Goal: Task Accomplishment & Management: Manage account settings

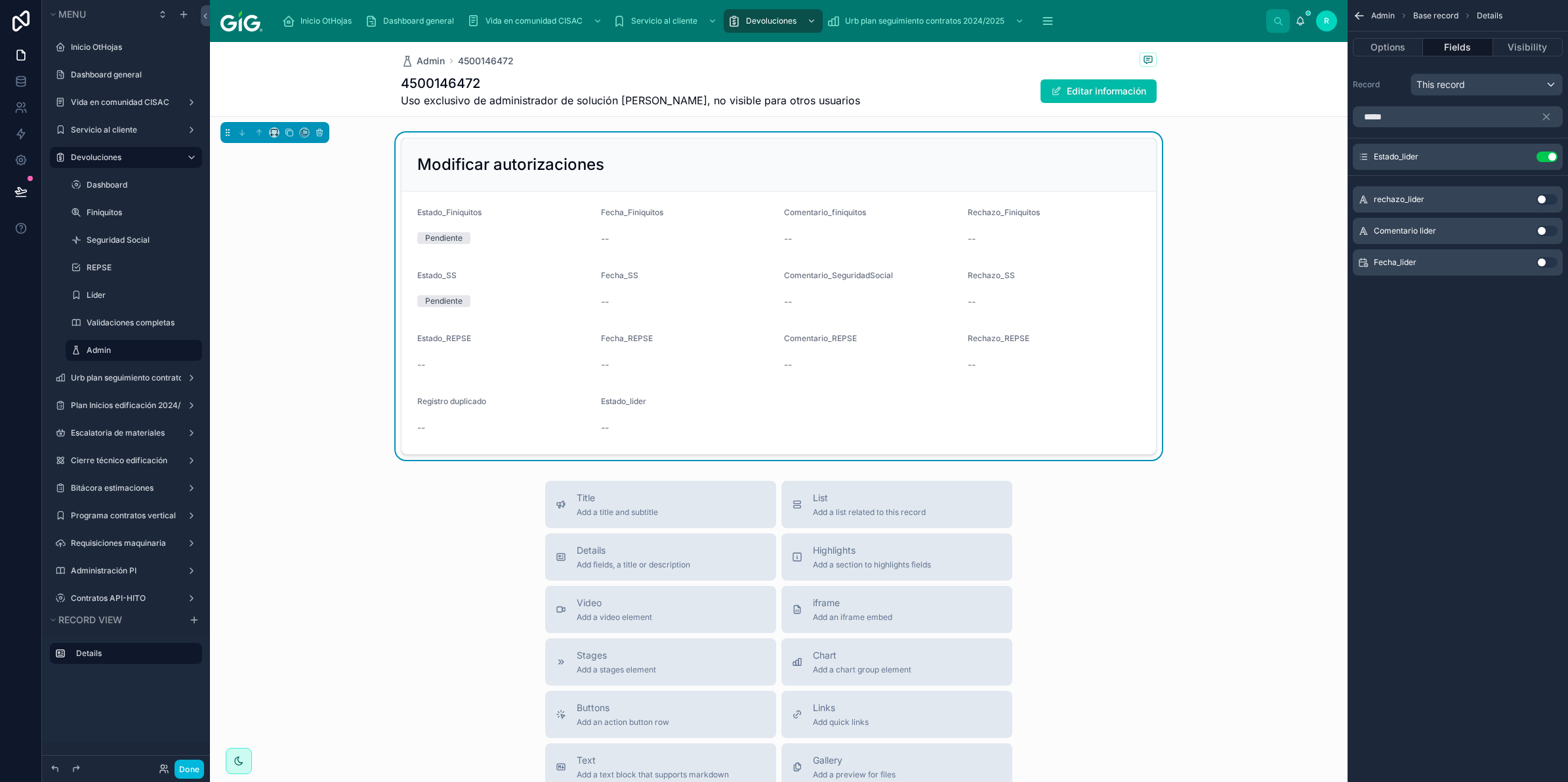
click at [1542, 259] on button "Use setting" at bounding box center [1547, 263] width 21 height 11
click at [1545, 260] on button "Use setting" at bounding box center [1547, 263] width 21 height 11
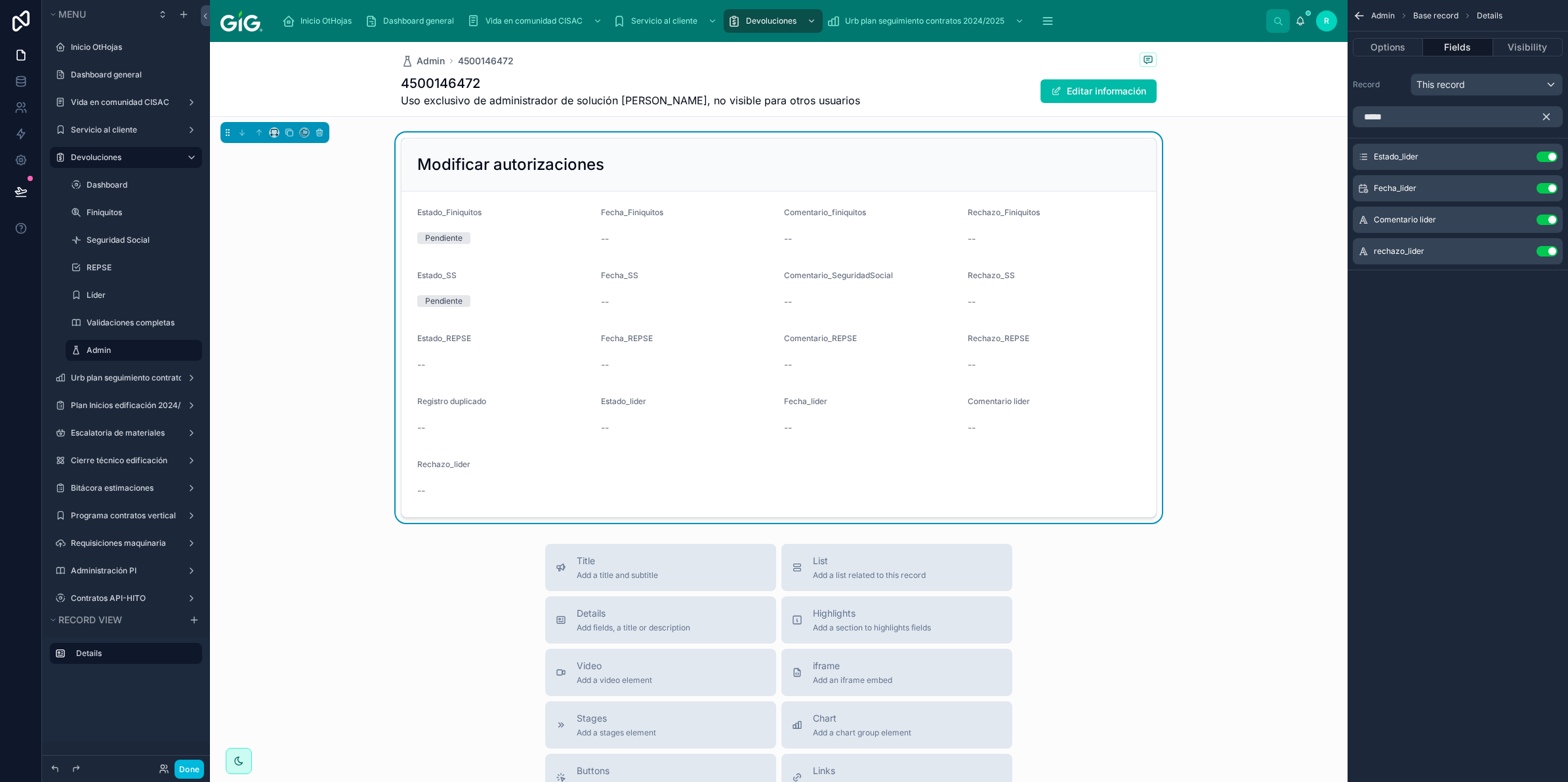
click at [1545, 109] on button "scrollable content" at bounding box center [1552, 117] width 22 height 21
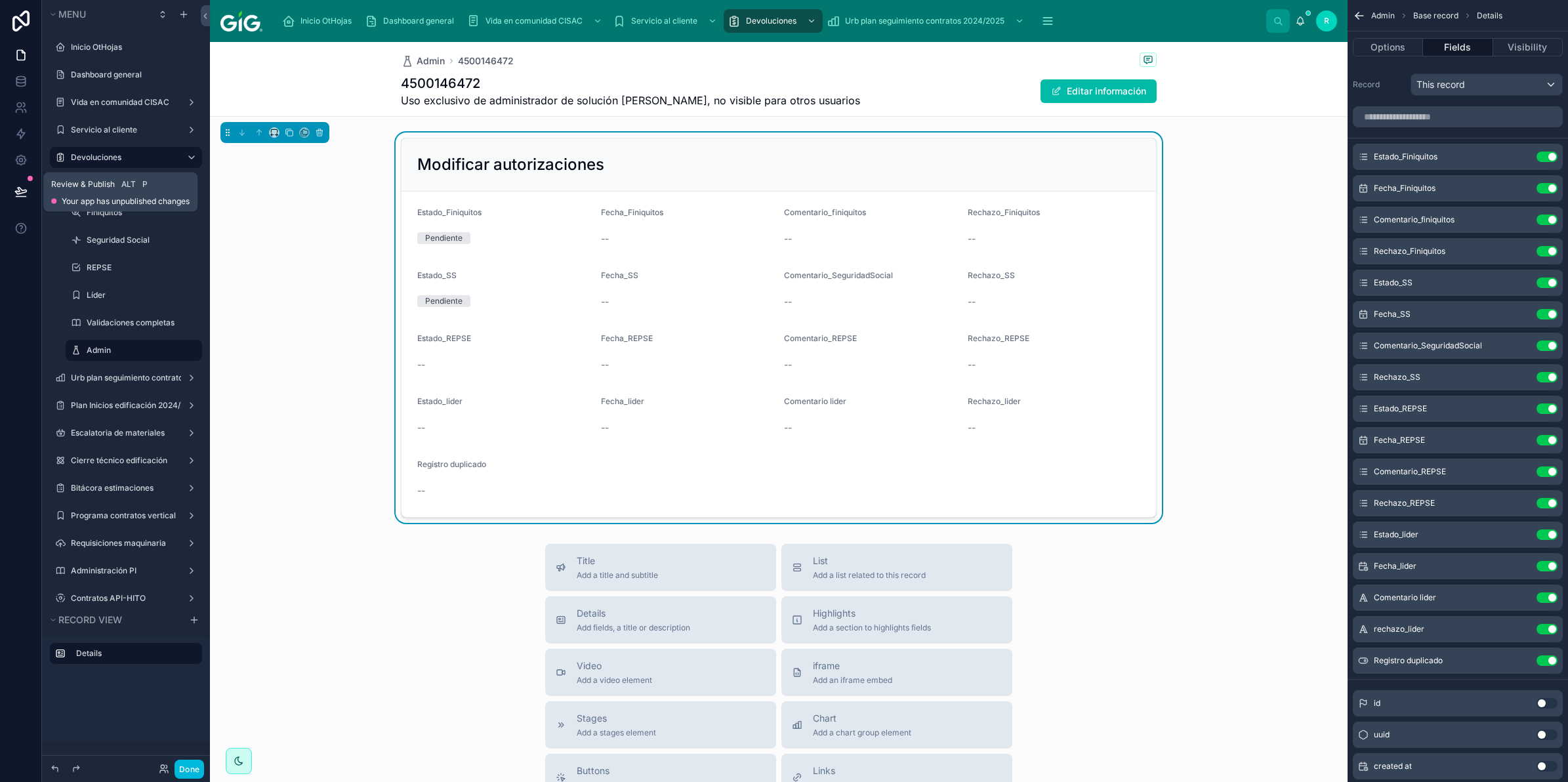
click at [22, 188] on icon at bounding box center [21, 192] width 13 height 13
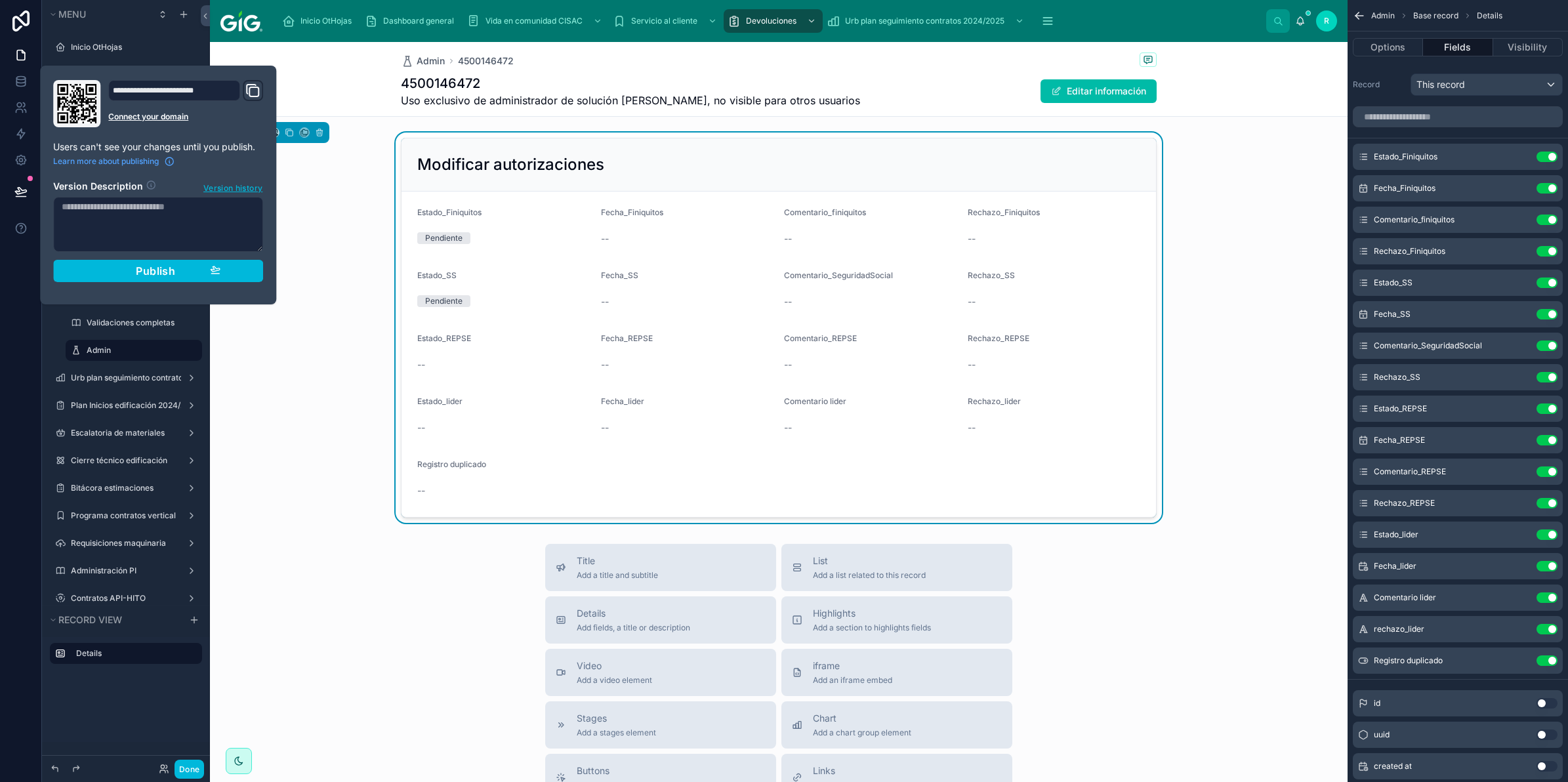
click at [155, 269] on span "Publish" at bounding box center [156, 271] width 39 height 13
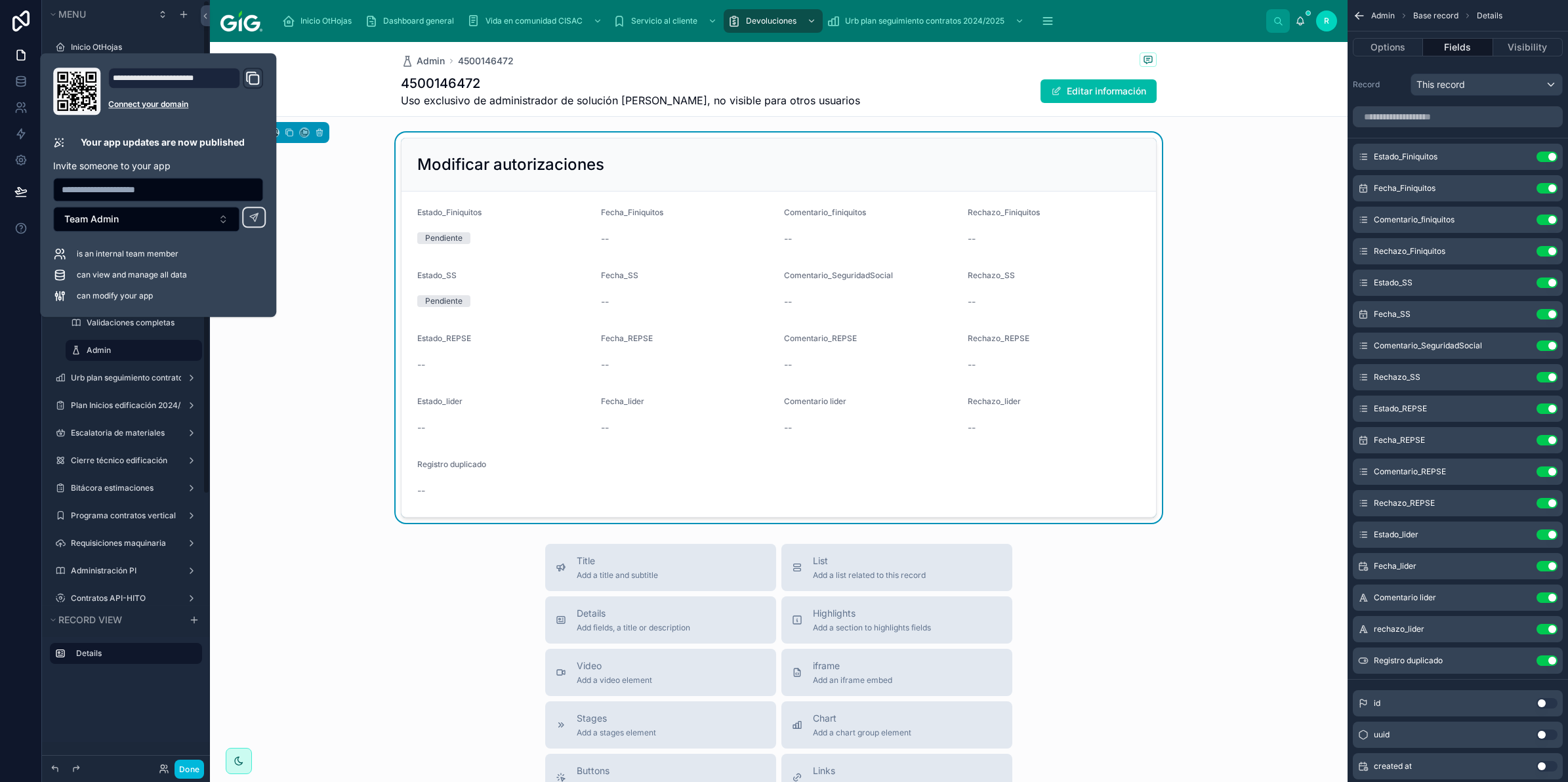
click at [263, 336] on div "Modificar autorizaciones Estado_Finiquitos Pendiente Fecha_Finiquitos -- Coment…" at bounding box center [779, 328] width 1138 height 391
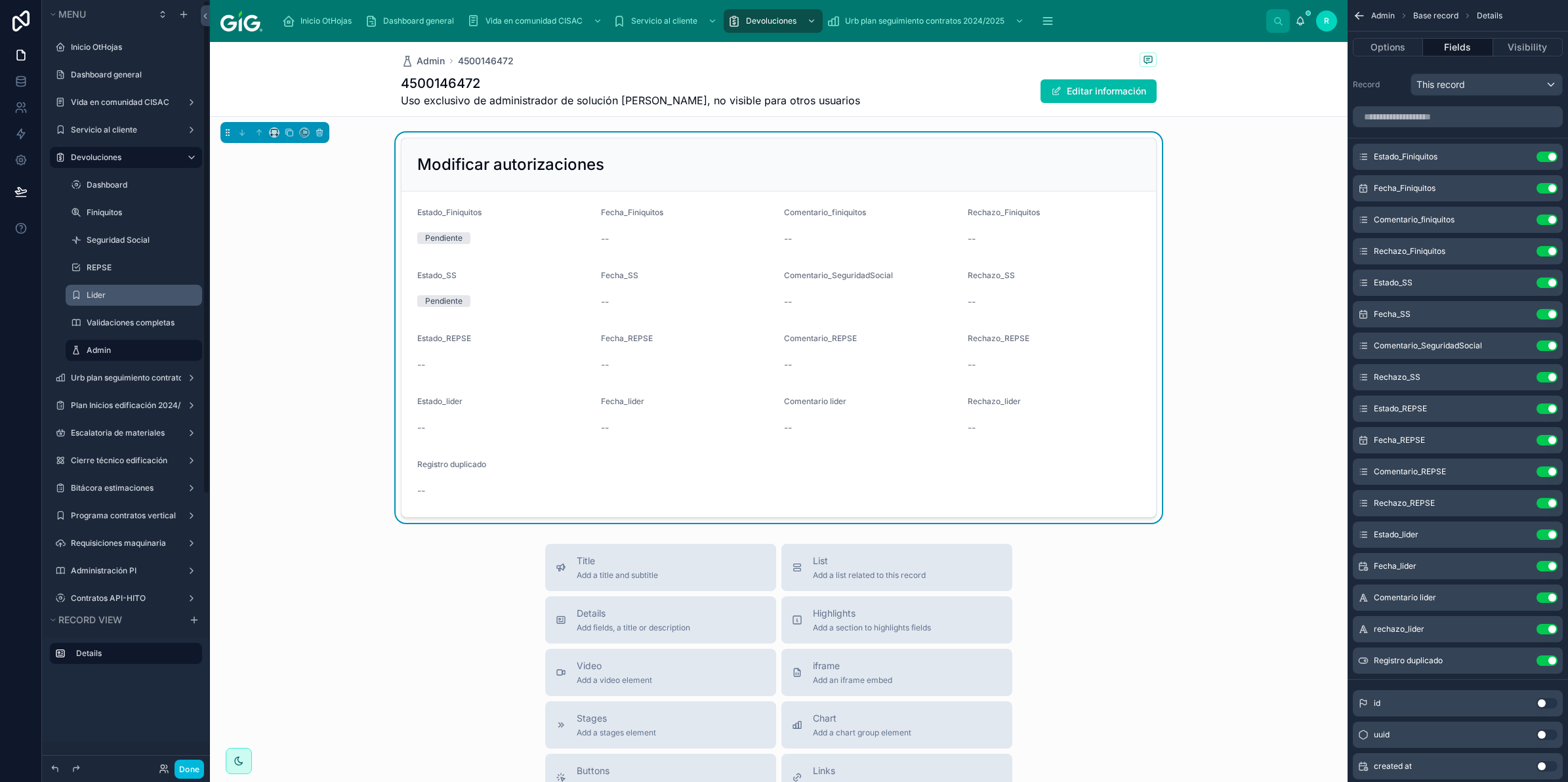
click at [120, 293] on label "Líder" at bounding box center [141, 295] width 108 height 11
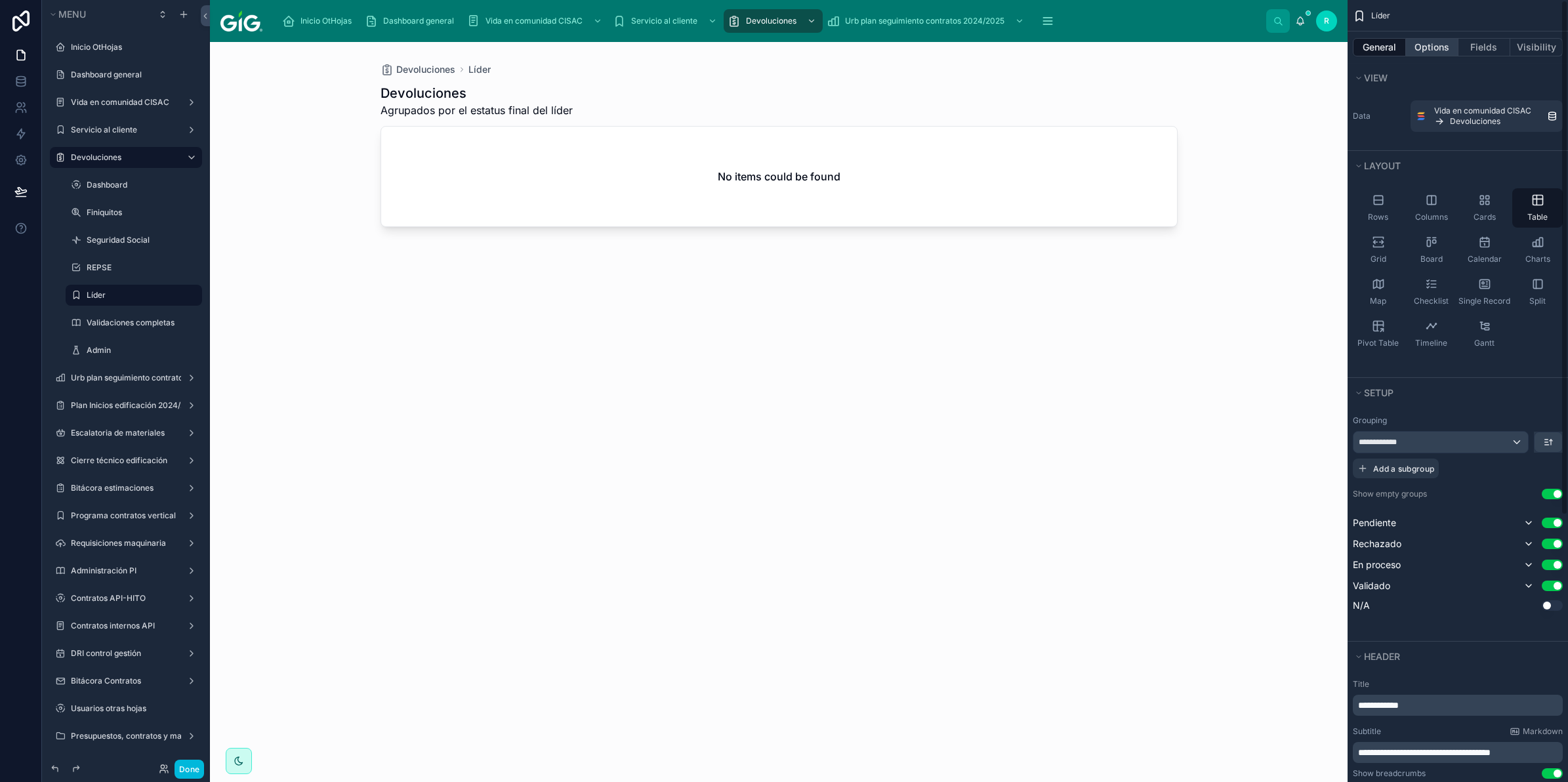
click at [1439, 47] on button "Options" at bounding box center [1433, 47] width 53 height 18
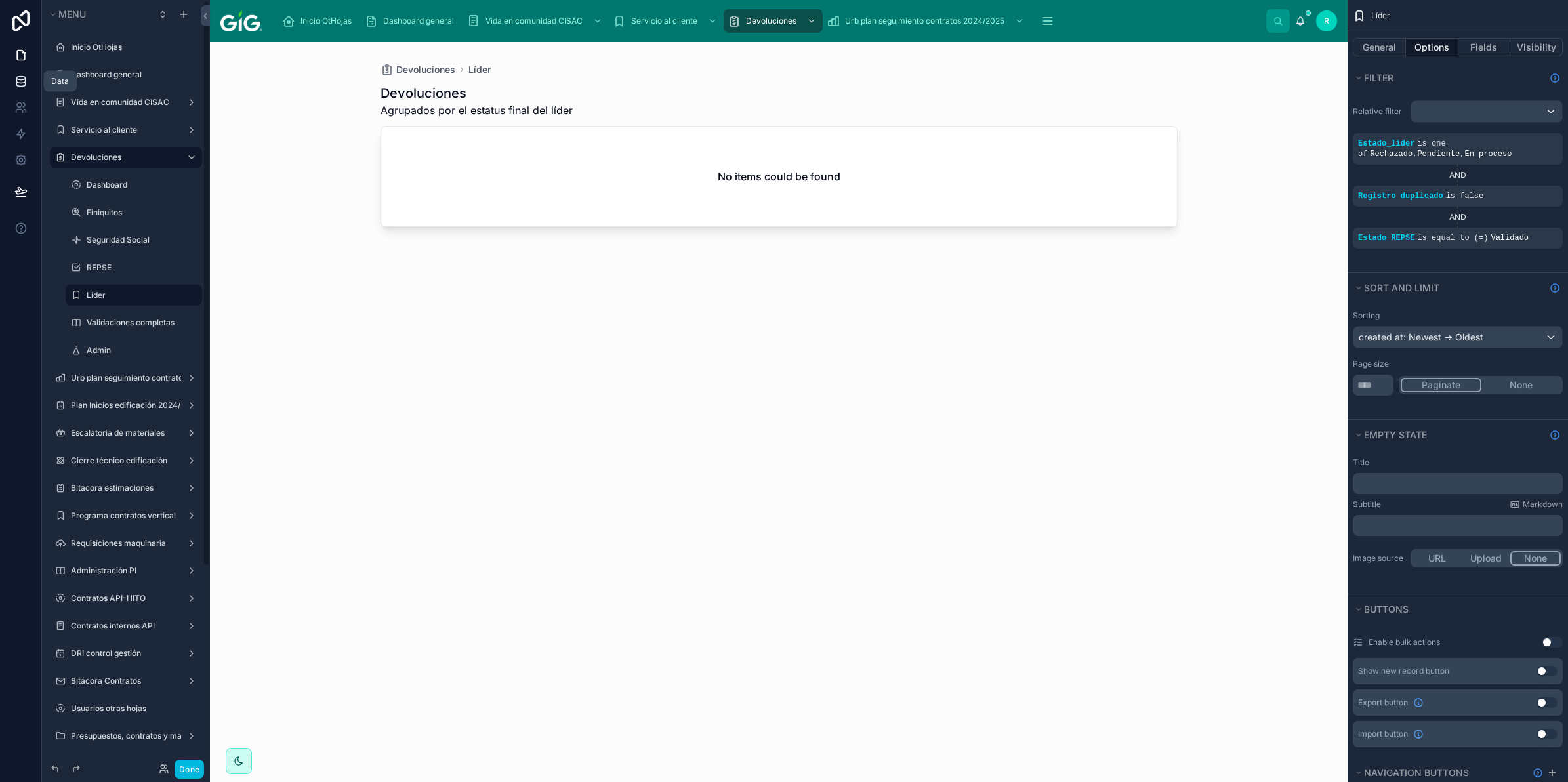
click at [18, 87] on icon at bounding box center [21, 81] width 13 height 13
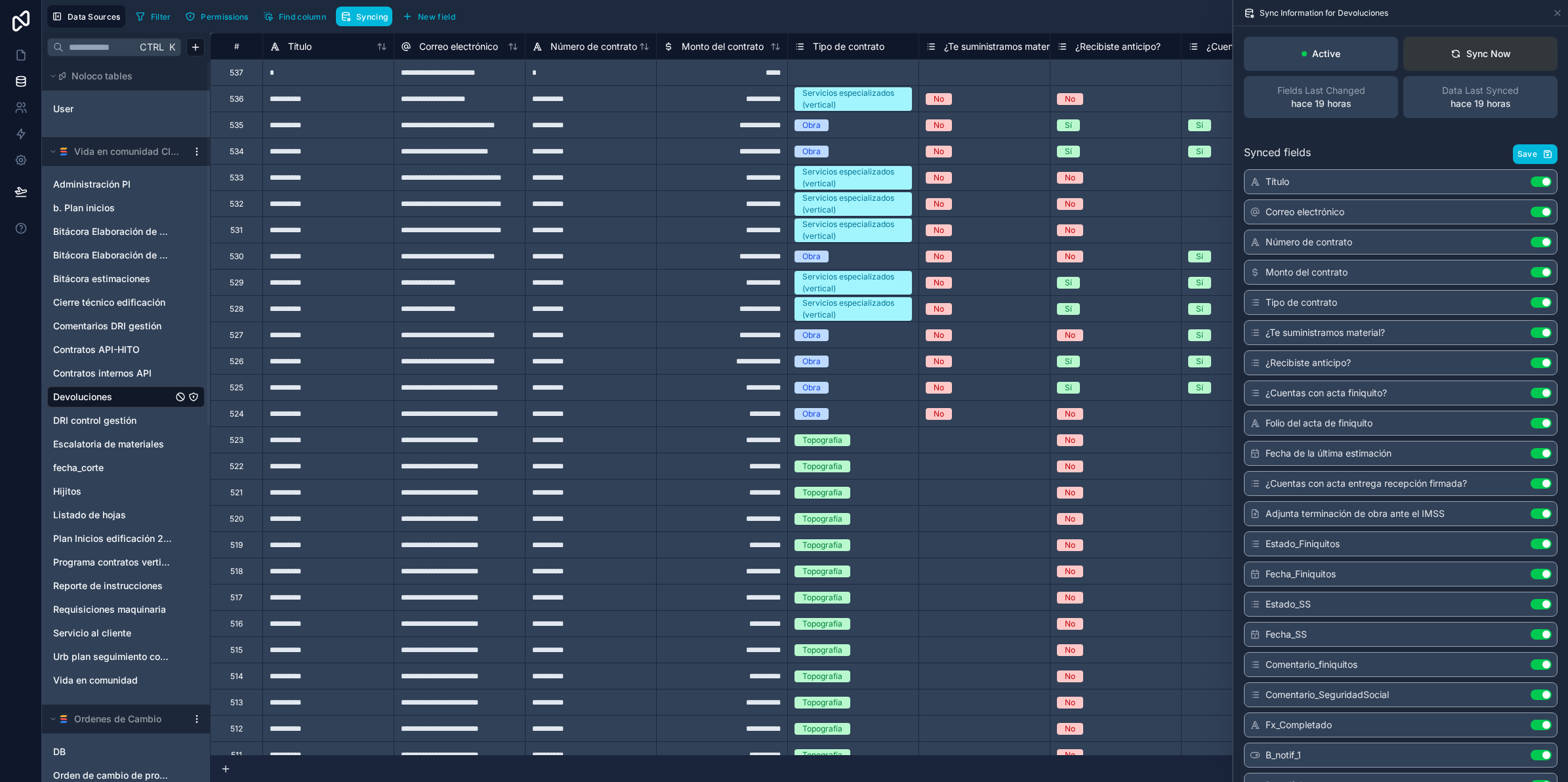
click at [1480, 51] on div "Sync Now" at bounding box center [1481, 54] width 60 height 13
click at [11, 51] on link at bounding box center [20, 55] width 41 height 26
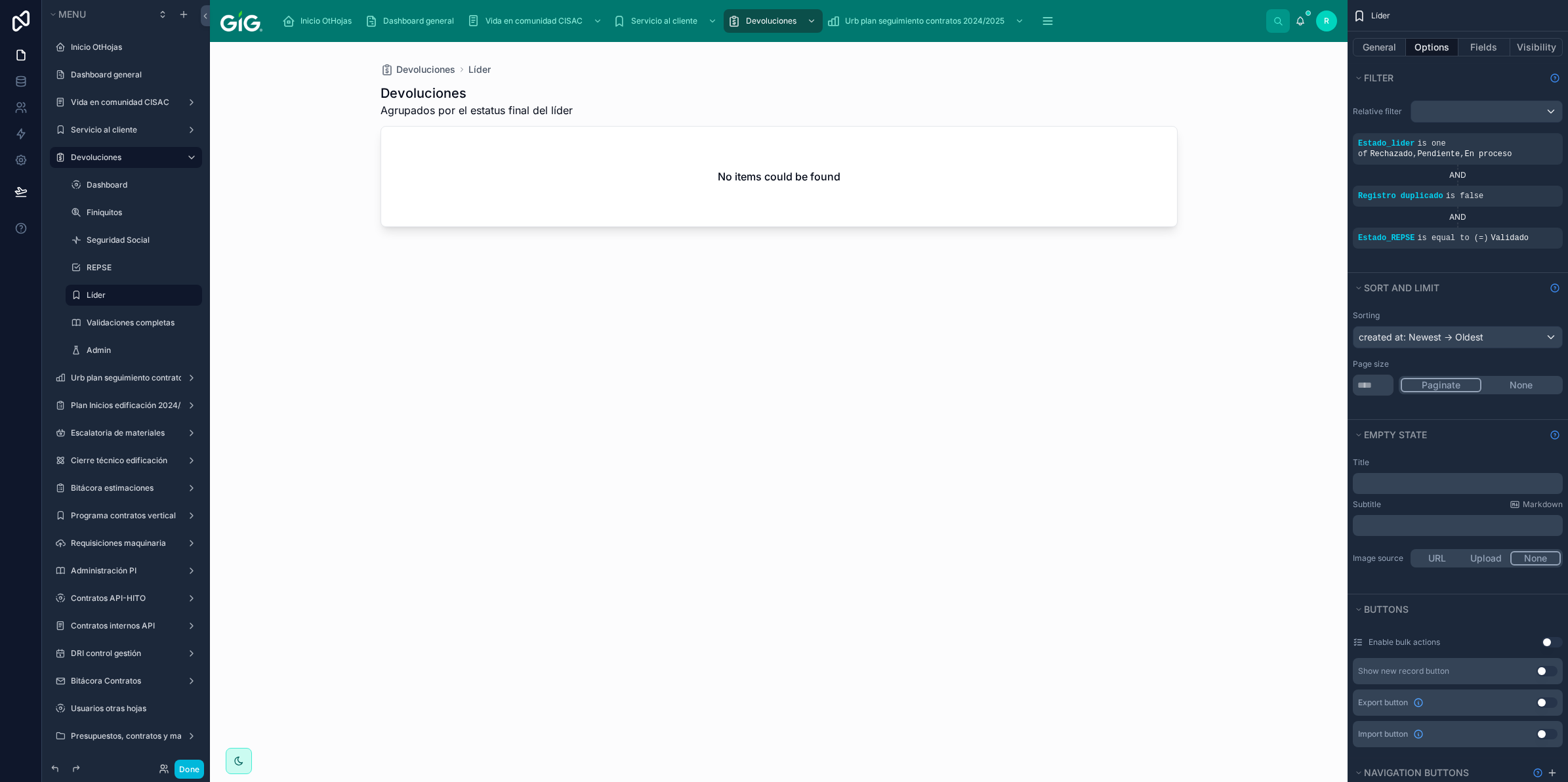
click at [1272, 506] on div "Devoluciones Líder Devoluciones Agrupados por el estatus final del líder No ite…" at bounding box center [779, 412] width 1138 height 740
drag, startPoint x: 1063, startPoint y: 326, endPoint x: 1546, endPoint y: 188, distance: 502.3
click at [1063, 326] on div at bounding box center [779, 404] width 839 height 724
click at [0, 0] on icon "scrollable content" at bounding box center [0, 0] width 0 height 0
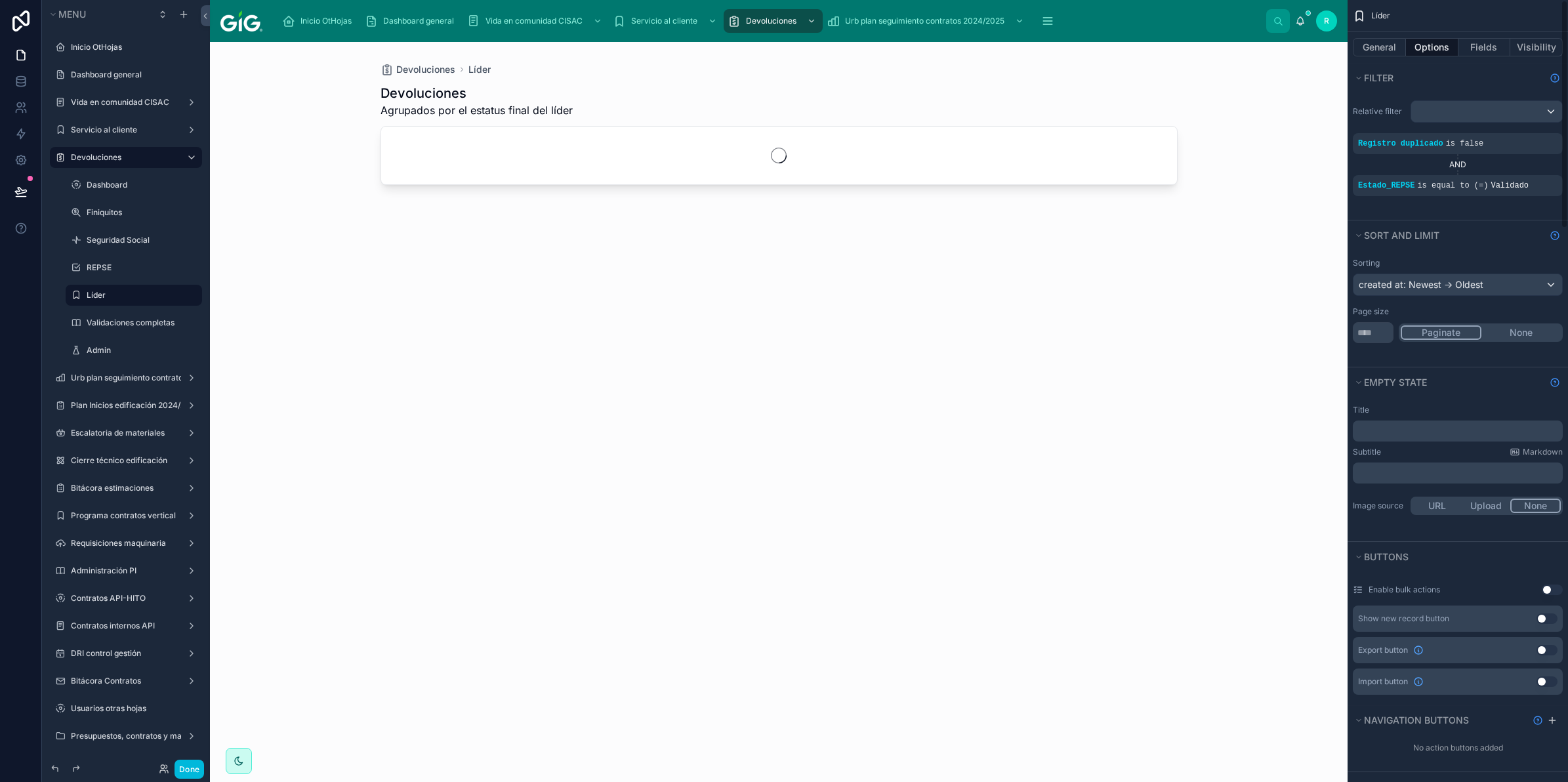
click at [0, 0] on icon "scrollable content" at bounding box center [0, 0] width 0 height 0
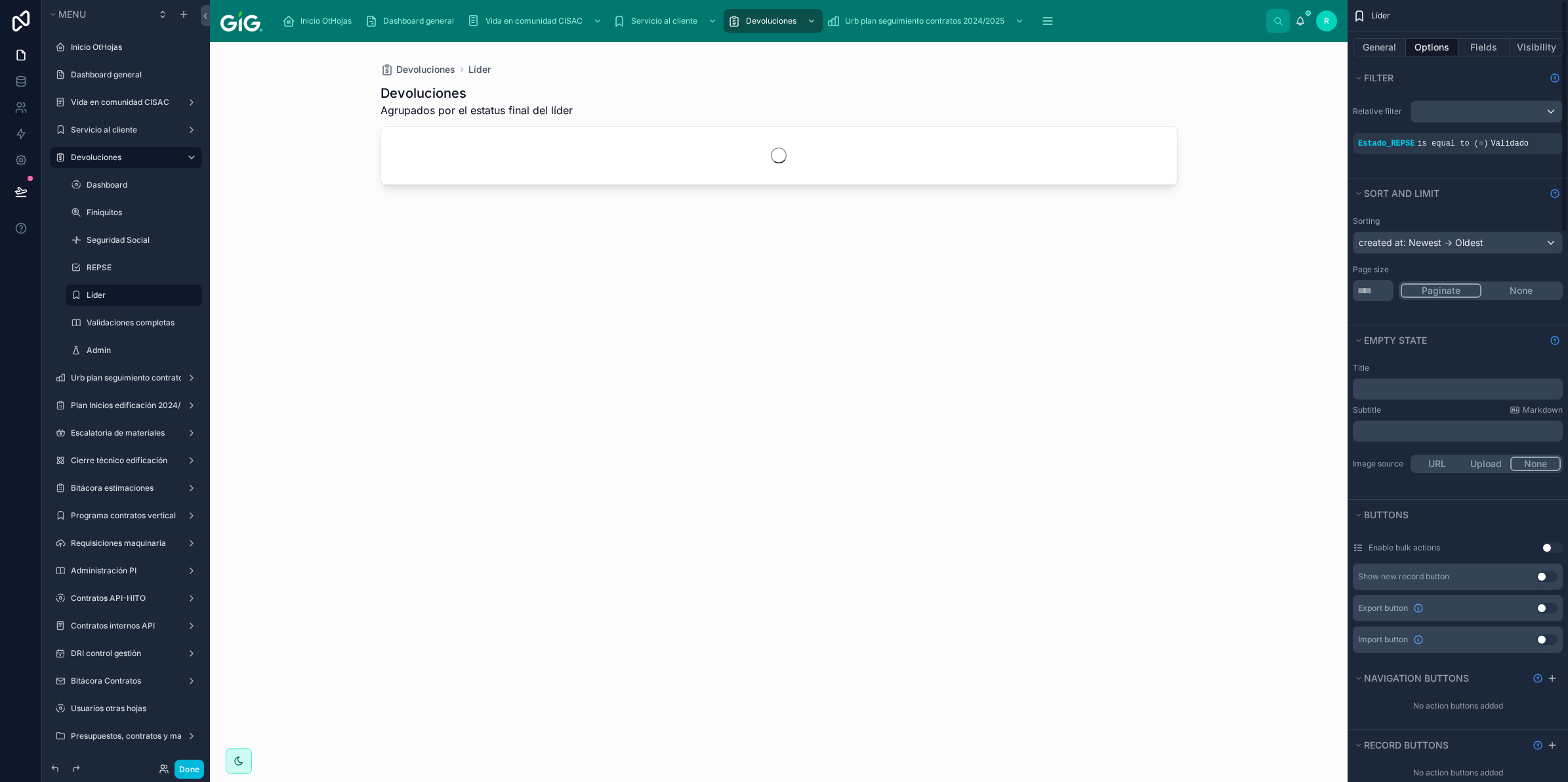
click at [0, 0] on icon "scrollable content" at bounding box center [0, 0] width 0 height 0
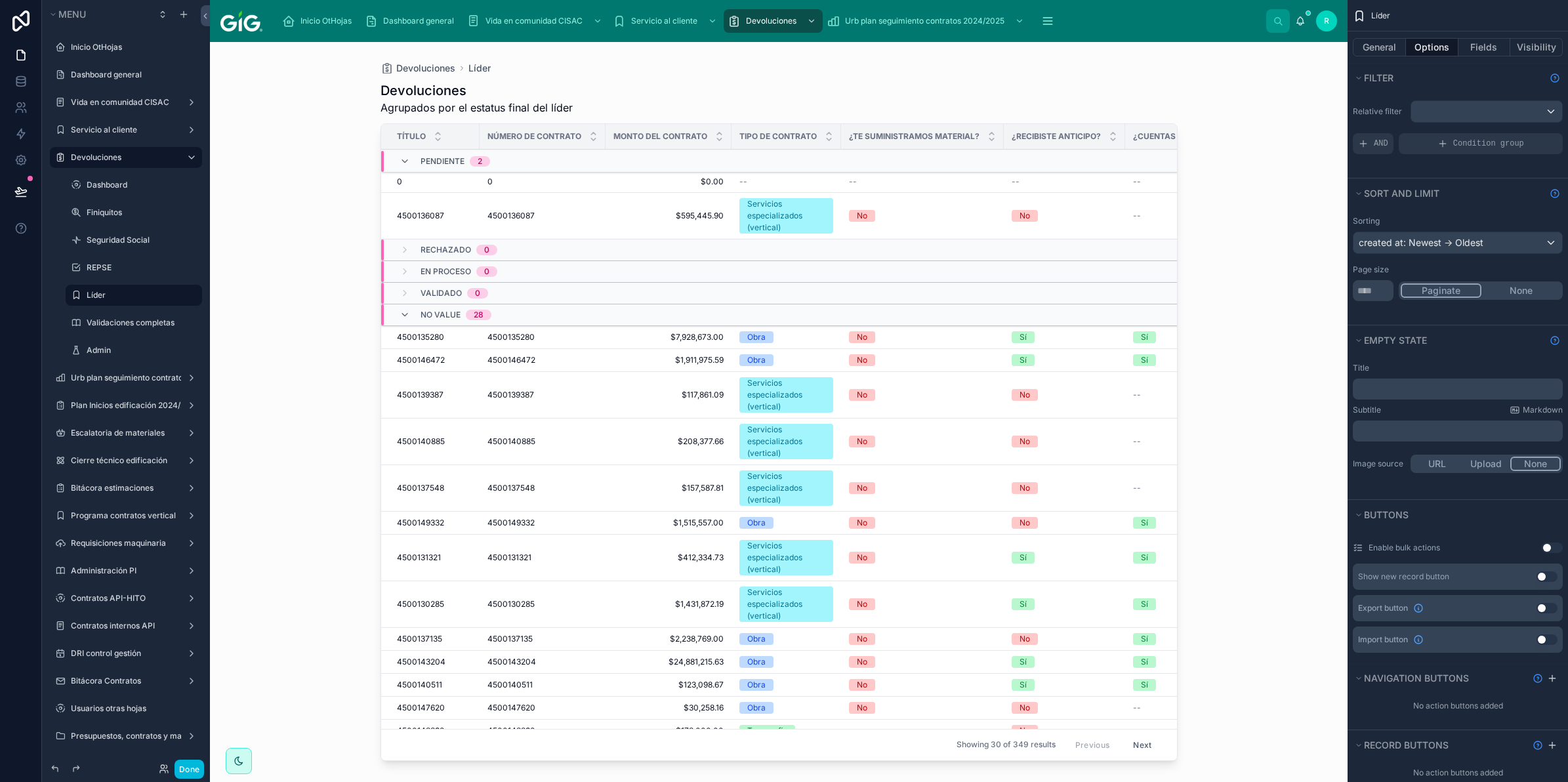
click at [598, 209] on td "4500136087 4500136087" at bounding box center [543, 216] width 126 height 47
click at [611, 179] on td "$0.00 $0.00" at bounding box center [668, 182] width 126 height 22
click at [22, 188] on icon at bounding box center [21, 192] width 13 height 13
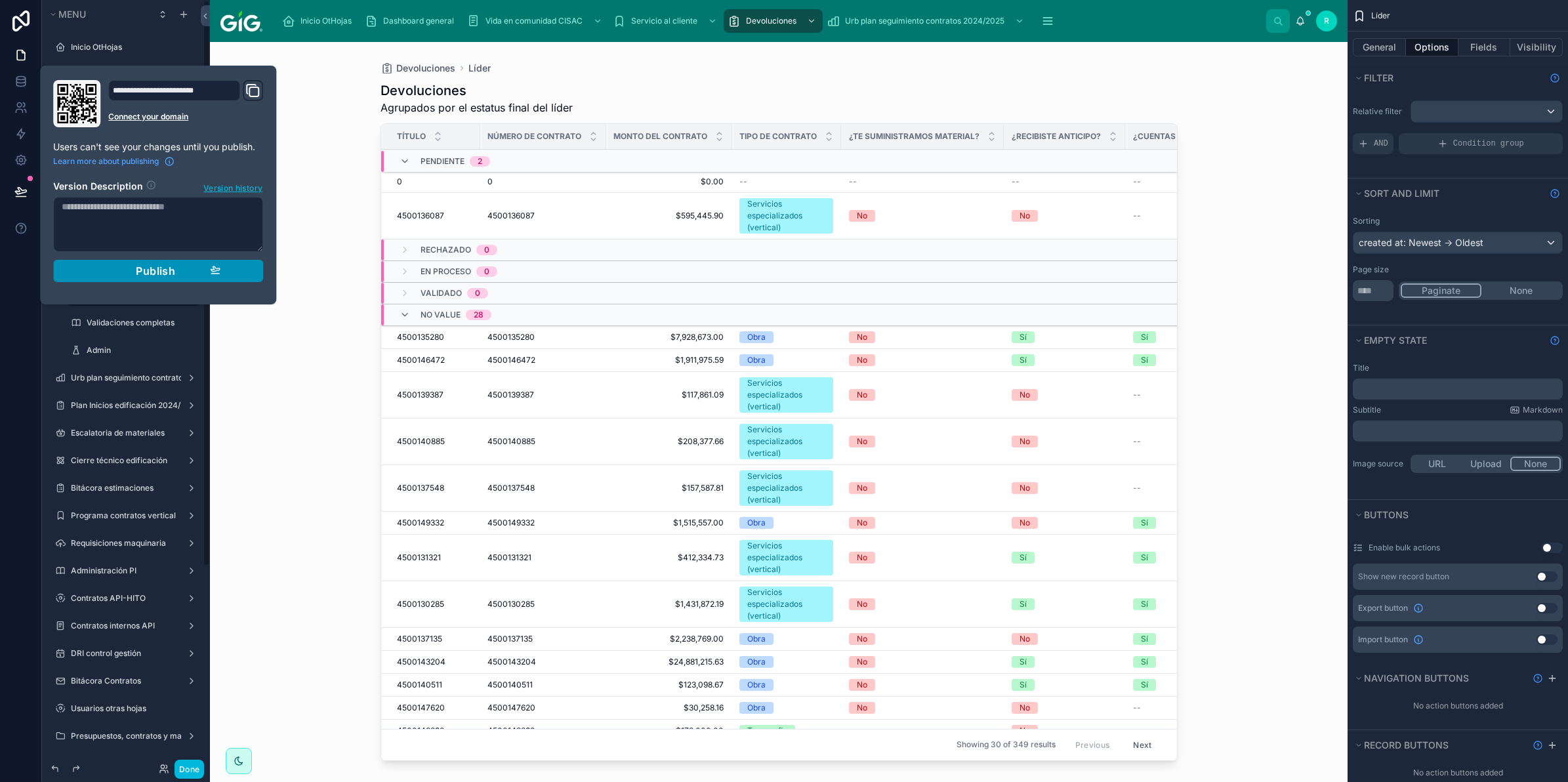
click at [136, 277] on span "Publish" at bounding box center [156, 271] width 39 height 13
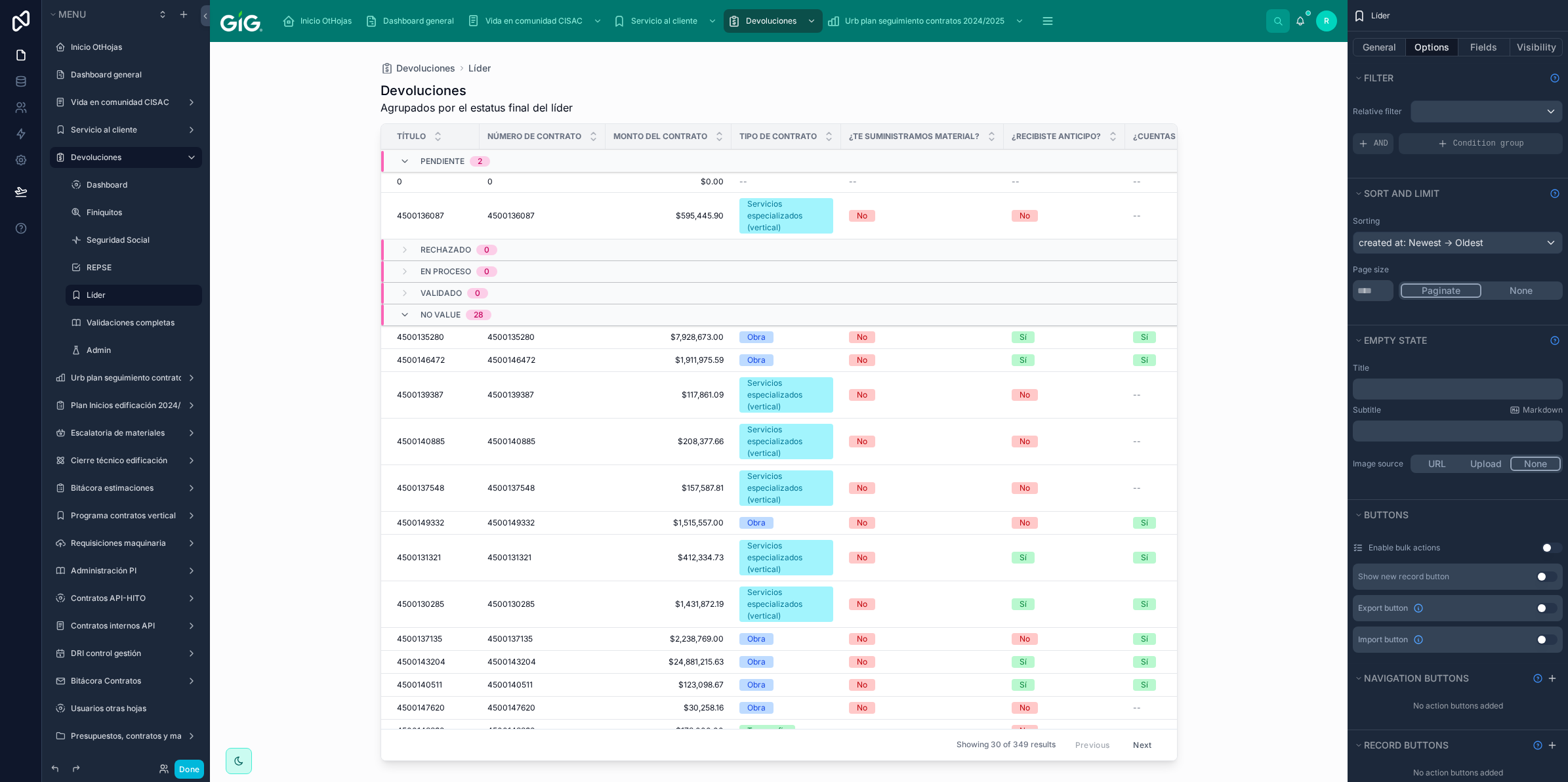
click at [624, 185] on span "$0.00" at bounding box center [668, 182] width 110 height 11
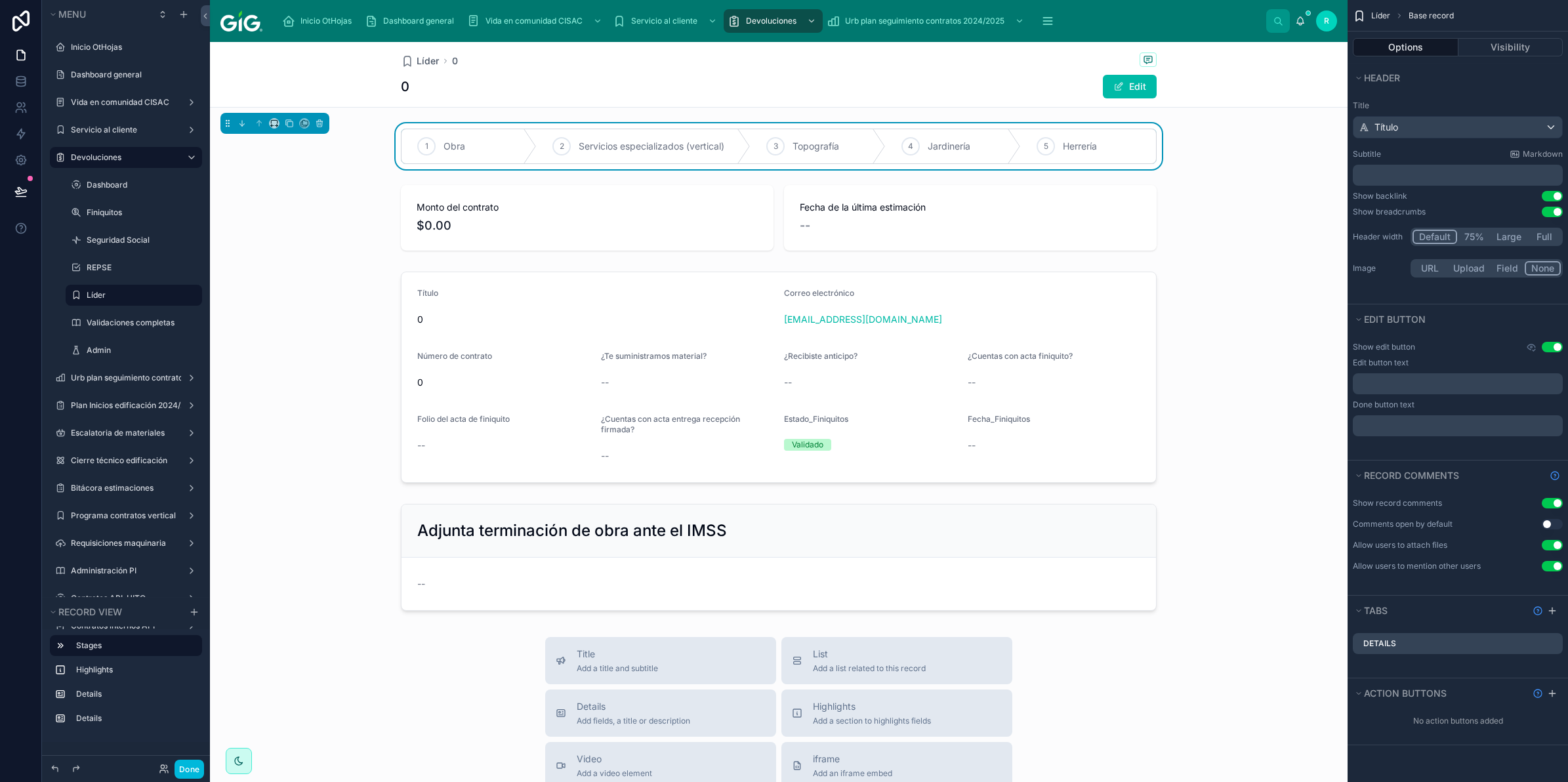
click at [1008, 146] on icon at bounding box center [1014, 146] width 13 height 34
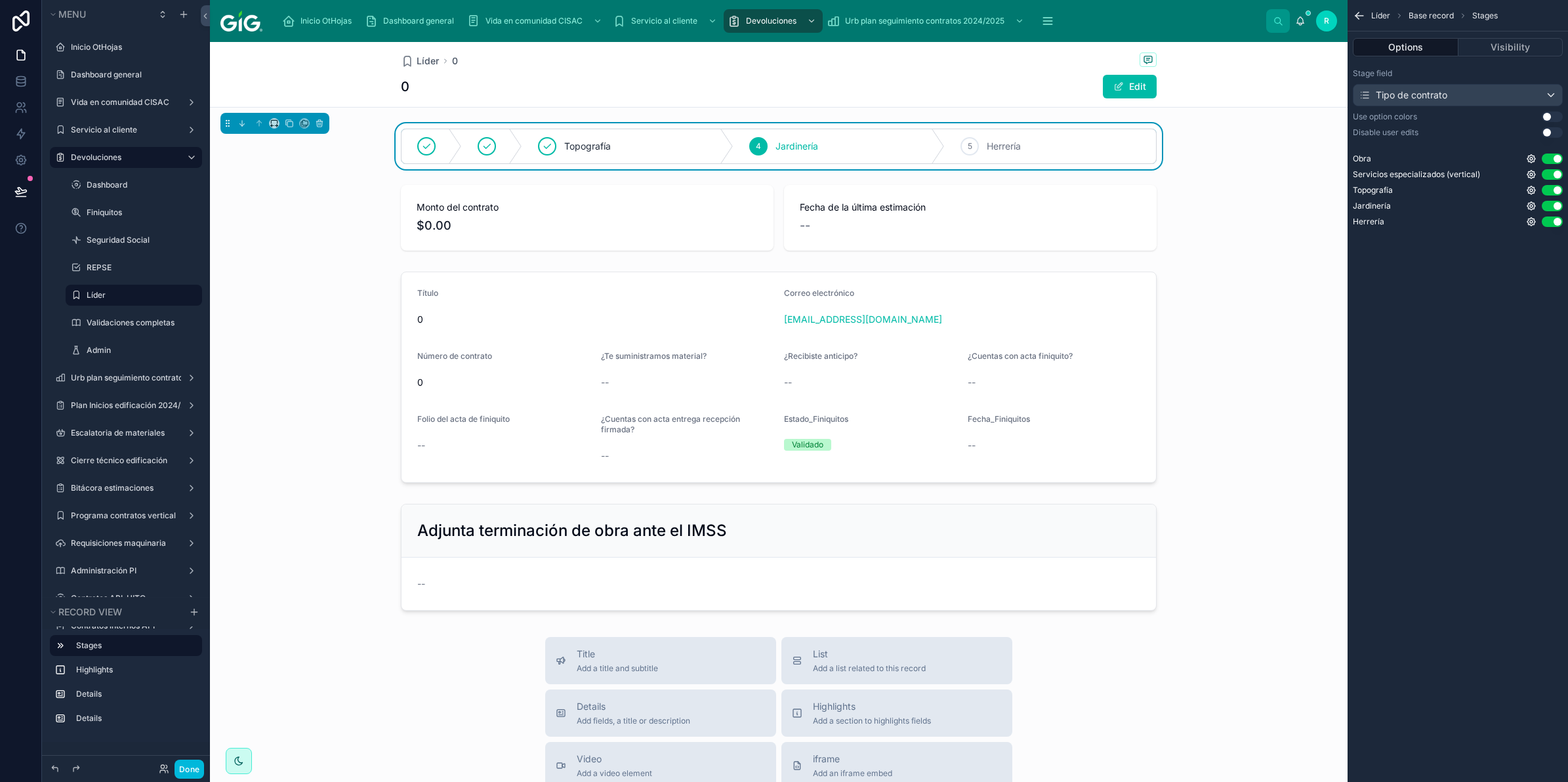
click at [1550, 132] on button "Use setting" at bounding box center [1552, 133] width 21 height 11
click at [1548, 118] on button "Use setting" at bounding box center [1552, 117] width 21 height 11
click at [798, 240] on div at bounding box center [779, 218] width 1138 height 76
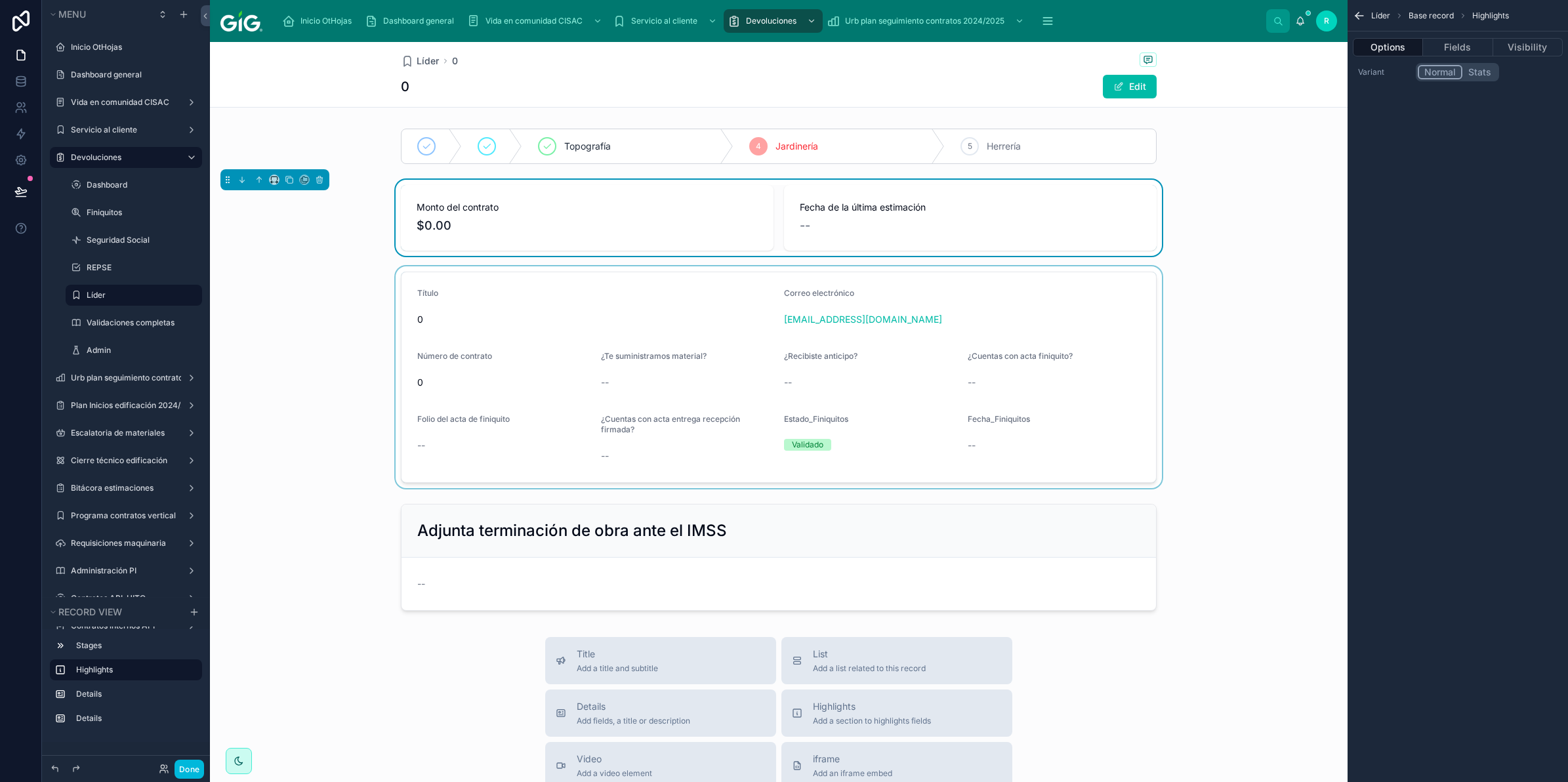
click at [848, 414] on div at bounding box center [779, 378] width 1138 height 222
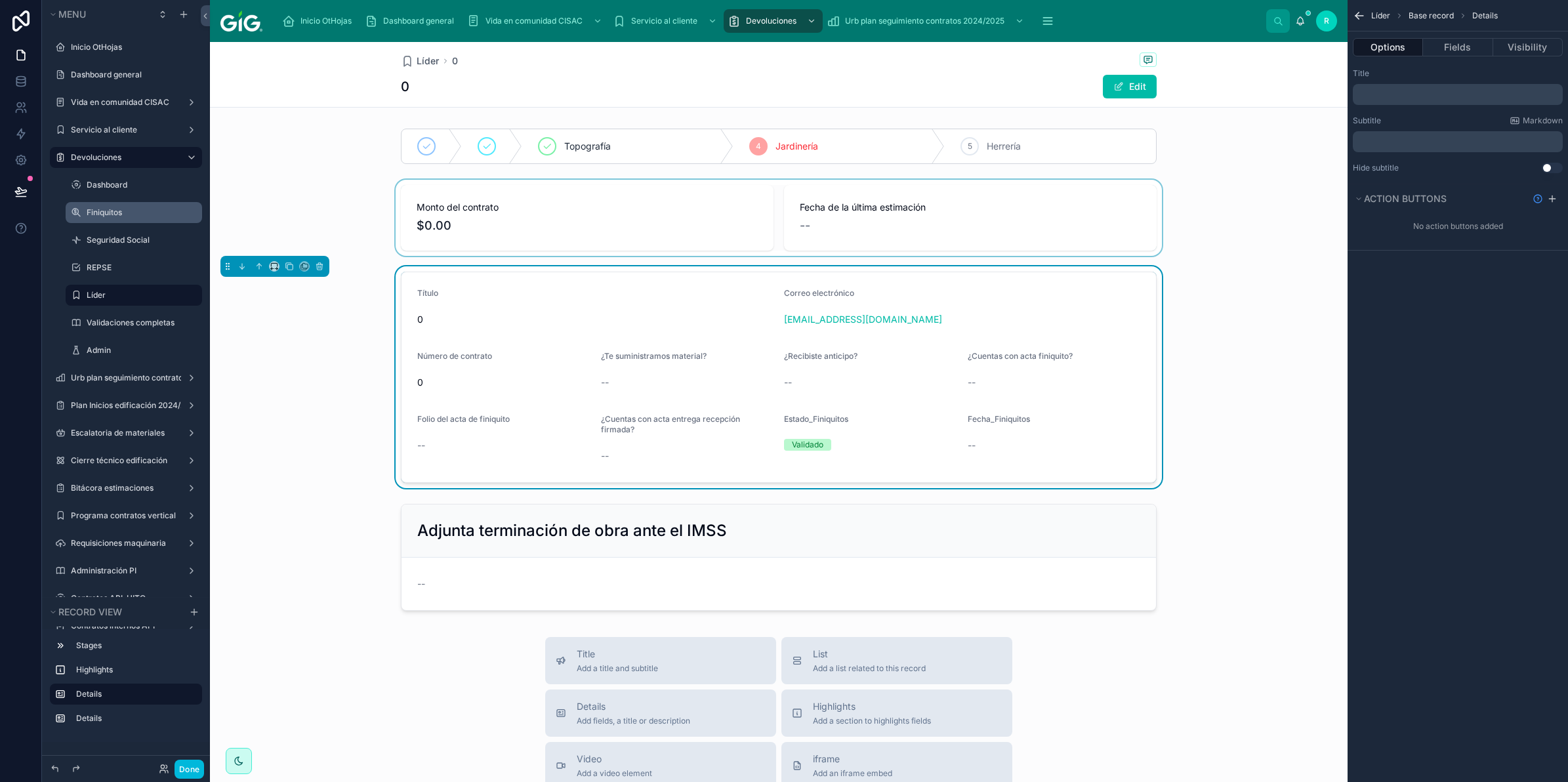
click at [130, 212] on label "Finiquitos" at bounding box center [141, 213] width 108 height 11
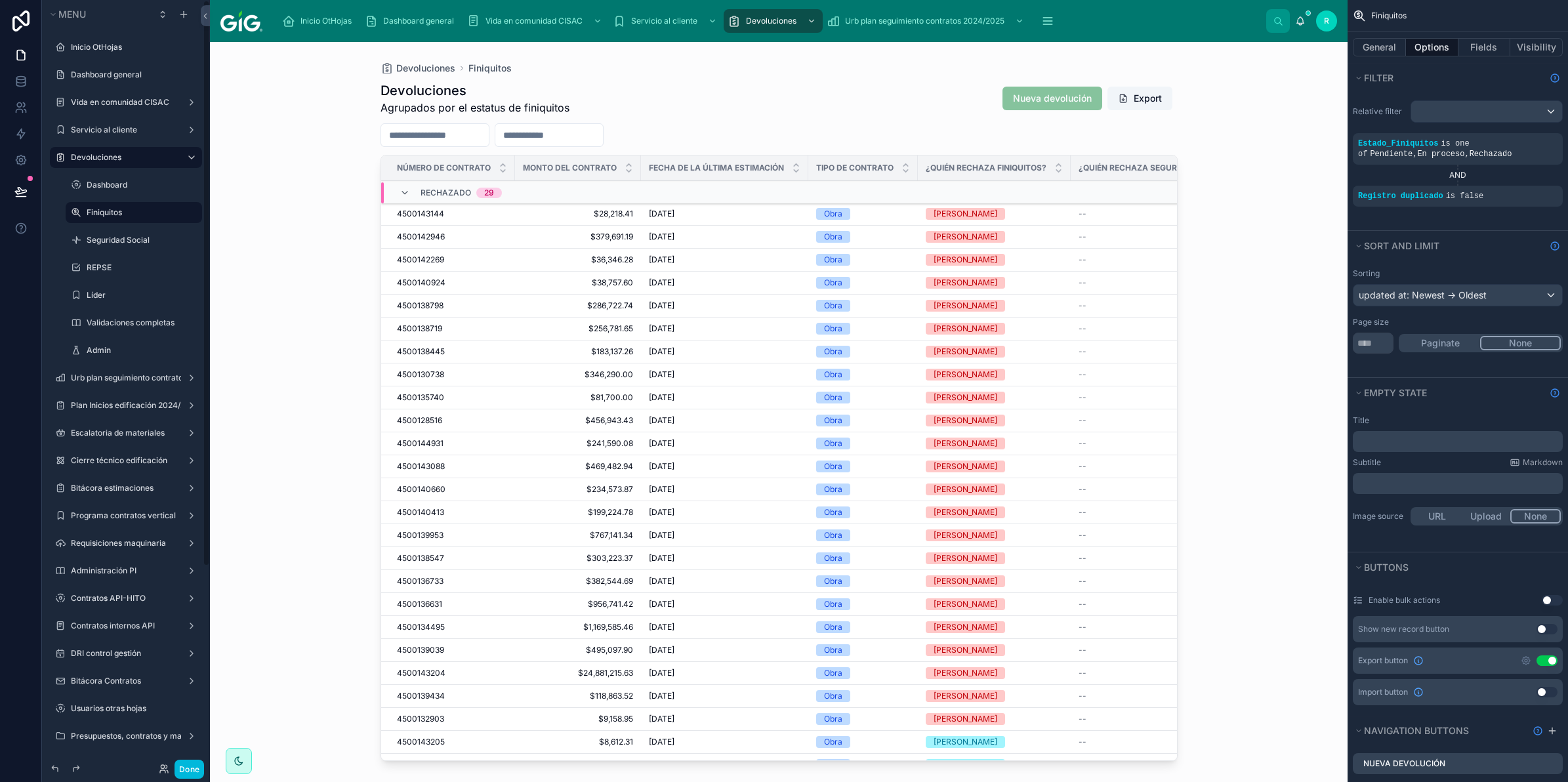
click at [454, 234] on div "4500142946 4500142946" at bounding box center [452, 237] width 110 height 11
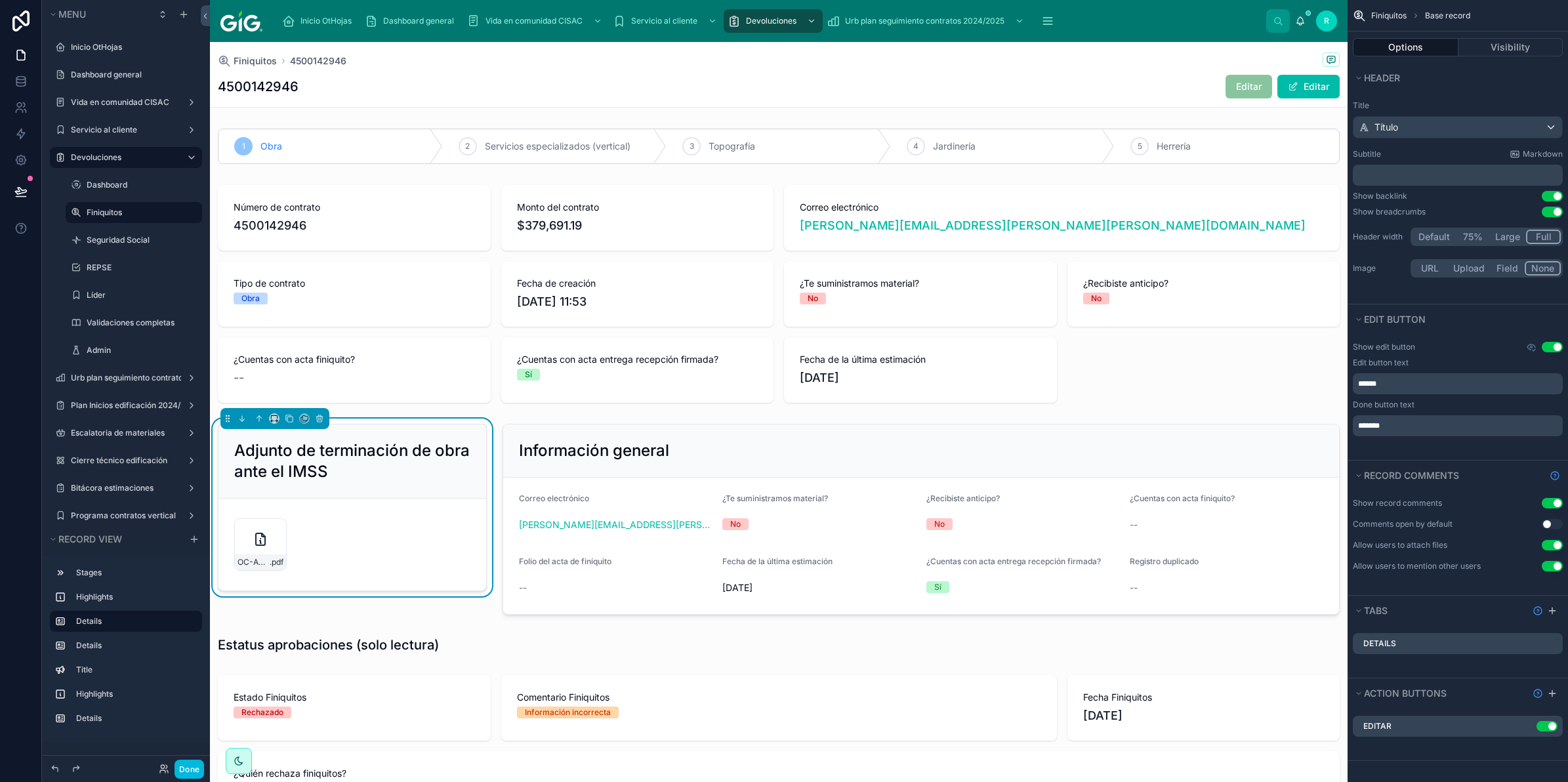
click at [794, 83] on div "4500142946 Editar Editar" at bounding box center [779, 87] width 1122 height 25
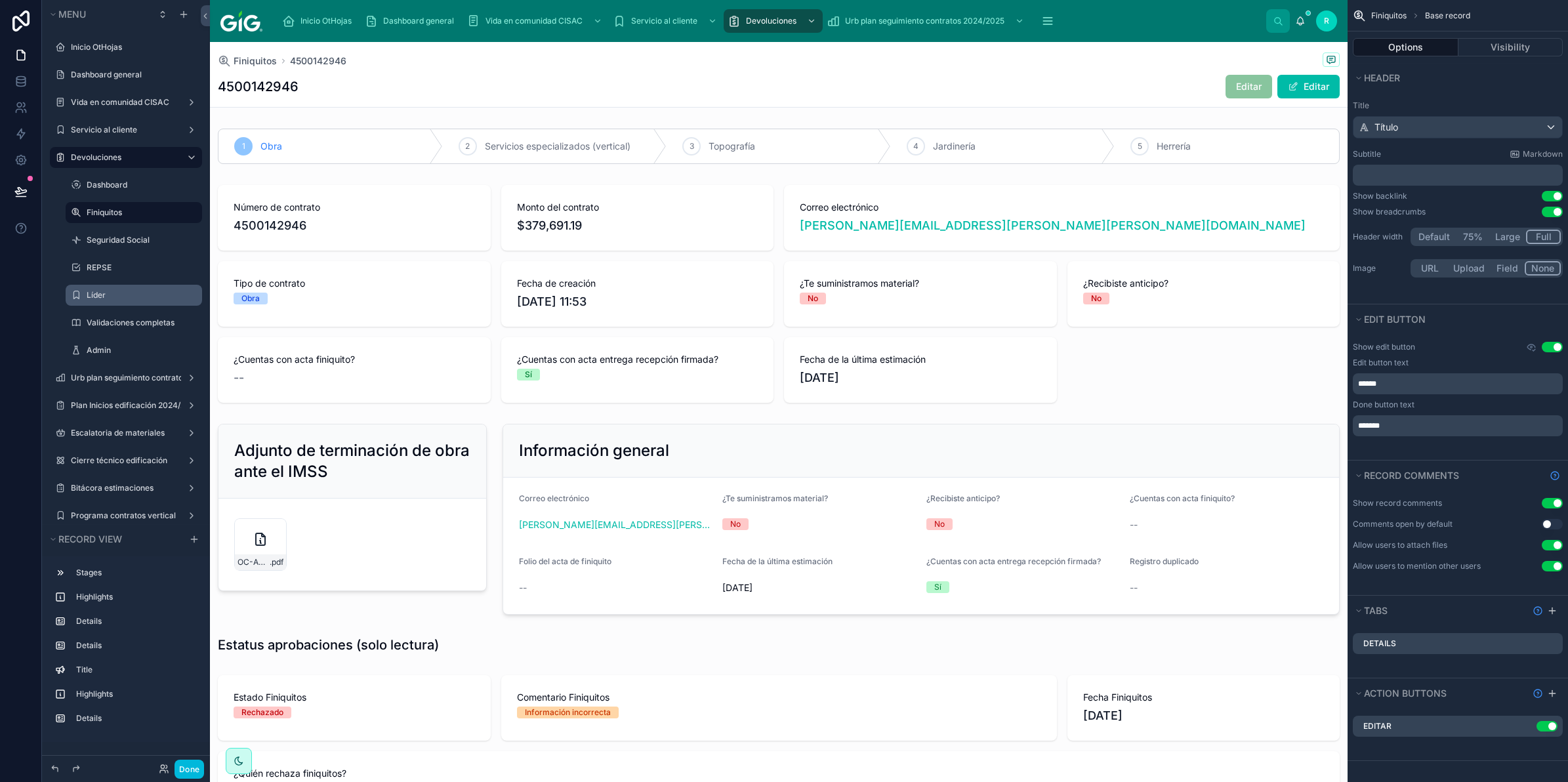
click at [129, 290] on div "Líder" at bounding box center [143, 295] width 113 height 11
click at [815, 303] on div at bounding box center [779, 294] width 1138 height 228
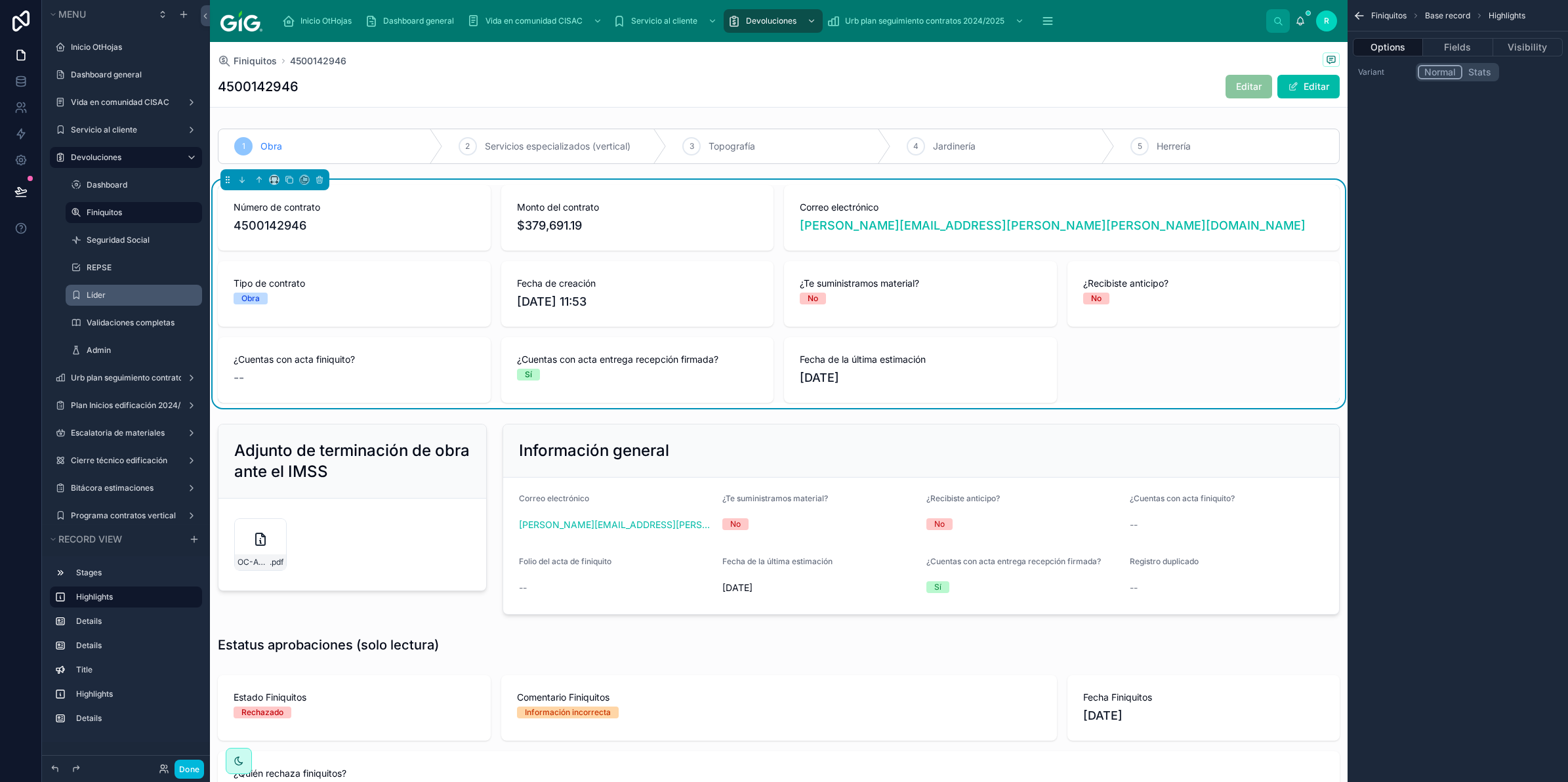
click at [127, 297] on label "Líder" at bounding box center [141, 295] width 108 height 11
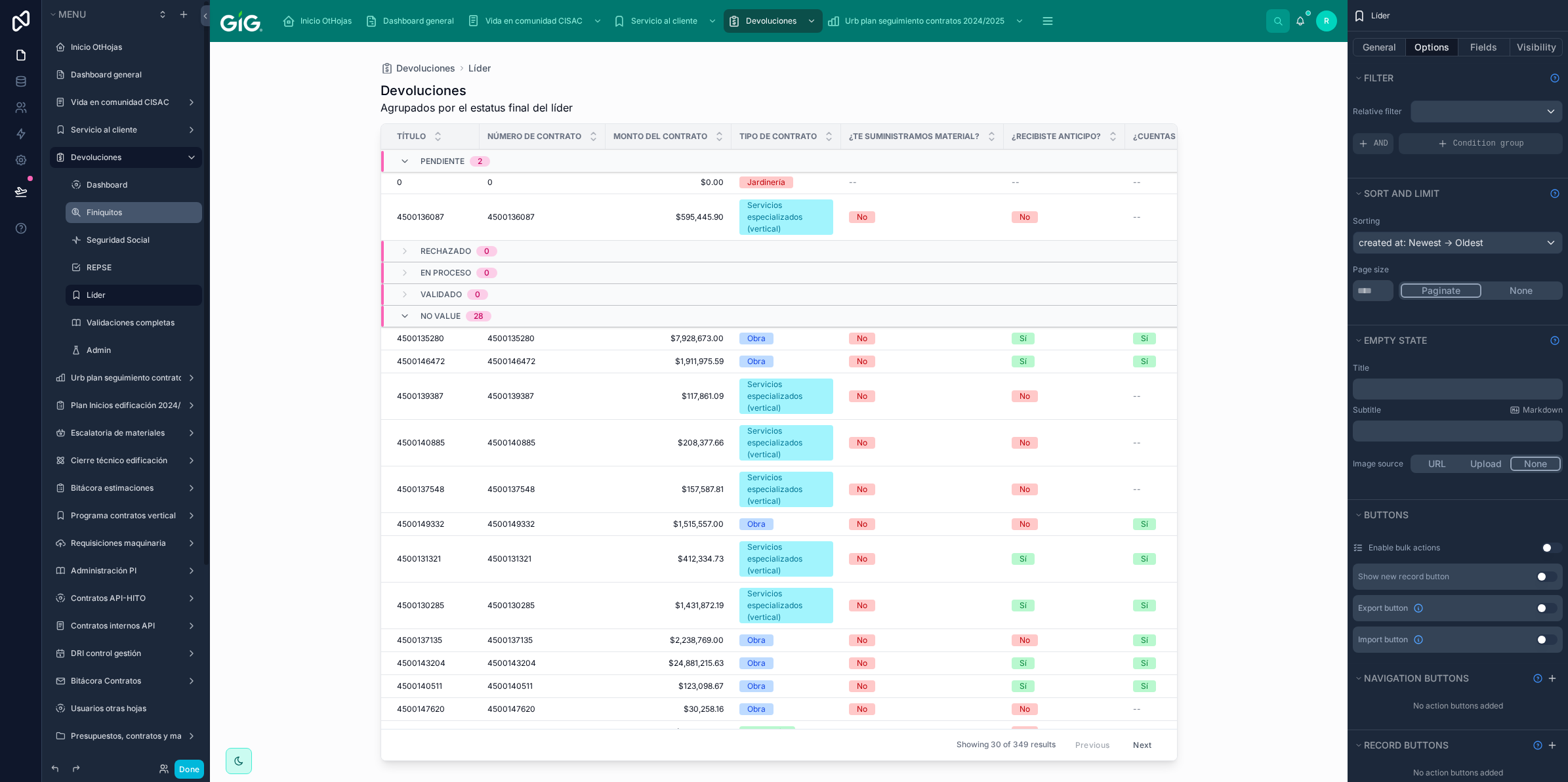
click at [789, 178] on div at bounding box center [779, 404] width 839 height 724
click at [847, 184] on td "--" at bounding box center [923, 183] width 163 height 23
click at [684, 179] on span "$0.00" at bounding box center [668, 183] width 110 height 11
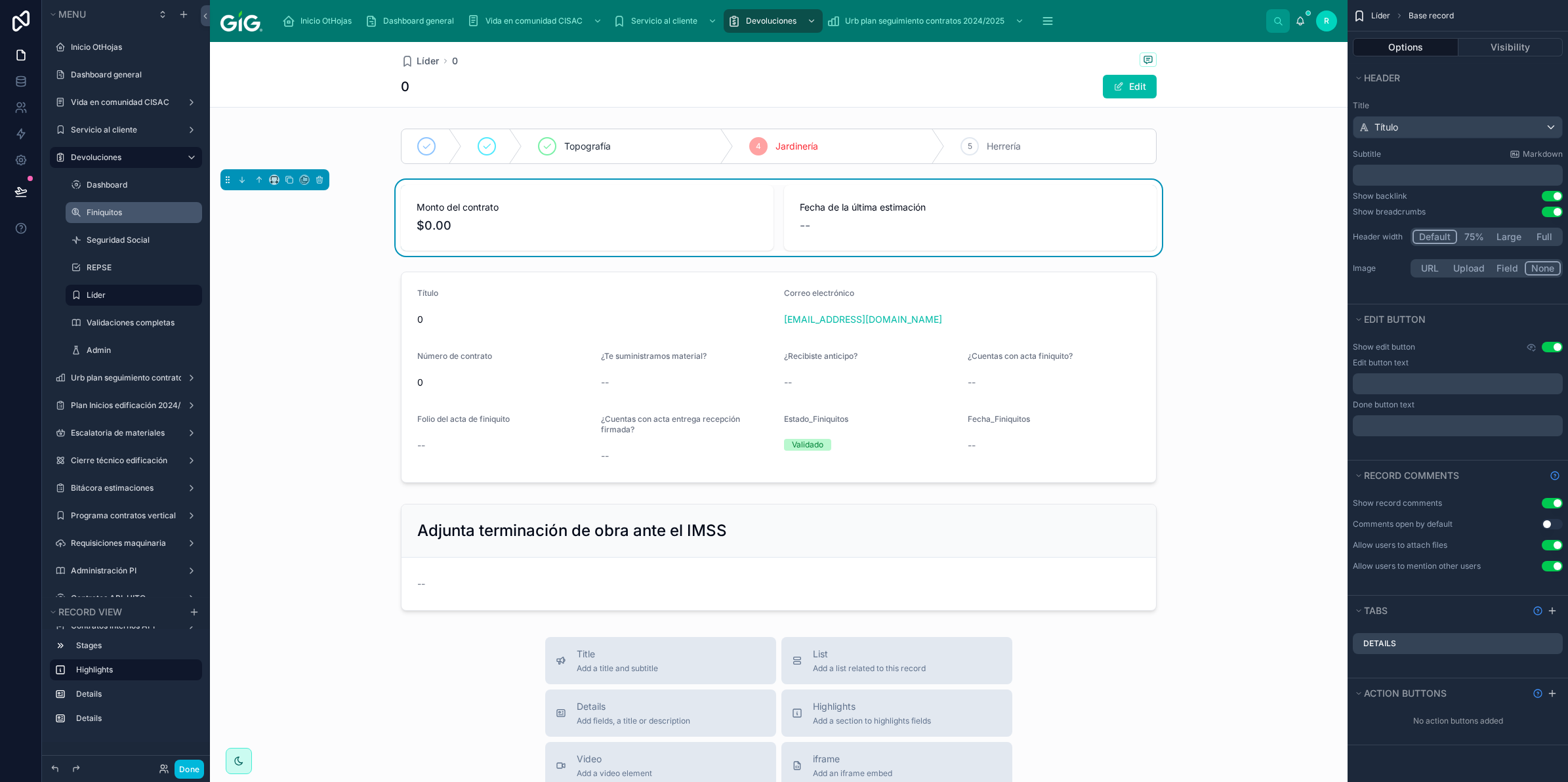
click at [647, 227] on span "$0.00" at bounding box center [588, 226] width 341 height 18
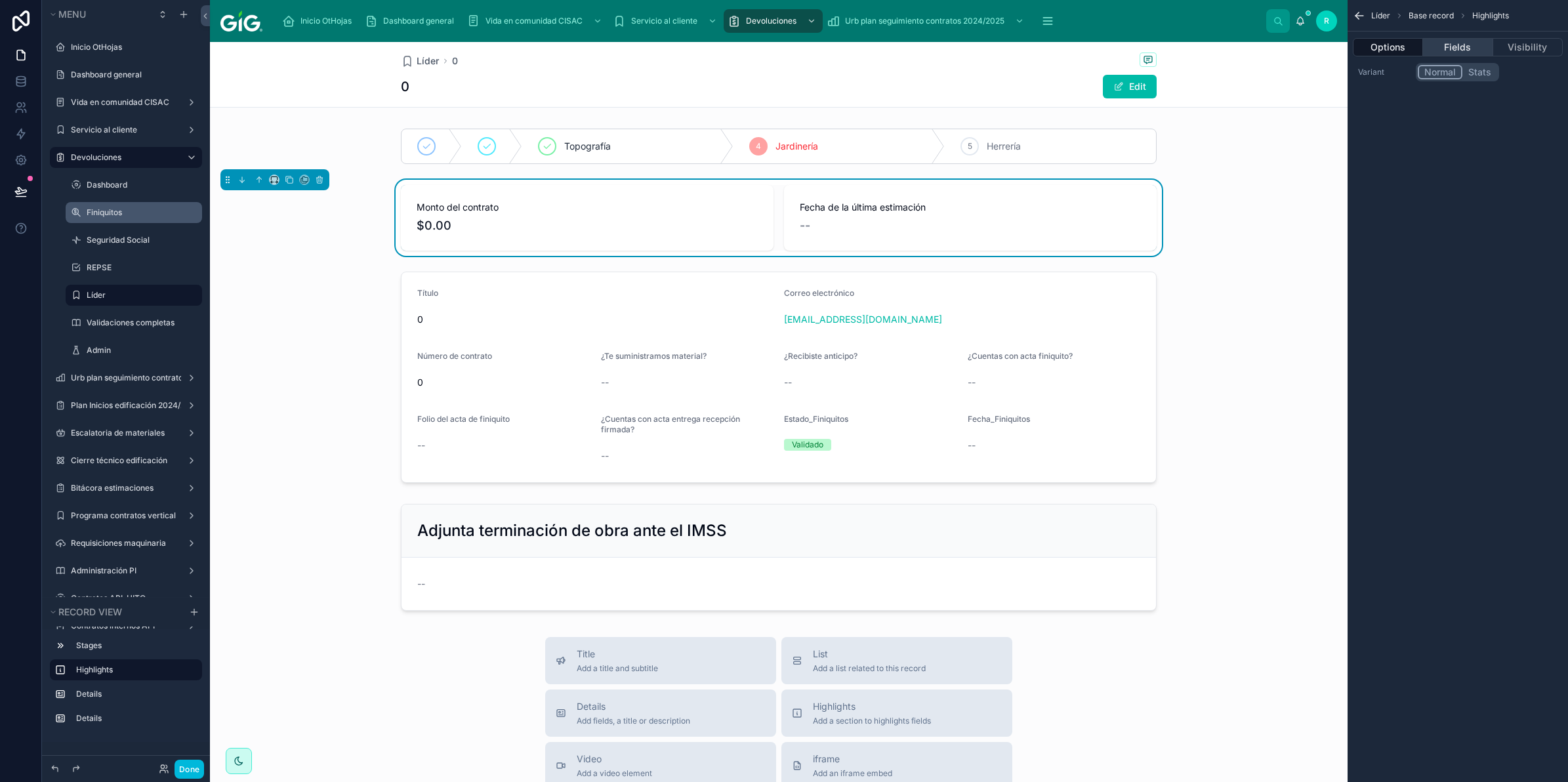
click at [1471, 41] on button "Fields" at bounding box center [1458, 47] width 70 height 18
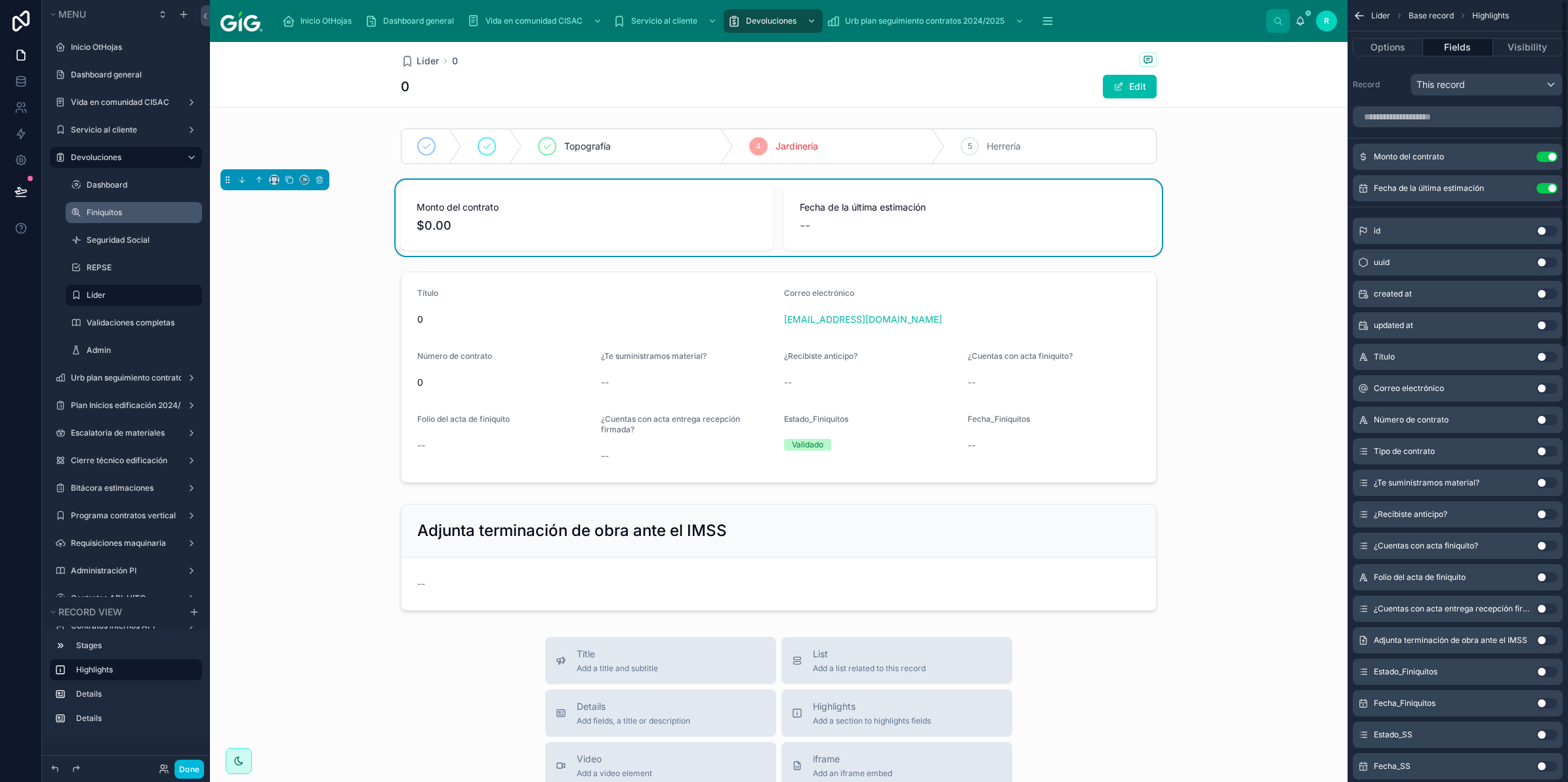
click at [1552, 158] on button "Use setting" at bounding box center [1547, 157] width 21 height 11
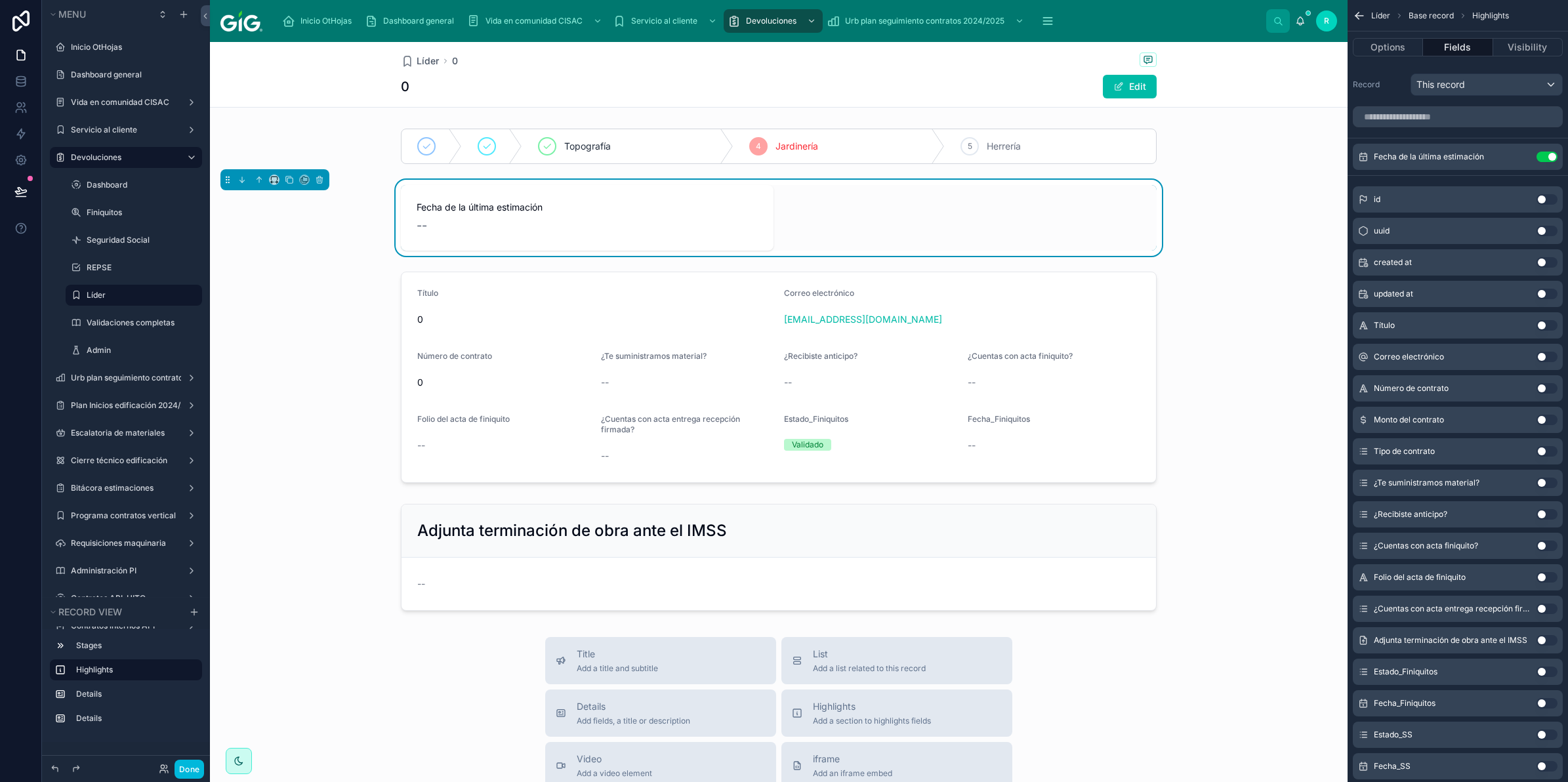
click at [1552, 158] on button "Use setting" at bounding box center [1547, 157] width 21 height 11
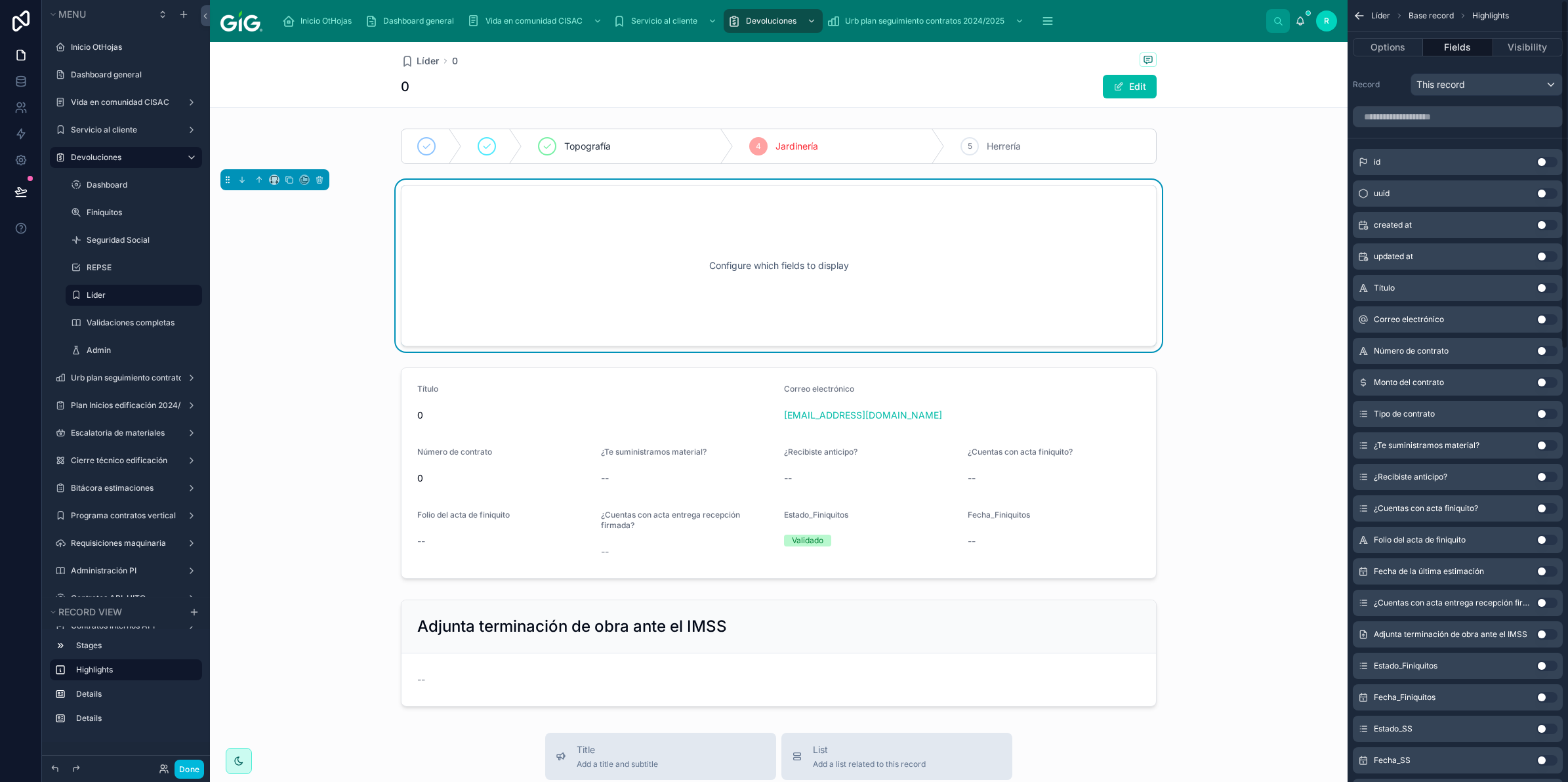
click at [1540, 349] on button "Use setting" at bounding box center [1547, 351] width 21 height 11
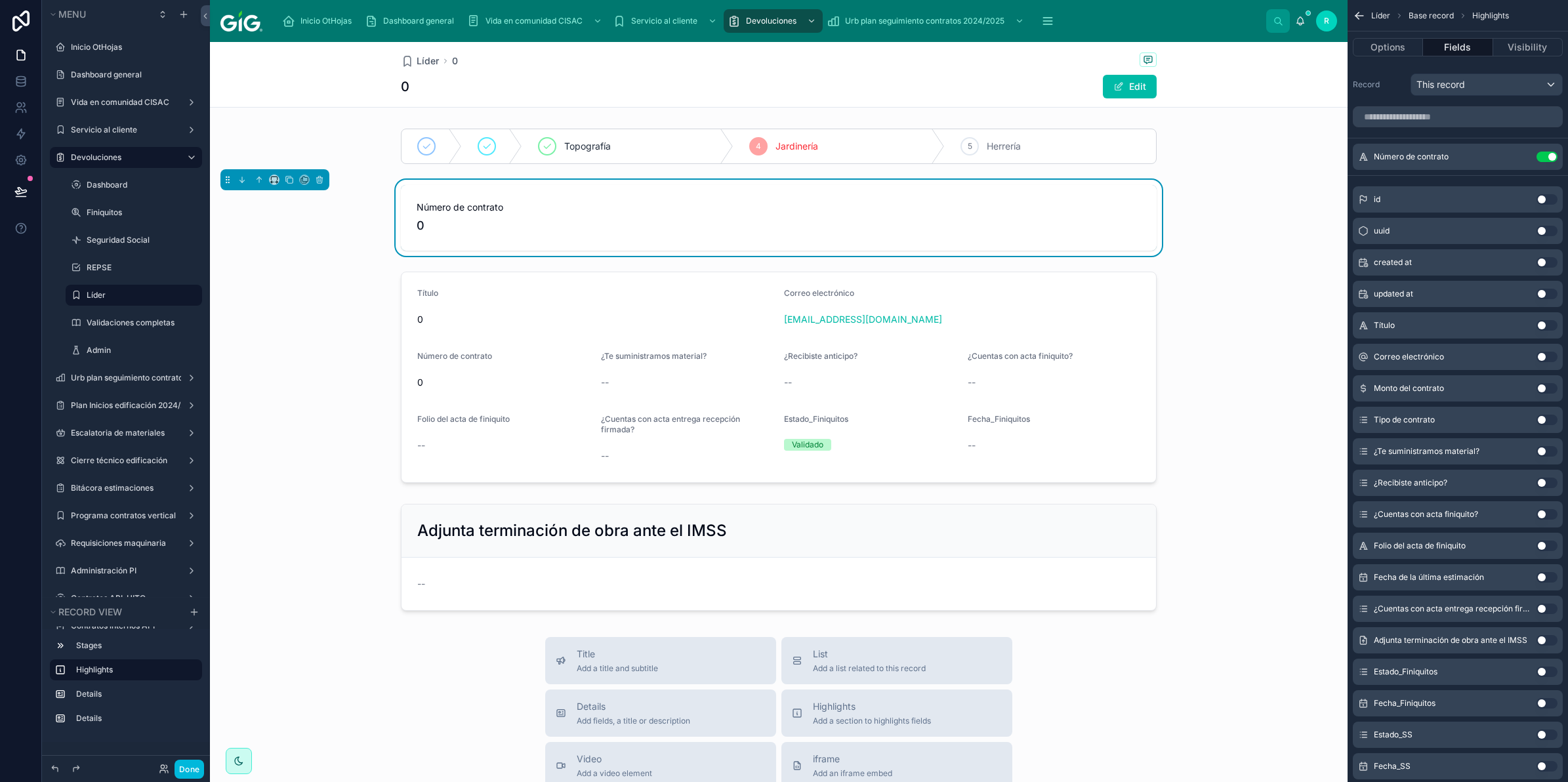
click at [1546, 389] on button "Use setting" at bounding box center [1547, 389] width 21 height 11
click at [1550, 388] on button "Use setting" at bounding box center [1547, 389] width 21 height 11
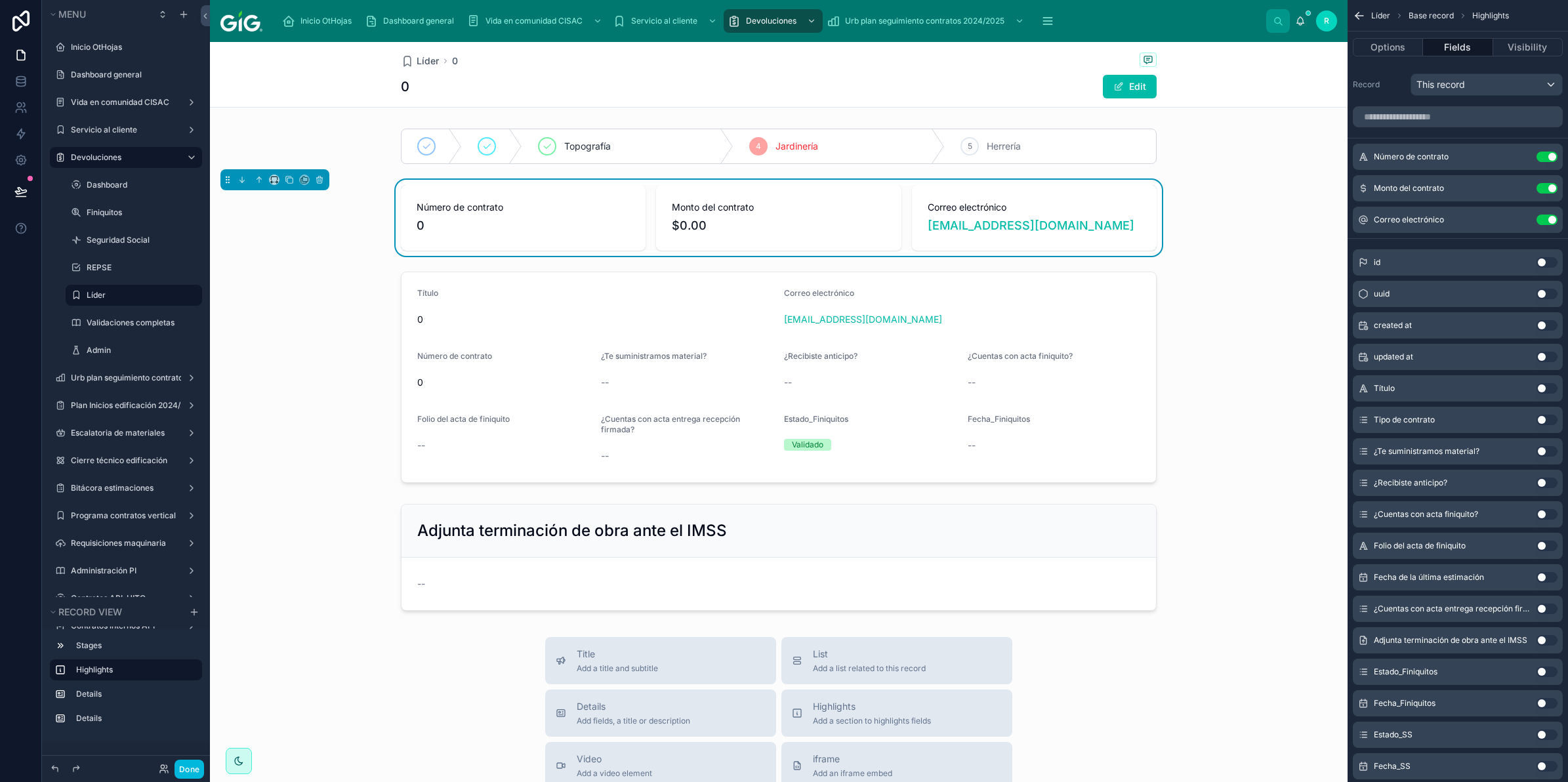
click at [1548, 422] on button "Use setting" at bounding box center [1547, 420] width 21 height 11
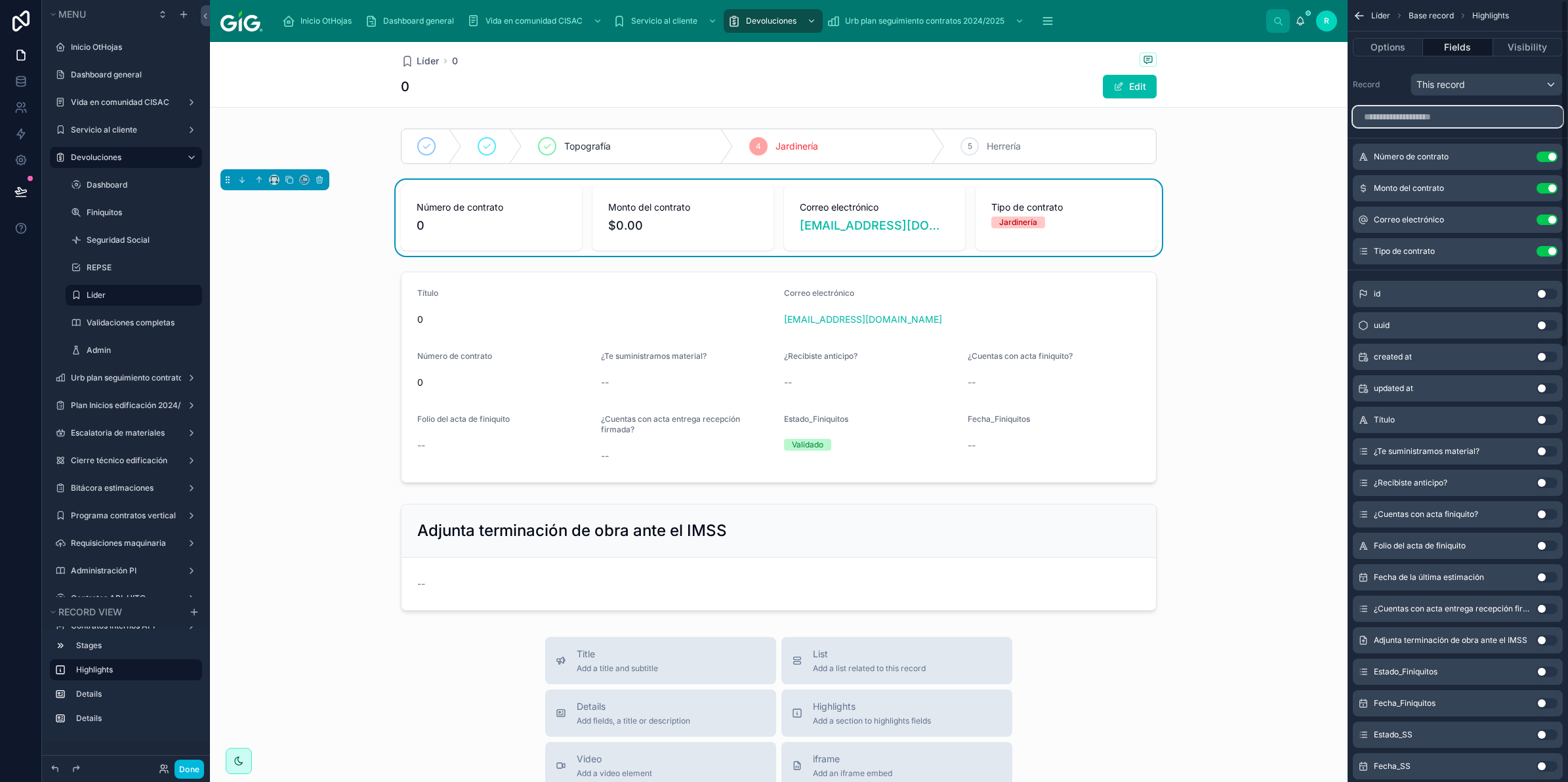
click at [1495, 112] on input "scrollable content" at bounding box center [1458, 117] width 210 height 21
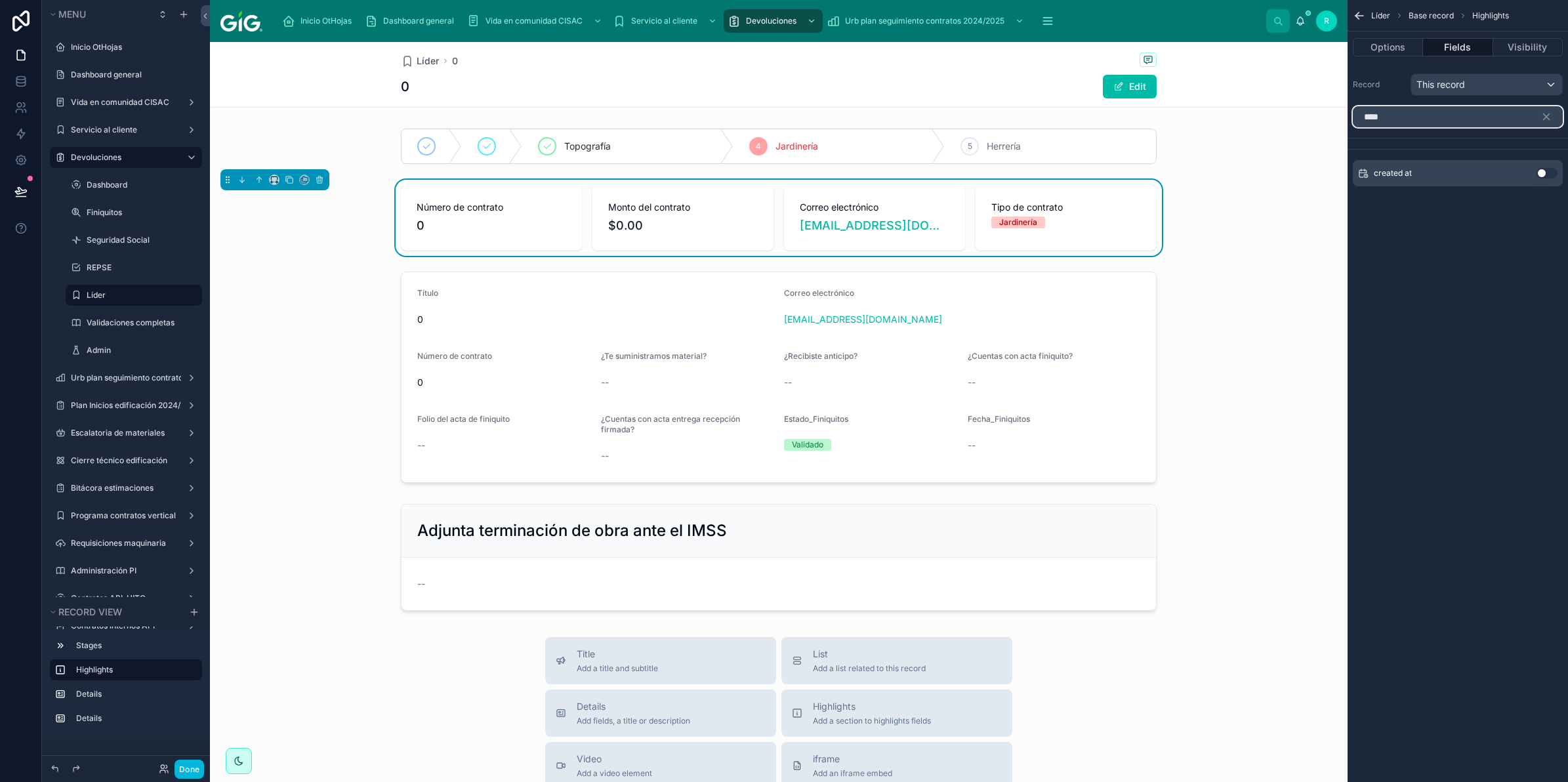
type input "****"
click at [1552, 174] on button "Use setting" at bounding box center [1547, 173] width 21 height 11
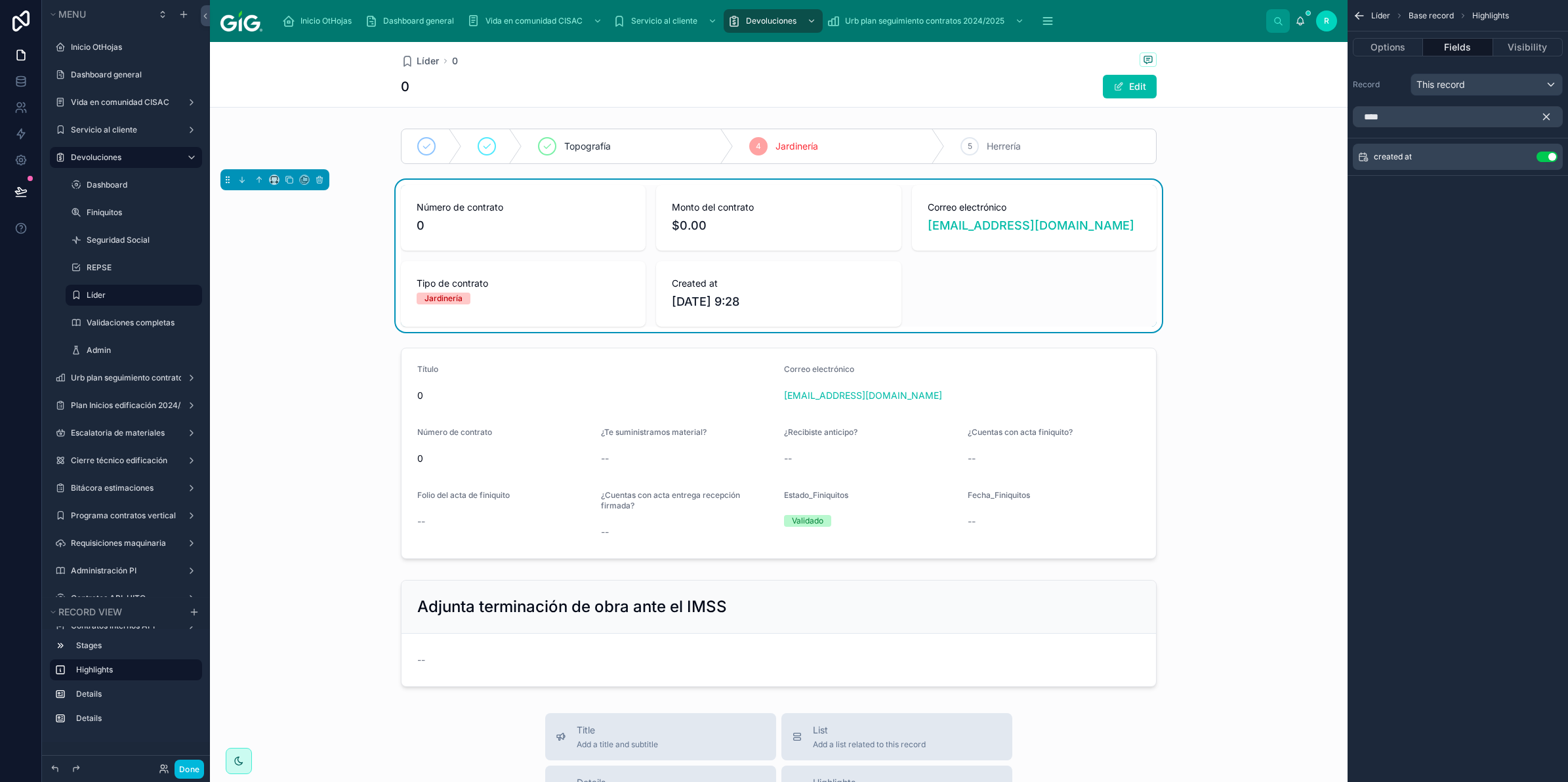
click at [1547, 119] on icon "scrollable content" at bounding box center [1546, 117] width 12 height 12
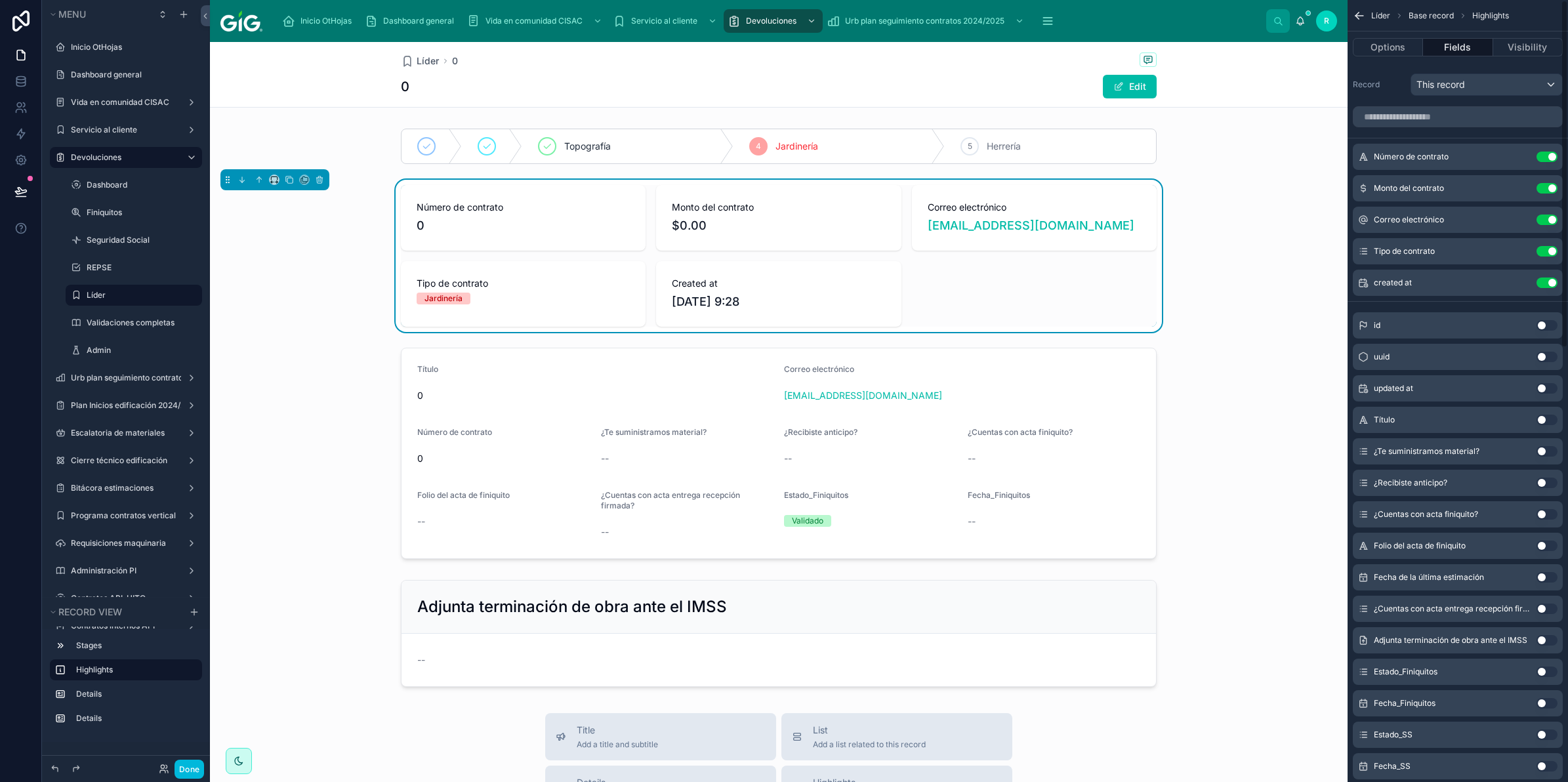
click at [0, 0] on icon "scrollable content" at bounding box center [0, 0] width 0 height 0
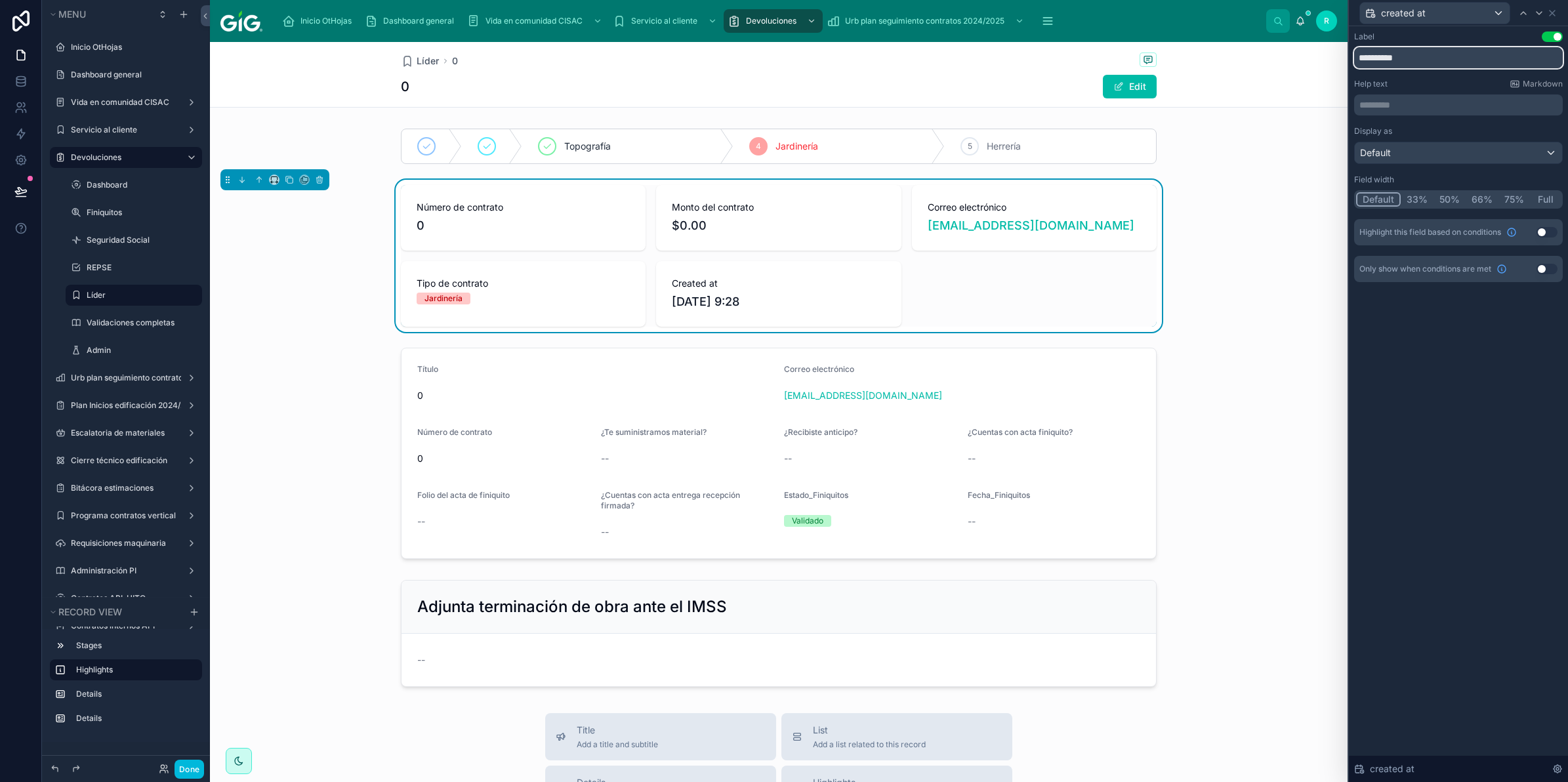
click at [1388, 56] on input "**********" at bounding box center [1459, 58] width 209 height 21
type input "**********"
click at [1550, 13] on icon at bounding box center [1552, 13] width 11 height 11
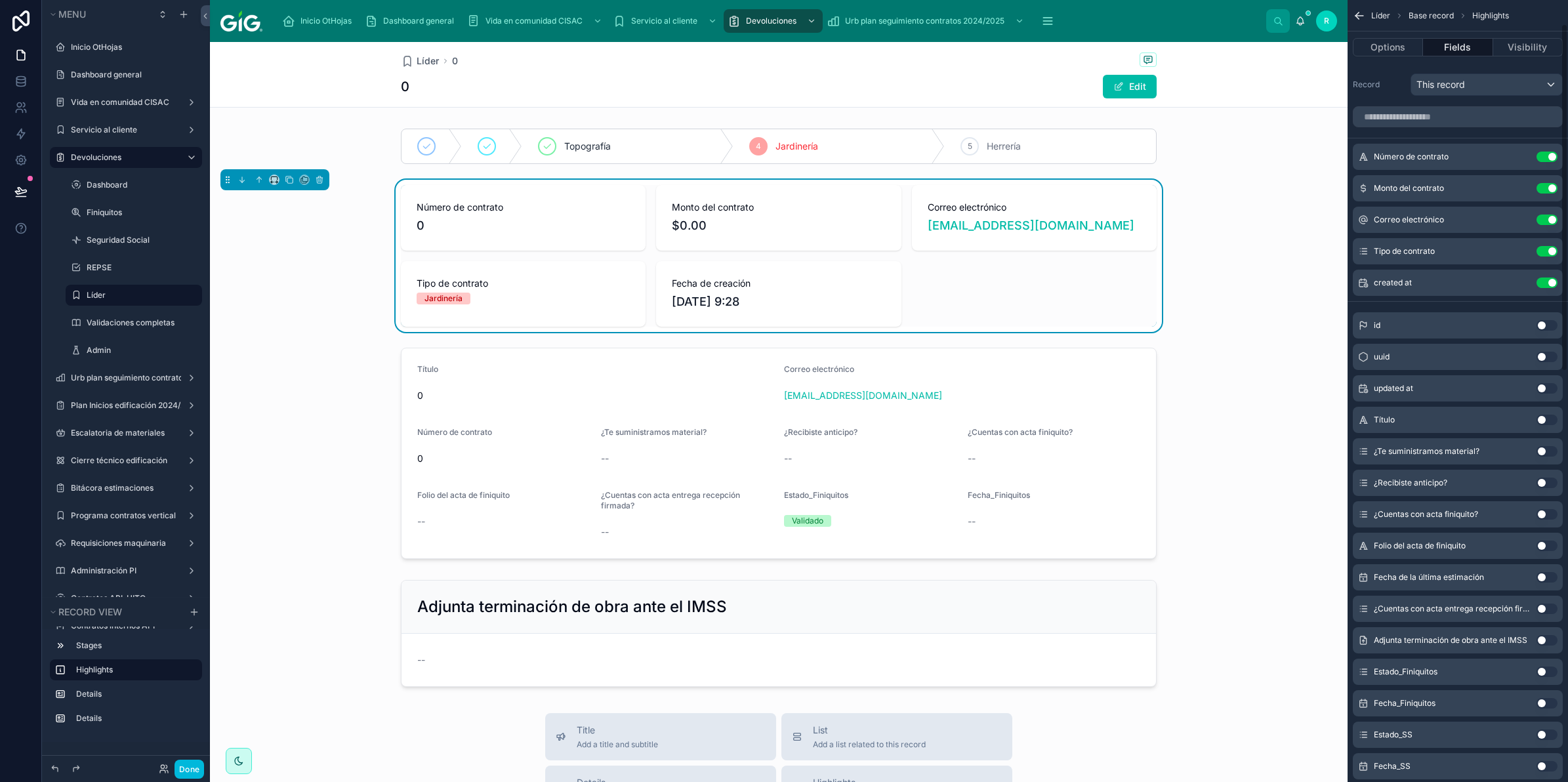
scroll to position [82, 0]
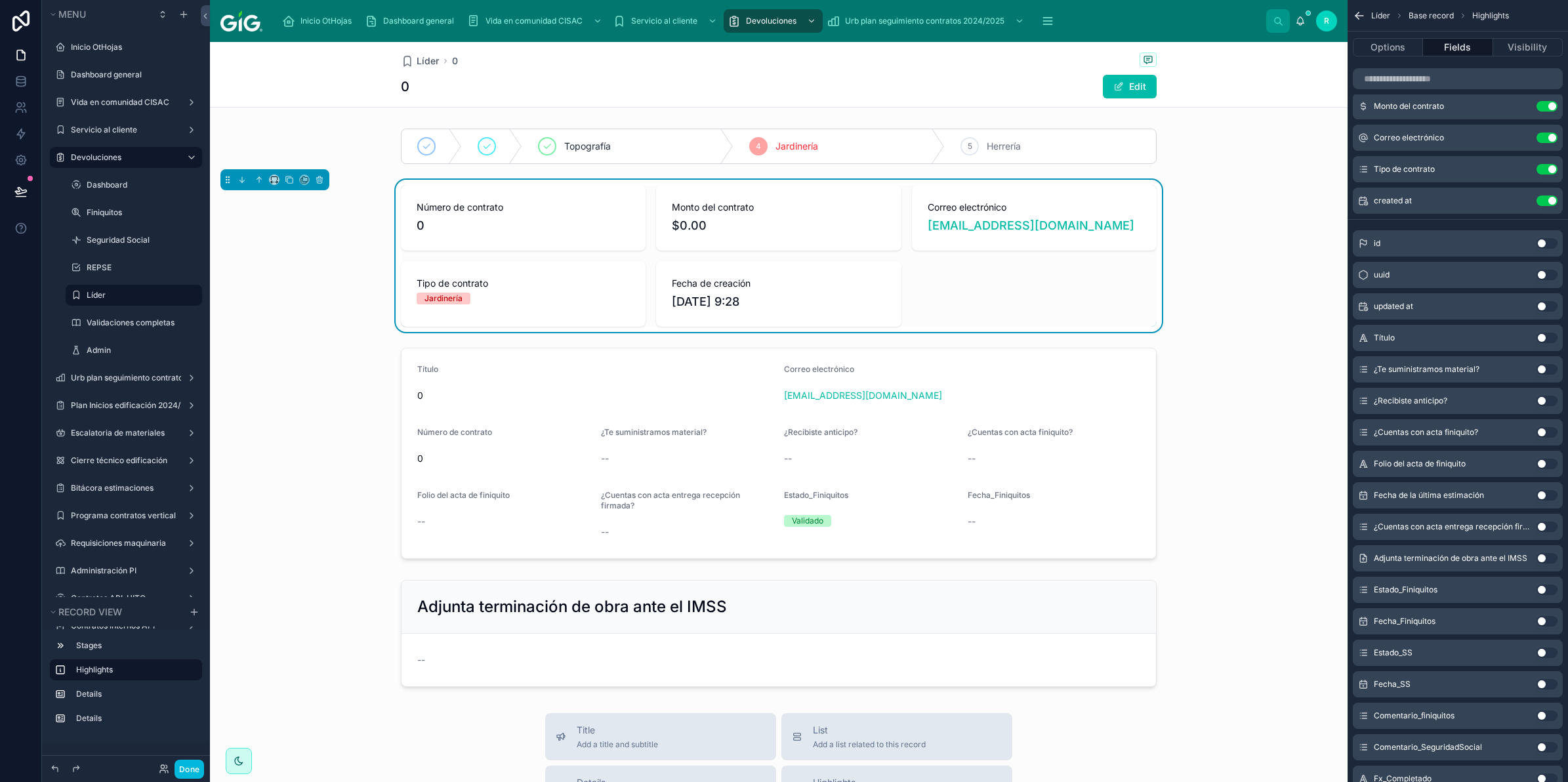
click at [1542, 368] on button "Use setting" at bounding box center [1547, 370] width 21 height 11
click at [1546, 397] on button "Use setting" at bounding box center [1547, 401] width 21 height 11
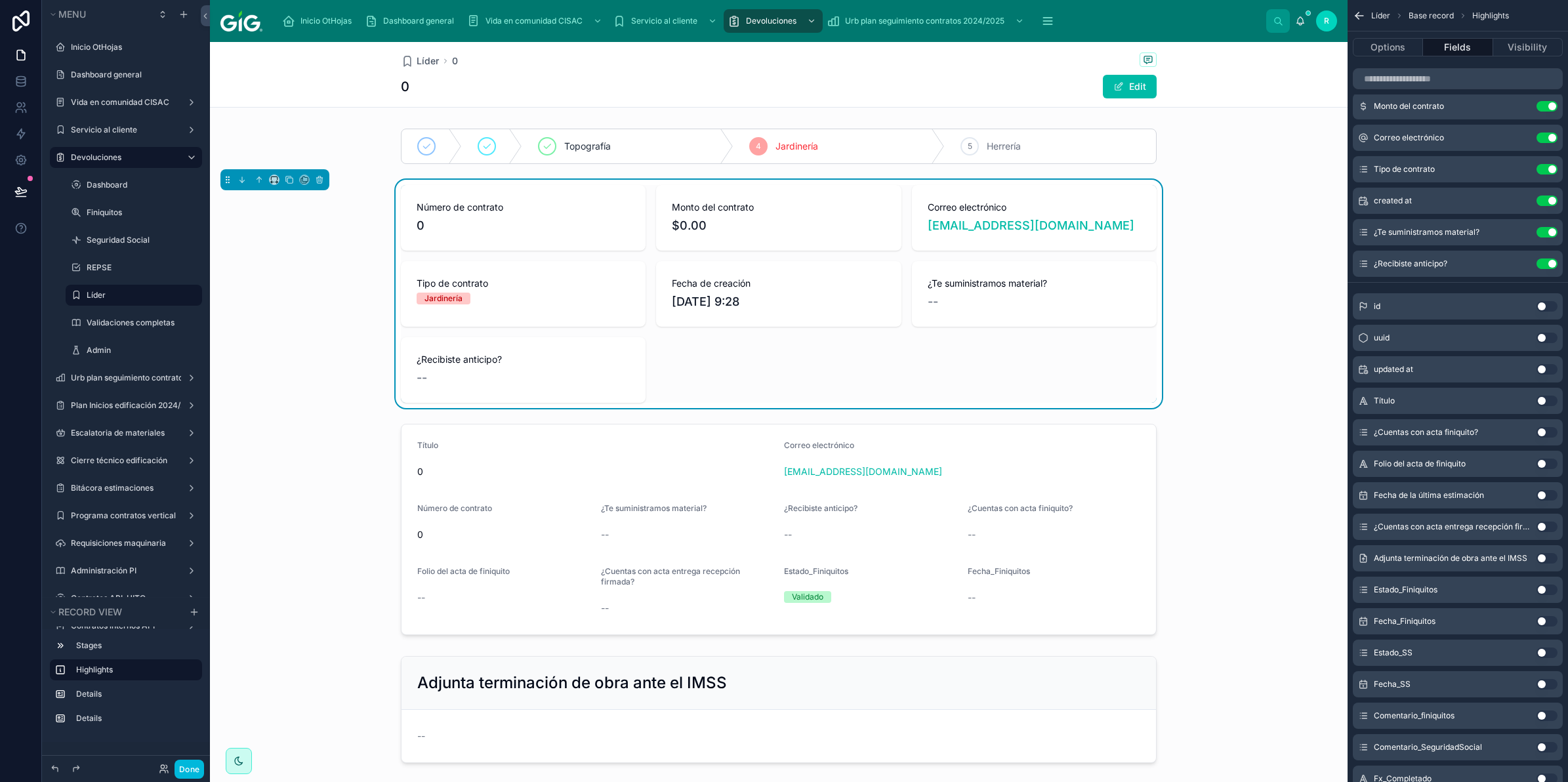
click at [1546, 430] on button "Use setting" at bounding box center [1547, 433] width 21 height 11
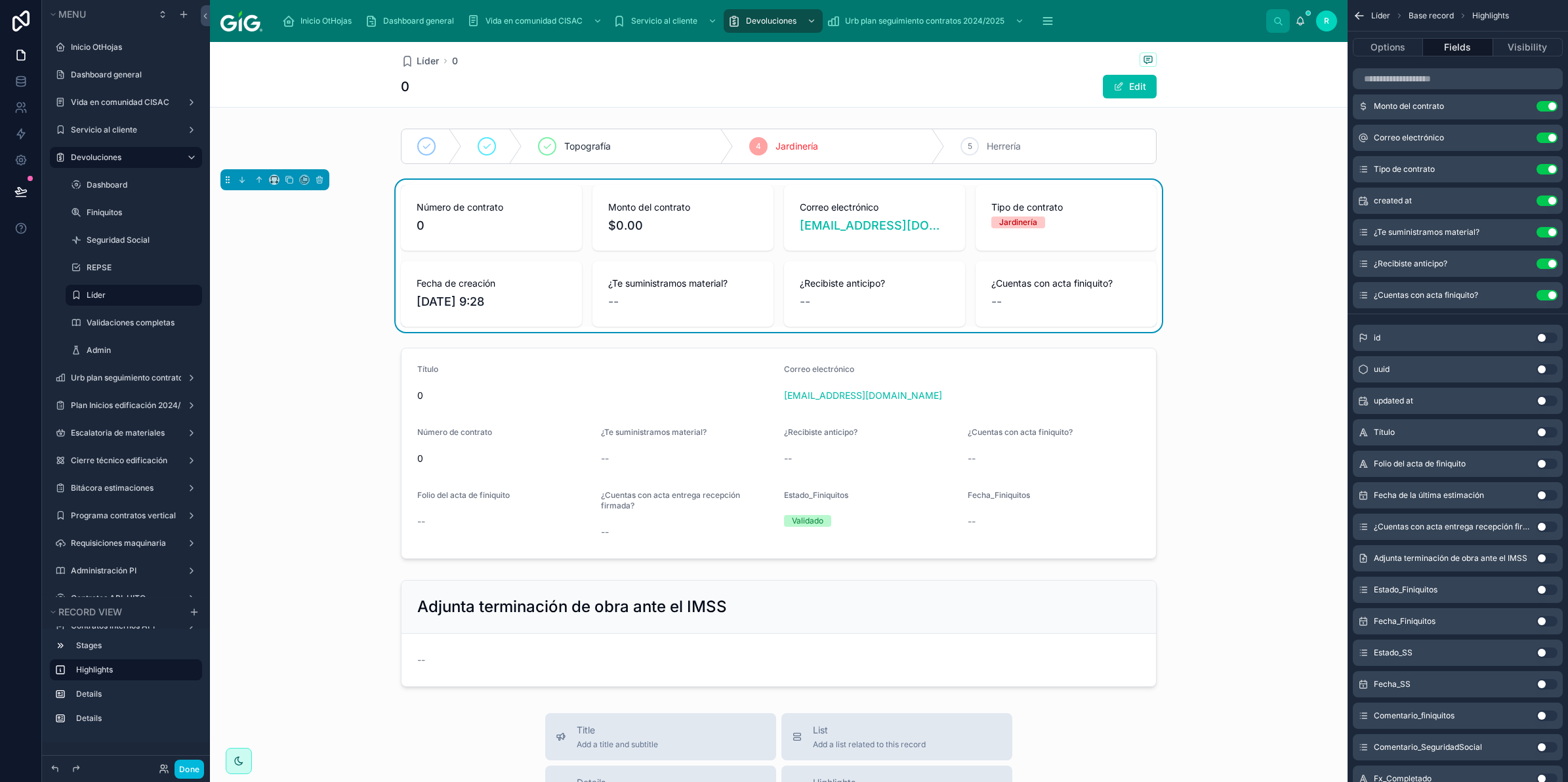
click at [1546, 527] on button "Use setting" at bounding box center [1547, 527] width 21 height 11
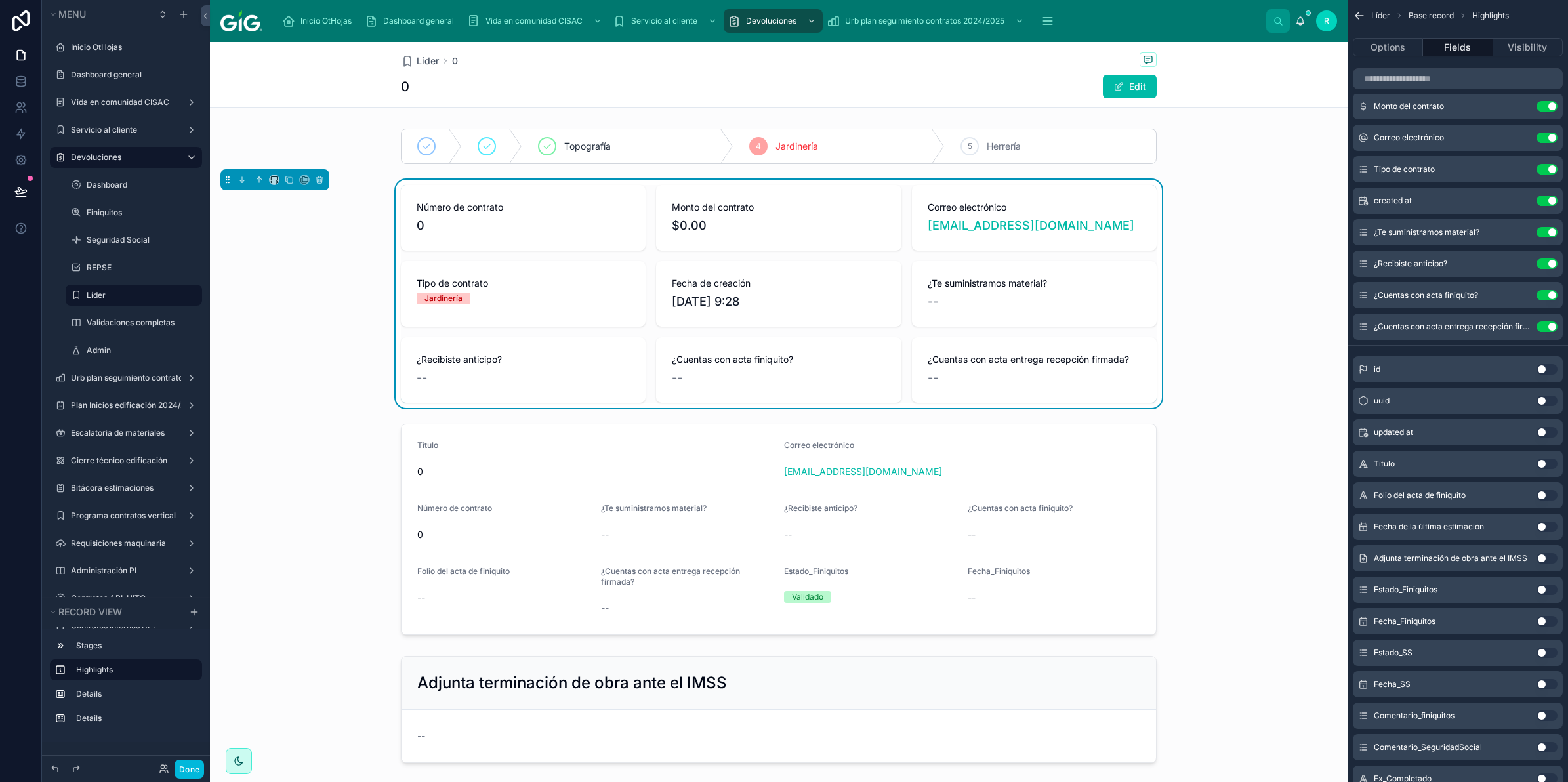
click at [1546, 523] on button "Use setting" at bounding box center [1547, 527] width 21 height 11
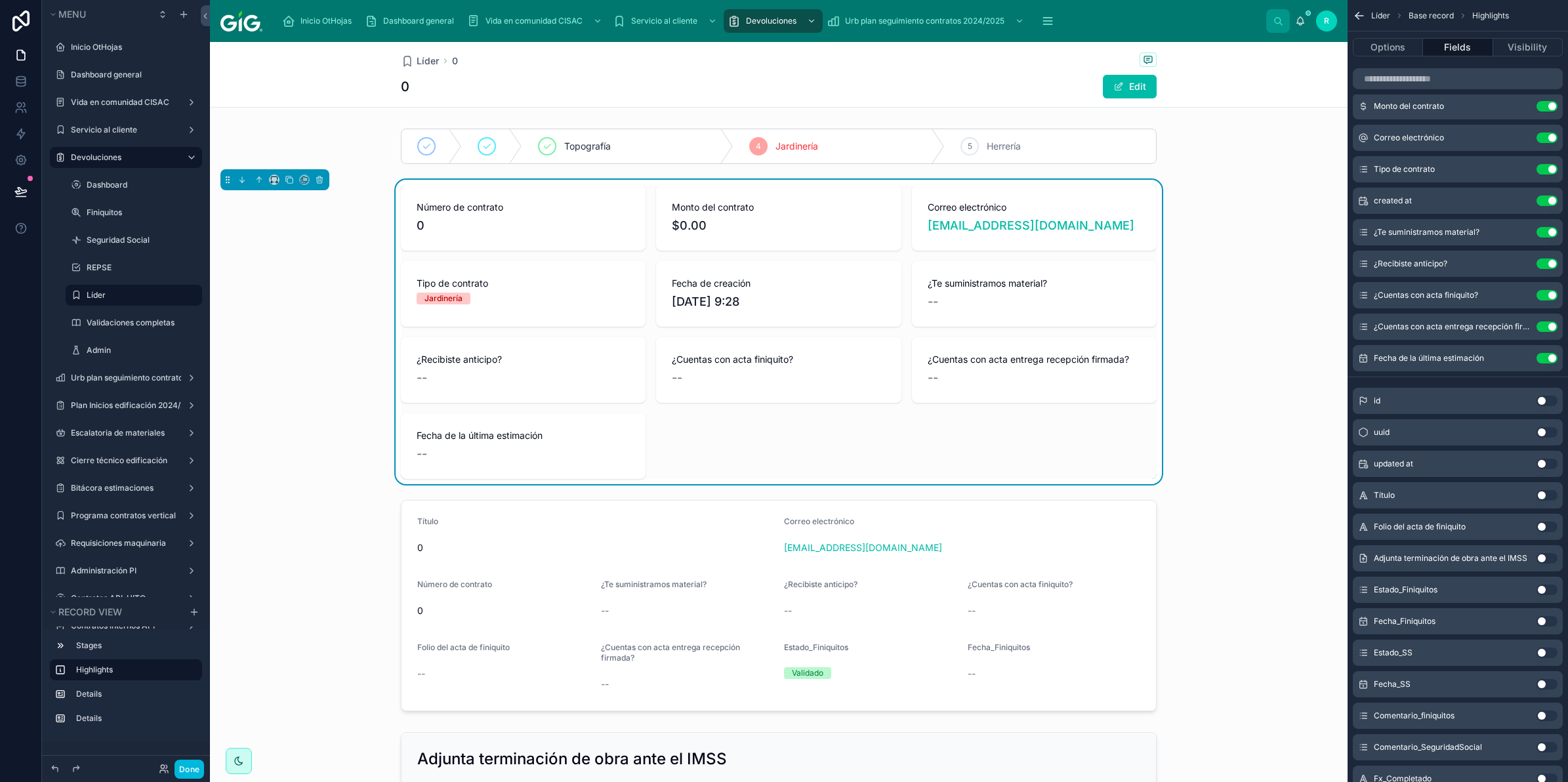
click at [1542, 526] on button "Use setting" at bounding box center [1547, 527] width 21 height 11
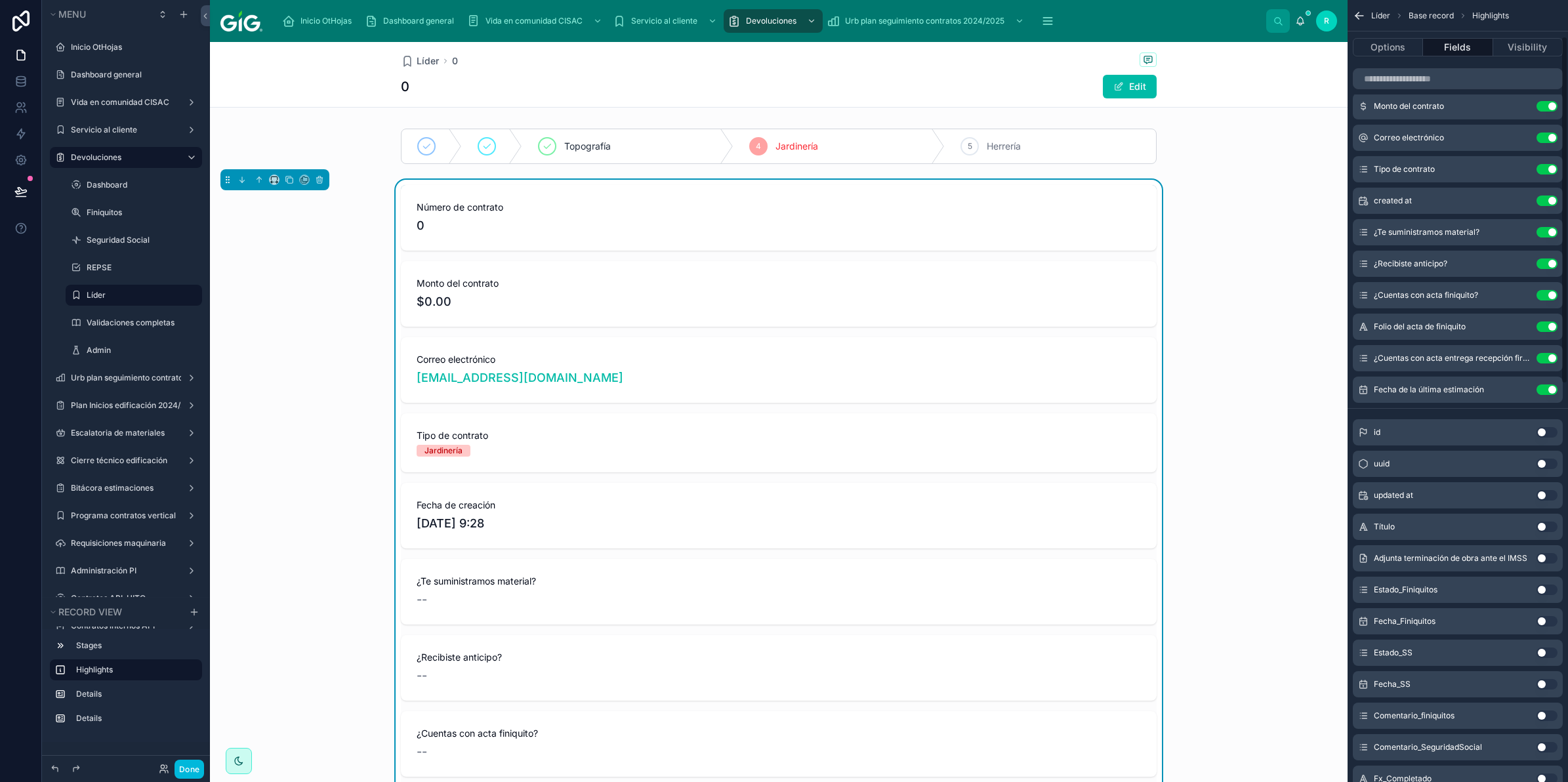
click at [0, 0] on icon "scrollable content" at bounding box center [0, 0] width 0 height 0
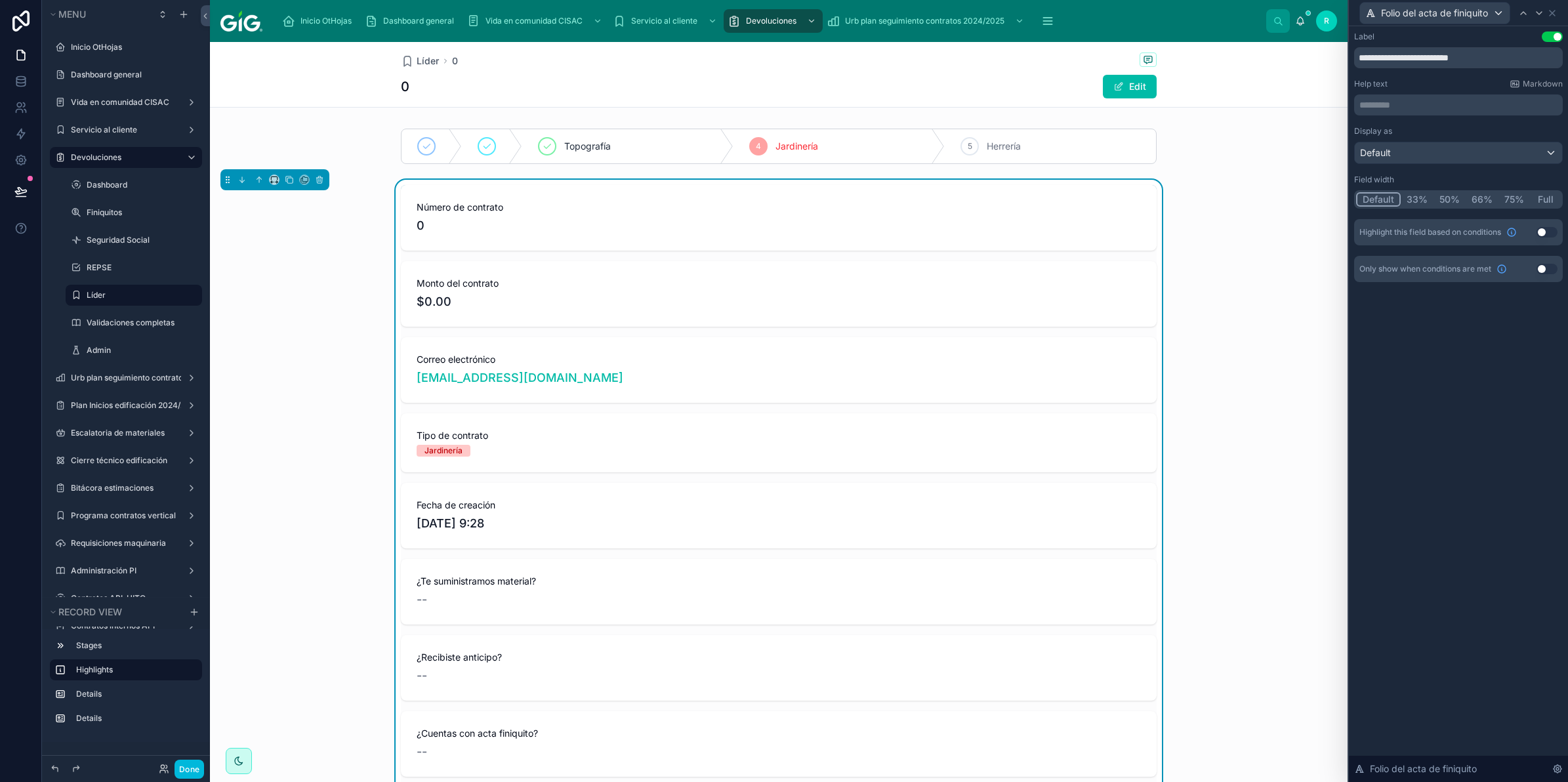
click at [1550, 268] on button "Use setting" at bounding box center [1547, 269] width 21 height 11
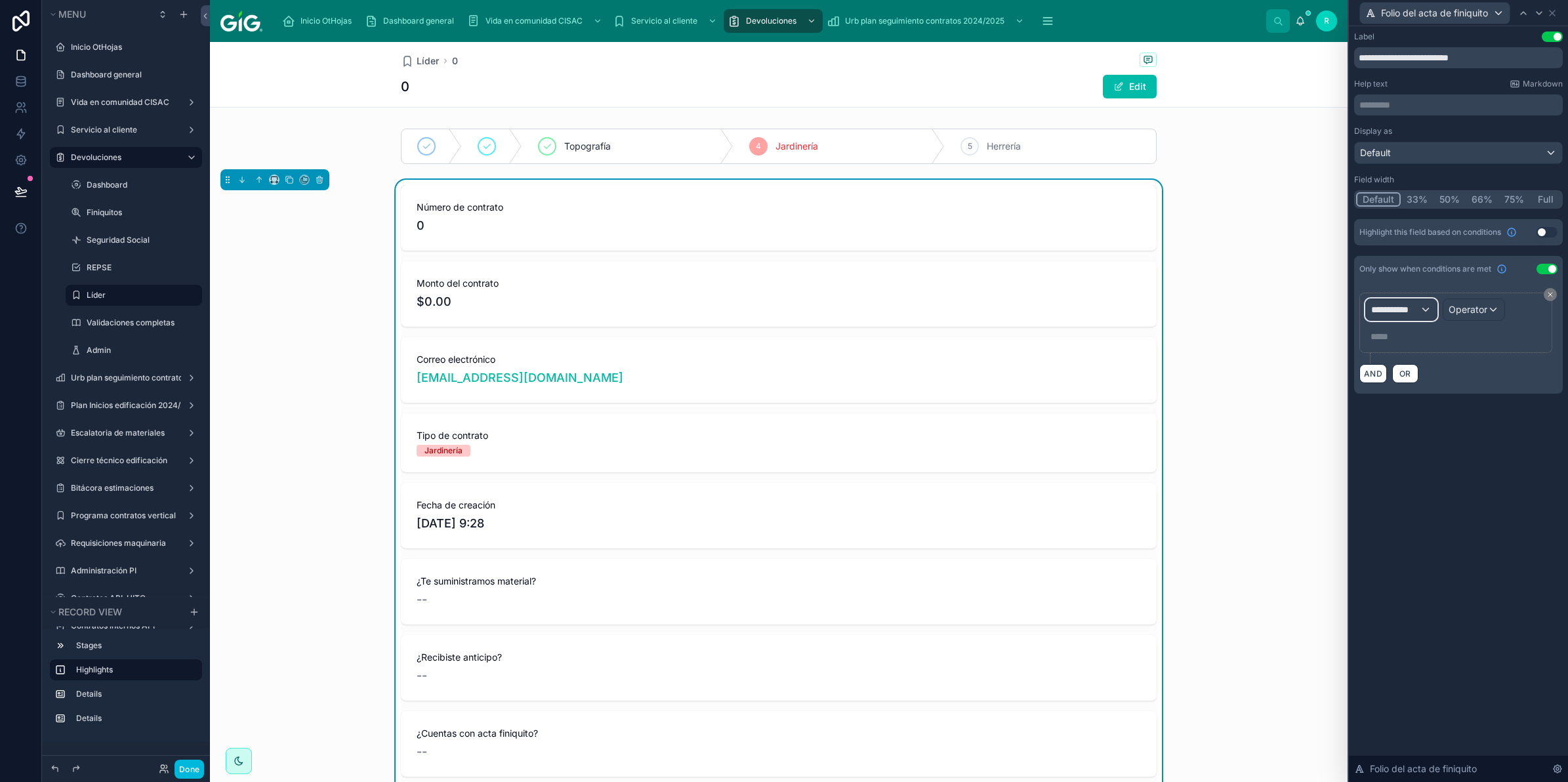
click at [1387, 312] on span "**********" at bounding box center [1396, 310] width 49 height 13
click at [1411, 345] on input "text" at bounding box center [1439, 343] width 136 height 21
type input "****"
click at [1448, 376] on div "Devoluciones" at bounding box center [1425, 381] width 97 height 16
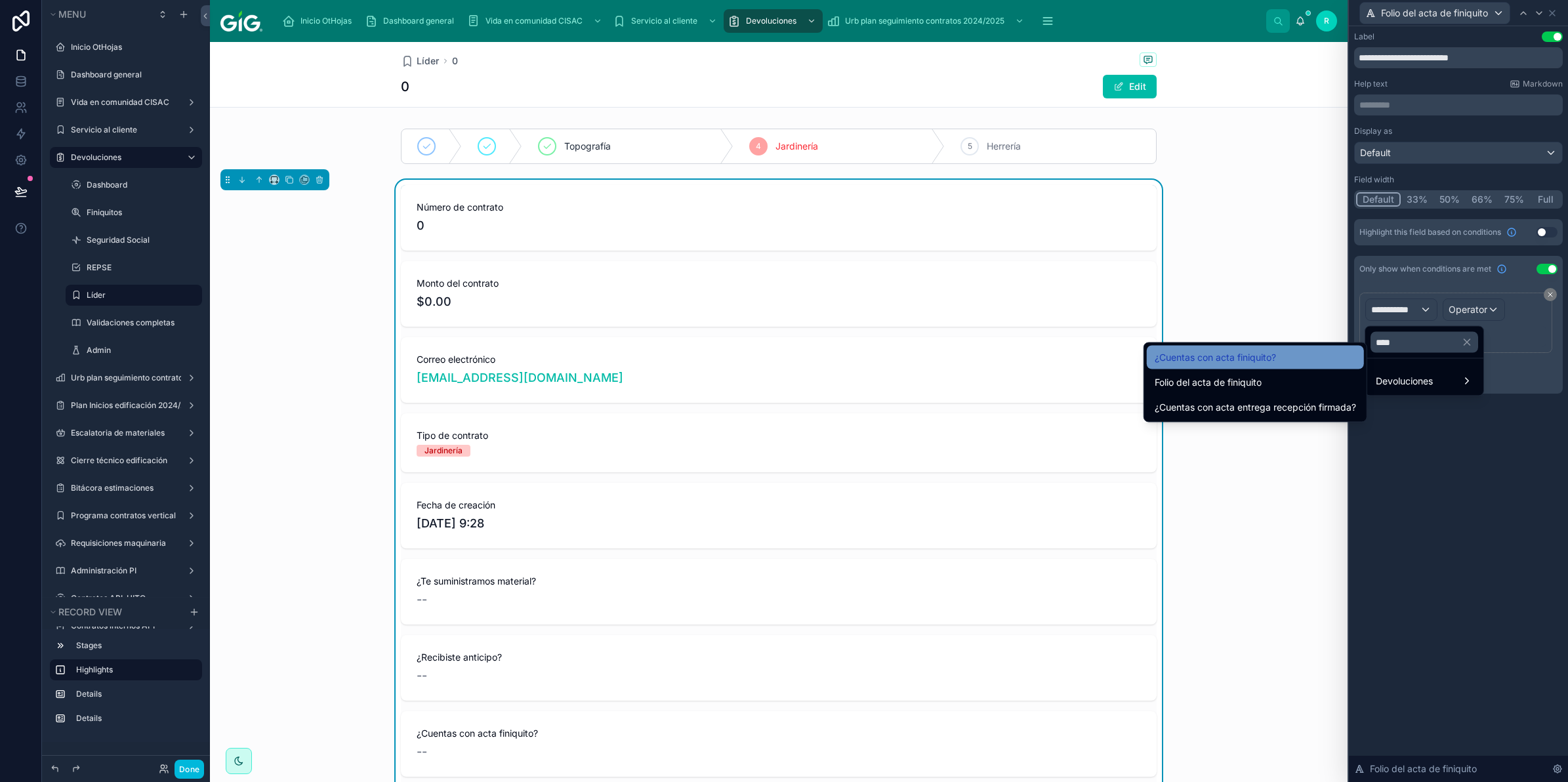
click at [1276, 362] on div "¿Cuentas con acta finiquito?" at bounding box center [1255, 358] width 202 height 16
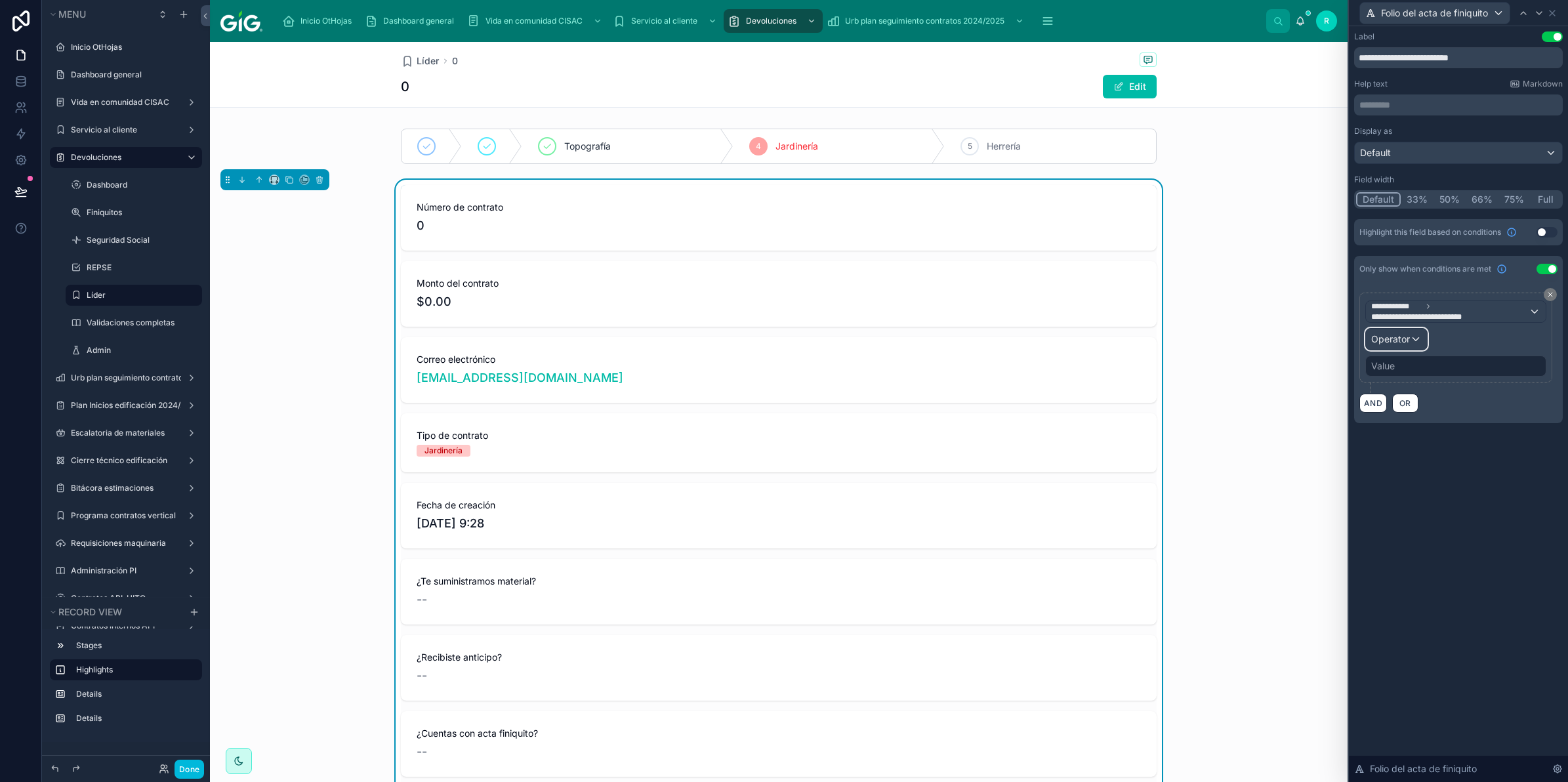
click at [1408, 337] on span "Operator" at bounding box center [1391, 339] width 39 height 11
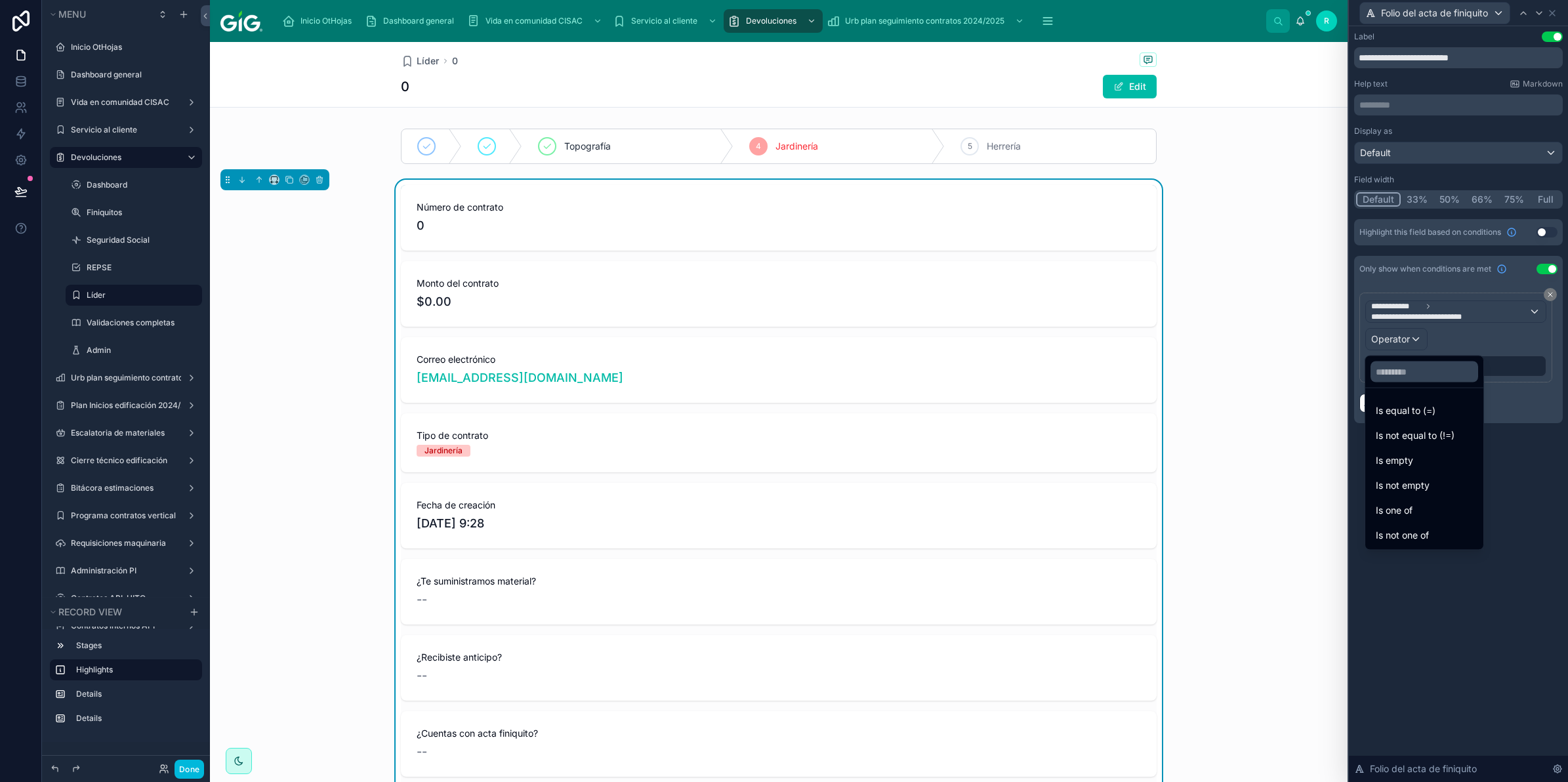
click at [1433, 512] on div "Is one of" at bounding box center [1425, 511] width 97 height 16
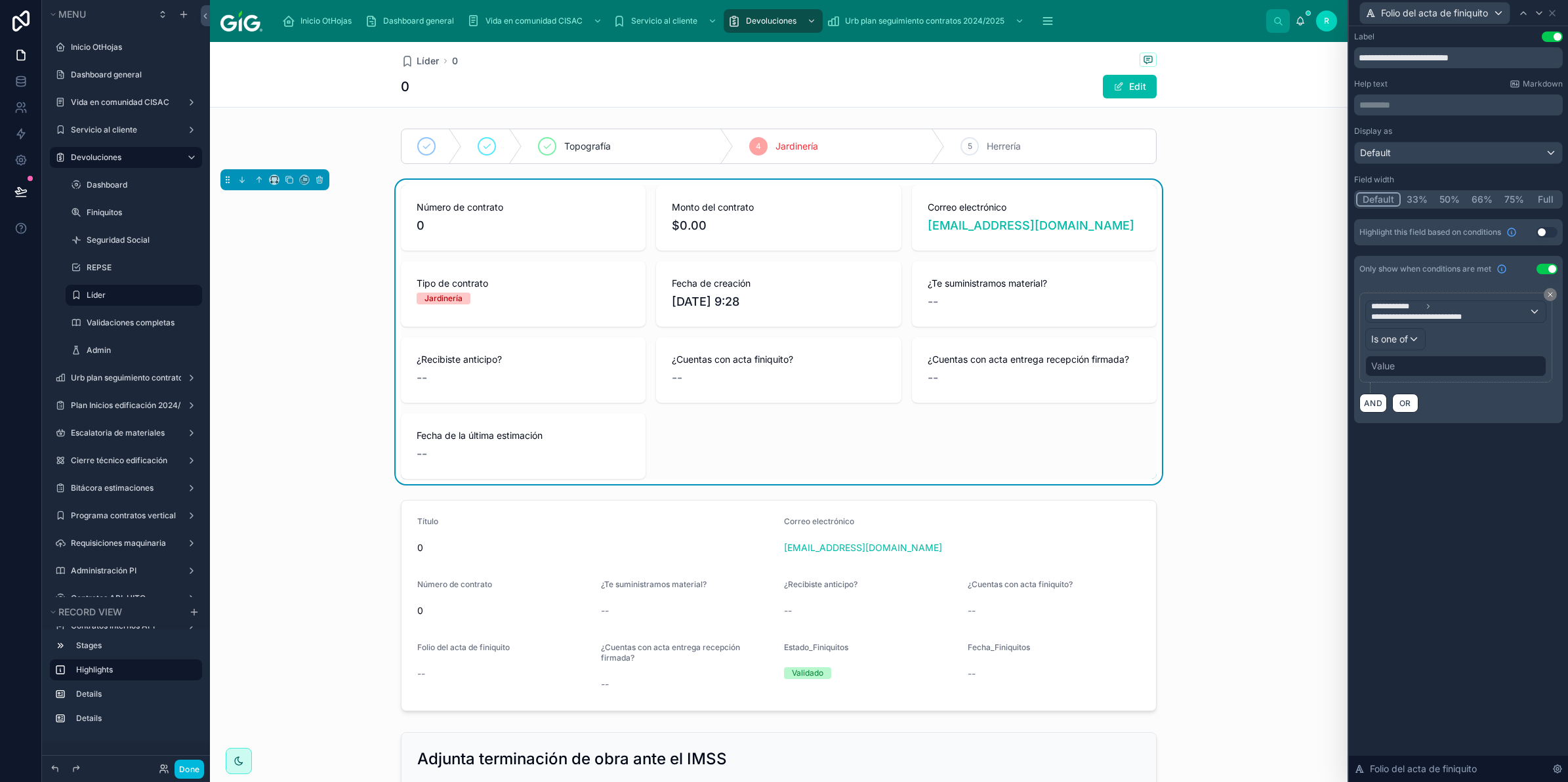
click at [1423, 362] on div "Value" at bounding box center [1456, 366] width 181 height 21
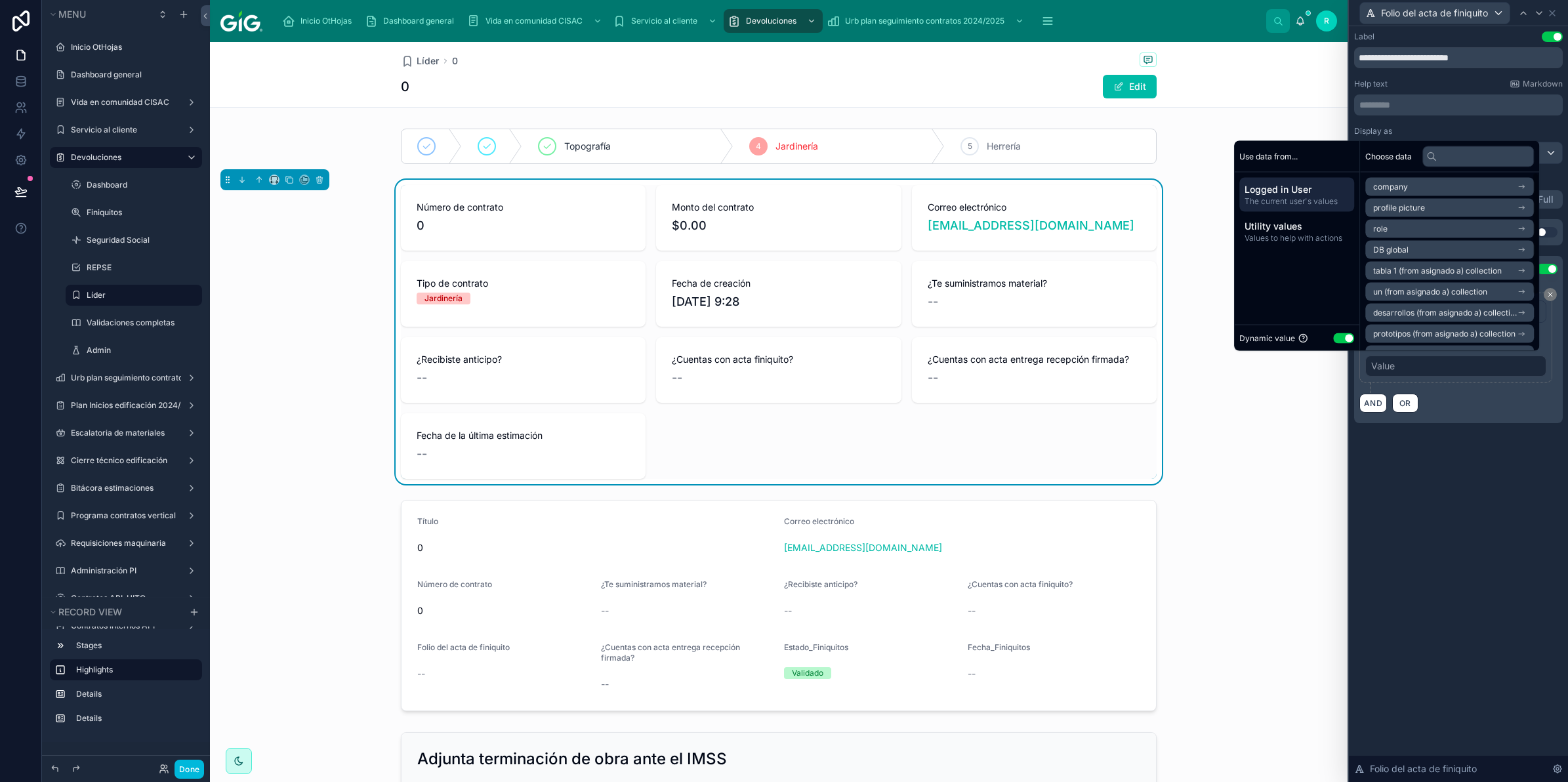
click at [1336, 338] on button "Use setting" at bounding box center [1344, 338] width 21 height 11
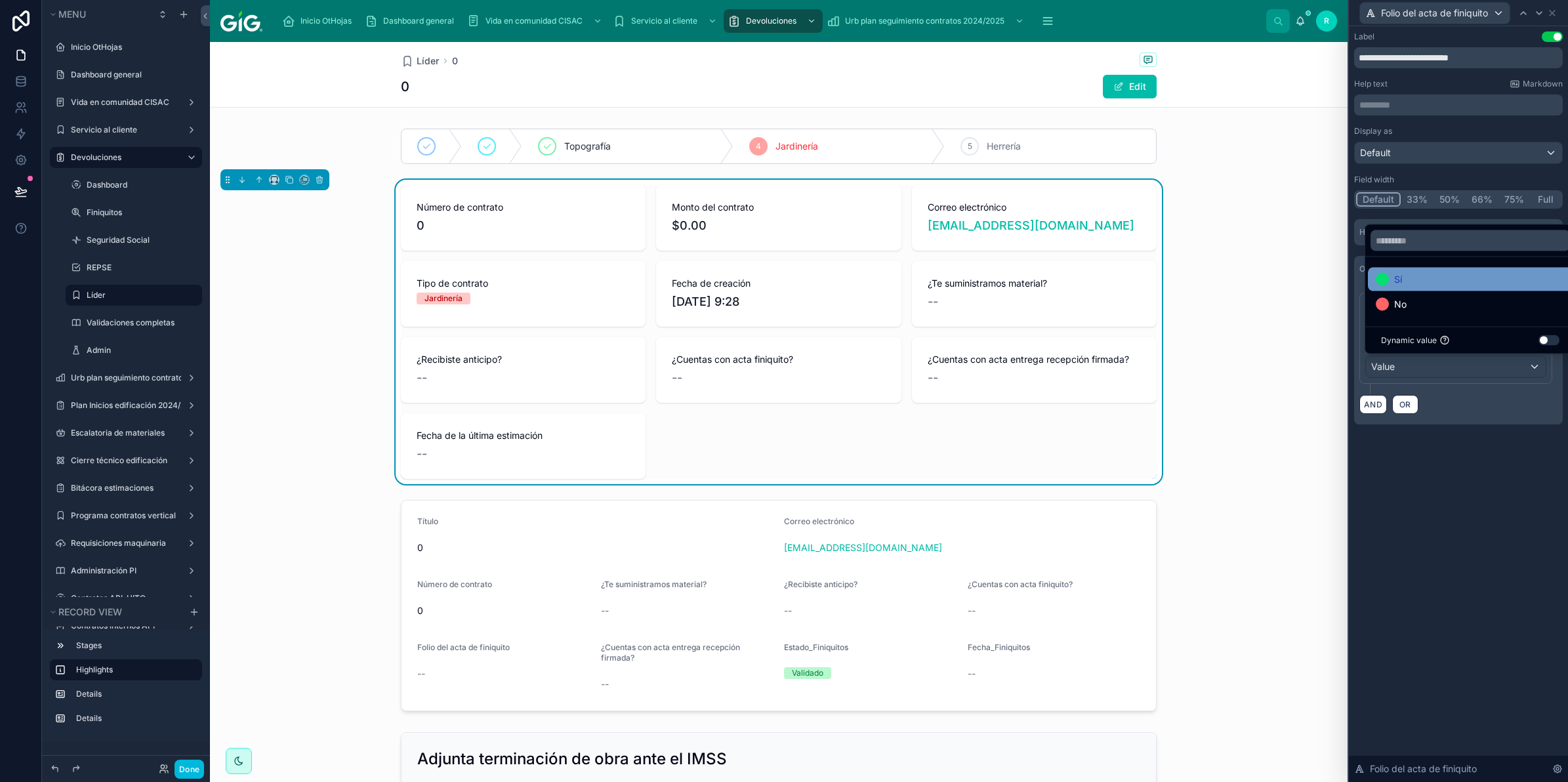
click at [1445, 280] on div "Sí" at bounding box center [1471, 280] width 189 height 16
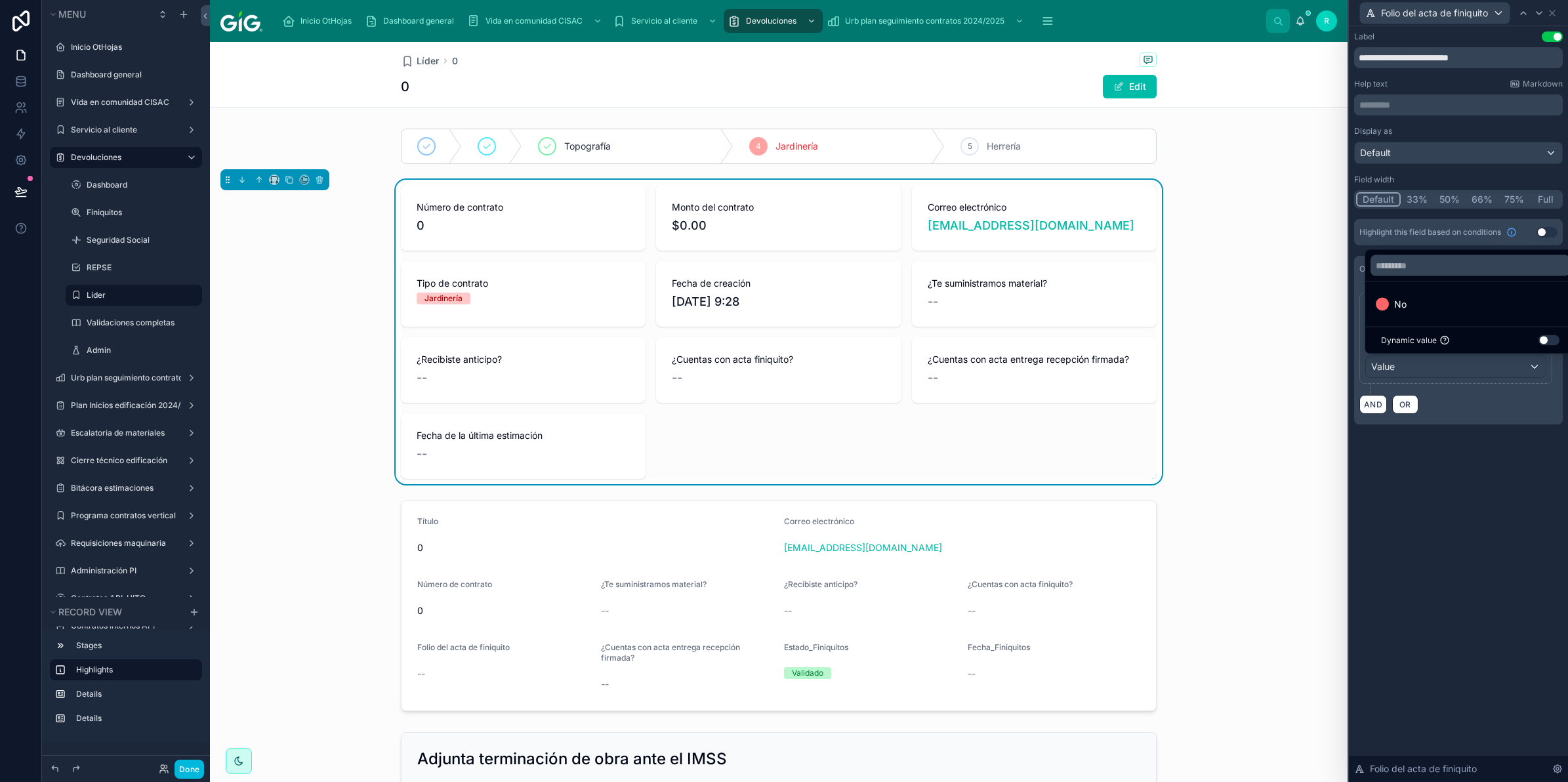
click at [1432, 506] on div "**********" at bounding box center [1459, 404] width 219 height 756
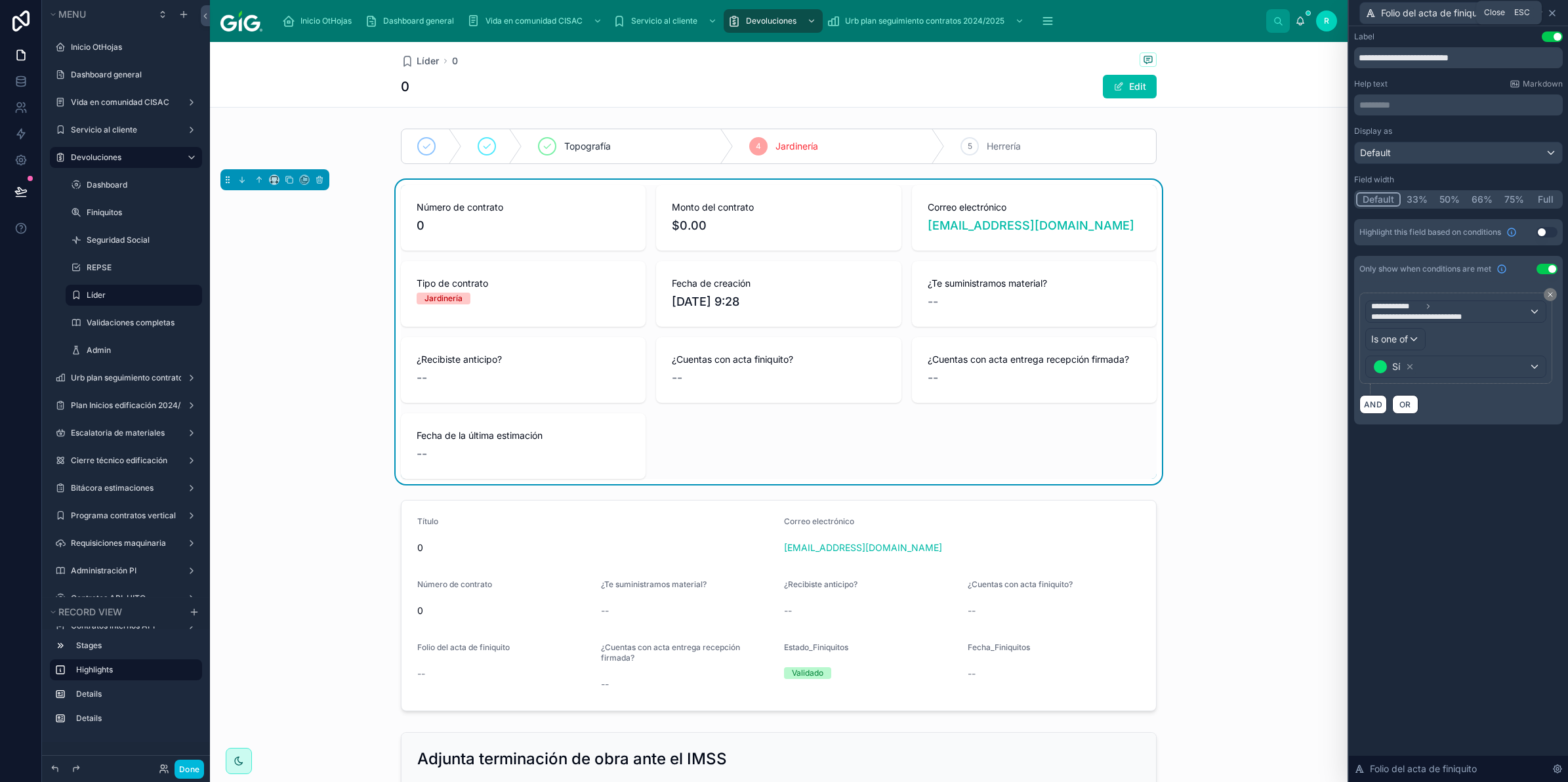
click at [1553, 12] on icon at bounding box center [1552, 13] width 5 height 5
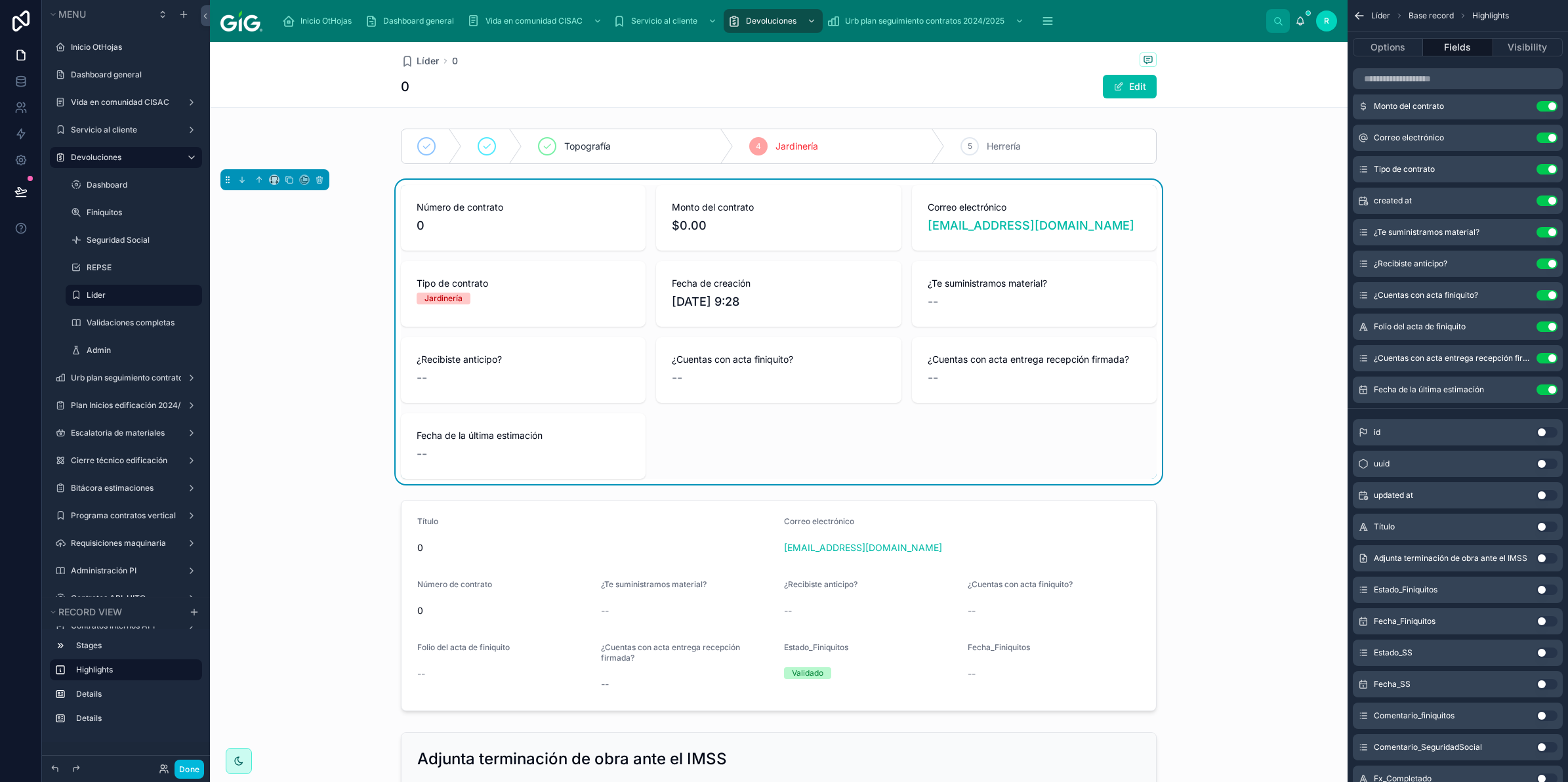
click at [0, 0] on icon "scrollable content" at bounding box center [0, 0] width 0 height 0
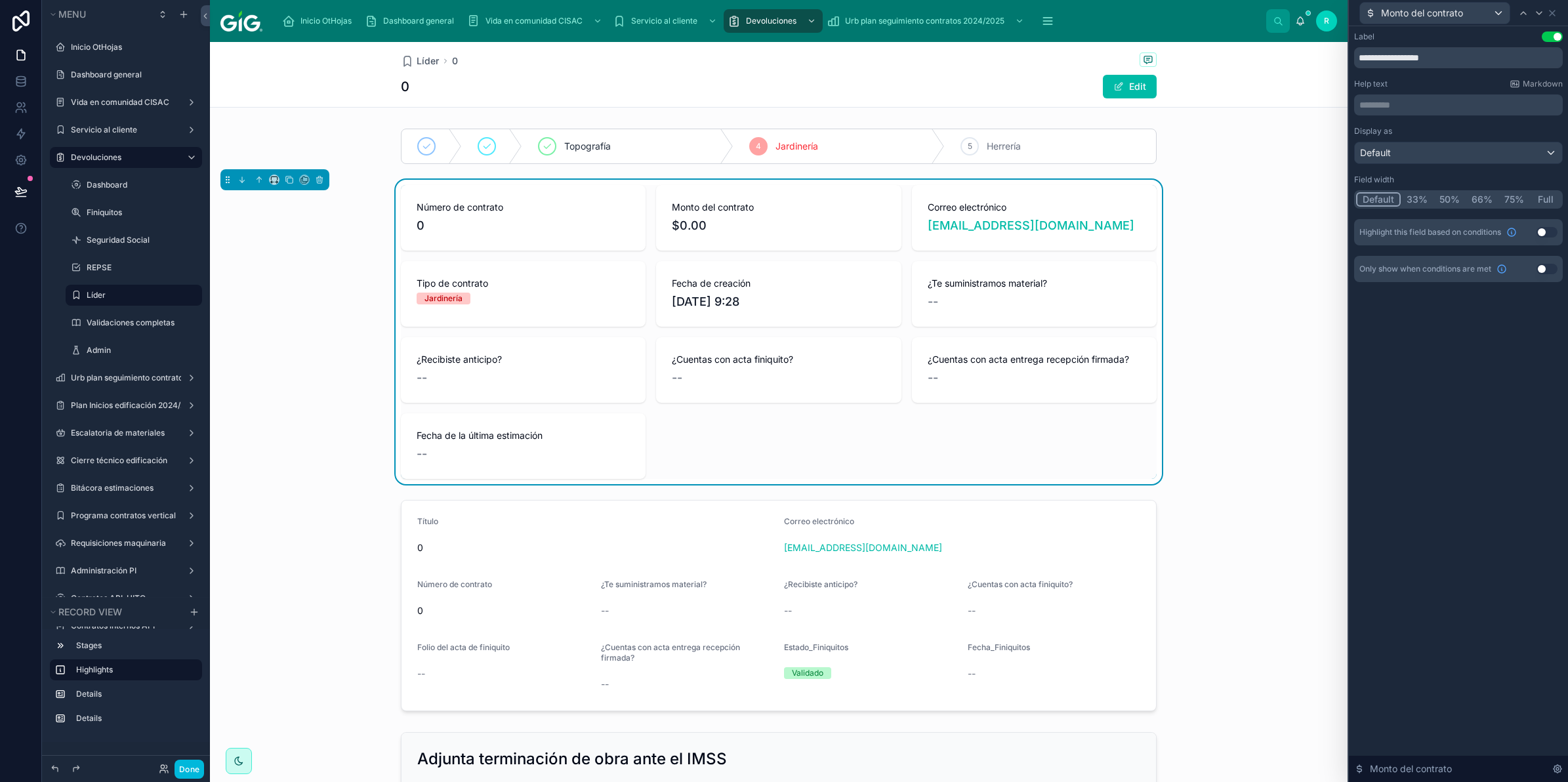
scroll to position [0, 0]
click at [1528, 12] on icon at bounding box center [1524, 13] width 11 height 11
click at [1543, 18] on div at bounding box center [1540, 13] width 16 height 16
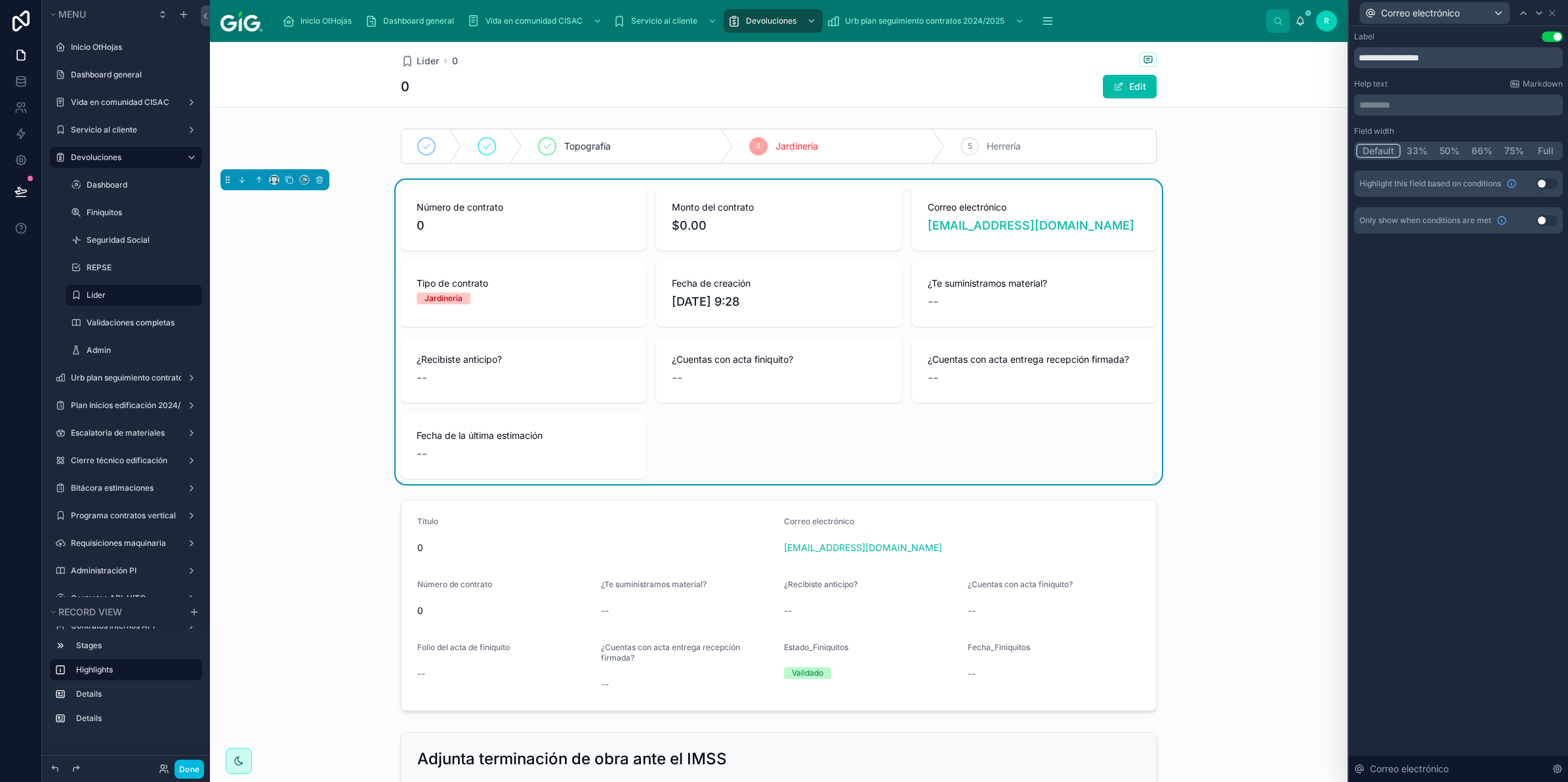
click at [1445, 146] on button "50%" at bounding box center [1450, 151] width 32 height 14
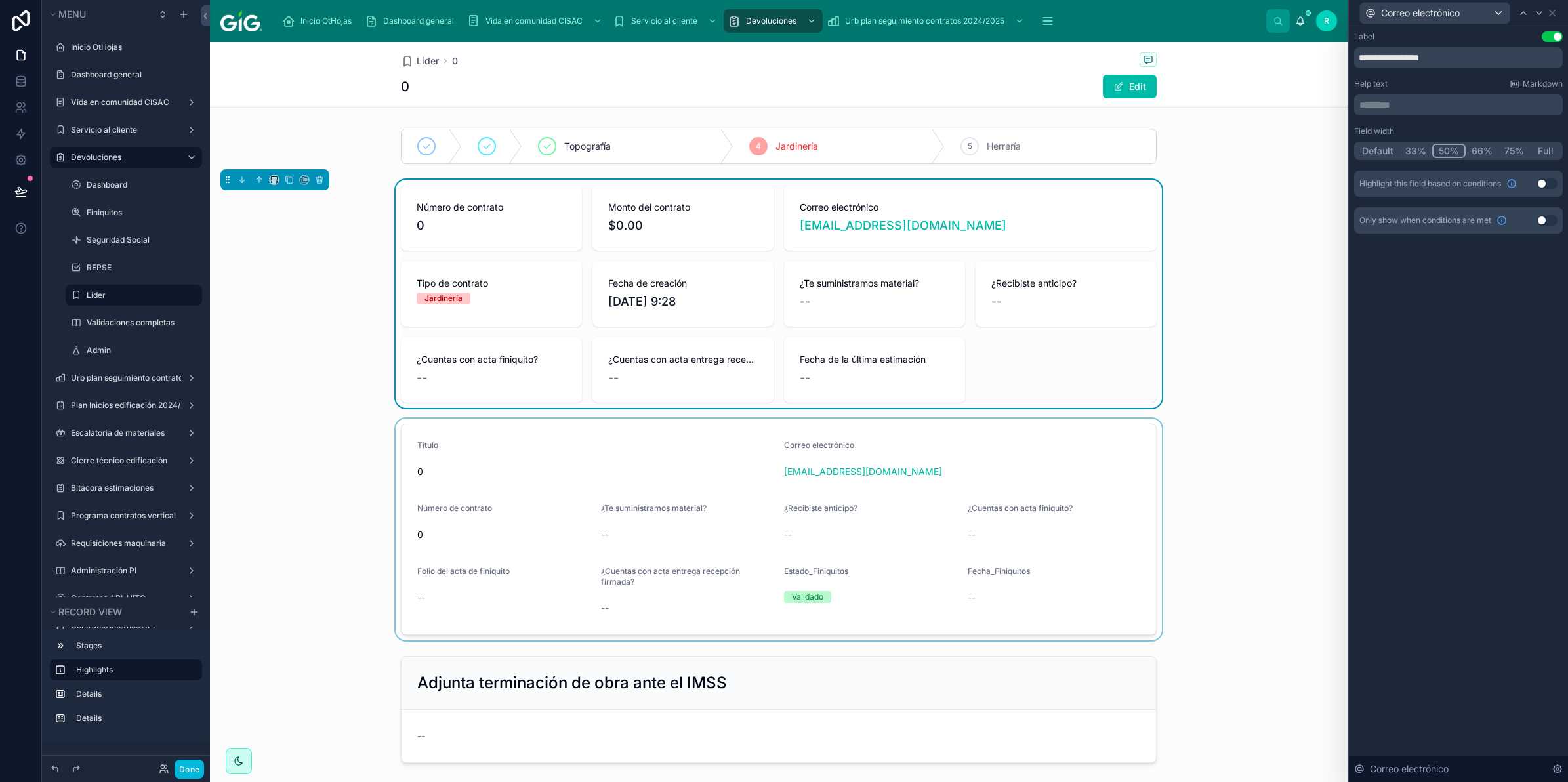
click at [613, 488] on div at bounding box center [779, 530] width 1138 height 222
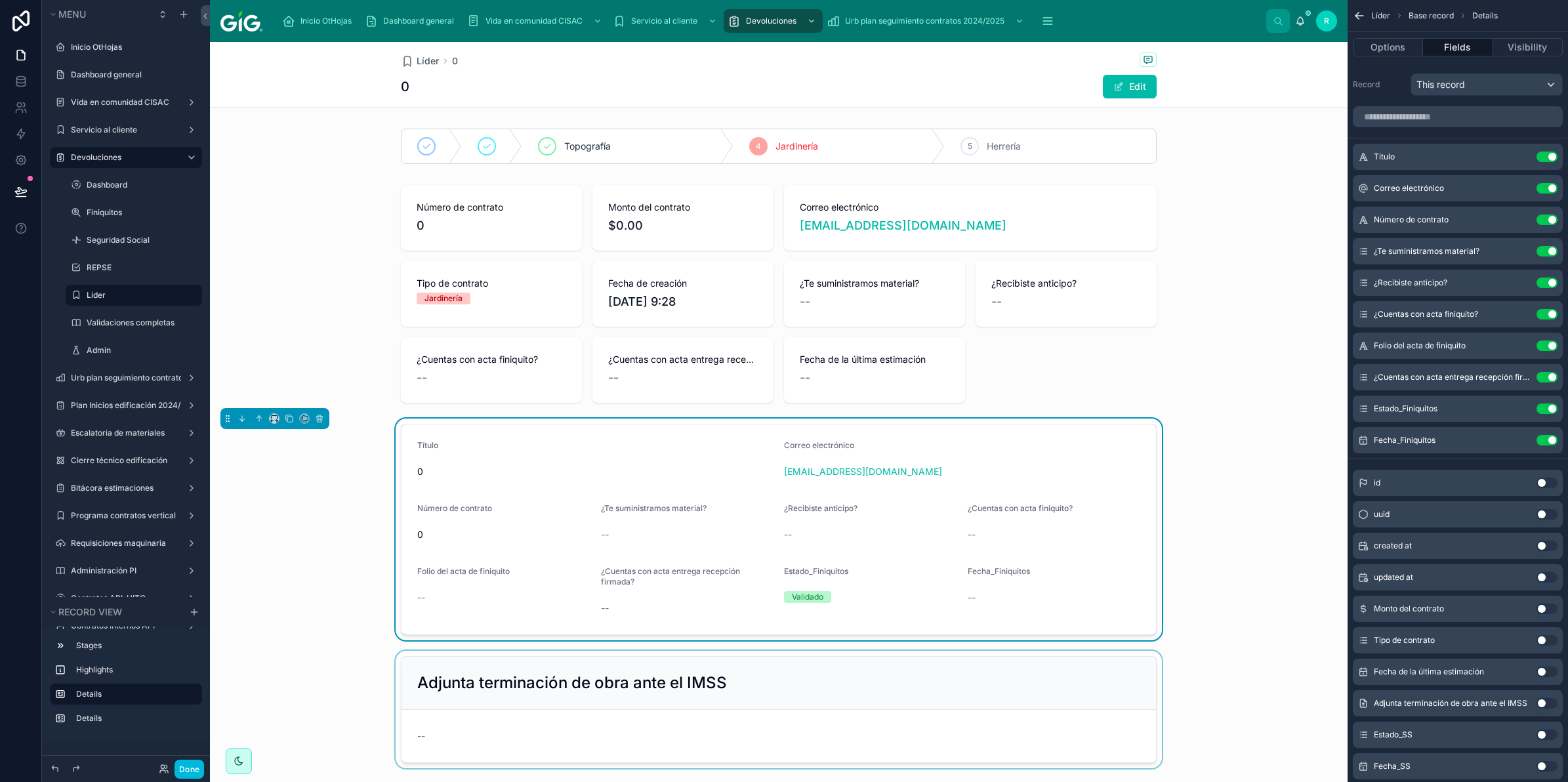
click at [535, 700] on div at bounding box center [779, 709] width 1138 height 118
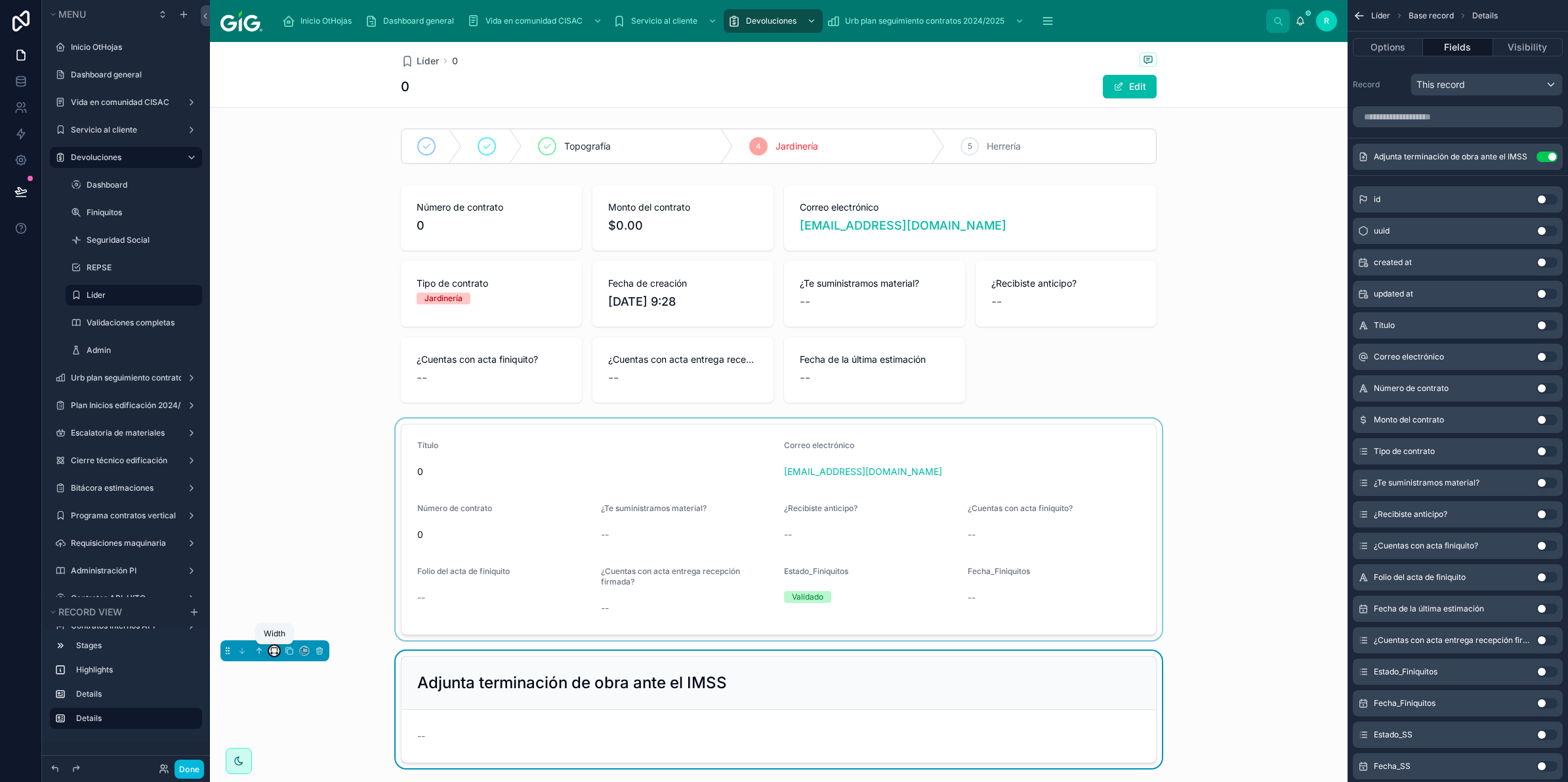
click at [274, 651] on icon at bounding box center [274, 651] width 9 height 9
click at [303, 519] on div "25%" at bounding box center [301, 515] width 41 height 16
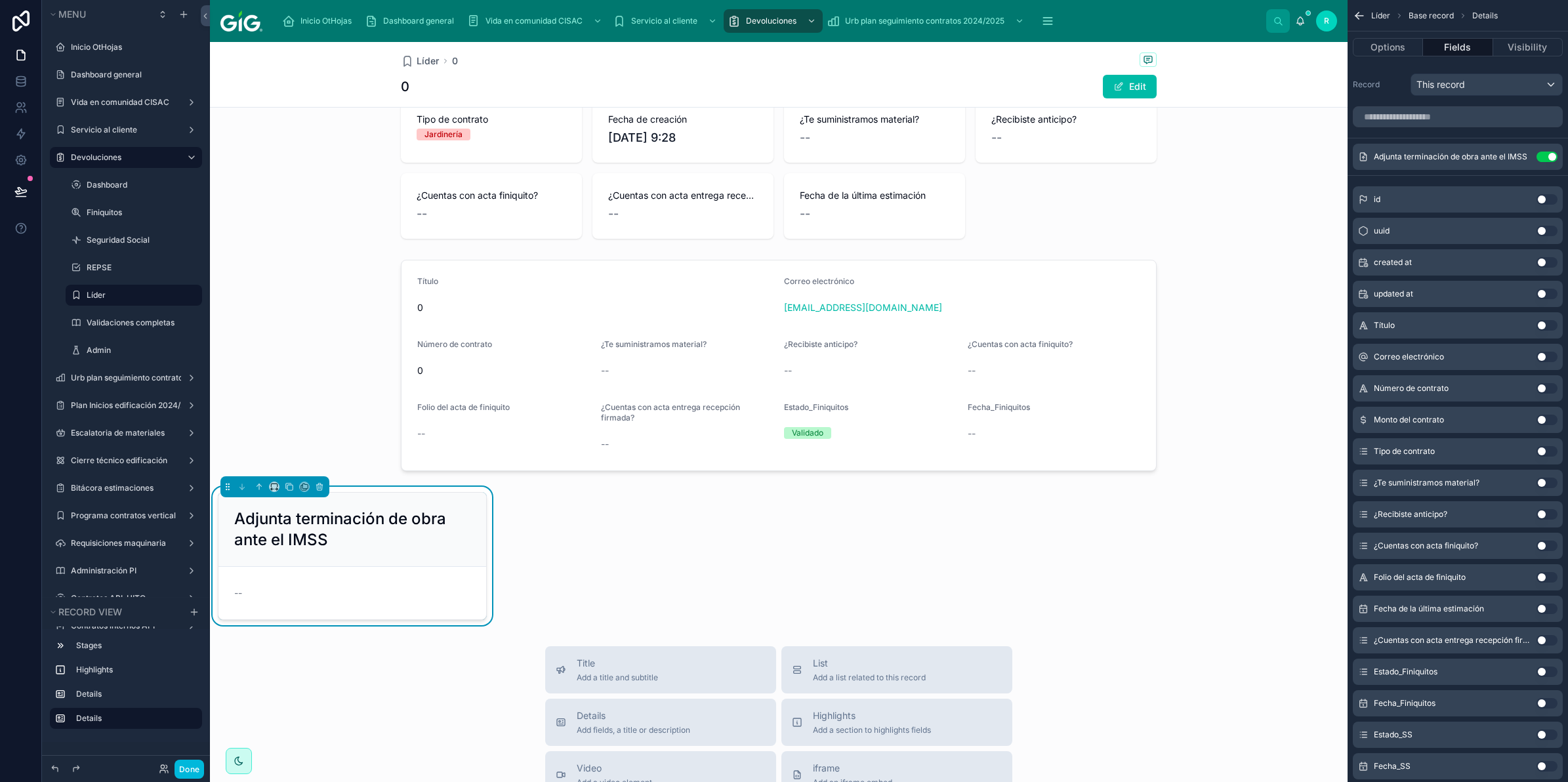
scroll to position [82, 0]
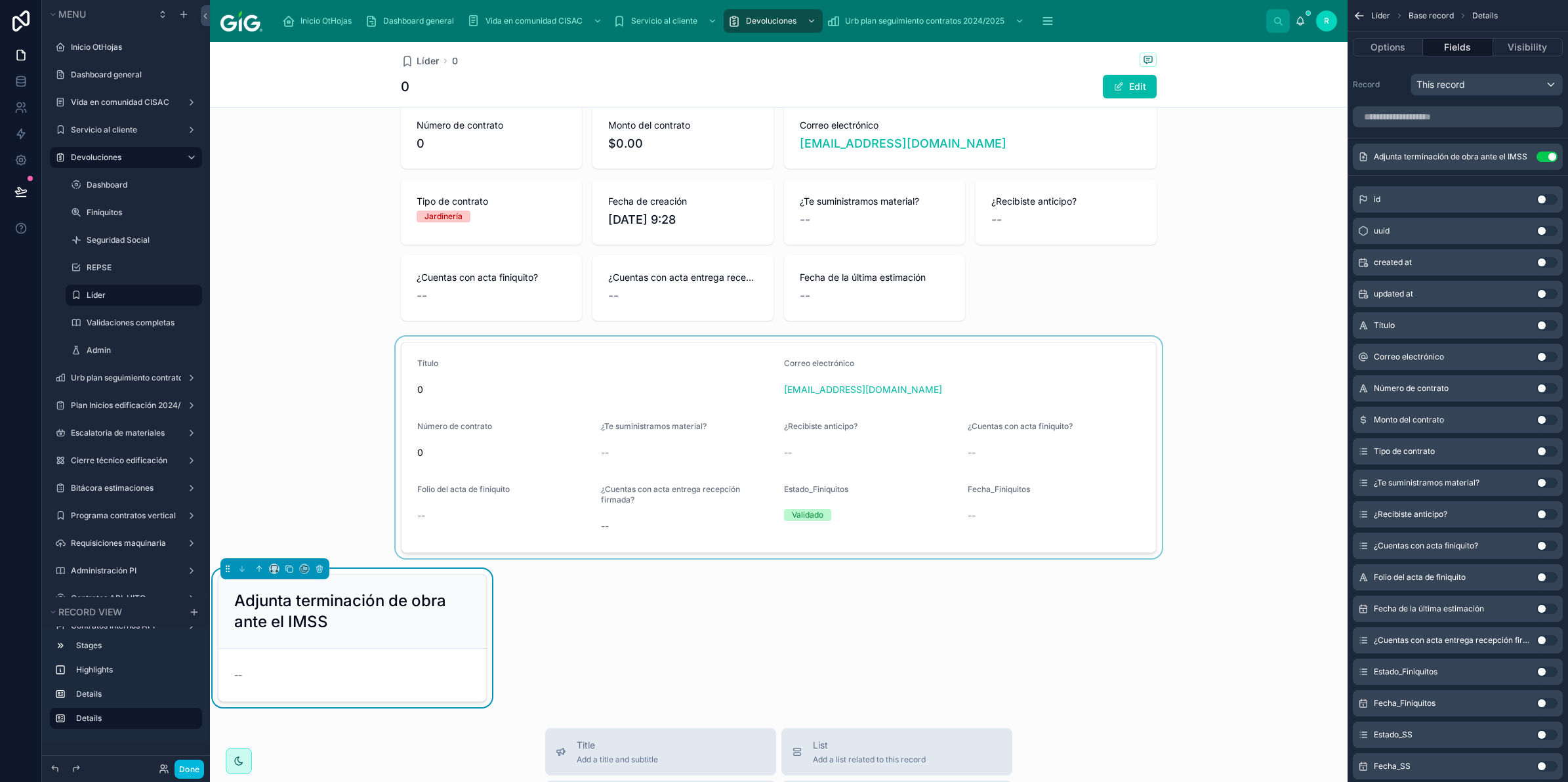
click at [766, 412] on div at bounding box center [779, 448] width 1138 height 222
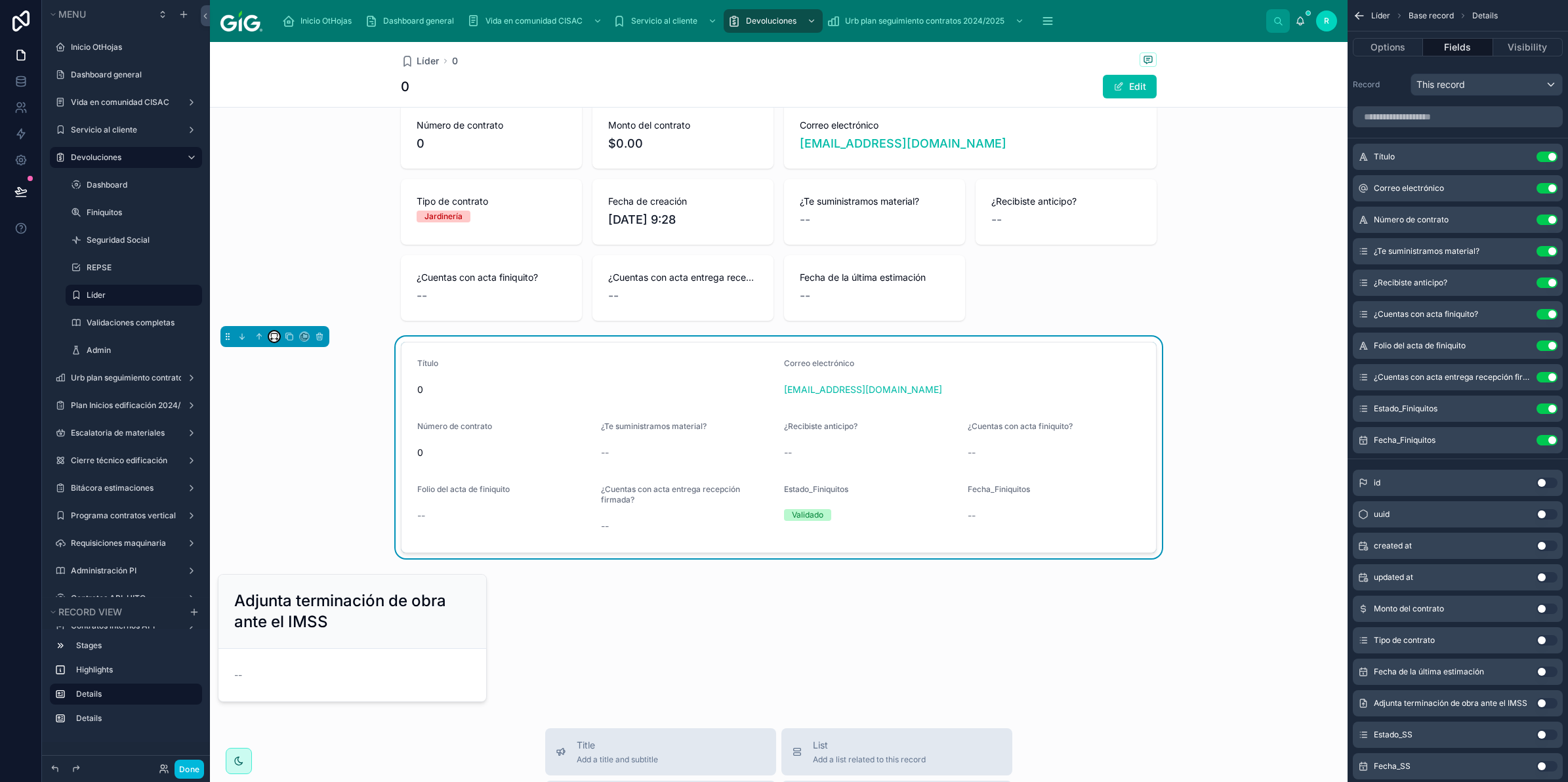
click at [272, 332] on button at bounding box center [274, 337] width 11 height 11
click at [304, 510] on span "Full width" at bounding box center [301, 512] width 41 height 16
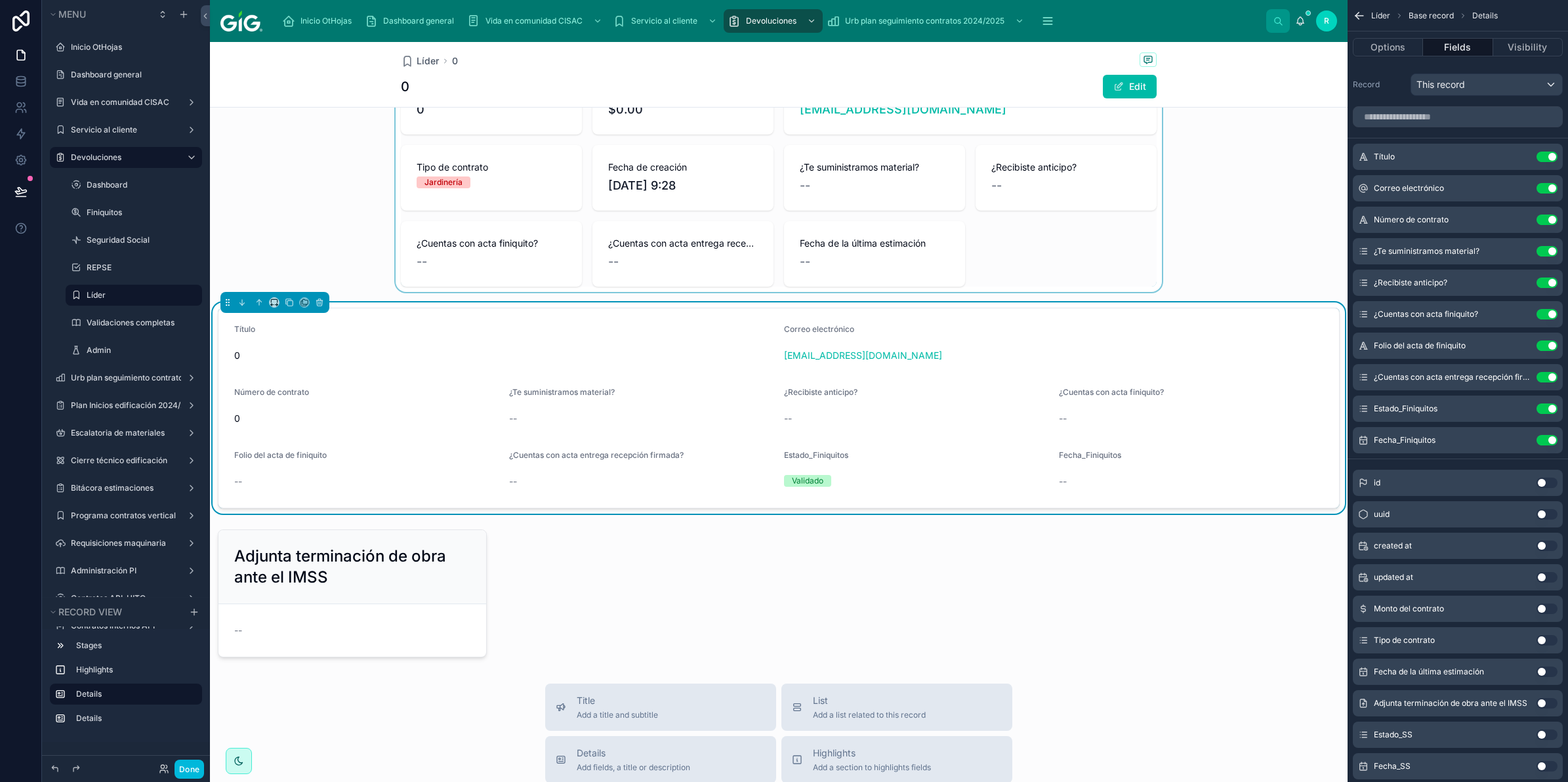
scroll to position [0, 0]
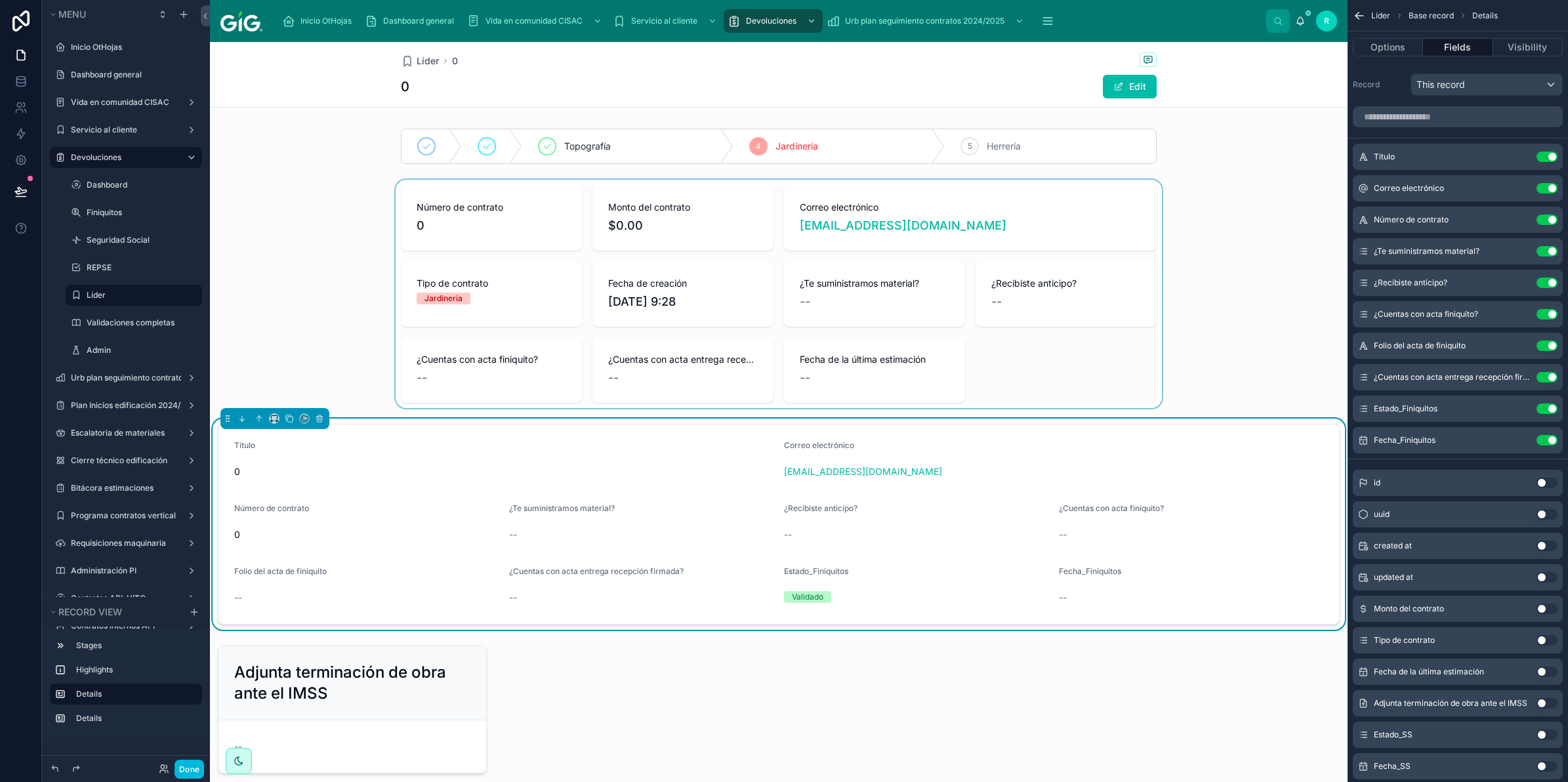
drag, startPoint x: 452, startPoint y: 309, endPoint x: 410, endPoint y: 297, distance: 43.7
click at [453, 309] on div at bounding box center [779, 294] width 1138 height 228
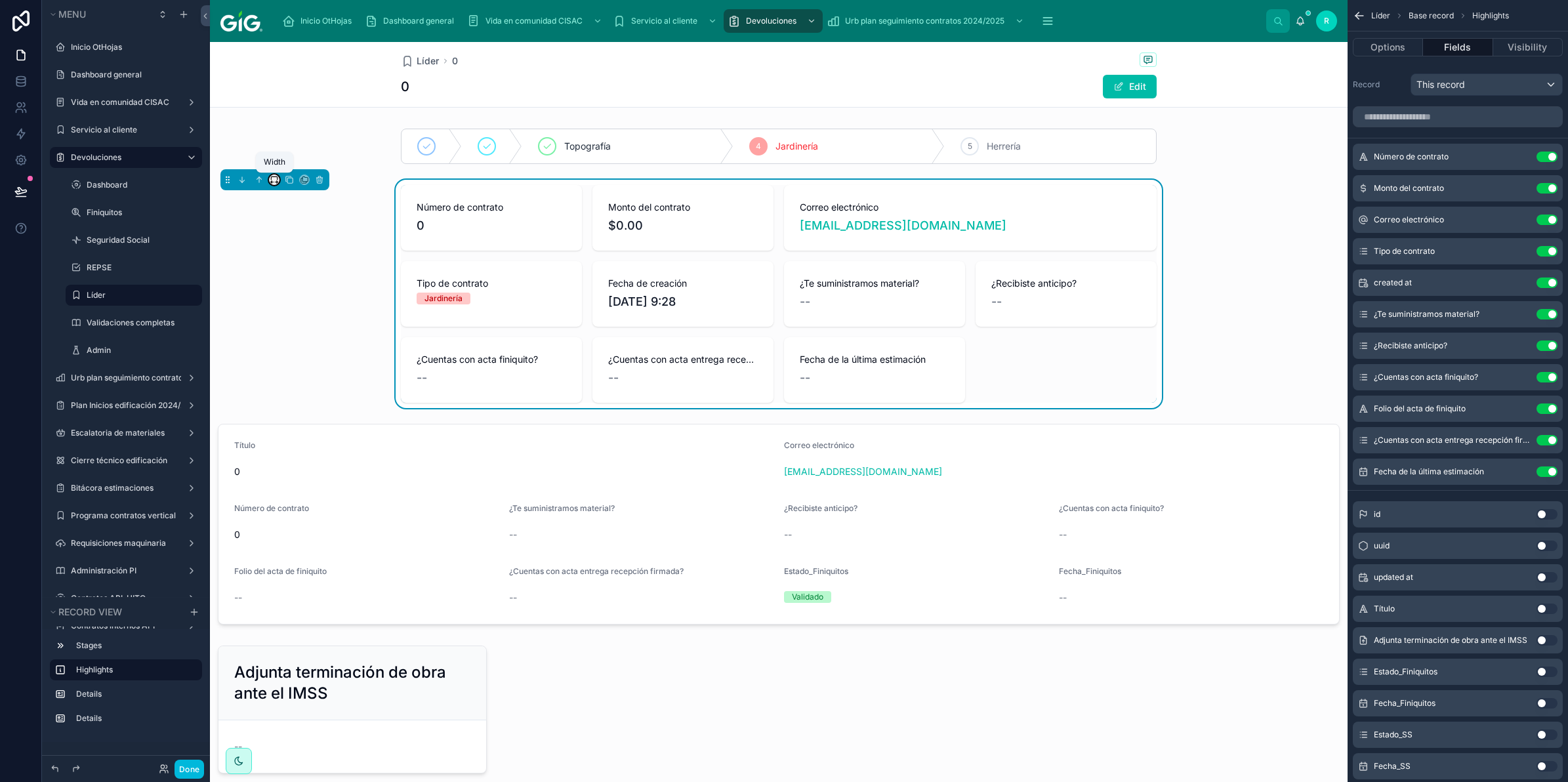
click at [278, 181] on icon at bounding box center [274, 180] width 9 height 9
click at [307, 356] on span "Full width" at bounding box center [301, 355] width 41 height 16
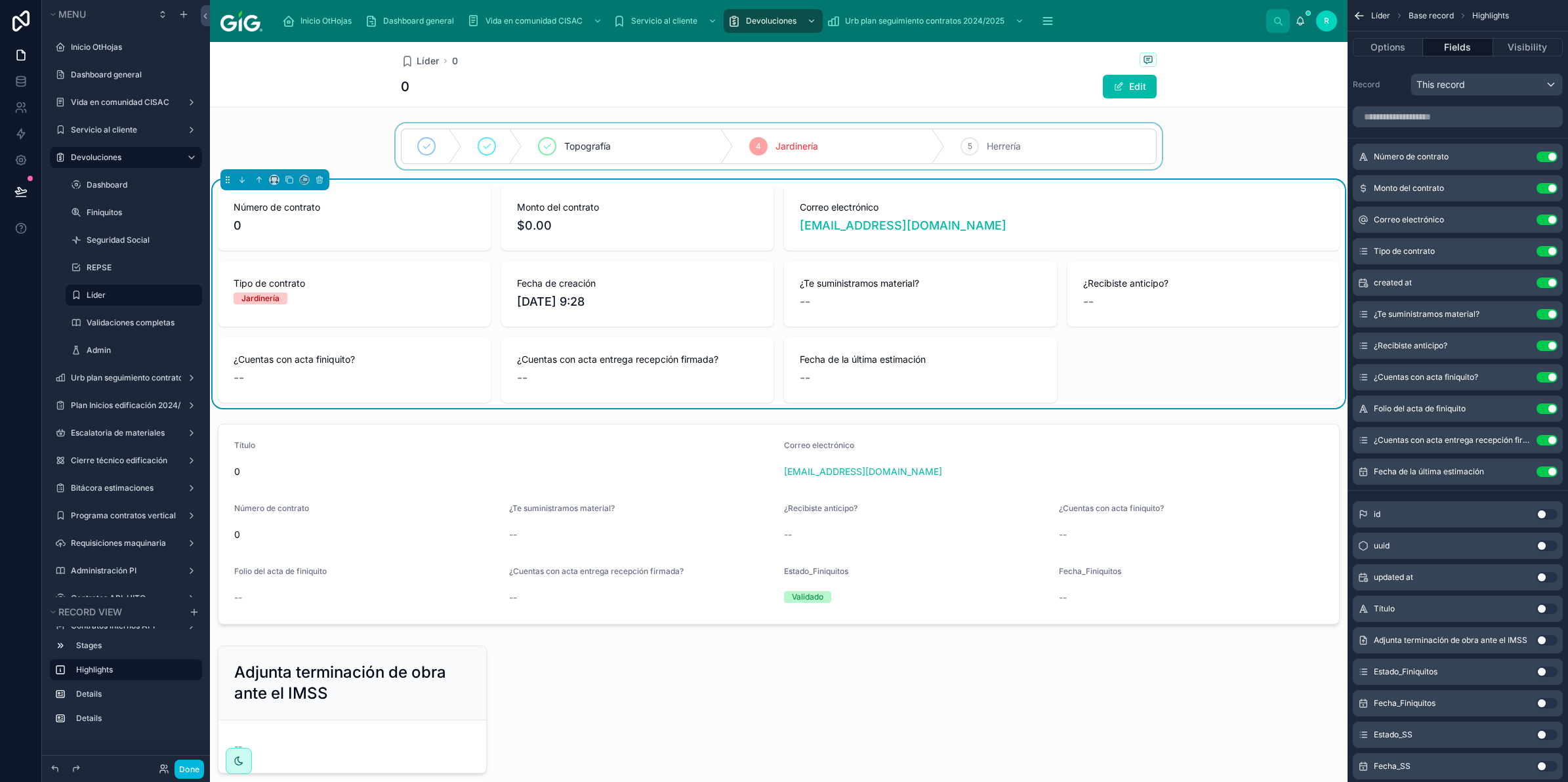
click at [363, 142] on div at bounding box center [779, 146] width 1138 height 46
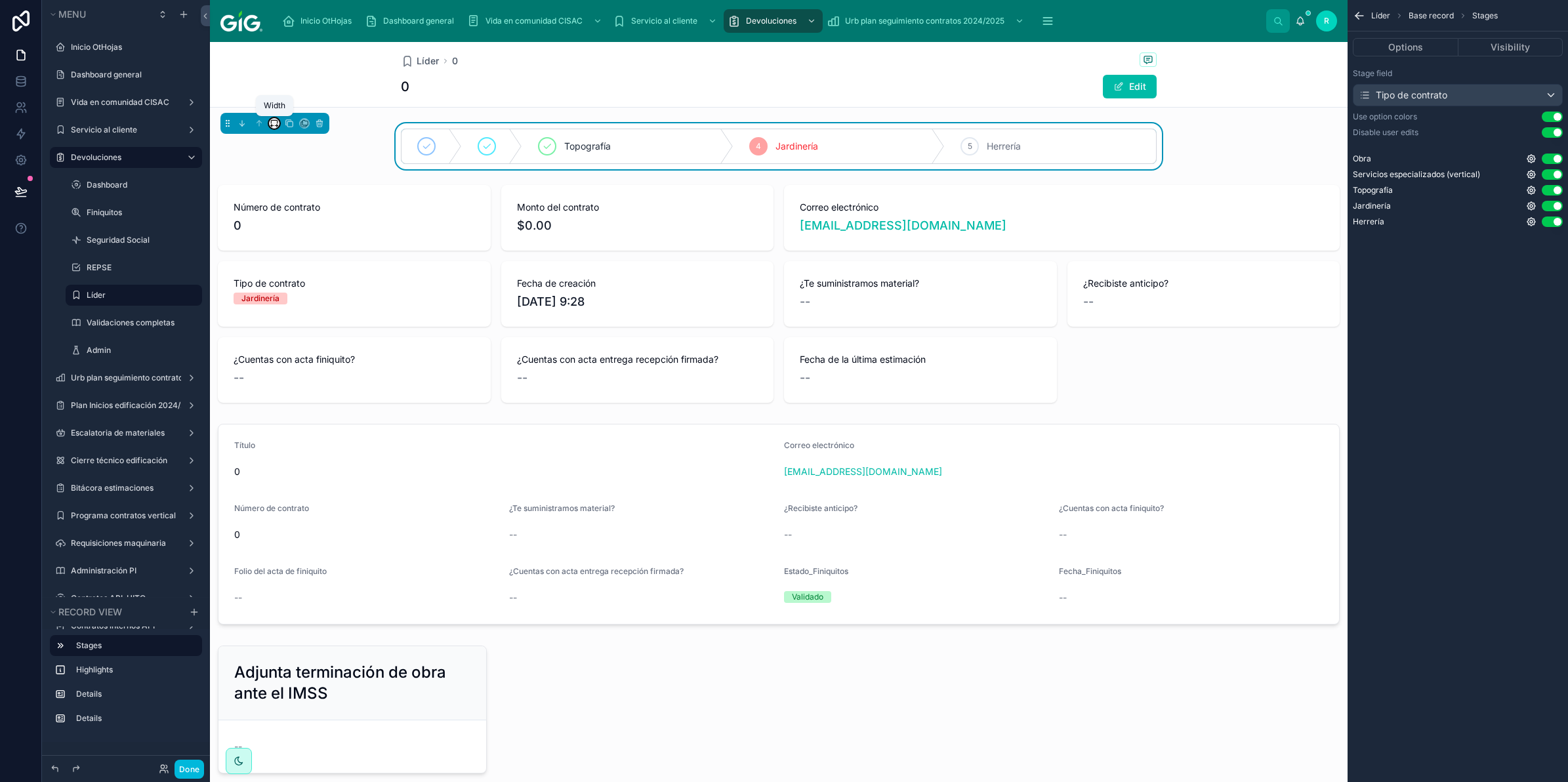
click at [278, 121] on icon at bounding box center [274, 123] width 9 height 9
click at [307, 290] on span "Full width" at bounding box center [301, 298] width 41 height 16
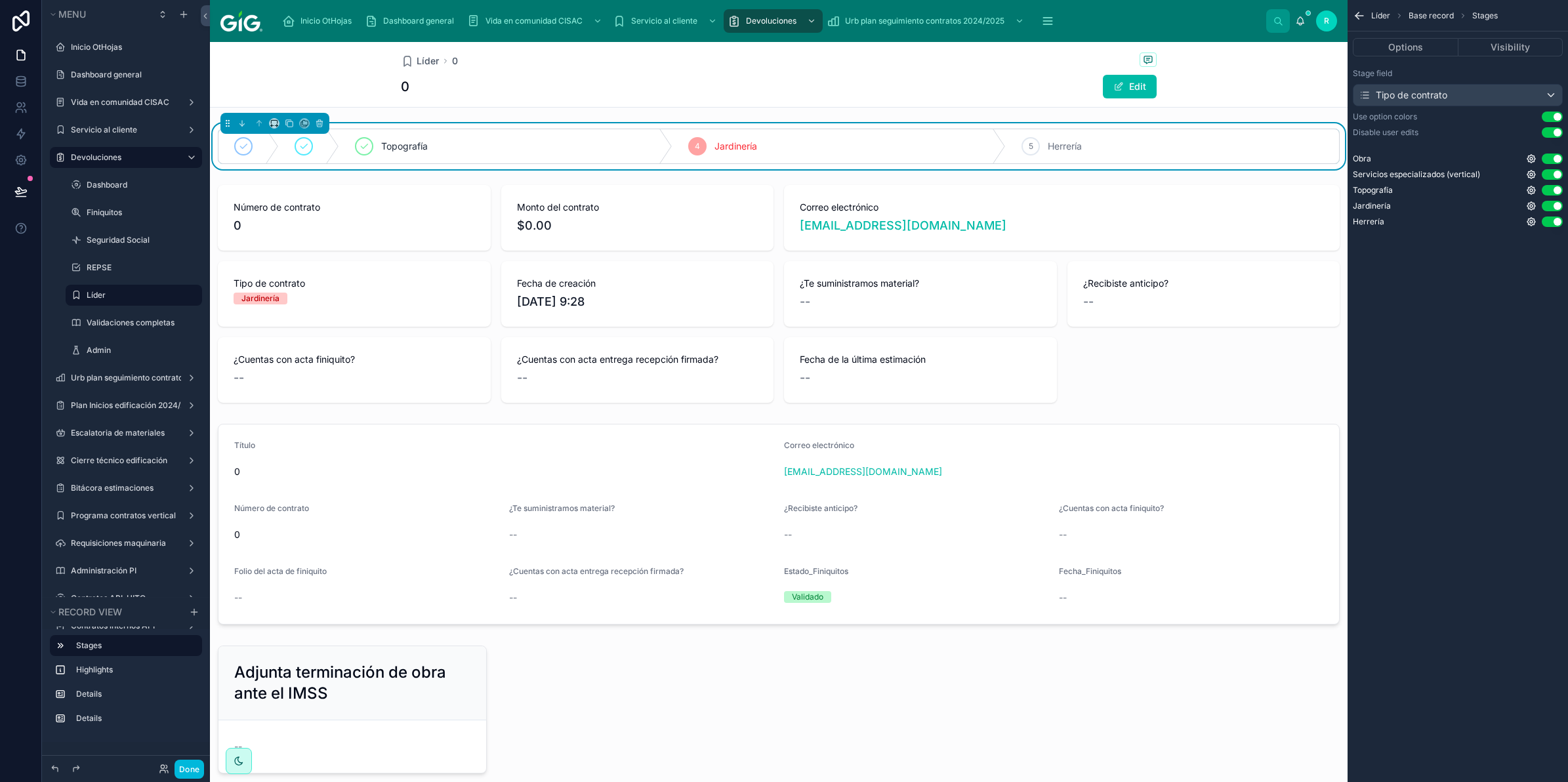
click at [887, 106] on div "Líder 0 0 Edit" at bounding box center [779, 74] width 756 height 65
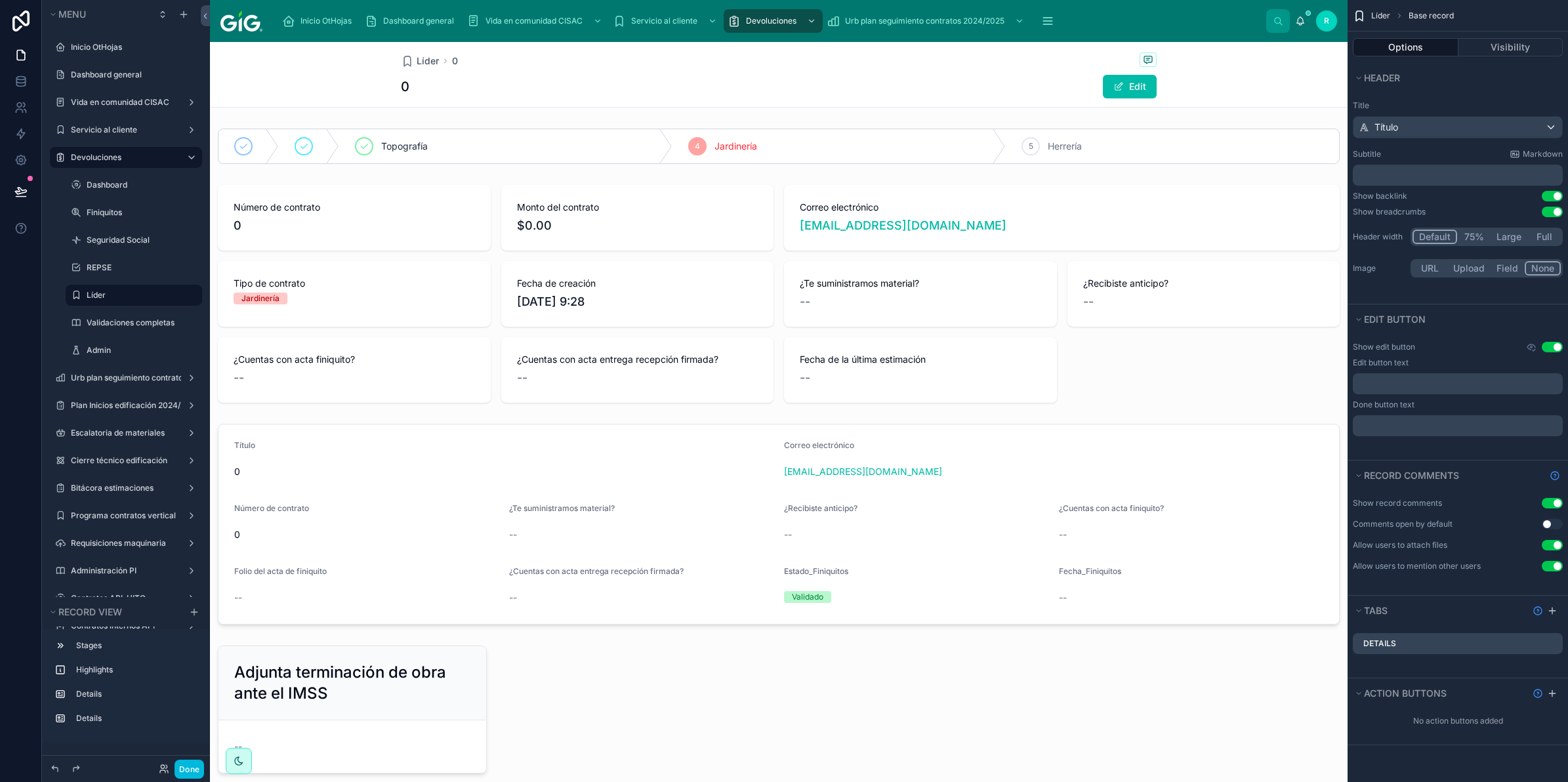
click at [1542, 241] on button "Full" at bounding box center [1544, 237] width 33 height 14
click at [1548, 196] on button "Use setting" at bounding box center [1552, 196] width 21 height 11
drag, startPoint x: 1548, startPoint y: 196, endPoint x: 1441, endPoint y: 103, distance: 141.8
click at [1441, 103] on label "Title" at bounding box center [1458, 106] width 210 height 11
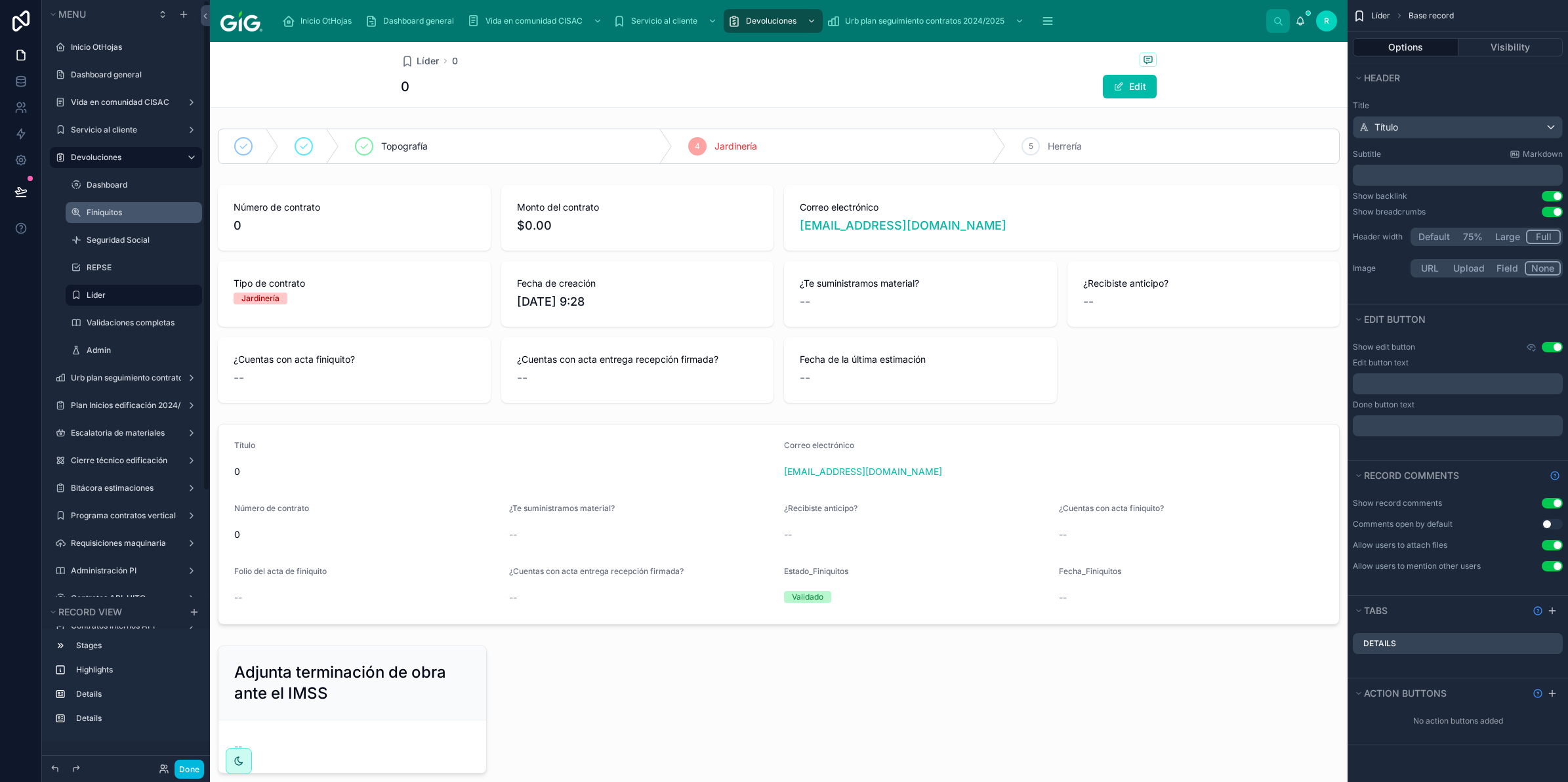
click at [148, 211] on label "Finiquitos" at bounding box center [141, 213] width 108 height 11
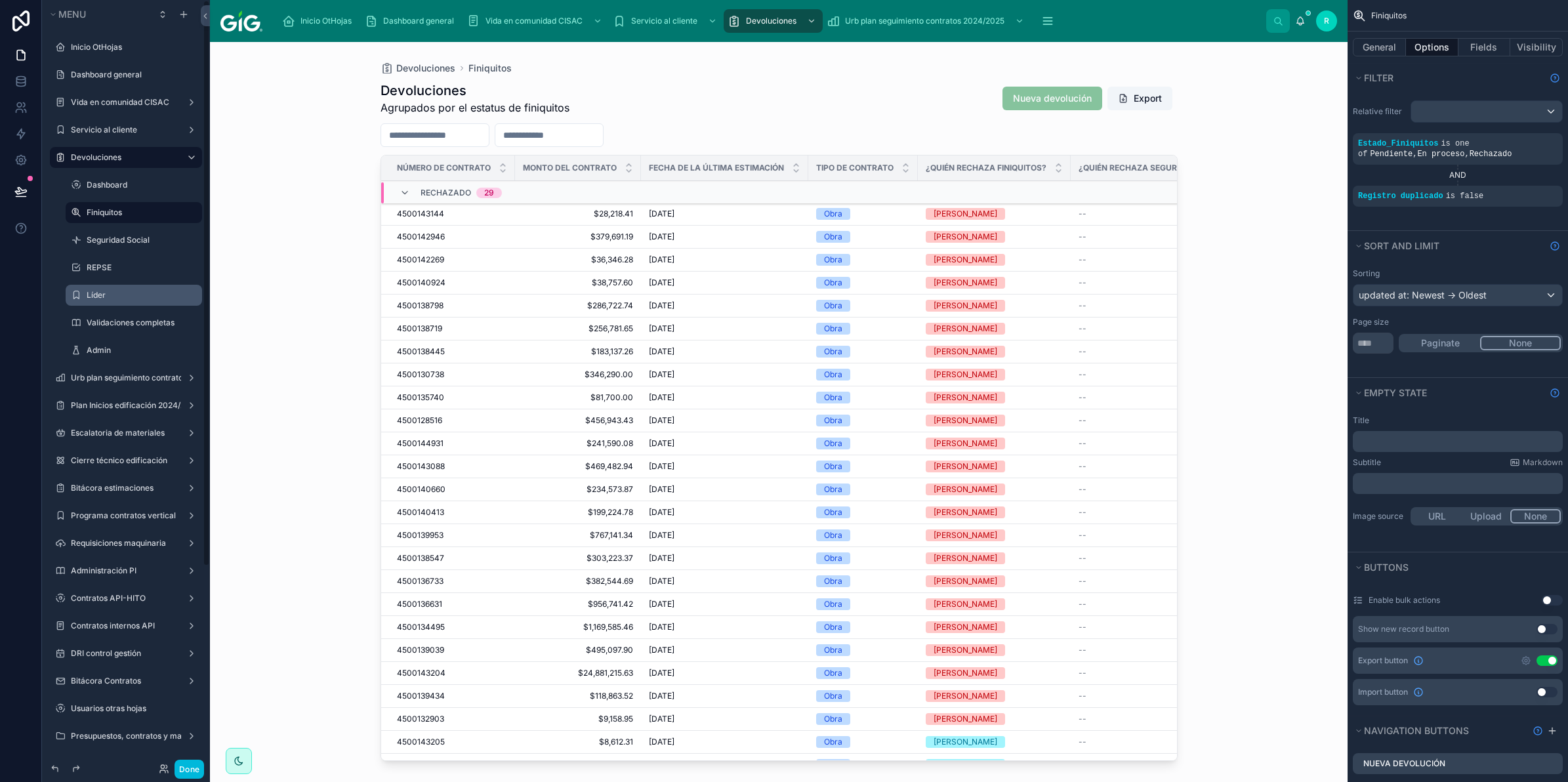
click at [647, 395] on div at bounding box center [779, 404] width 839 height 724
click at [718, 270] on td "10/11/2023 10/11/2023" at bounding box center [724, 260] width 167 height 23
click at [719, 259] on div "10/11/2023 10/11/2023" at bounding box center [724, 260] width 152 height 11
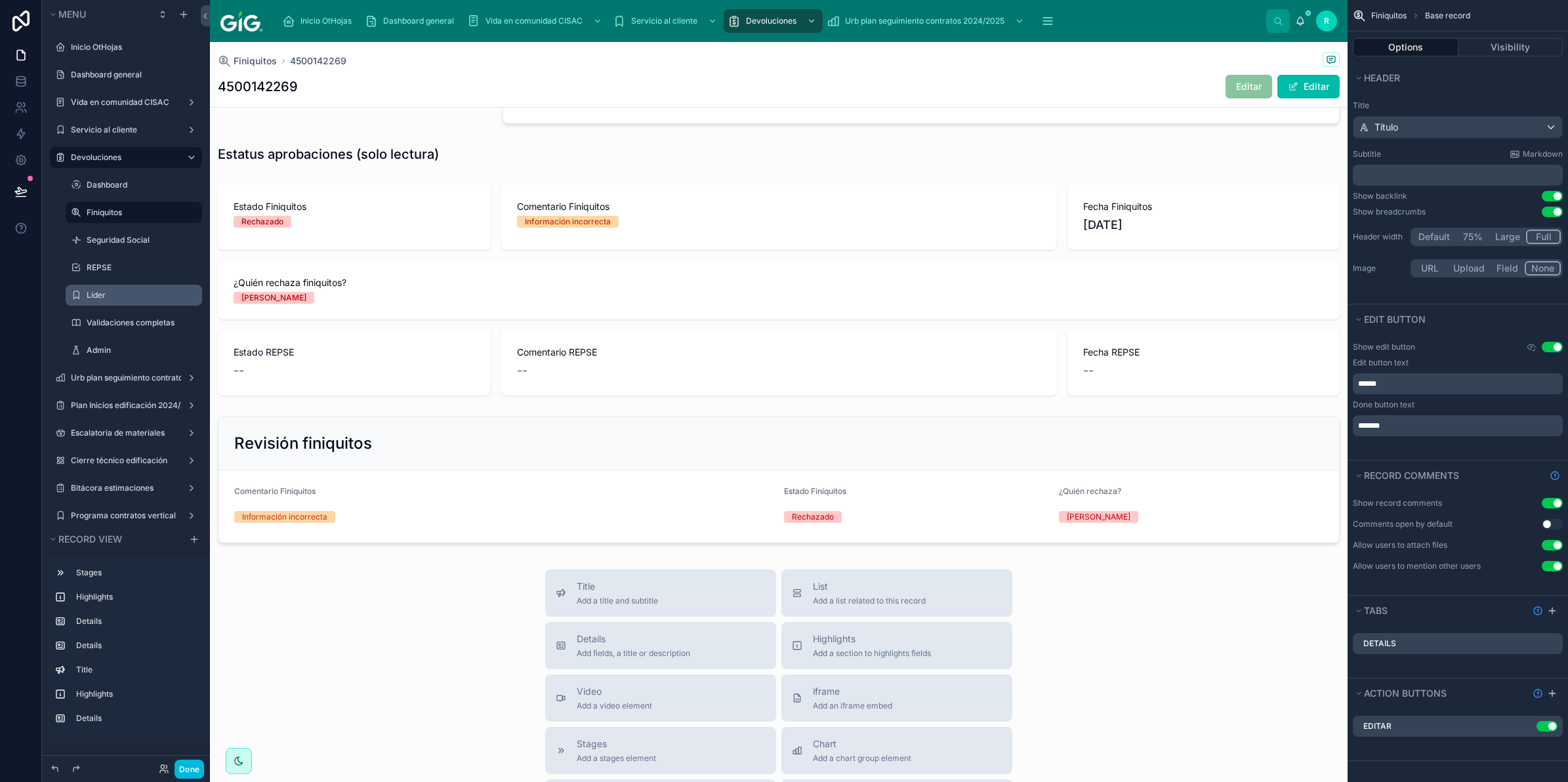
scroll to position [492, 0]
click at [632, 332] on div at bounding box center [779, 289] width 1138 height 222
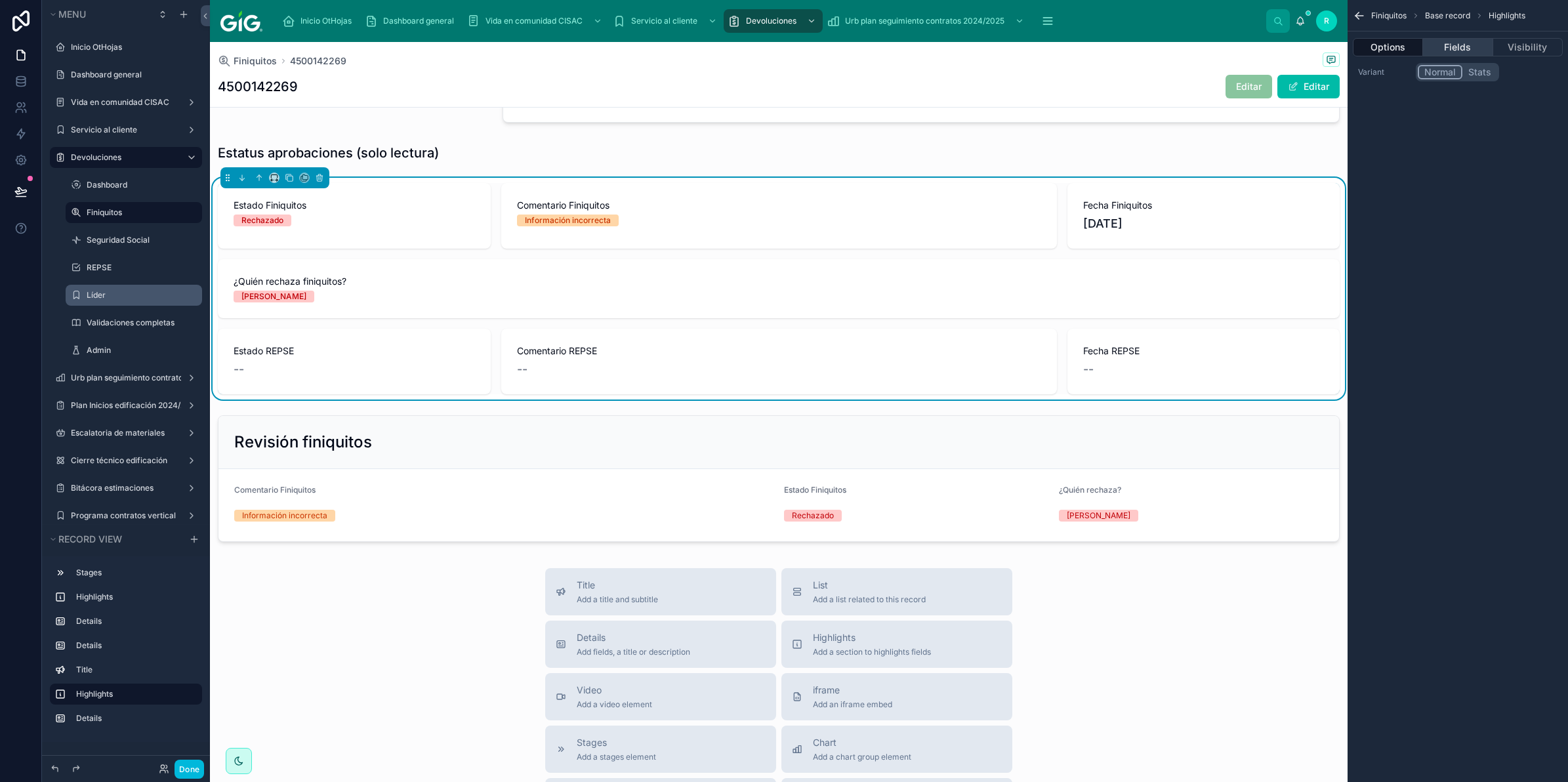
click at [1468, 49] on button "Fields" at bounding box center [1458, 47] width 70 height 18
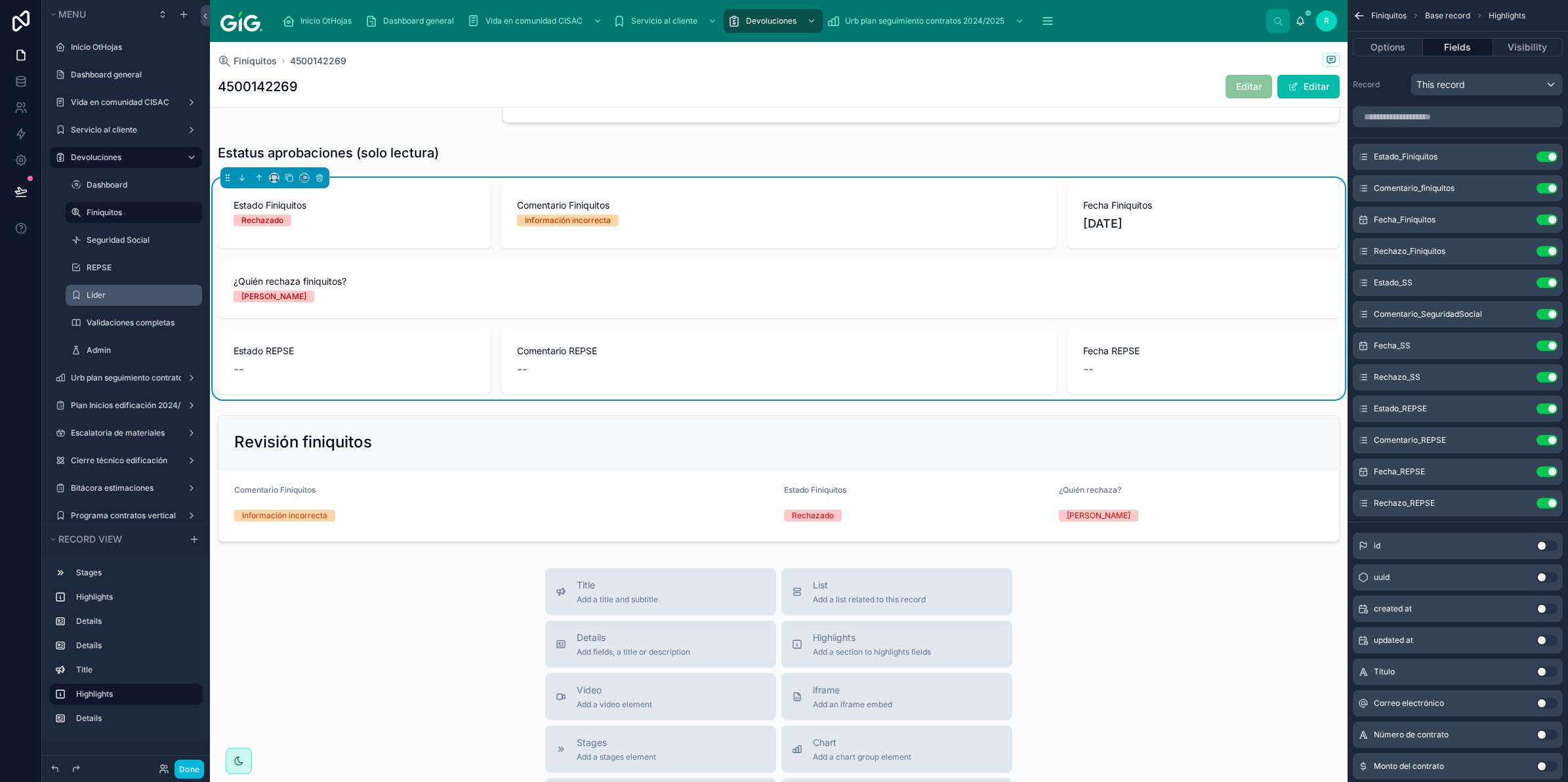
click at [0, 0] on icon "scrollable content" at bounding box center [0, 0] width 0 height 0
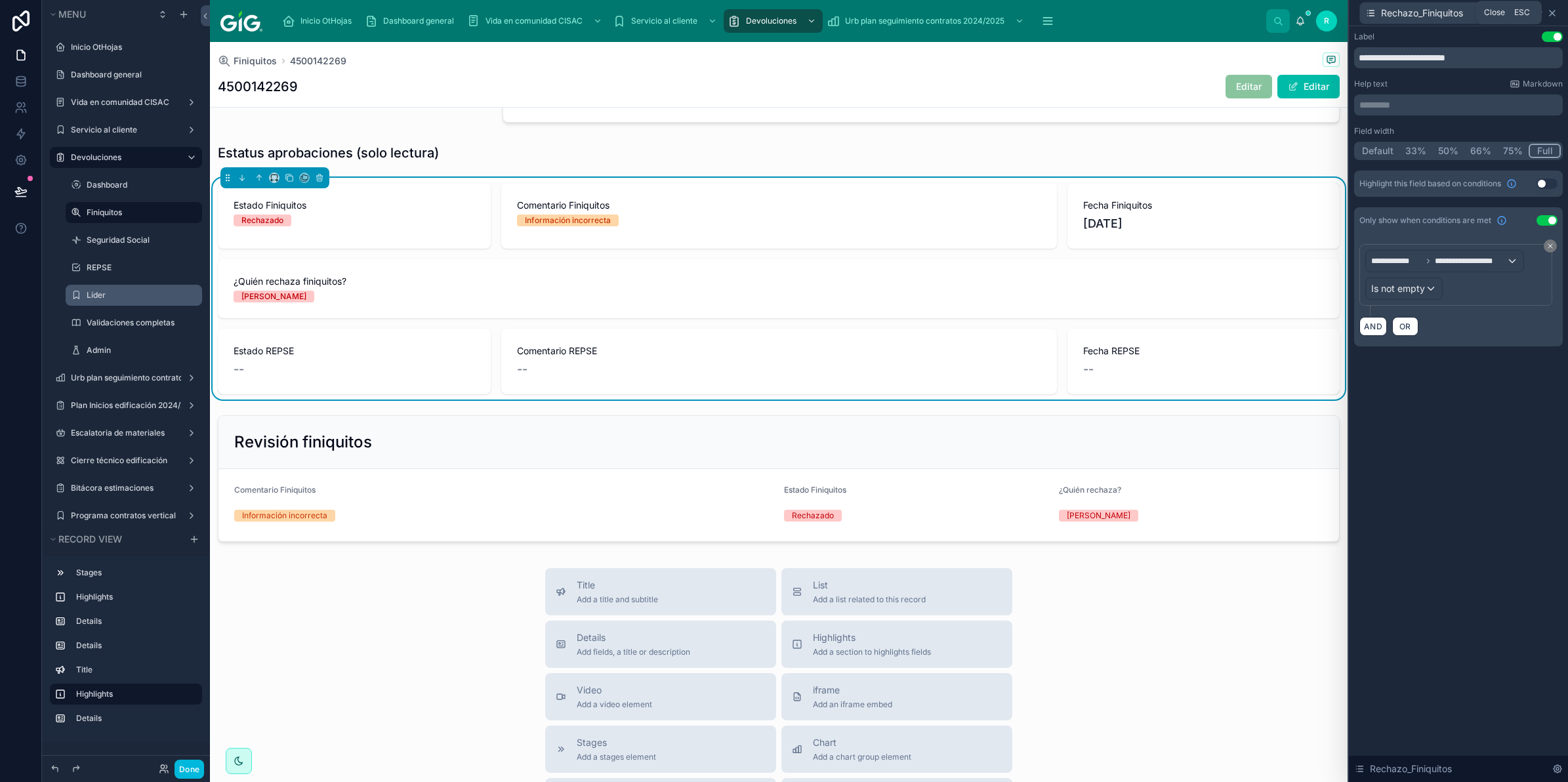
click at [1550, 13] on icon at bounding box center [1552, 13] width 11 height 11
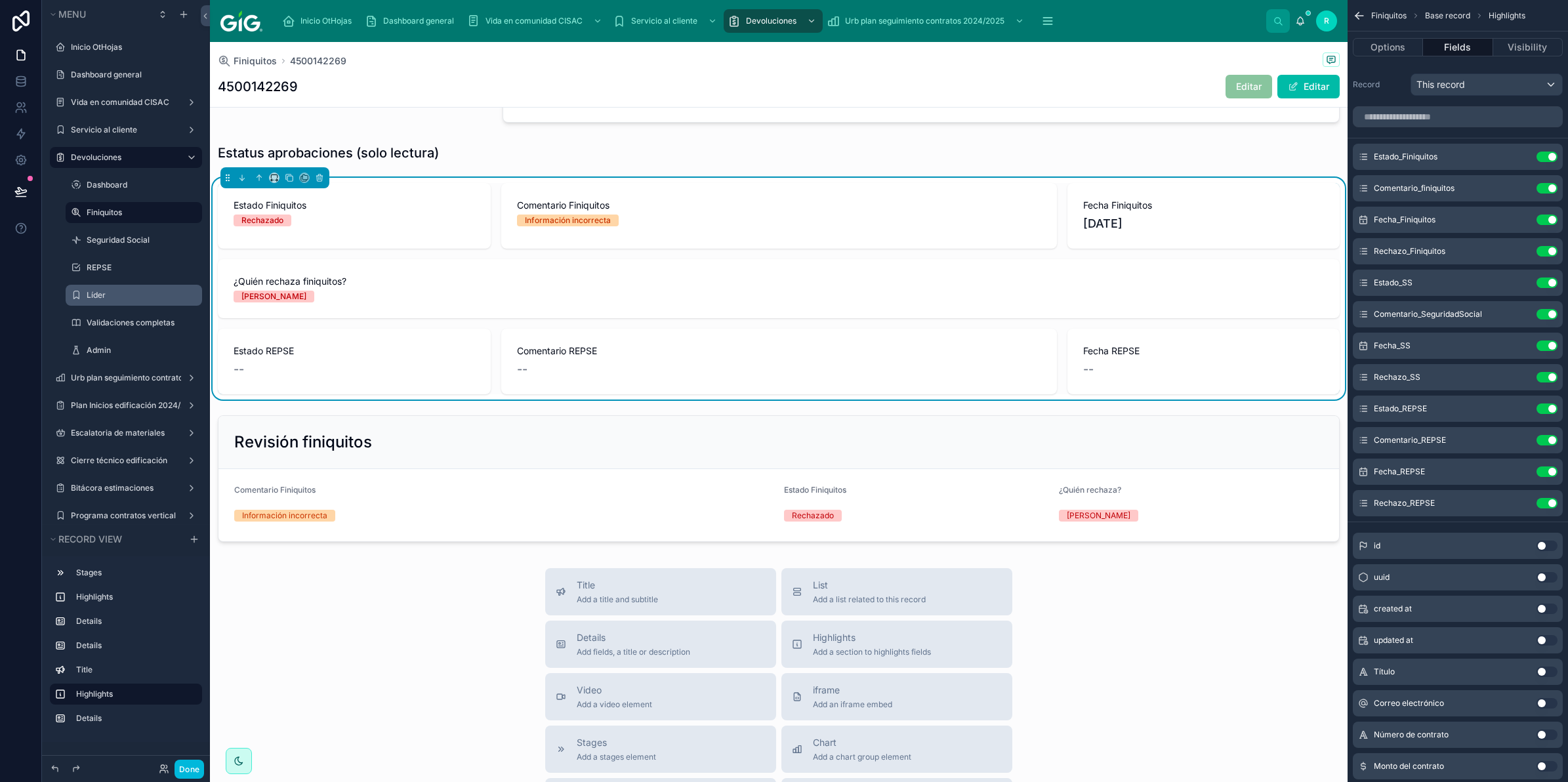
drag, startPoint x: 1472, startPoint y: 286, endPoint x: 311, endPoint y: 674, distance: 1224.1
click at [443, 491] on div at bounding box center [779, 479] width 1138 height 137
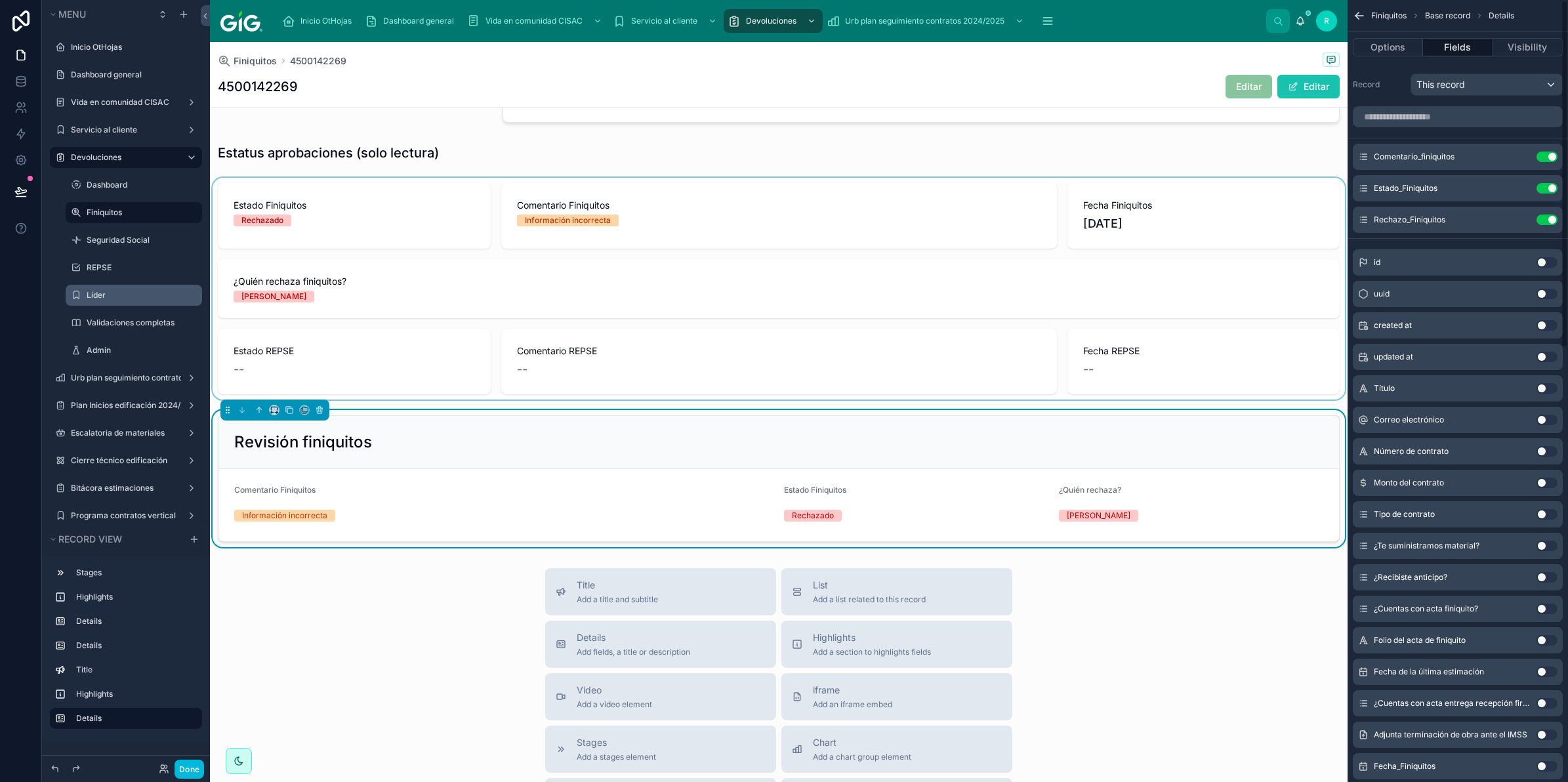
click at [1307, 93] on button "Editar" at bounding box center [1309, 87] width 62 height 24
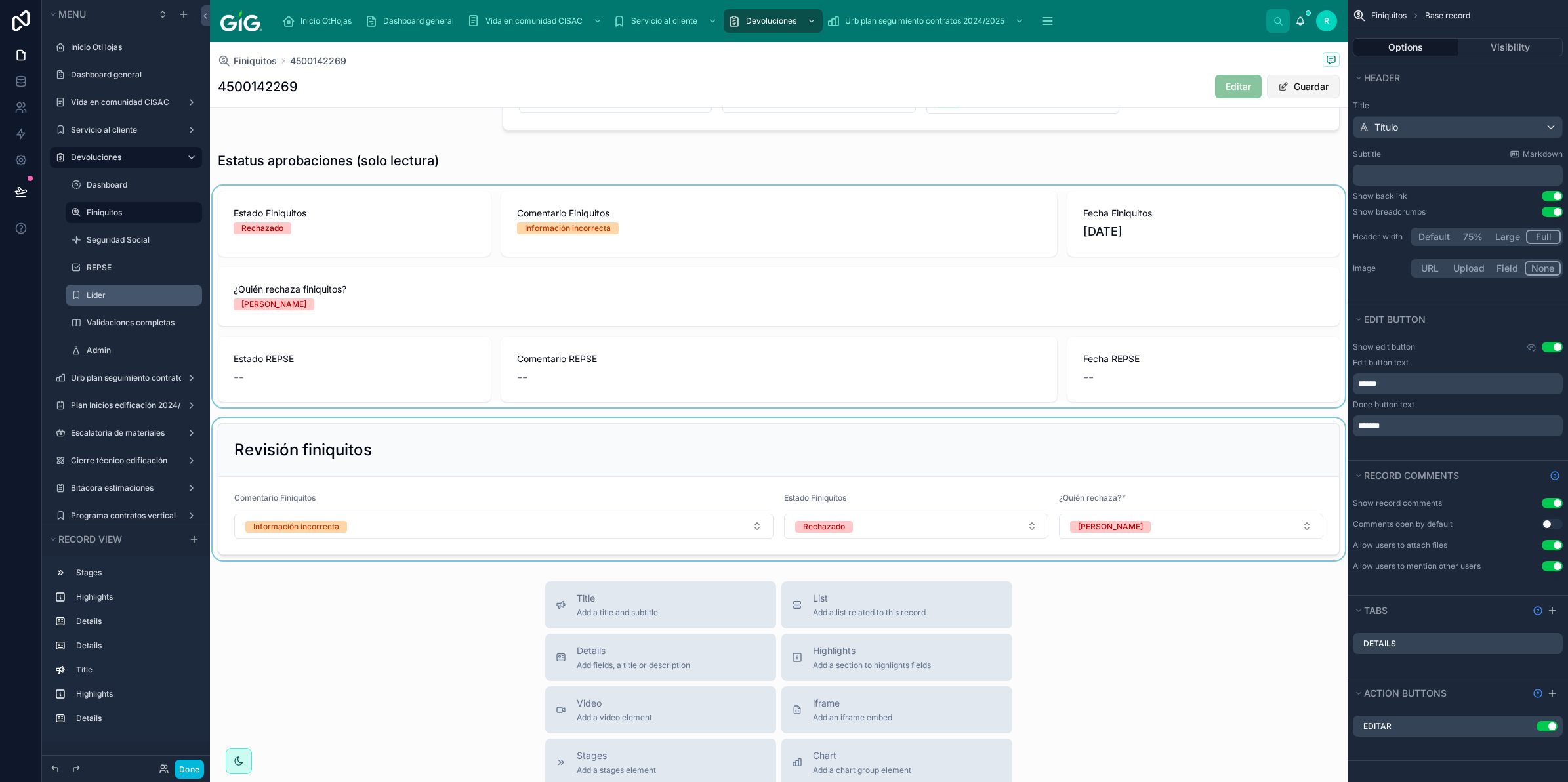
click at [1307, 93] on button "Guardar" at bounding box center [1303, 87] width 73 height 24
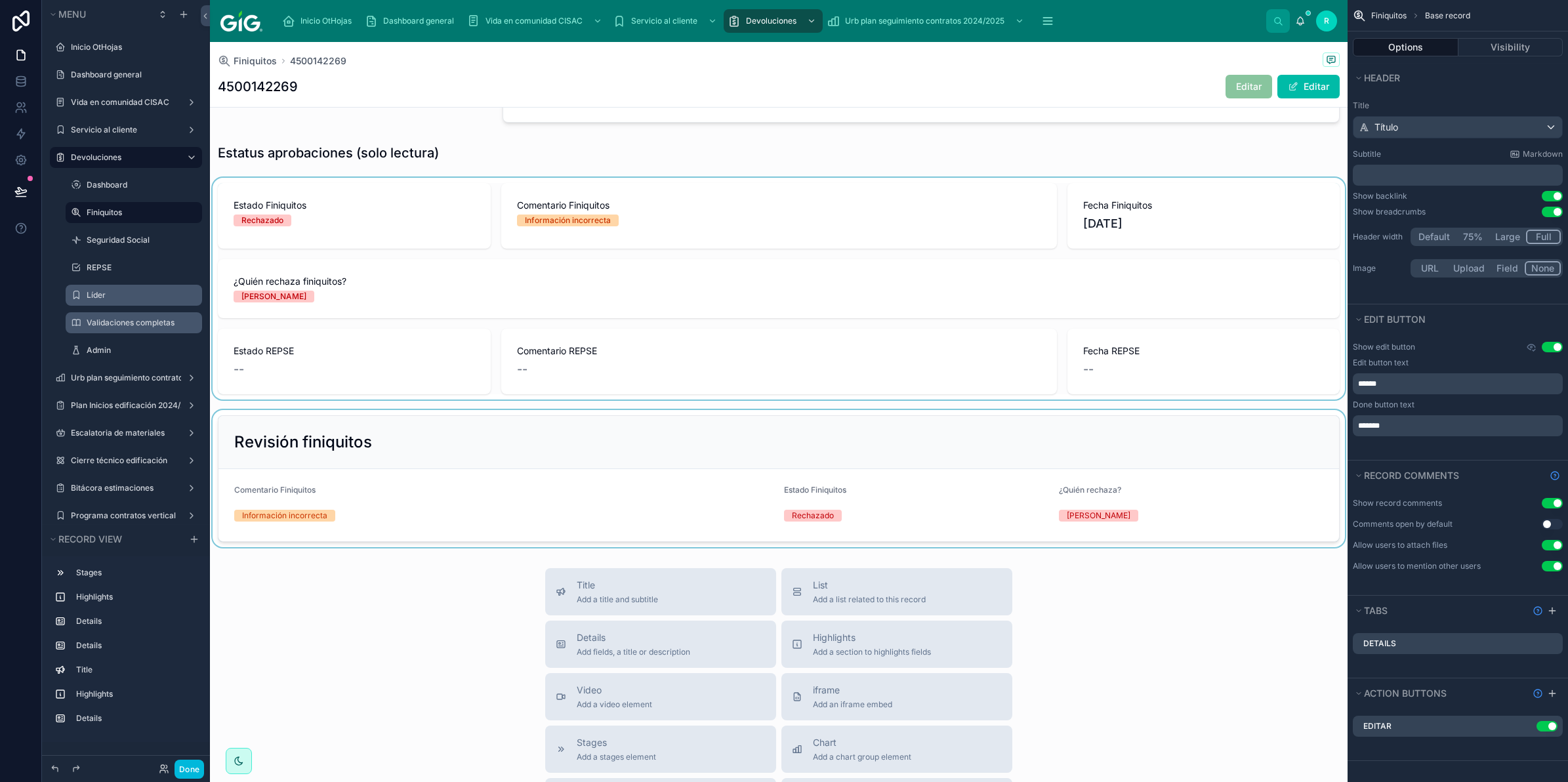
click at [122, 327] on label "Validaciones completas" at bounding box center [141, 323] width 108 height 11
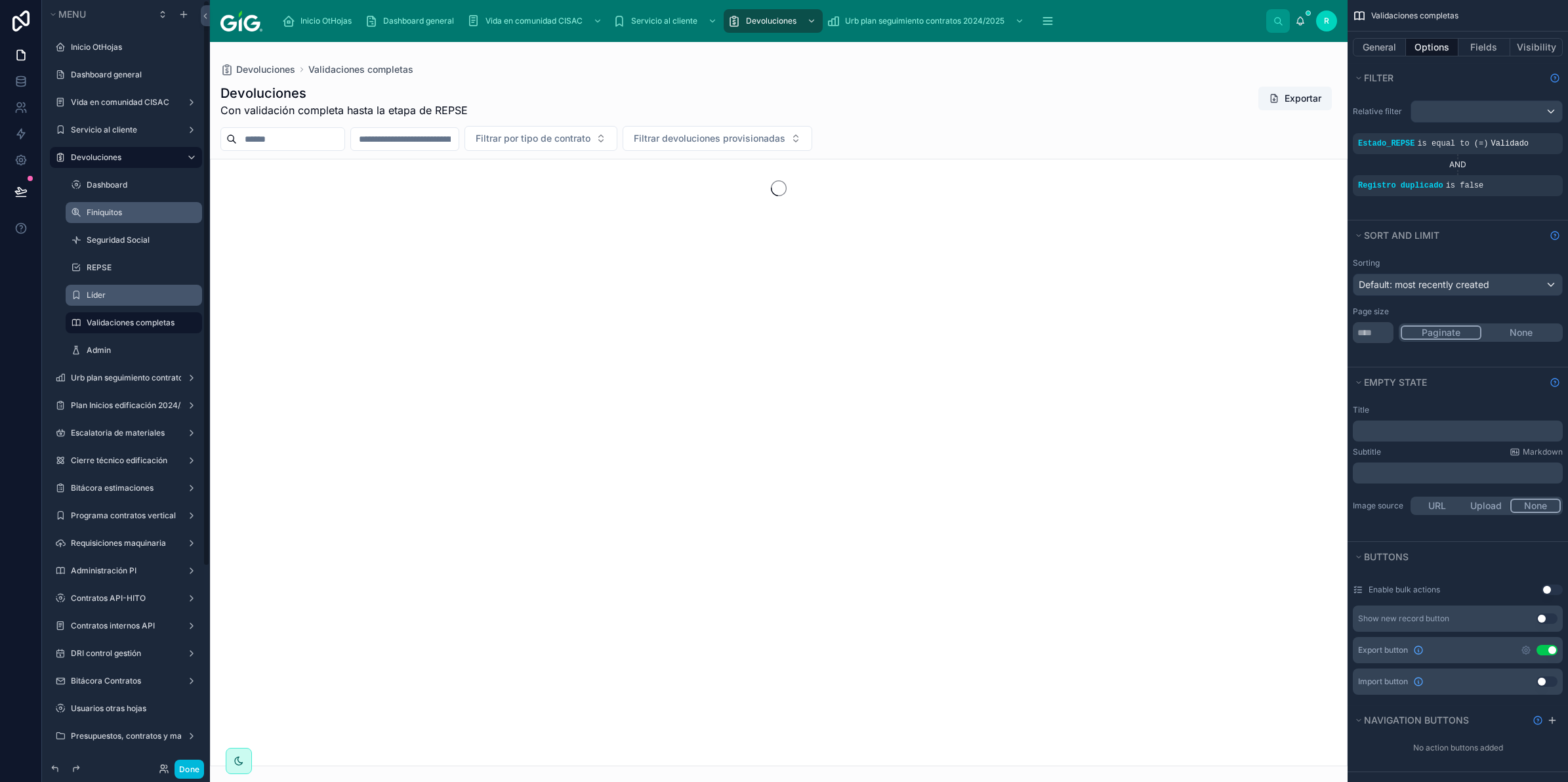
click at [133, 290] on label "Líder" at bounding box center [141, 295] width 108 height 11
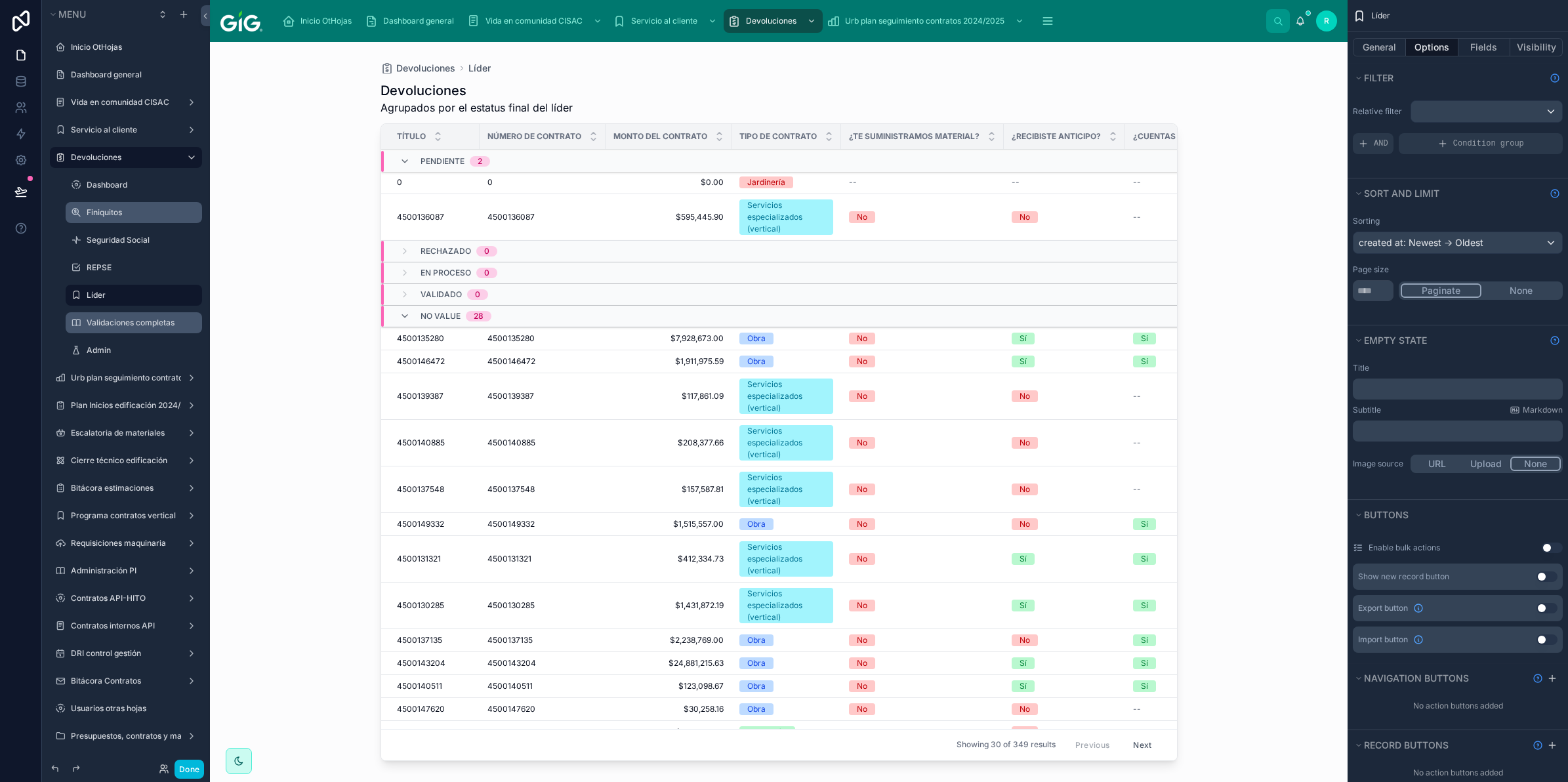
click at [690, 372] on div at bounding box center [779, 404] width 839 height 724
click at [668, 213] on span "$595,445.90" at bounding box center [668, 217] width 110 height 11
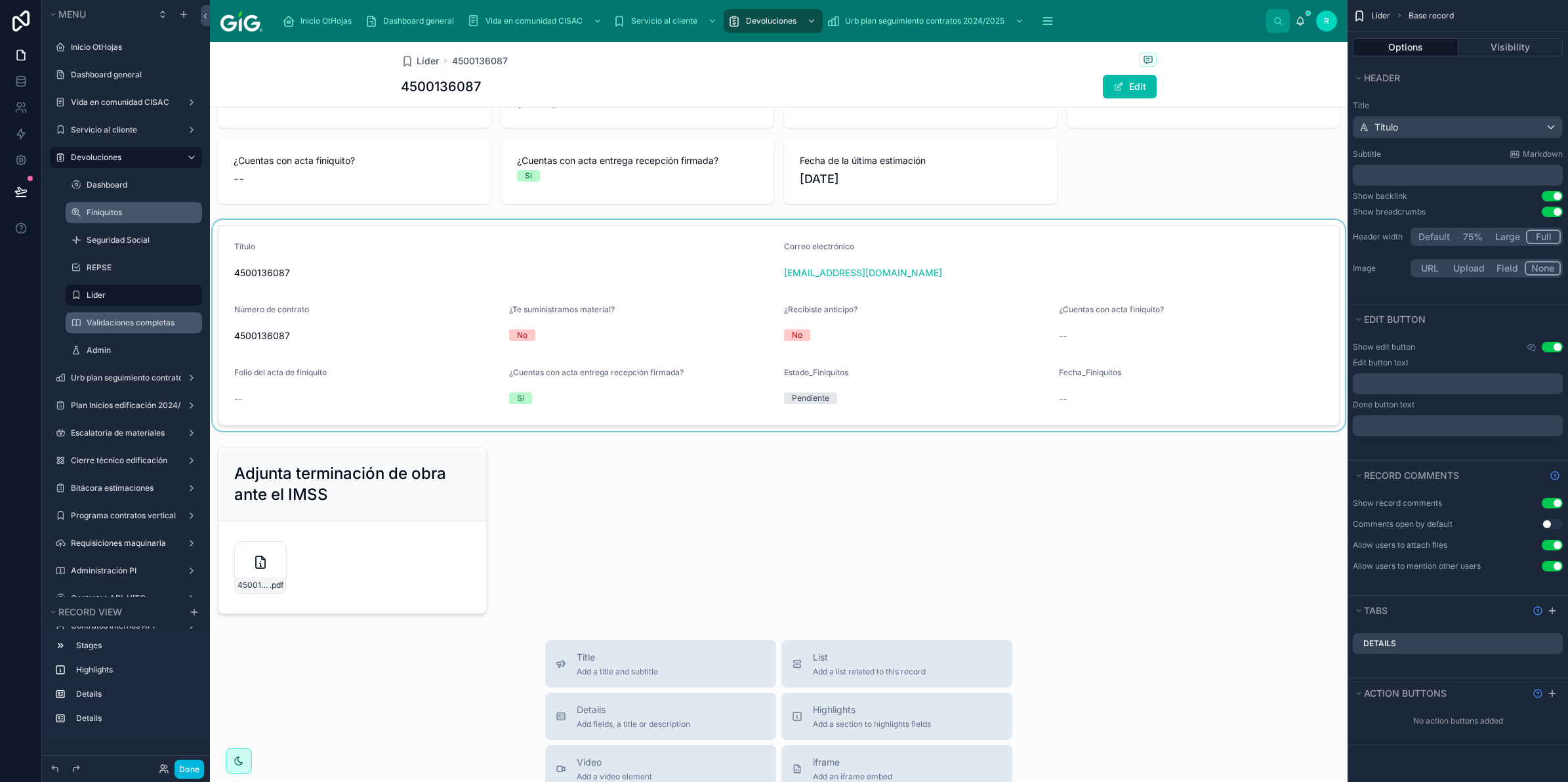
scroll to position [164, 0]
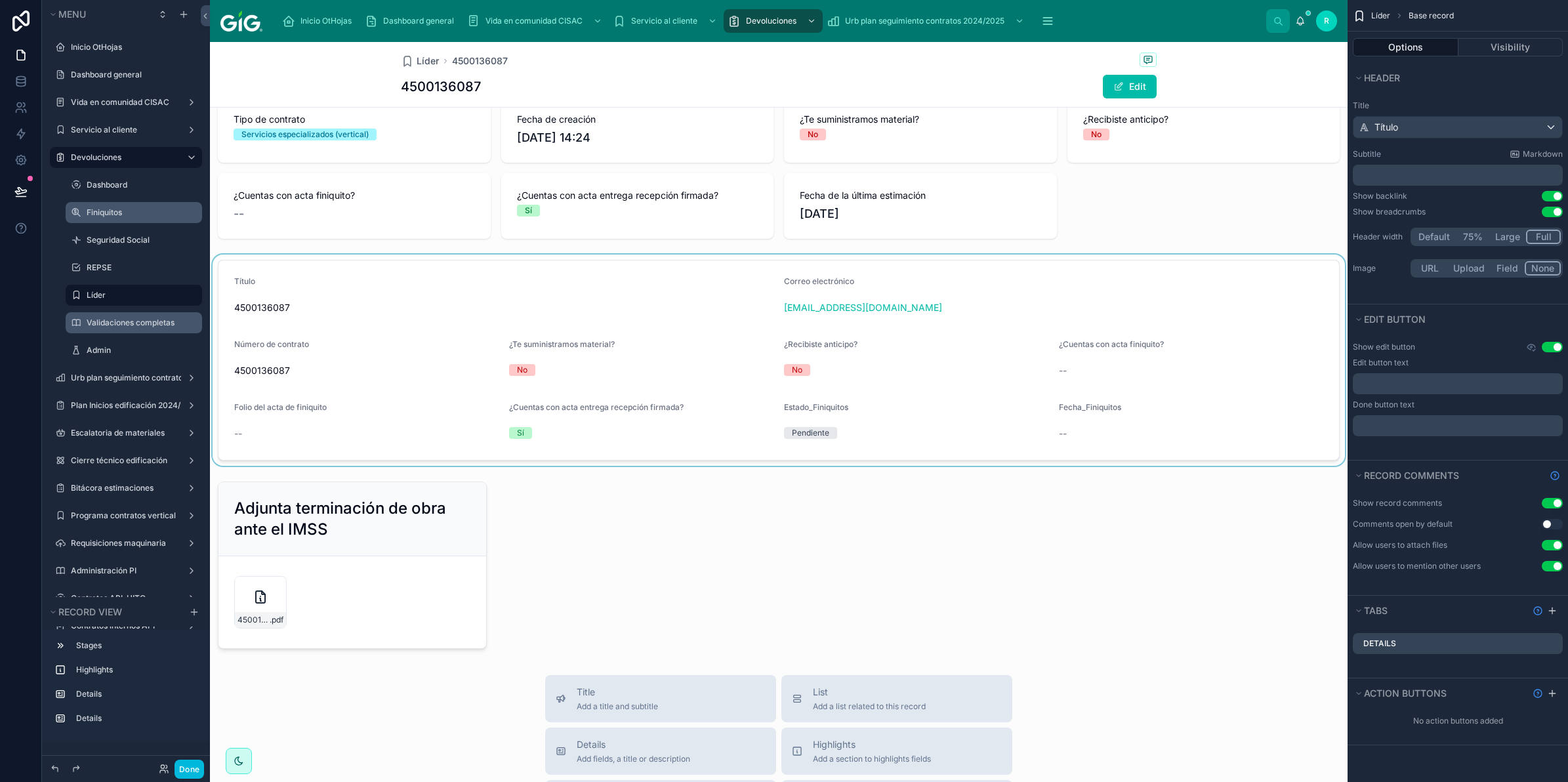
click at [686, 359] on div at bounding box center [779, 360] width 1138 height 211
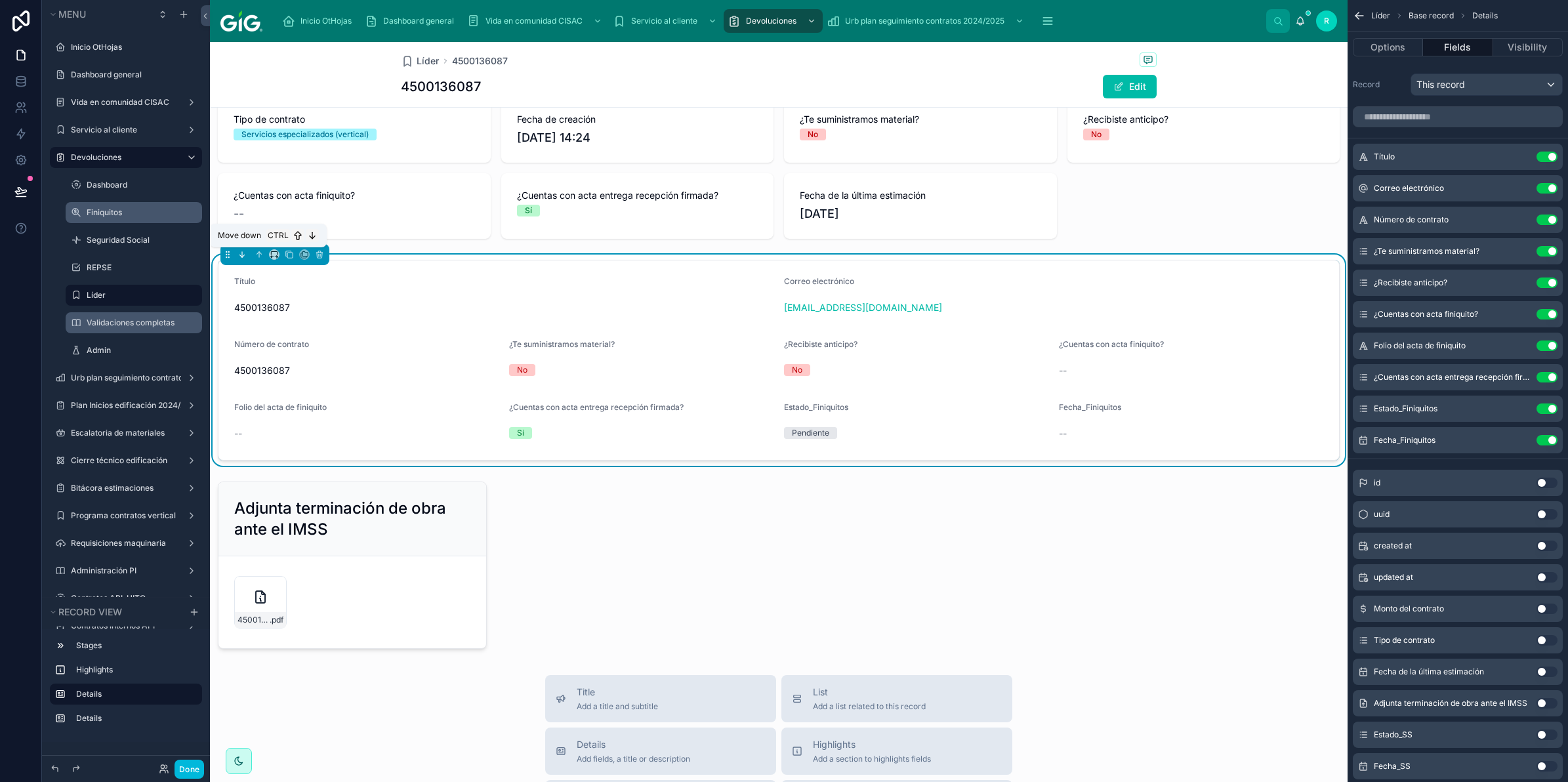
click at [244, 258] on icon at bounding box center [242, 255] width 9 height 9
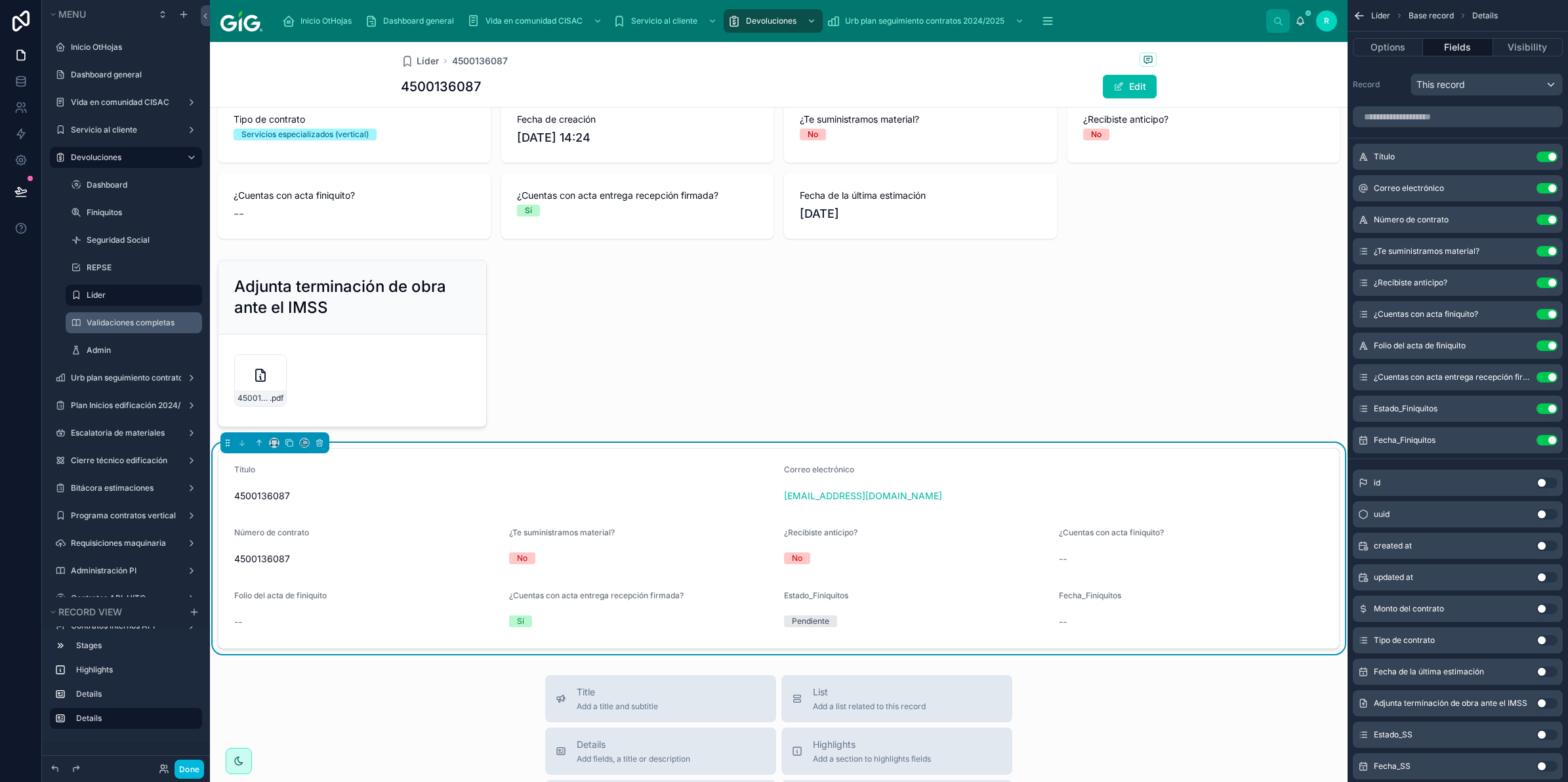
click at [1549, 159] on button "Use setting" at bounding box center [1547, 157] width 21 height 11
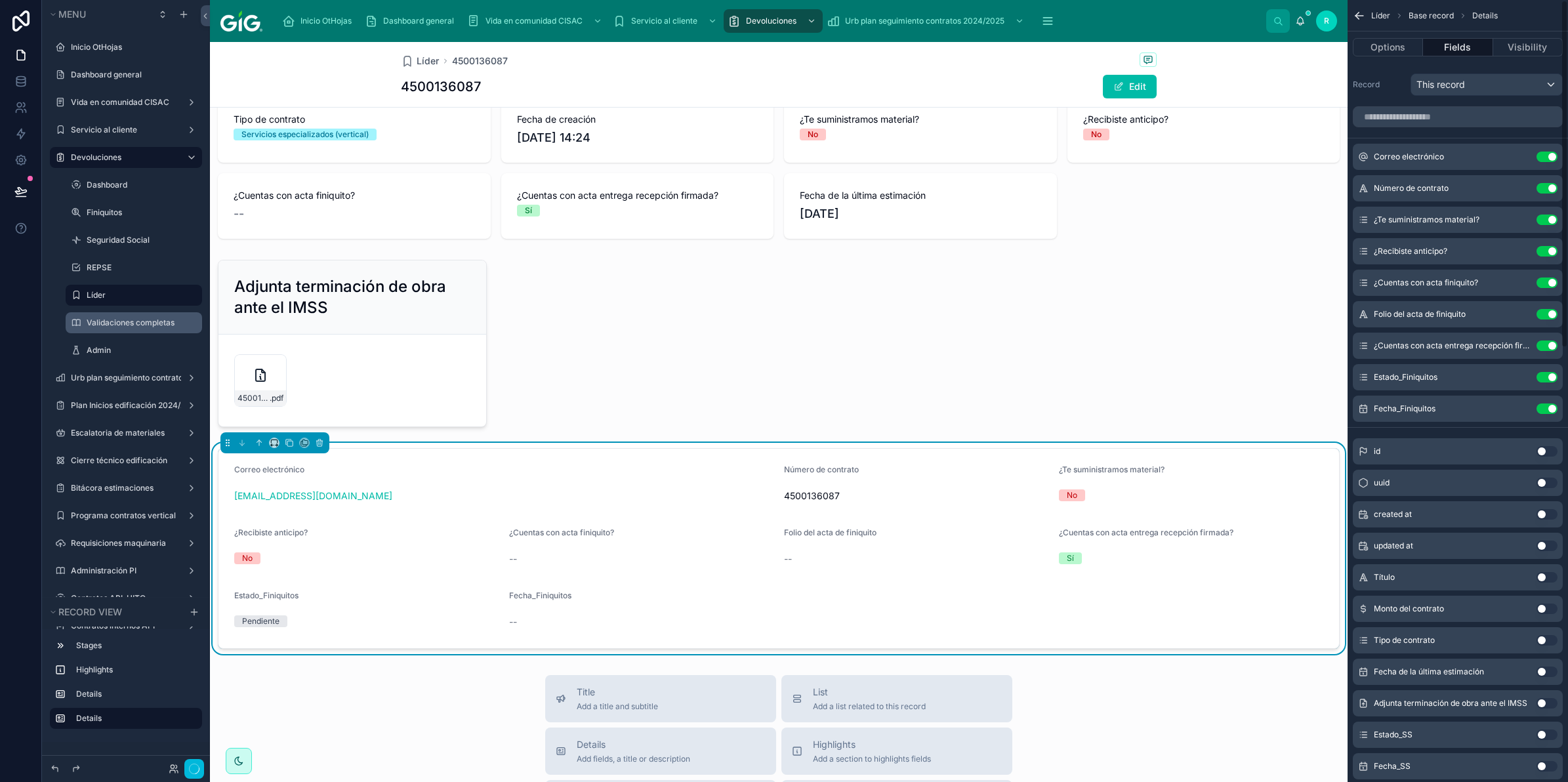
click at [1549, 159] on button "Use setting" at bounding box center [1547, 157] width 21 height 11
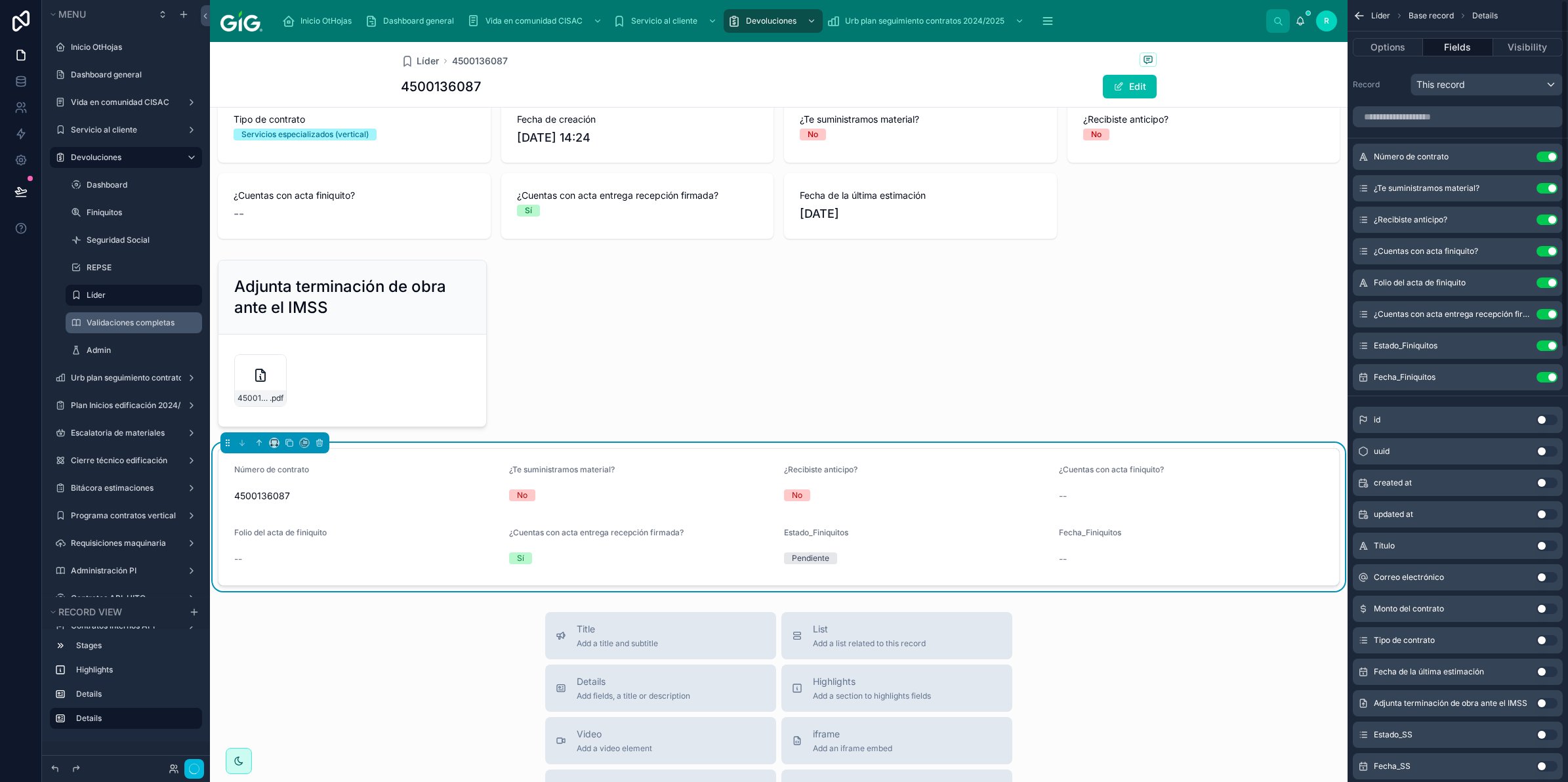
click at [1549, 159] on button "Use setting" at bounding box center [1547, 157] width 21 height 11
click at [1549, 183] on button "Use setting" at bounding box center [1547, 188] width 21 height 11
click at [1549, 215] on button "Use setting" at bounding box center [1547, 220] width 21 height 11
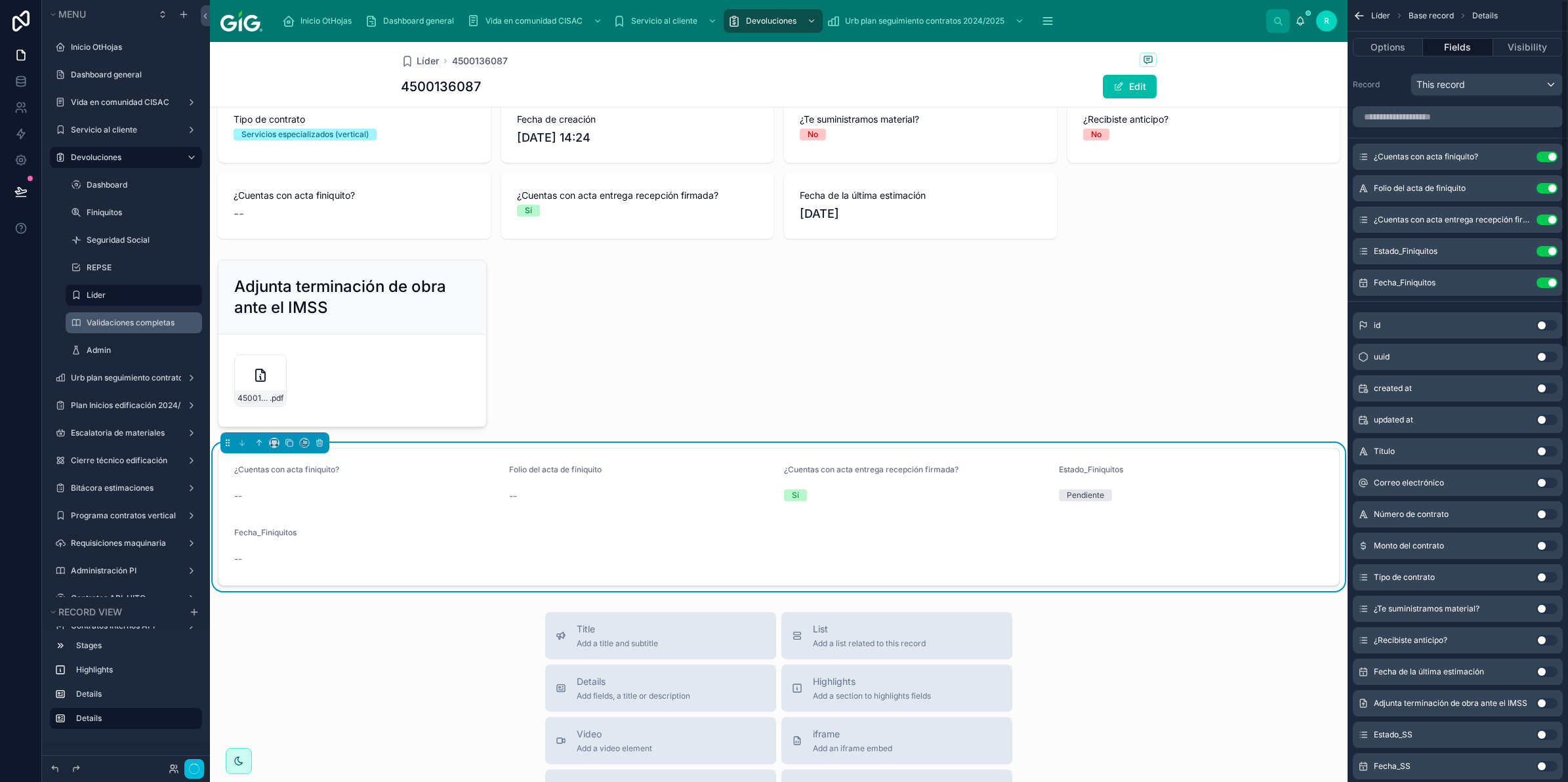
click at [1549, 159] on button "Use setting" at bounding box center [1547, 157] width 21 height 11
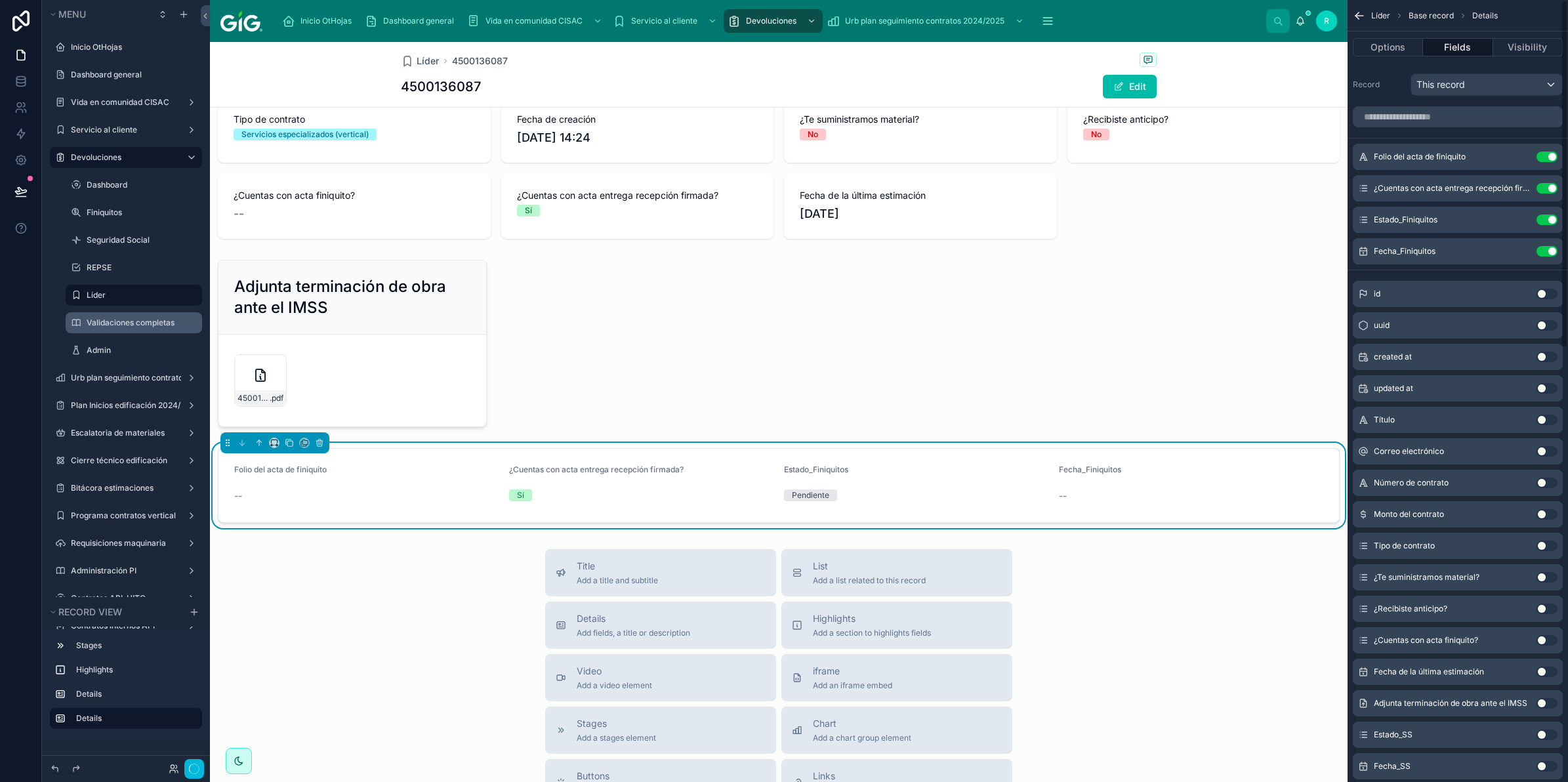
click at [1549, 159] on button "Use setting" at bounding box center [1547, 157] width 21 height 11
click at [1549, 183] on button "Use setting" at bounding box center [1547, 188] width 21 height 11
click at [1549, 215] on button "Use setting" at bounding box center [1547, 220] width 21 height 11
click at [1549, 246] on button "Use setting" at bounding box center [1547, 251] width 21 height 11
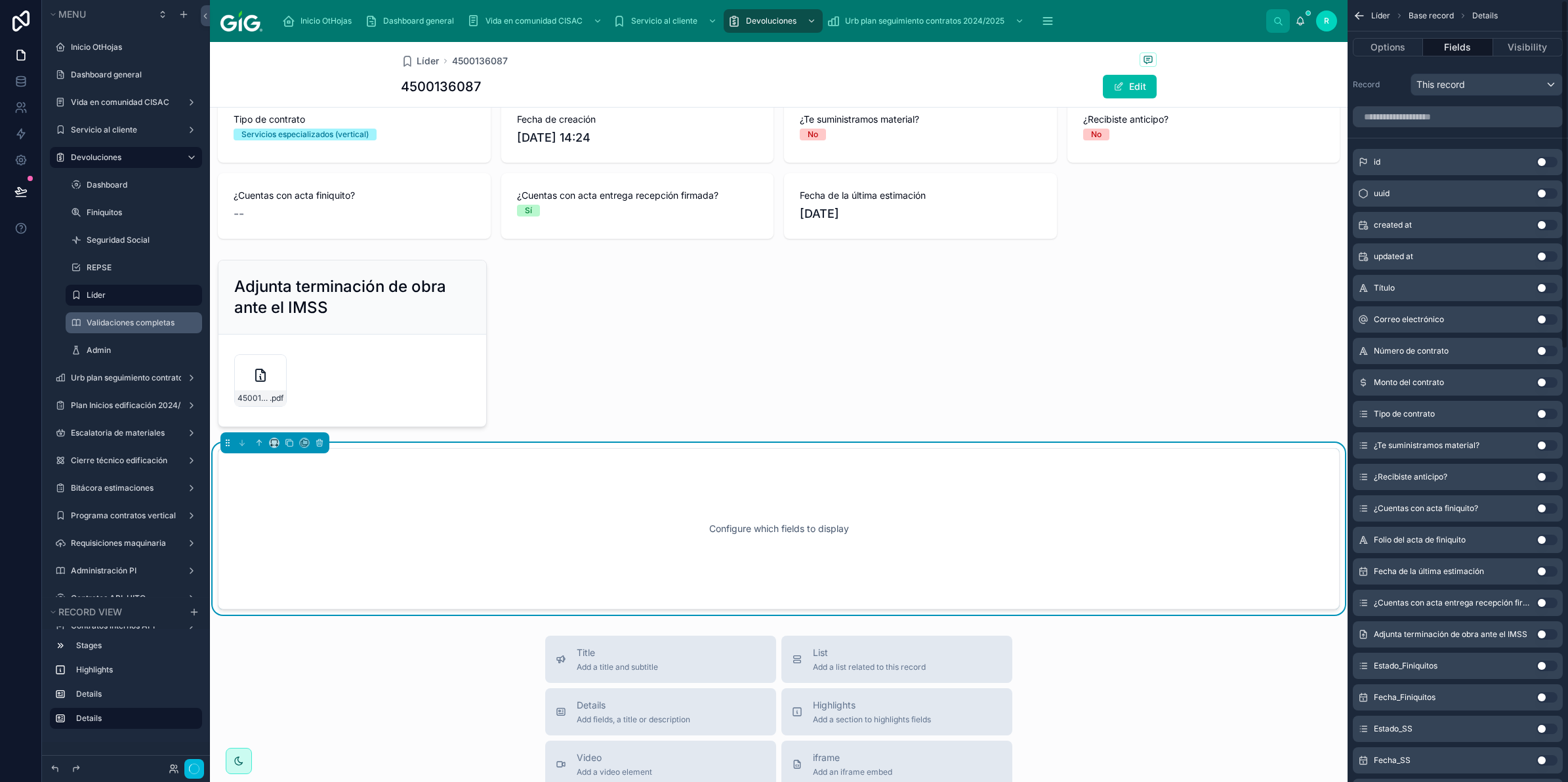
click at [1549, 159] on button "Use setting" at bounding box center [1547, 162] width 21 height 11
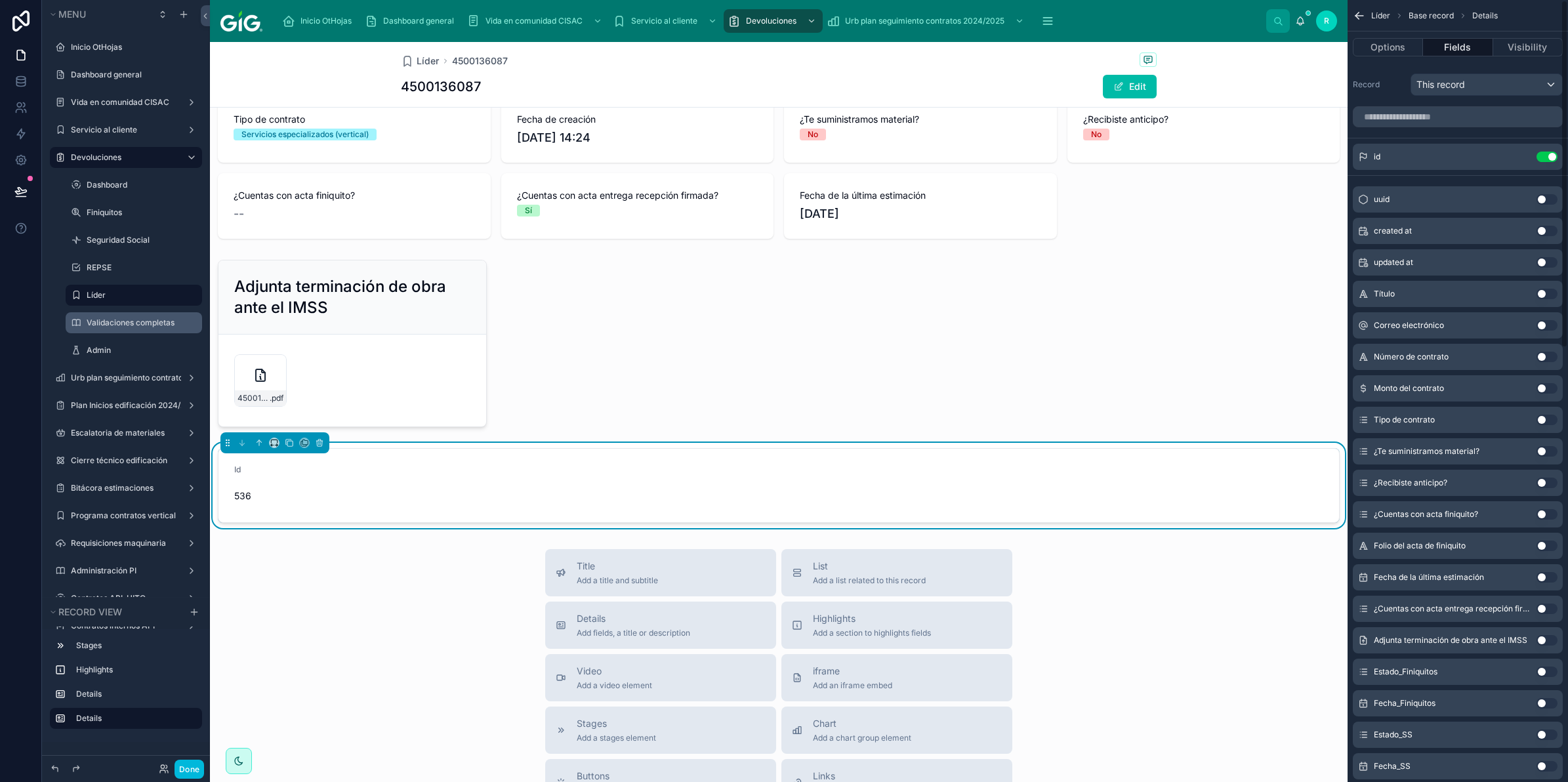
click at [1549, 159] on button "Use setting" at bounding box center [1547, 157] width 21 height 11
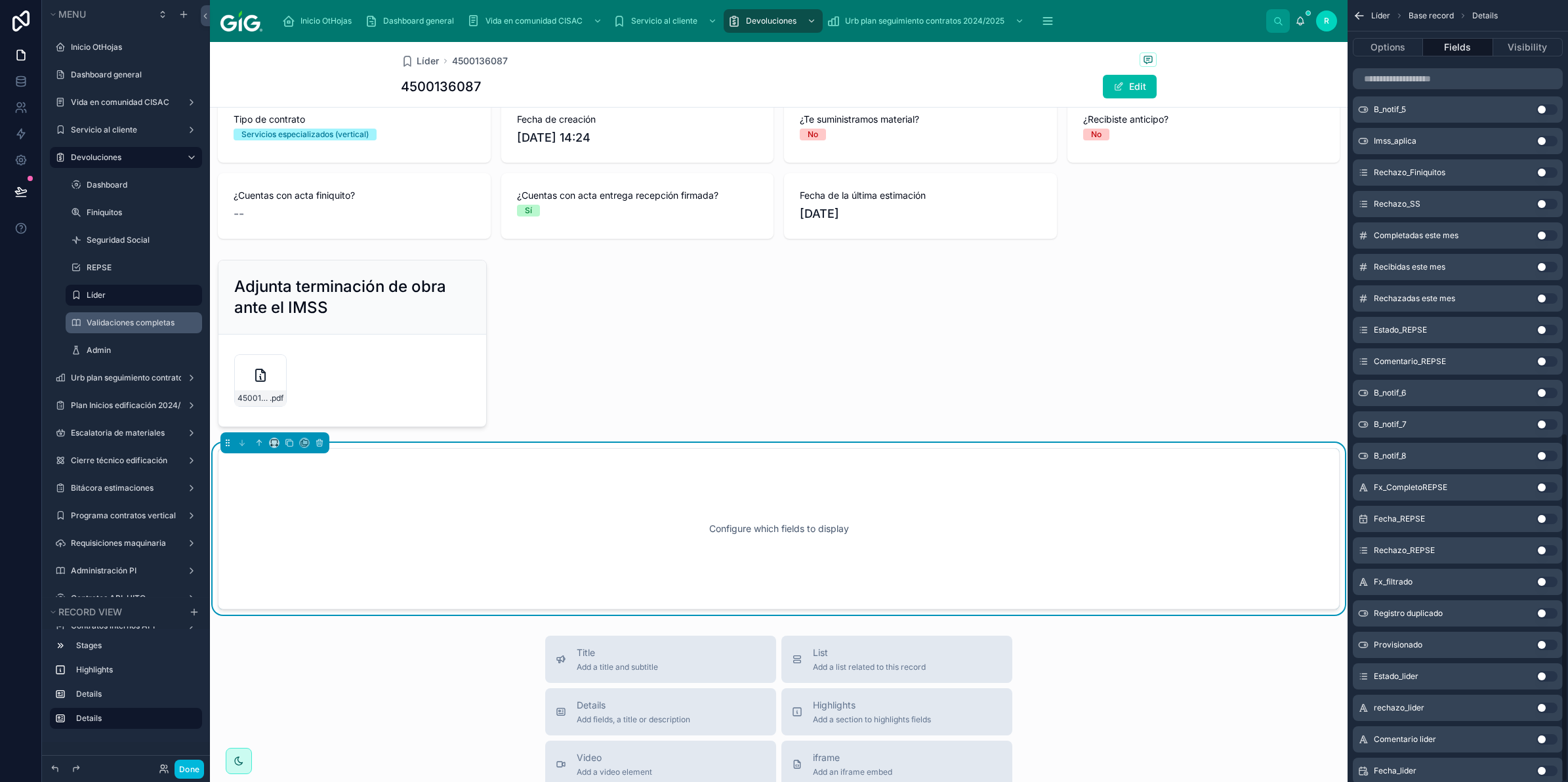
scroll to position [972, 0]
click at [1547, 667] on button "Use setting" at bounding box center [1547, 670] width 21 height 11
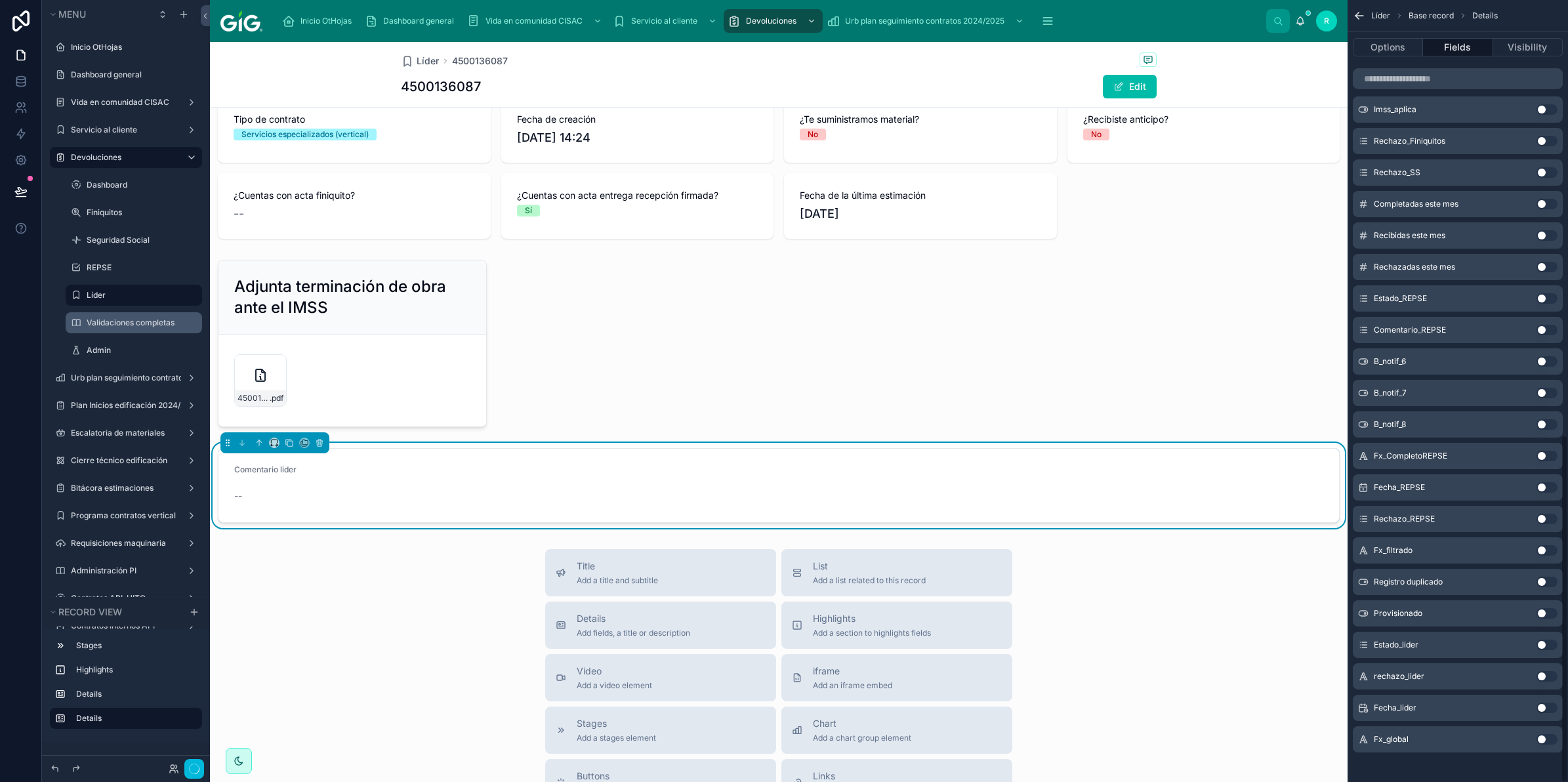
scroll to position [978, 0]
click at [1549, 634] on button "Use setting" at bounding box center [1547, 638] width 21 height 11
click at [1546, 669] on button "Use setting" at bounding box center [1547, 670] width 21 height 11
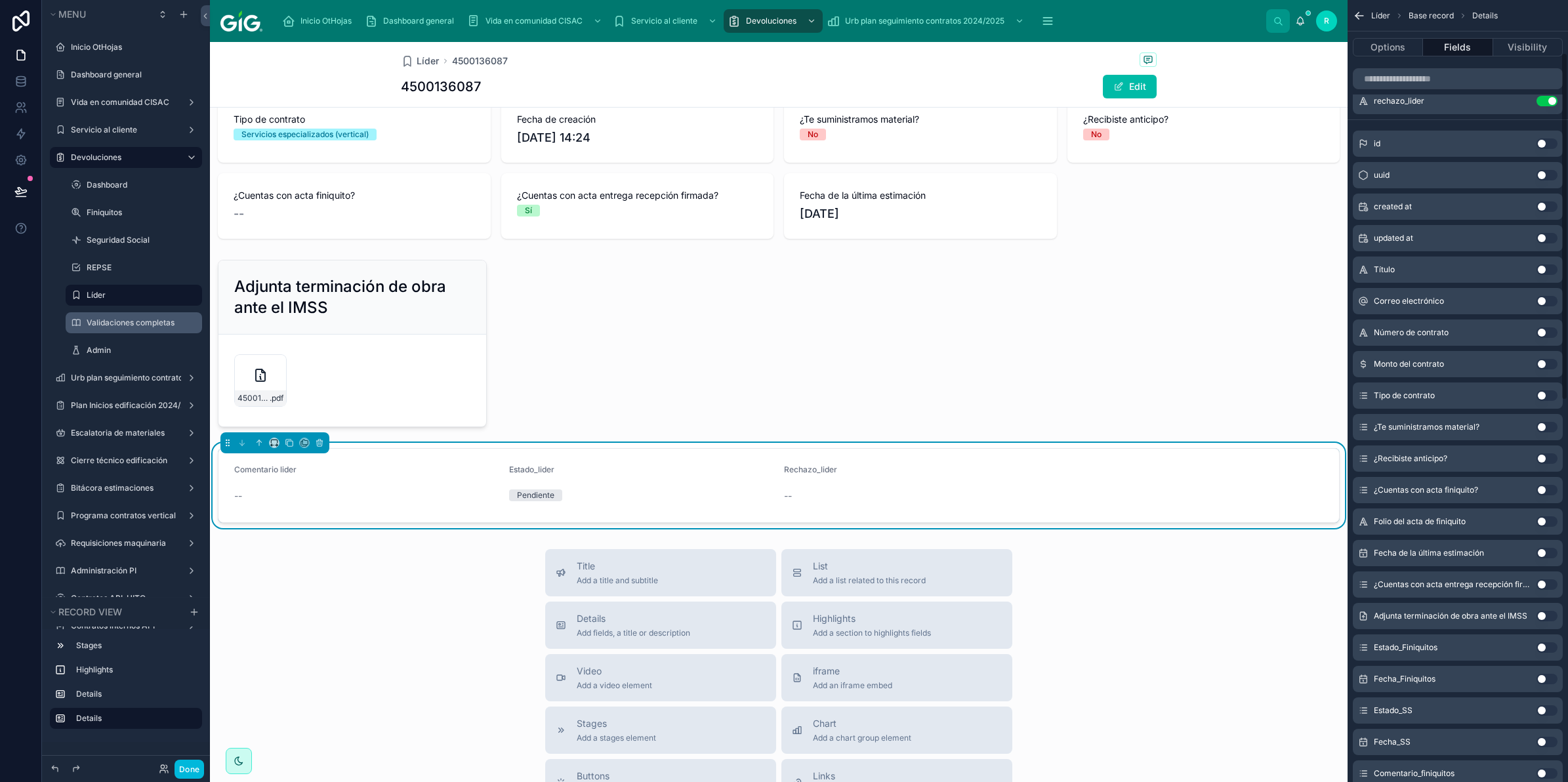
scroll to position [0, 0]
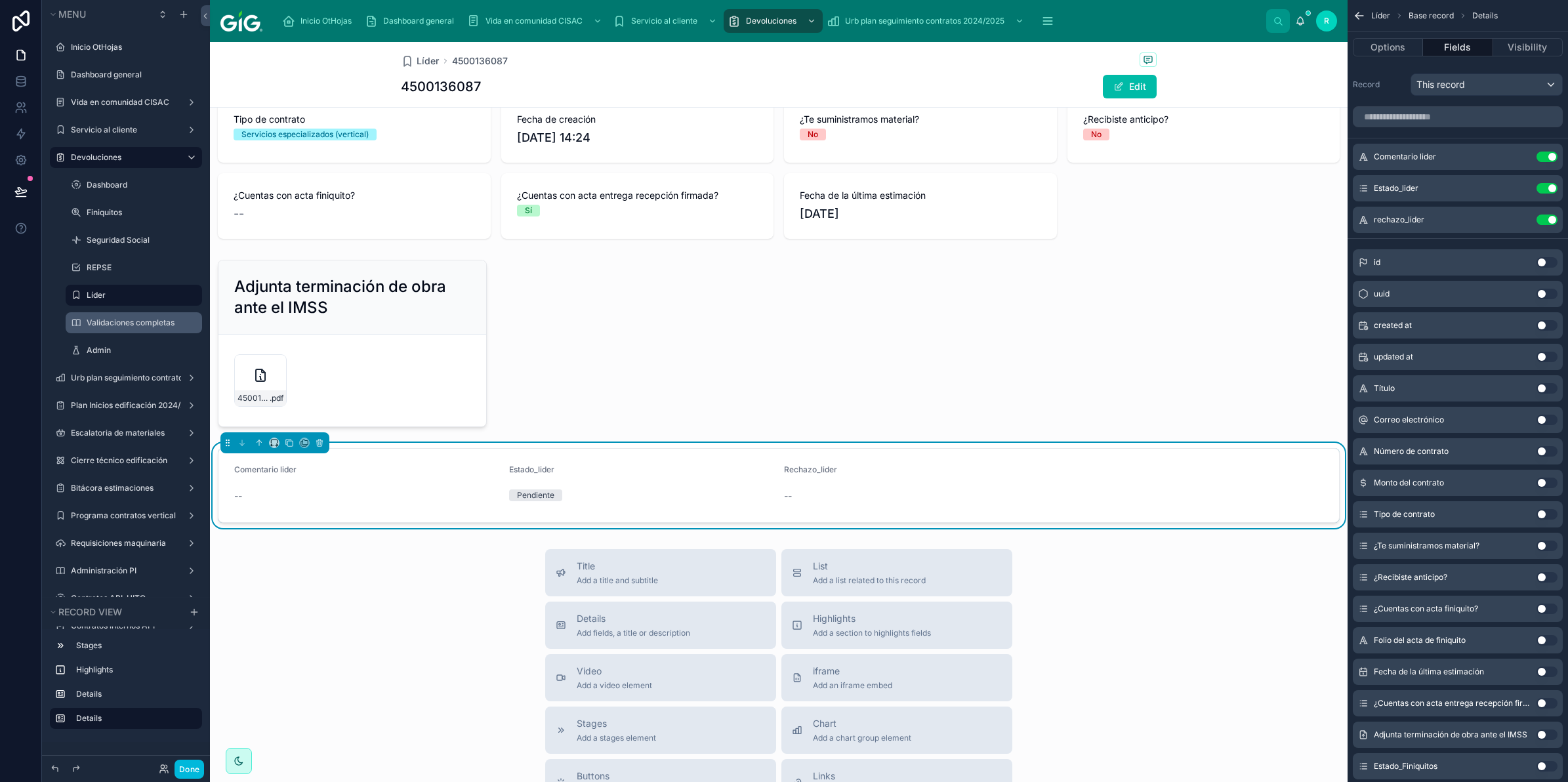
click at [0, 0] on icon "scrollable content" at bounding box center [0, 0] width 0 height 0
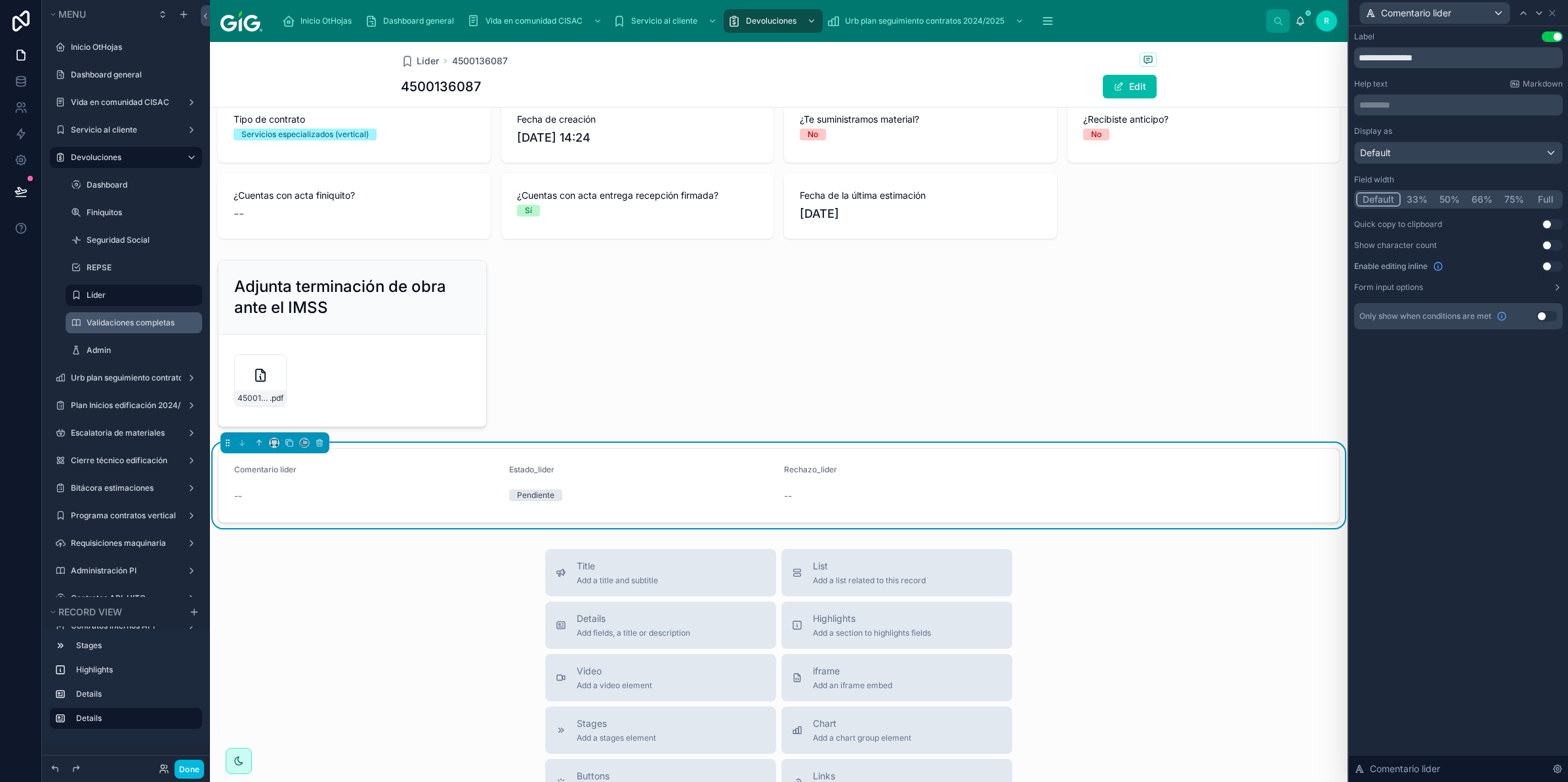
click at [1450, 200] on button "50%" at bounding box center [1450, 200] width 32 height 14
click at [1542, 16] on icon at bounding box center [1540, 13] width 11 height 11
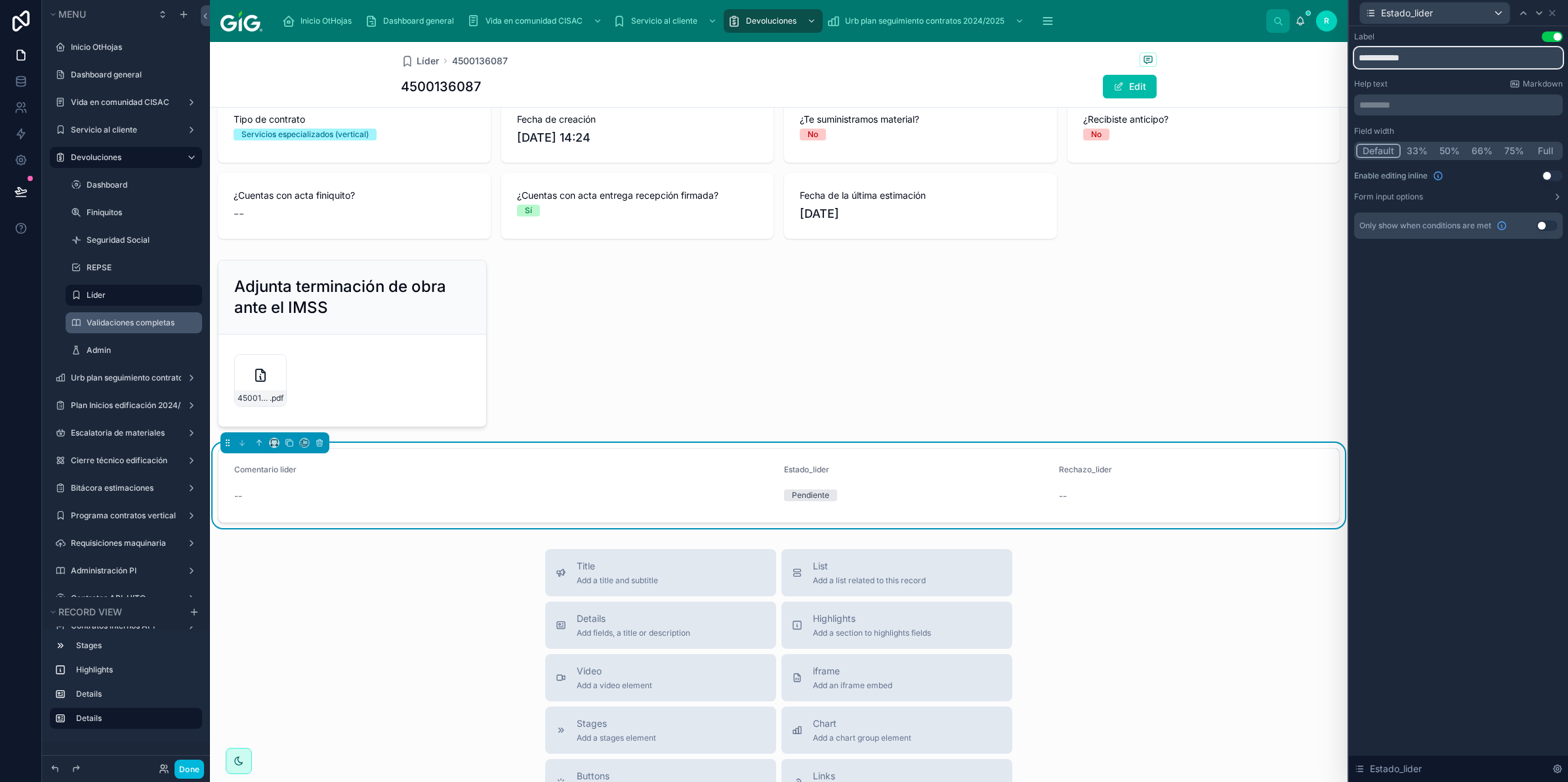
drag, startPoint x: 1444, startPoint y: 59, endPoint x: 1377, endPoint y: 63, distance: 67.1
click at [1377, 63] on input "**********" at bounding box center [1459, 58] width 209 height 21
type input "**********"
click at [1539, 12] on icon at bounding box center [1540, 13] width 11 height 11
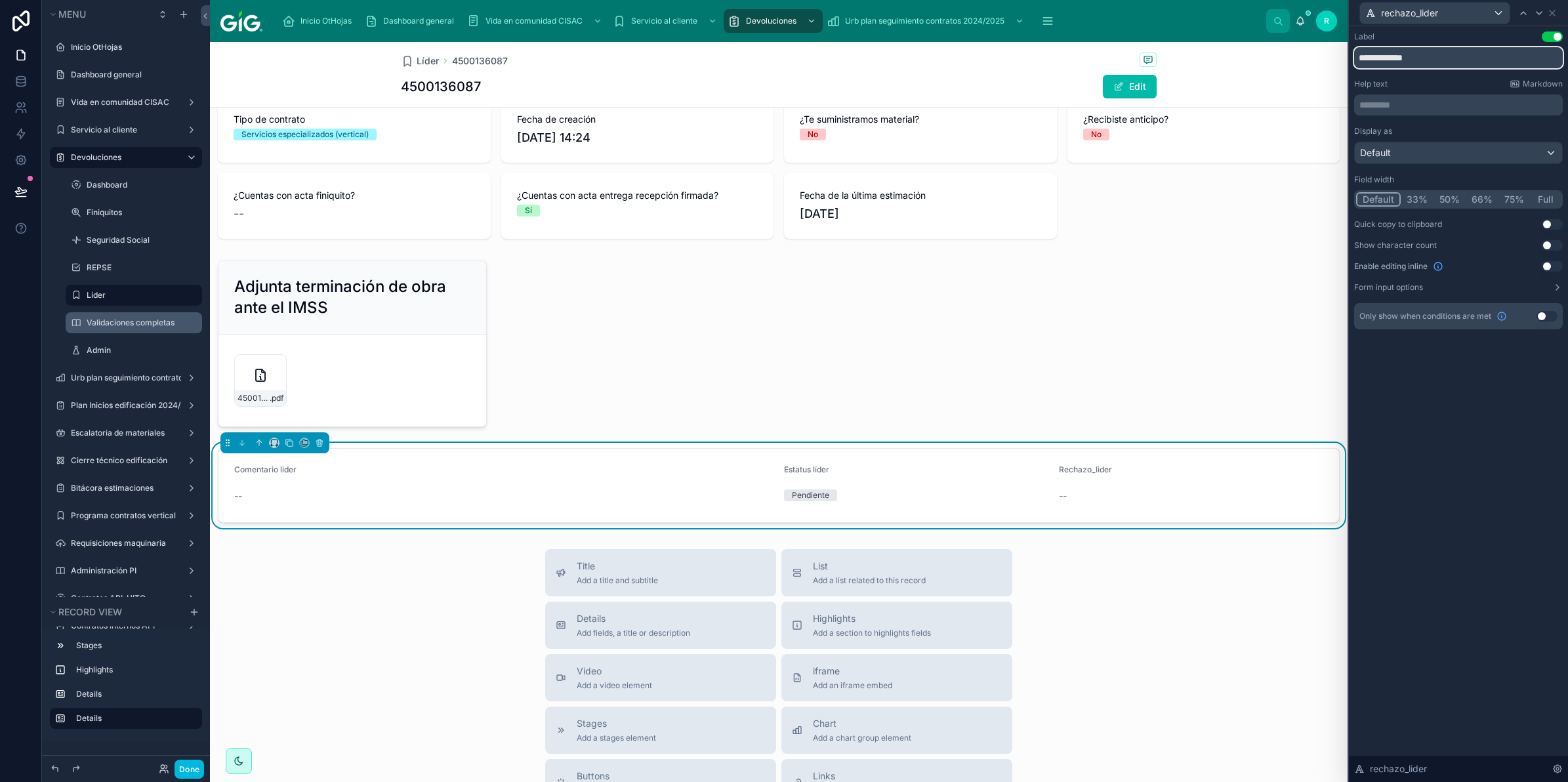
drag, startPoint x: 1439, startPoint y: 64, endPoint x: 1353, endPoint y: 60, distance: 86.1
click at [1353, 60] on div "**********" at bounding box center [1459, 194] width 219 height 335
type input "**********"
click at [1552, 319] on button "Use setting" at bounding box center [1547, 316] width 21 height 11
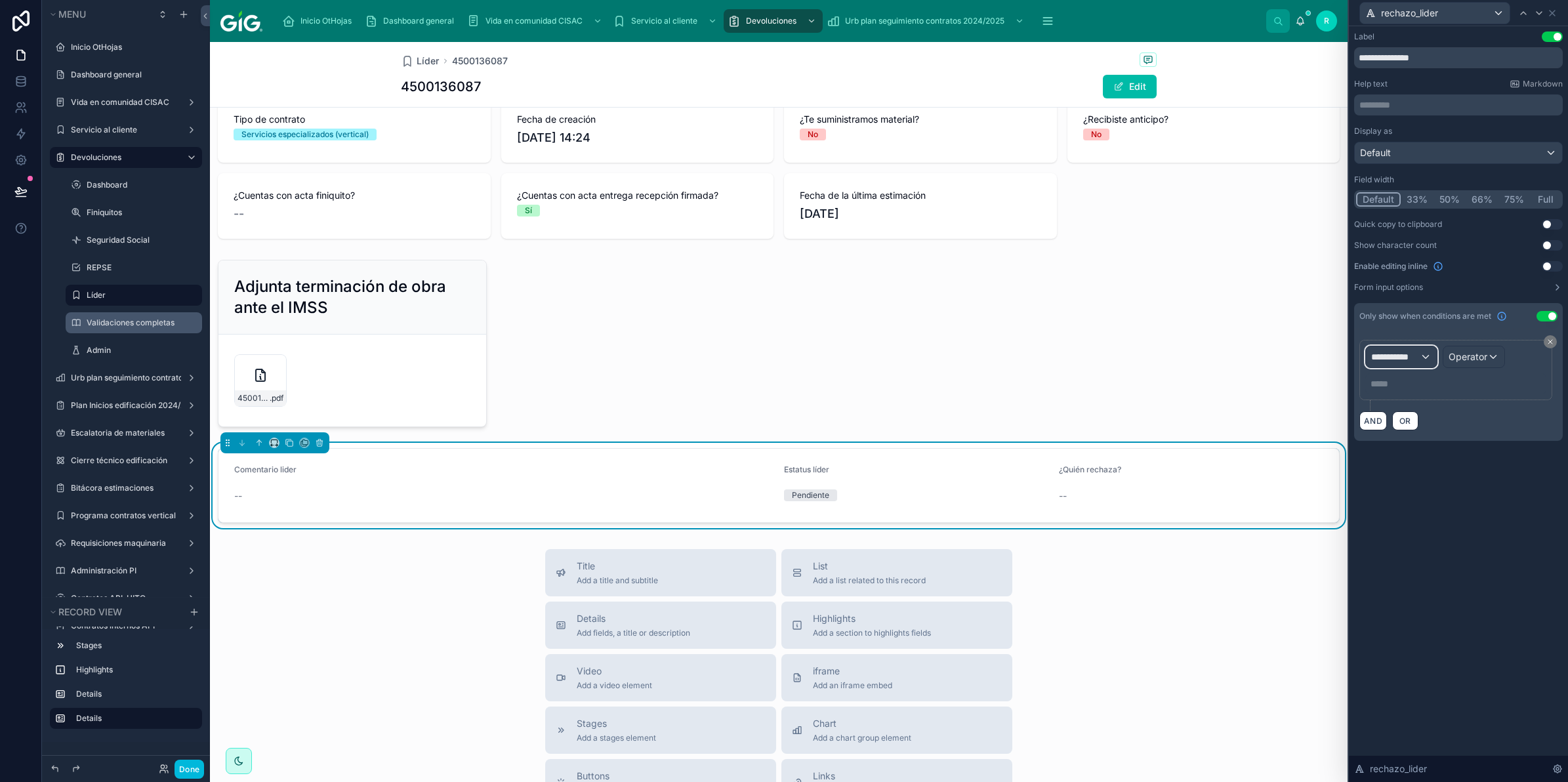
click at [1405, 353] on span "**********" at bounding box center [1396, 357] width 49 height 13
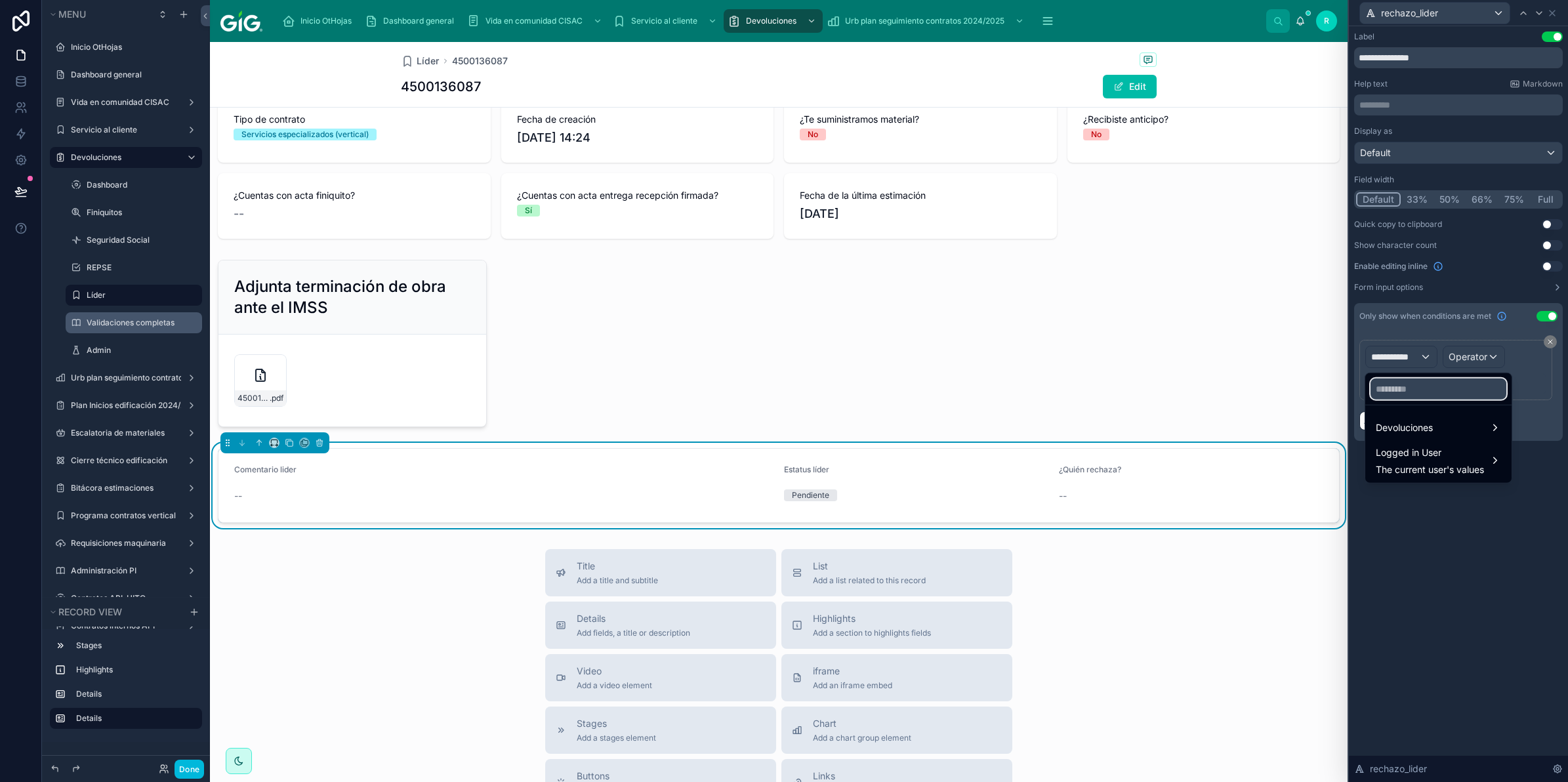
click at [1416, 395] on input "text" at bounding box center [1439, 389] width 136 height 21
type input "***"
click at [1441, 428] on div "Devoluciones" at bounding box center [1439, 428] width 125 height 16
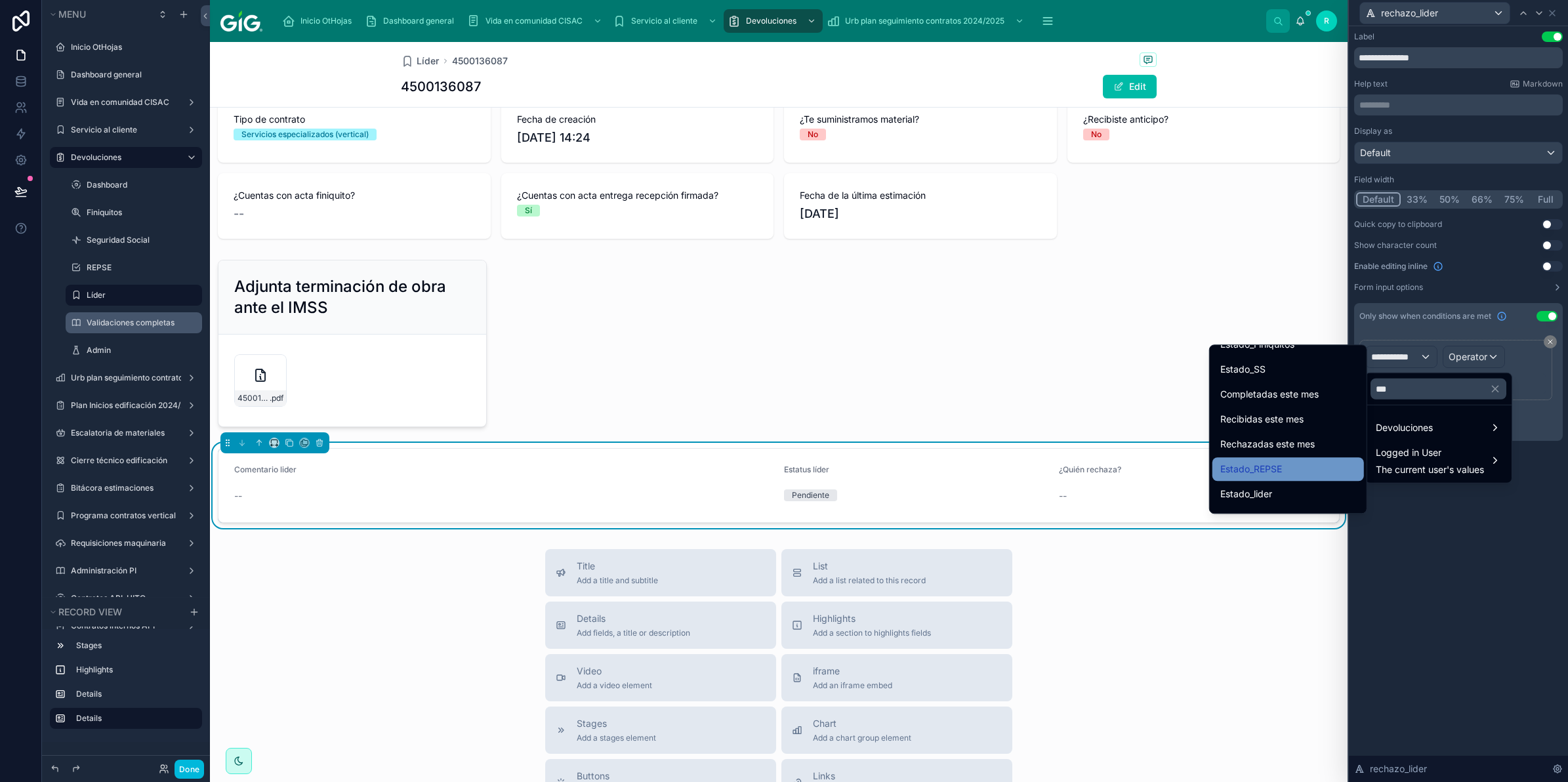
scroll to position [60, 0]
click at [1290, 477] on div "Estado_lider" at bounding box center [1288, 475] width 136 height 16
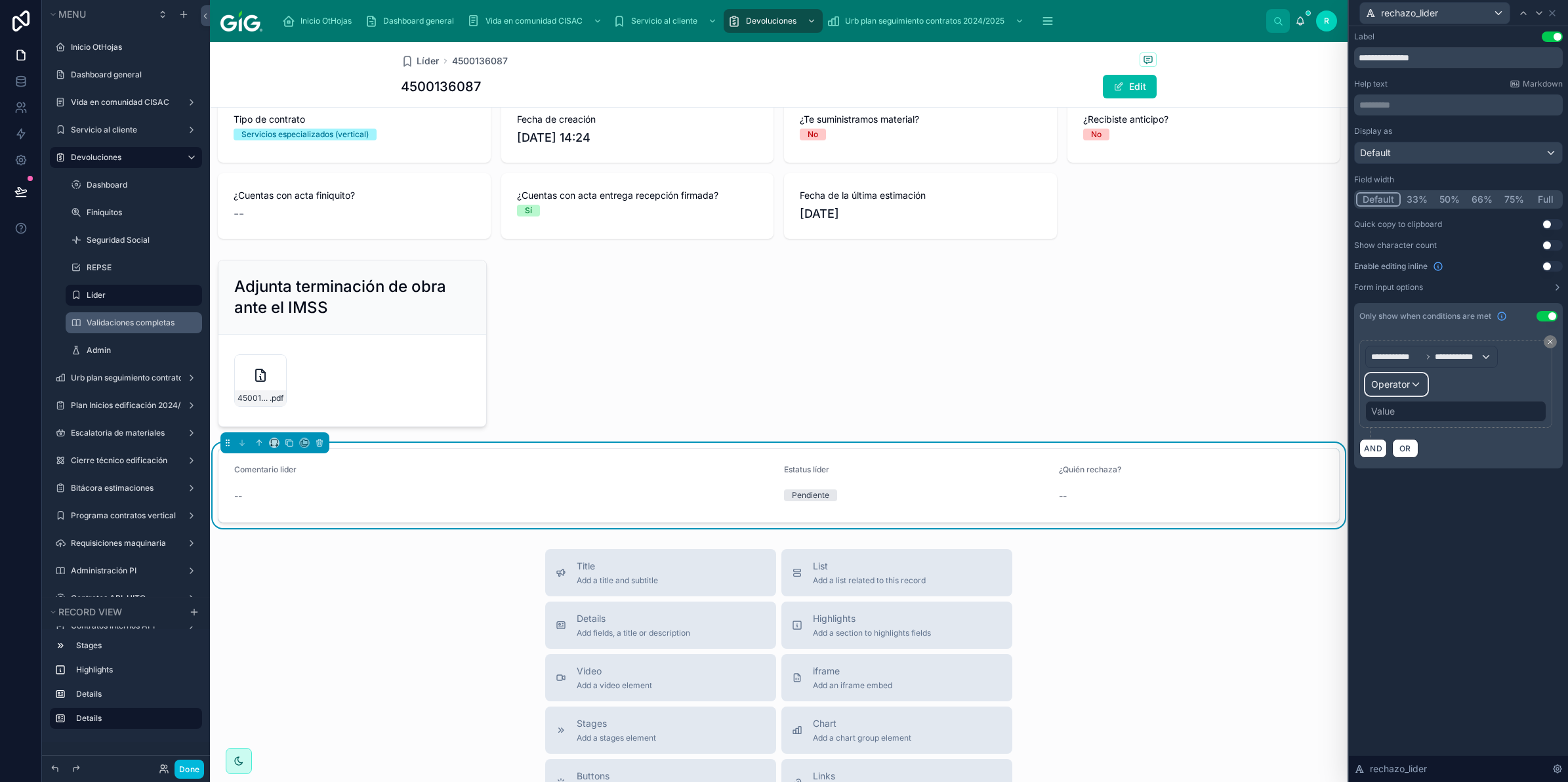
click at [1411, 379] on div "Operator" at bounding box center [1397, 385] width 61 height 21
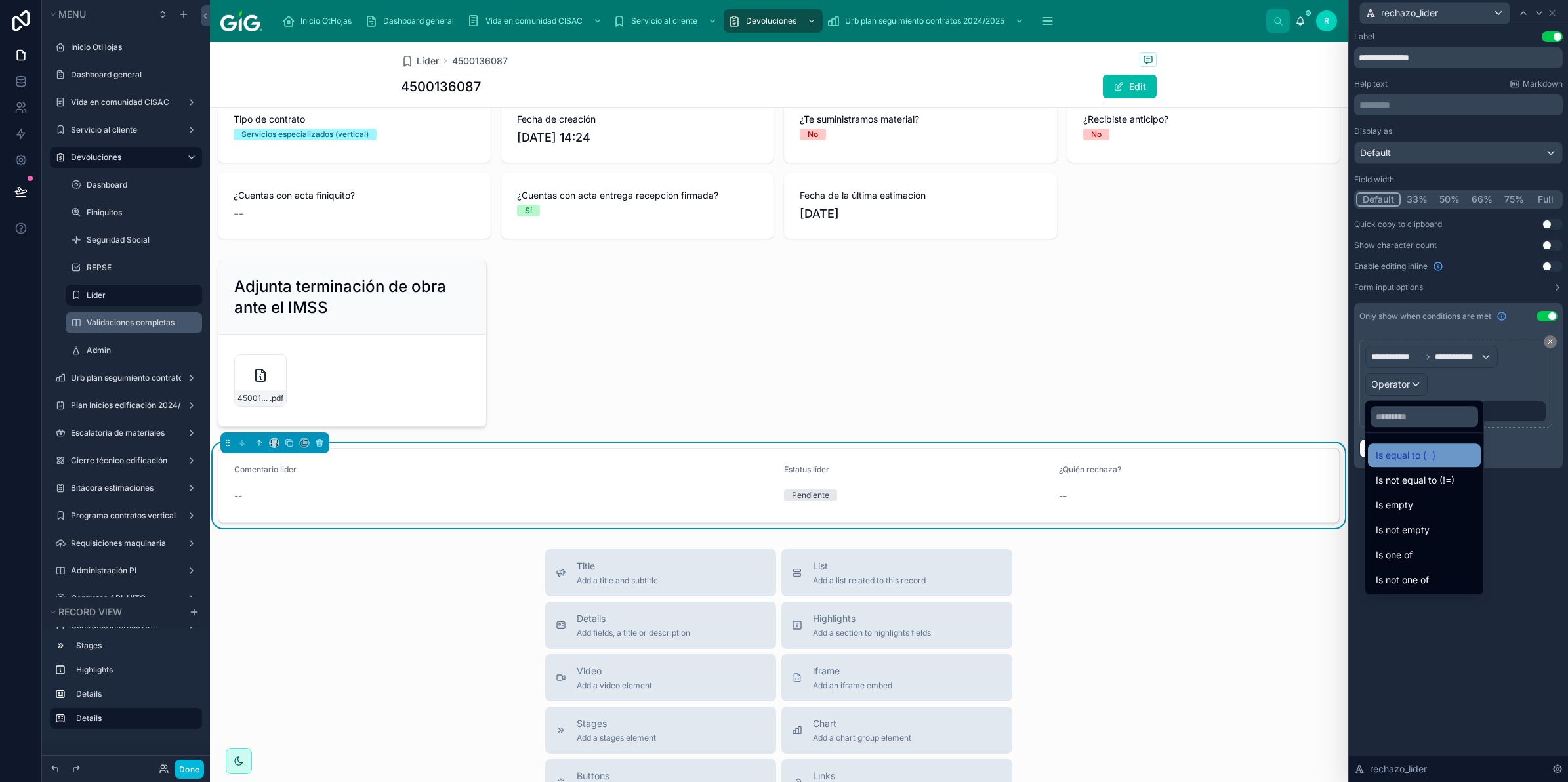
click at [1425, 454] on span "Is equal to (=)" at bounding box center [1406, 456] width 60 height 16
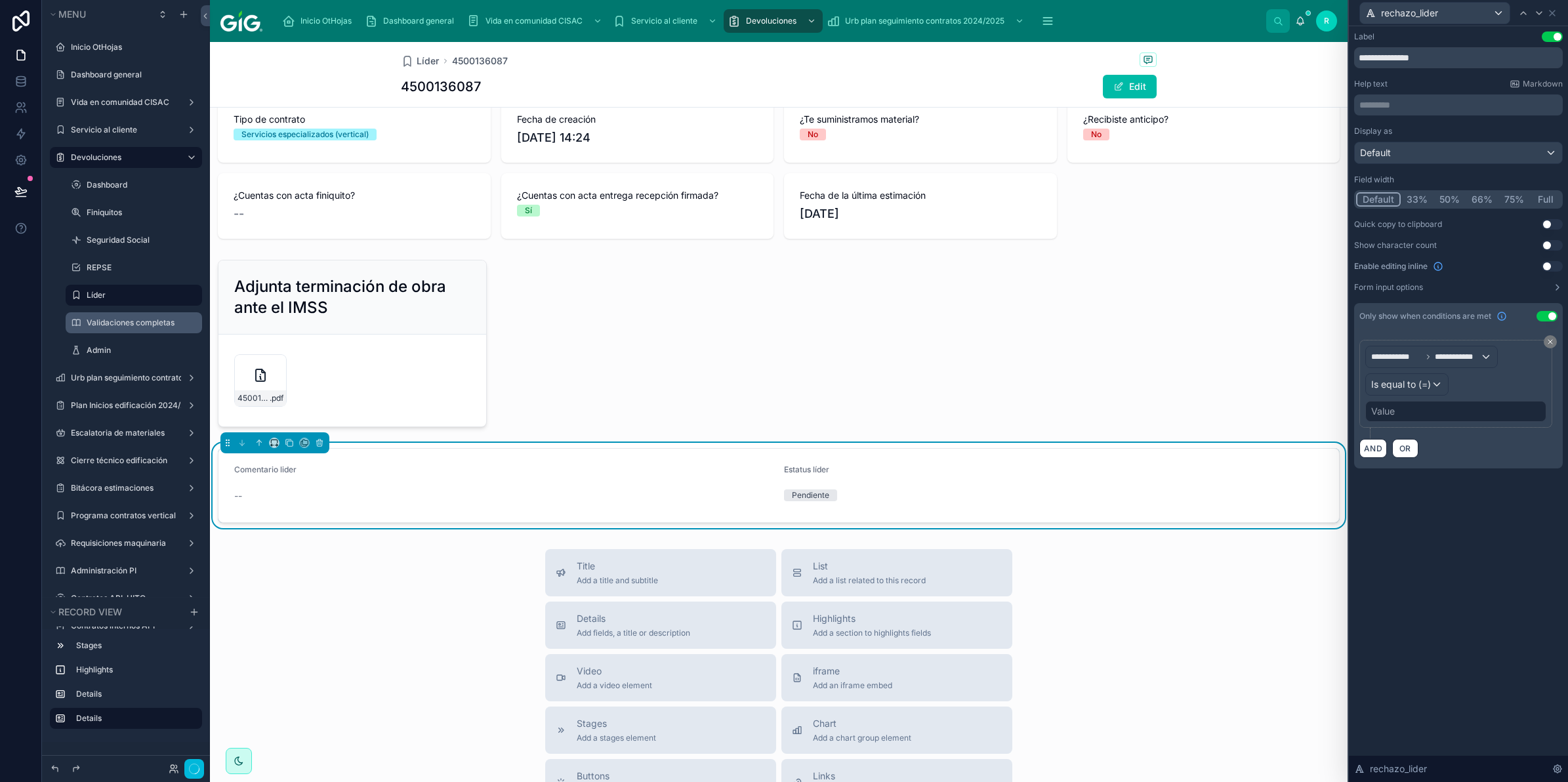
click at [1429, 416] on div "Value" at bounding box center [1456, 412] width 181 height 21
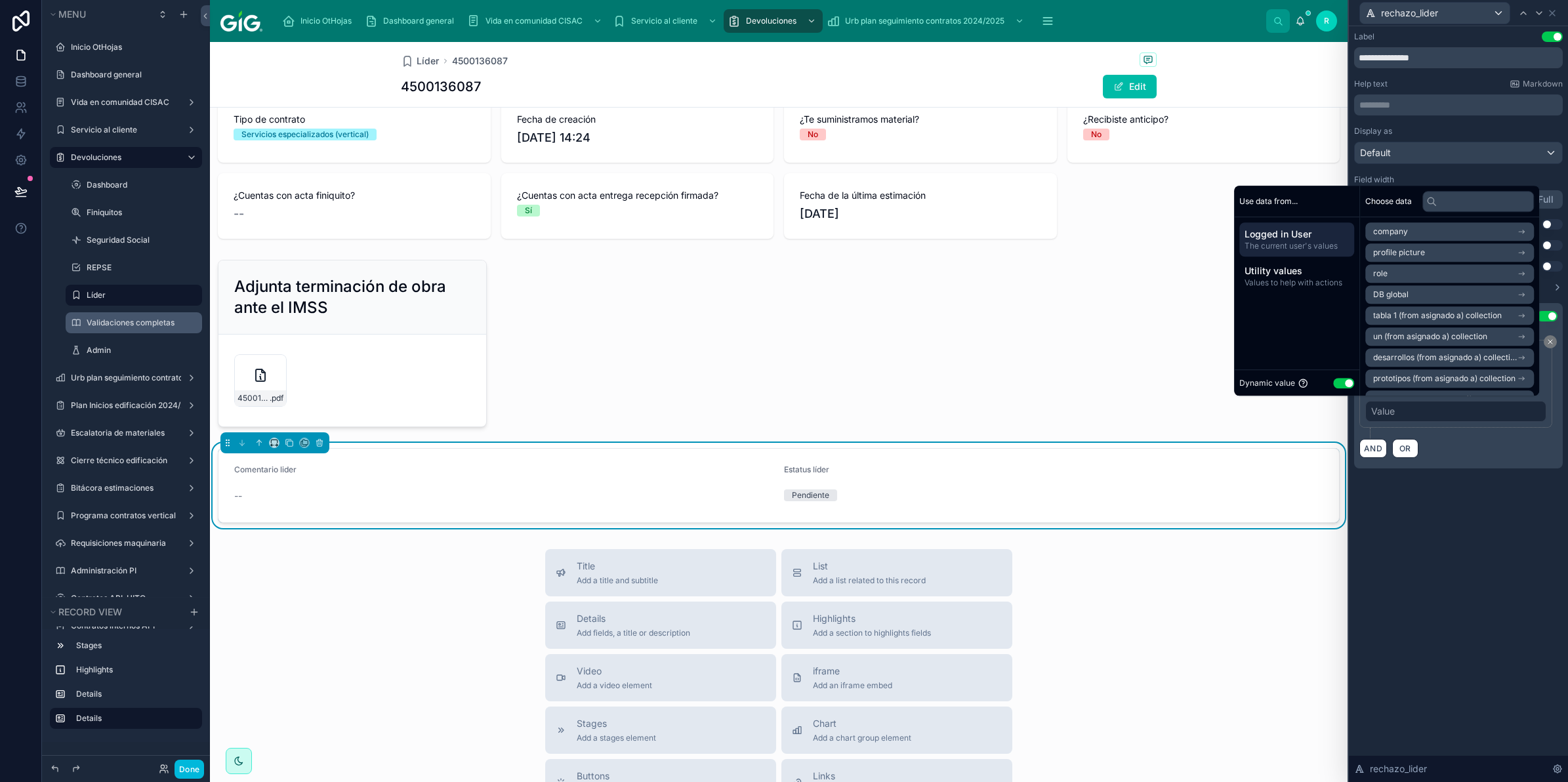
click at [1332, 375] on div "Dynamic value Use setting" at bounding box center [1297, 383] width 125 height 26
click at [1336, 382] on button "Use setting" at bounding box center [1344, 383] width 21 height 11
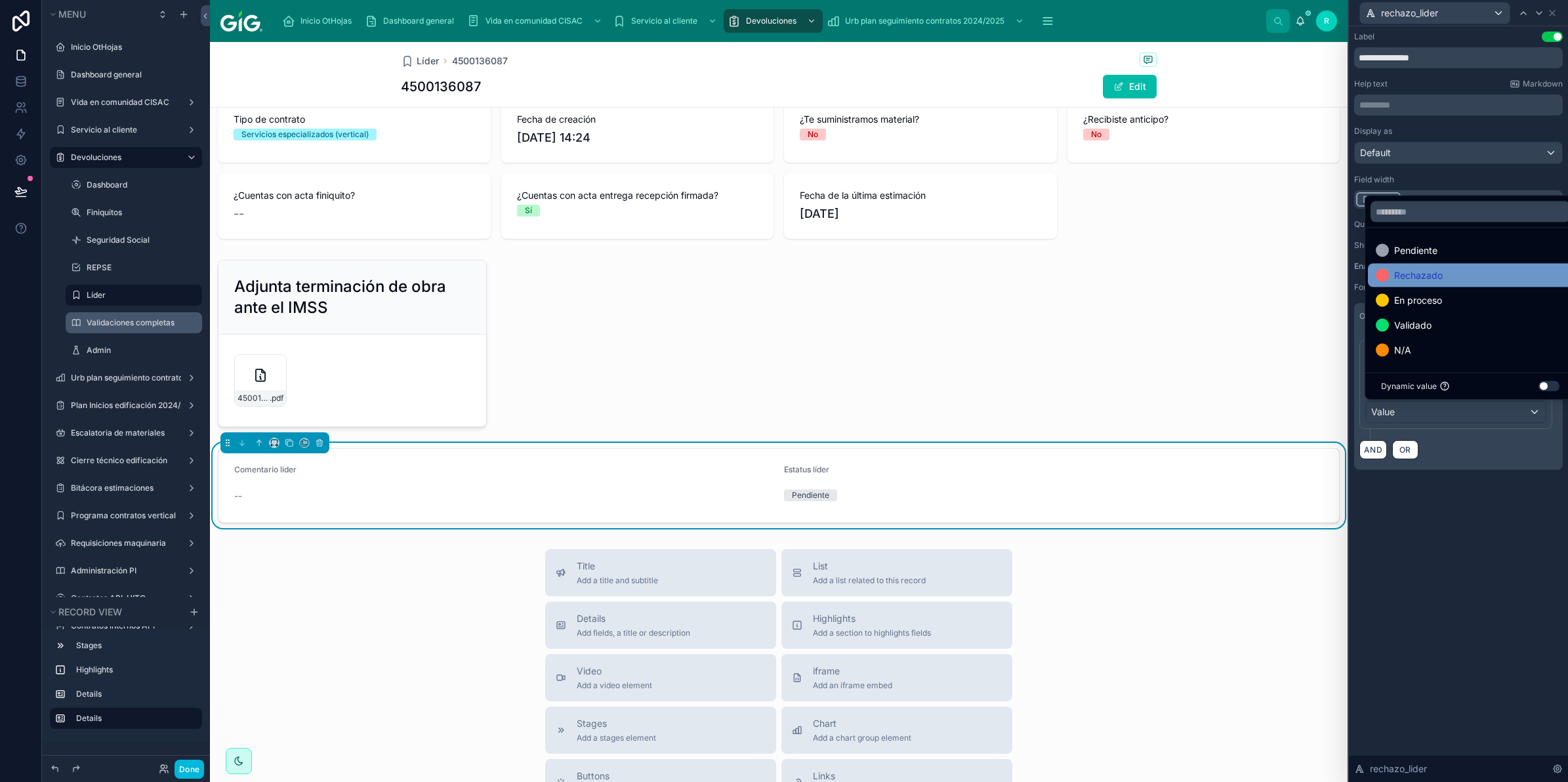
click at [1426, 268] on span "Rechazado" at bounding box center [1419, 276] width 49 height 16
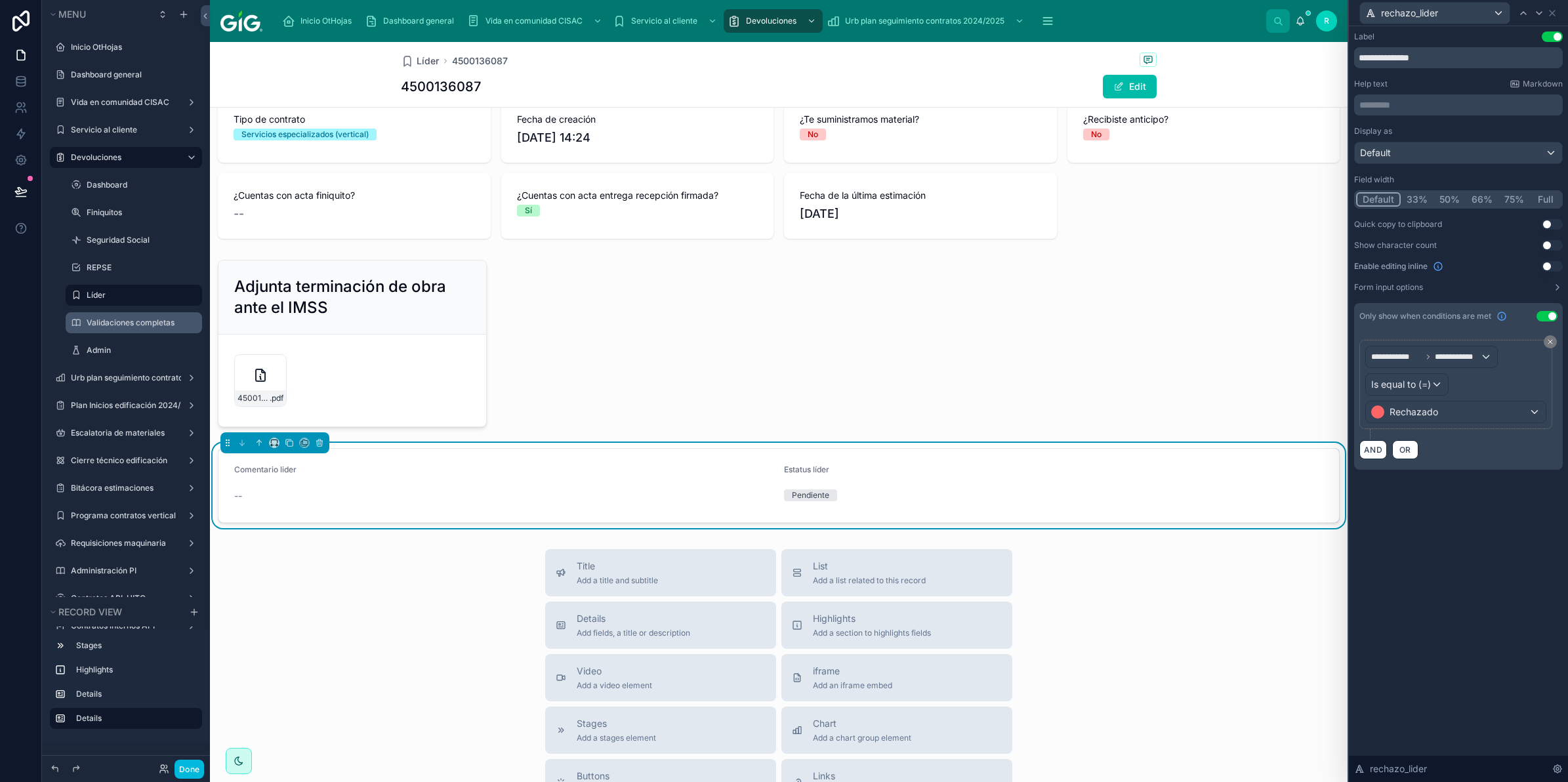
click at [1471, 588] on div "**********" at bounding box center [1459, 404] width 219 height 756
click at [1038, 87] on div "4500136087 Edit" at bounding box center [779, 87] width 756 height 25
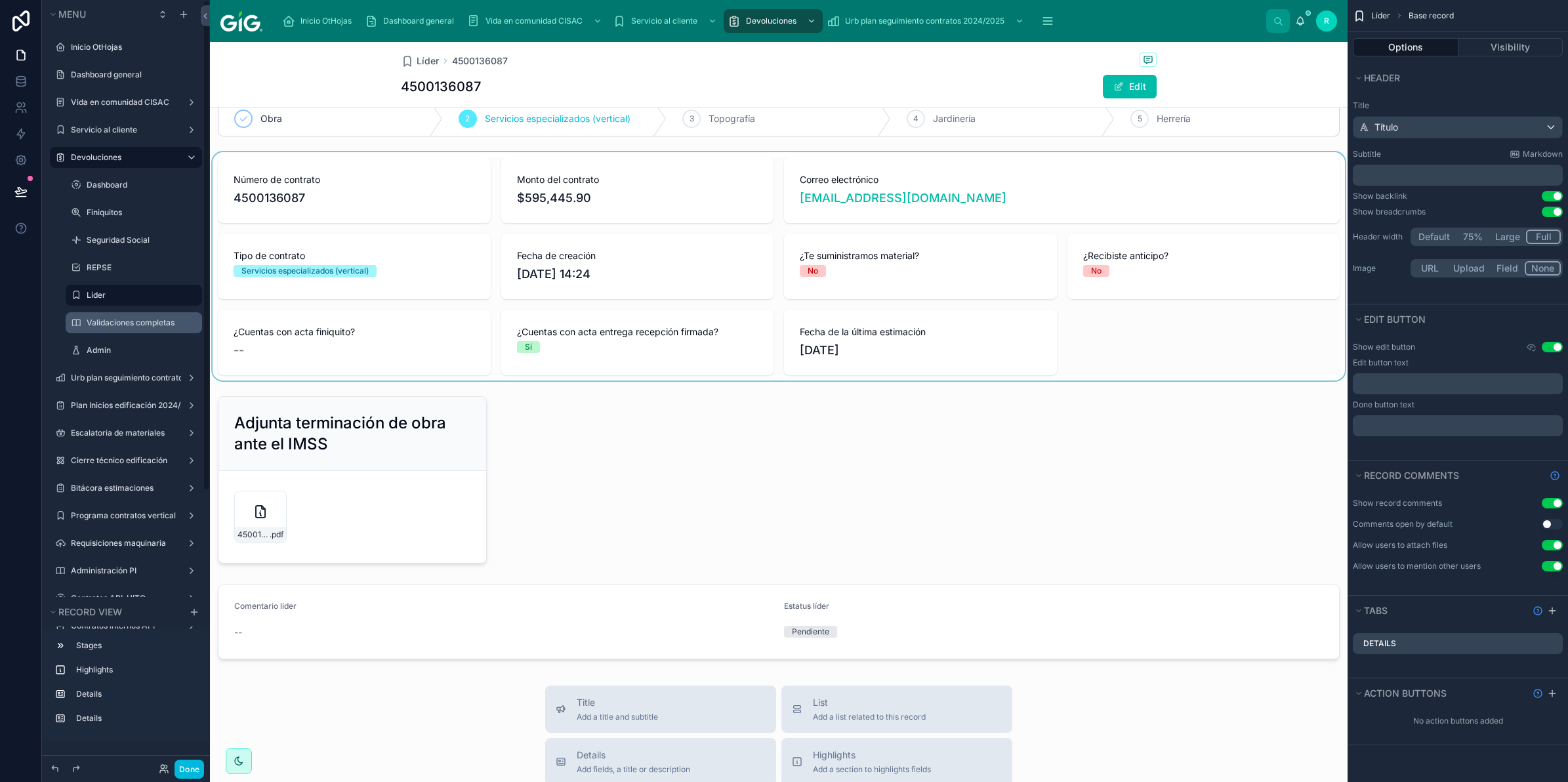
scroll to position [0, 0]
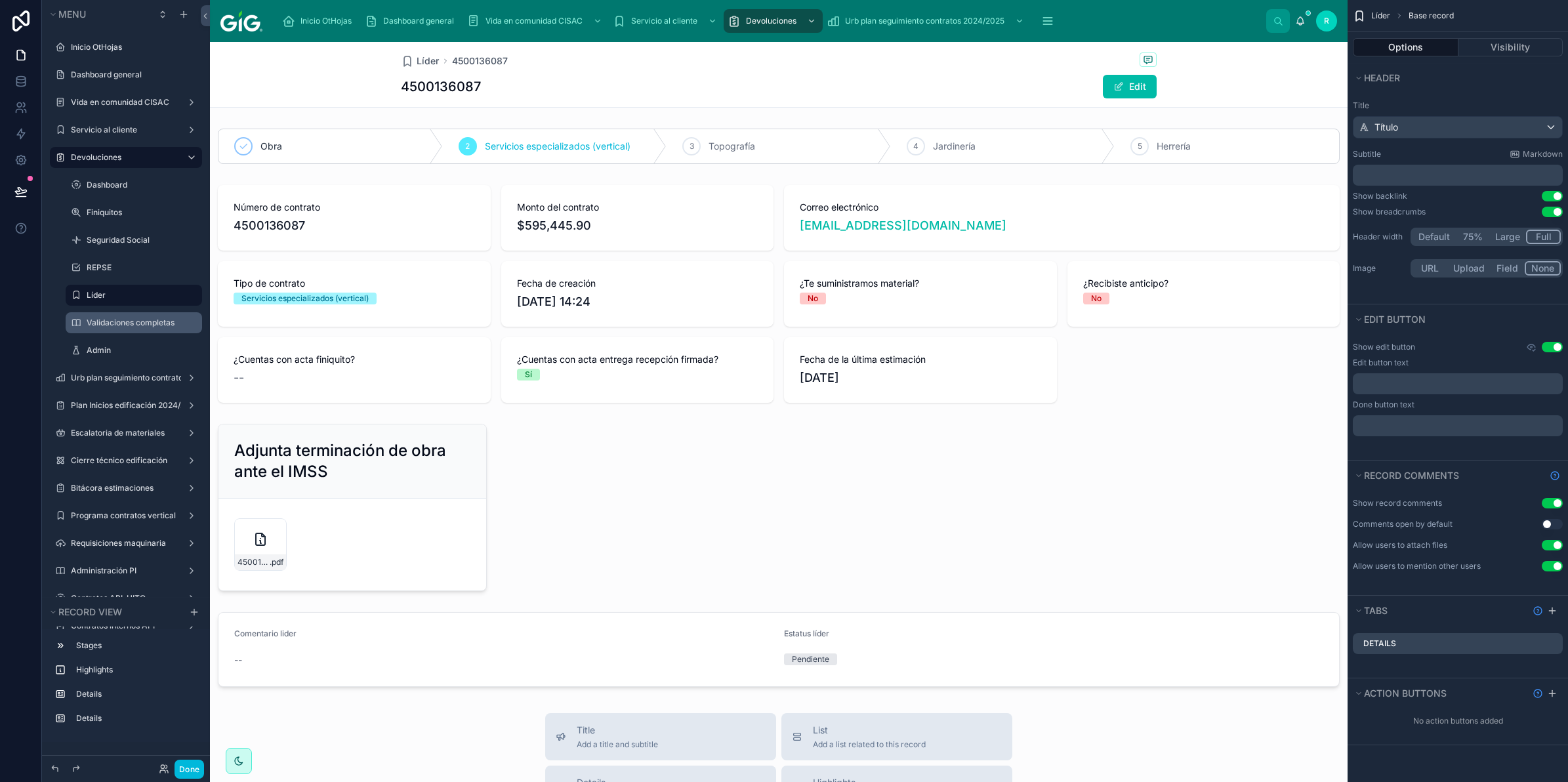
click at [1465, 389] on p "﻿" at bounding box center [1460, 384] width 202 height 11
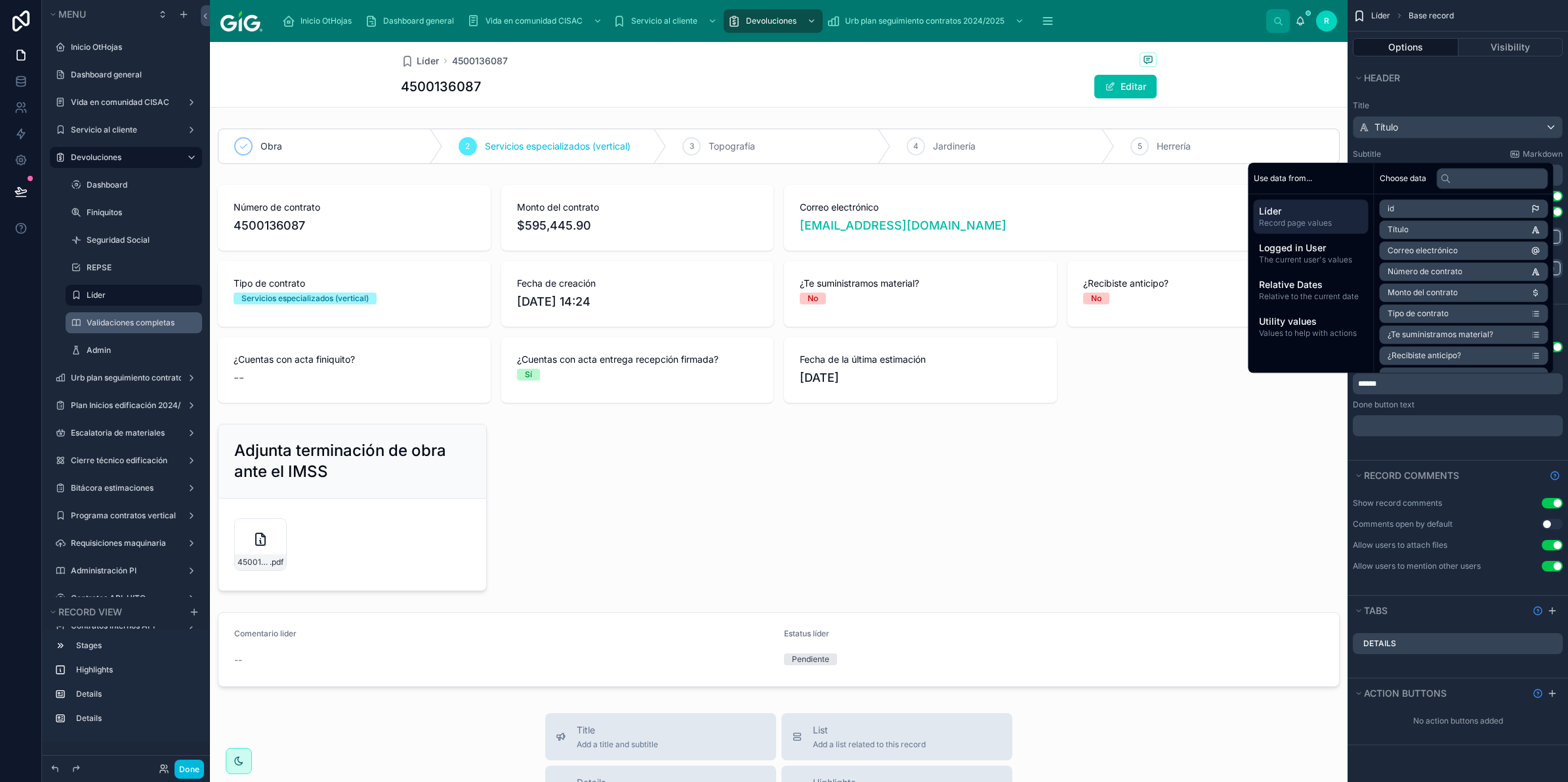
click at [1474, 412] on div "Edit button text ****** Done button text ﻿" at bounding box center [1458, 397] width 210 height 79
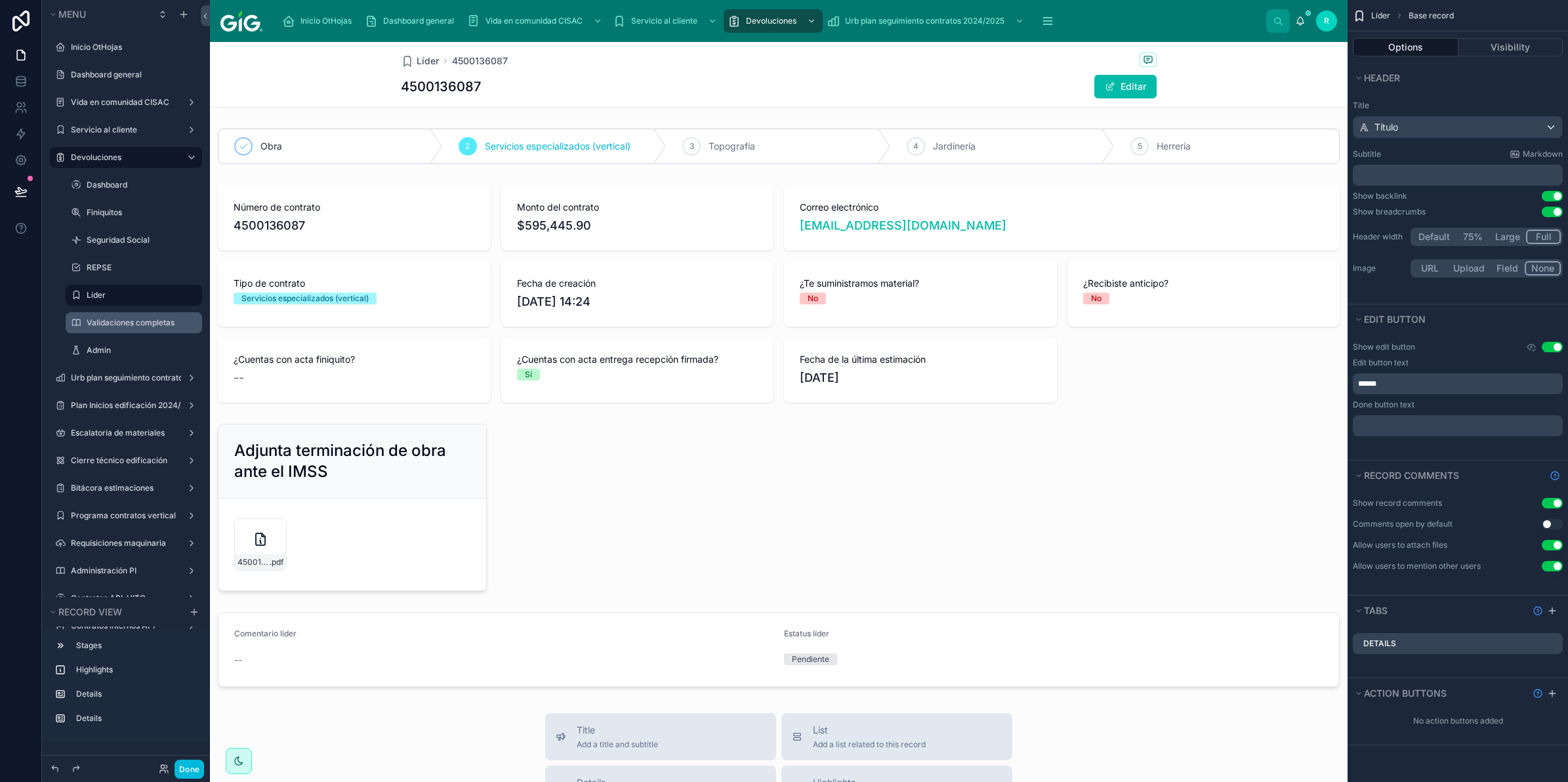
click at [1452, 421] on p "﻿" at bounding box center [1460, 426] width 202 height 11
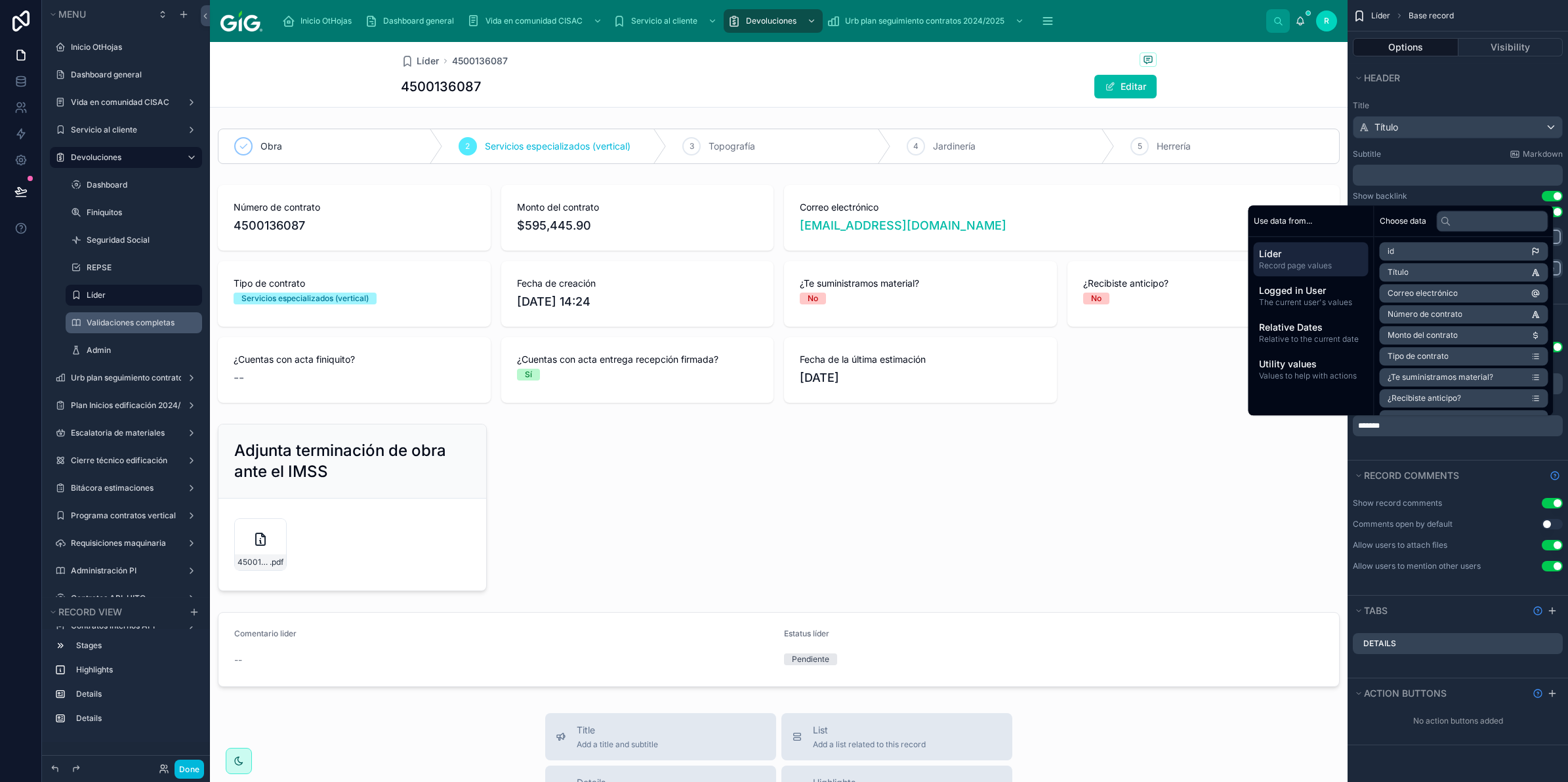
click at [1418, 454] on div "Show edit button Use setting Edit button text ****** Done button text *******" at bounding box center [1458, 397] width 221 height 126
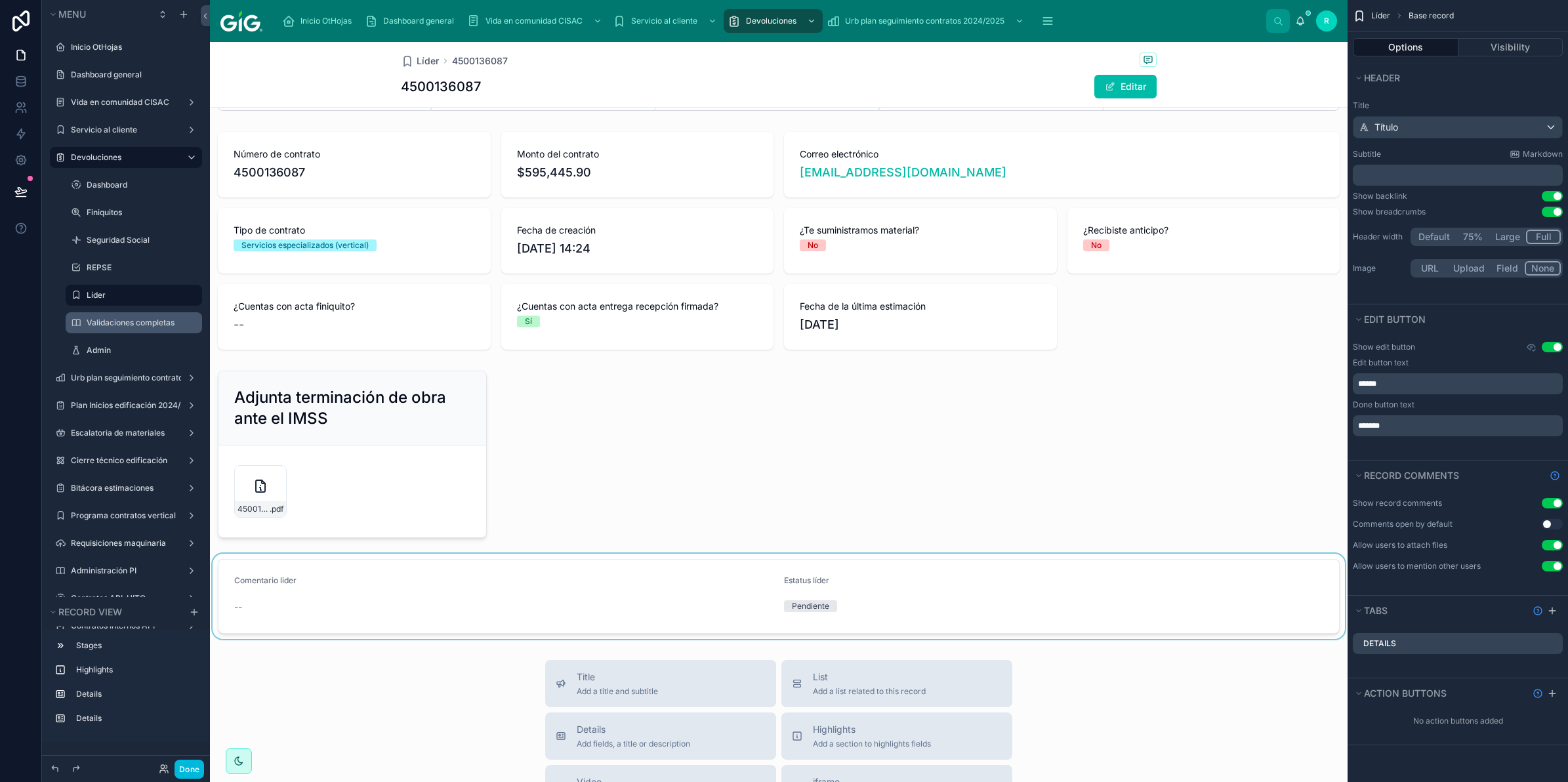
scroll to position [164, 0]
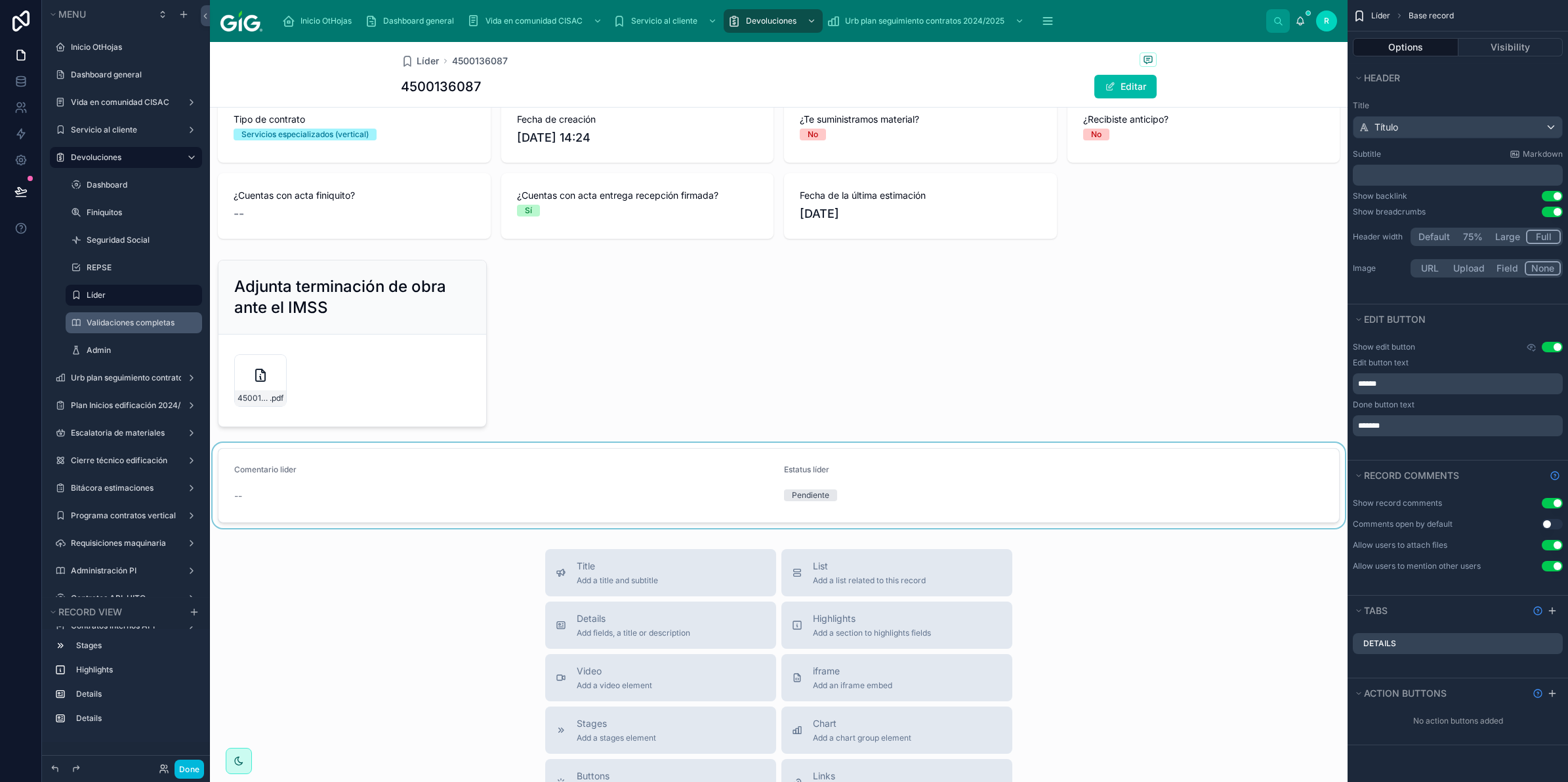
click at [598, 496] on div at bounding box center [779, 486] width 1138 height 85
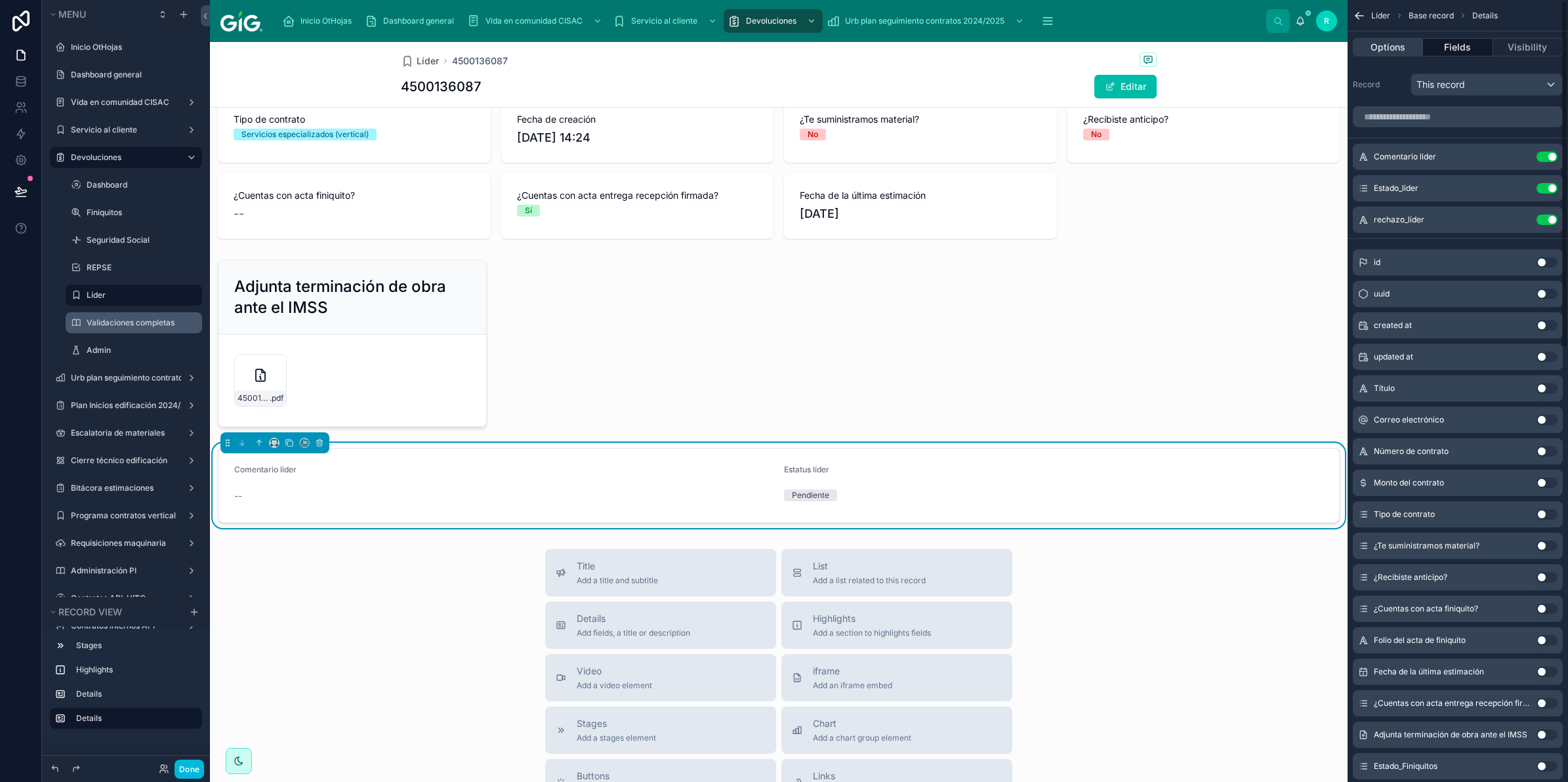
click at [1403, 53] on button "Options" at bounding box center [1388, 47] width 70 height 18
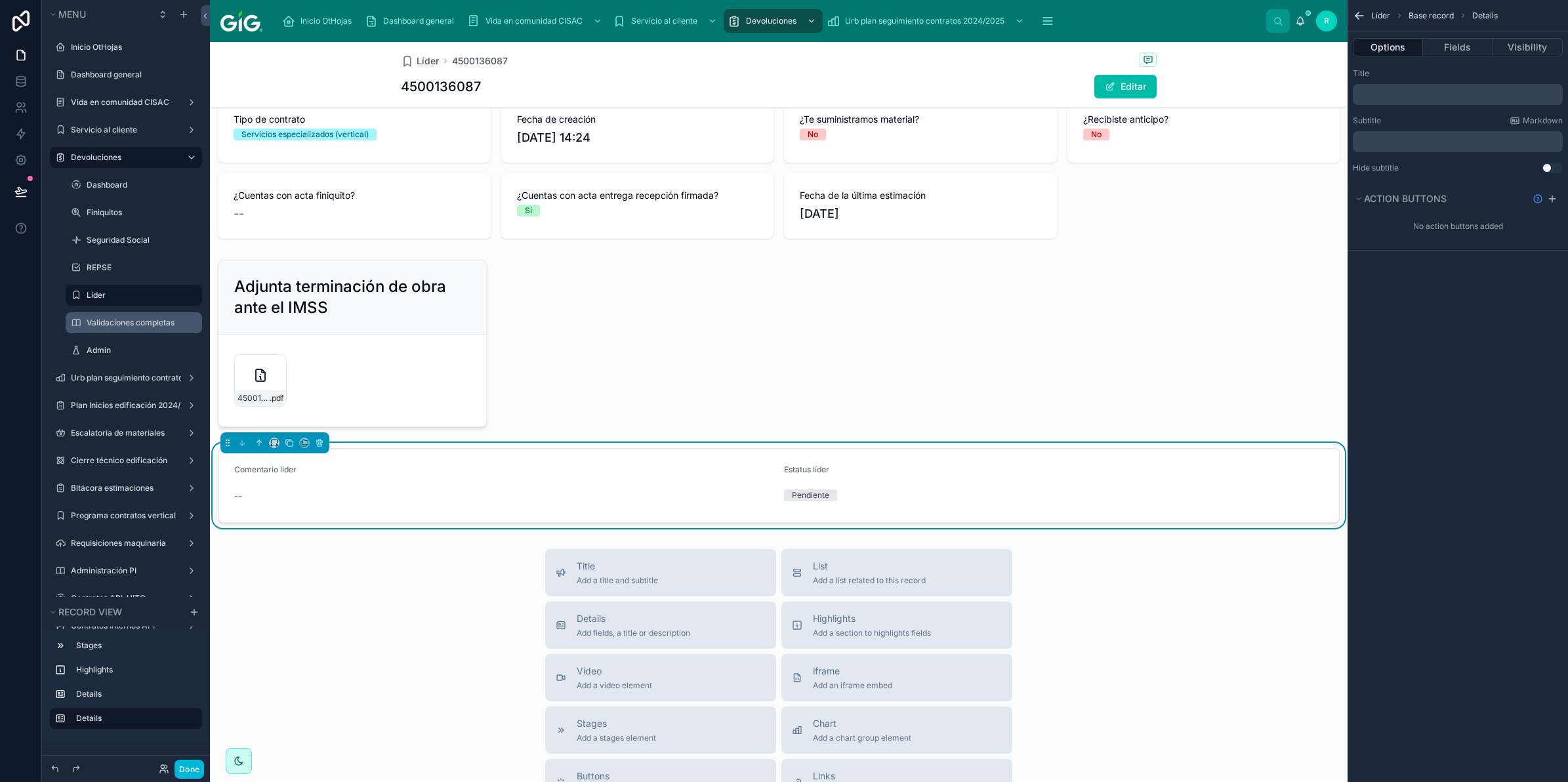
click at [1416, 87] on div "﻿" at bounding box center [1458, 95] width 210 height 21
click at [1416, 95] on p "﻿" at bounding box center [1460, 95] width 202 height 11
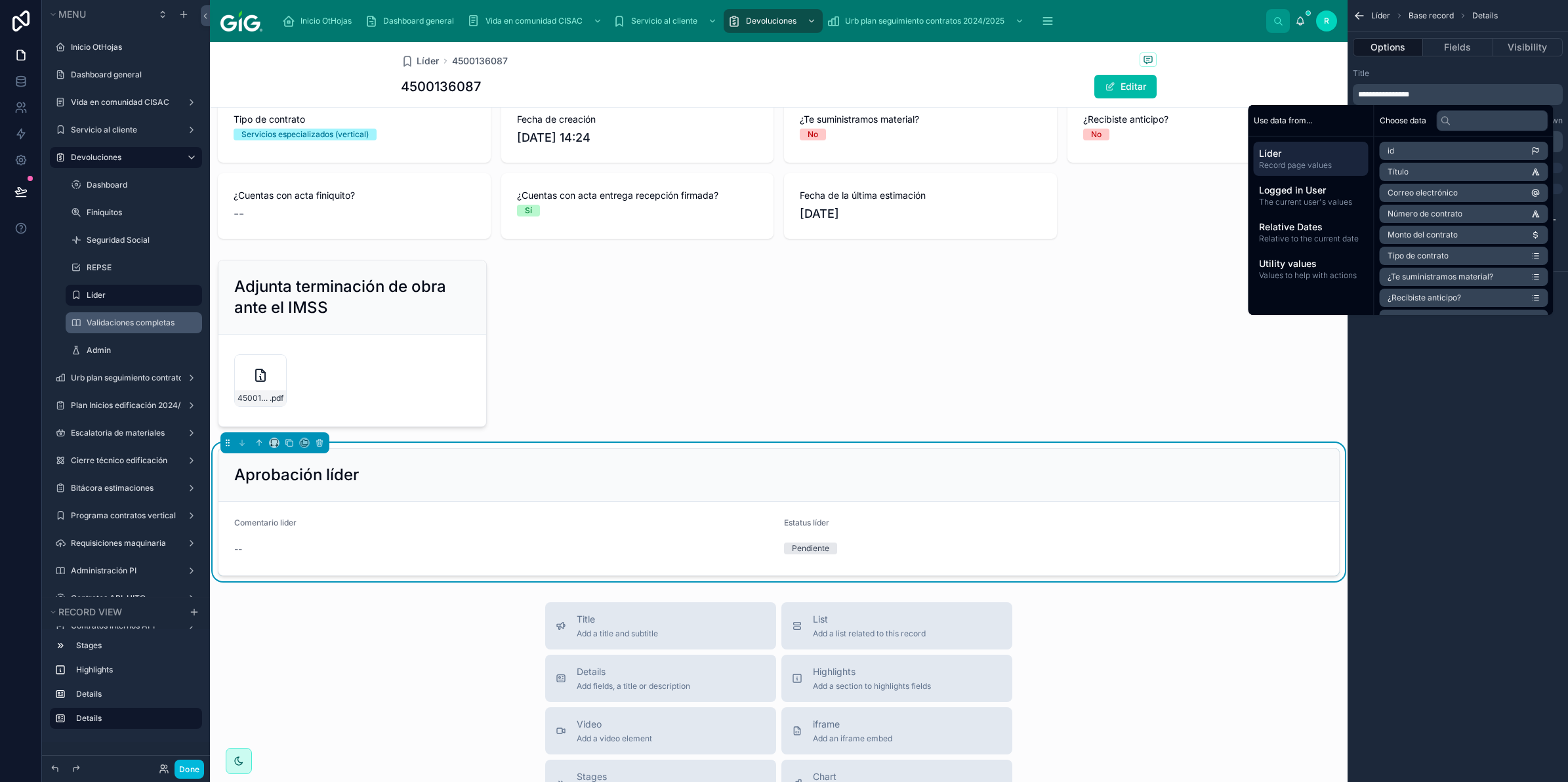
click at [1426, 67] on div "**********" at bounding box center [1458, 131] width 221 height 137
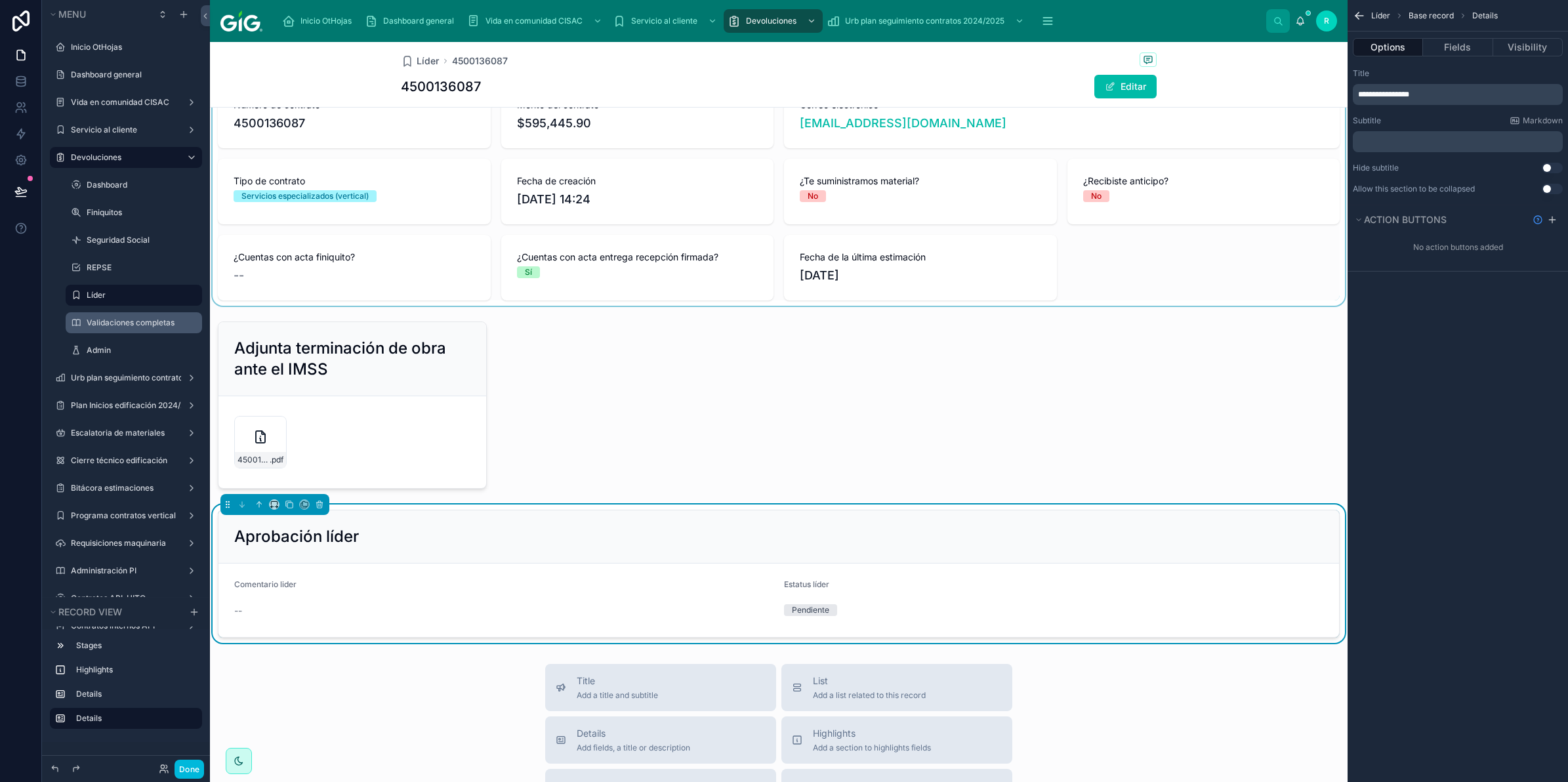
scroll to position [0, 0]
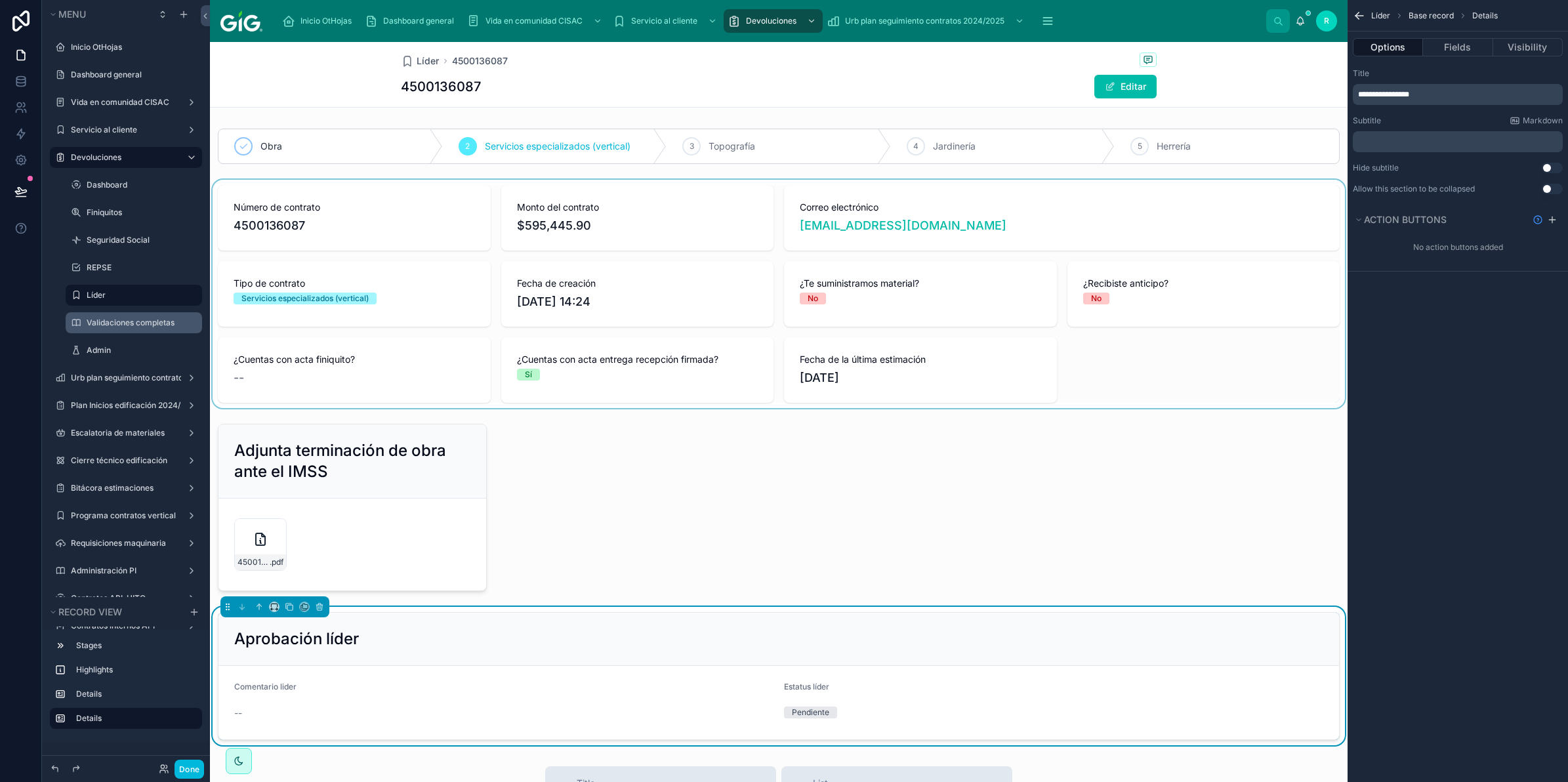
click at [850, 254] on div at bounding box center [779, 294] width 1138 height 228
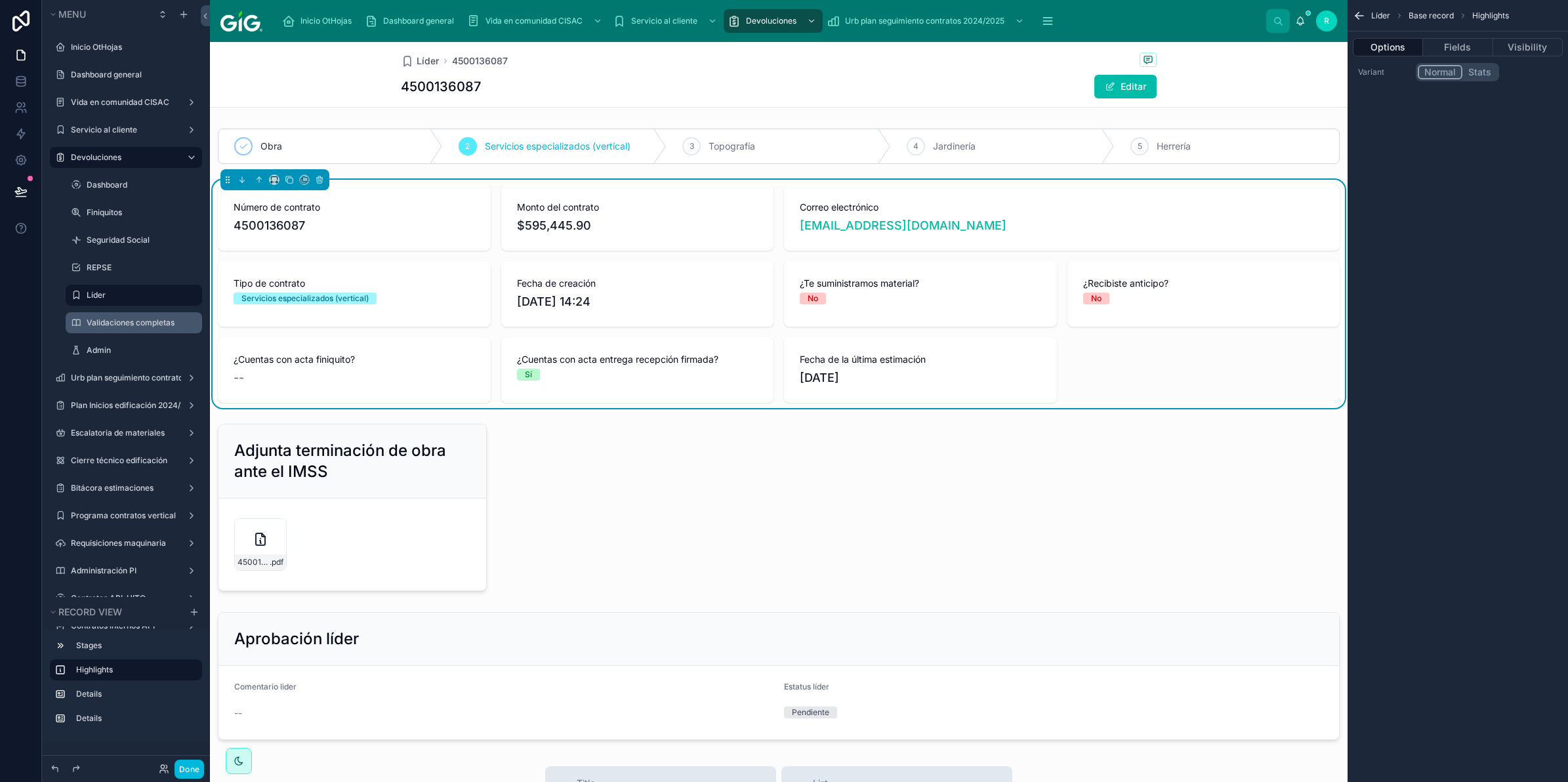
click at [636, 517] on div "Obra 2 Servicios especializados (vertical) 3 Topografía 4 Jardinería 5 Herrería…" at bounding box center [779, 434] width 1138 height 622
click at [438, 532] on div at bounding box center [353, 508] width 285 height 178
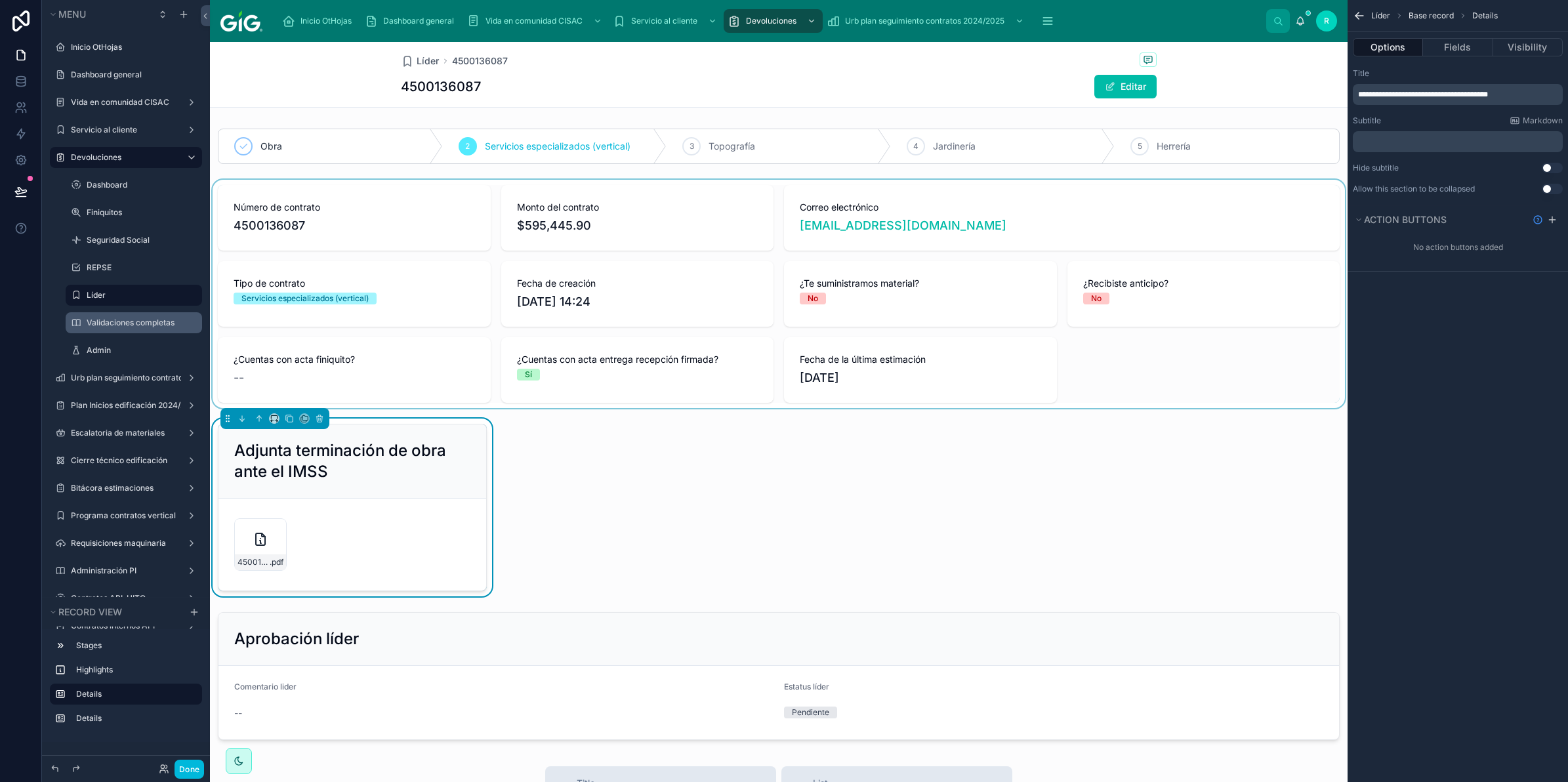
drag, startPoint x: 1543, startPoint y: 51, endPoint x: 1535, endPoint y: 60, distance: 12.0
click at [1543, 51] on button "Visibility" at bounding box center [1529, 47] width 70 height 18
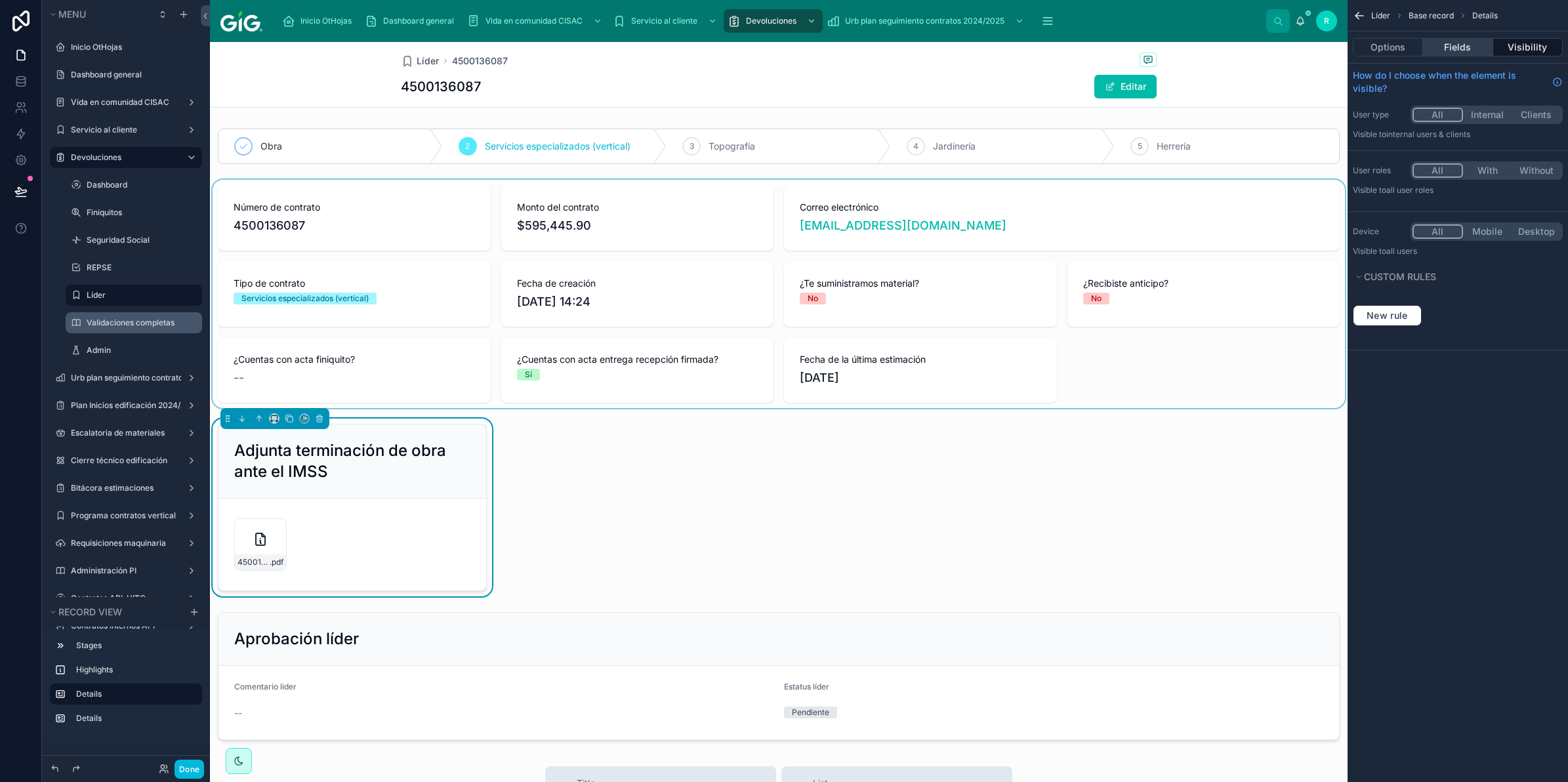
click at [1464, 43] on button "Fields" at bounding box center [1458, 47] width 70 height 18
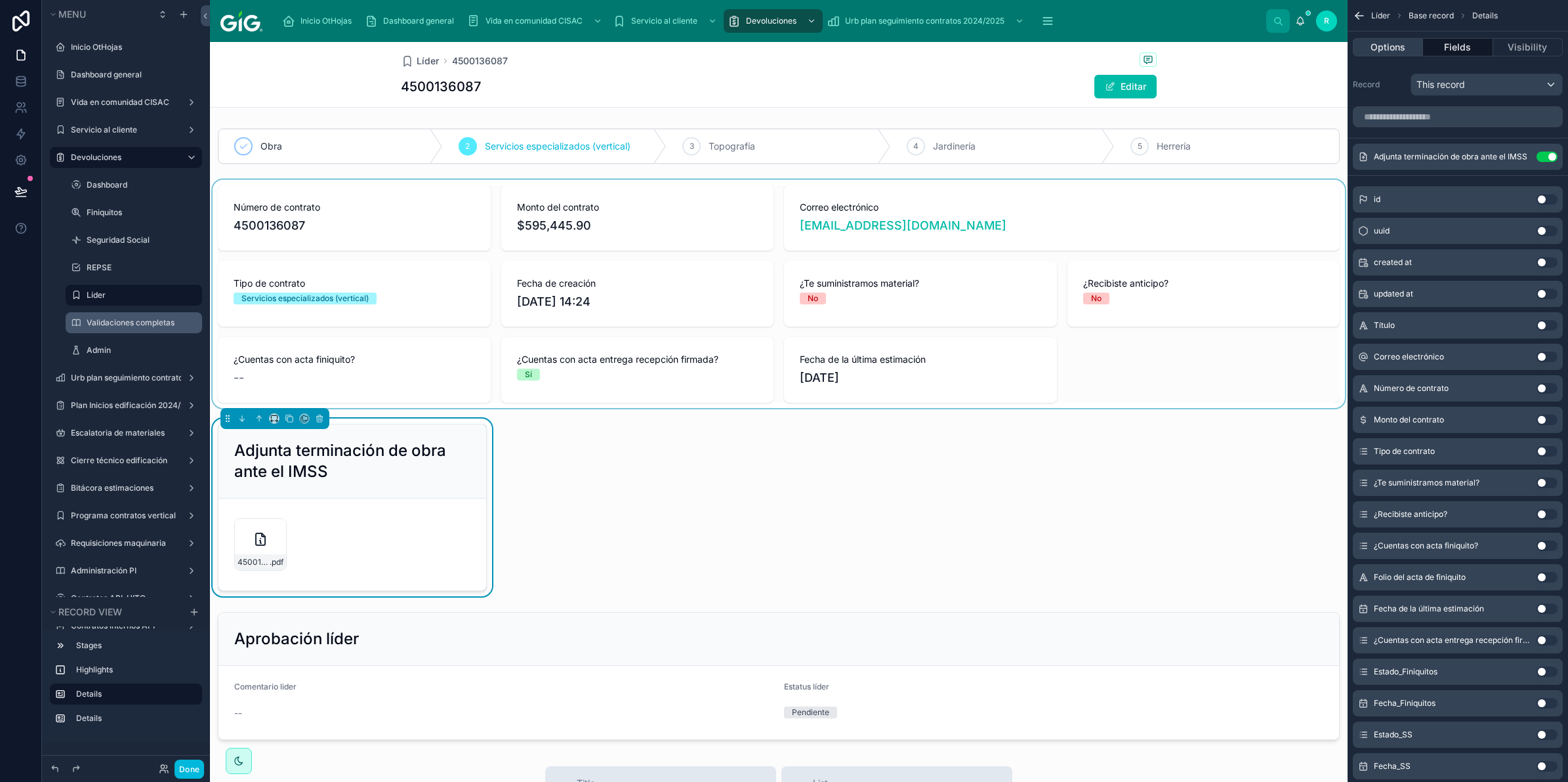
click at [1376, 46] on button "Options" at bounding box center [1388, 47] width 70 height 18
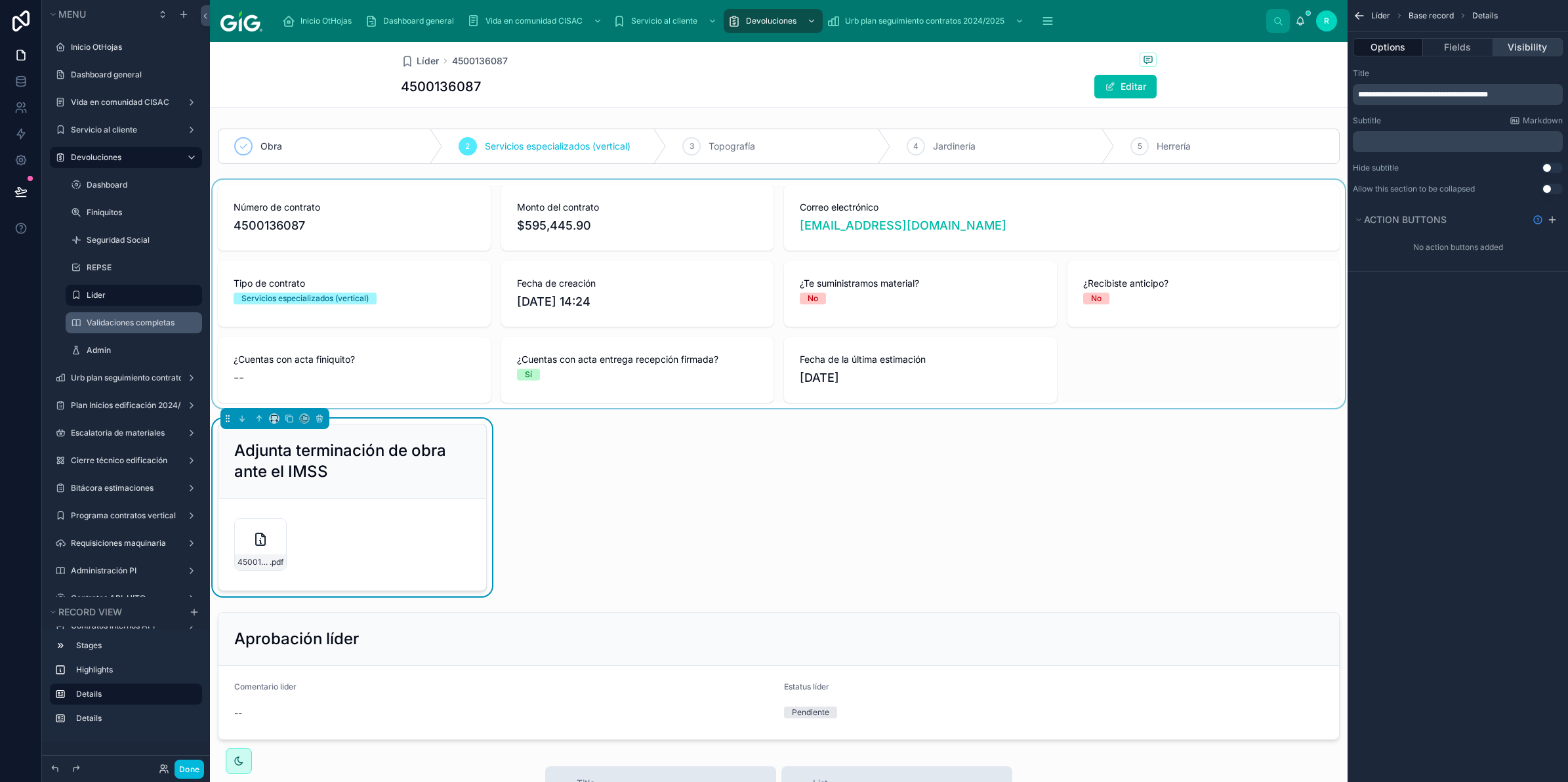
click at [1546, 47] on button "Visibility" at bounding box center [1529, 47] width 70 height 18
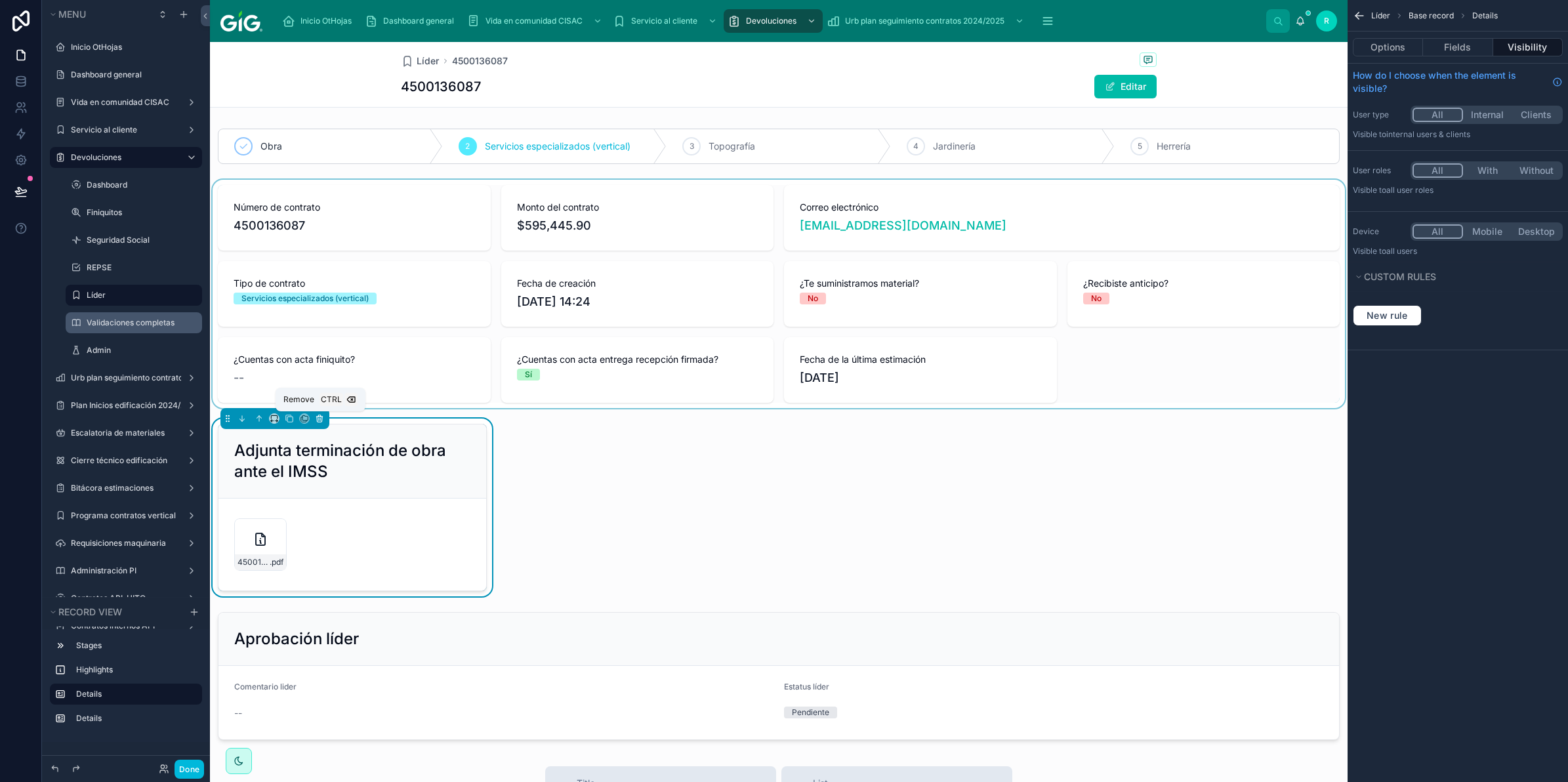
click at [320, 422] on icon at bounding box center [320, 420] width 5 height 5
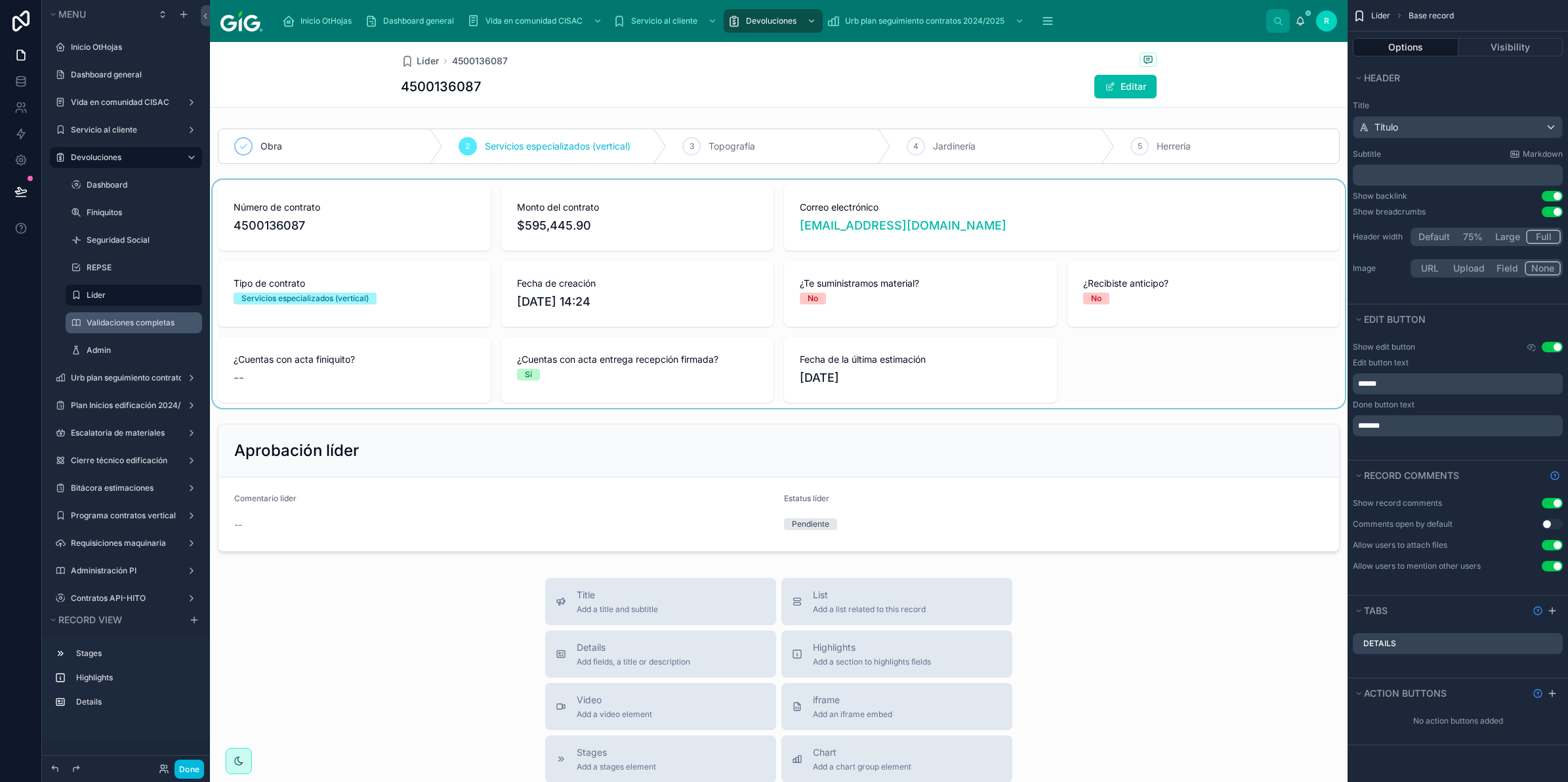
click at [1206, 360] on div at bounding box center [779, 294] width 1138 height 228
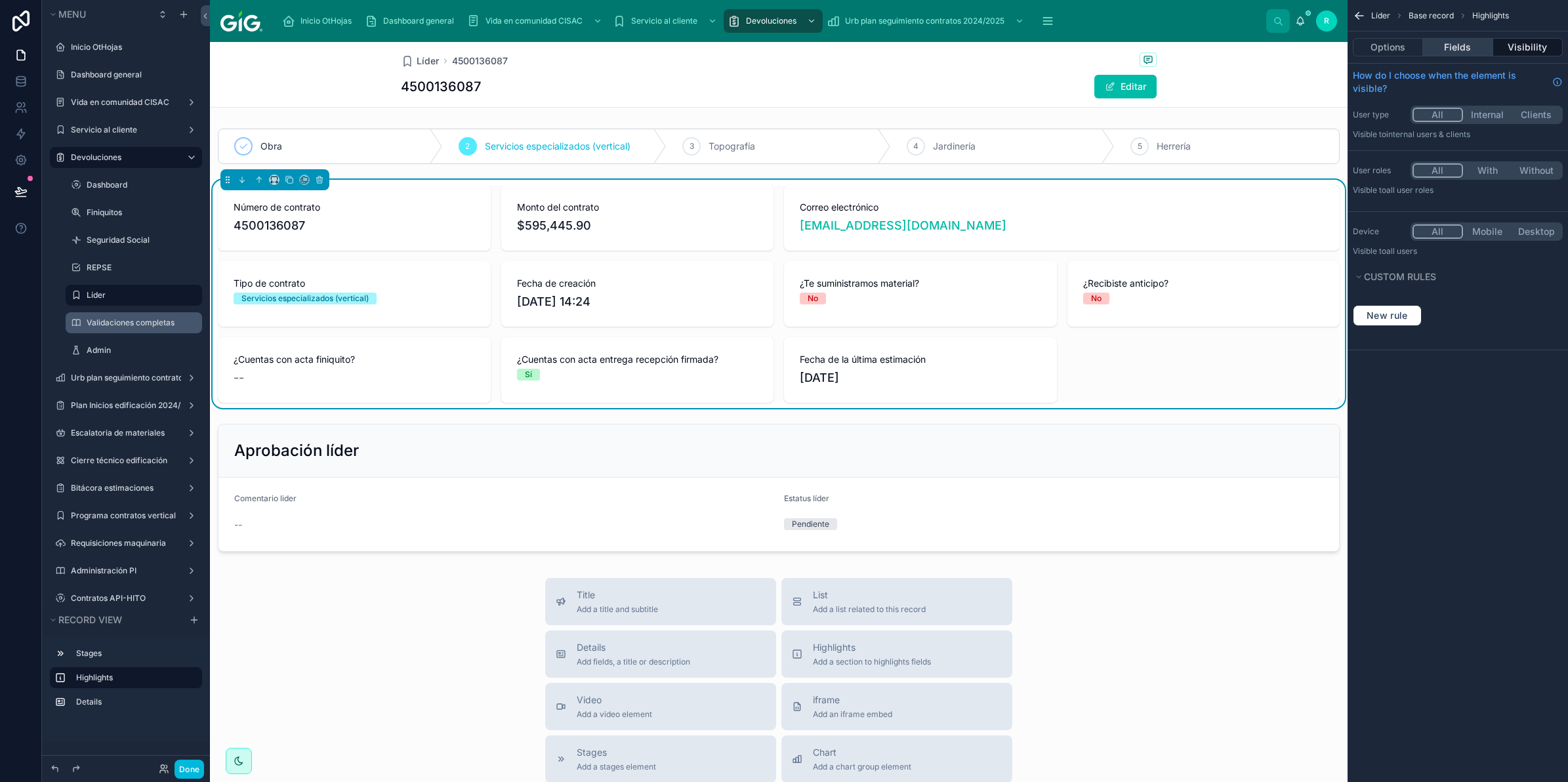
click at [1471, 46] on button "Fields" at bounding box center [1458, 47] width 70 height 18
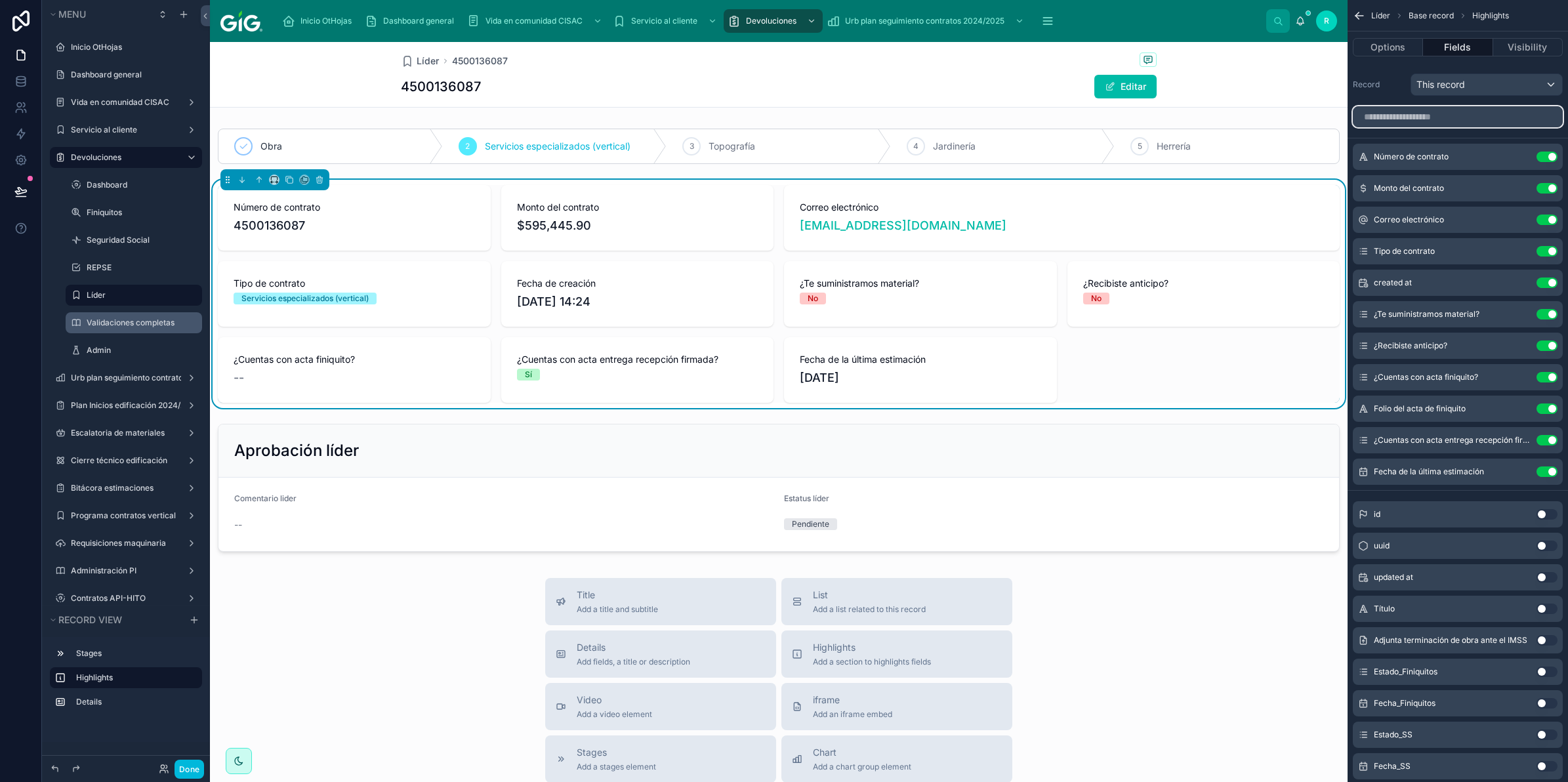
click at [1456, 126] on input "scrollable content" at bounding box center [1458, 117] width 210 height 21
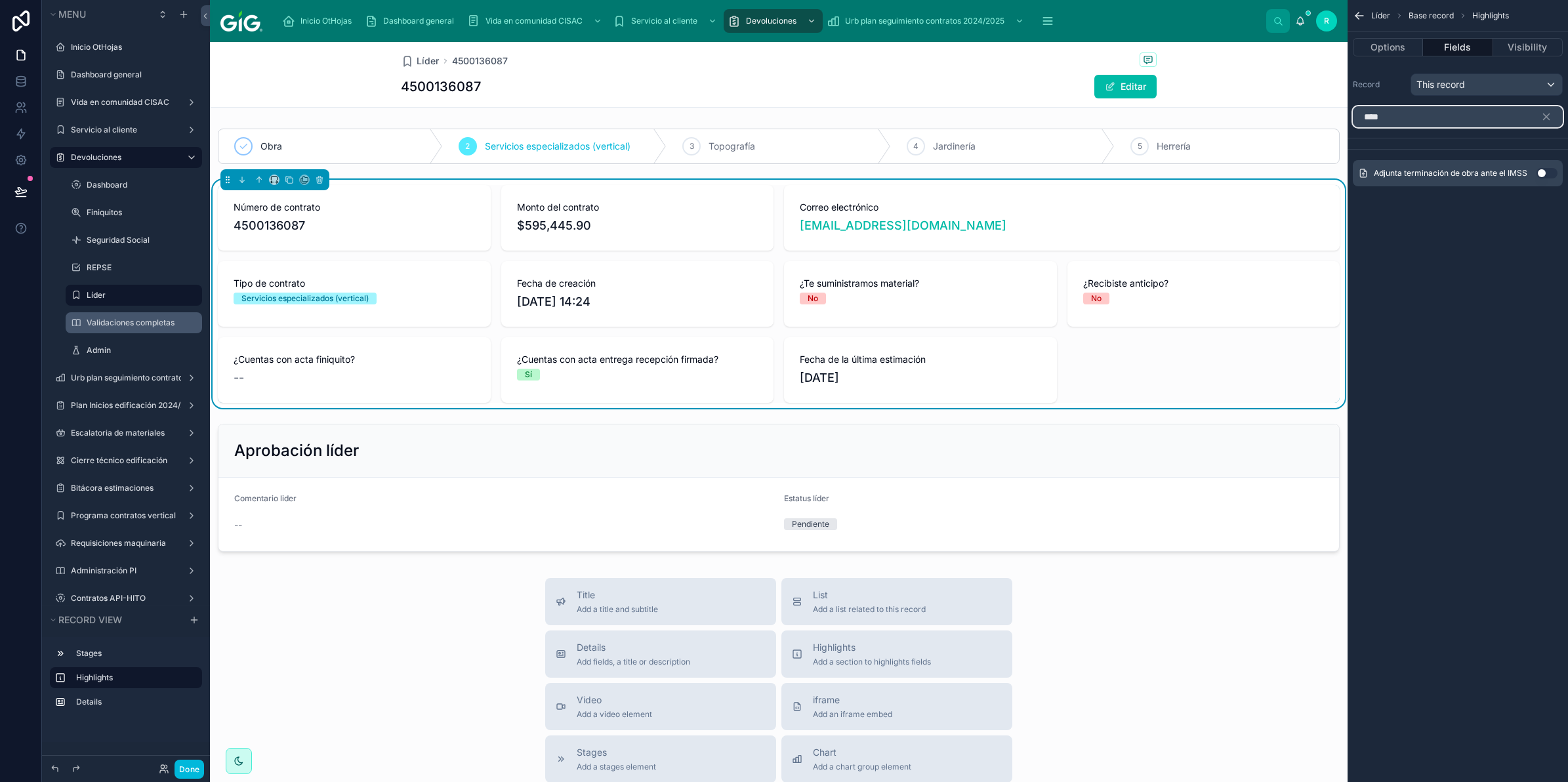
type input "****"
click at [1547, 167] on div "Adjunta terminación de obra ante el IMSS Use setting" at bounding box center [1458, 173] width 210 height 26
click at [1545, 179] on div "Adjunta terminación de obra ante el IMSS Use setting" at bounding box center [1458, 173] width 210 height 26
click at [1544, 173] on button "Use setting" at bounding box center [1547, 173] width 21 height 11
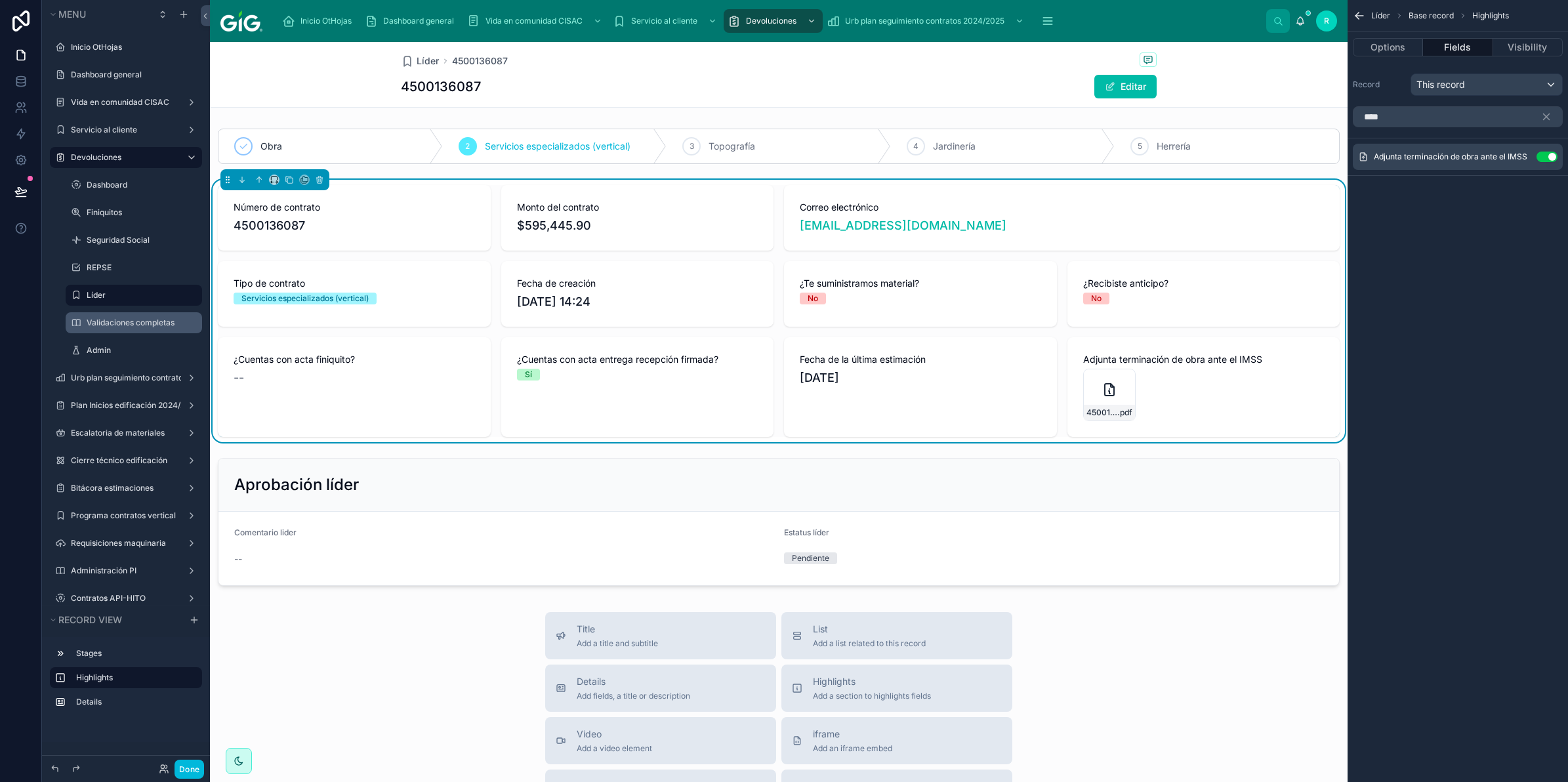
click at [1276, 92] on div "Líder 4500136087 4500136087 Editar" at bounding box center [779, 75] width 1138 height 66
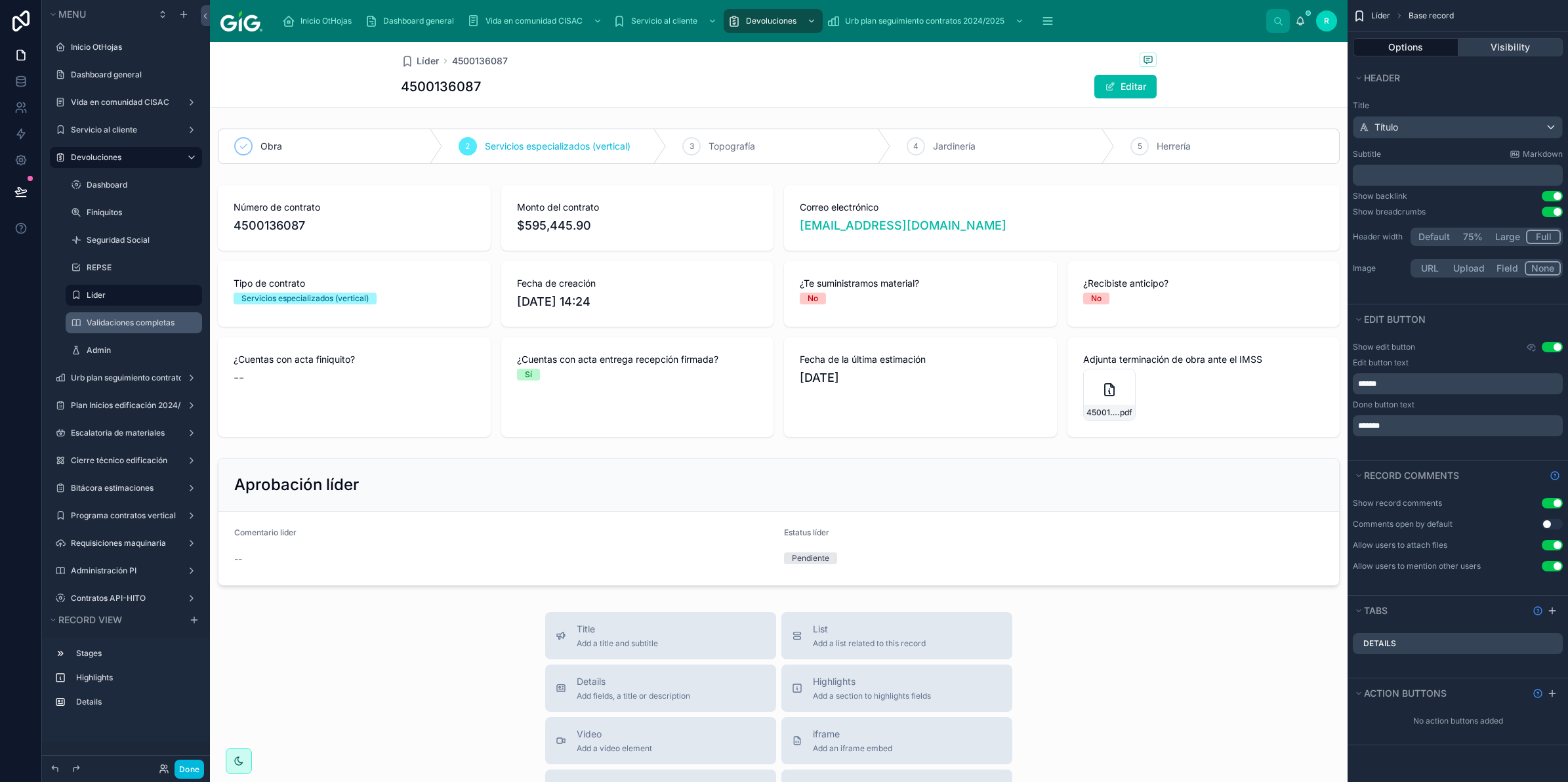
click at [1517, 47] on button "Visibility" at bounding box center [1512, 47] width 105 height 18
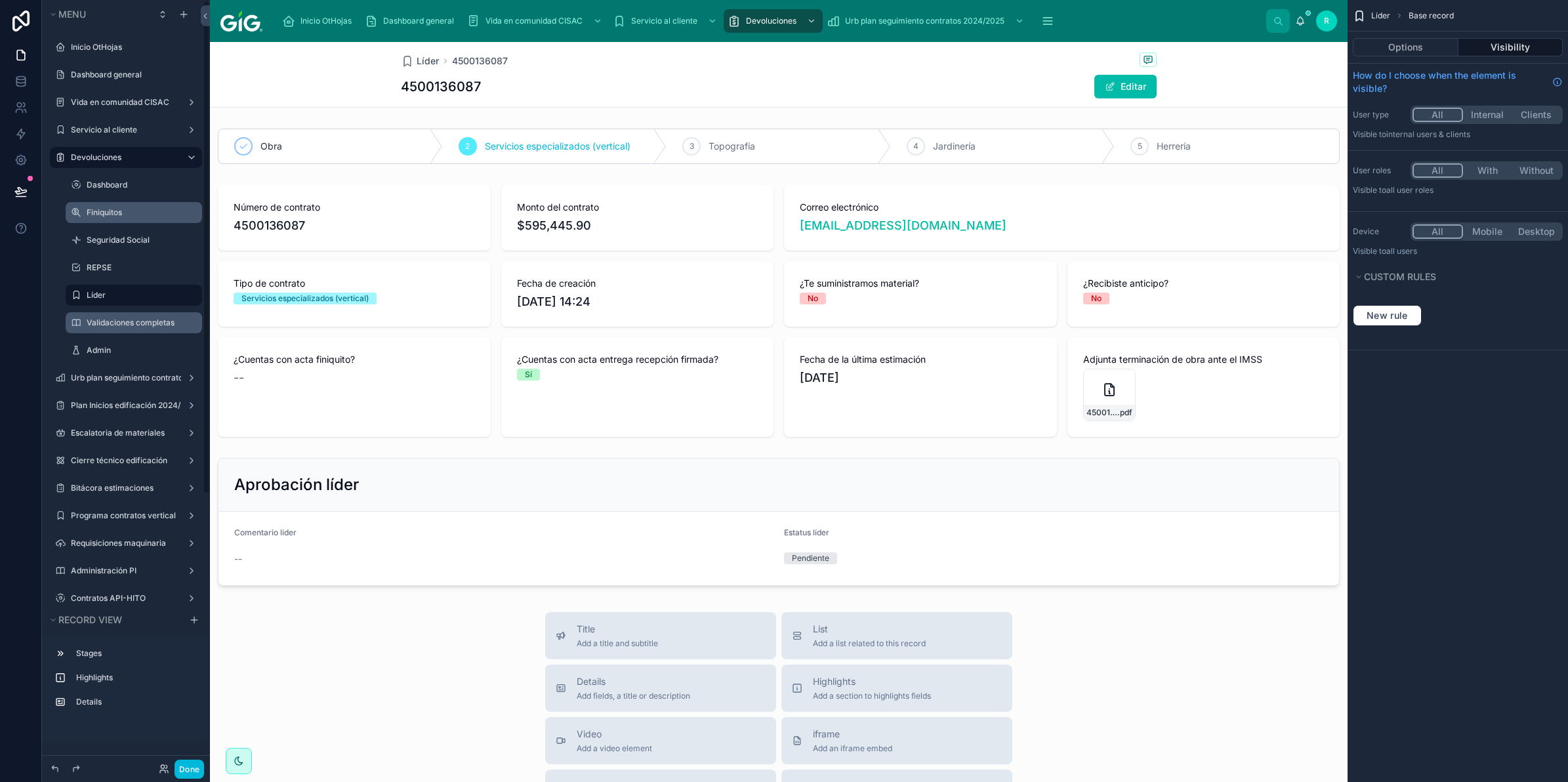
click at [135, 202] on div "Finiquitos" at bounding box center [134, 213] width 131 height 21
click at [138, 209] on label "Finiquitos" at bounding box center [141, 213] width 108 height 11
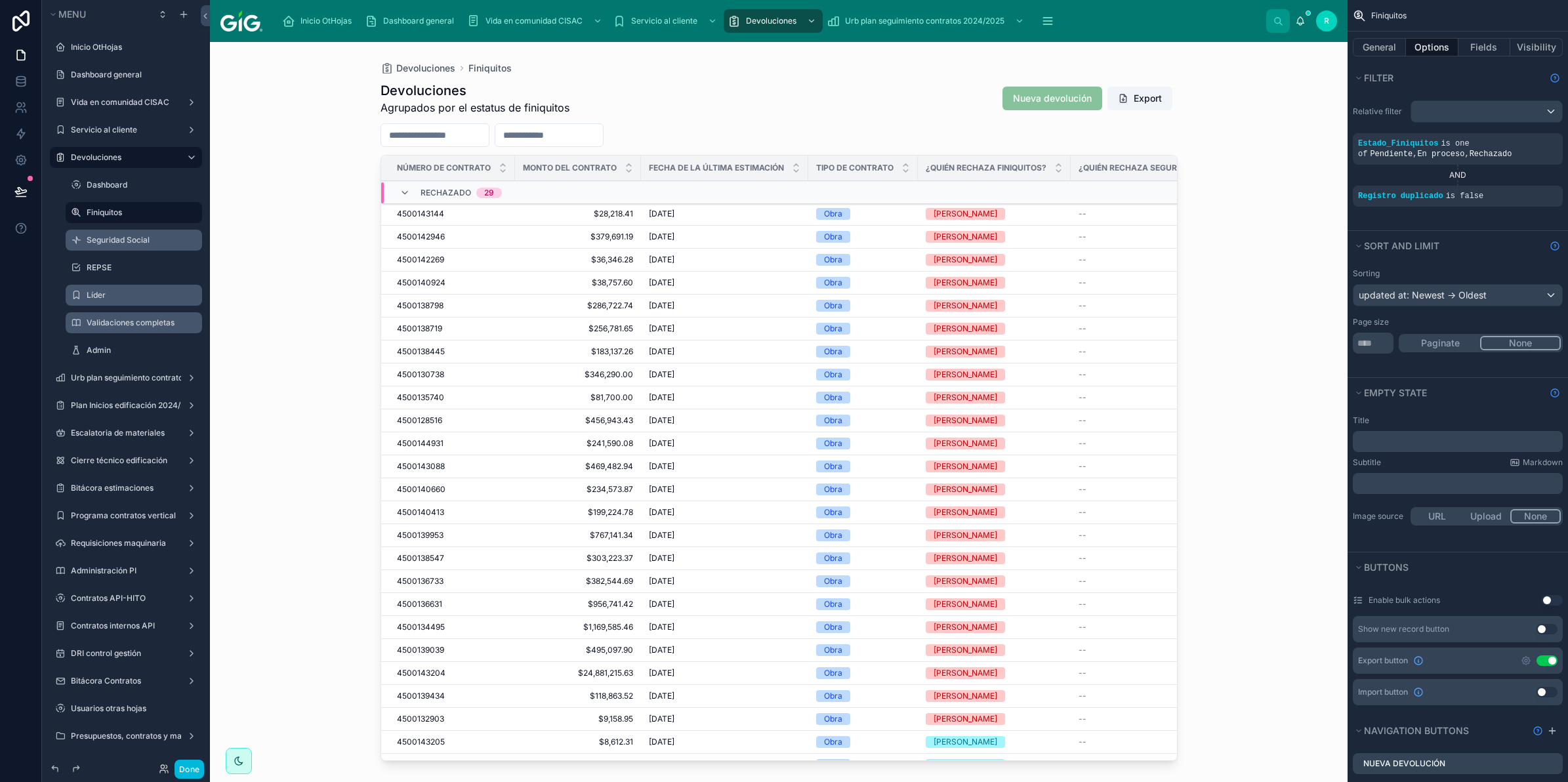
click at [738, 228] on td "6/12/2024 6/12/2024" at bounding box center [724, 237] width 167 height 23
click at [736, 243] on td "6/12/2024 6/12/2024" at bounding box center [724, 237] width 167 height 23
click at [730, 322] on td "21/4/2023 21/4/2023" at bounding box center [724, 329] width 167 height 23
click at [660, 374] on span "[DATE]" at bounding box center [661, 375] width 26 height 11
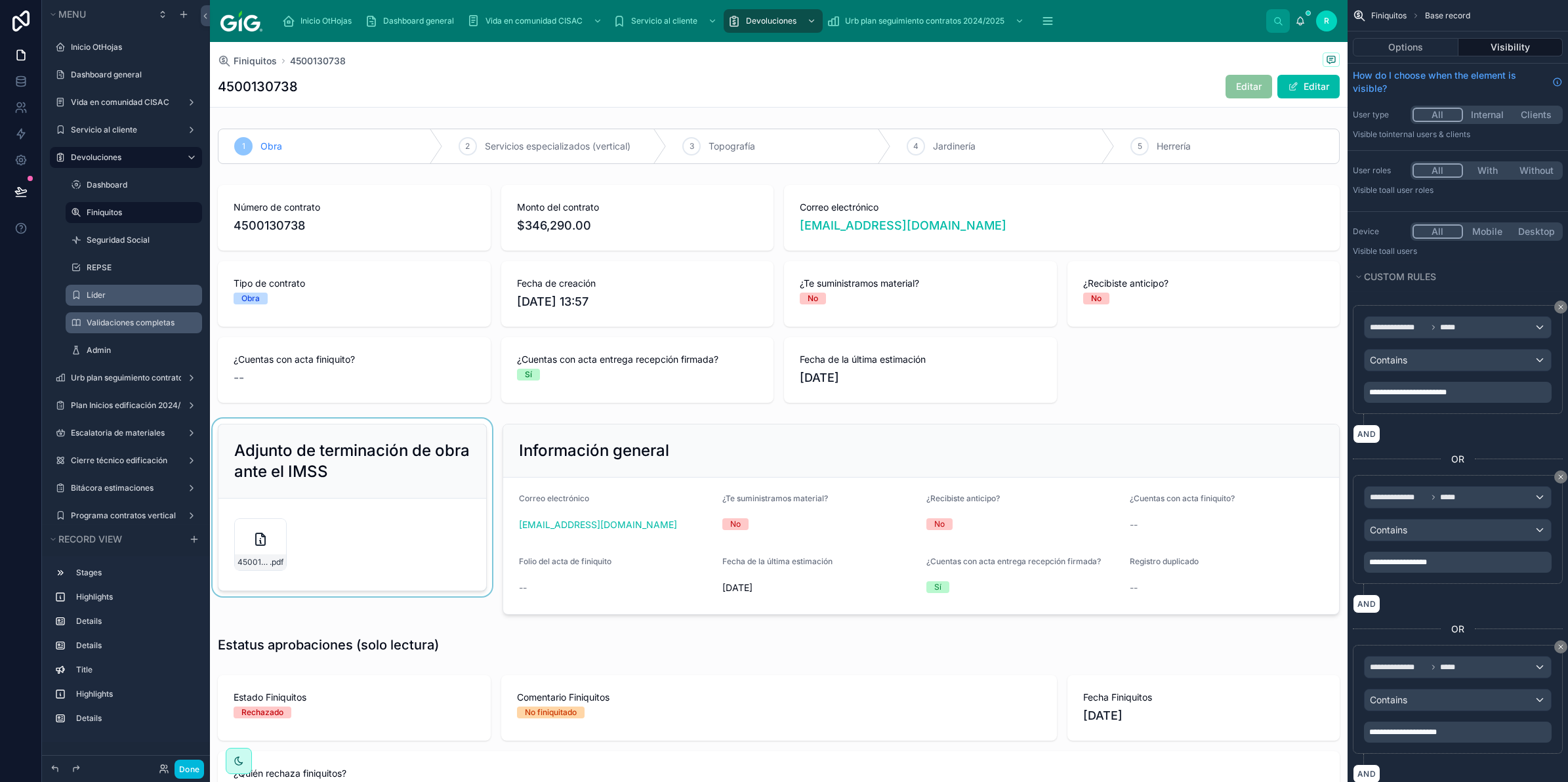
click at [419, 565] on div at bounding box center [353, 519] width 285 height 202
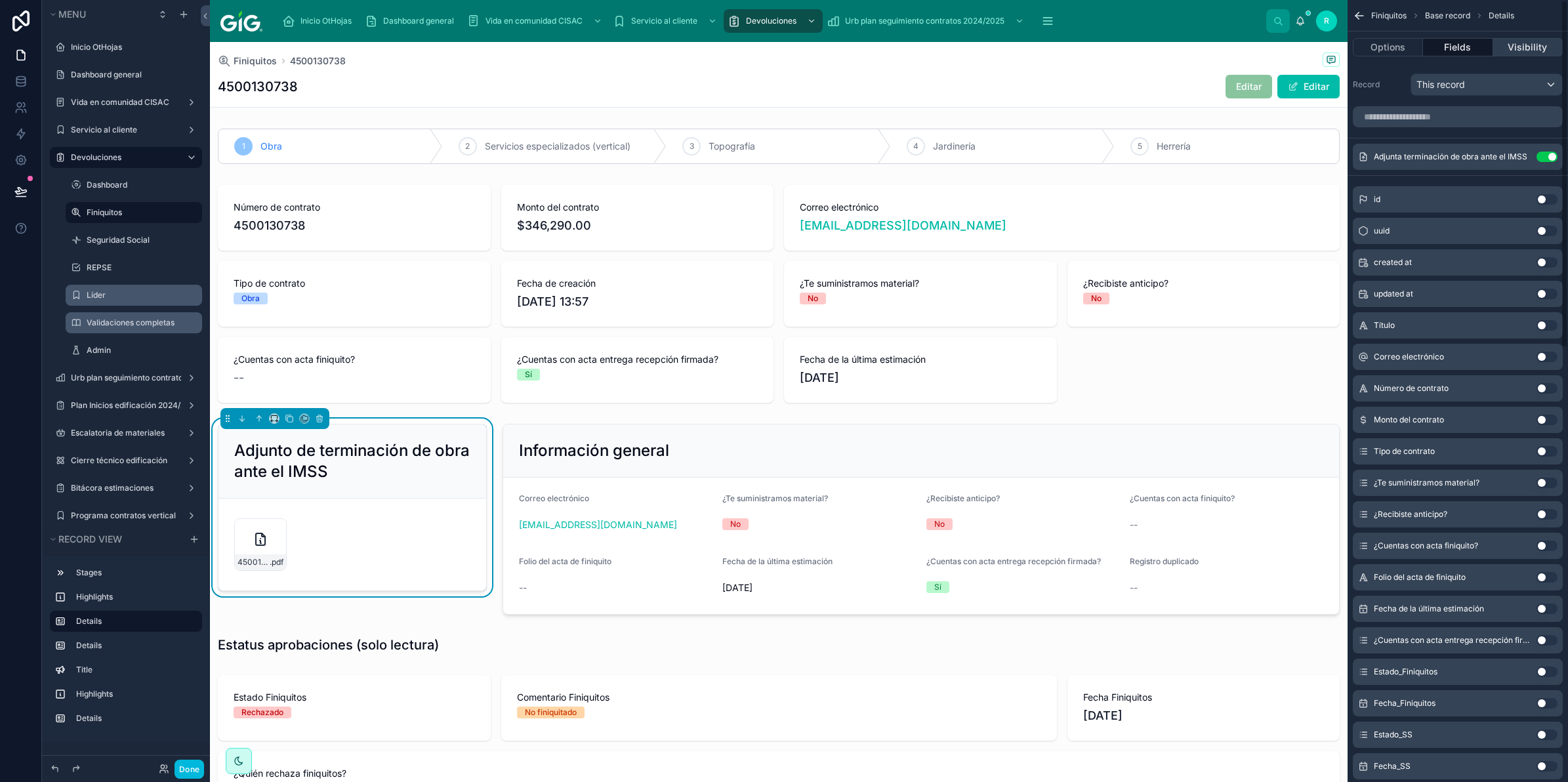
click at [1540, 47] on button "Visibility" at bounding box center [1529, 47] width 70 height 18
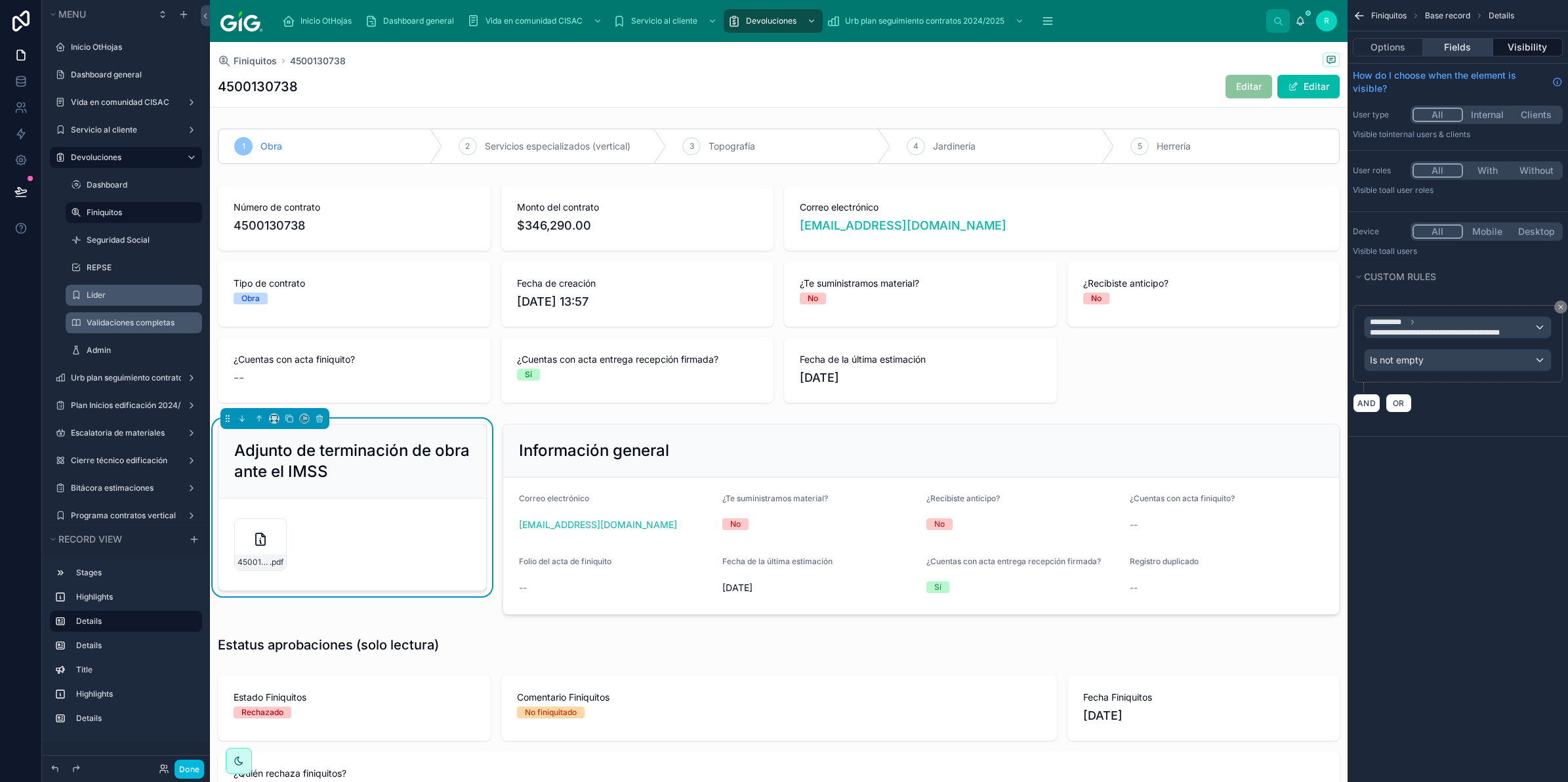
click at [1474, 40] on button "Fields" at bounding box center [1458, 47] width 70 height 18
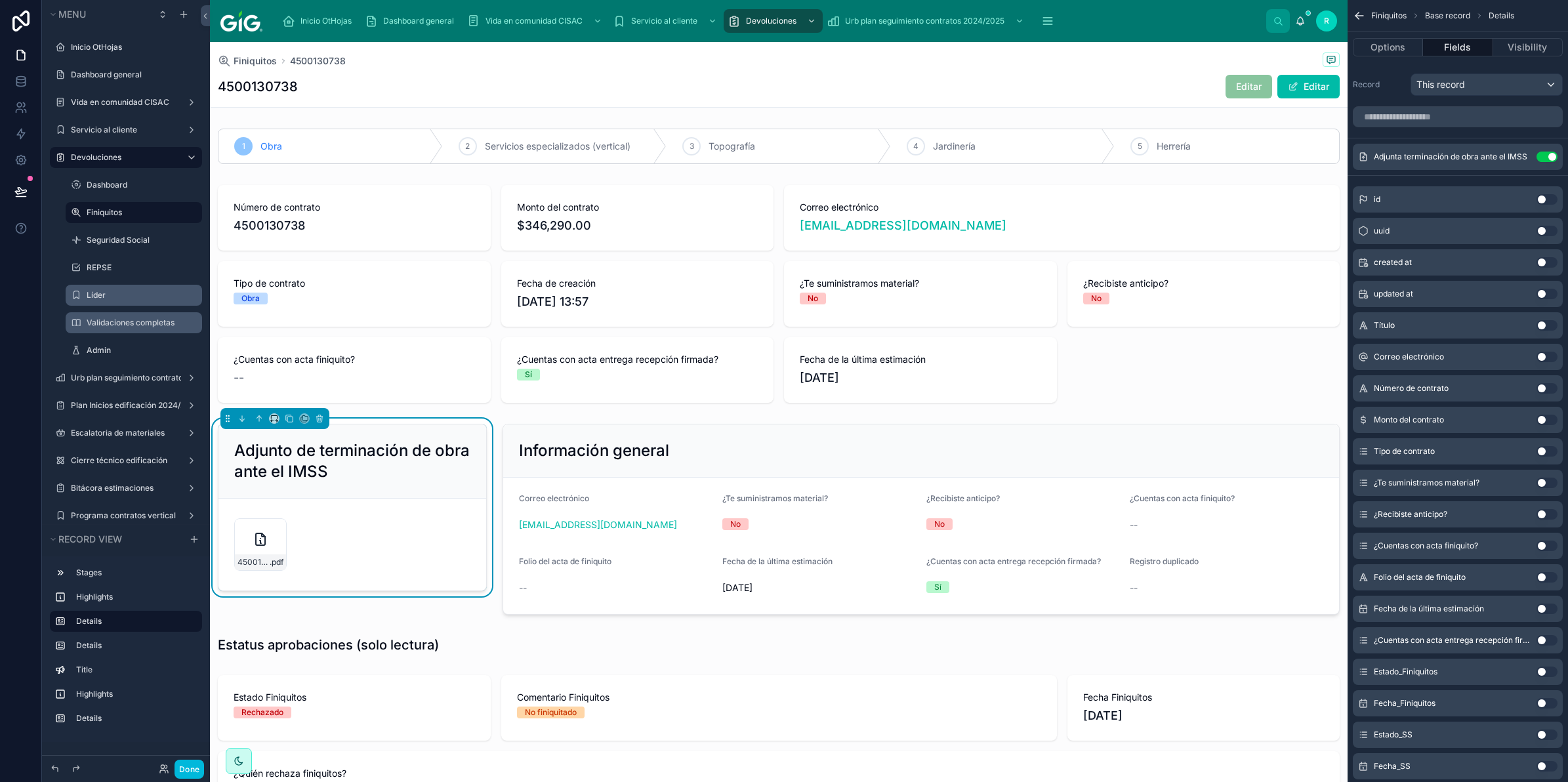
click at [0, 0] on icon "scrollable content" at bounding box center [0, 0] width 0 height 0
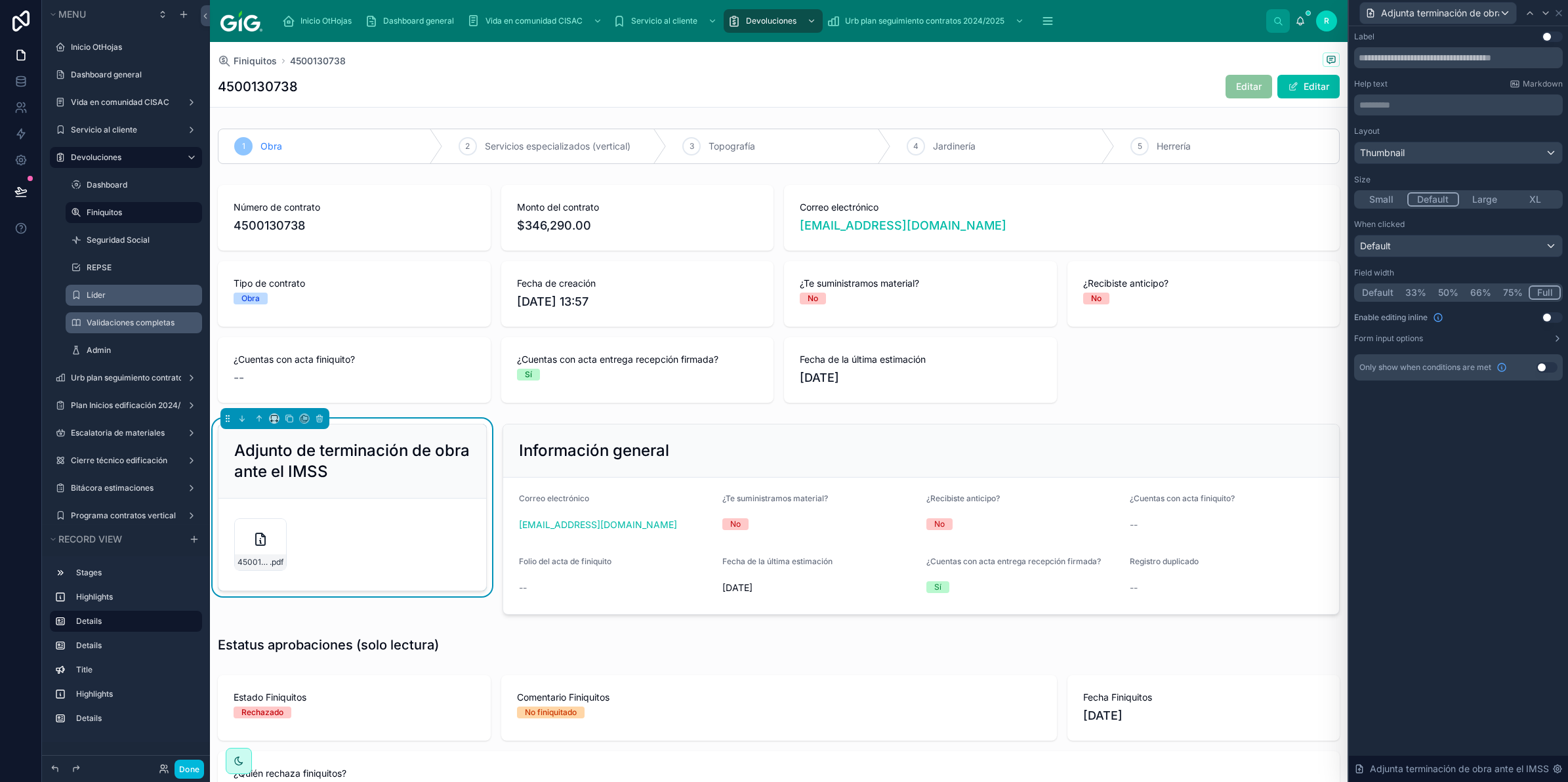
click at [1498, 196] on button "Large" at bounding box center [1485, 200] width 51 height 14
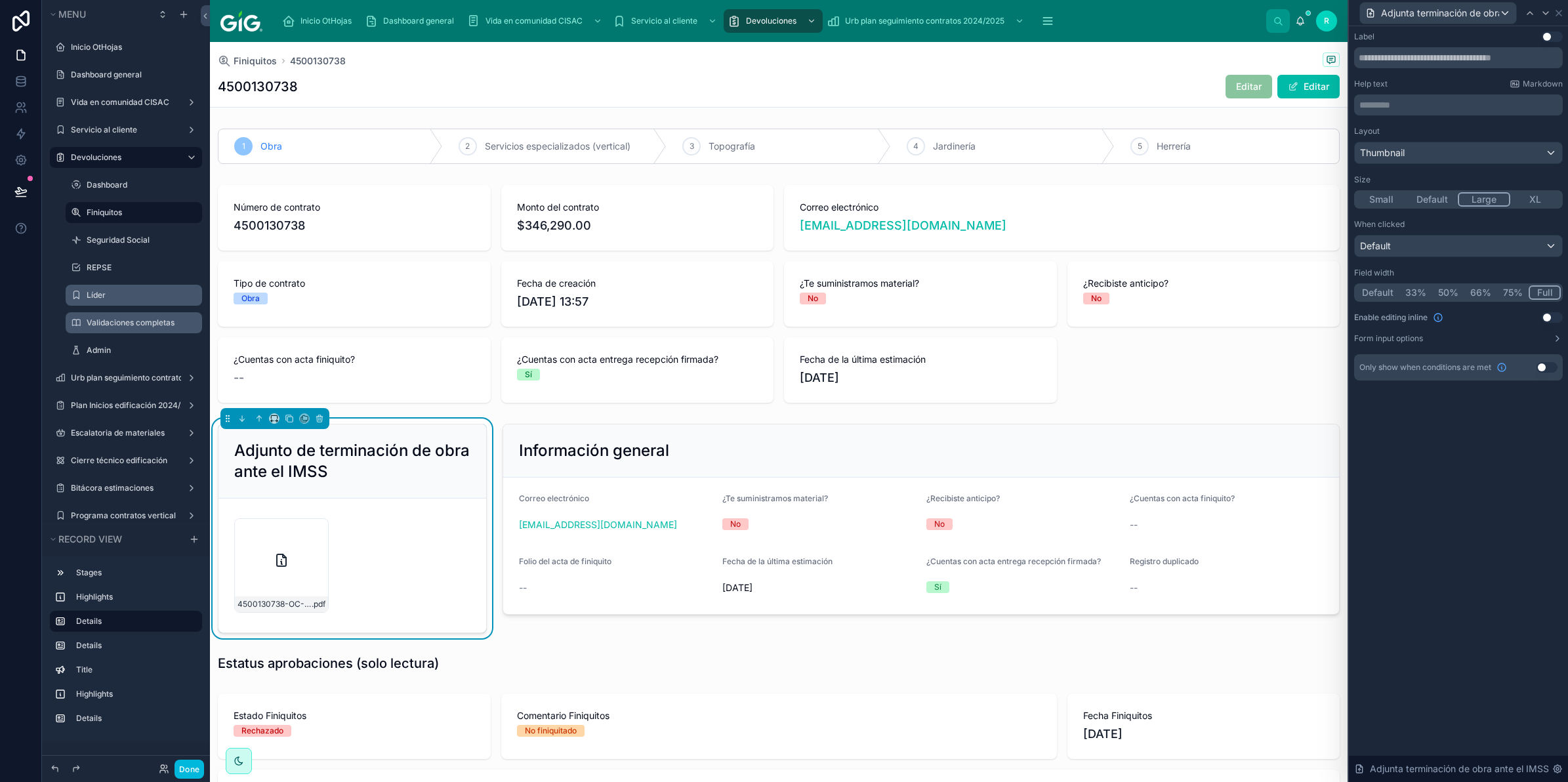
click at [1447, 200] on button "Default" at bounding box center [1433, 200] width 51 height 14
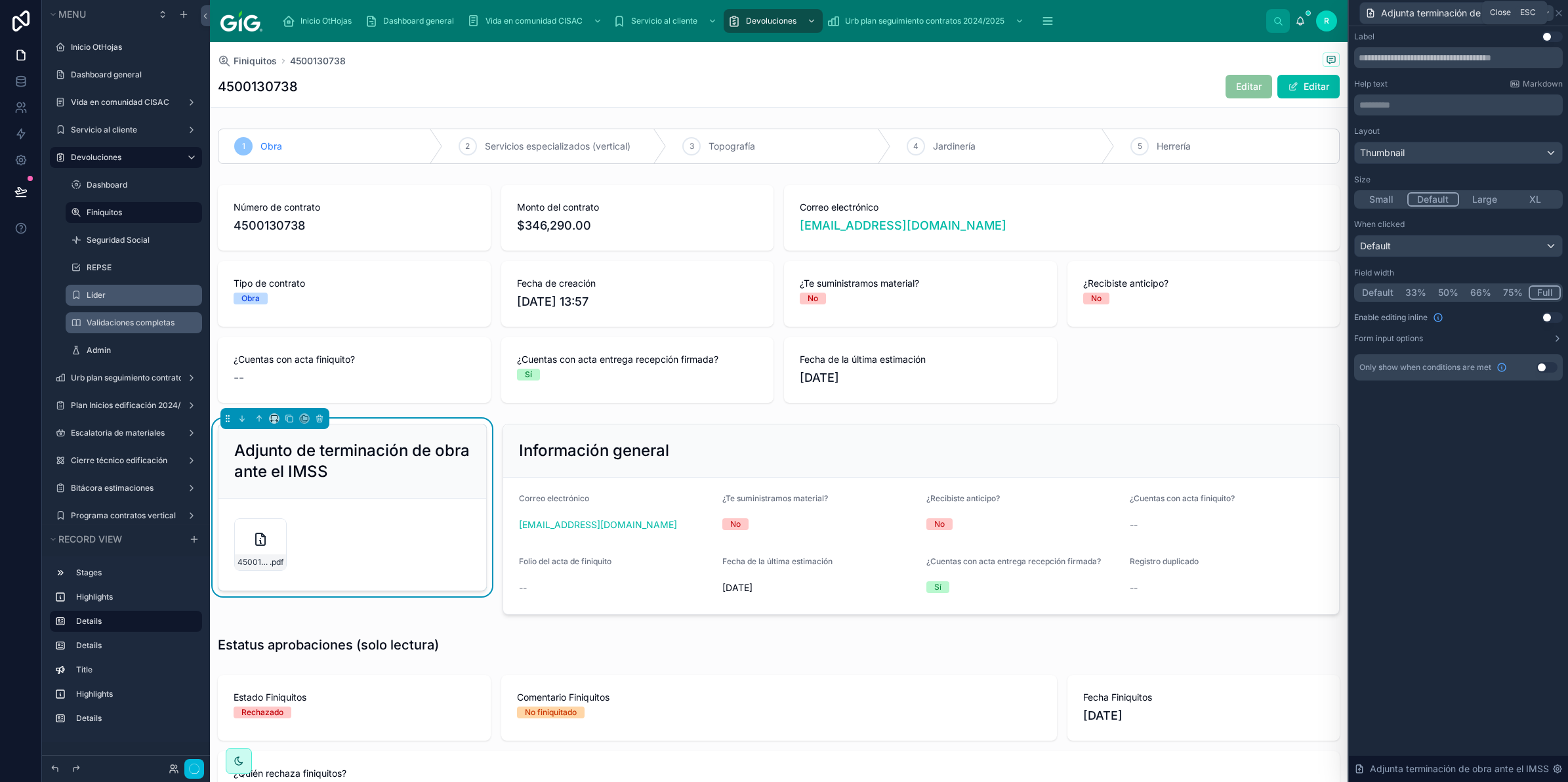
click at [1552, 14] on div "Adjunta terminación de obra ante el IMSS" at bounding box center [1459, 12] width 209 height 26
click at [1556, 13] on icon at bounding box center [1559, 13] width 11 height 11
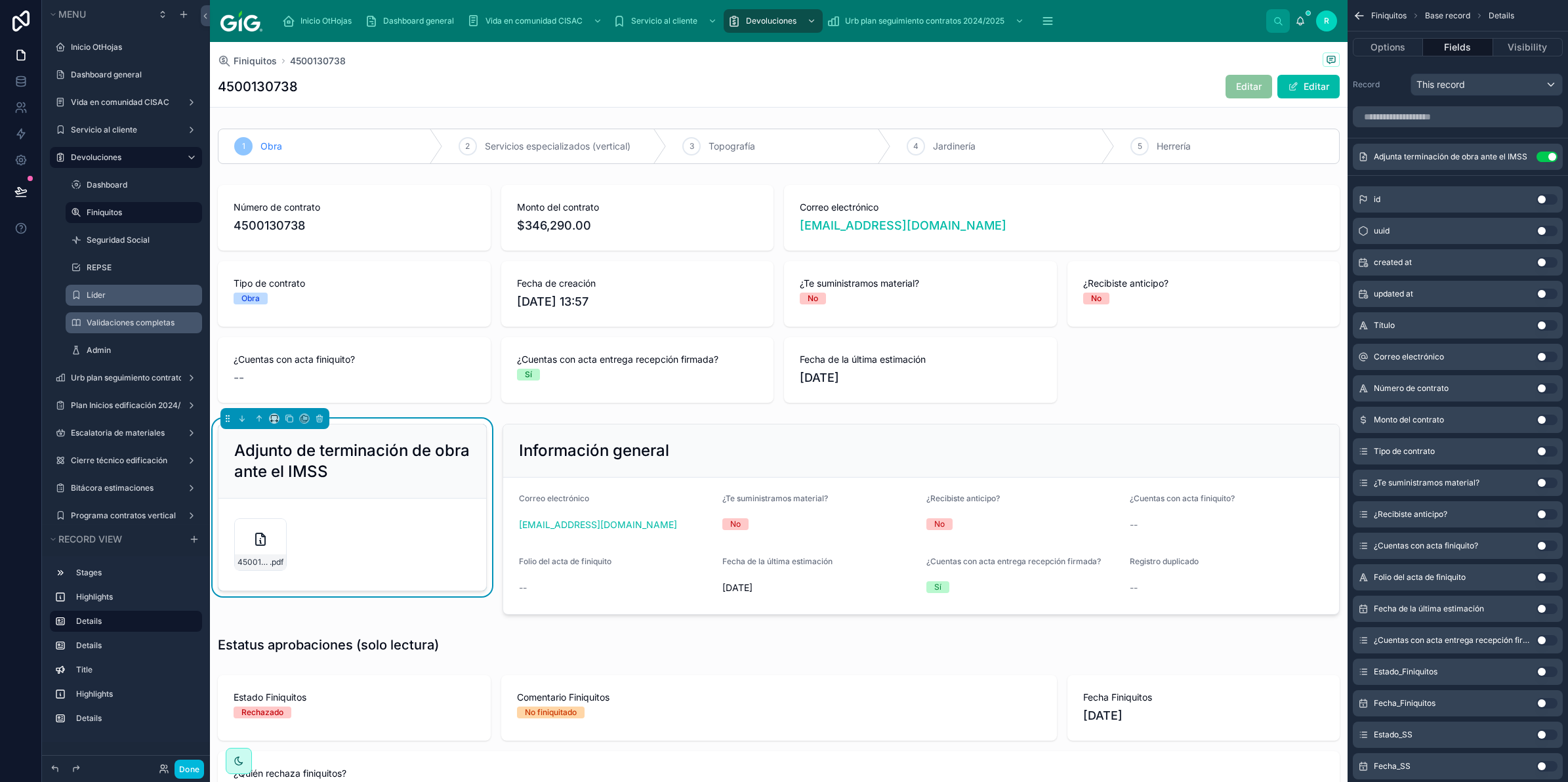
click at [468, 435] on div "Adjunto de terminación de obra ante el IMSS" at bounding box center [353, 462] width 268 height 74
click at [1544, 46] on button "Visibility" at bounding box center [1529, 47] width 70 height 18
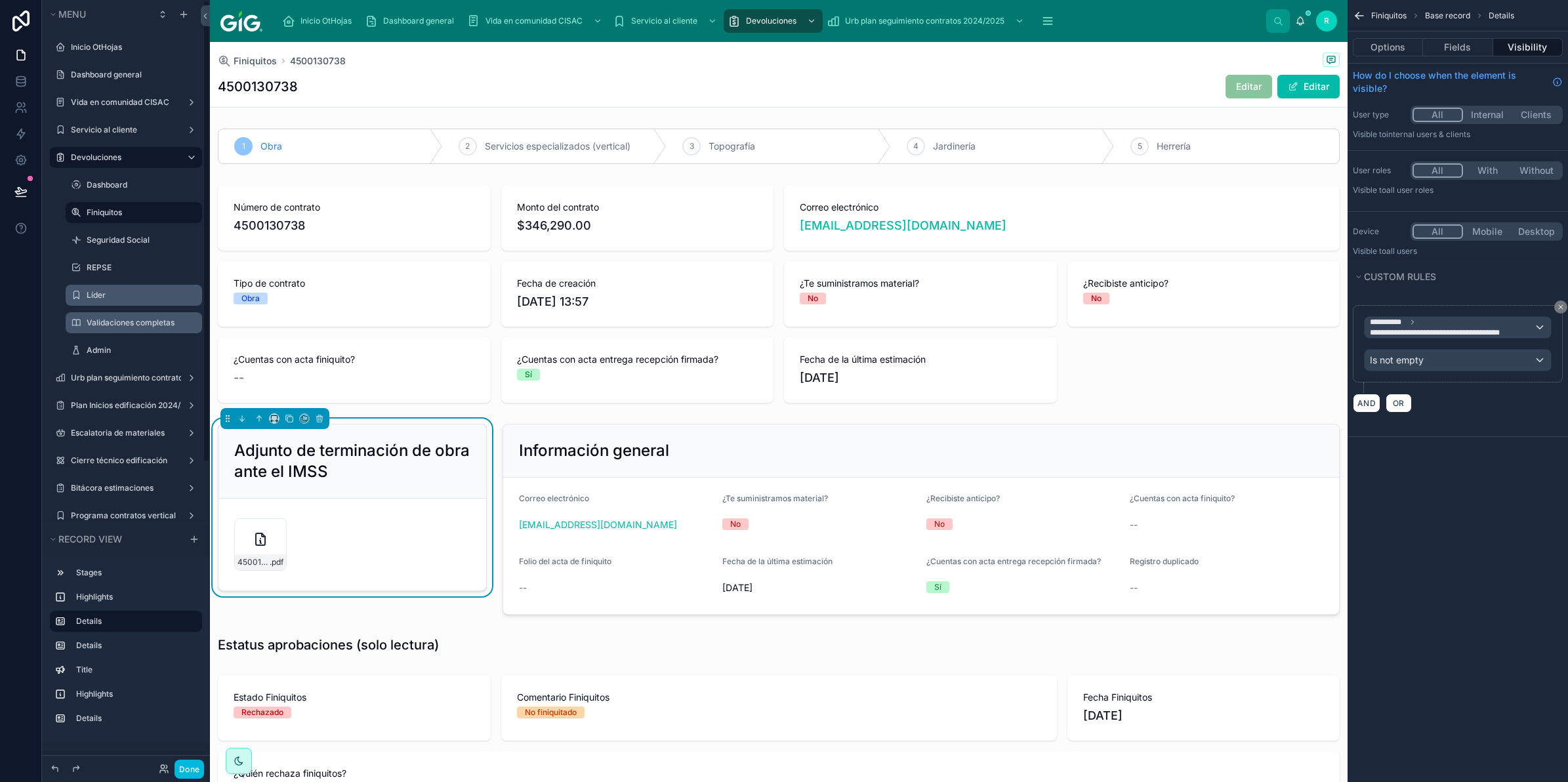
drag, startPoint x: 125, startPoint y: 291, endPoint x: 183, endPoint y: 299, distance: 58.5
click at [125, 291] on label "Líder" at bounding box center [141, 295] width 108 height 11
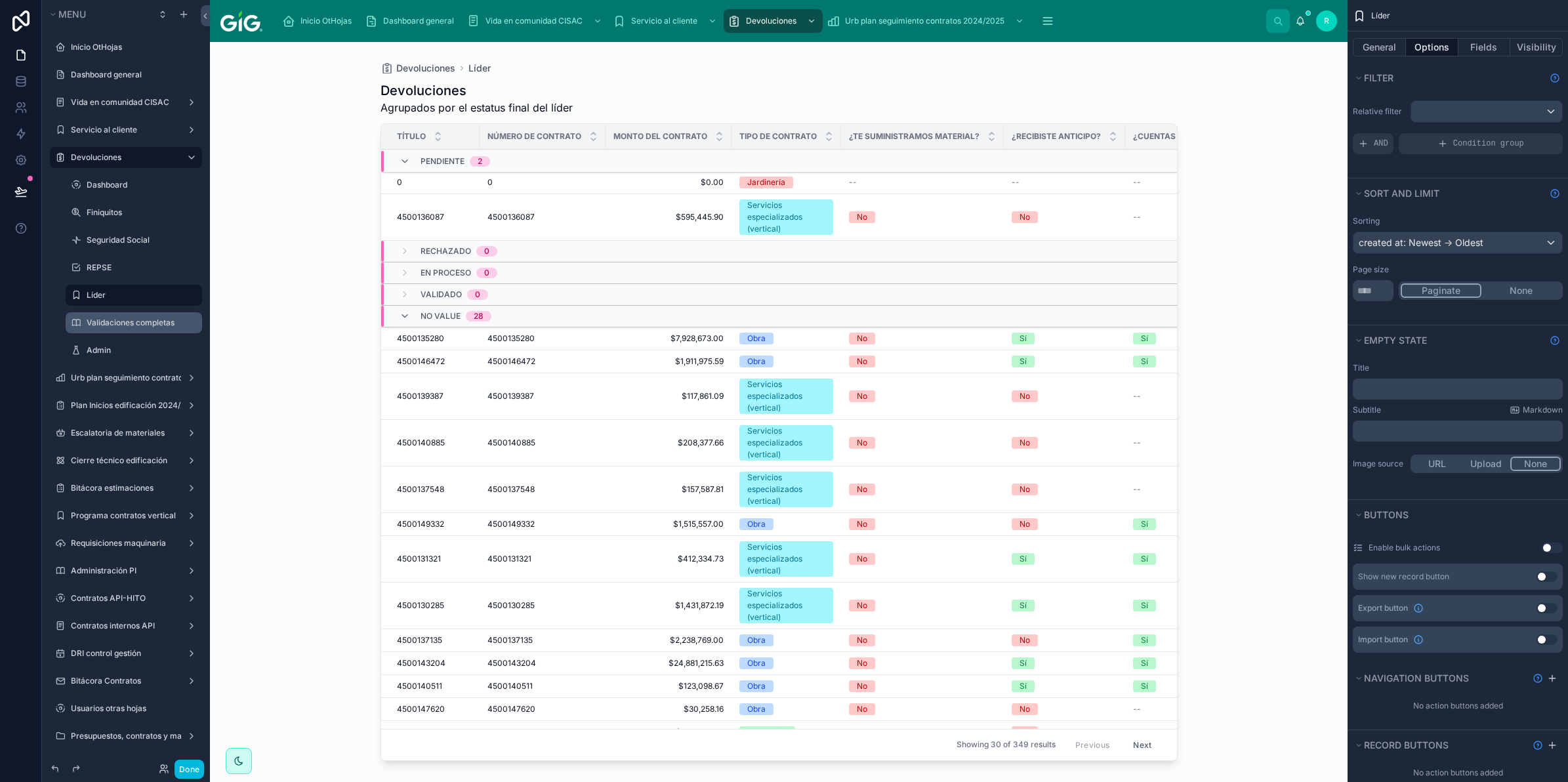
click at [621, 214] on div at bounding box center [779, 404] width 839 height 724
click at [621, 188] on span "$0.00" at bounding box center [668, 183] width 110 height 11
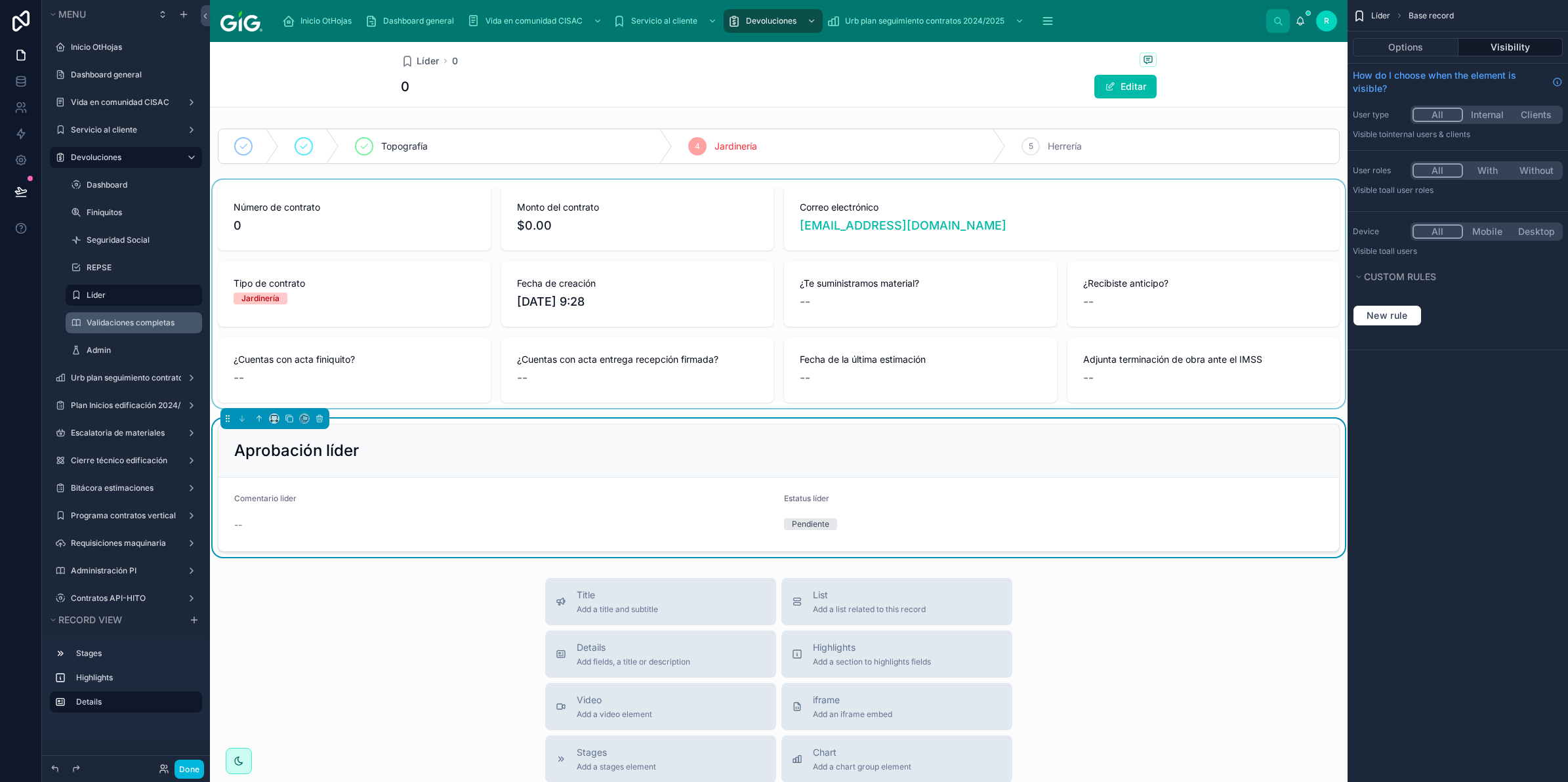
click at [1296, 376] on div at bounding box center [779, 294] width 1138 height 228
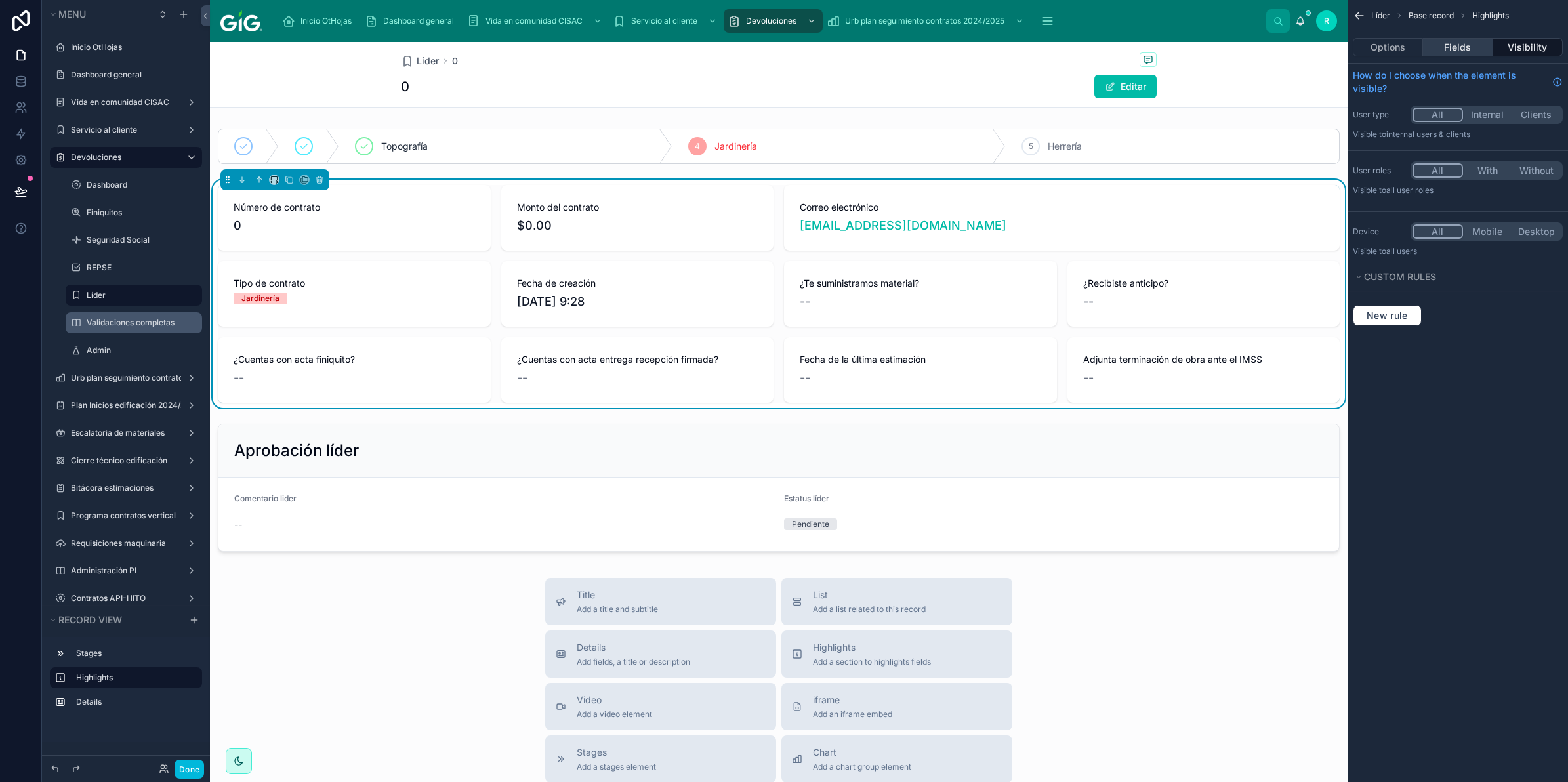
click at [1468, 44] on button "Fields" at bounding box center [1458, 47] width 70 height 18
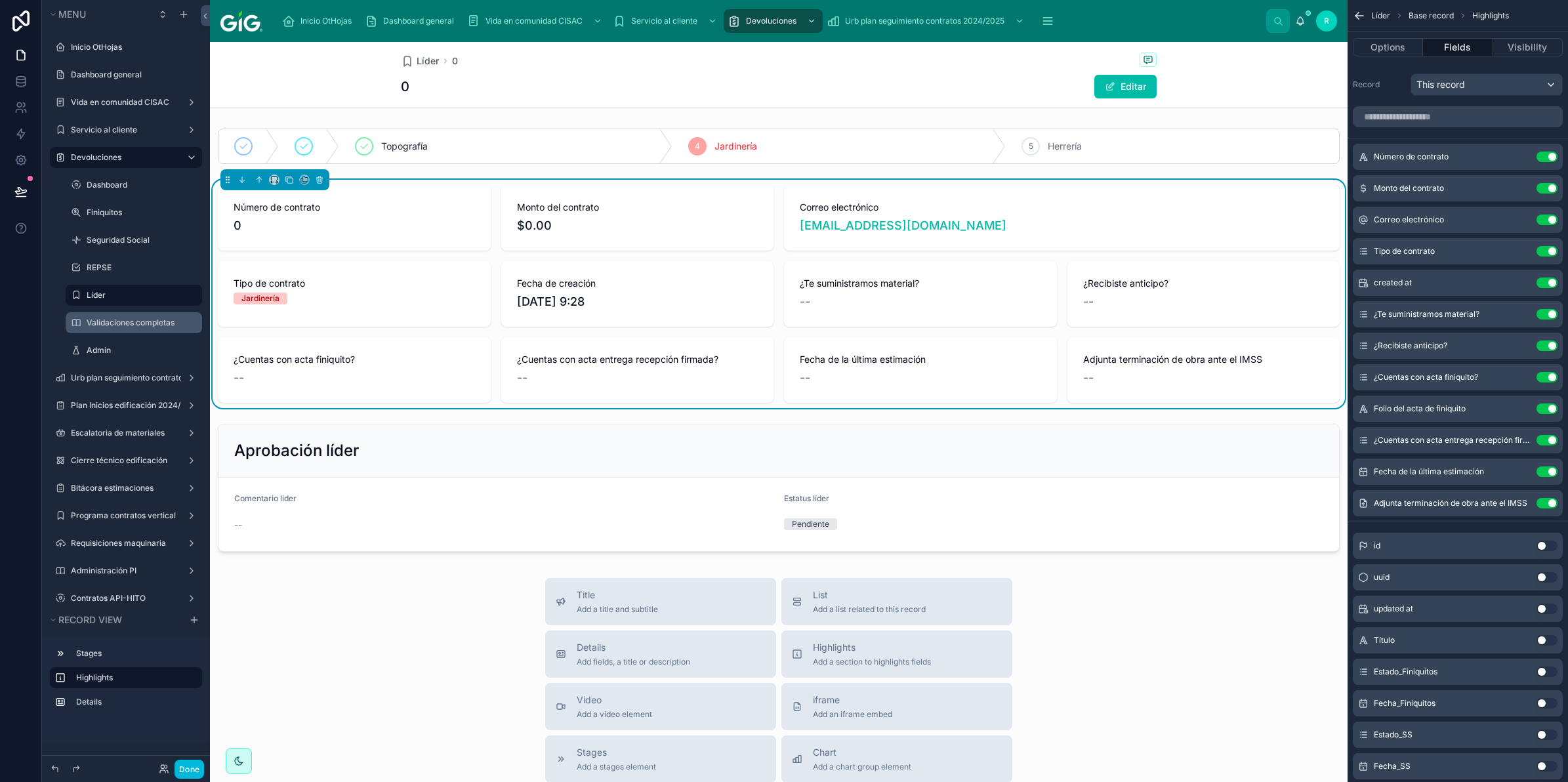
click at [0, 0] on button "scrollable content" at bounding box center [0, 0] width 0 height 0
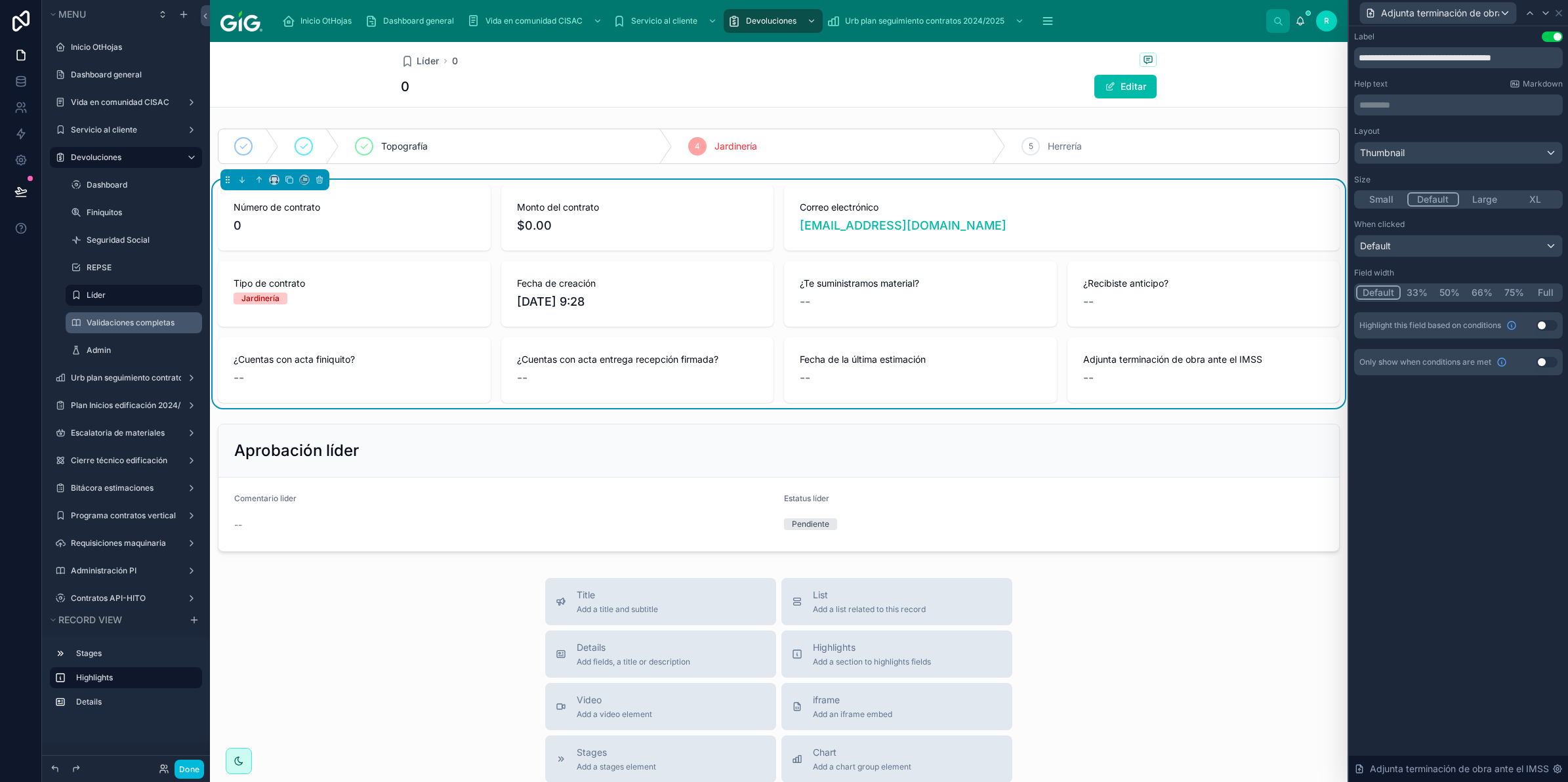
click at [1546, 360] on button "Use setting" at bounding box center [1547, 362] width 21 height 11
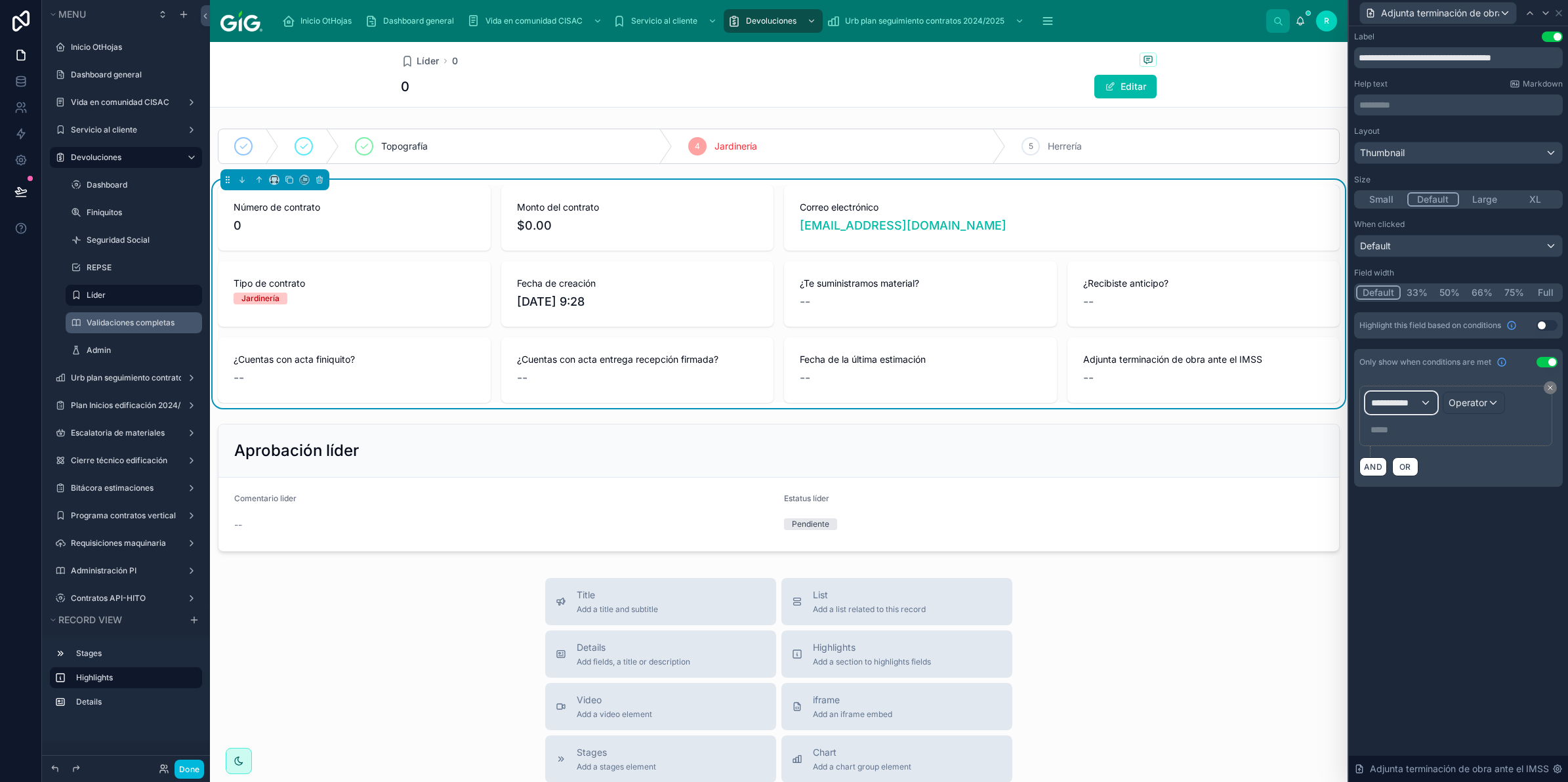
click at [1400, 401] on span "**********" at bounding box center [1396, 403] width 49 height 13
click at [1419, 431] on input "text" at bounding box center [1439, 436] width 136 height 21
drag, startPoint x: 1410, startPoint y: 439, endPoint x: 1356, endPoint y: 443, distance: 54.1
click at [1356, 443] on div "**********" at bounding box center [784, 391] width 1568 height 782
click at [1386, 433] on input "******" at bounding box center [1425, 436] width 108 height 21
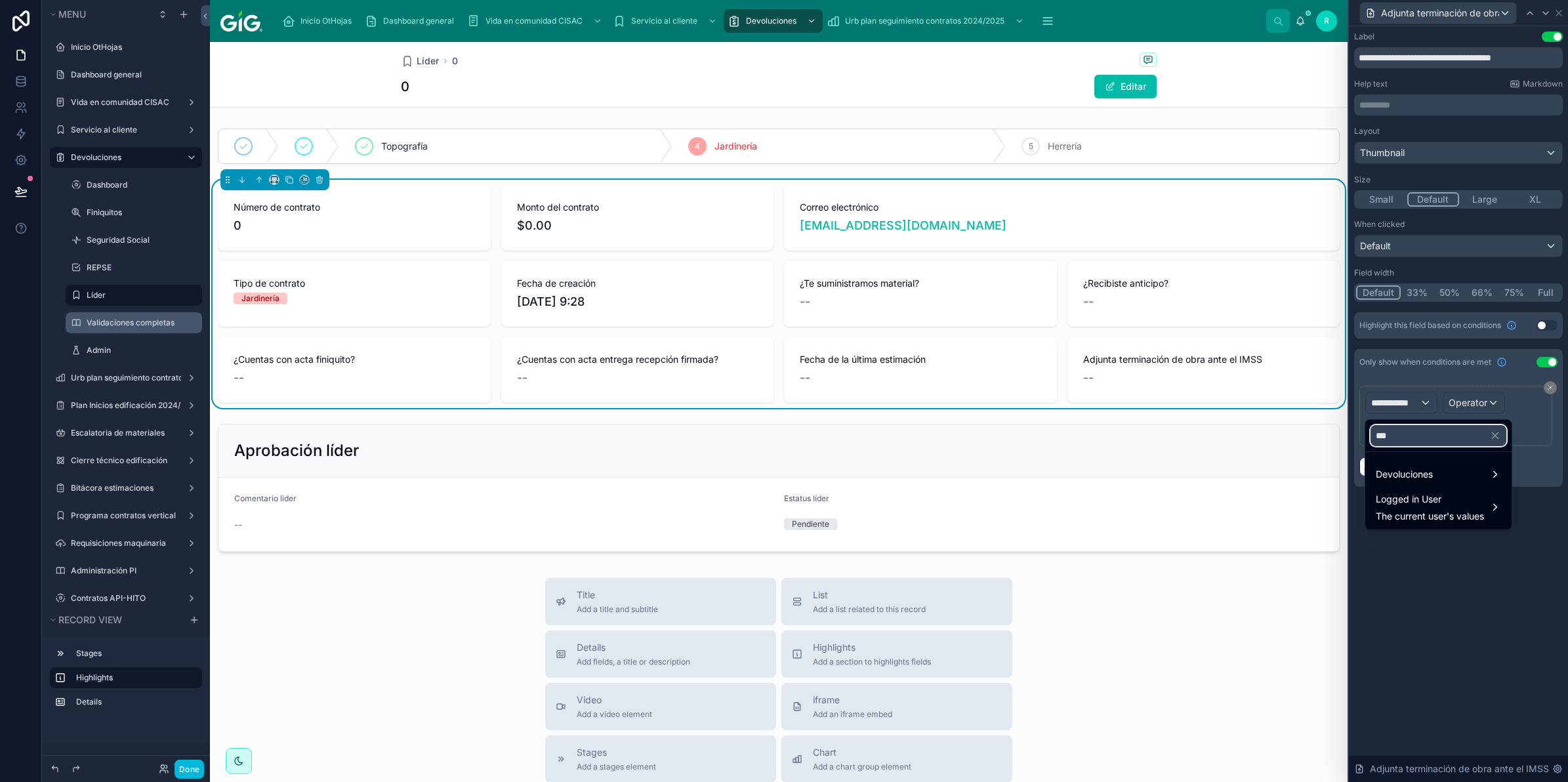
click at [1427, 437] on input "***" at bounding box center [1439, 436] width 136 height 21
click at [1456, 471] on div "Devoluciones" at bounding box center [1439, 475] width 125 height 16
click at [1416, 440] on input "***" at bounding box center [1439, 436] width 136 height 21
drag, startPoint x: 1405, startPoint y: 438, endPoint x: 1365, endPoint y: 435, distance: 40.1
click at [1365, 435] on div "*** Devoluciones Logged in User The current user's values" at bounding box center [1439, 475] width 148 height 111
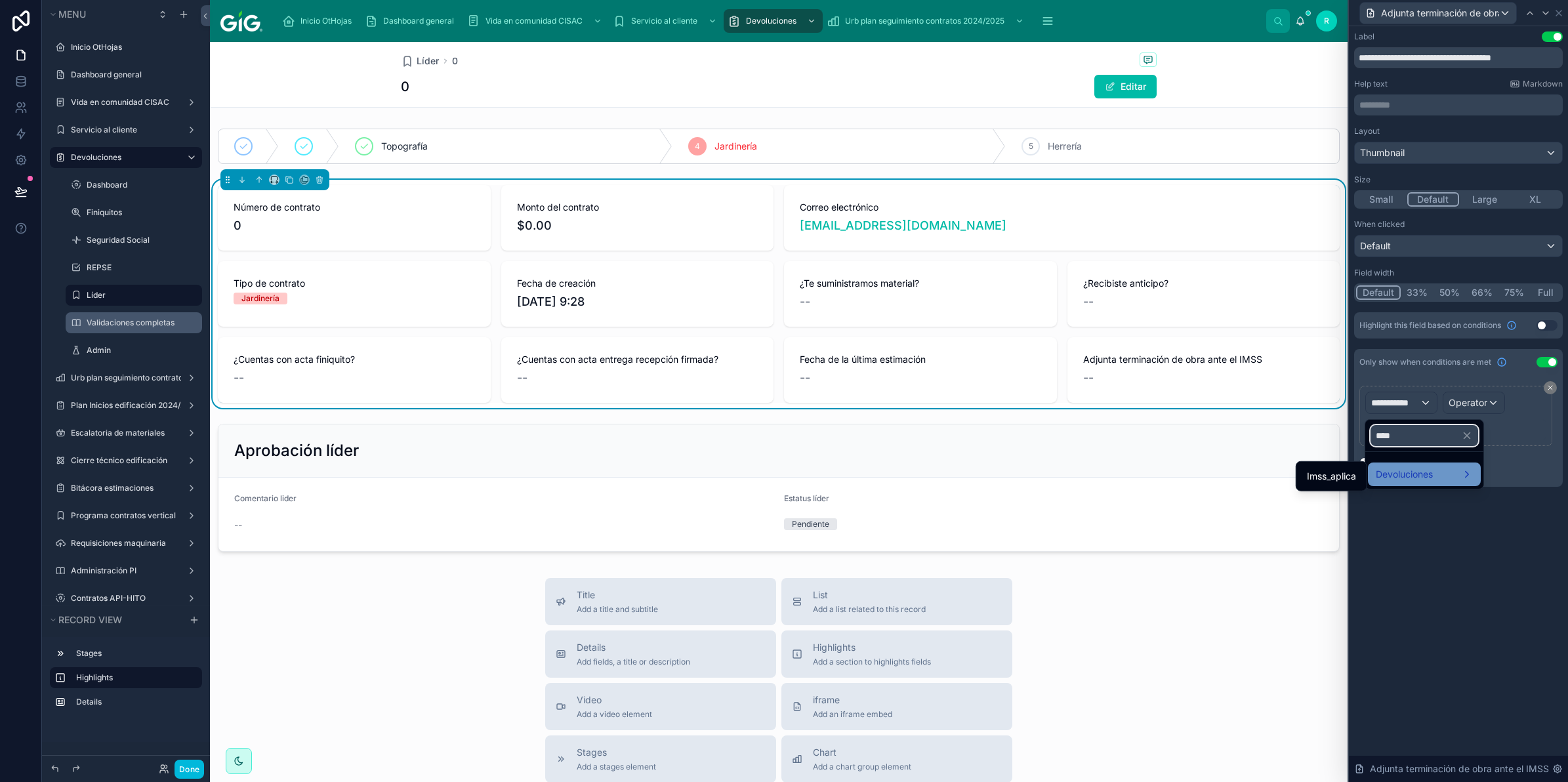
type input "****"
click at [1415, 473] on span "Devoluciones" at bounding box center [1405, 475] width 57 height 16
click at [1326, 481] on span "Imss_aplica" at bounding box center [1332, 477] width 49 height 16
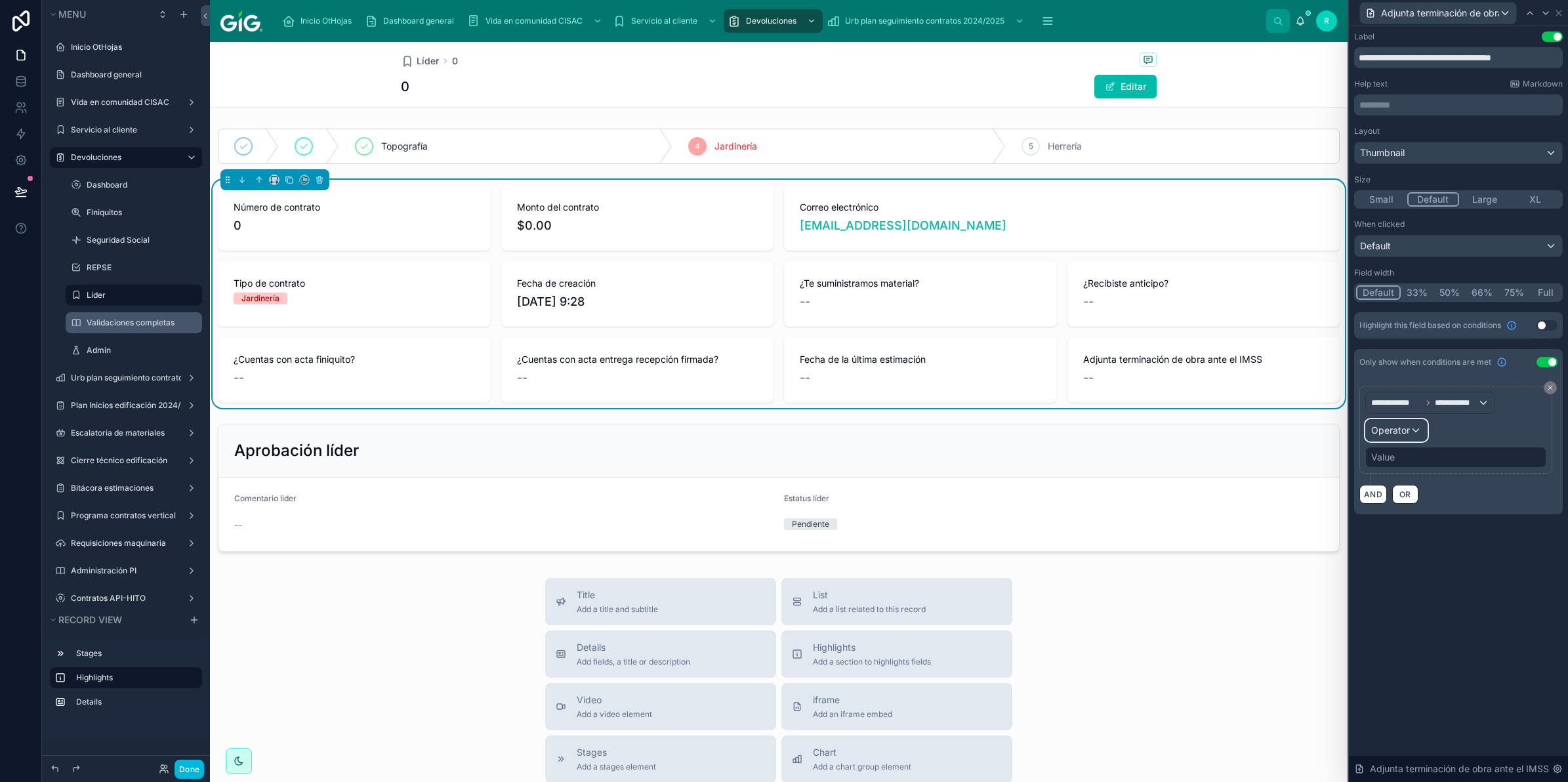
click at [1391, 432] on span "Operator" at bounding box center [1391, 430] width 39 height 11
click at [1434, 500] on div "Is true" at bounding box center [1425, 503] width 97 height 16
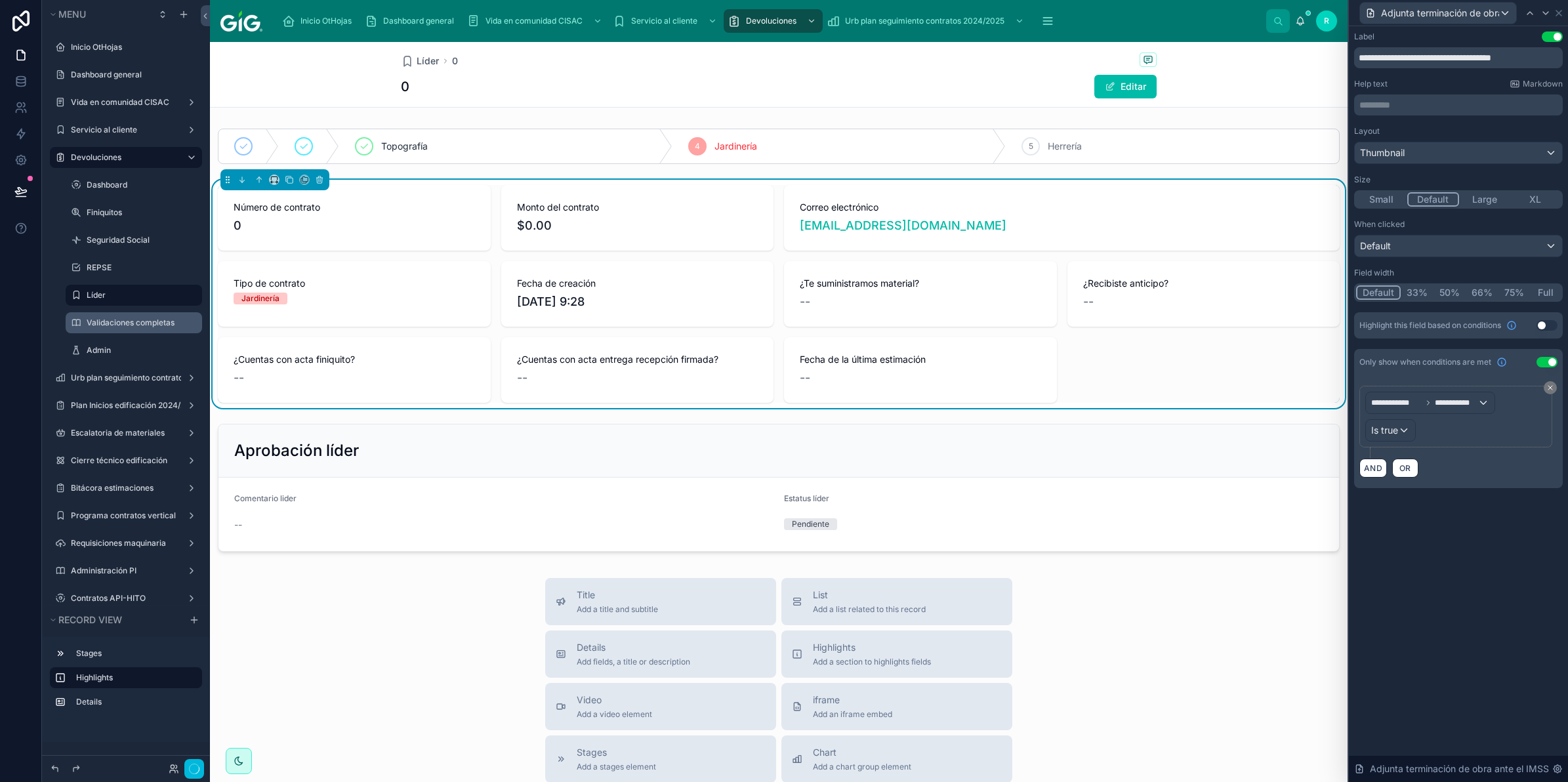
click at [1493, 626] on div "**********" at bounding box center [1459, 404] width 219 height 756
click at [28, 179] on div at bounding box center [30, 179] width 5 height 5
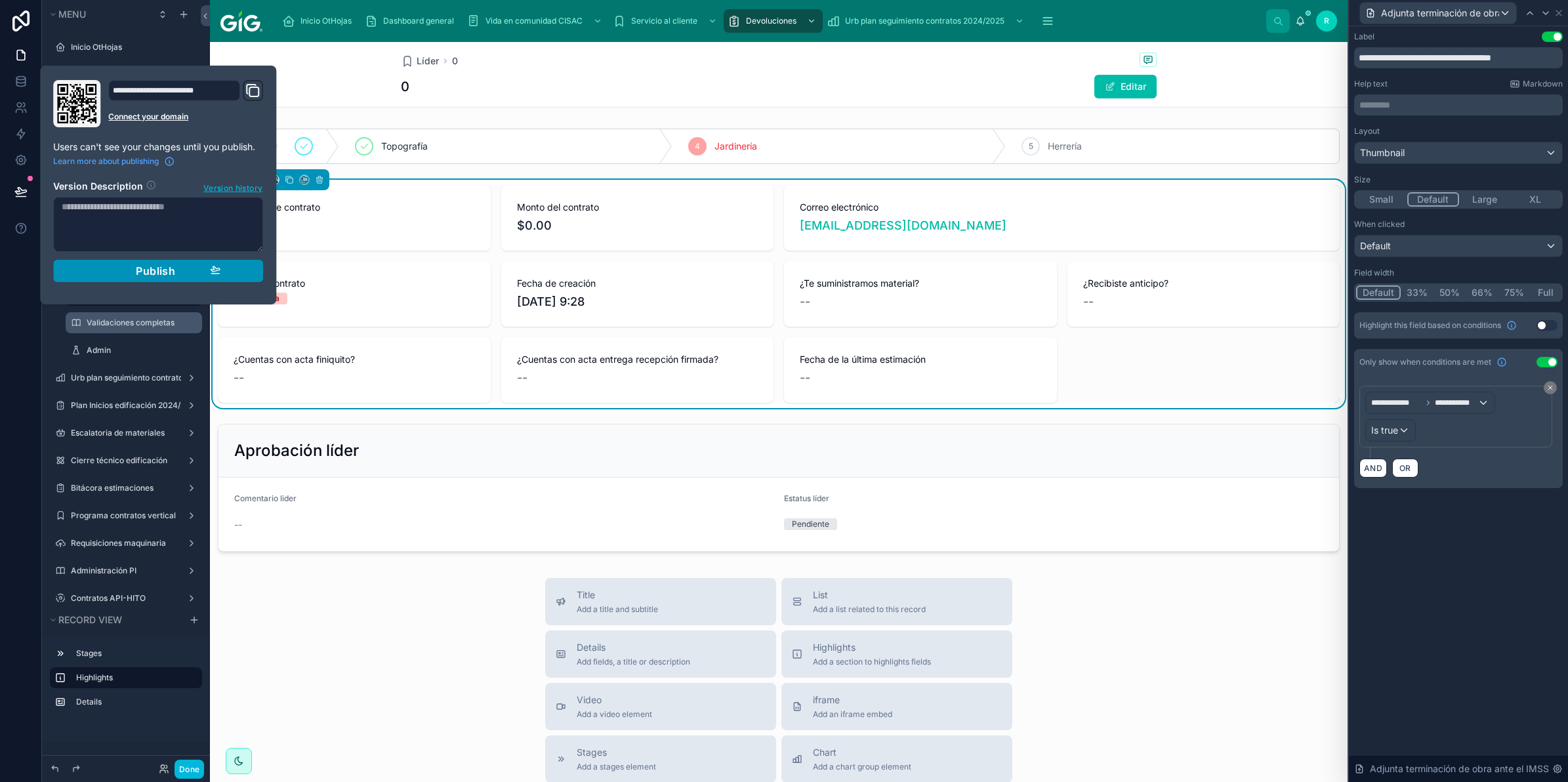
click at [258, 270] on button "Publish" at bounding box center [158, 271] width 210 height 22
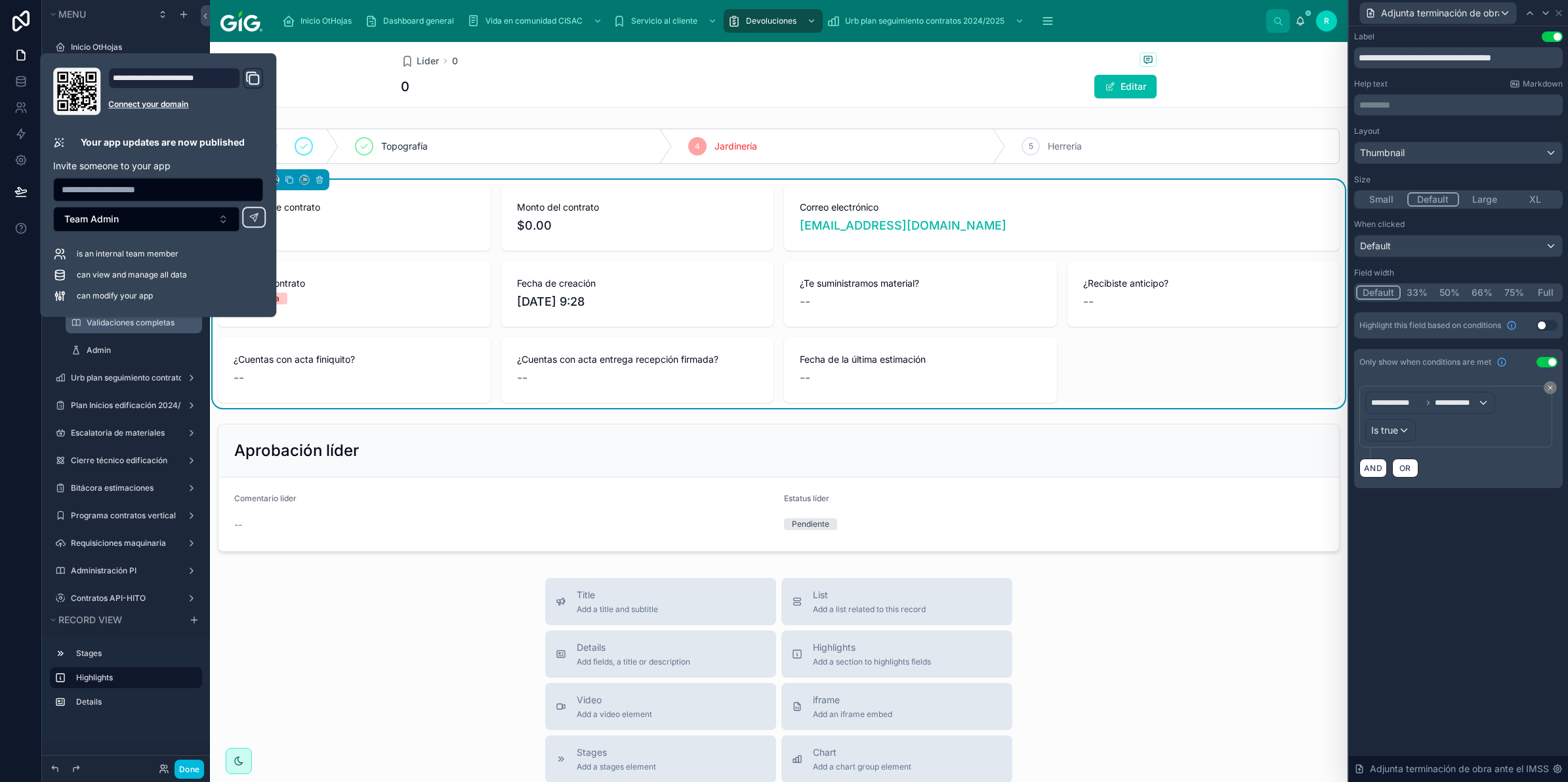
click at [578, 93] on div "0 Editar" at bounding box center [779, 87] width 756 height 25
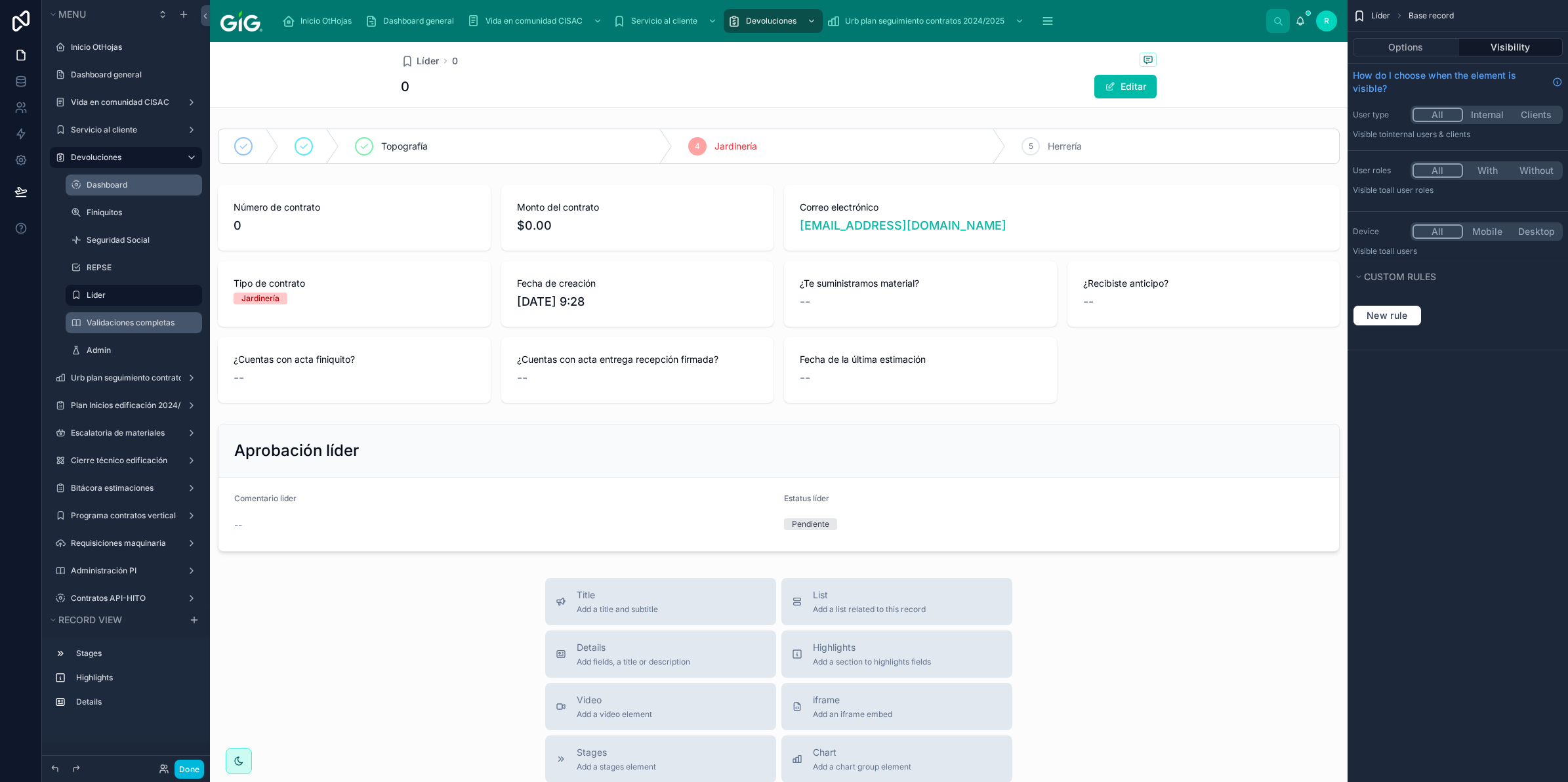
click at [125, 187] on label "Dashboard" at bounding box center [141, 185] width 108 height 11
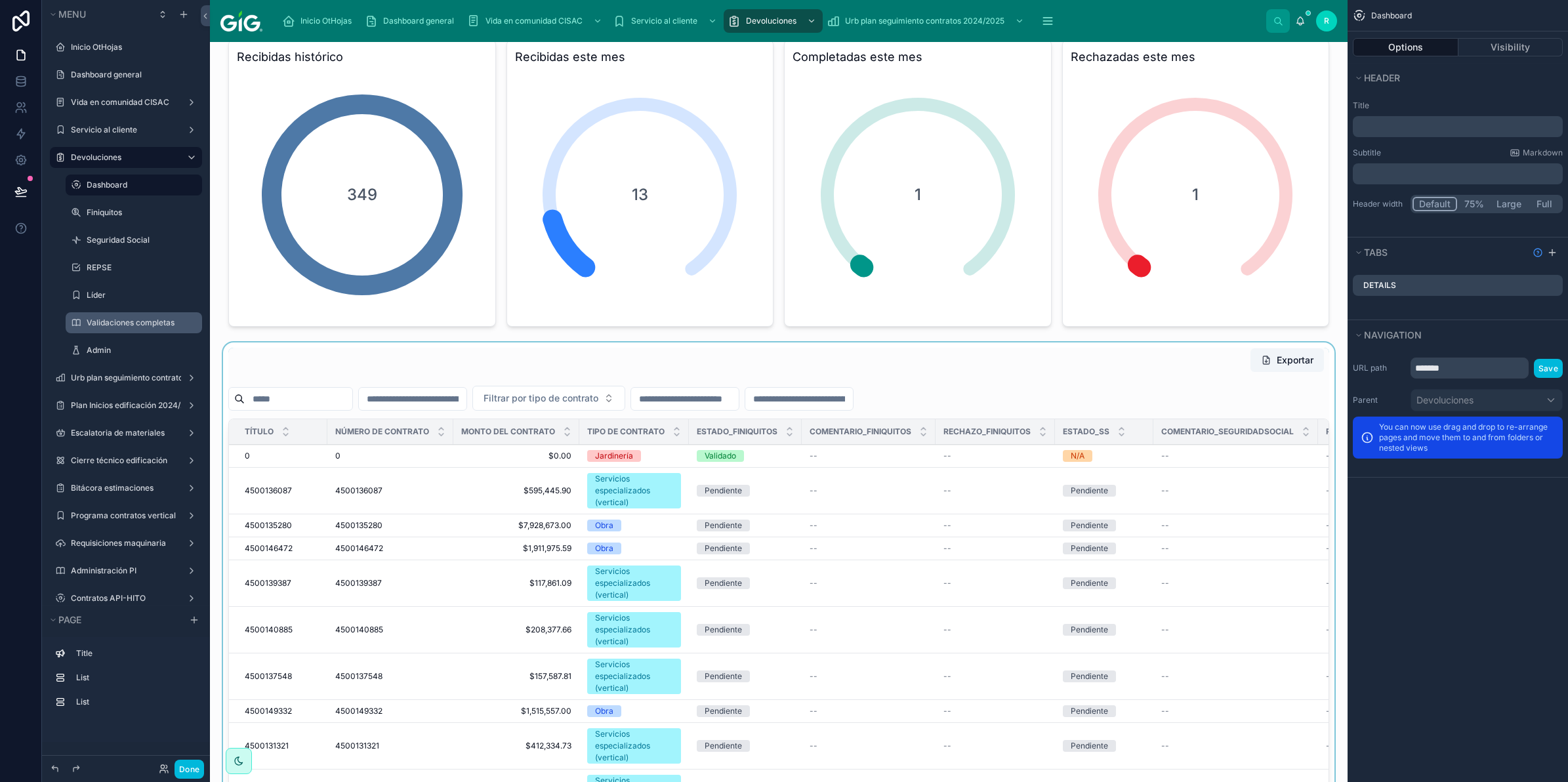
scroll to position [164, 0]
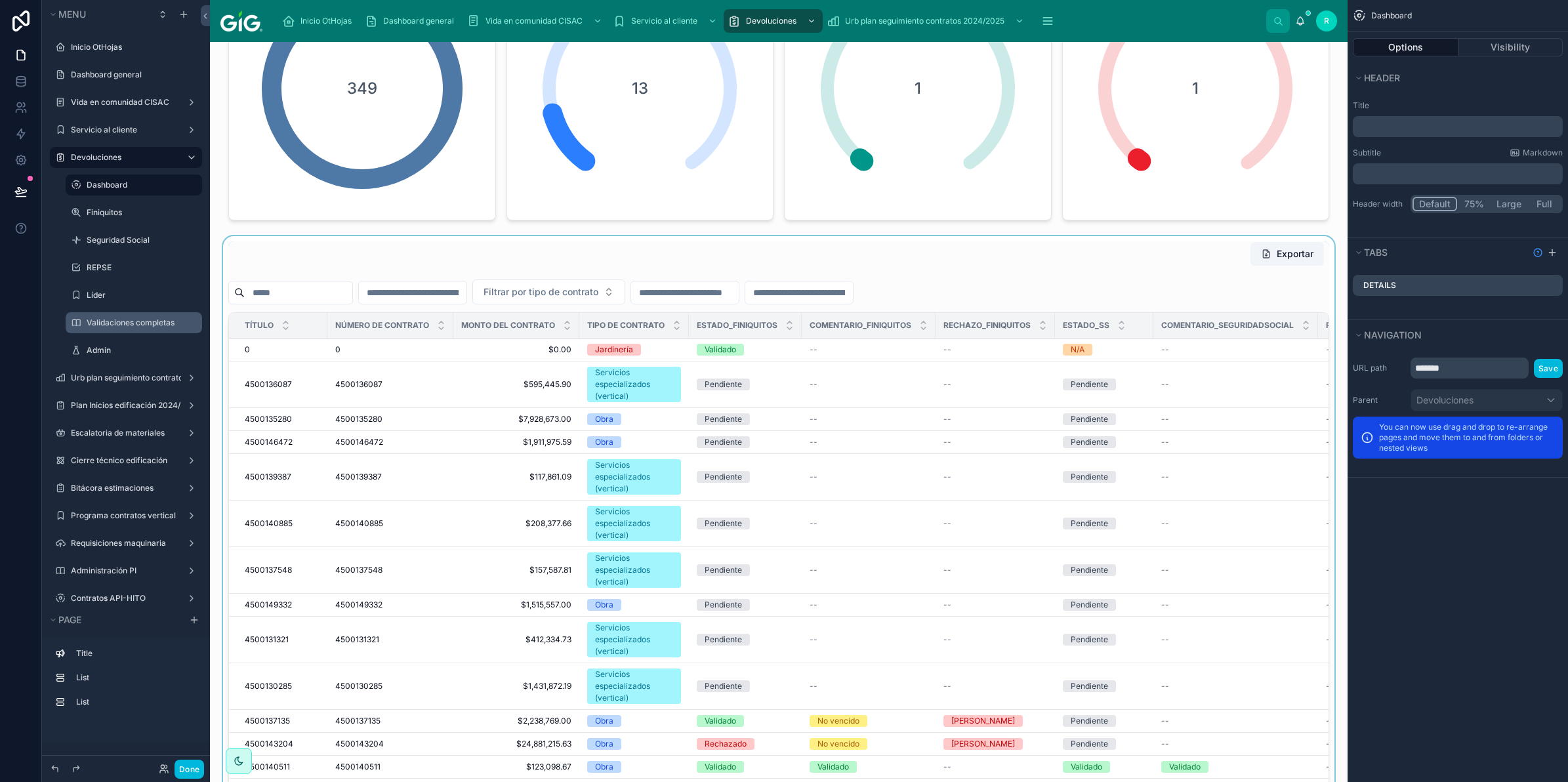
click at [1035, 287] on div at bounding box center [779, 573] width 1117 height 674
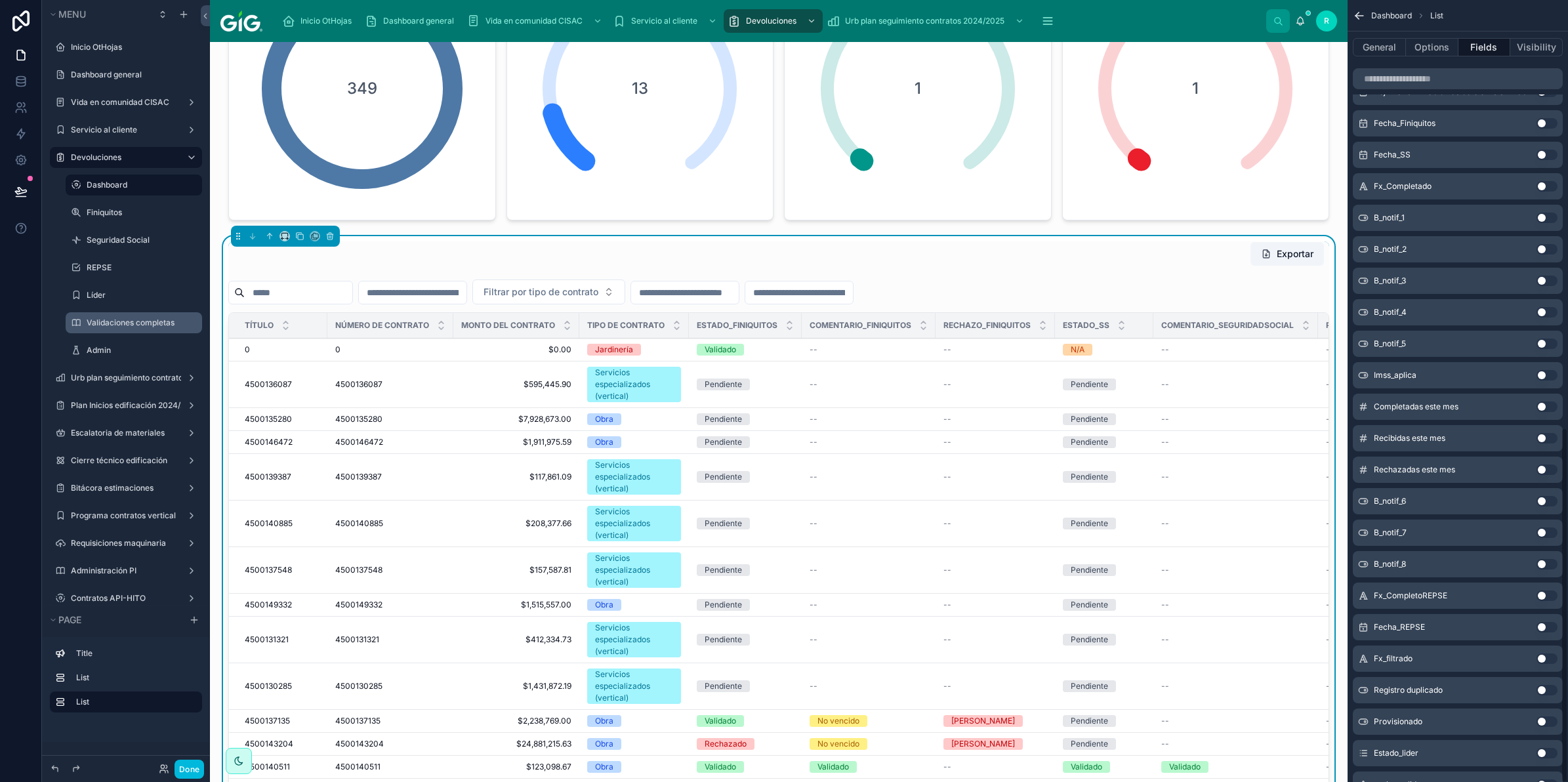
scroll to position [942, 0]
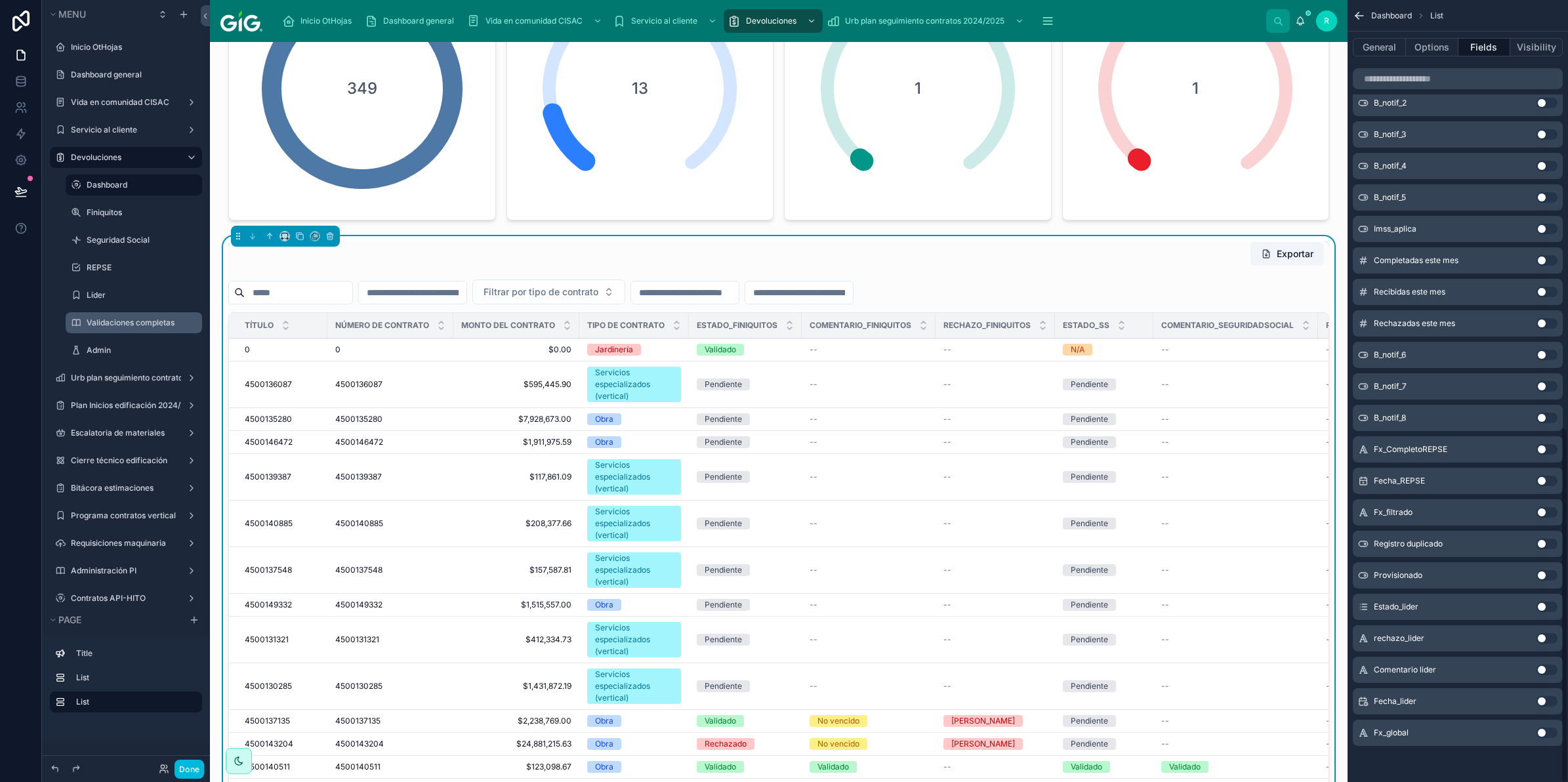
click at [1546, 607] on button "Use setting" at bounding box center [1547, 607] width 21 height 11
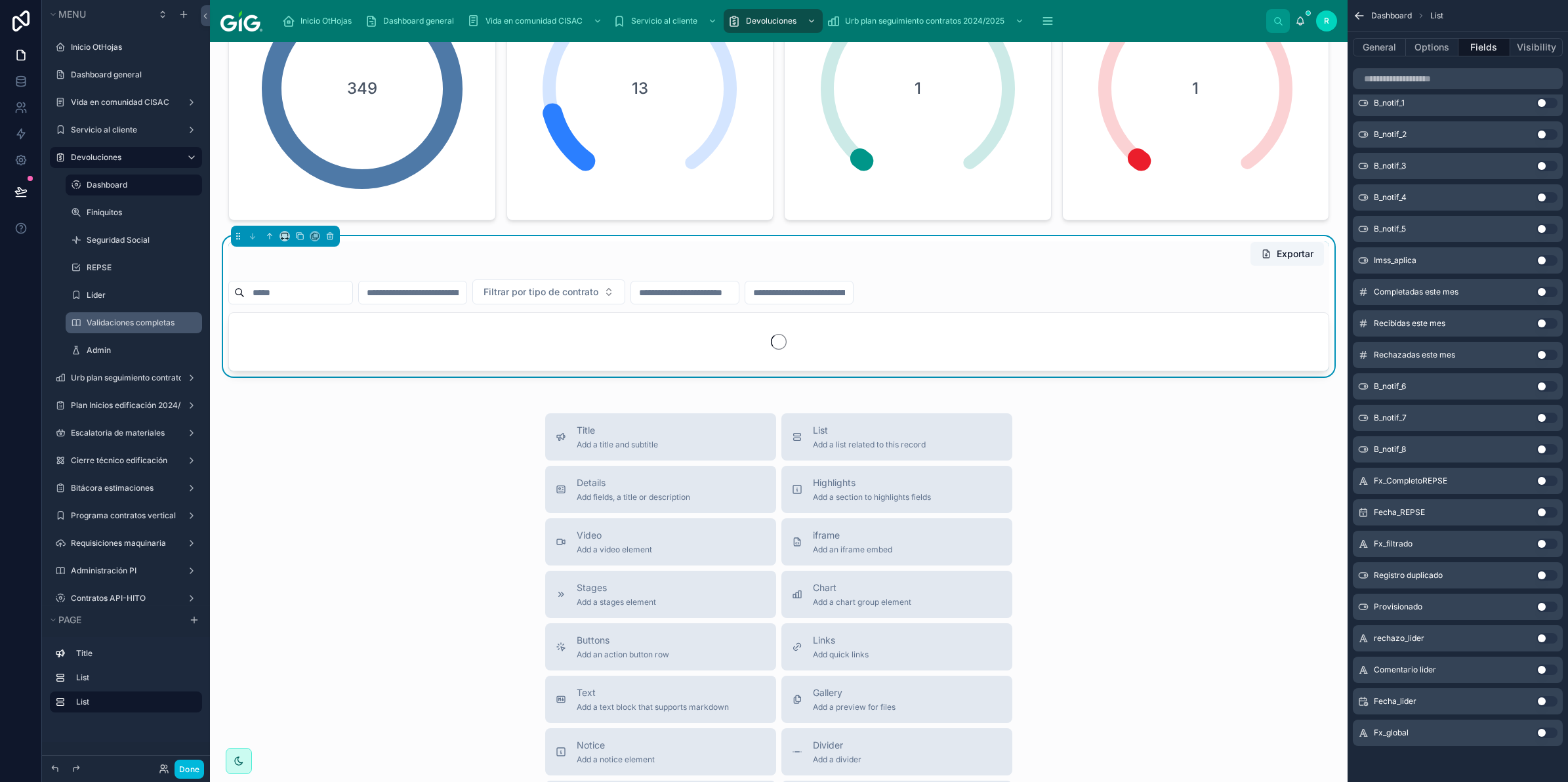
click at [1542, 668] on button "Use setting" at bounding box center [1547, 670] width 21 height 11
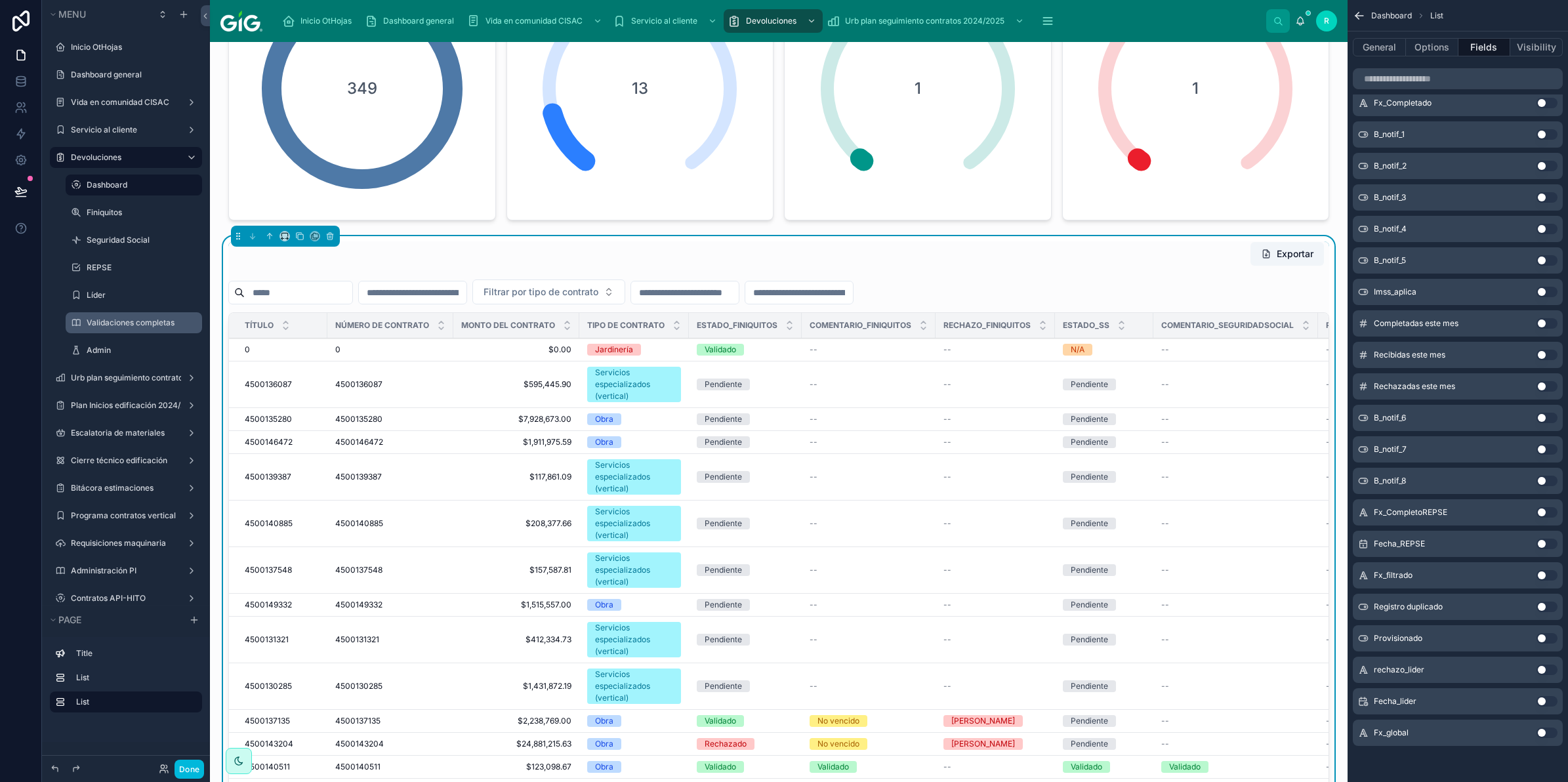
click at [1542, 668] on button "Use setting" at bounding box center [1547, 670] width 21 height 11
click at [18, 190] on icon at bounding box center [21, 192] width 13 height 13
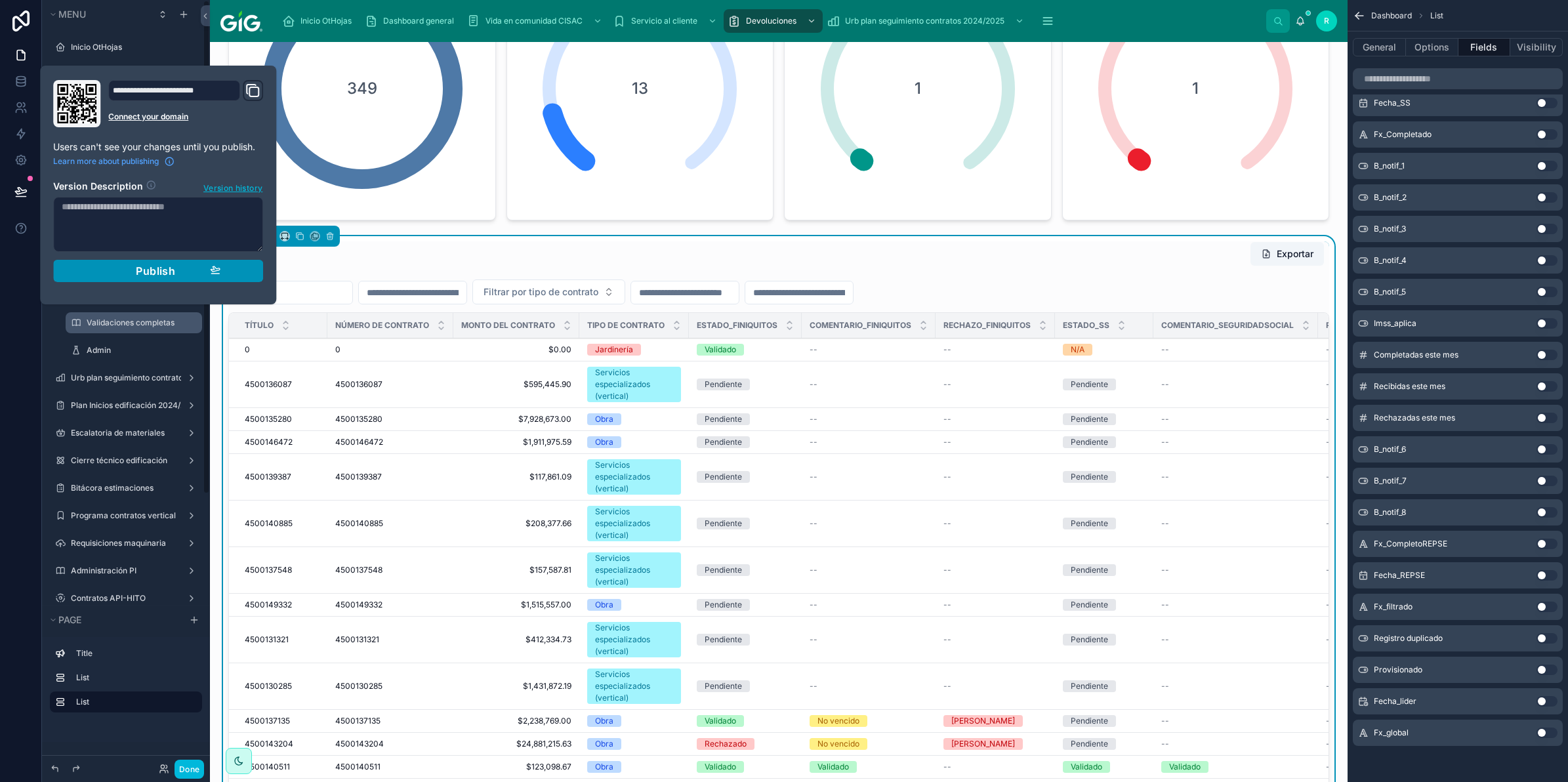
click at [138, 276] on span "Publish" at bounding box center [156, 271] width 39 height 13
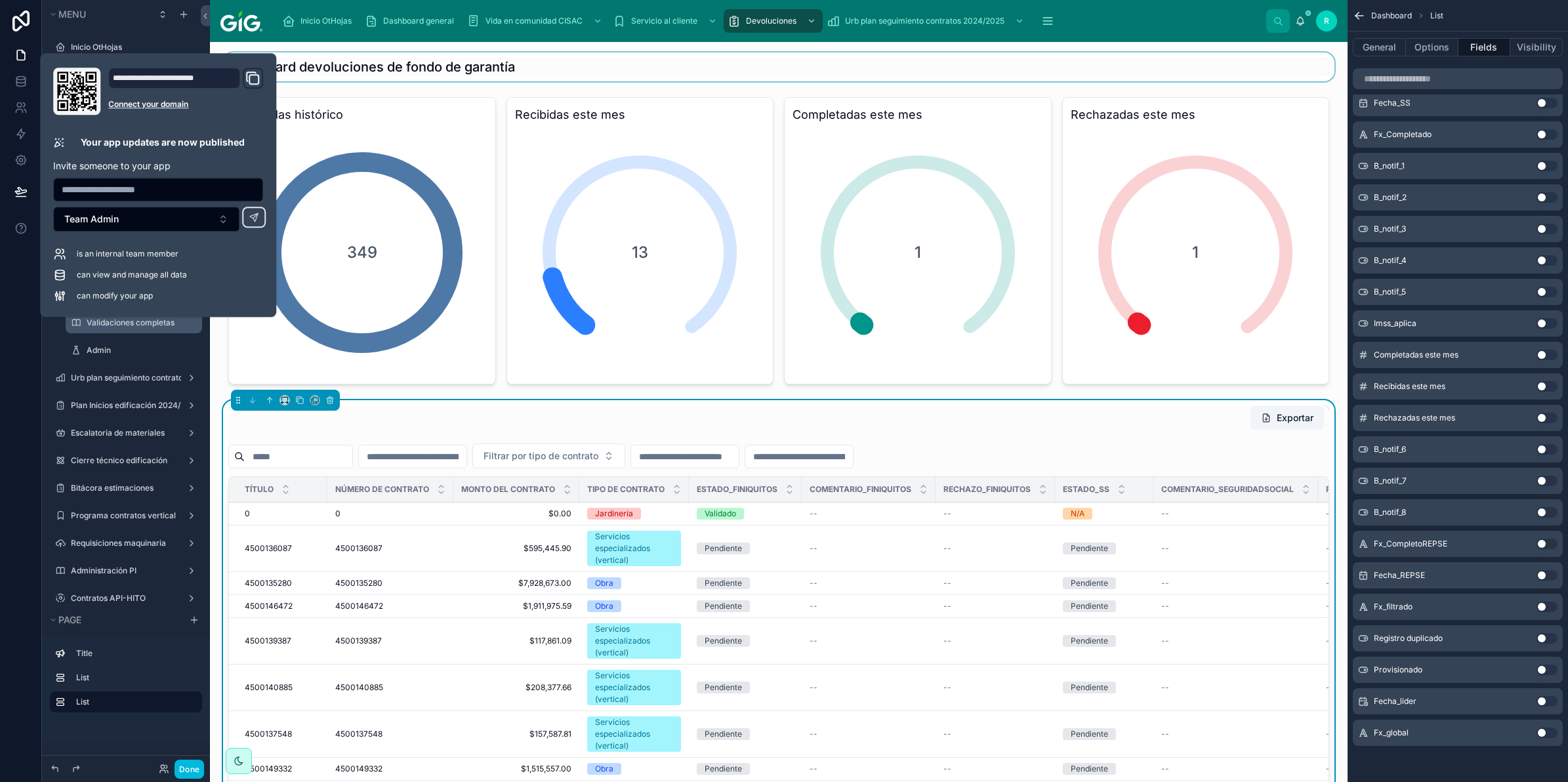
click at [605, 63] on div at bounding box center [779, 67] width 1117 height 29
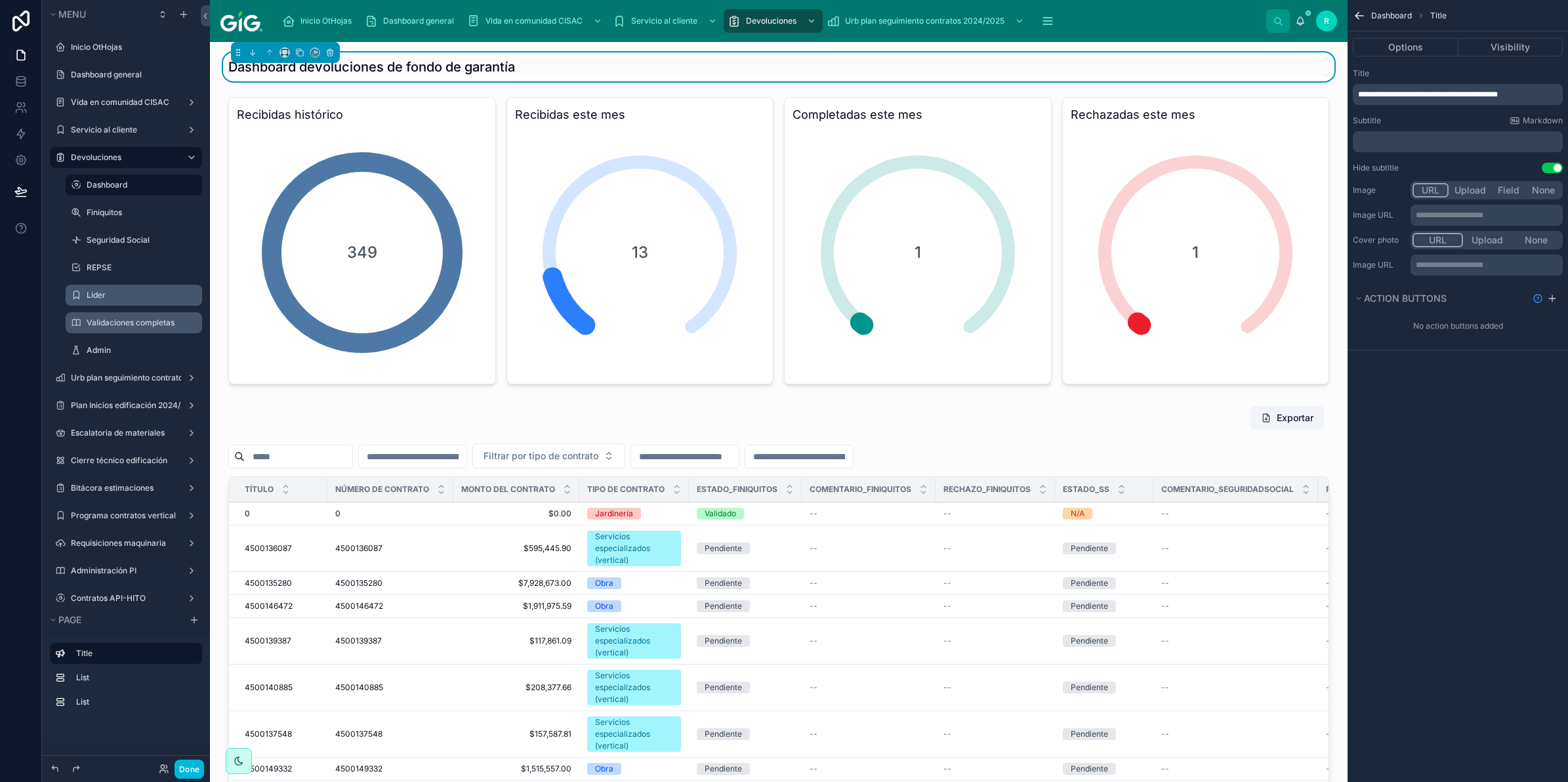
click at [117, 293] on label "Líder" at bounding box center [141, 295] width 108 height 11
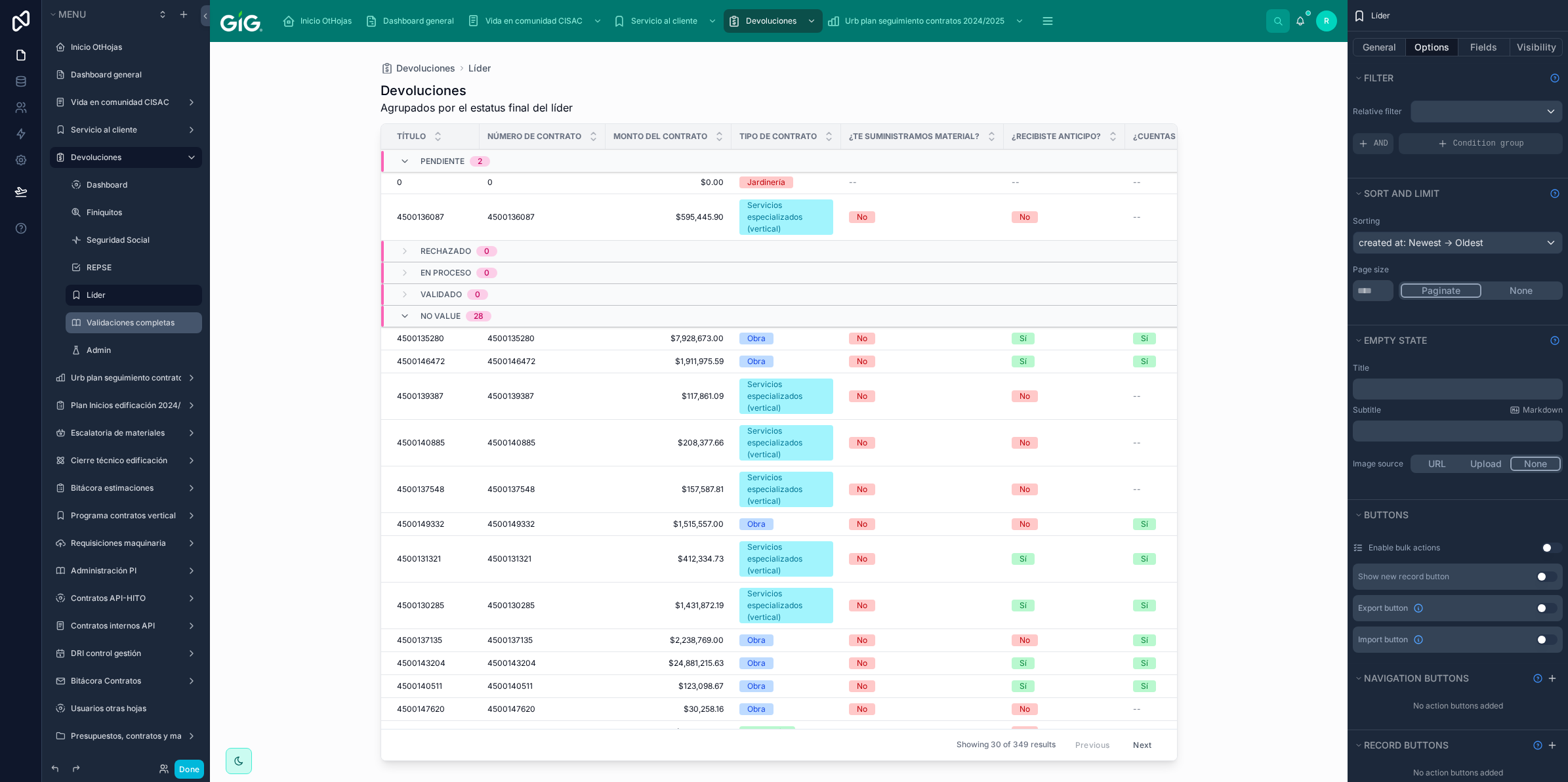
click at [871, 222] on div at bounding box center [779, 404] width 839 height 724
click at [899, 224] on td "No" at bounding box center [923, 217] width 163 height 47
click at [890, 215] on div "No" at bounding box center [923, 217] width 147 height 12
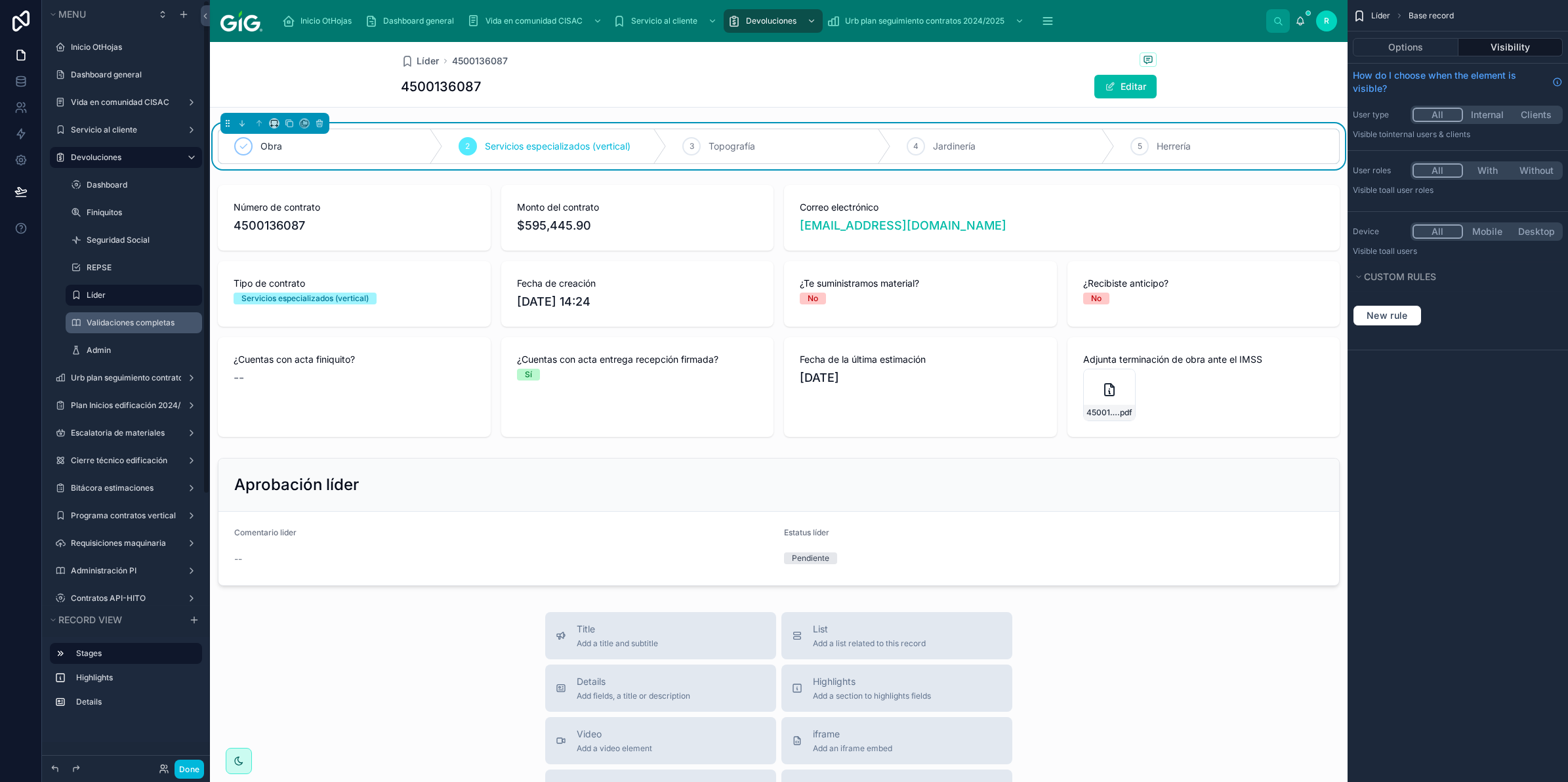
click at [102, 304] on div "Líder" at bounding box center [134, 295] width 131 height 21
click at [103, 302] on div "Líder" at bounding box center [143, 295] width 113 height 16
click at [104, 296] on label "Líder" at bounding box center [141, 295] width 108 height 11
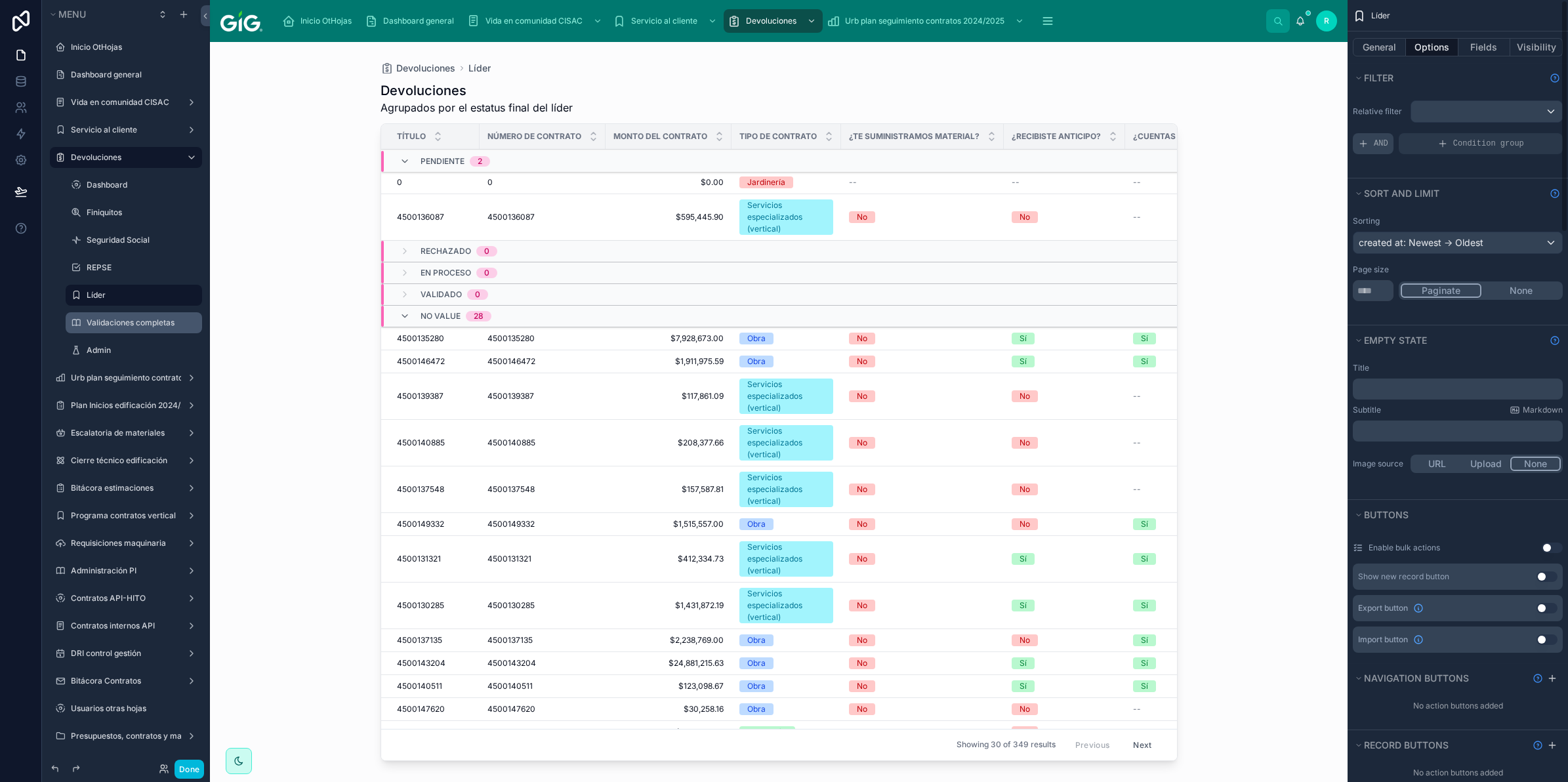
click at [1363, 151] on div "AND" at bounding box center [1374, 144] width 41 height 21
drag, startPoint x: 1531, startPoint y: 135, endPoint x: 1431, endPoint y: 165, distance: 104.4
click at [0, 0] on icon "scrollable content" at bounding box center [0, 0] width 0 height 0
click at [1234, 127] on span "Select a field" at bounding box center [1220, 124] width 56 height 11
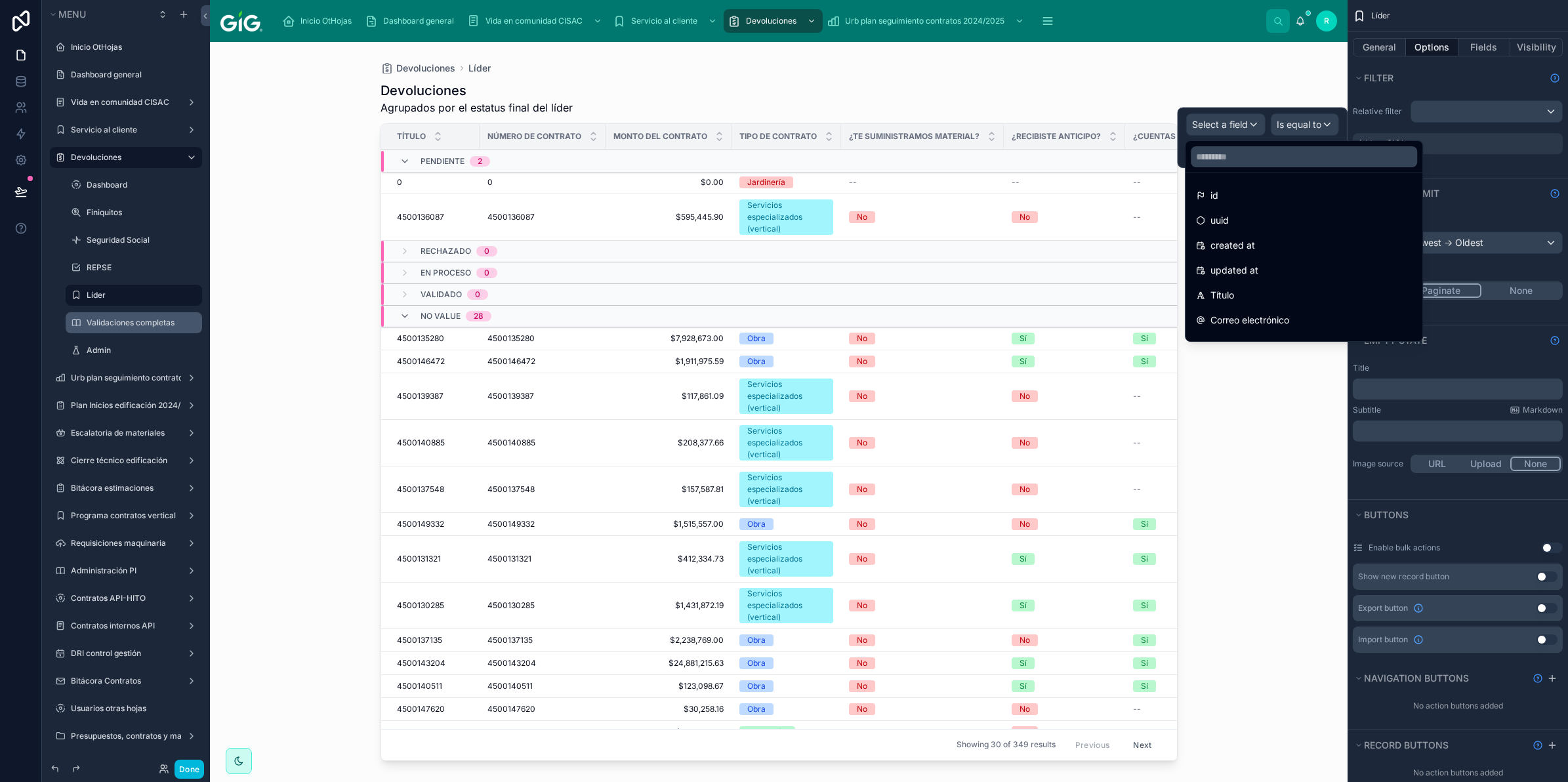
click at [1229, 171] on div at bounding box center [1304, 157] width 237 height 32
click at [1241, 162] on input "text" at bounding box center [1304, 157] width 227 height 21
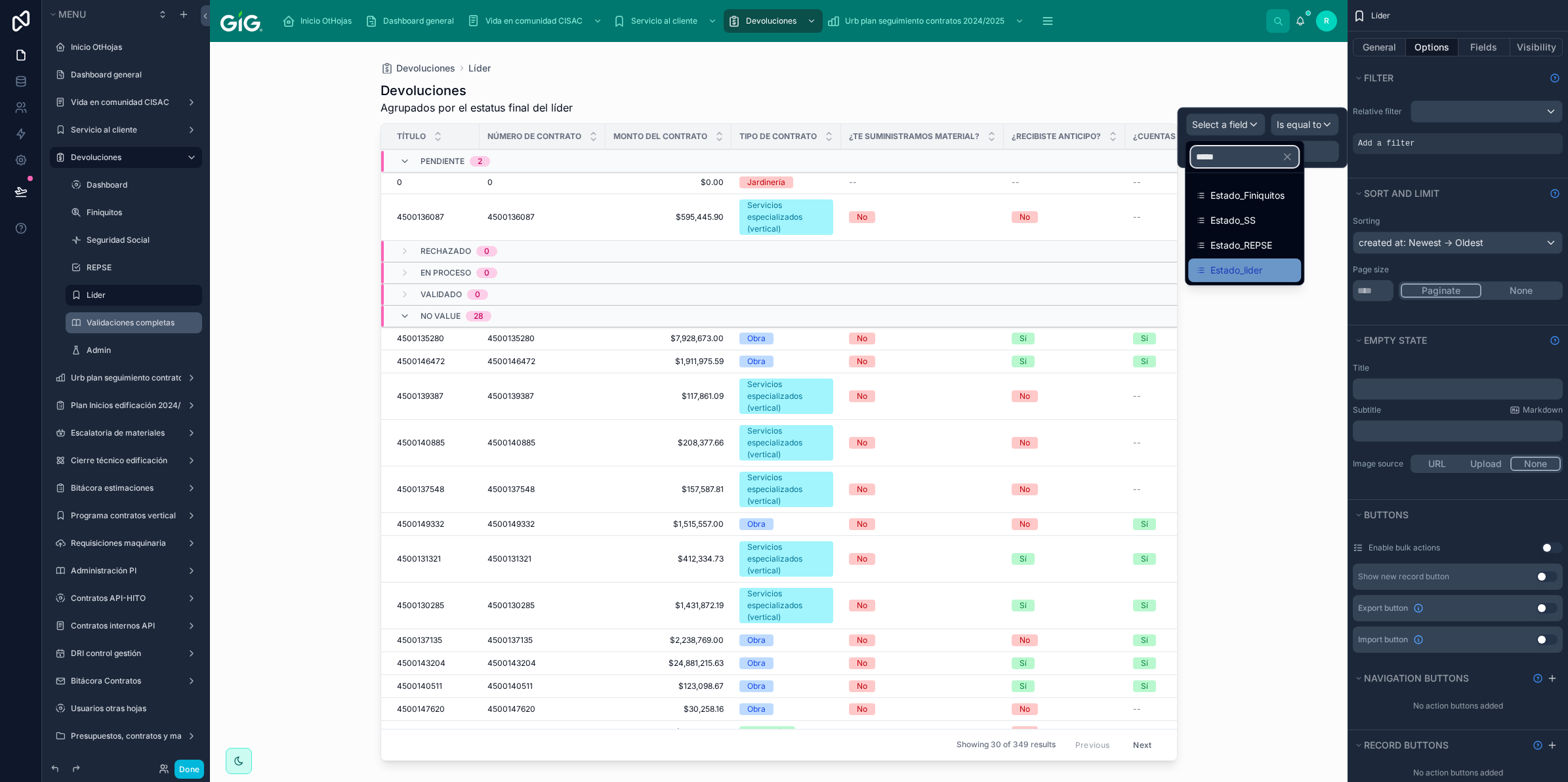
type input "*****"
click at [1281, 270] on div "Estado_lider" at bounding box center [1245, 271] width 97 height 16
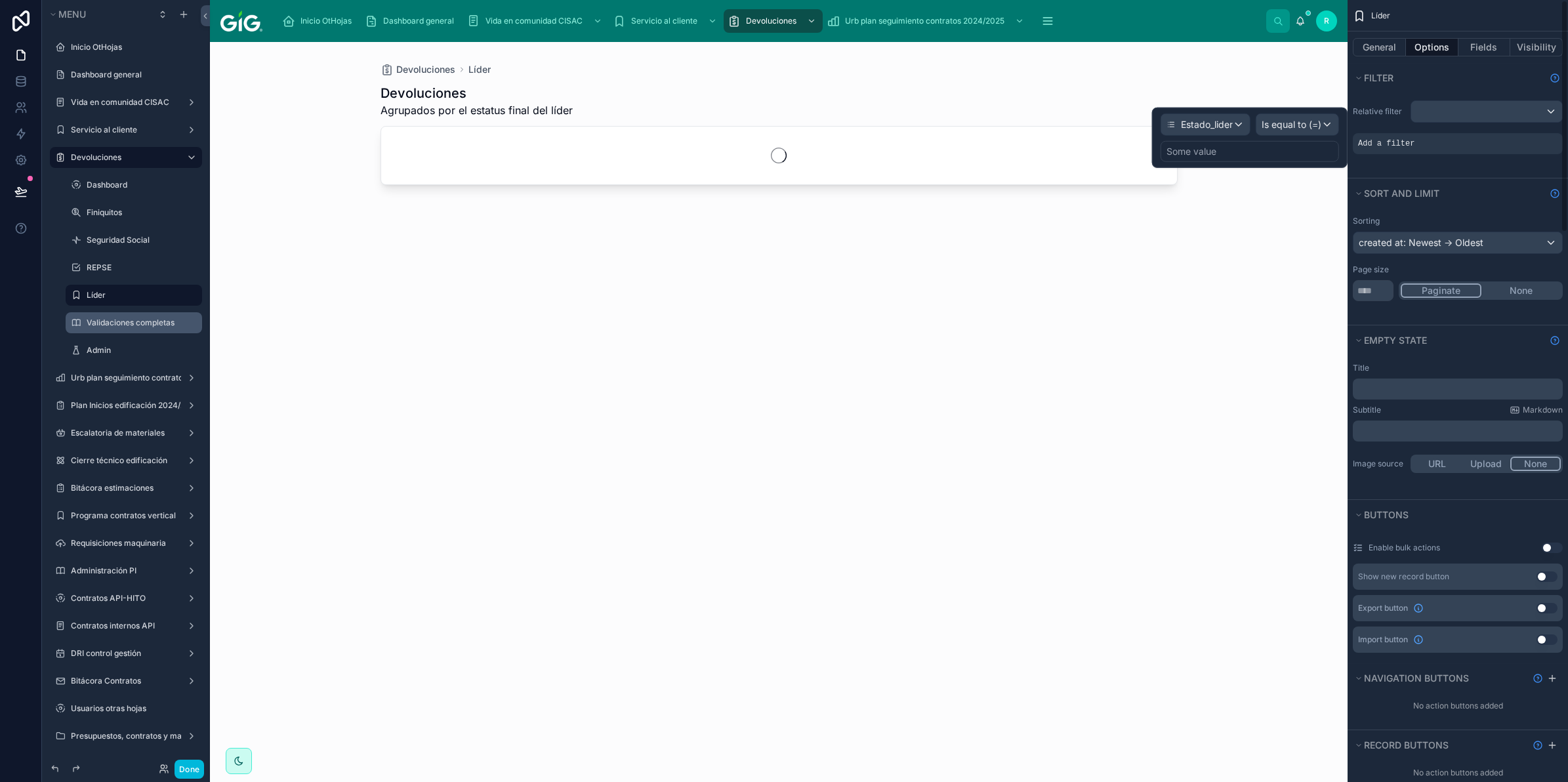
click at [1271, 158] on div "Some value" at bounding box center [1250, 152] width 179 height 21
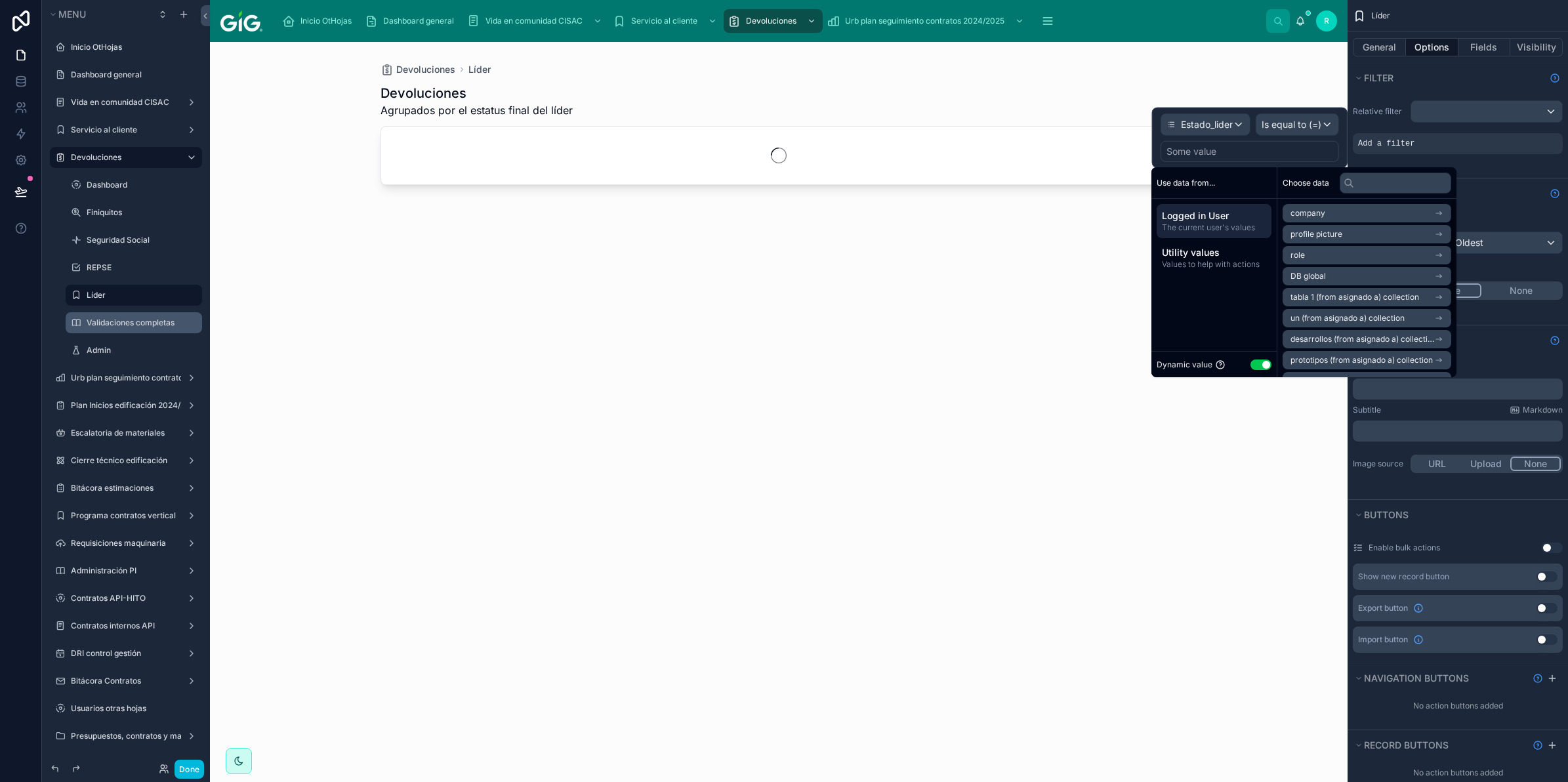
click at [1262, 365] on button "Use setting" at bounding box center [1261, 365] width 21 height 11
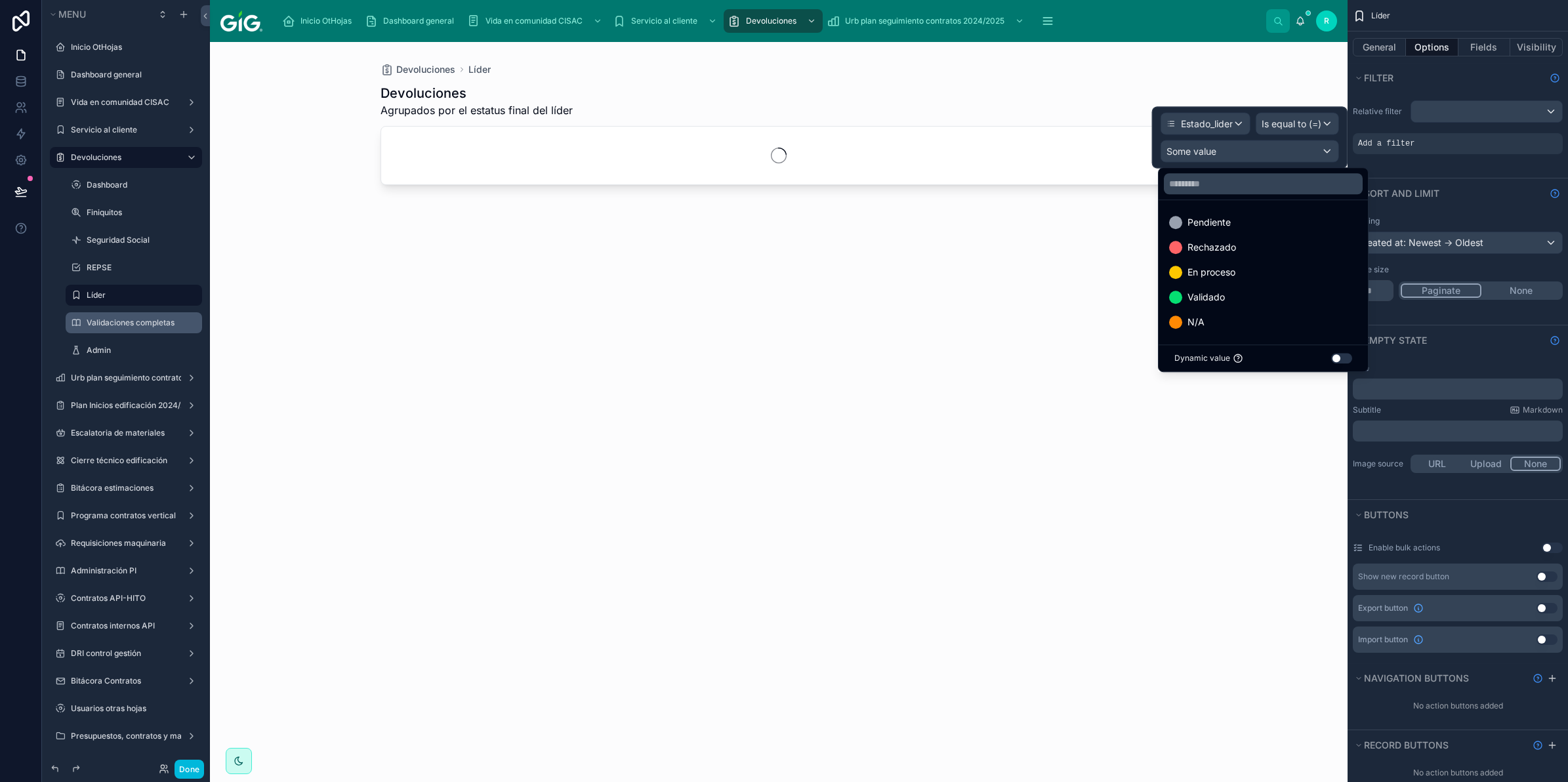
click at [1294, 120] on div at bounding box center [1250, 138] width 196 height 62
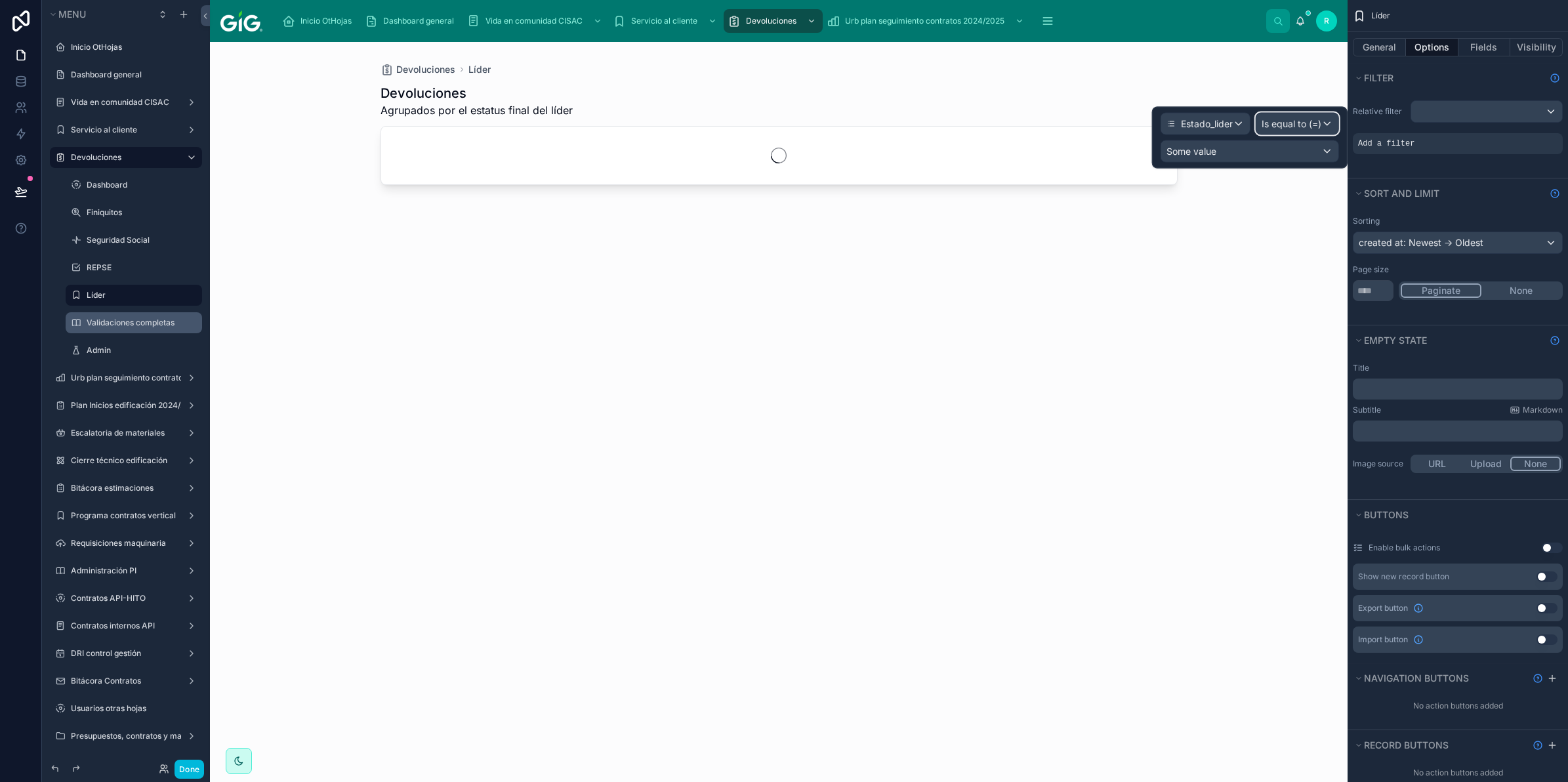
click at [1294, 120] on span "Is equal to (=)" at bounding box center [1292, 124] width 60 height 13
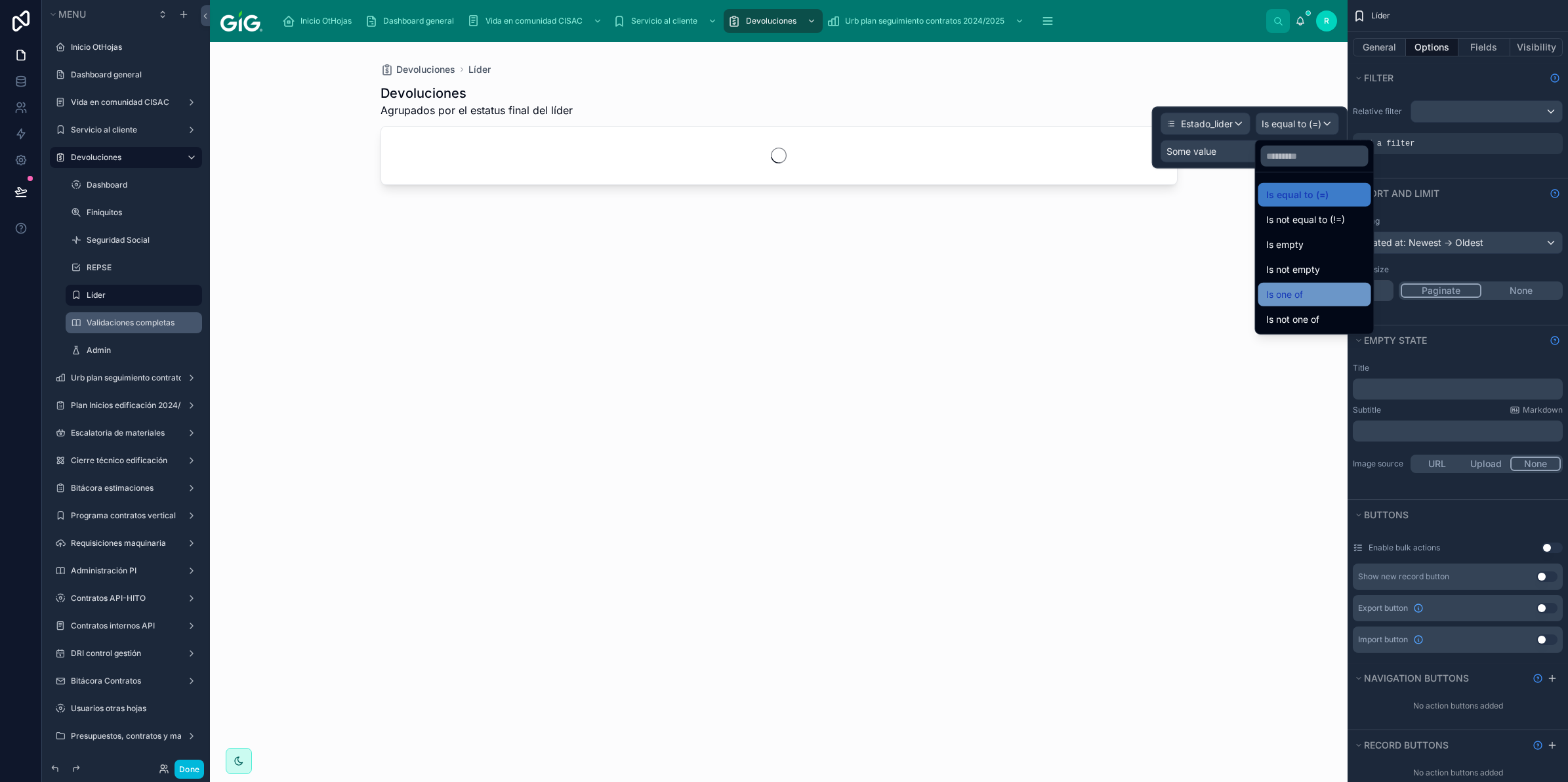
click at [1307, 297] on div "Is one of" at bounding box center [1315, 295] width 97 height 16
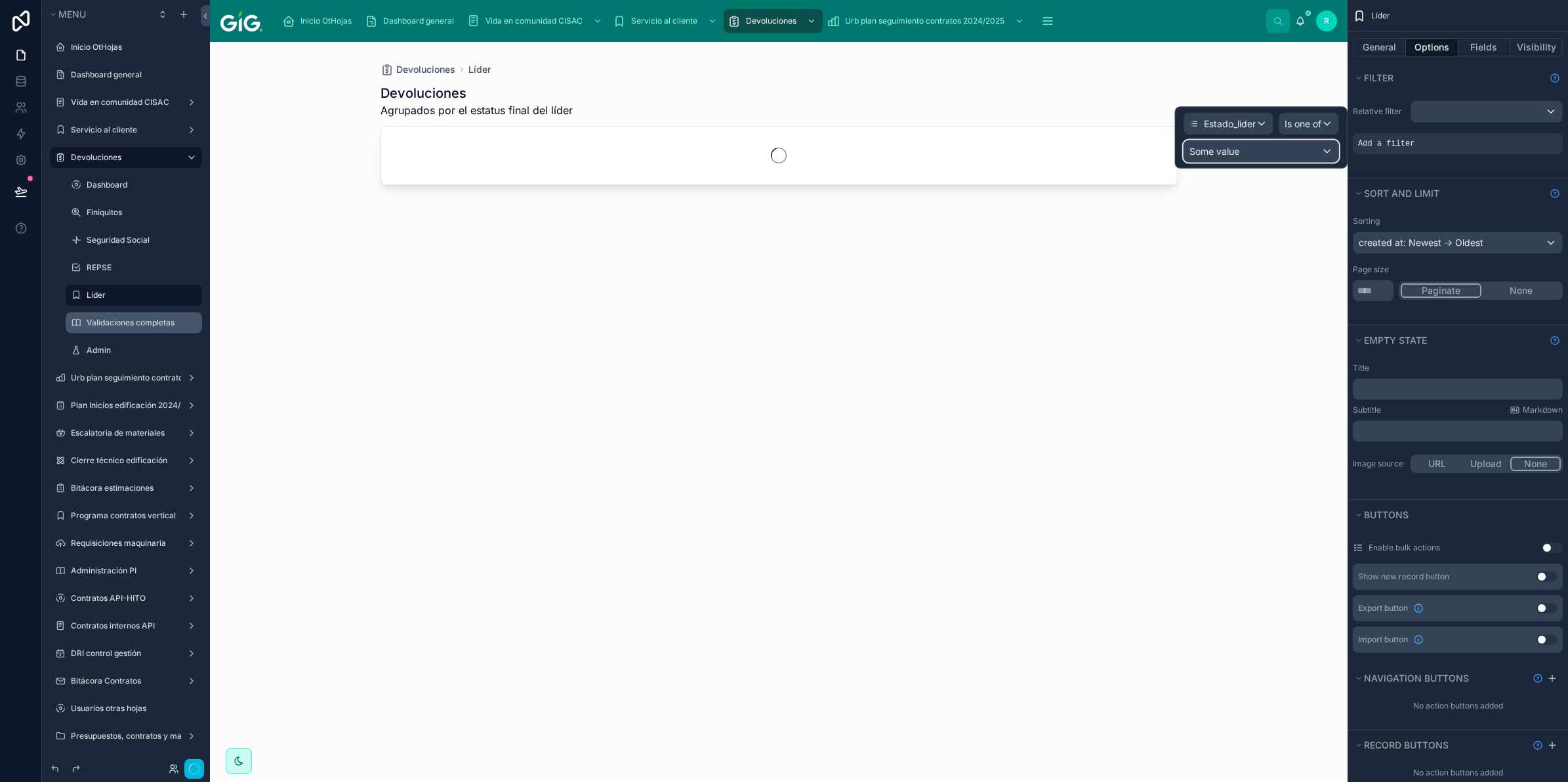
click at [1260, 146] on div "Some value" at bounding box center [1261, 152] width 154 height 21
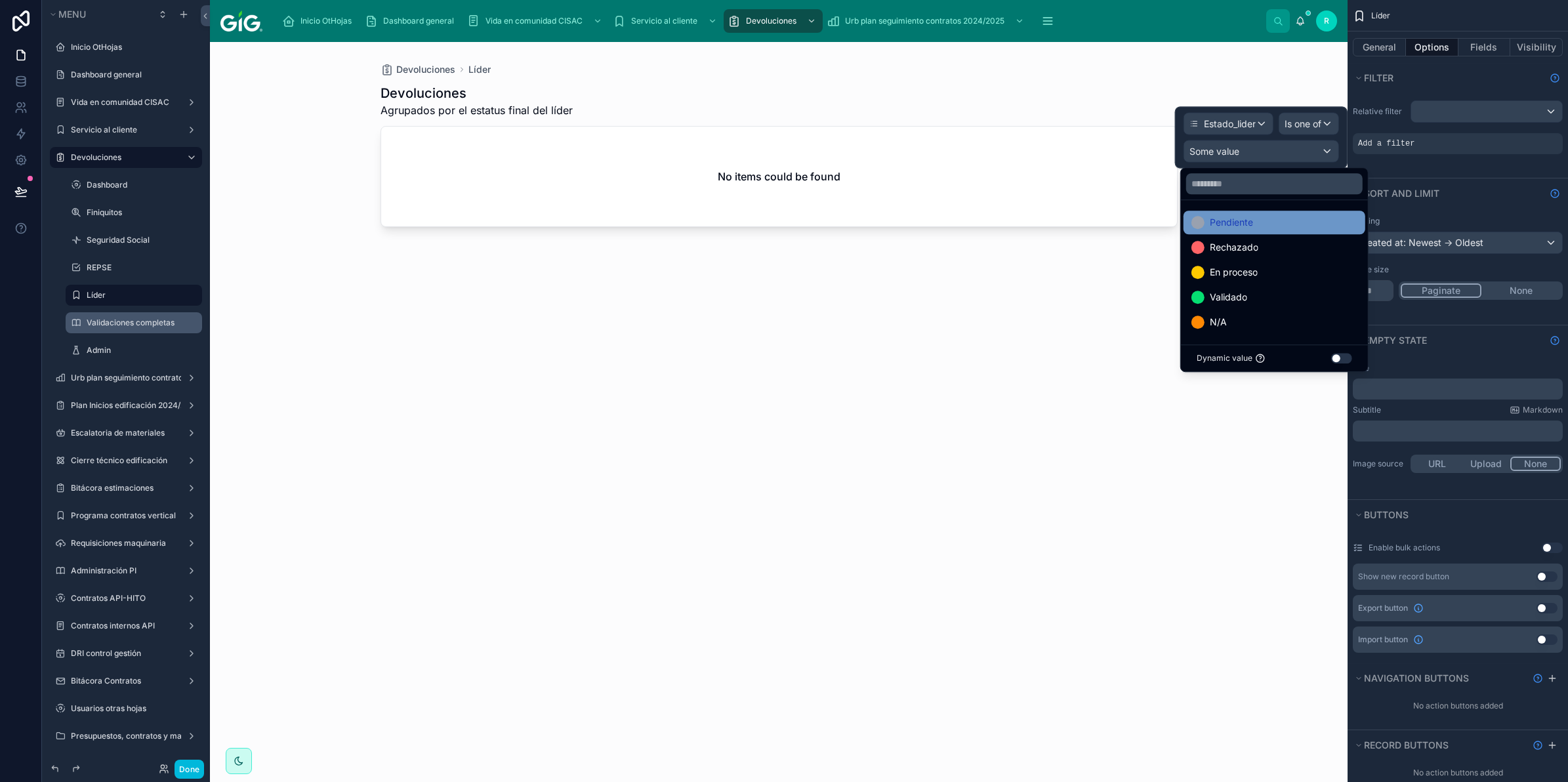
click at [1273, 217] on div "Pendiente" at bounding box center [1274, 223] width 166 height 16
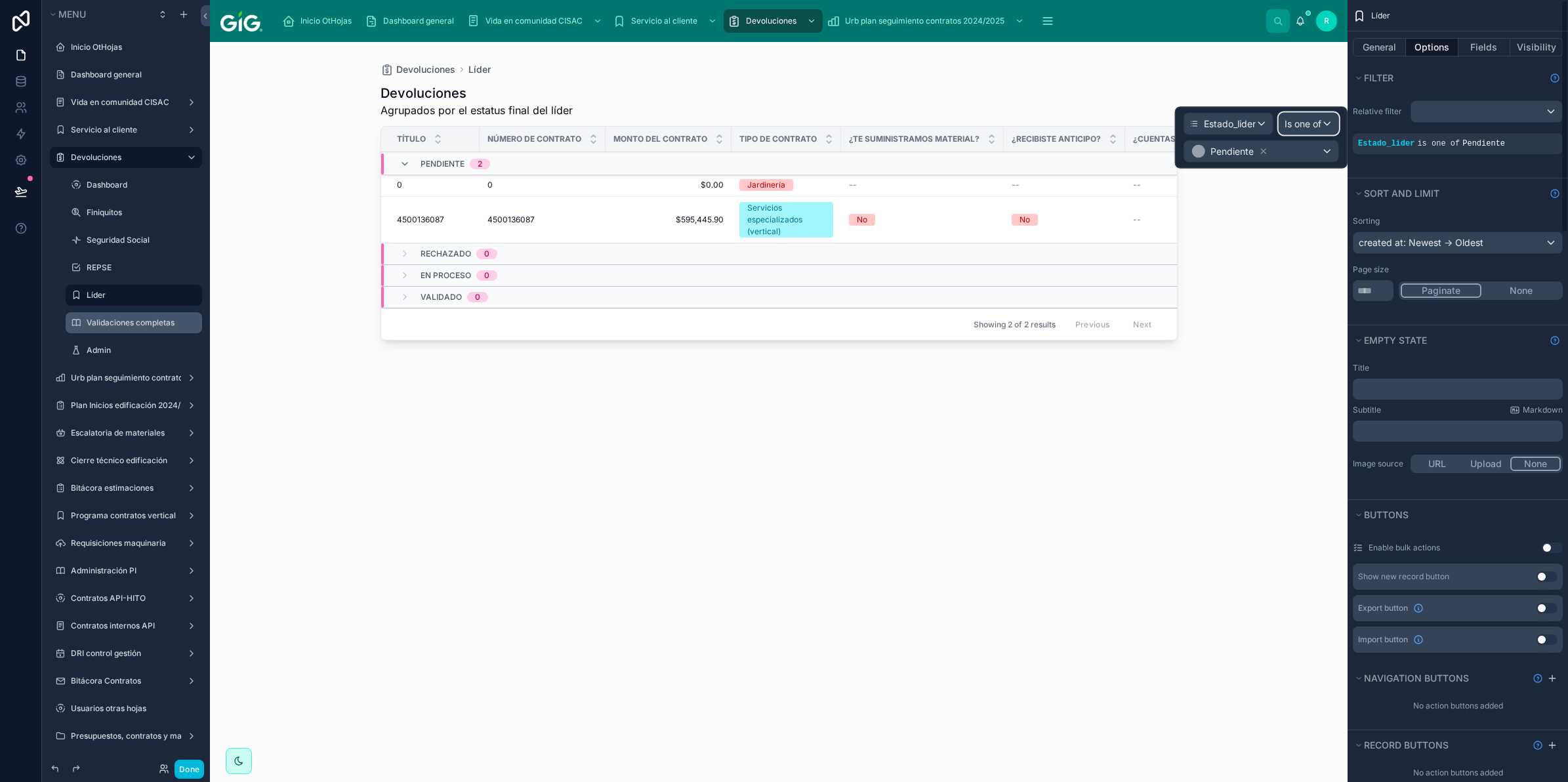
click at [1314, 127] on span "Is one of" at bounding box center [1303, 124] width 37 height 13
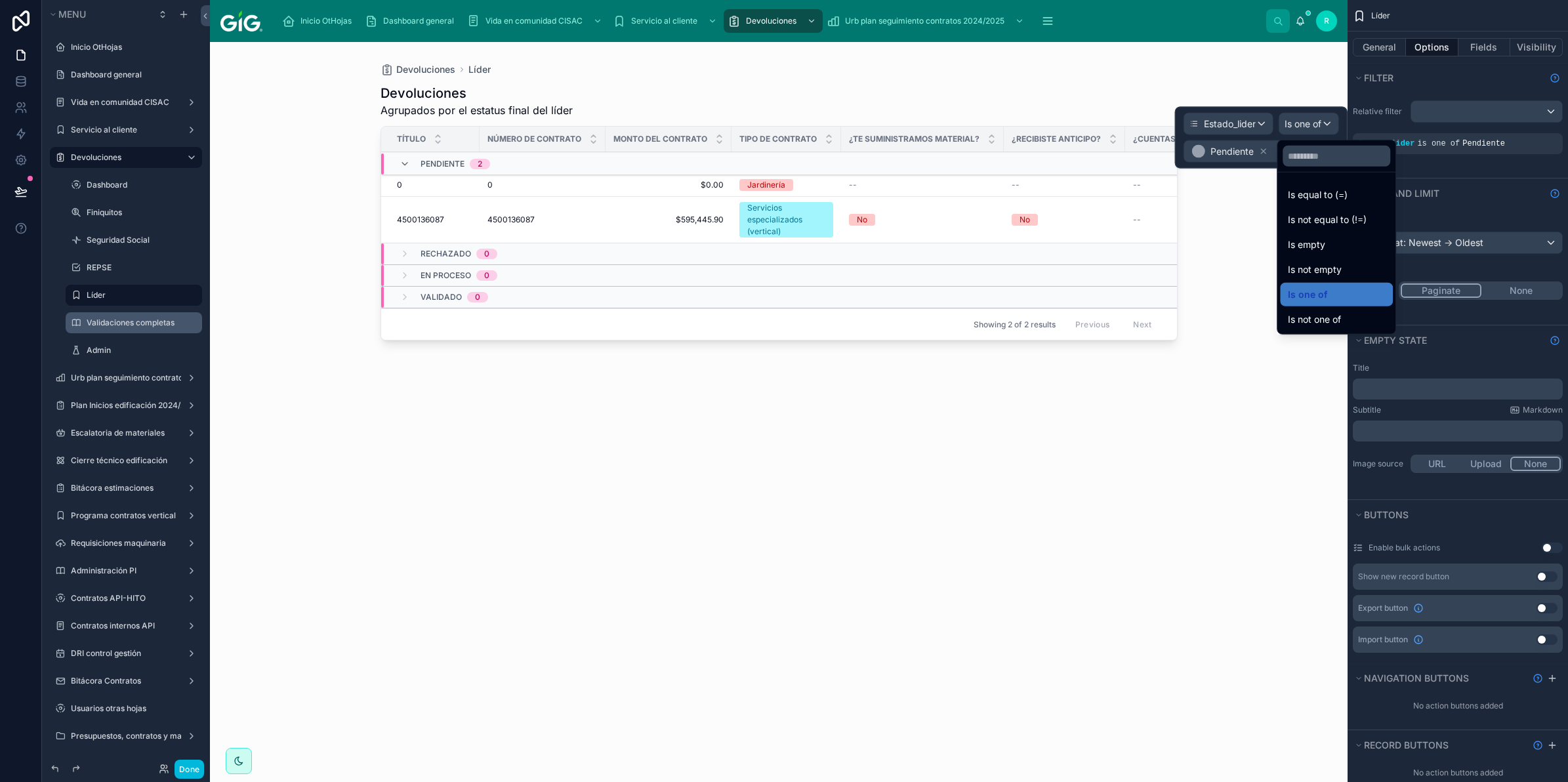
click at [1273, 153] on div at bounding box center [1261, 138] width 173 height 62
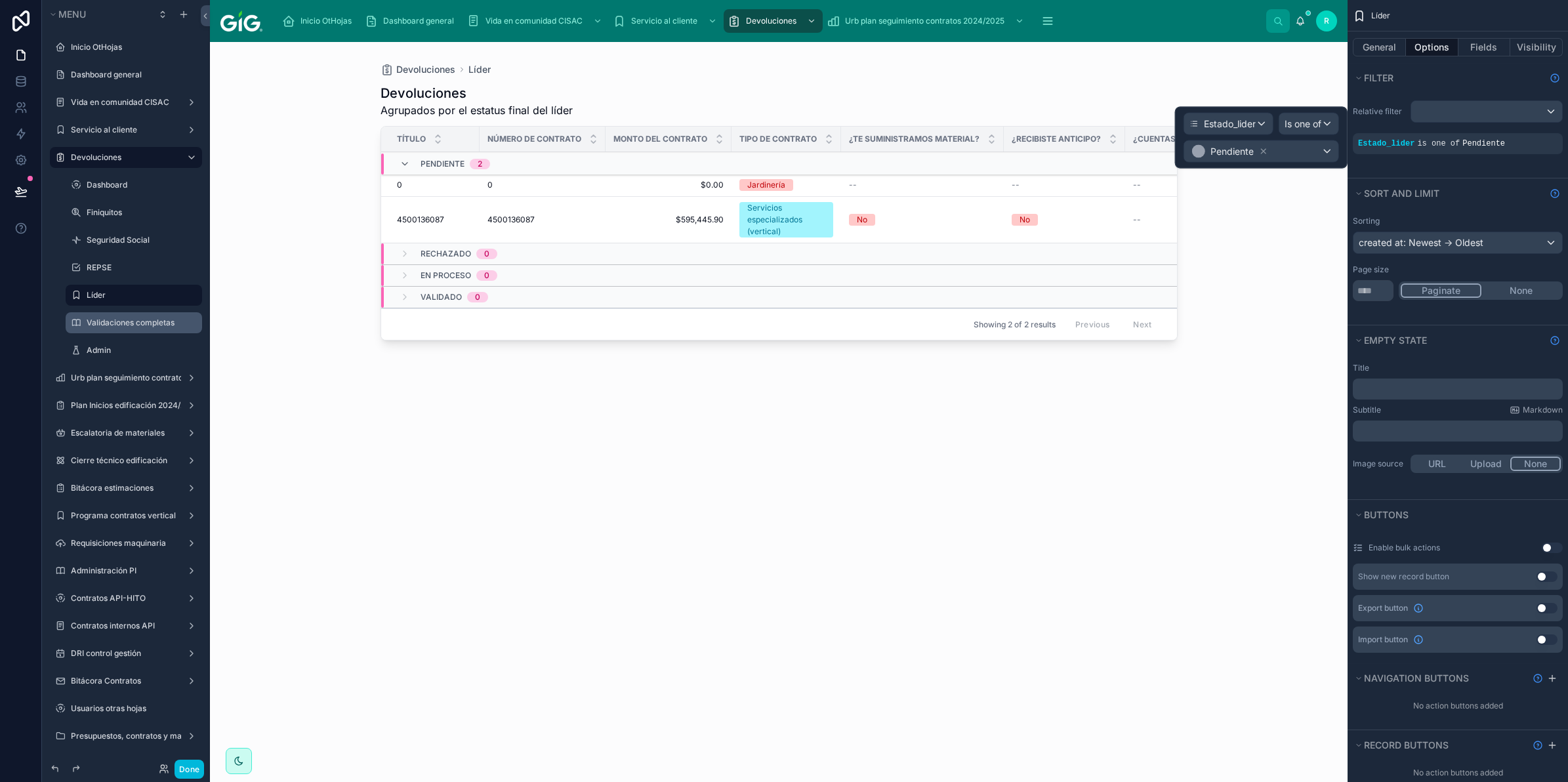
click at [1288, 163] on div "Estado_lider Is one of Pendiente" at bounding box center [1261, 138] width 173 height 62
click at [1298, 153] on div "Pendiente" at bounding box center [1261, 152] width 154 height 21
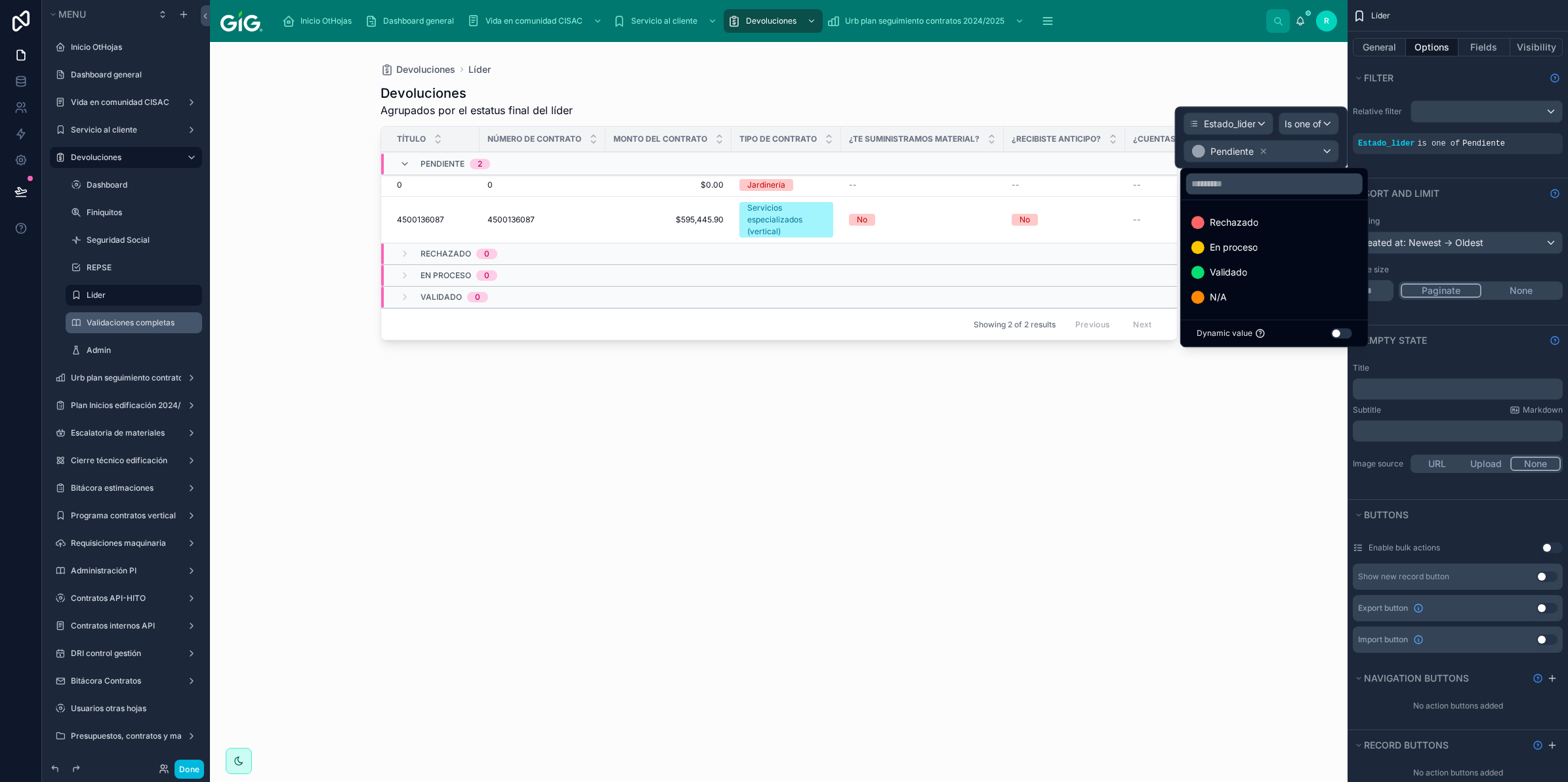
drag, startPoint x: 1283, startPoint y: 230, endPoint x: 1297, endPoint y: 221, distance: 16.6
click at [1282, 231] on div "Rechazado" at bounding box center [1274, 223] width 182 height 24
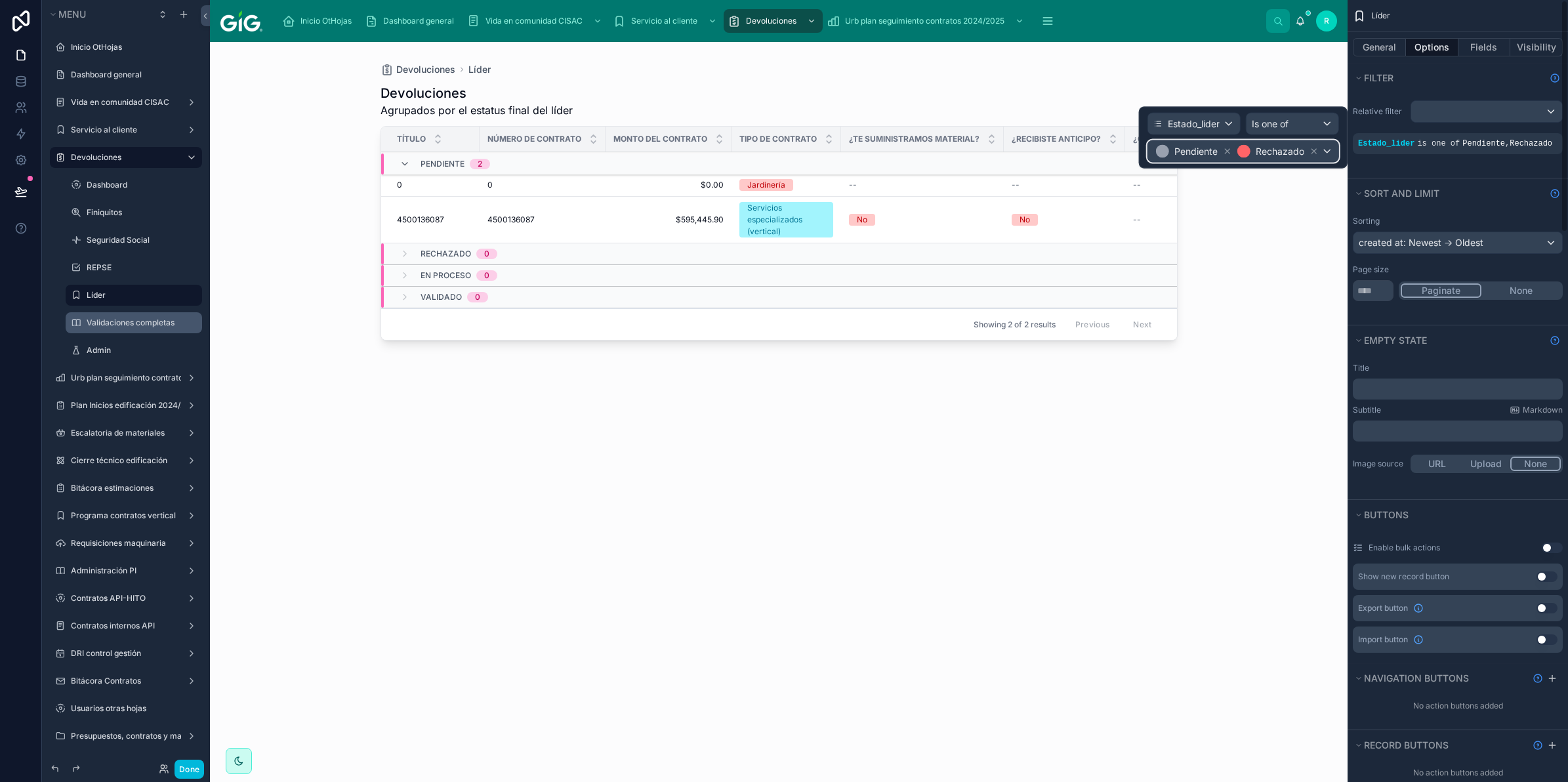
click at [1337, 153] on div "Pendiente Rechazado" at bounding box center [1244, 152] width 190 height 21
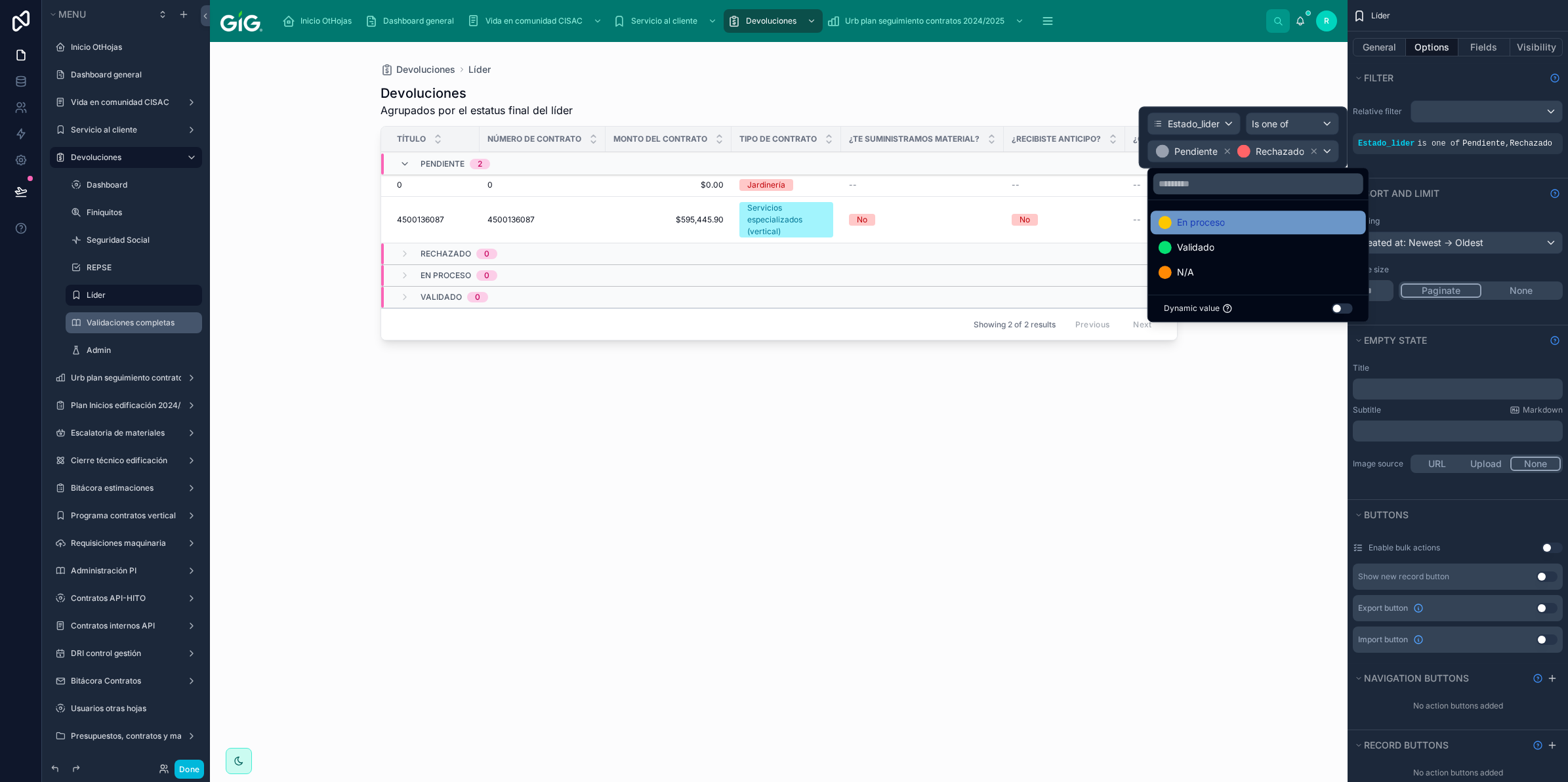
click at [1257, 224] on div "En proceso" at bounding box center [1259, 223] width 200 height 16
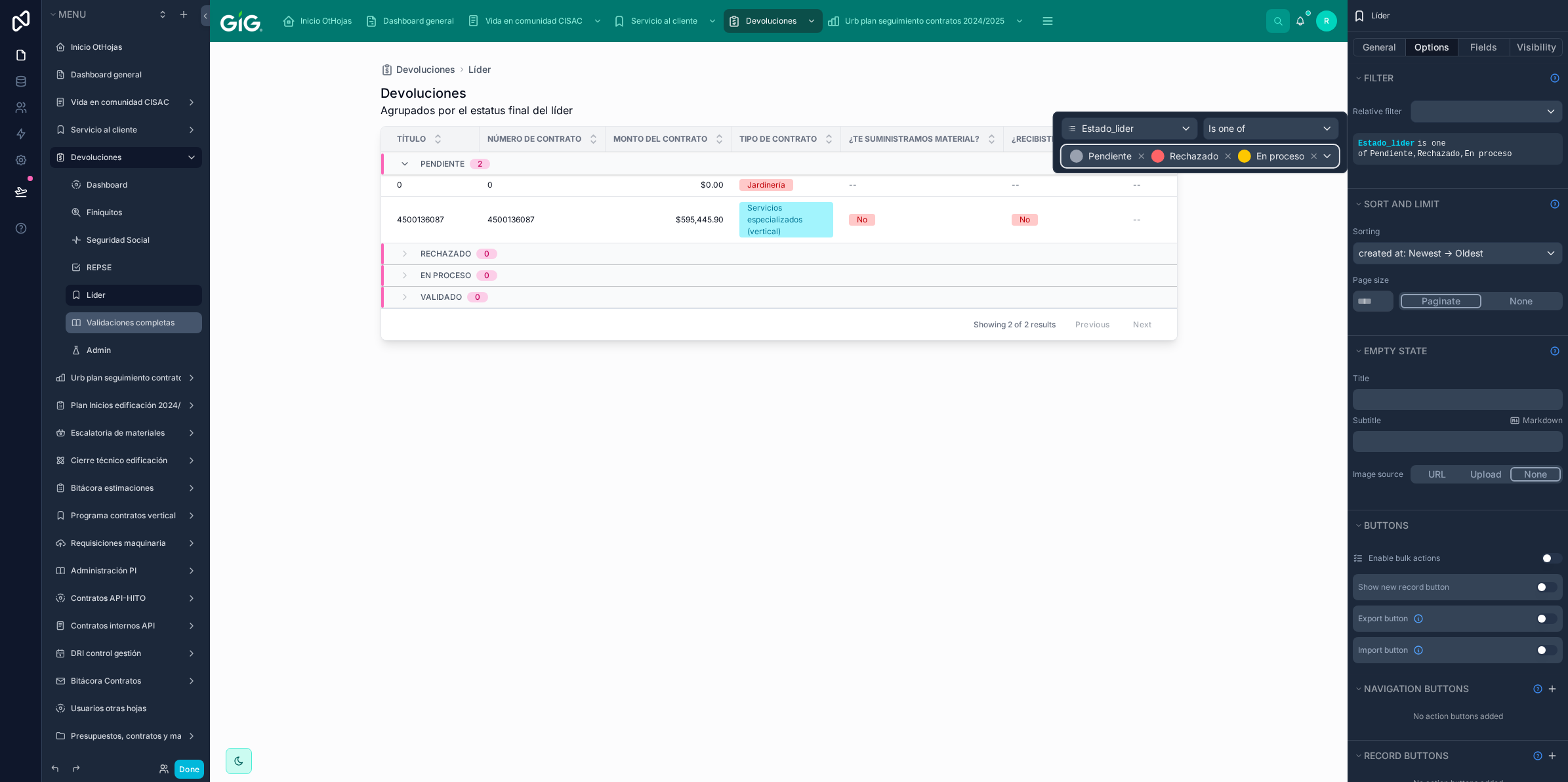
click at [1332, 155] on div "Pendiente Rechazado En proceso" at bounding box center [1200, 156] width 276 height 21
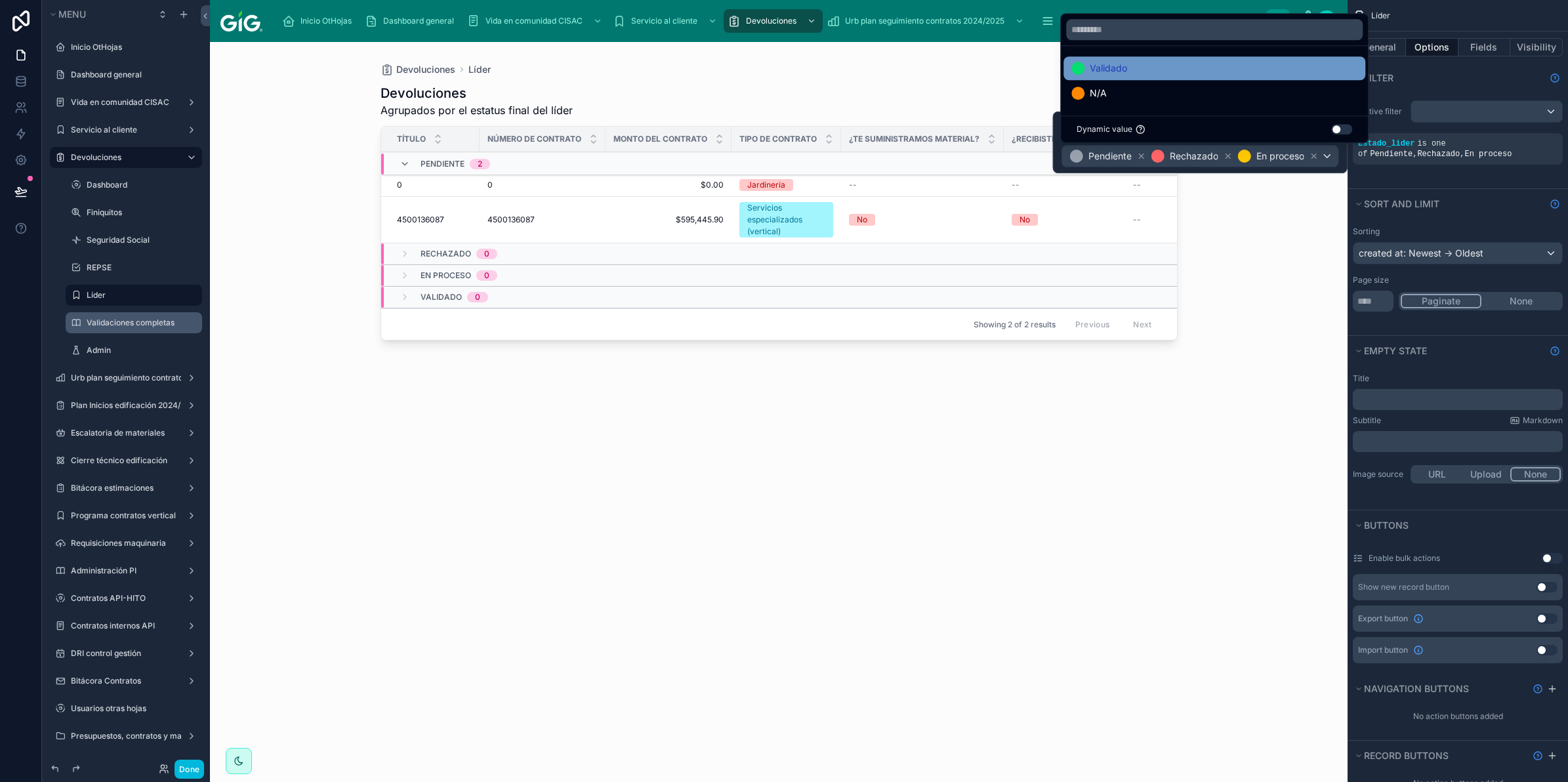
click at [1219, 63] on div "Validado" at bounding box center [1215, 68] width 286 height 16
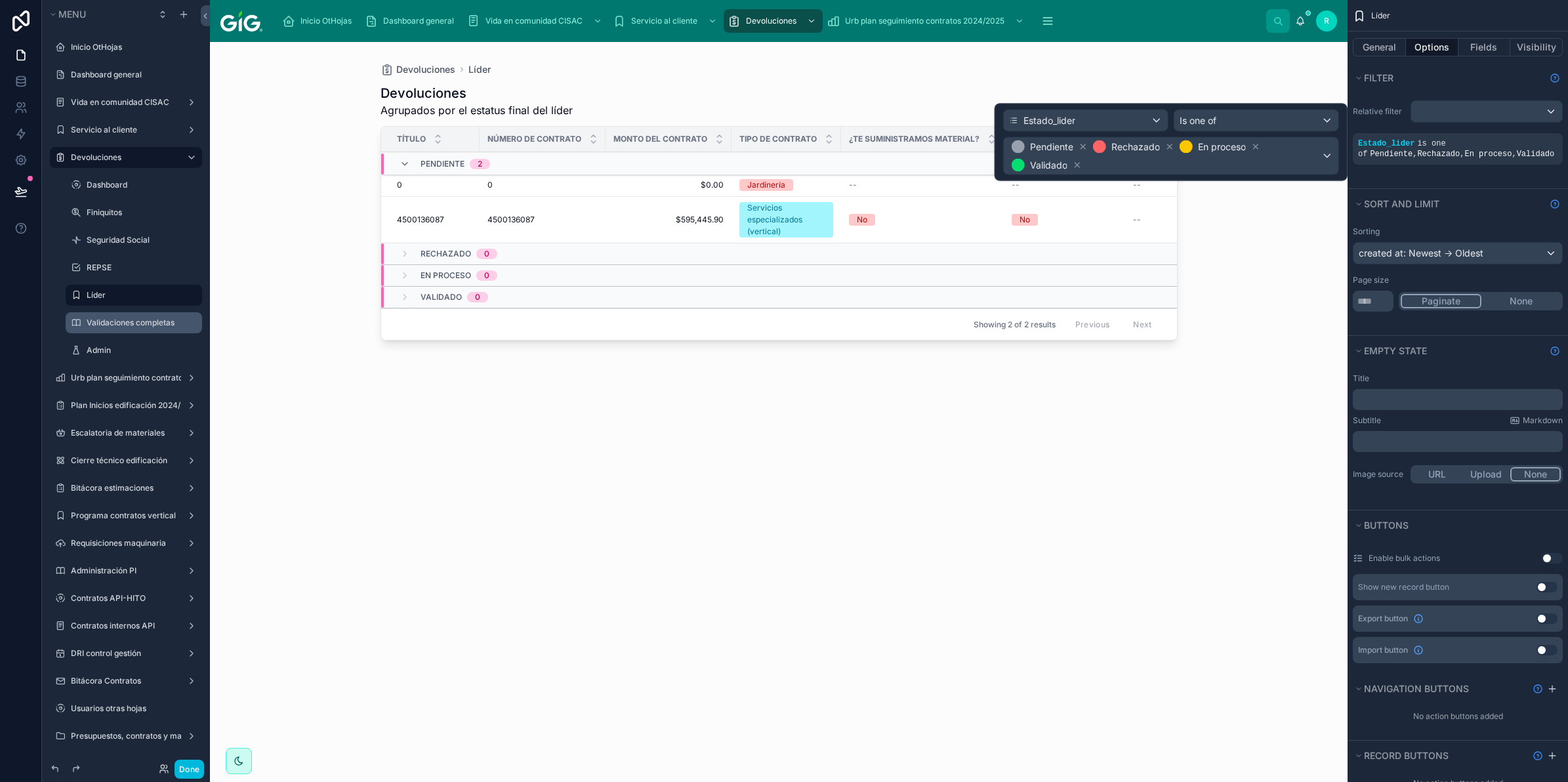
click at [1449, 185] on div "Relative filter Estado_lider is one of Pendiente , Rechazado , En proceso , Val…" at bounding box center [1458, 141] width 221 height 96
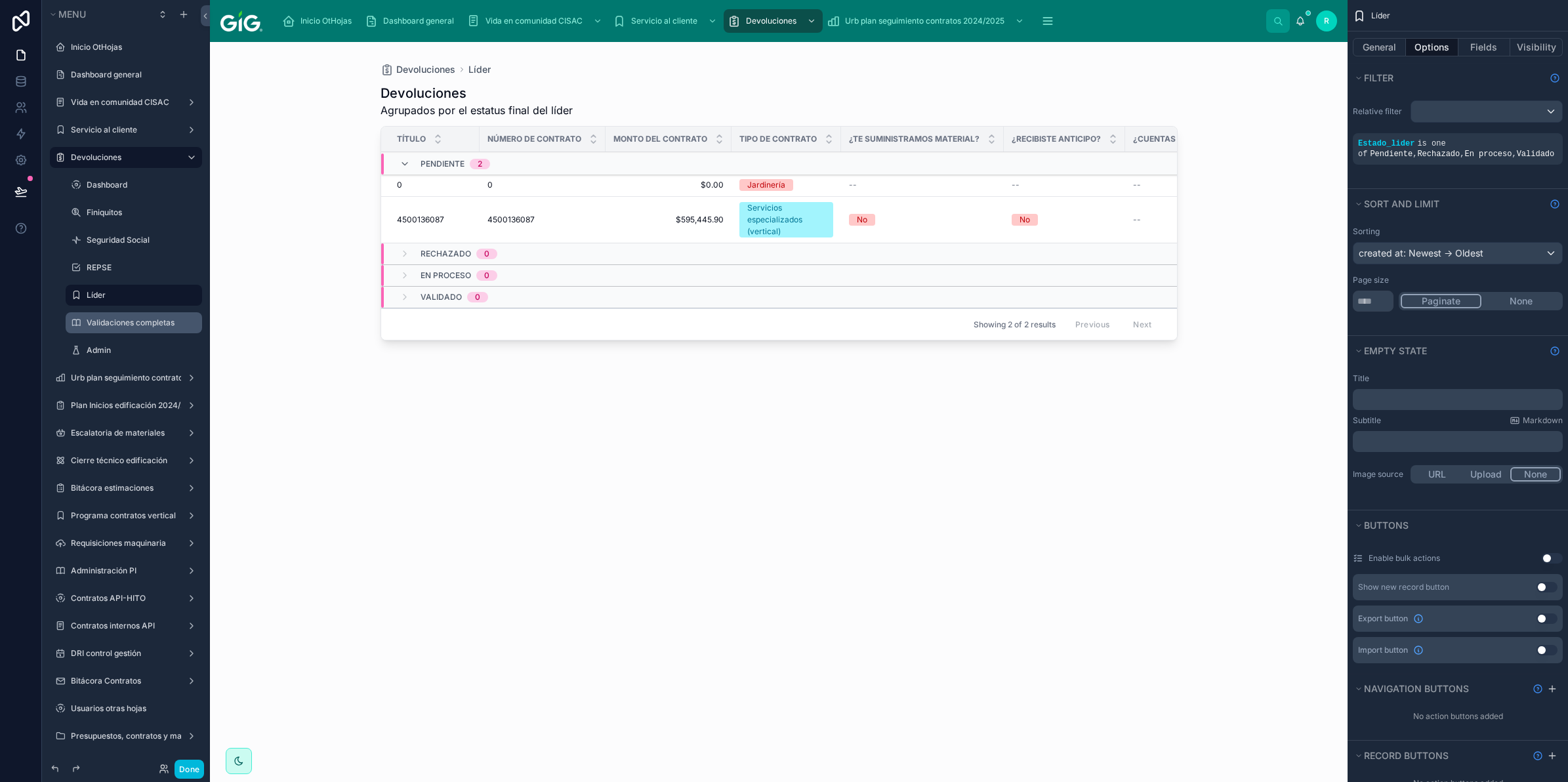
click at [0, 0] on icon "scrollable content" at bounding box center [0, 0] width 0 height 0
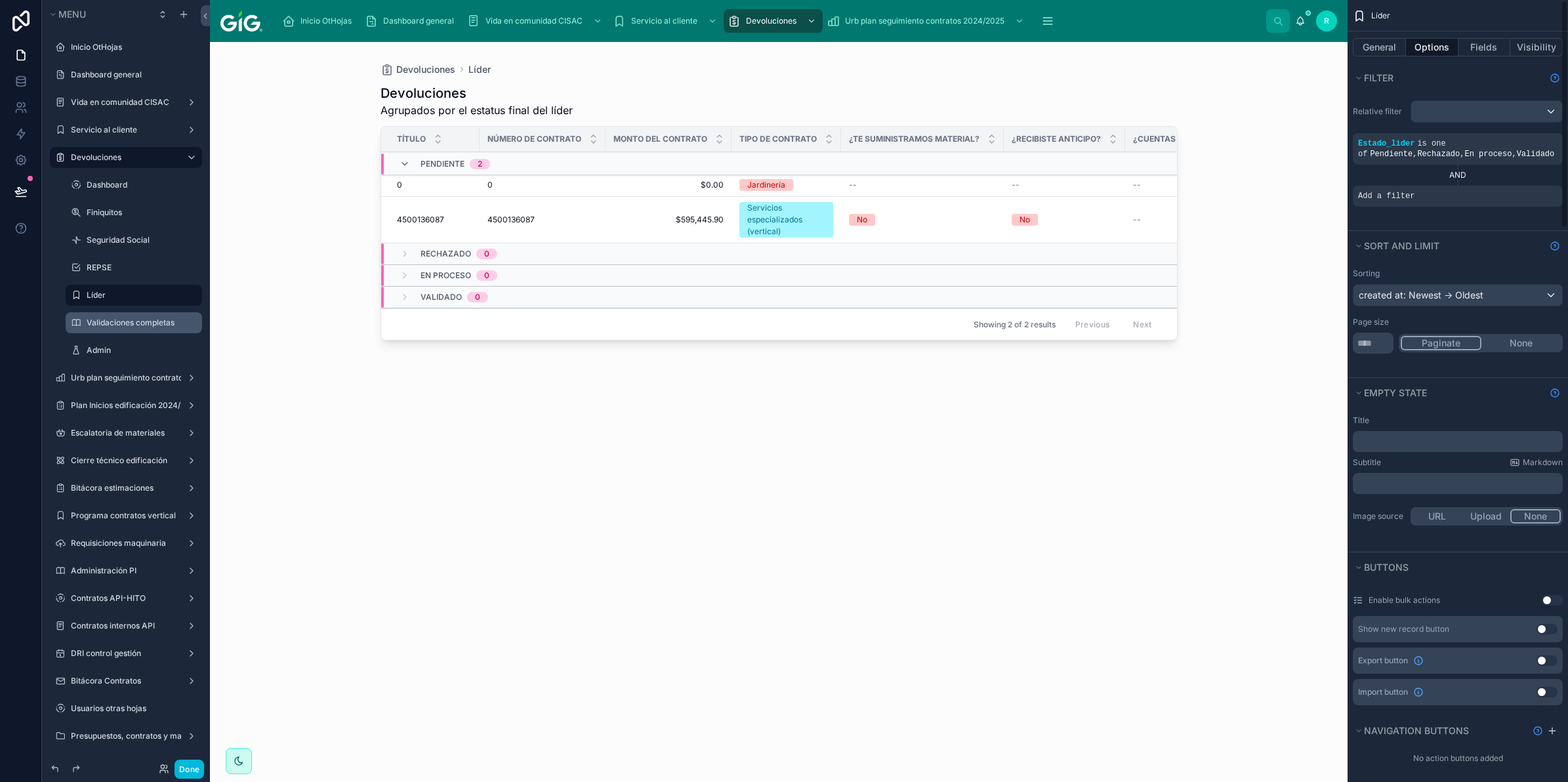
click at [0, 0] on div "scrollable content" at bounding box center [0, 0] width 0 height 0
click at [1251, 175] on div "Select a field" at bounding box center [1226, 177] width 78 height 21
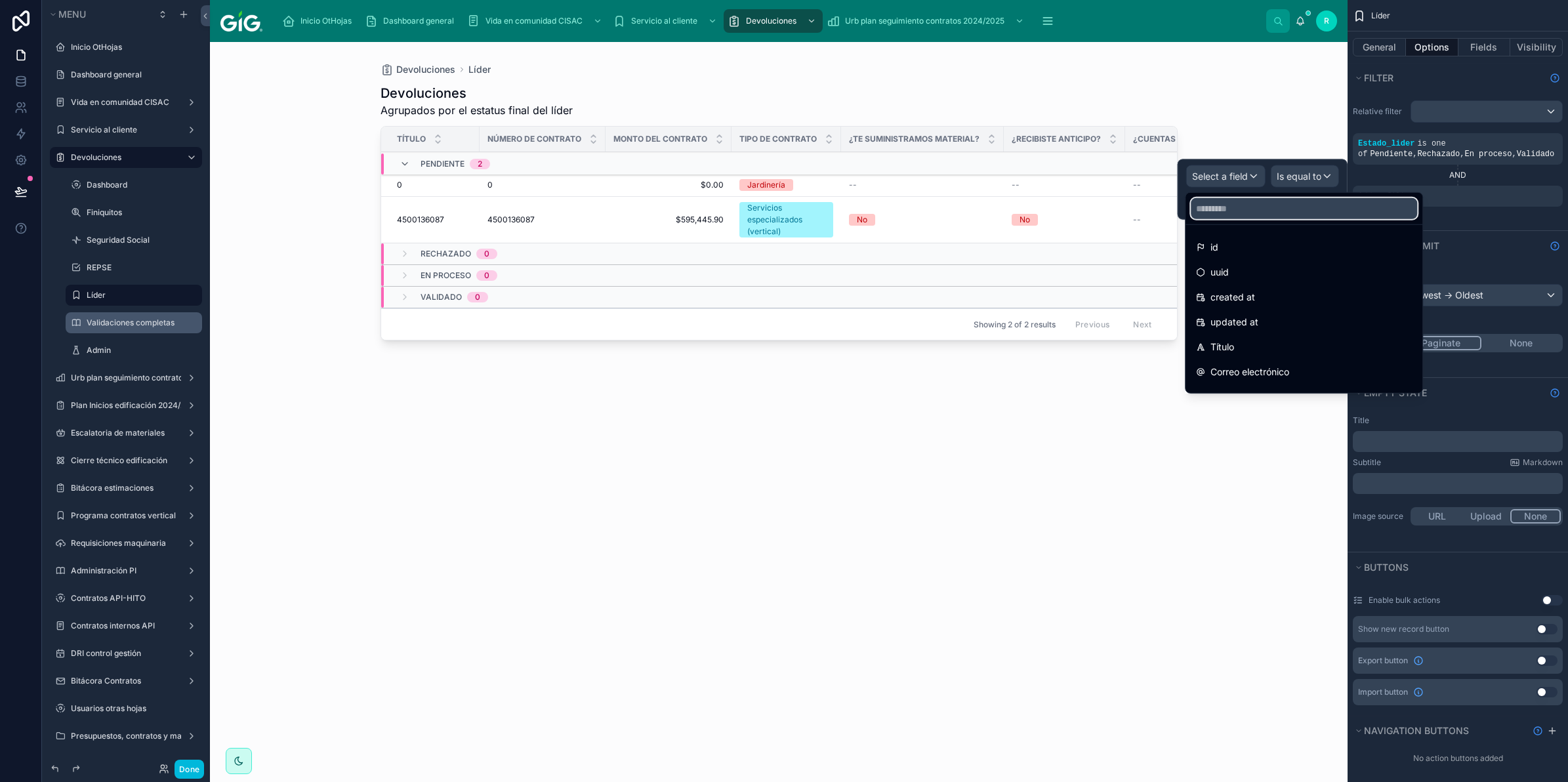
click at [1238, 208] on input "text" at bounding box center [1304, 209] width 227 height 21
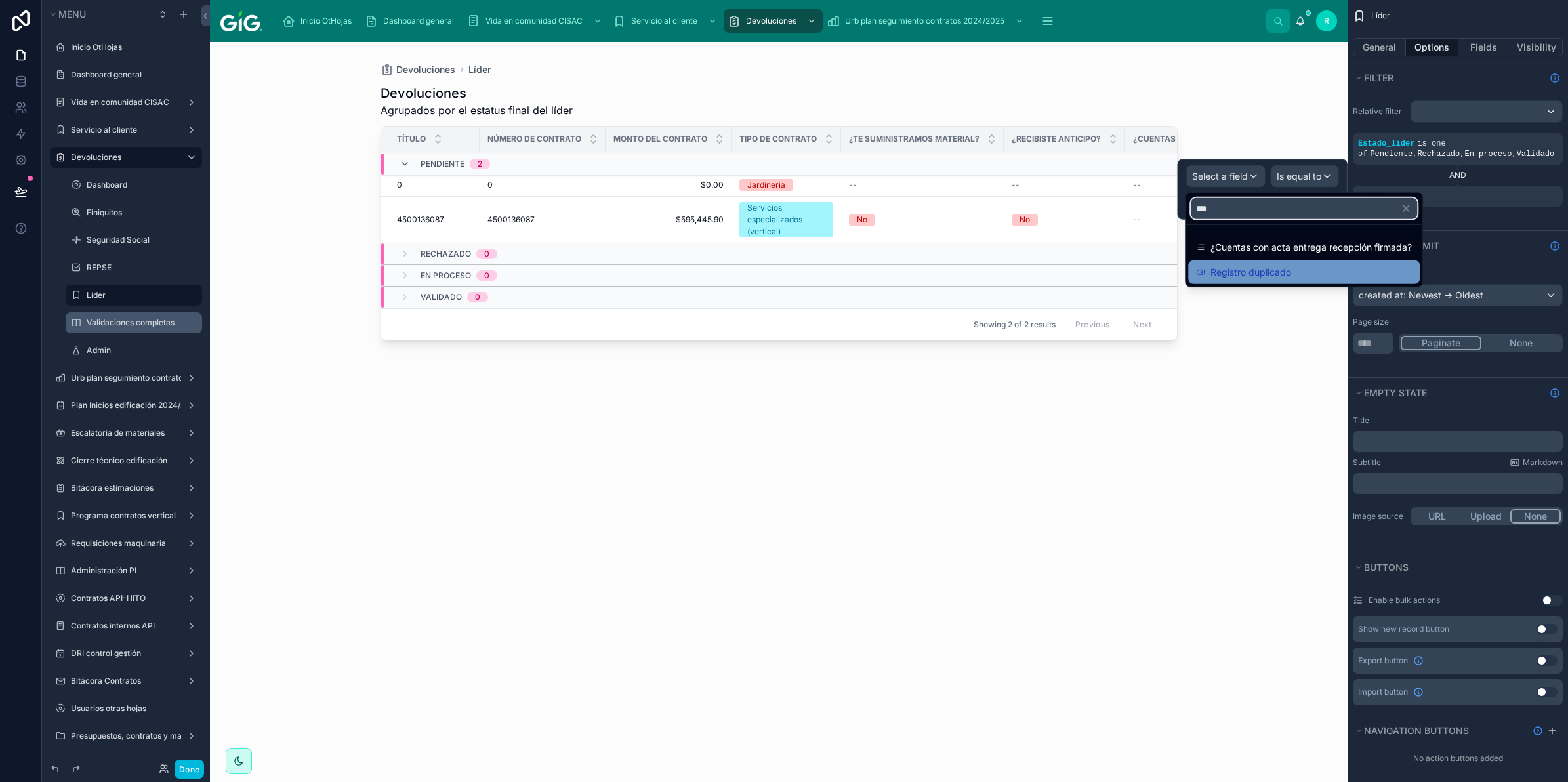
type input "***"
click at [1286, 268] on span "Registro duplicado" at bounding box center [1251, 272] width 81 height 16
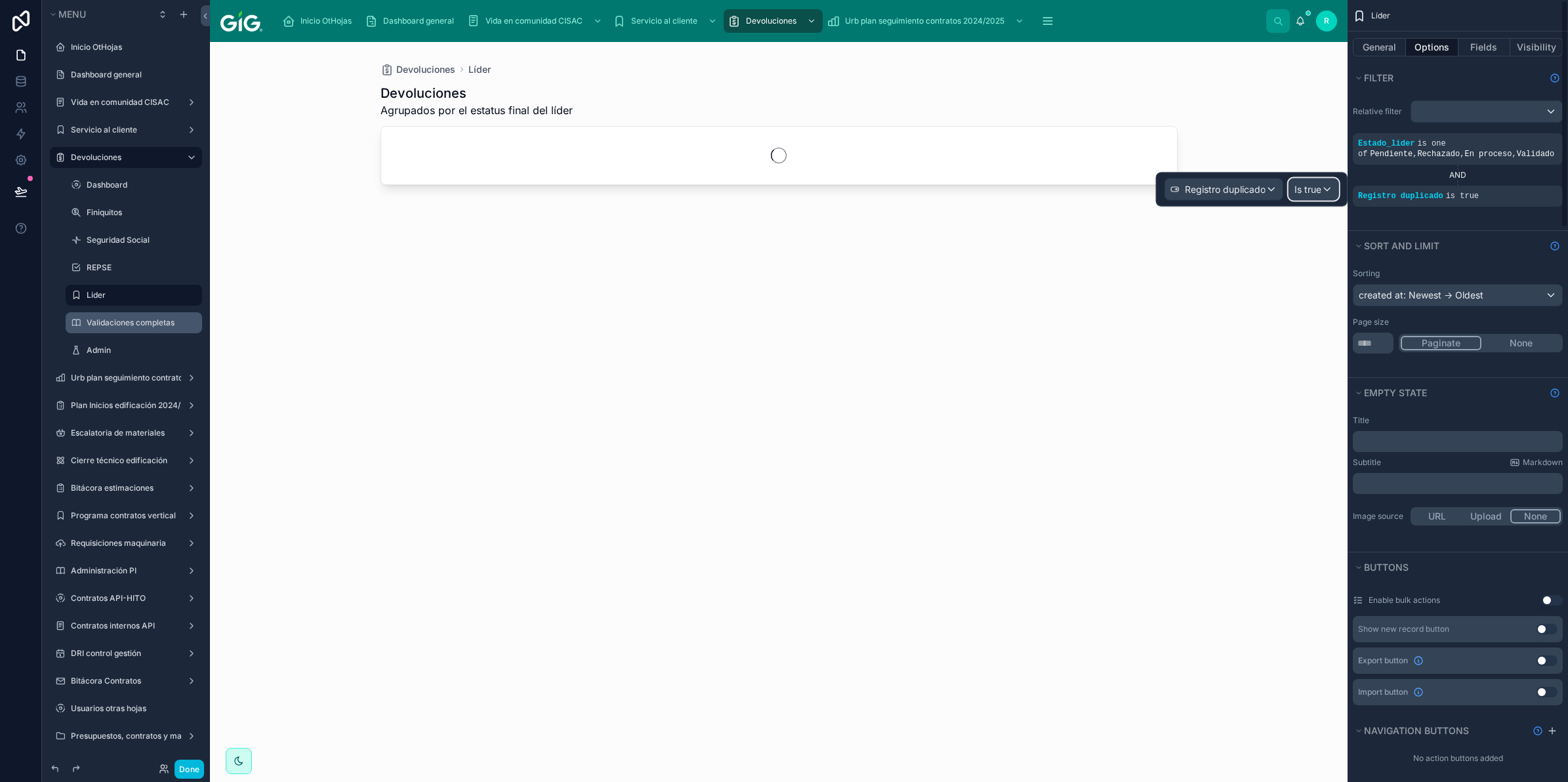
click at [1321, 188] on div "Is true" at bounding box center [1314, 190] width 49 height 21
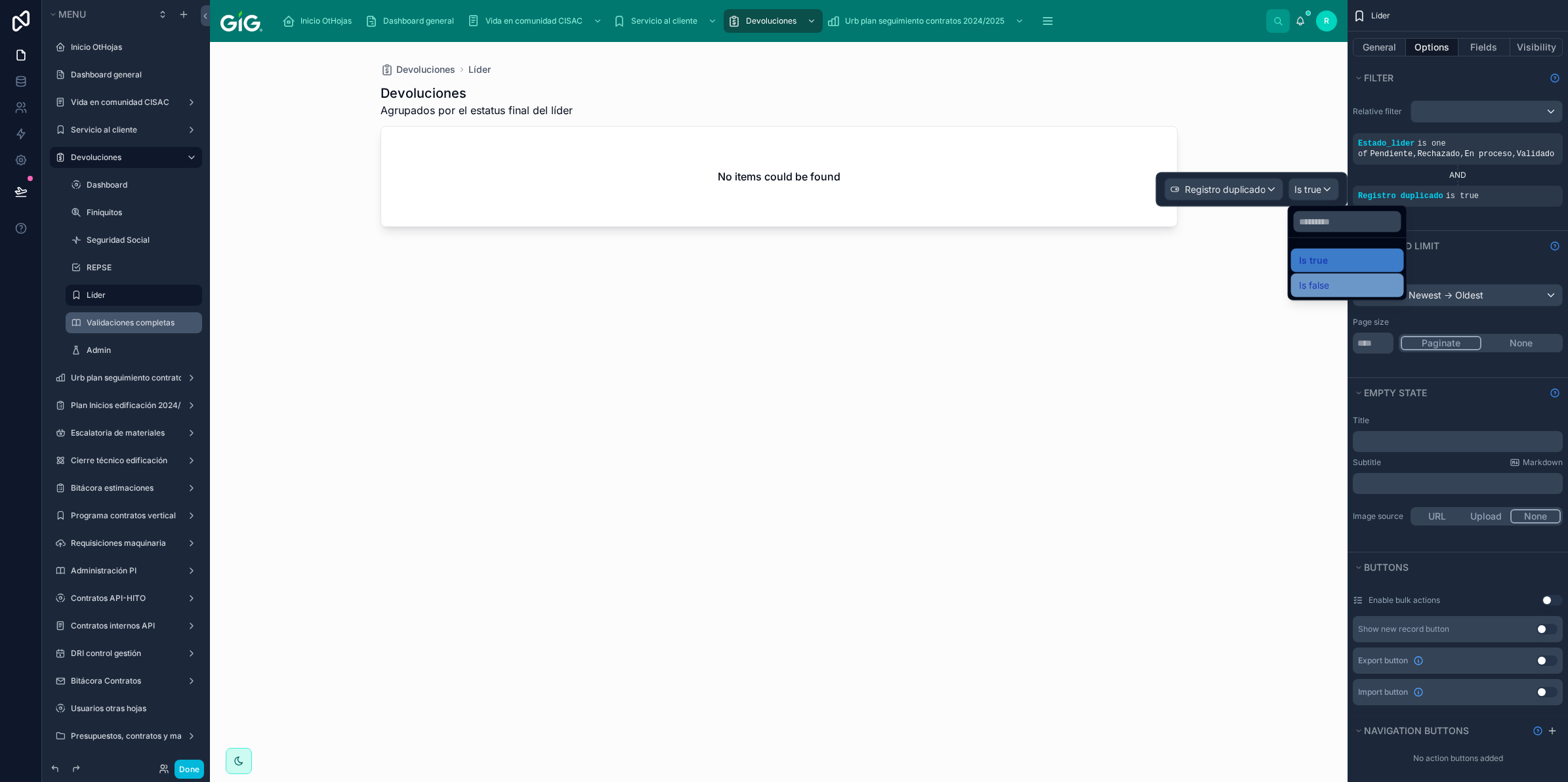
click at [1346, 279] on div "Is false" at bounding box center [1348, 286] width 97 height 16
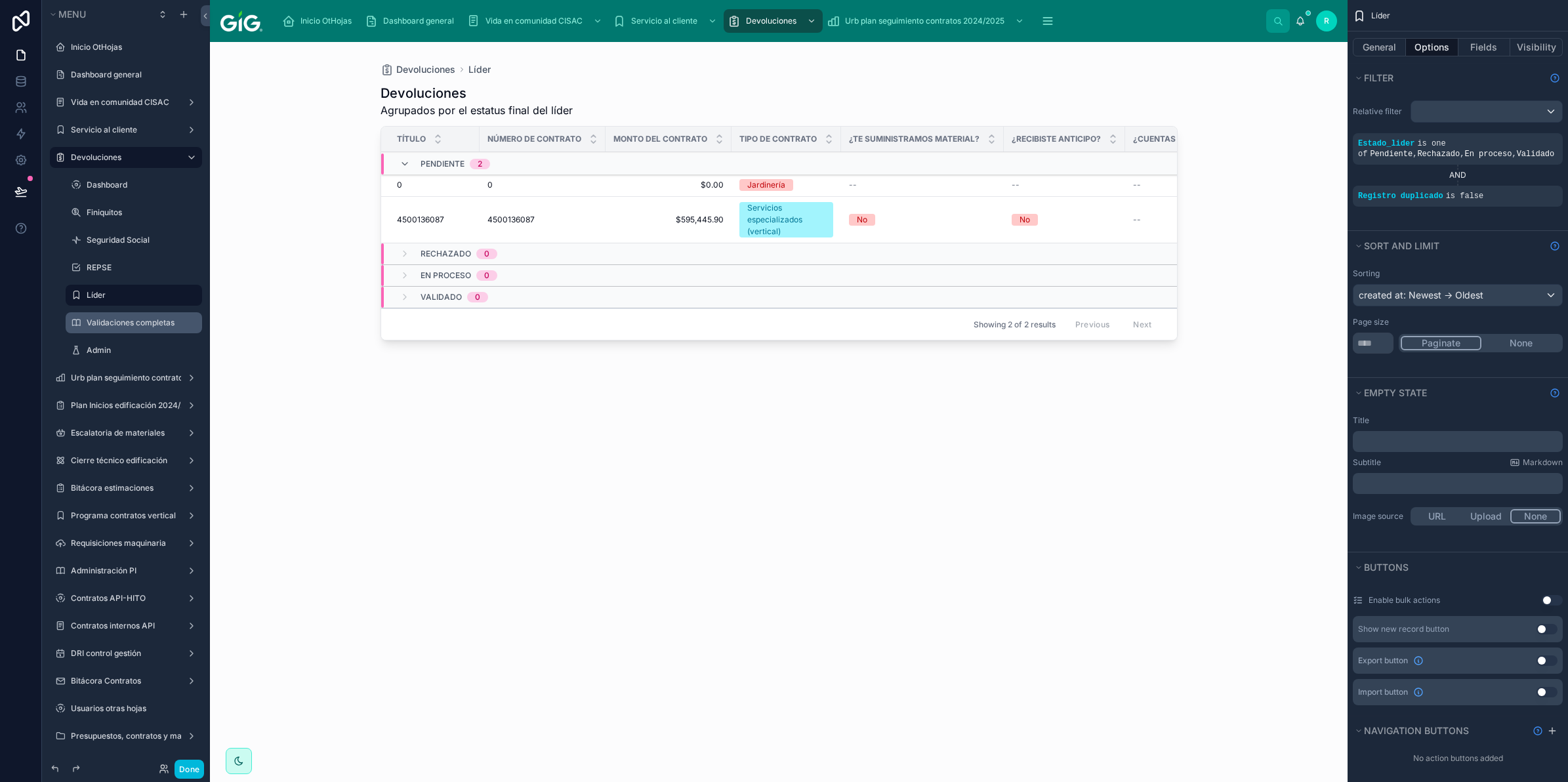
click at [1471, 215] on div "Relative filter Estado_lider is one of Pendiente , Rechazado , En proceso , Val…" at bounding box center [1458, 162] width 221 height 138
click at [0, 0] on div "scrollable content" at bounding box center [0, 0] width 0 height 0
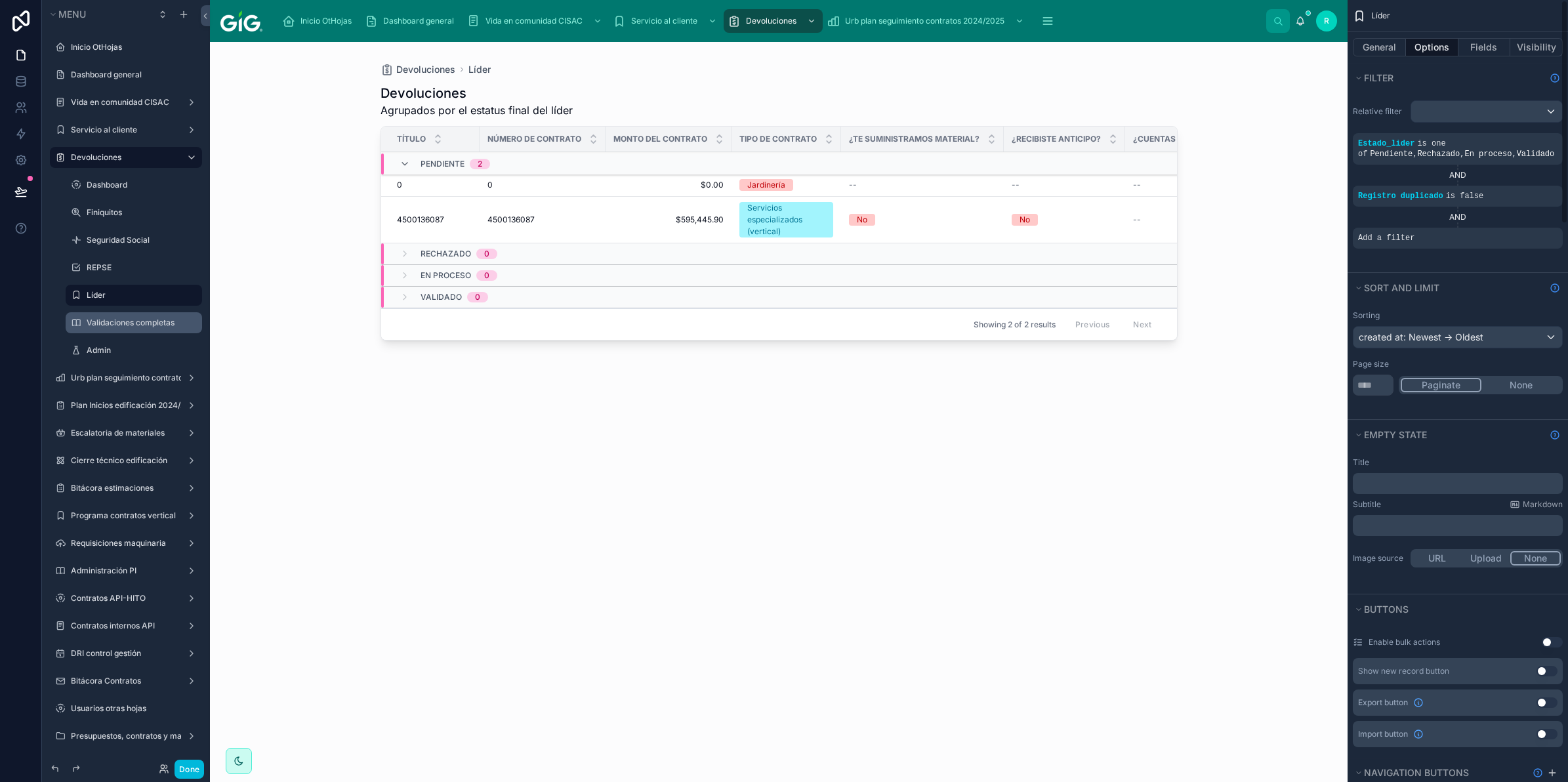
click at [0, 0] on icon "scrollable content" at bounding box center [0, 0] width 0 height 0
click at [1230, 221] on span "Select a field" at bounding box center [1220, 219] width 56 height 11
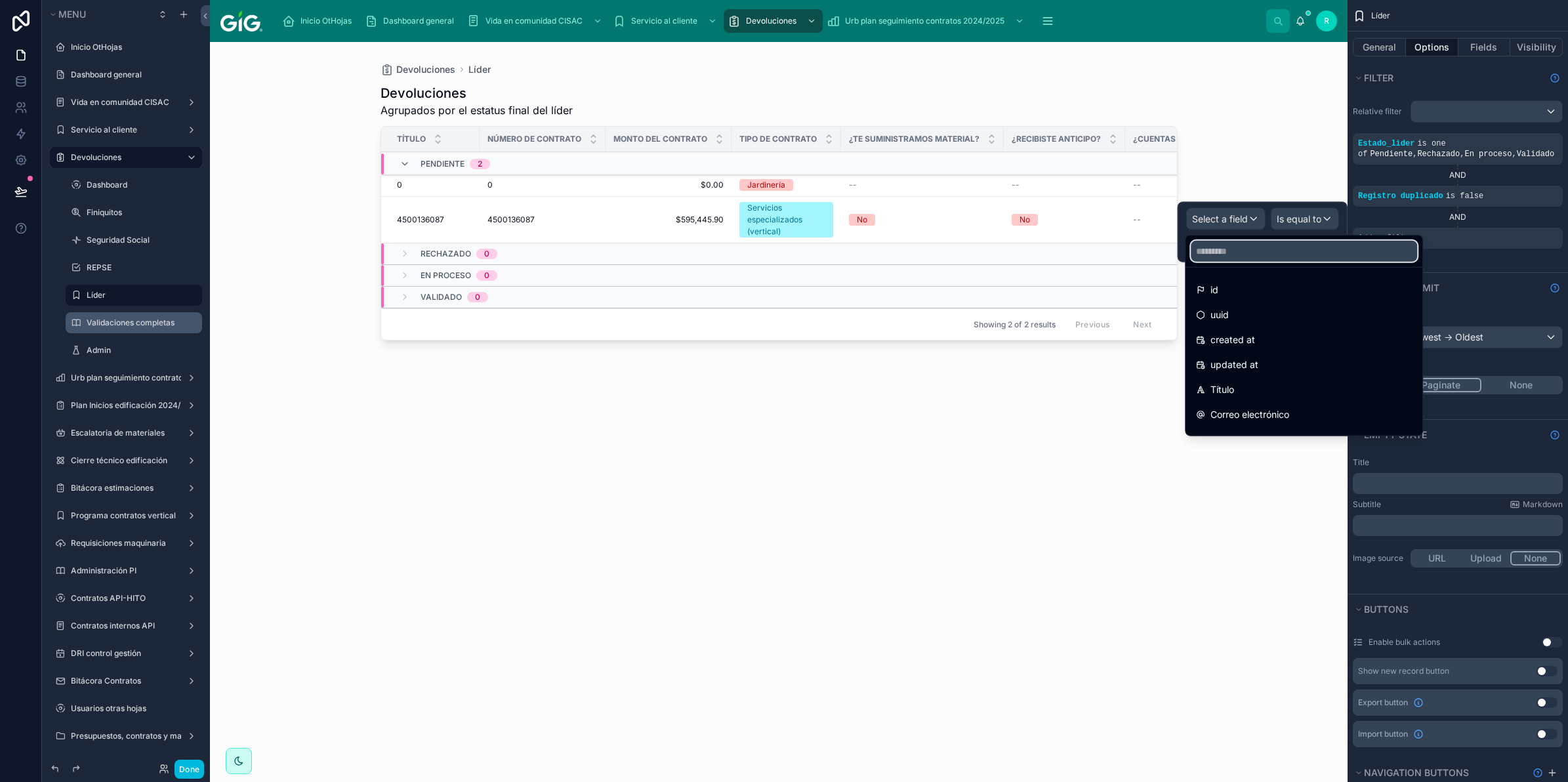
click at [1235, 261] on input "text" at bounding box center [1304, 251] width 227 height 21
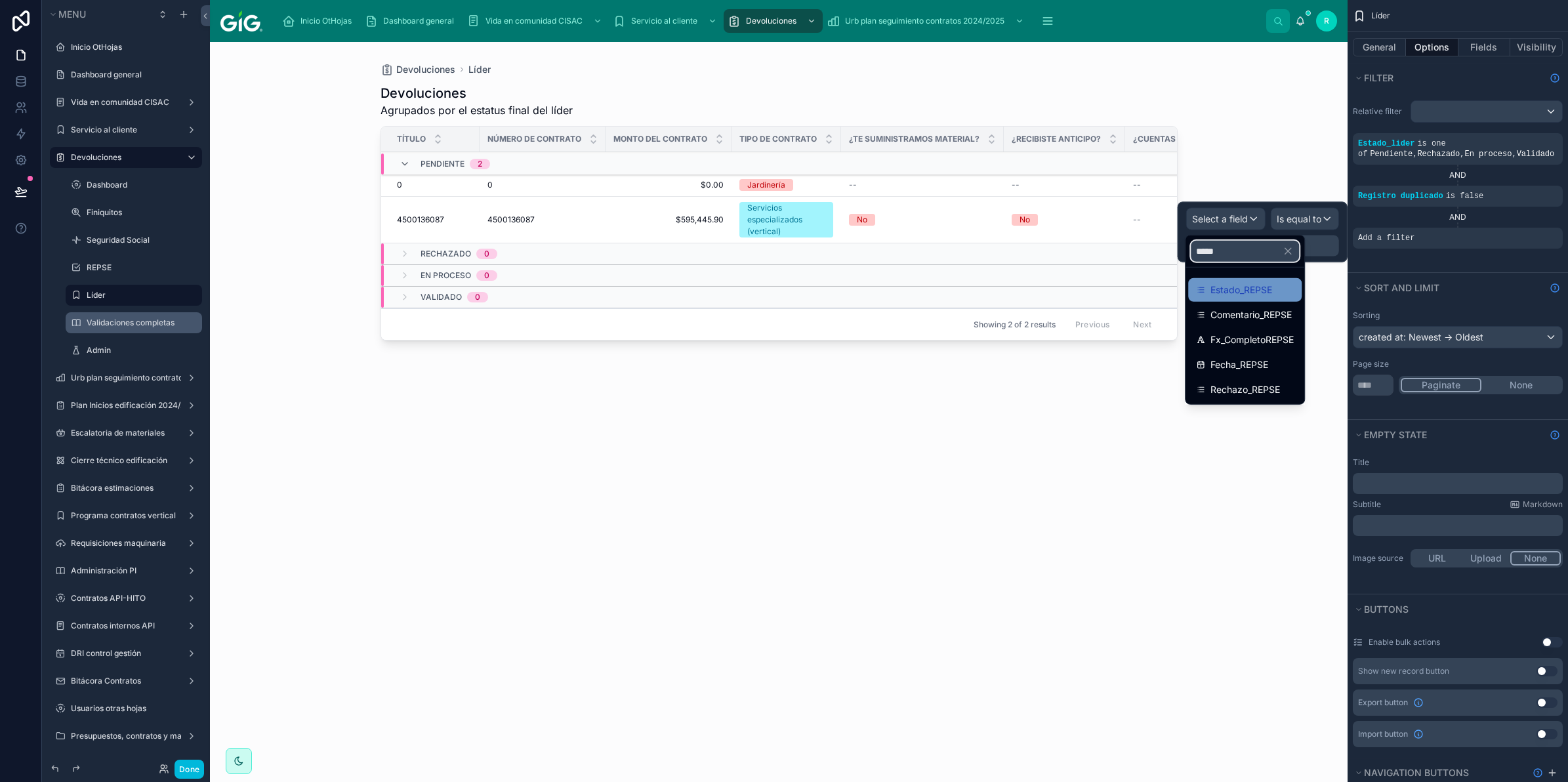
type input "*****"
click at [1275, 292] on div "Estado_REPSE" at bounding box center [1245, 290] width 98 height 16
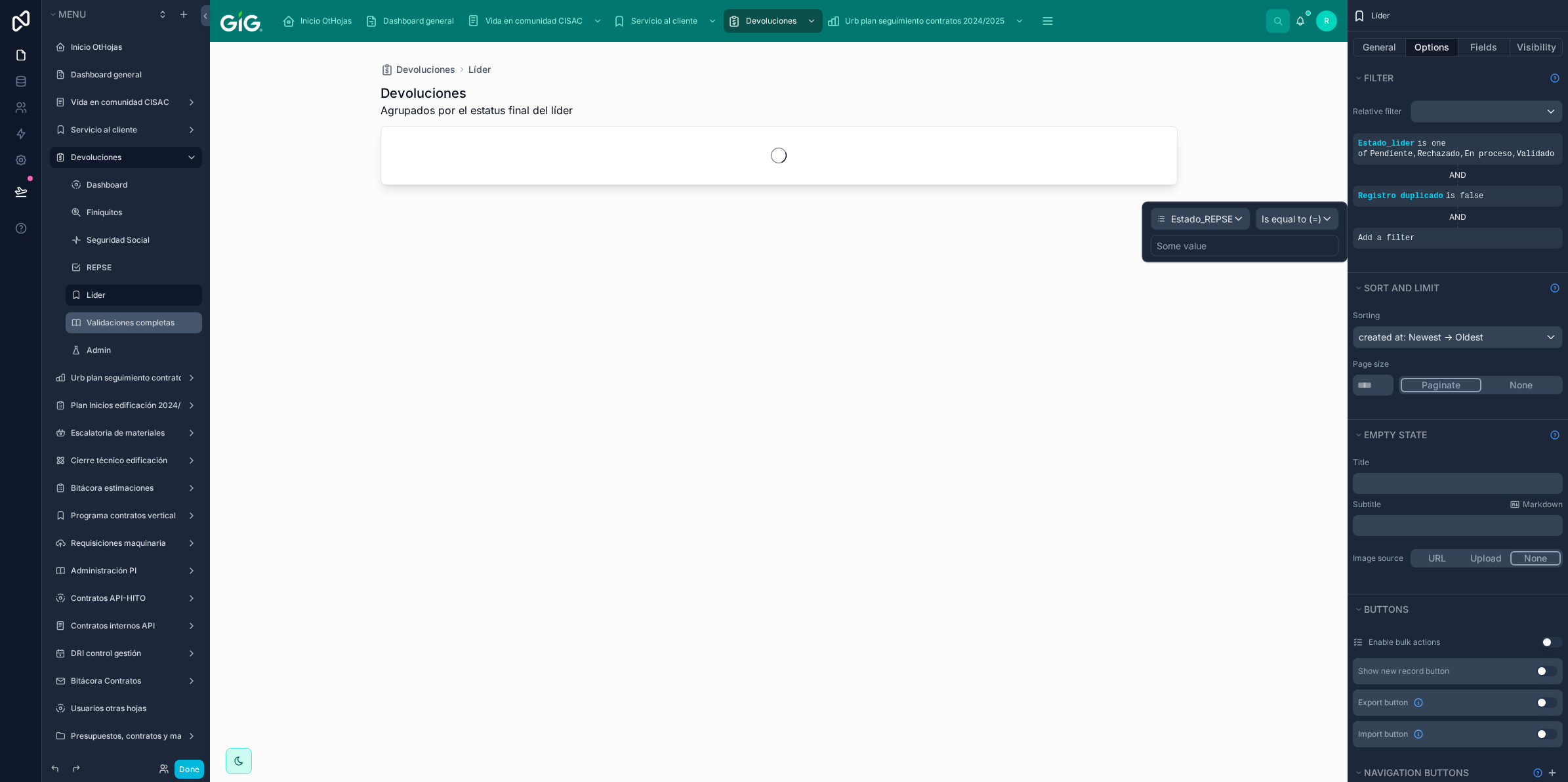
click at [1280, 248] on div "Some value" at bounding box center [1245, 246] width 188 height 21
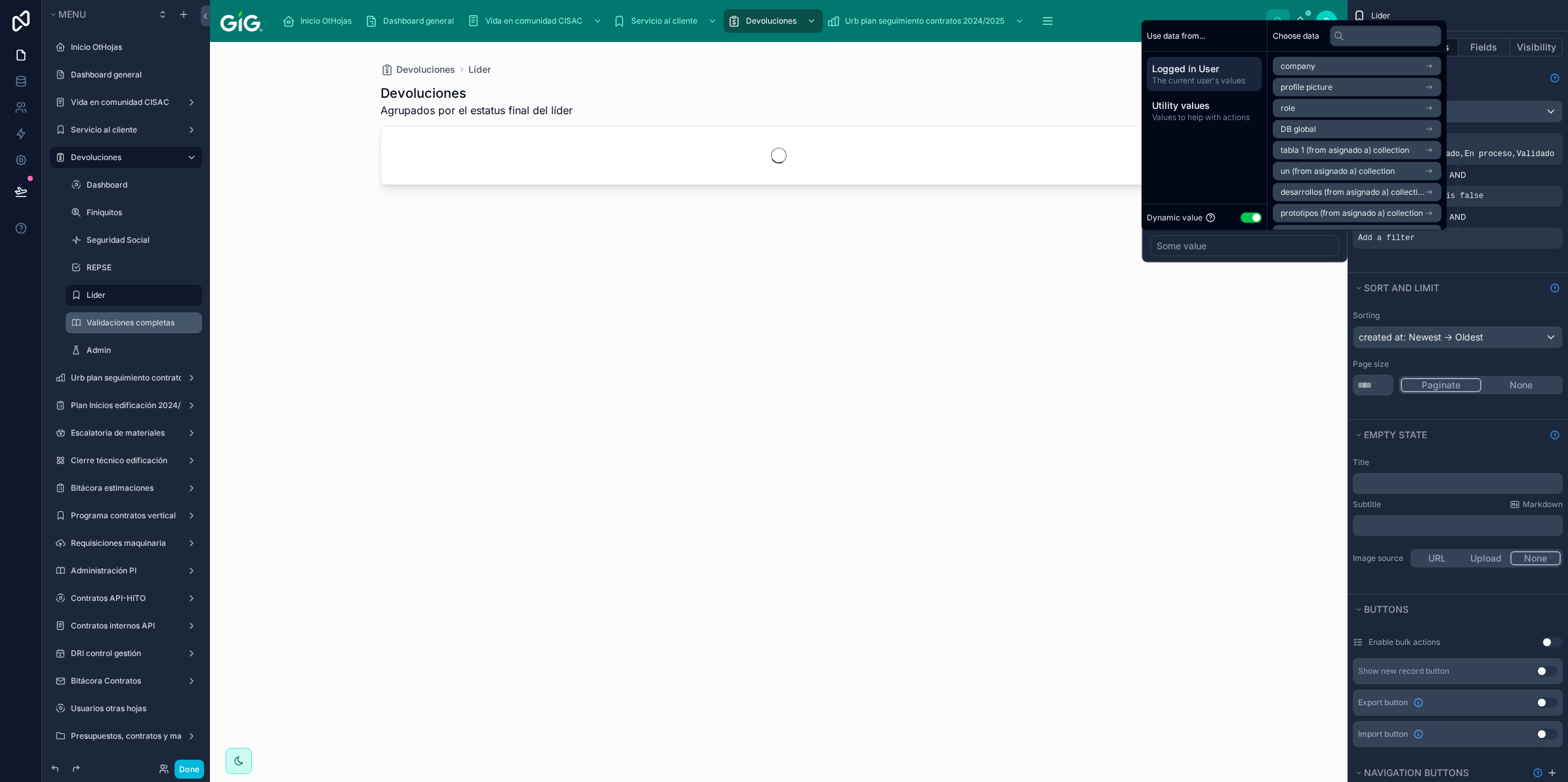
click at [1257, 211] on div "Dynamic value Use setting" at bounding box center [1204, 217] width 115 height 15
click at [1255, 215] on button "Use setting" at bounding box center [1252, 217] width 21 height 11
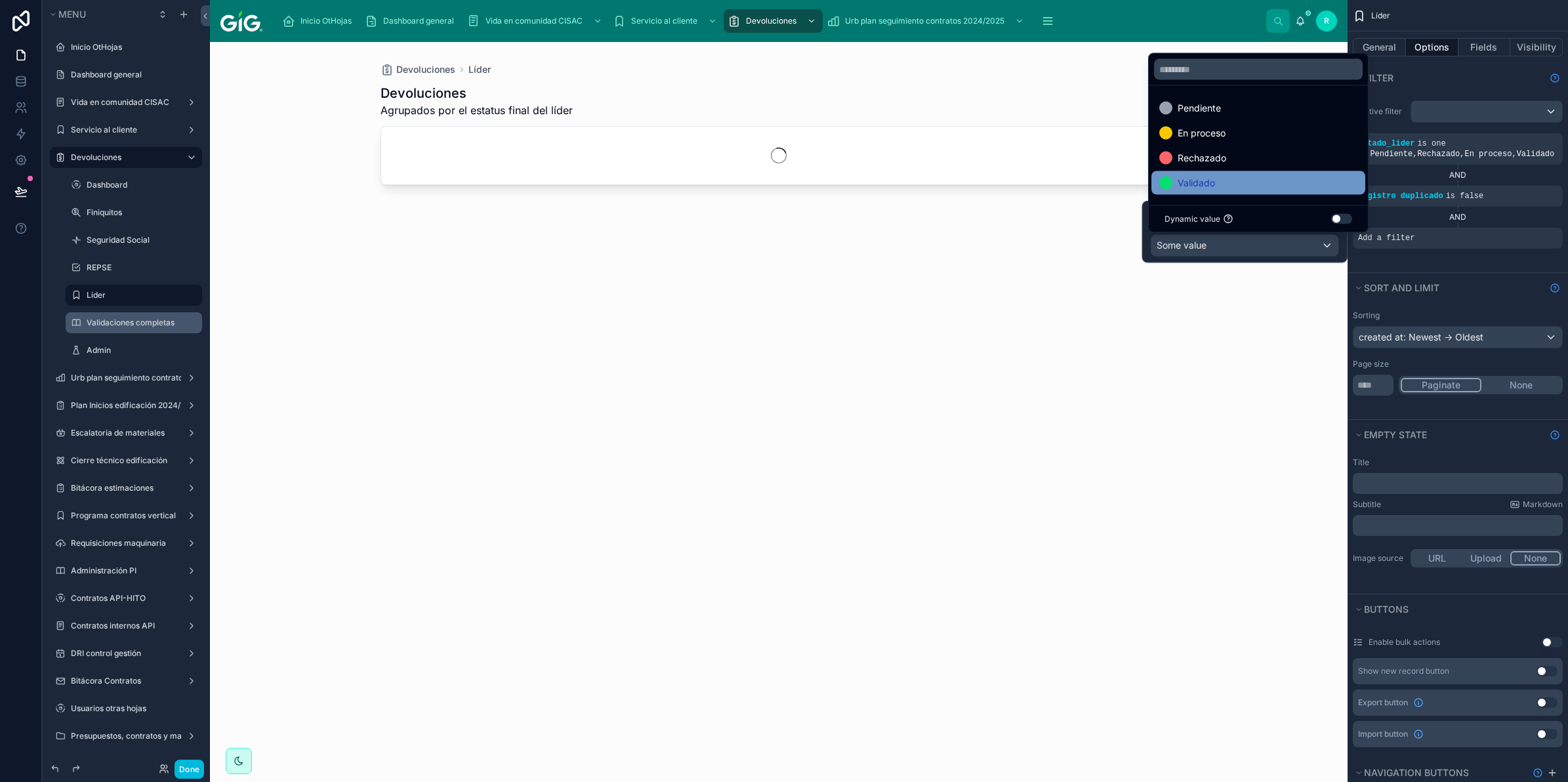
click at [1301, 183] on div "Validado" at bounding box center [1259, 183] width 198 height 16
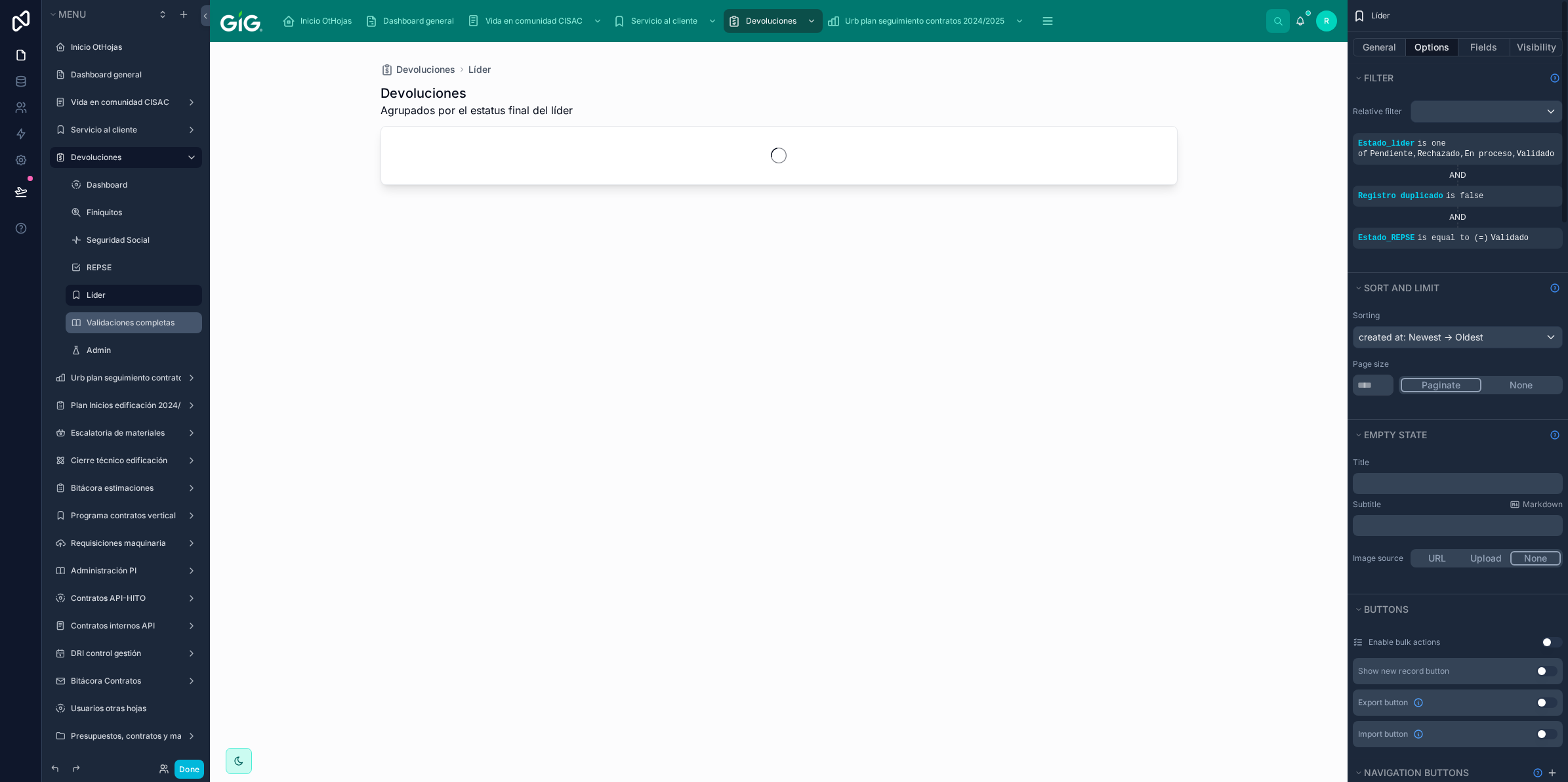
click at [1494, 270] on div "Relative filter Estado_lider is one of Pendiente , Rechazado , En proceso , Val…" at bounding box center [1458, 183] width 221 height 180
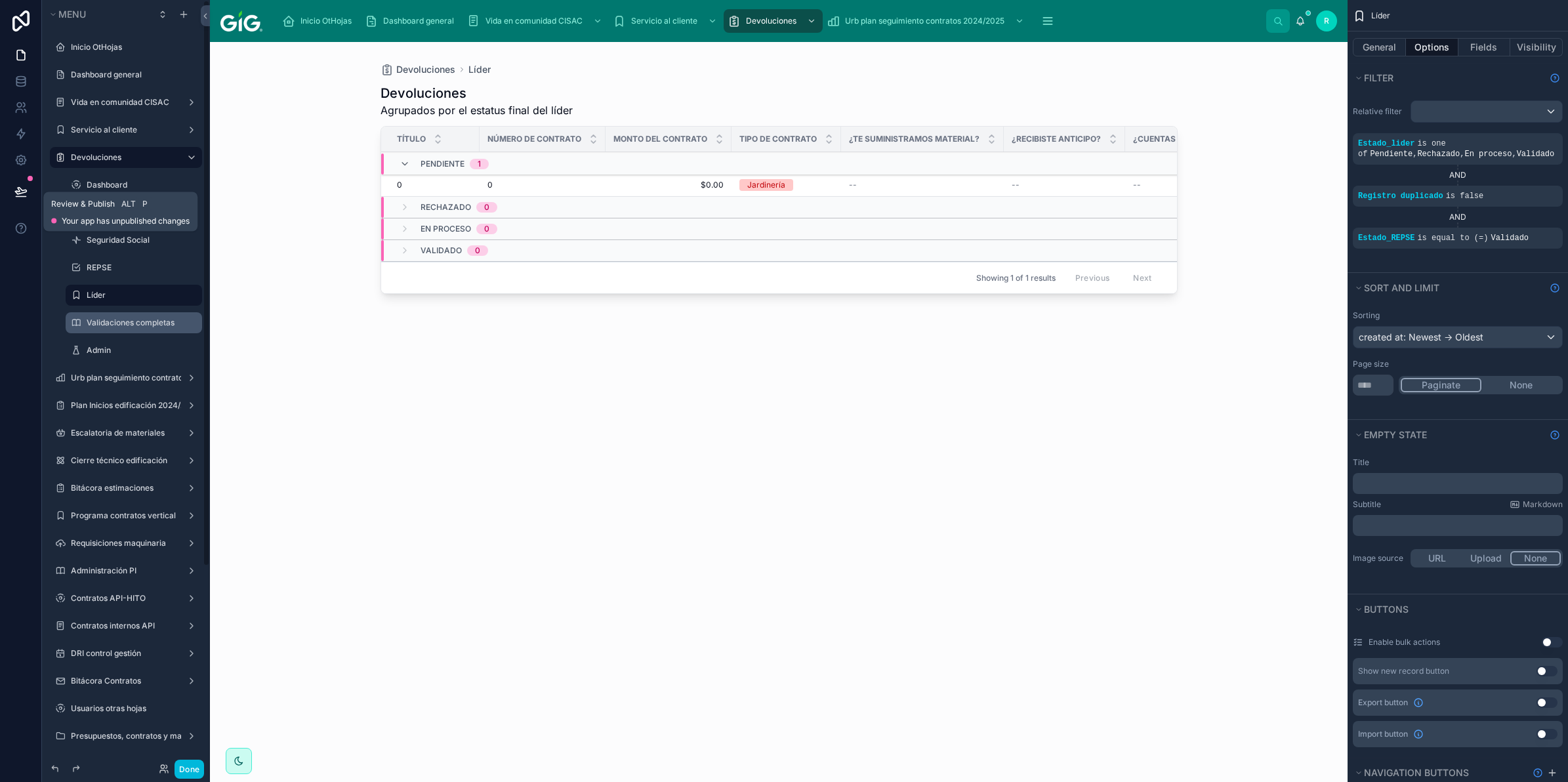
click at [20, 178] on button at bounding box center [21, 192] width 29 height 37
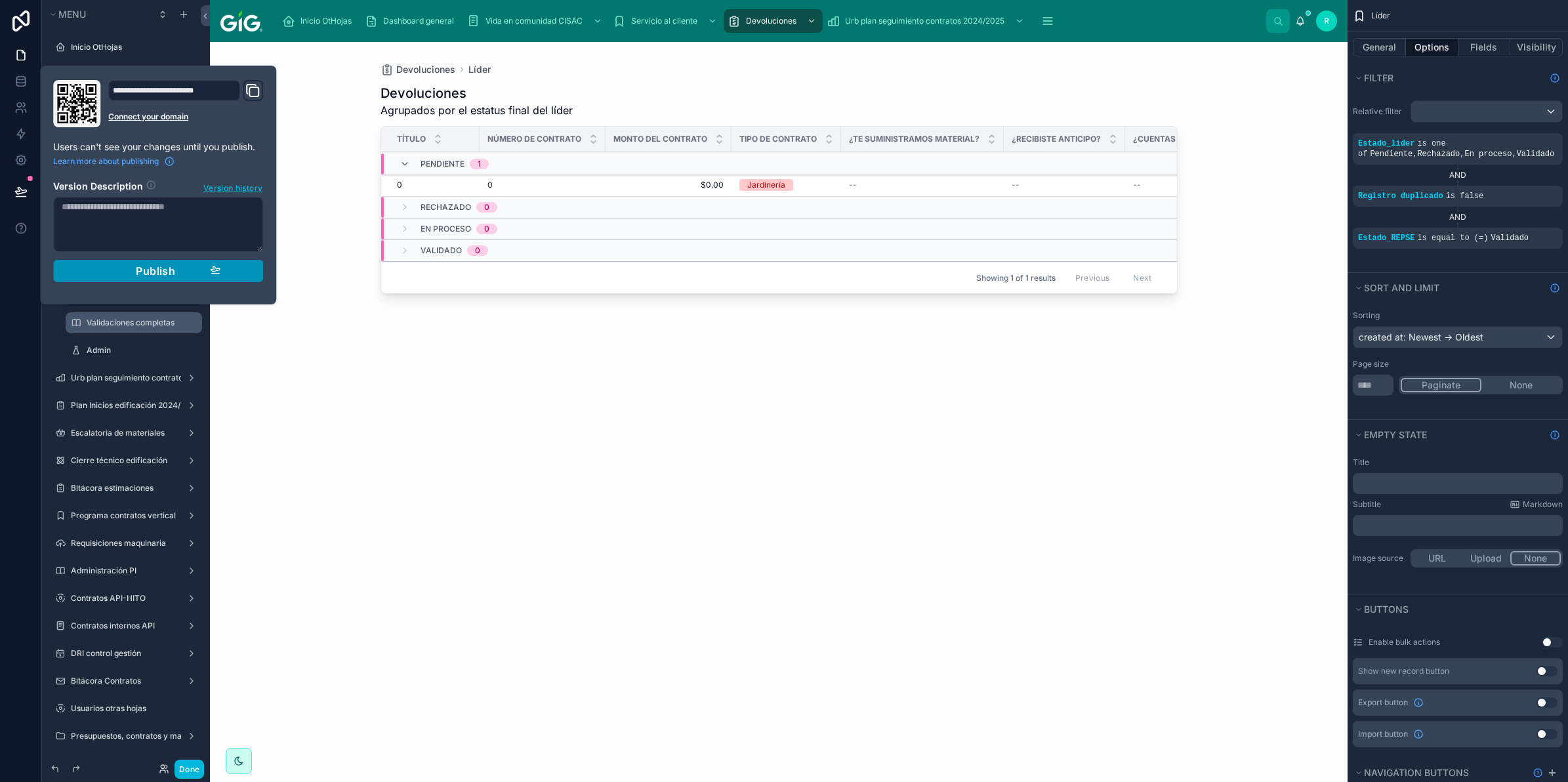
click at [192, 263] on button "Publish" at bounding box center [158, 271] width 210 height 22
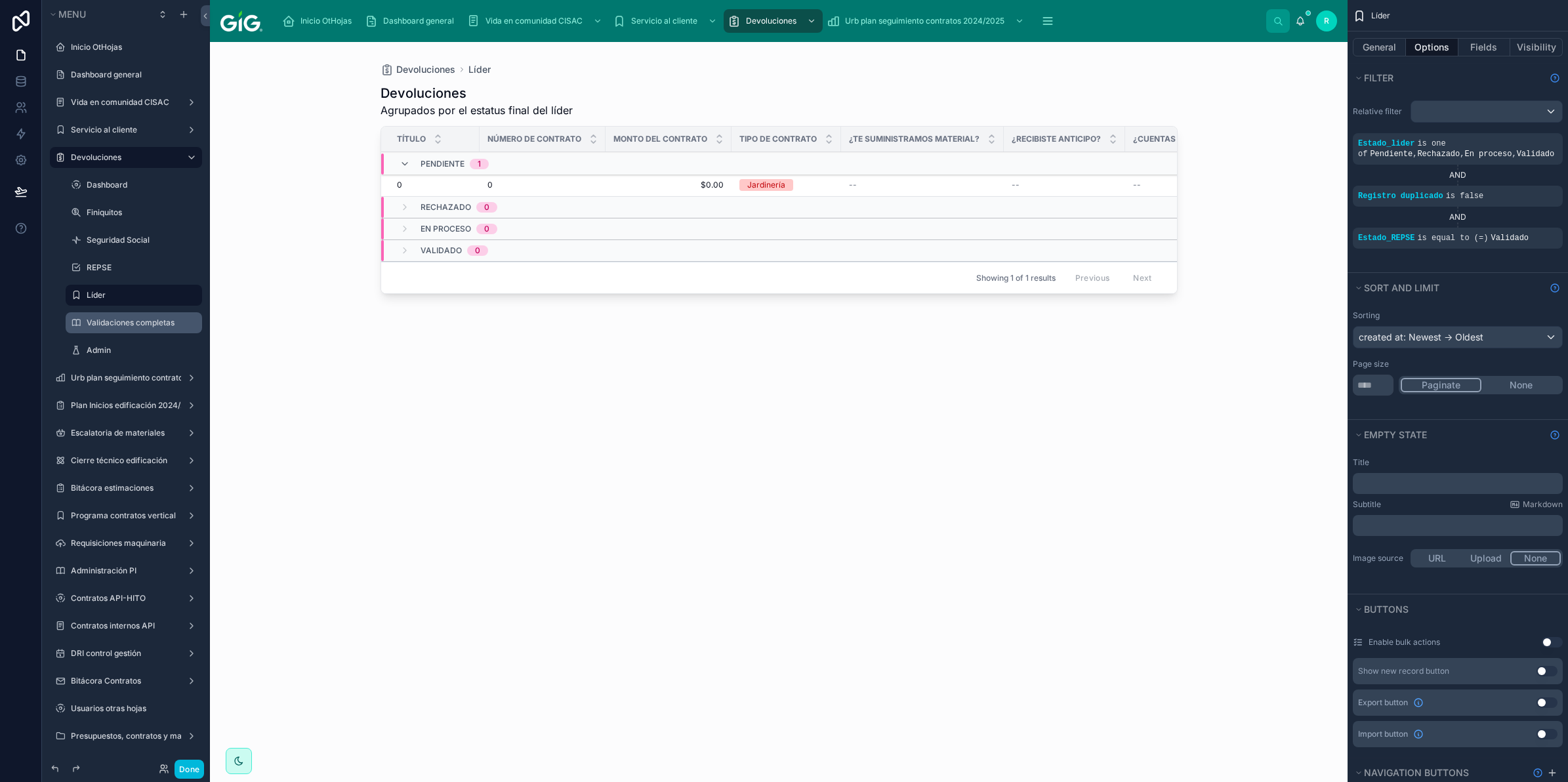
click at [905, 185] on div "--" at bounding box center [923, 185] width 147 height 11
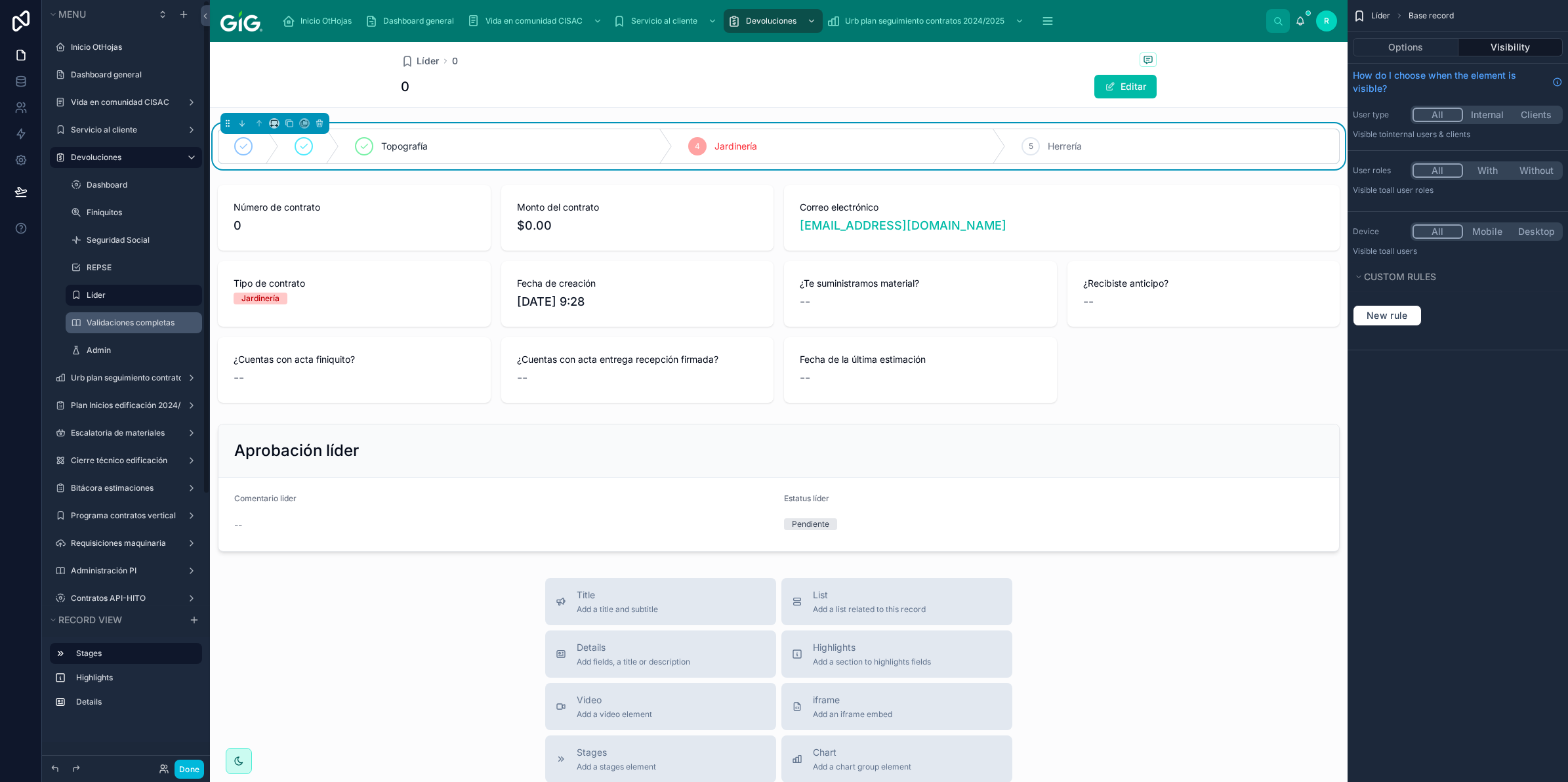
click at [194, 770] on button "Done" at bounding box center [189, 769] width 30 height 19
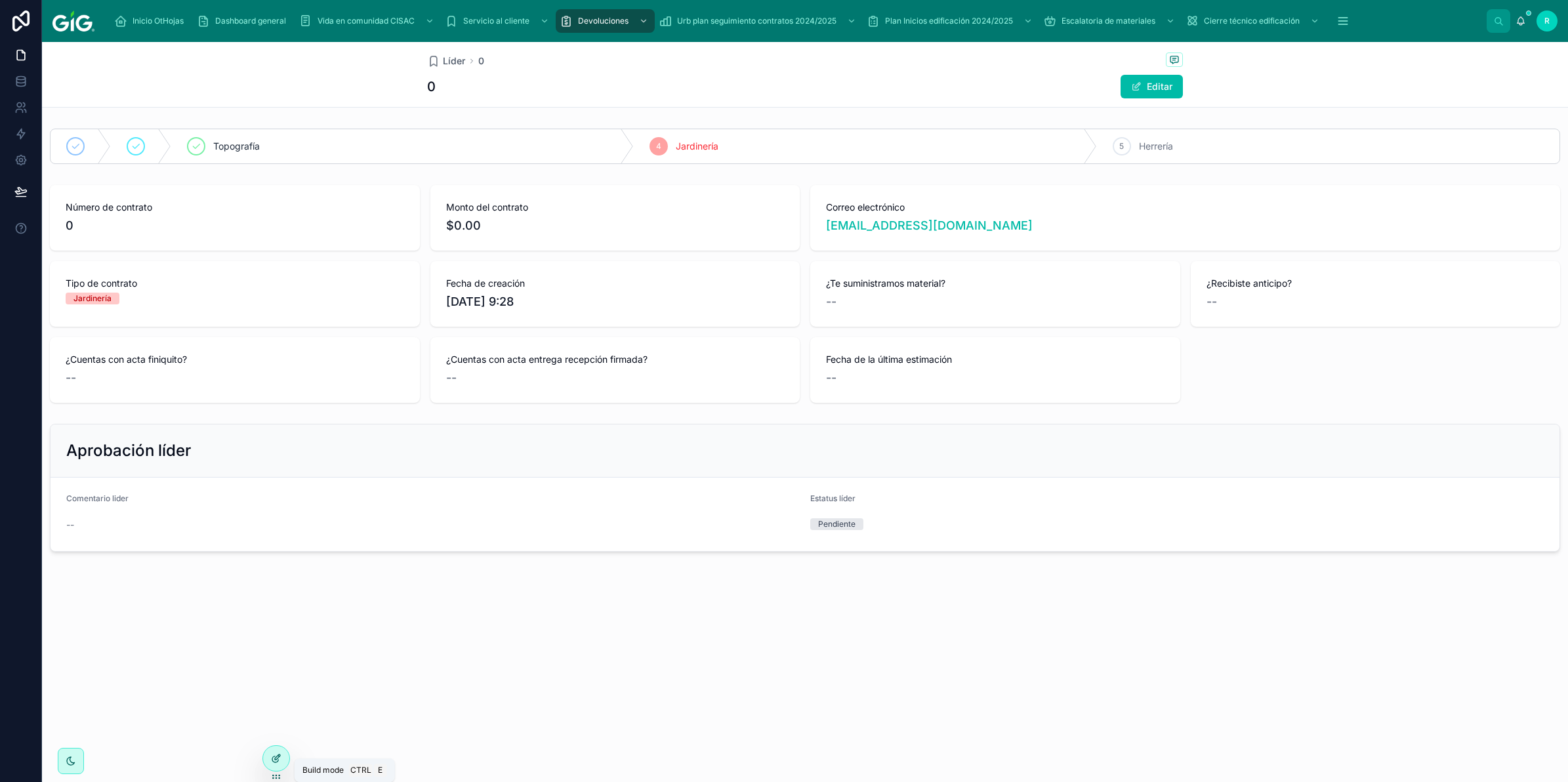
click at [271, 754] on icon at bounding box center [276, 758] width 11 height 11
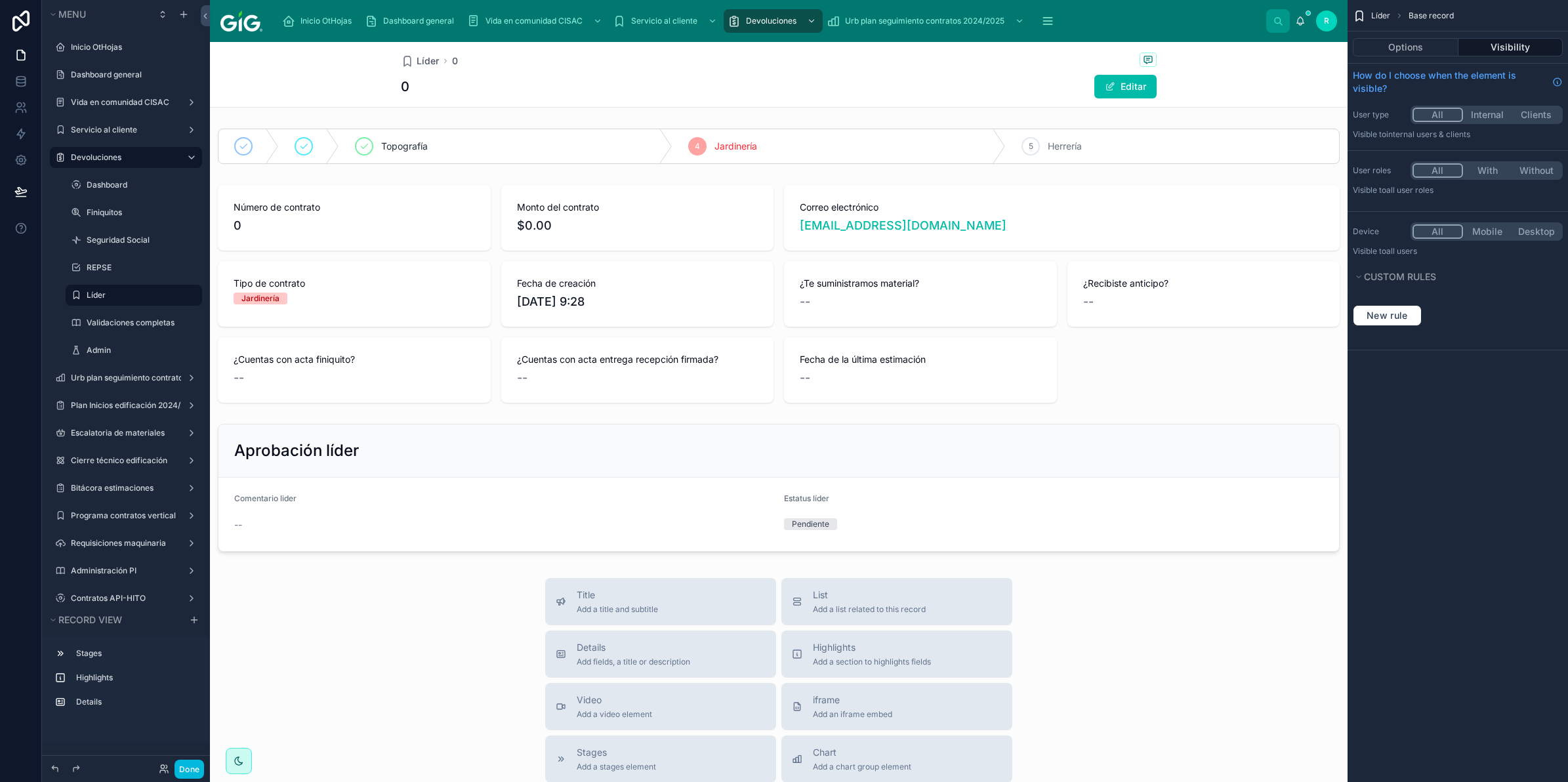
drag, startPoint x: 116, startPoint y: 212, endPoint x: 558, endPoint y: 14, distance: 484.3
click at [116, 213] on label "Finiquitos" at bounding box center [141, 213] width 108 height 11
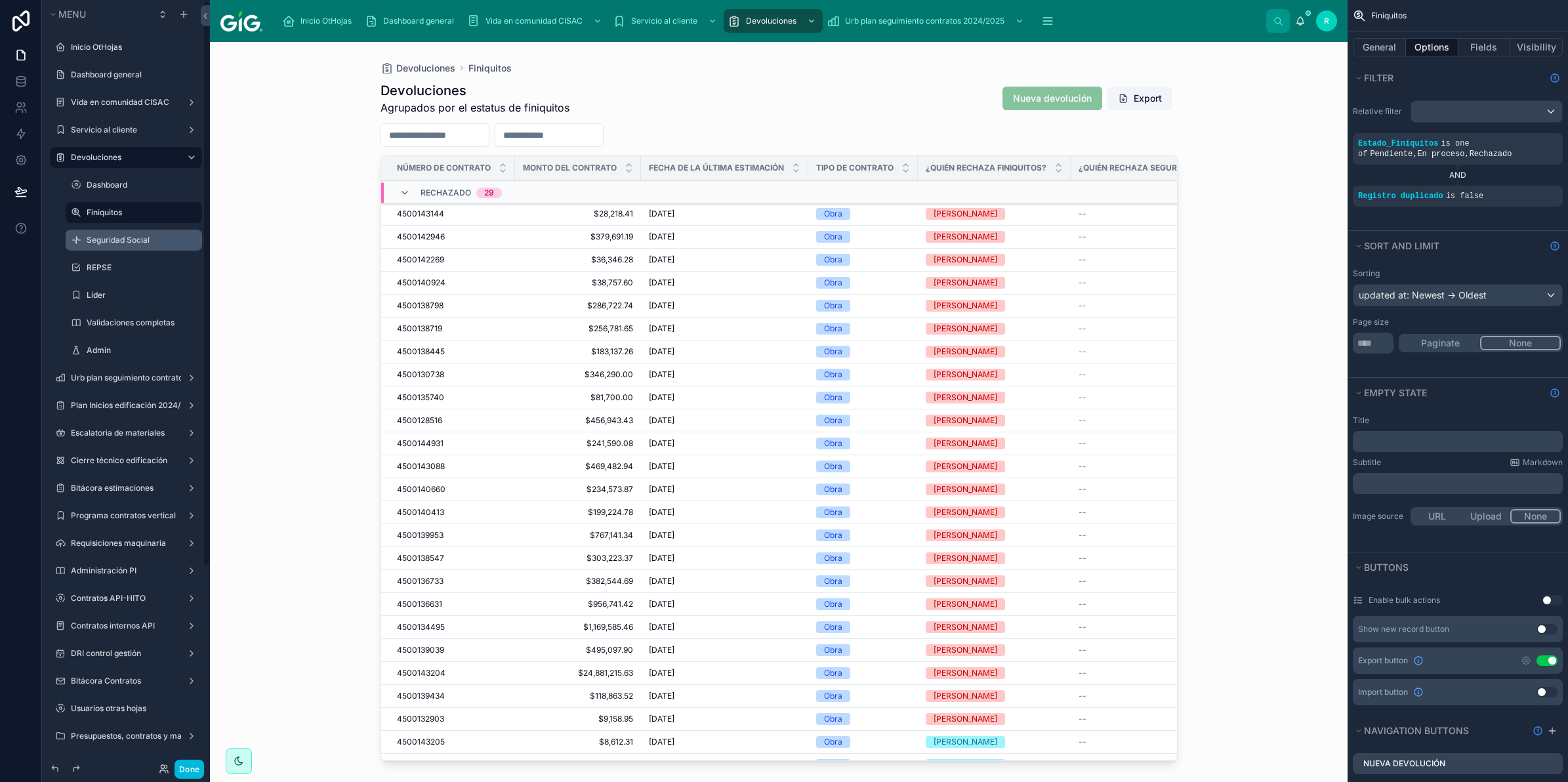
click at [120, 235] on label "Seguridad Social" at bounding box center [141, 240] width 108 height 11
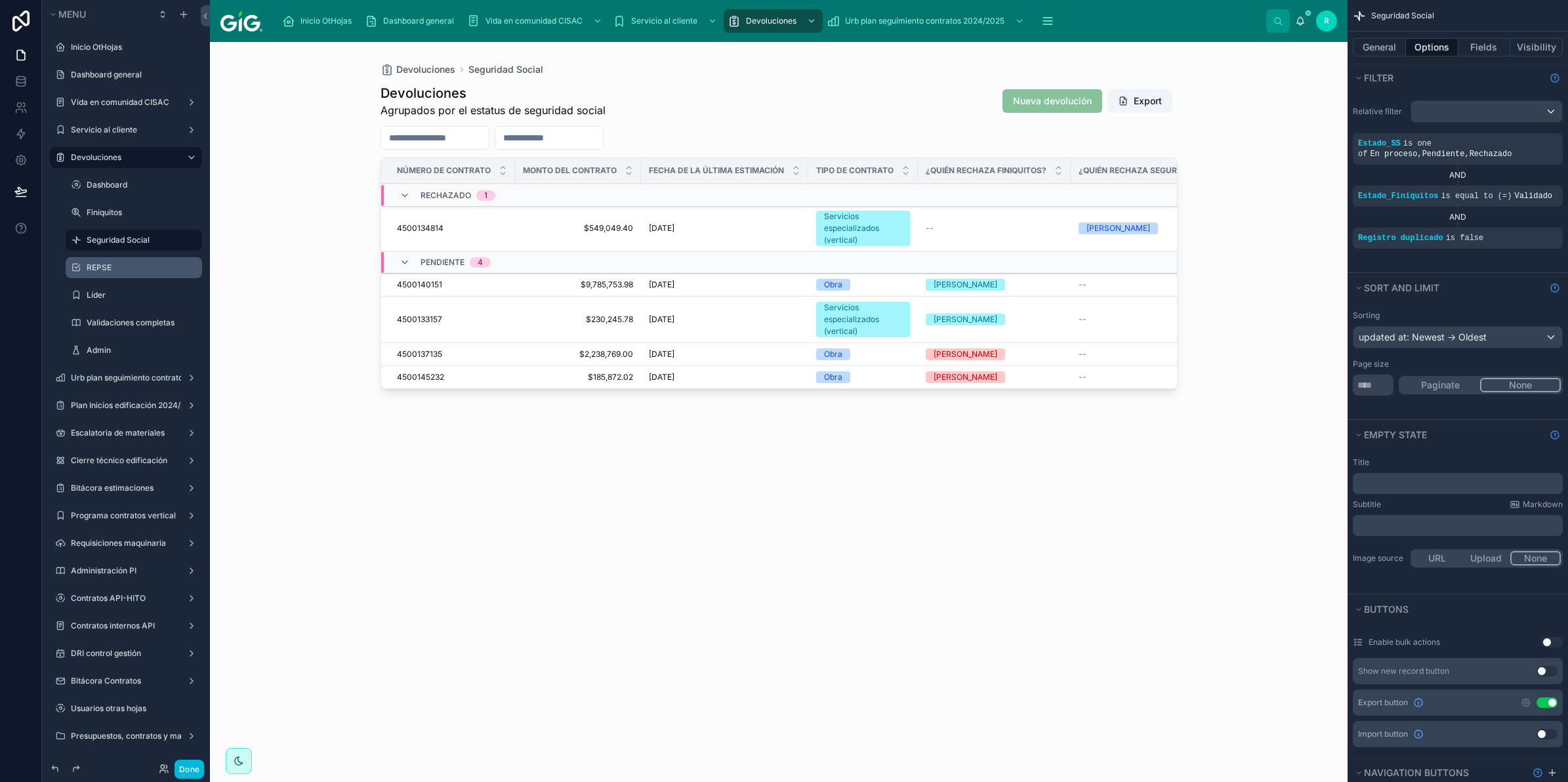
click at [126, 265] on label "REPSE" at bounding box center [141, 268] width 108 height 11
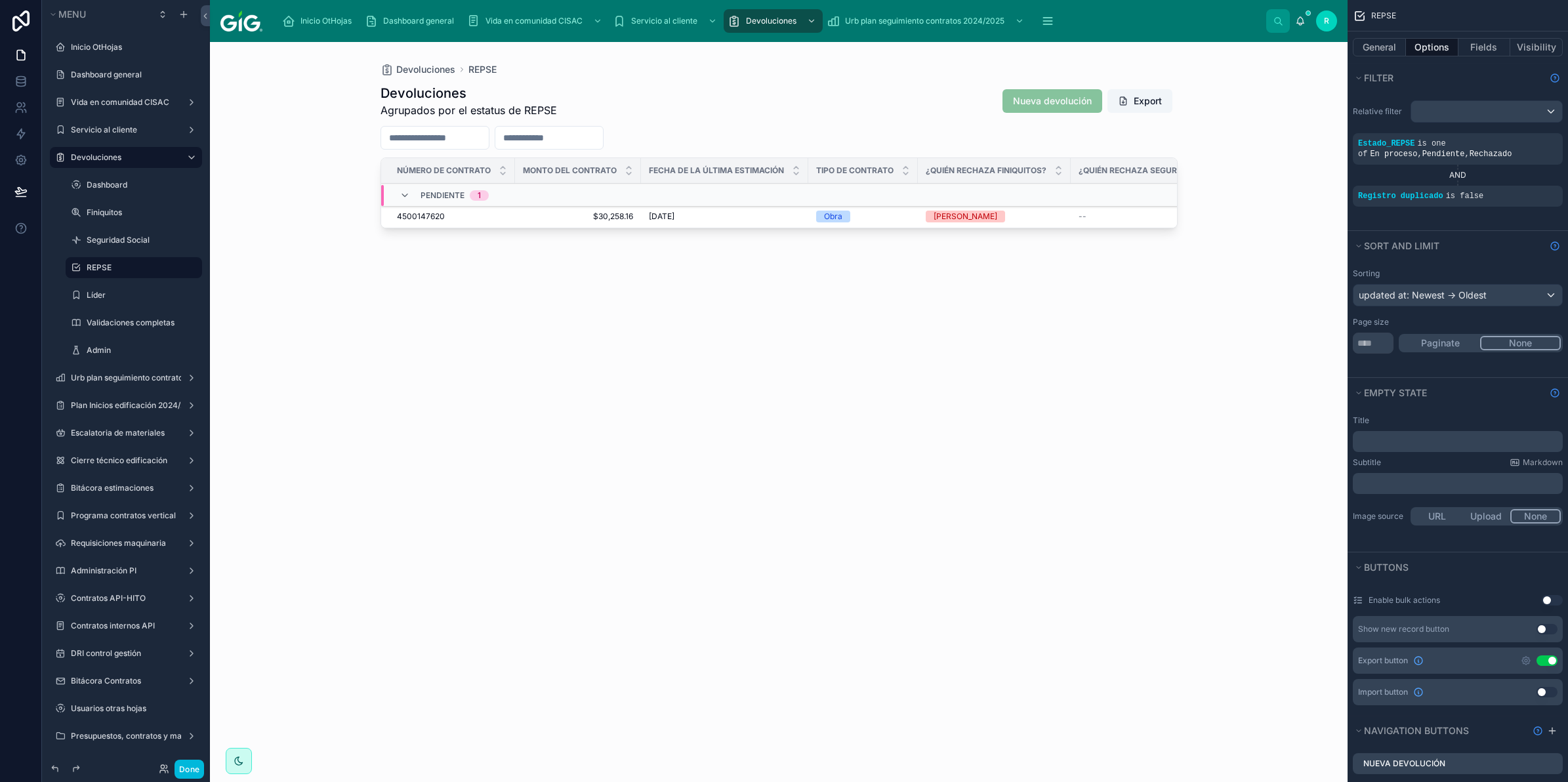
click at [720, 221] on div at bounding box center [779, 404] width 839 height 724
click at [718, 217] on div "12/10/2024 12/10/2024" at bounding box center [724, 217] width 152 height 11
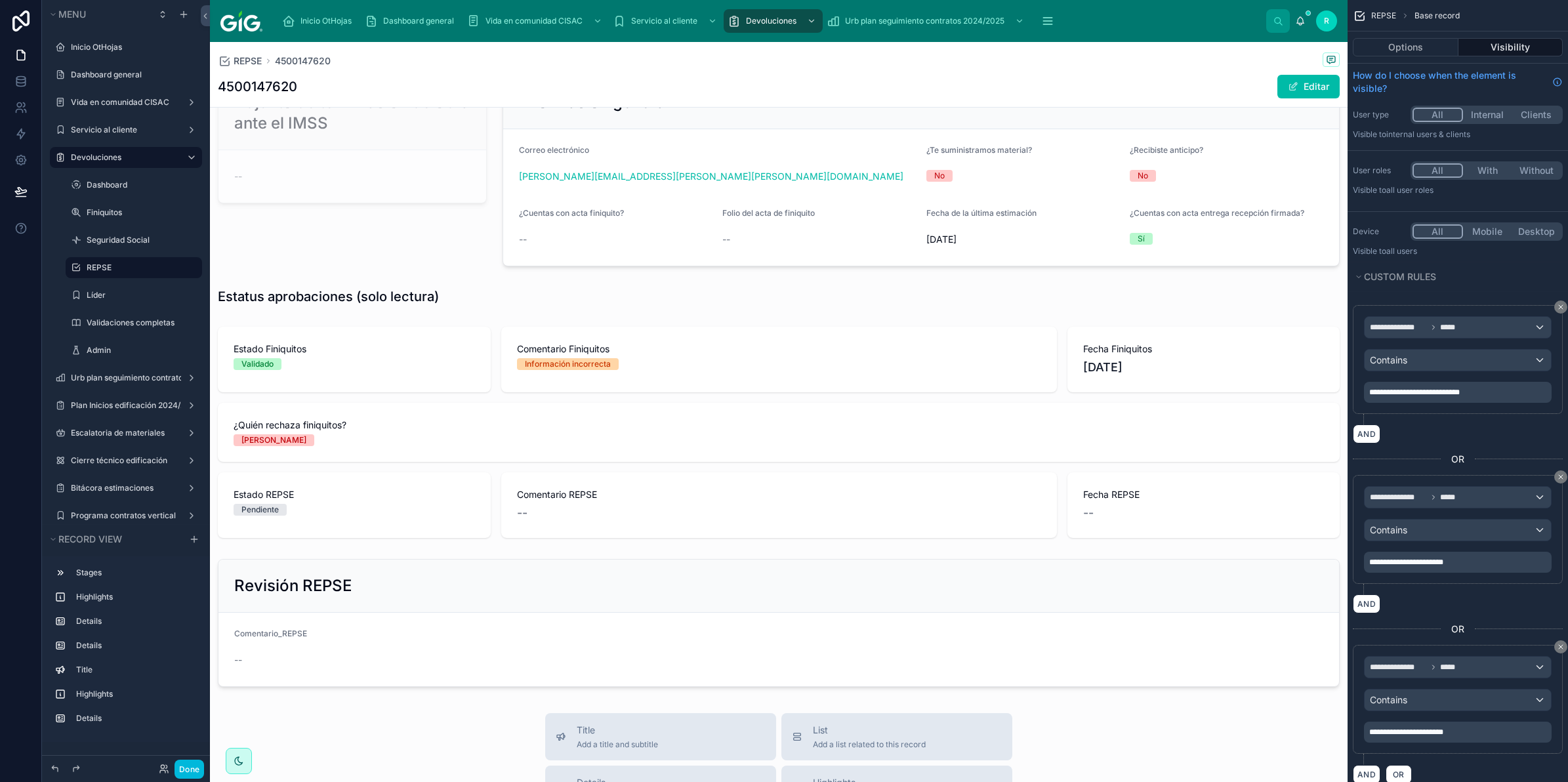
scroll to position [410, 0]
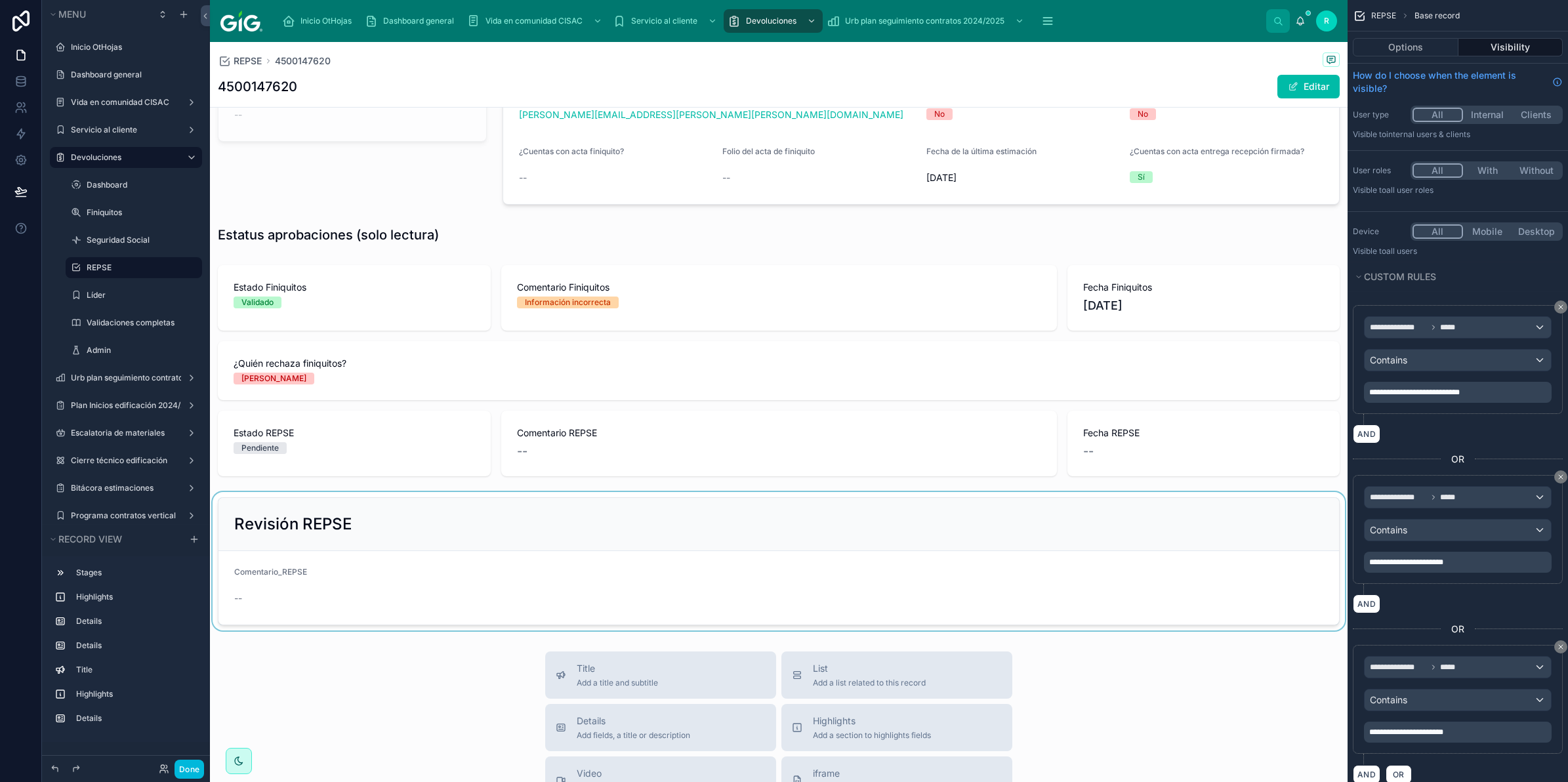
click at [448, 568] on div at bounding box center [779, 561] width 1138 height 139
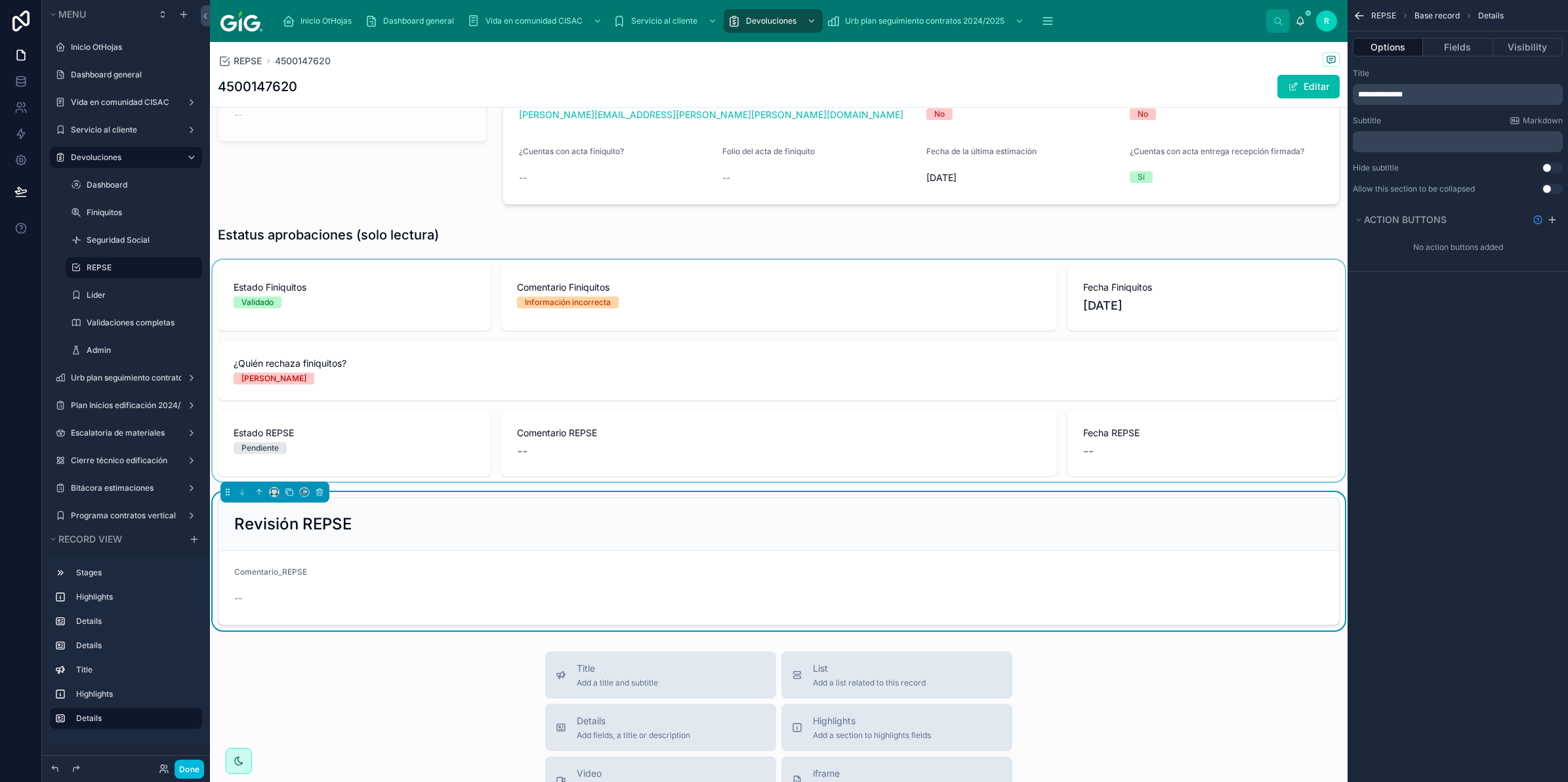
click at [1317, 87] on button "Editar" at bounding box center [1309, 87] width 62 height 24
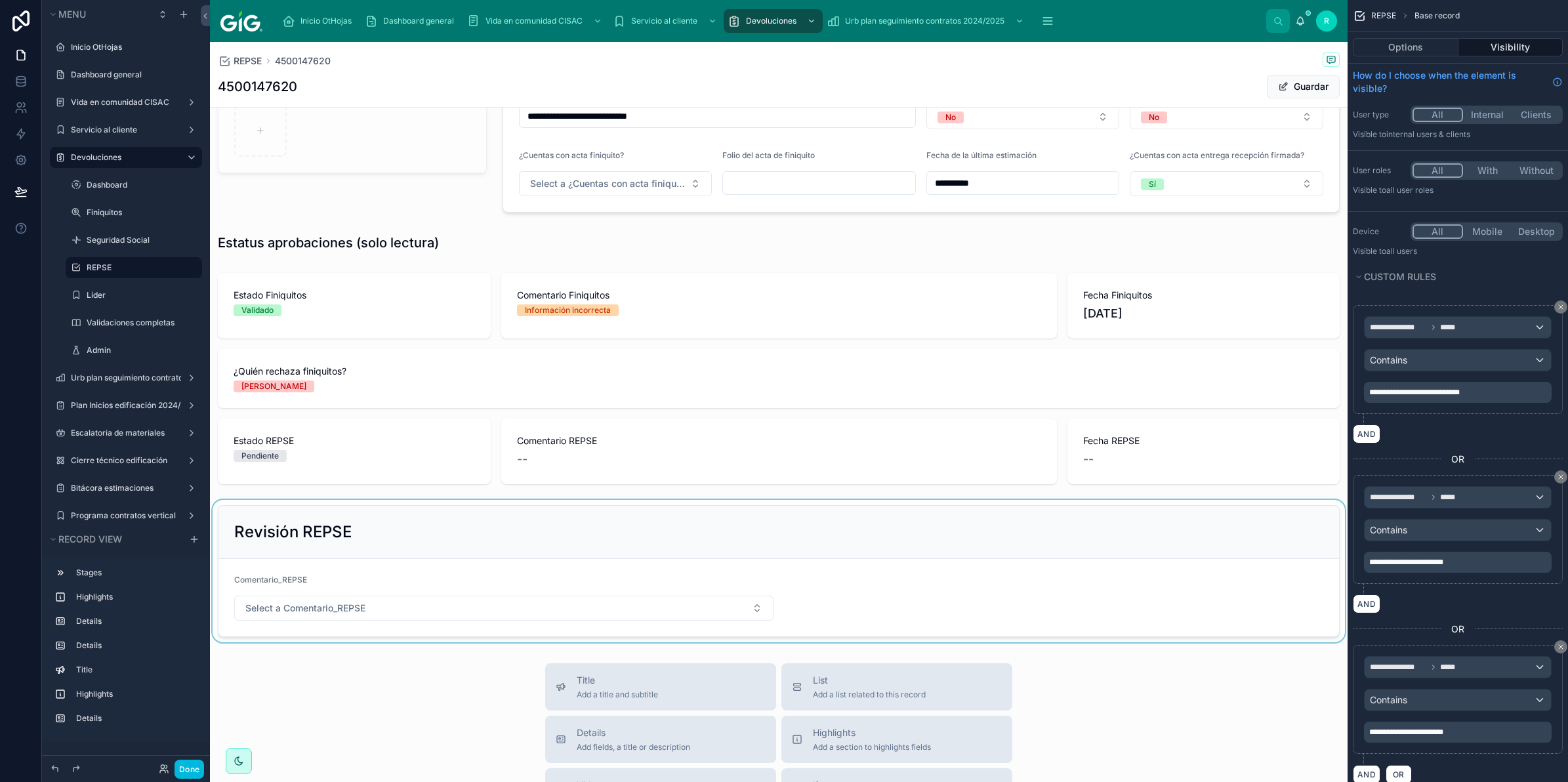
click at [336, 608] on div at bounding box center [779, 571] width 1138 height 142
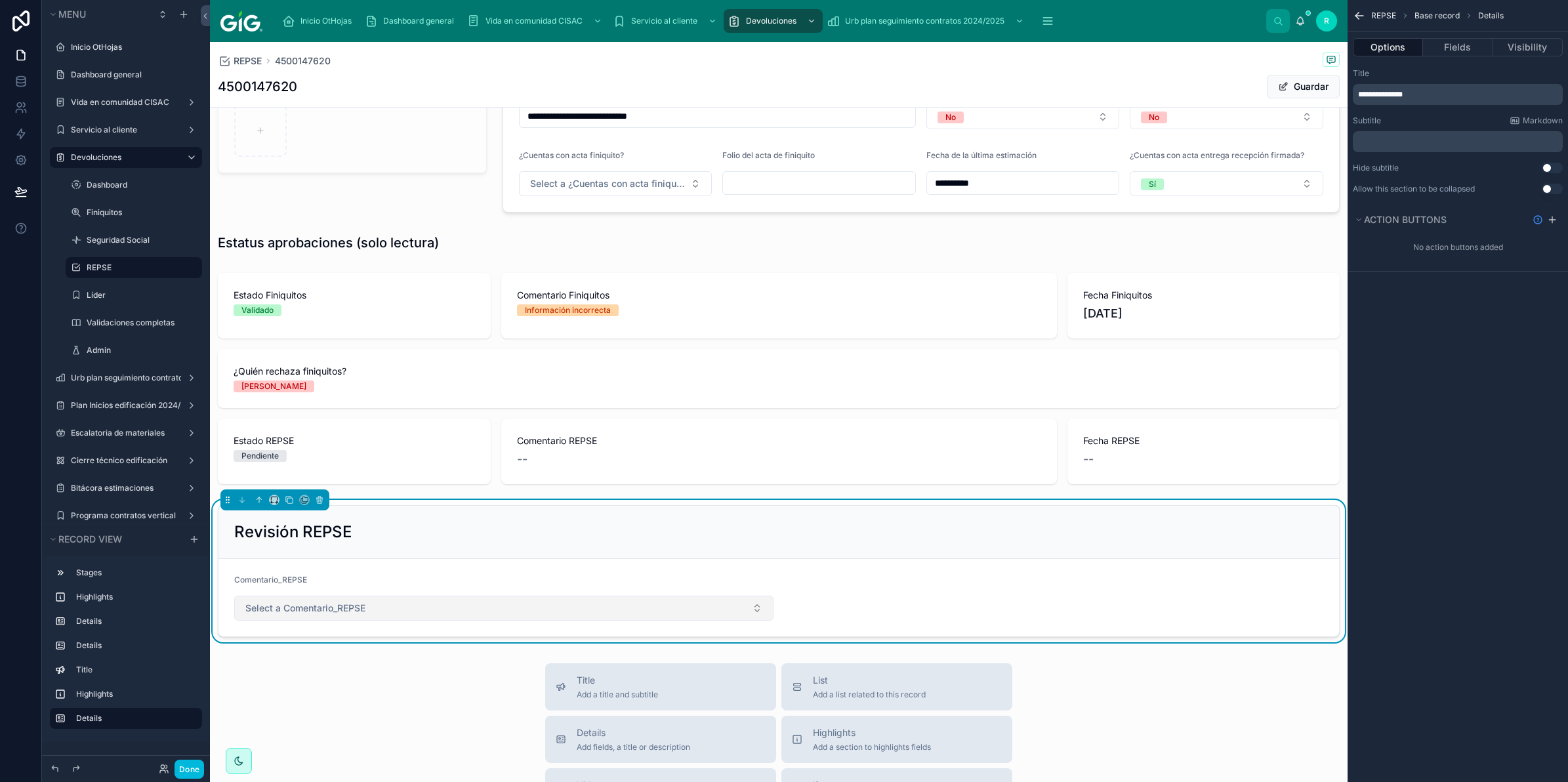
click at [330, 611] on span "Select a Comentario_REPSE" at bounding box center [305, 608] width 120 height 13
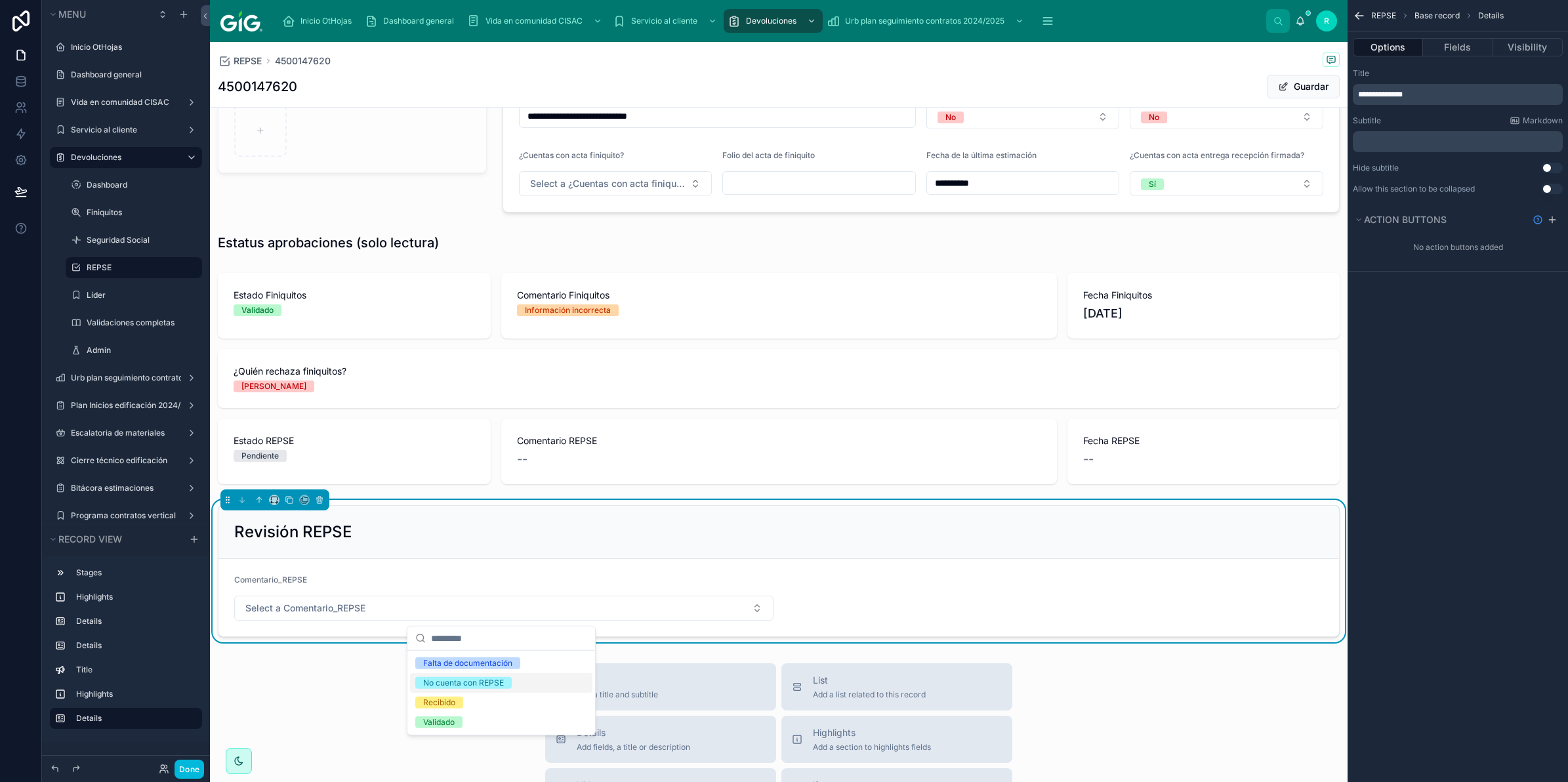
click at [494, 680] on div "No cuenta con REPSE" at bounding box center [464, 683] width 81 height 12
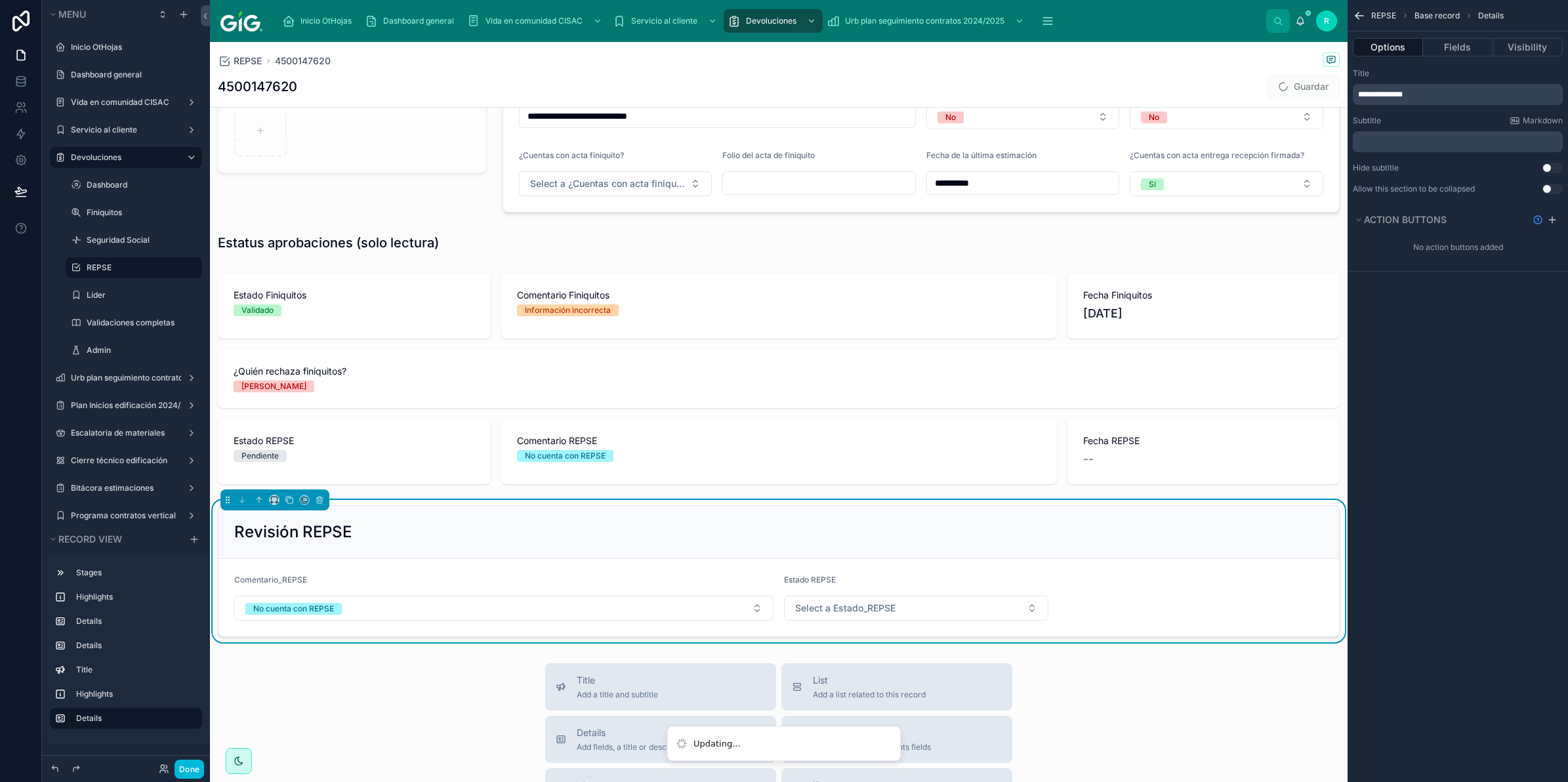
click at [877, 597] on div "Estado REPSE Select a Estado_REPSE" at bounding box center [916, 597] width 265 height 46
click at [889, 620] on button "Select a Estado_REPSE" at bounding box center [916, 608] width 265 height 25
click at [884, 686] on div "Rechazado" at bounding box center [909, 683] width 183 height 20
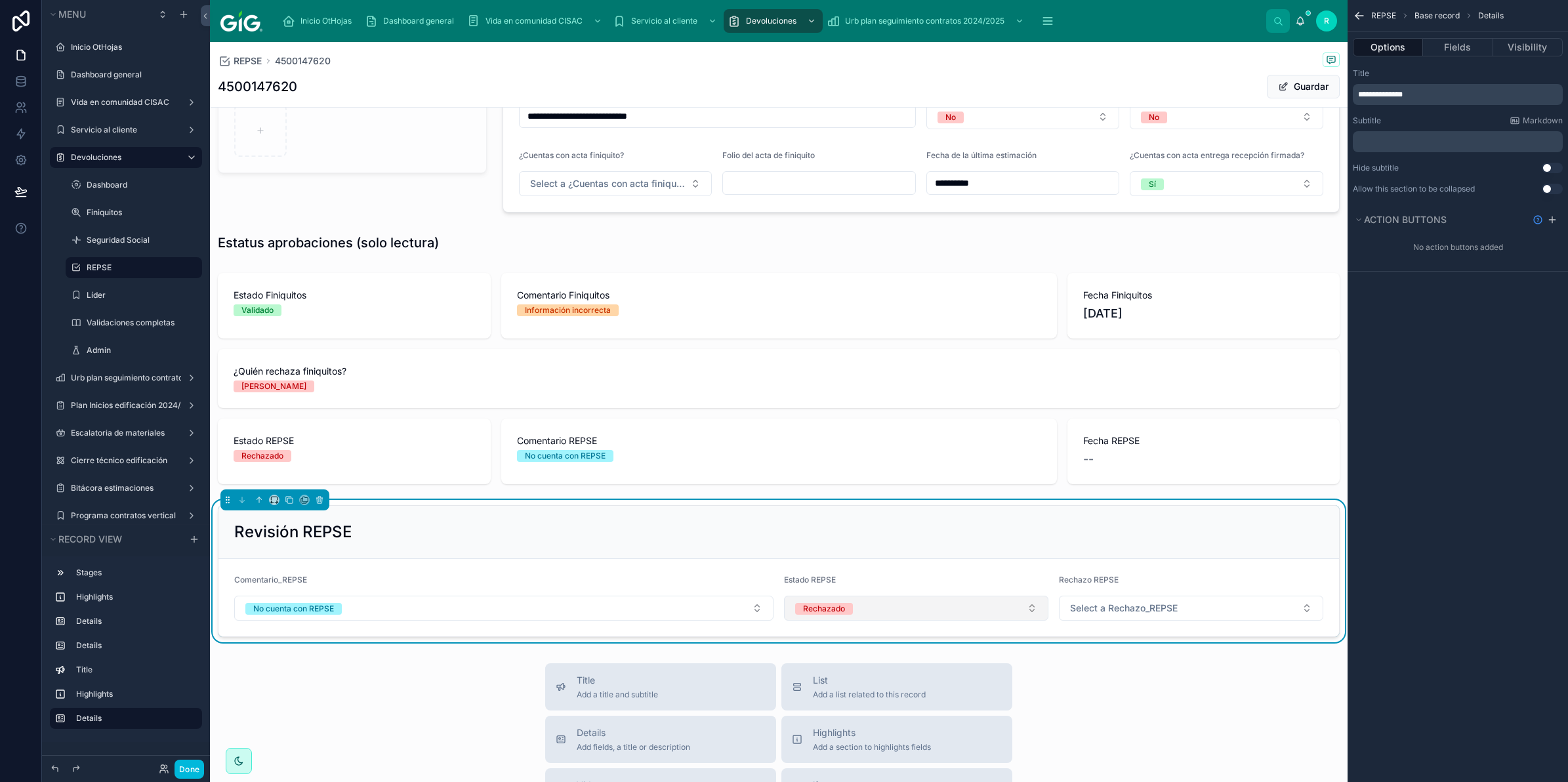
click at [973, 608] on button "Rechazado" at bounding box center [916, 608] width 265 height 25
click at [888, 668] on div "None" at bounding box center [909, 664] width 183 height 20
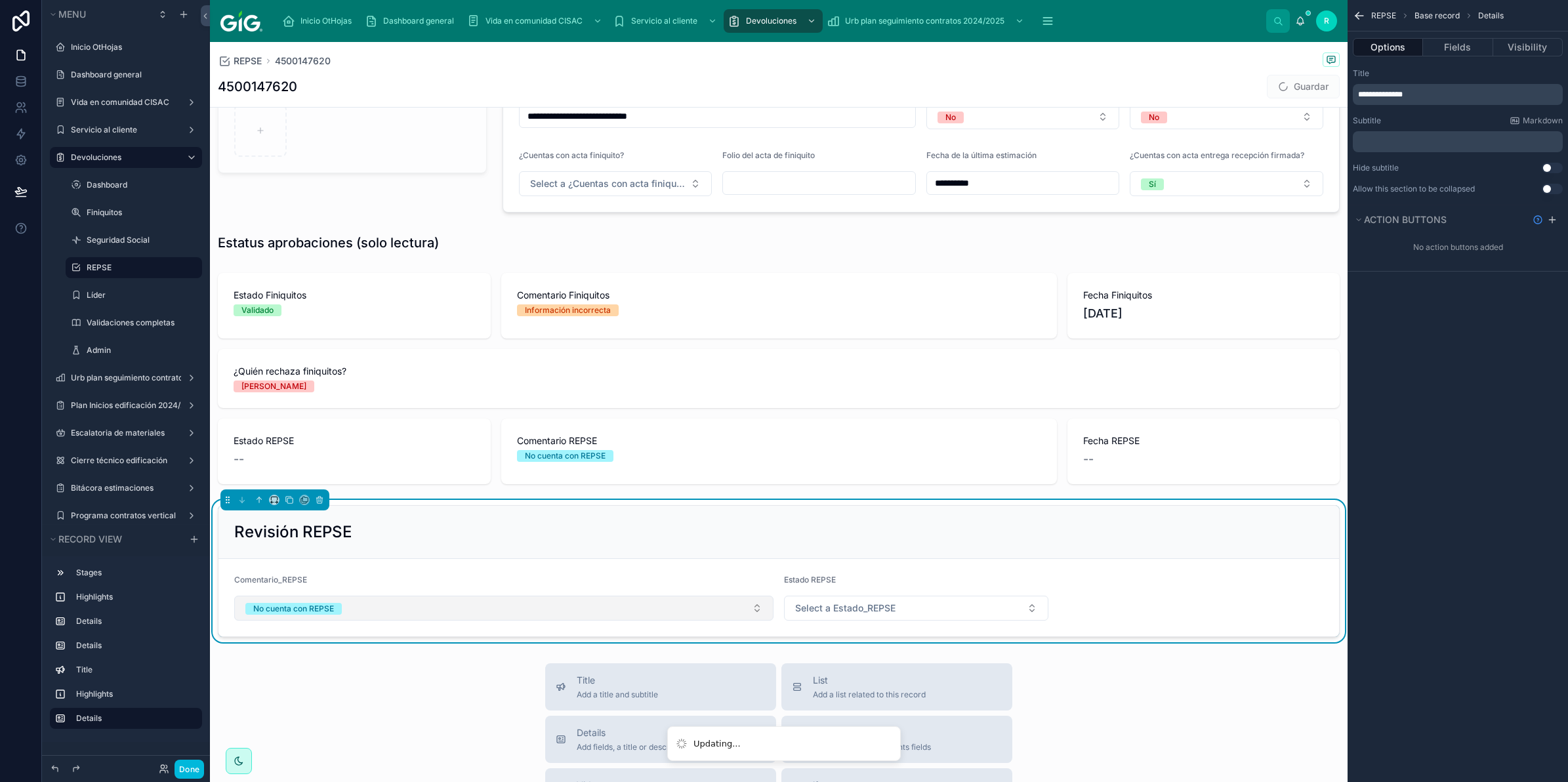
click at [507, 611] on button "No cuenta con REPSE" at bounding box center [504, 608] width 539 height 25
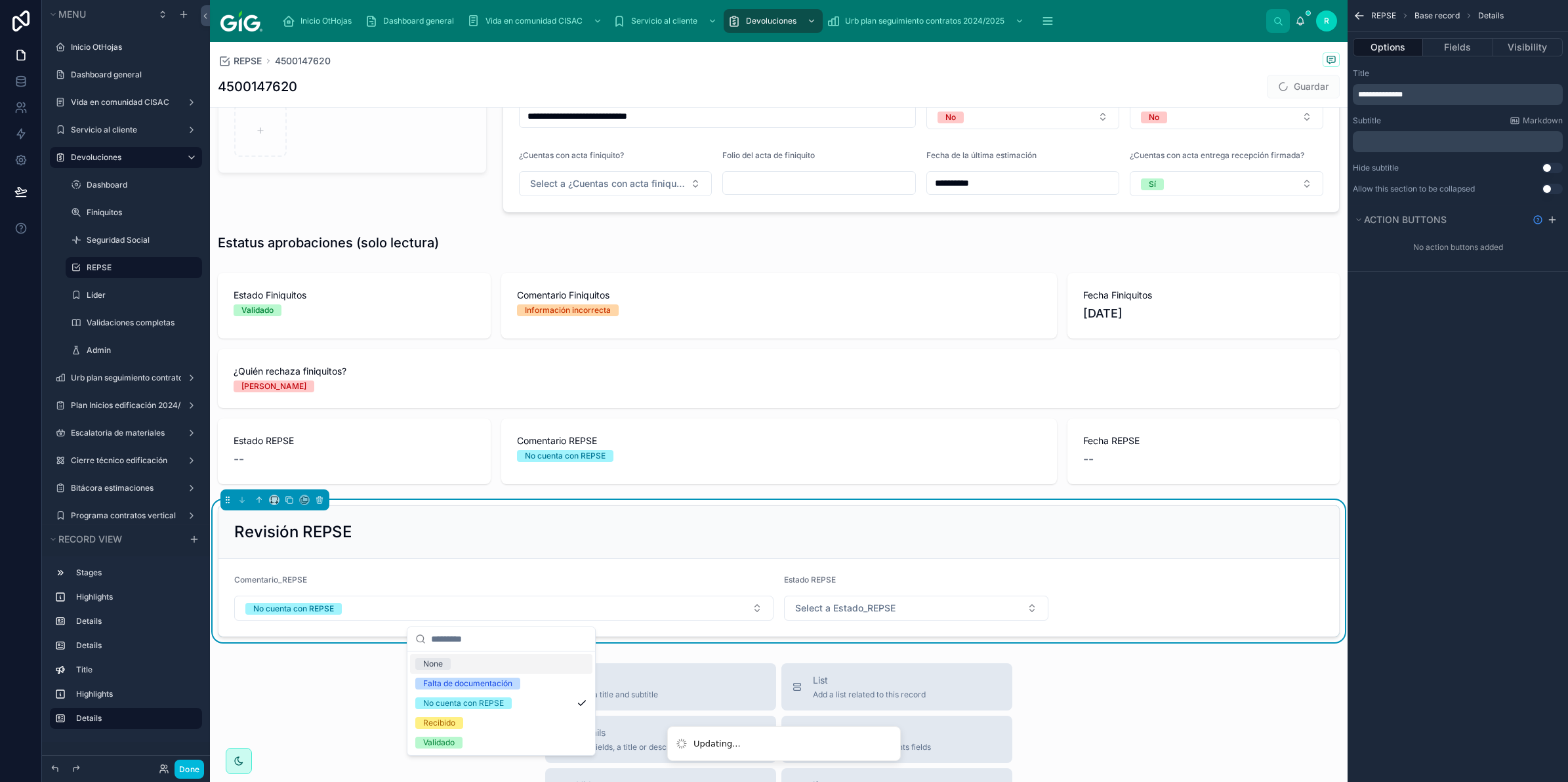
click at [490, 661] on div "None" at bounding box center [502, 664] width 183 height 20
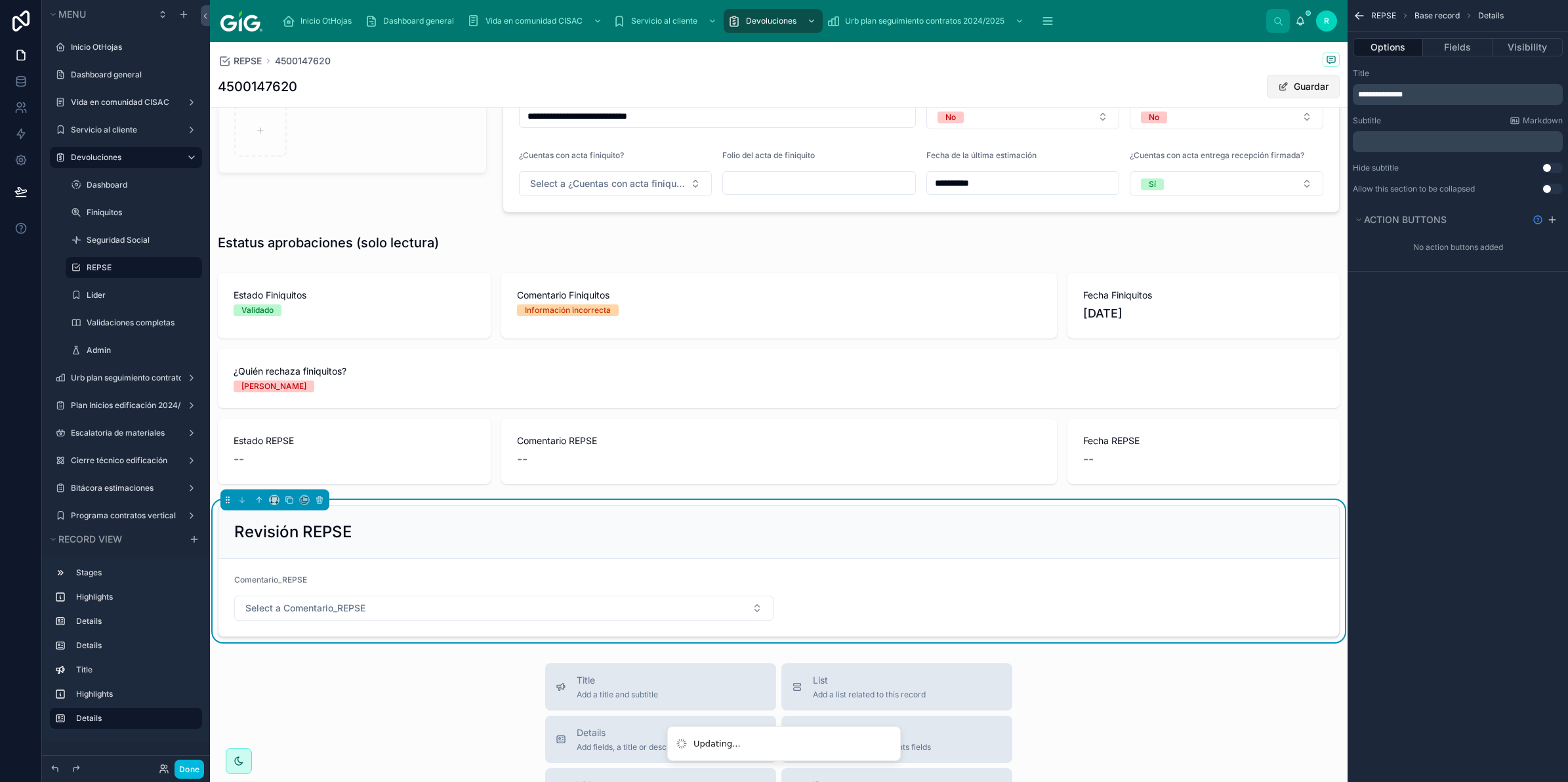
click at [1301, 84] on button "Guardar" at bounding box center [1303, 87] width 73 height 24
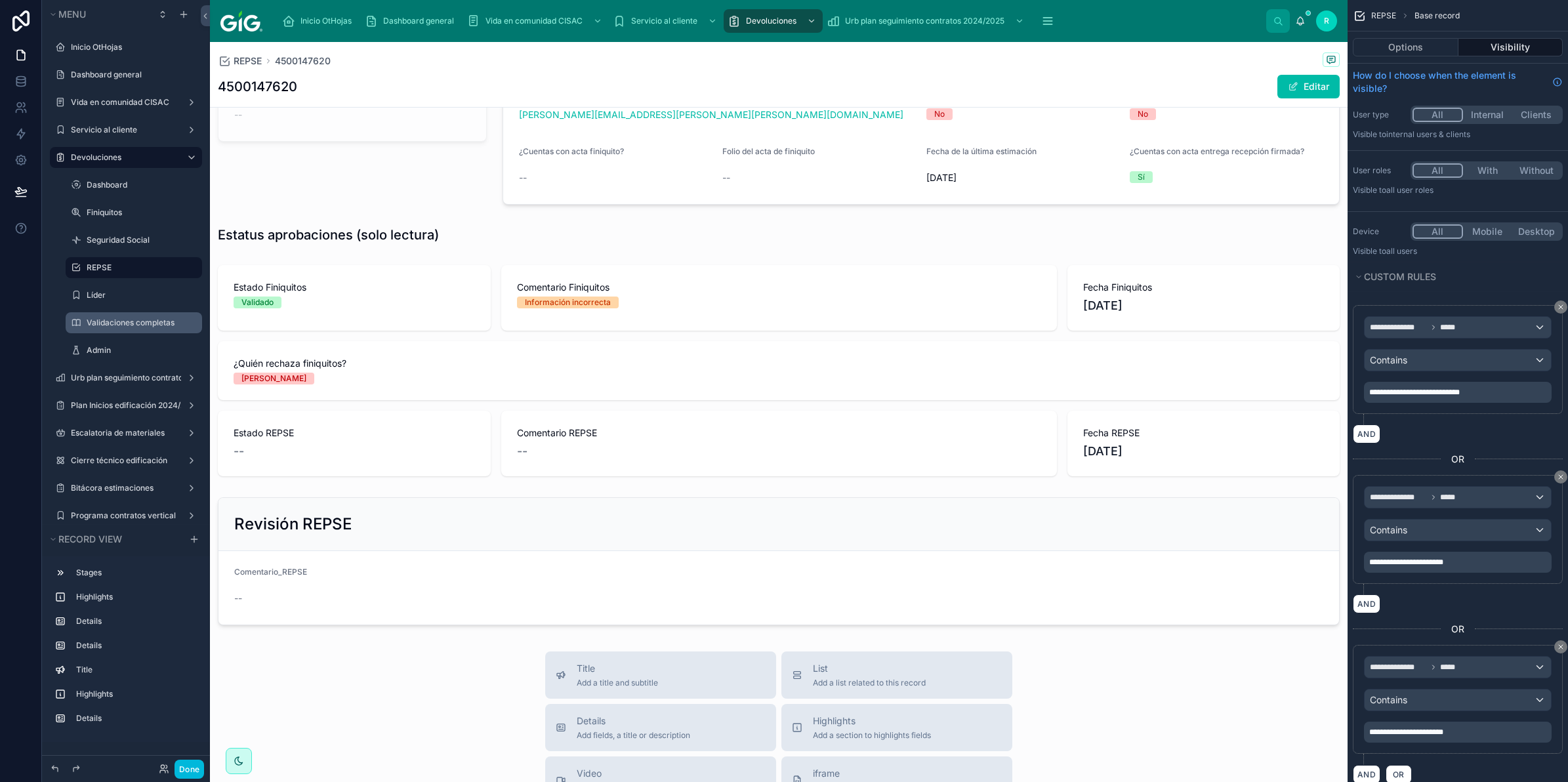
click at [123, 322] on label "Validaciones completas" at bounding box center [141, 323] width 108 height 11
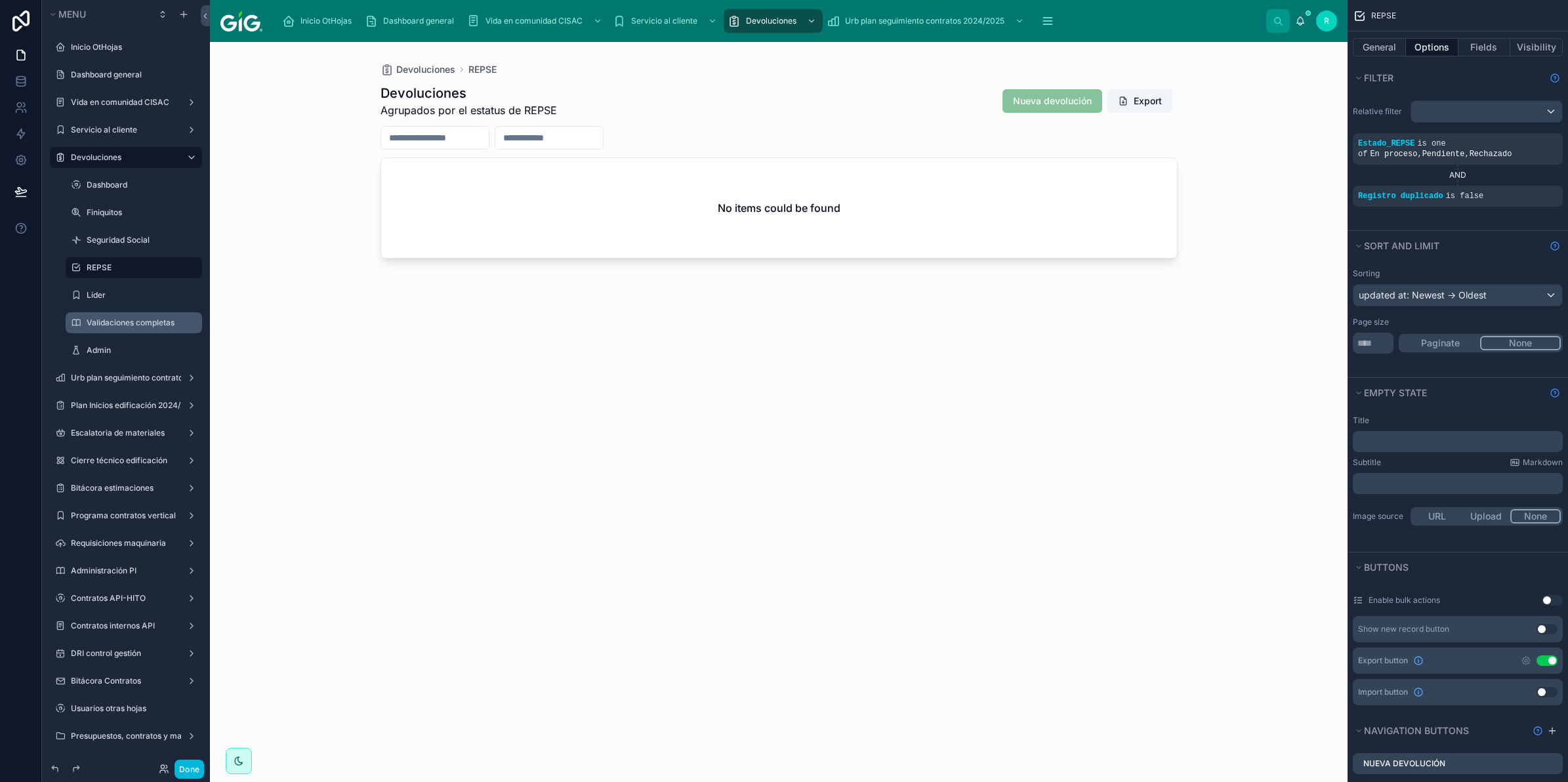
click at [121, 261] on div "REPSE" at bounding box center [143, 268] width 113 height 16
click at [121, 269] on label "REPSE" at bounding box center [141, 268] width 108 height 11
drag, startPoint x: 97, startPoint y: 293, endPoint x: 1, endPoint y: 623, distance: 343.7
click at [97, 293] on label "Líder" at bounding box center [141, 295] width 108 height 11
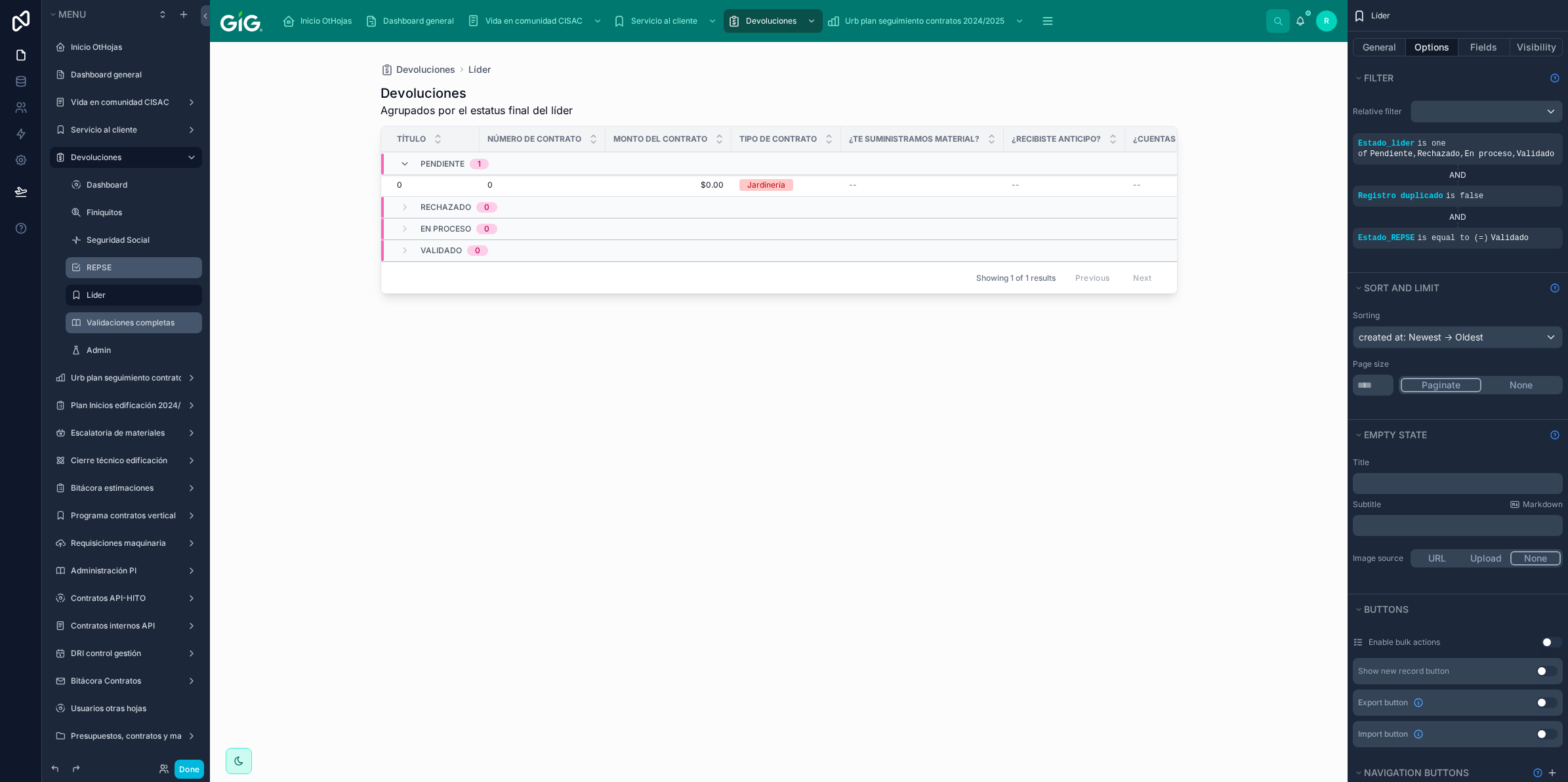
click at [578, 182] on div at bounding box center [779, 404] width 839 height 724
click at [540, 186] on div "0 0" at bounding box center [543, 185] width 110 height 11
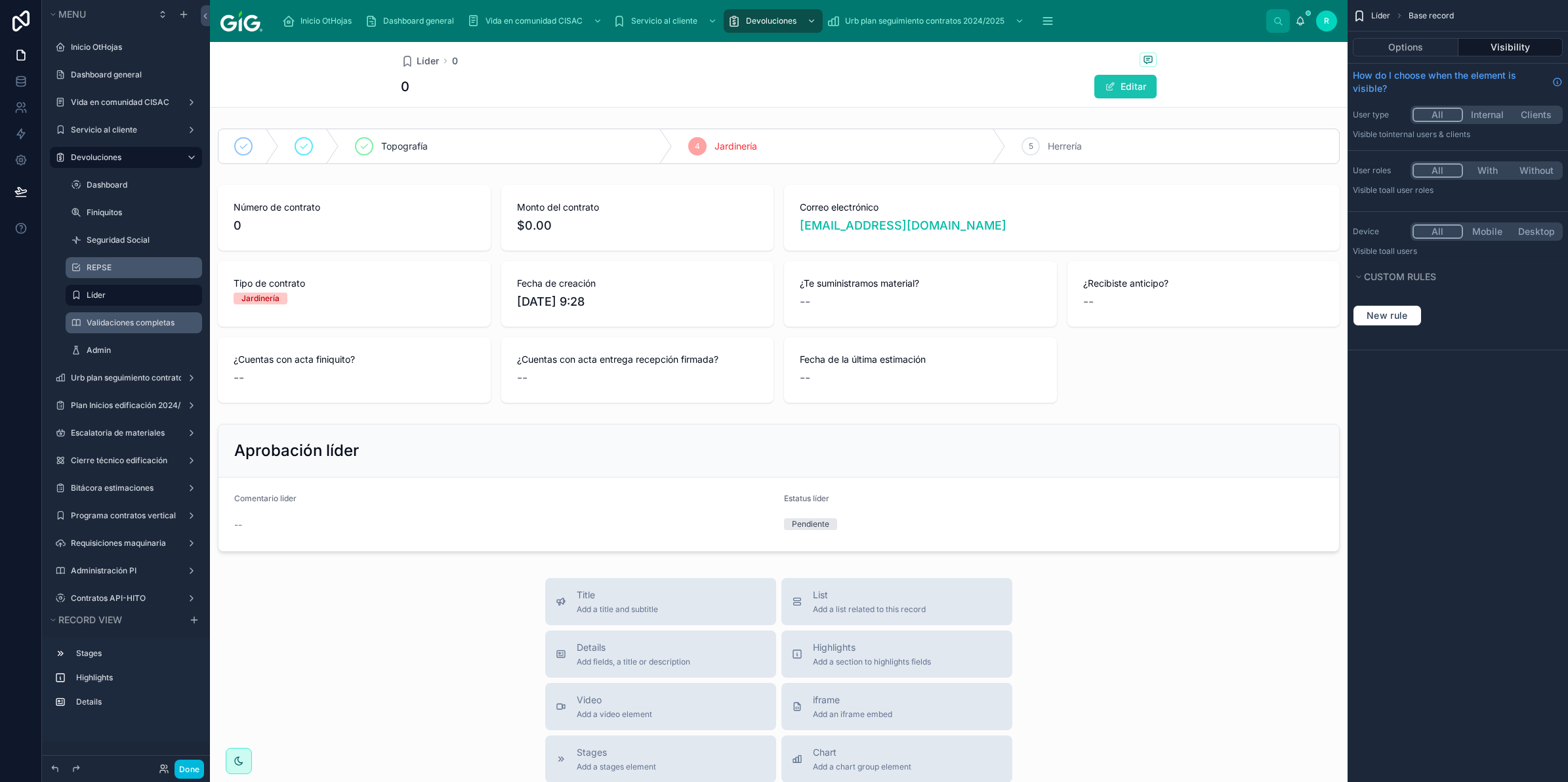
click at [1137, 90] on button "Editar" at bounding box center [1125, 87] width 62 height 24
click at [460, 517] on div at bounding box center [779, 490] width 1138 height 142
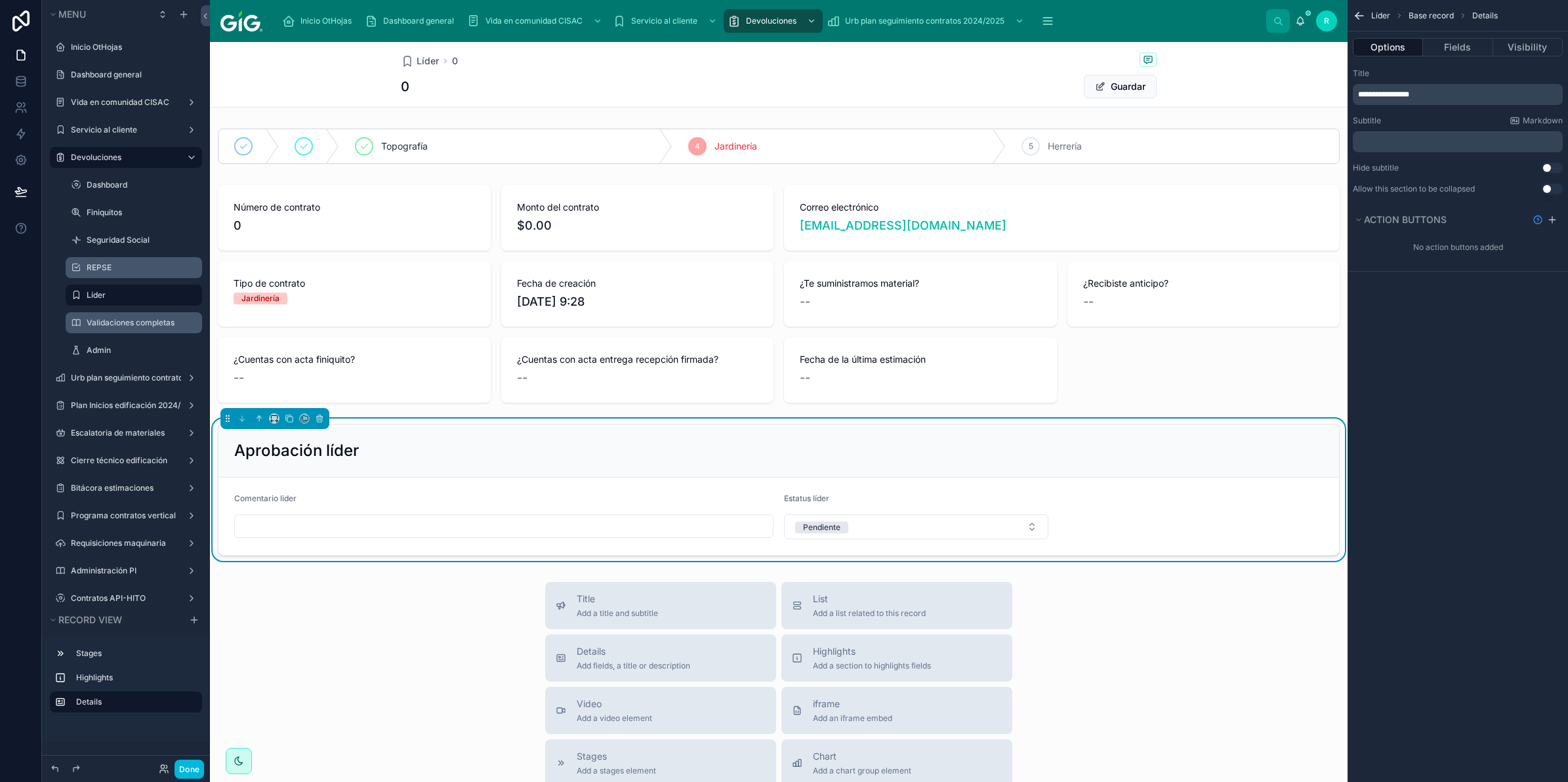
click at [455, 527] on input "text" at bounding box center [504, 526] width 538 height 18
click at [955, 529] on button "Pendiente" at bounding box center [916, 527] width 265 height 25
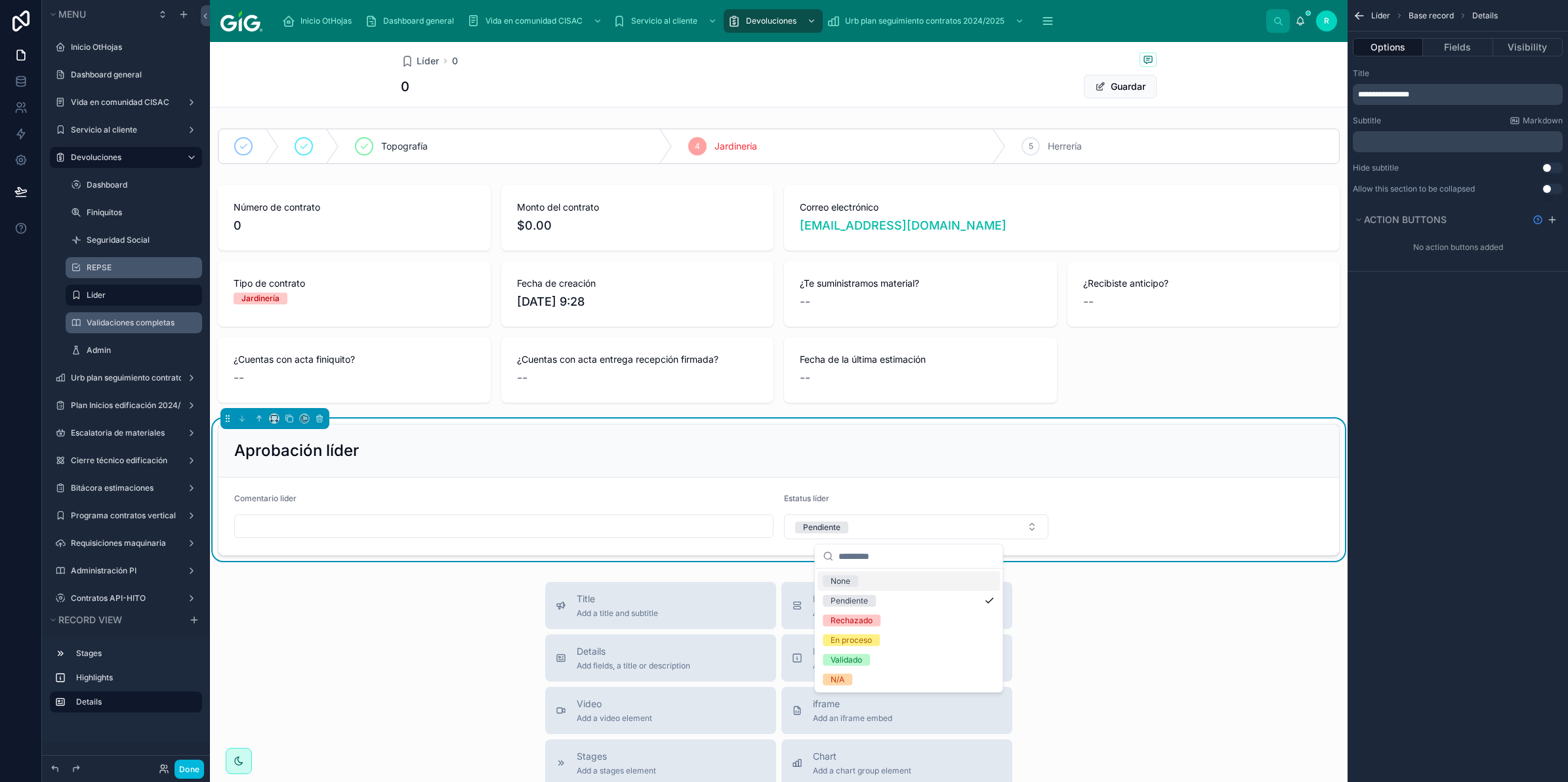
click at [1284, 500] on form "Comentario lider Estatus líder Pendiente" at bounding box center [779, 517] width 1121 height 77
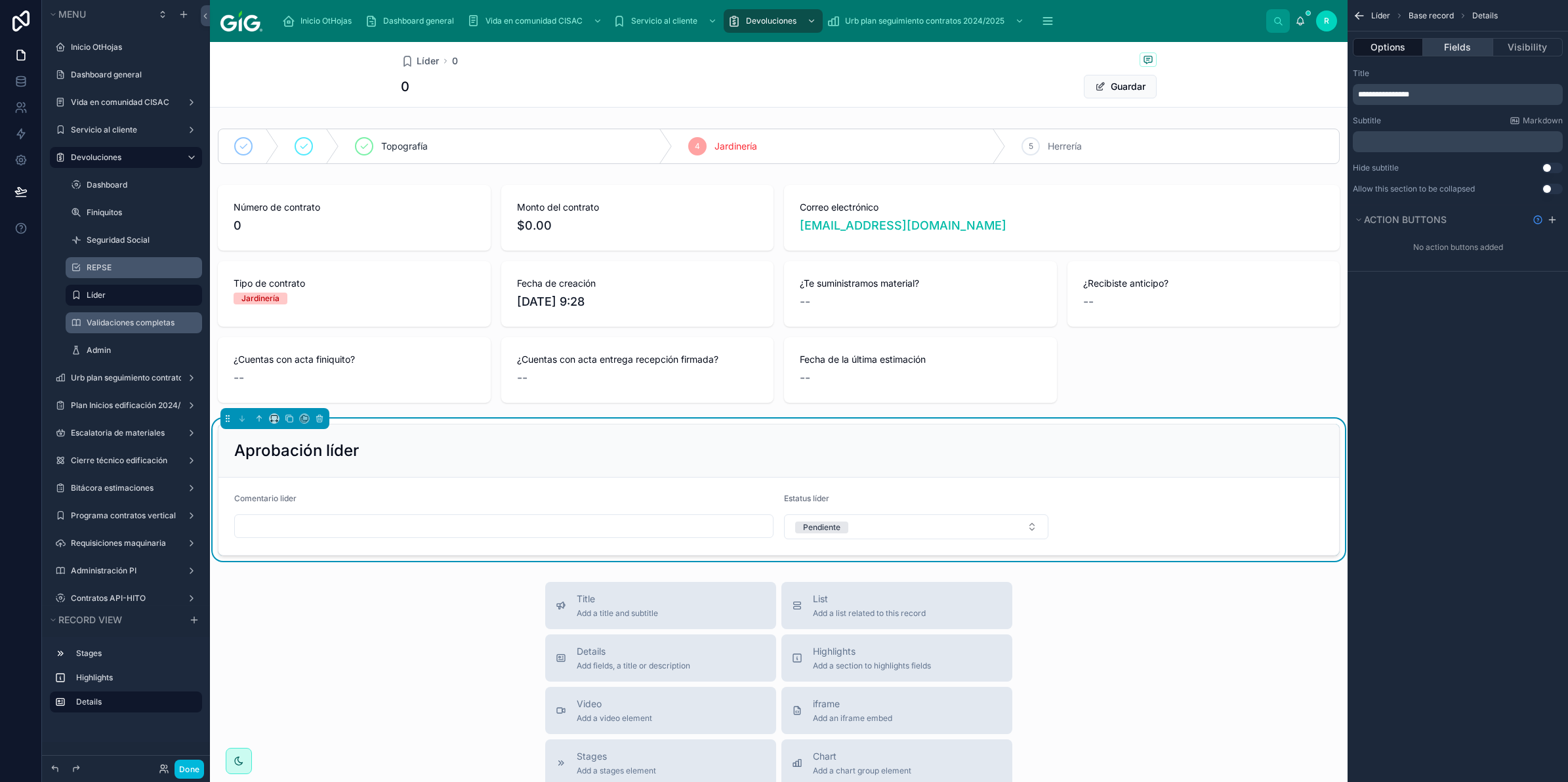
click at [1461, 48] on button "Fields" at bounding box center [1458, 47] width 70 height 18
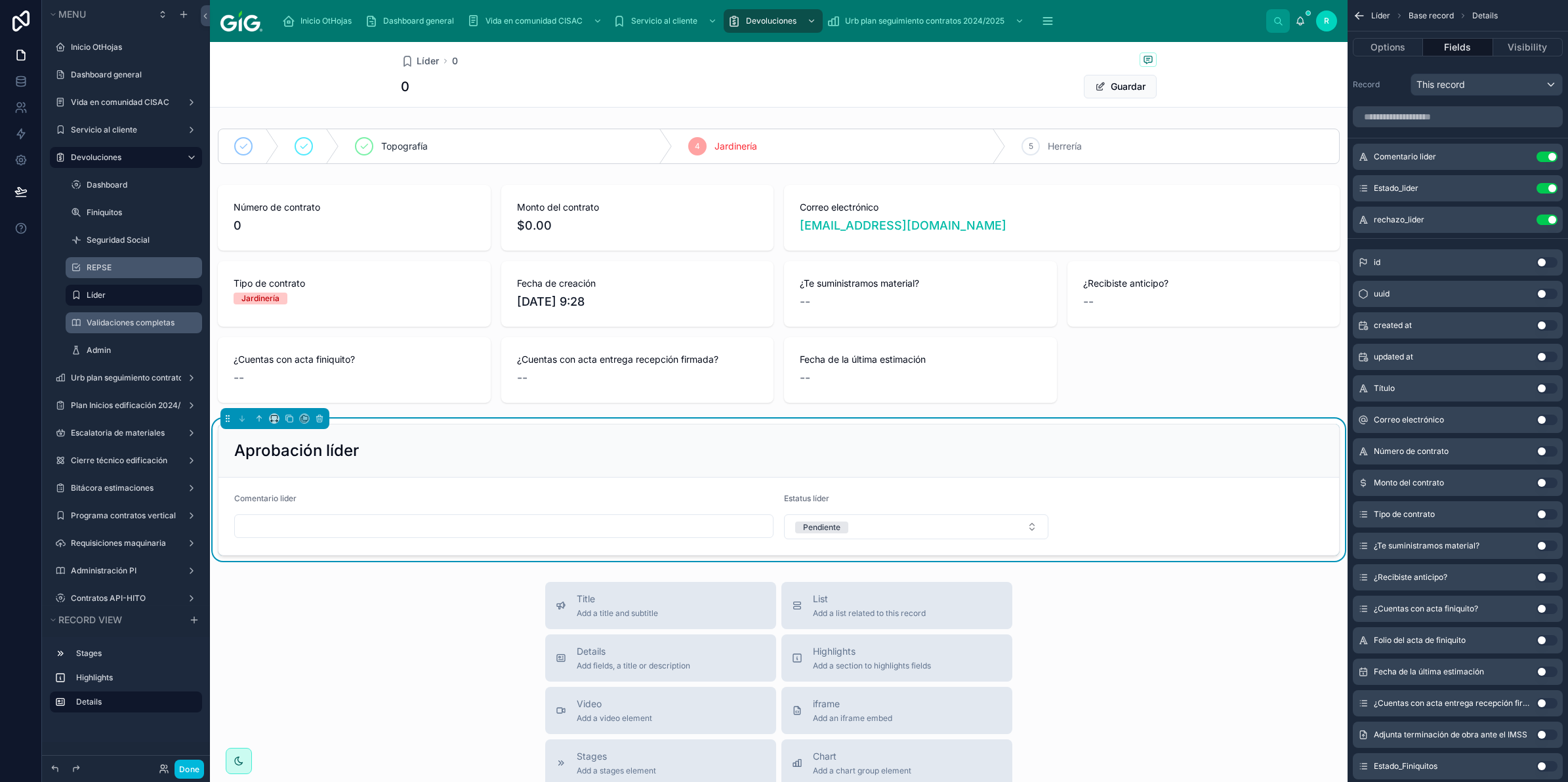
click at [0, 0] on icon "scrollable content" at bounding box center [0, 0] width 0 height 0
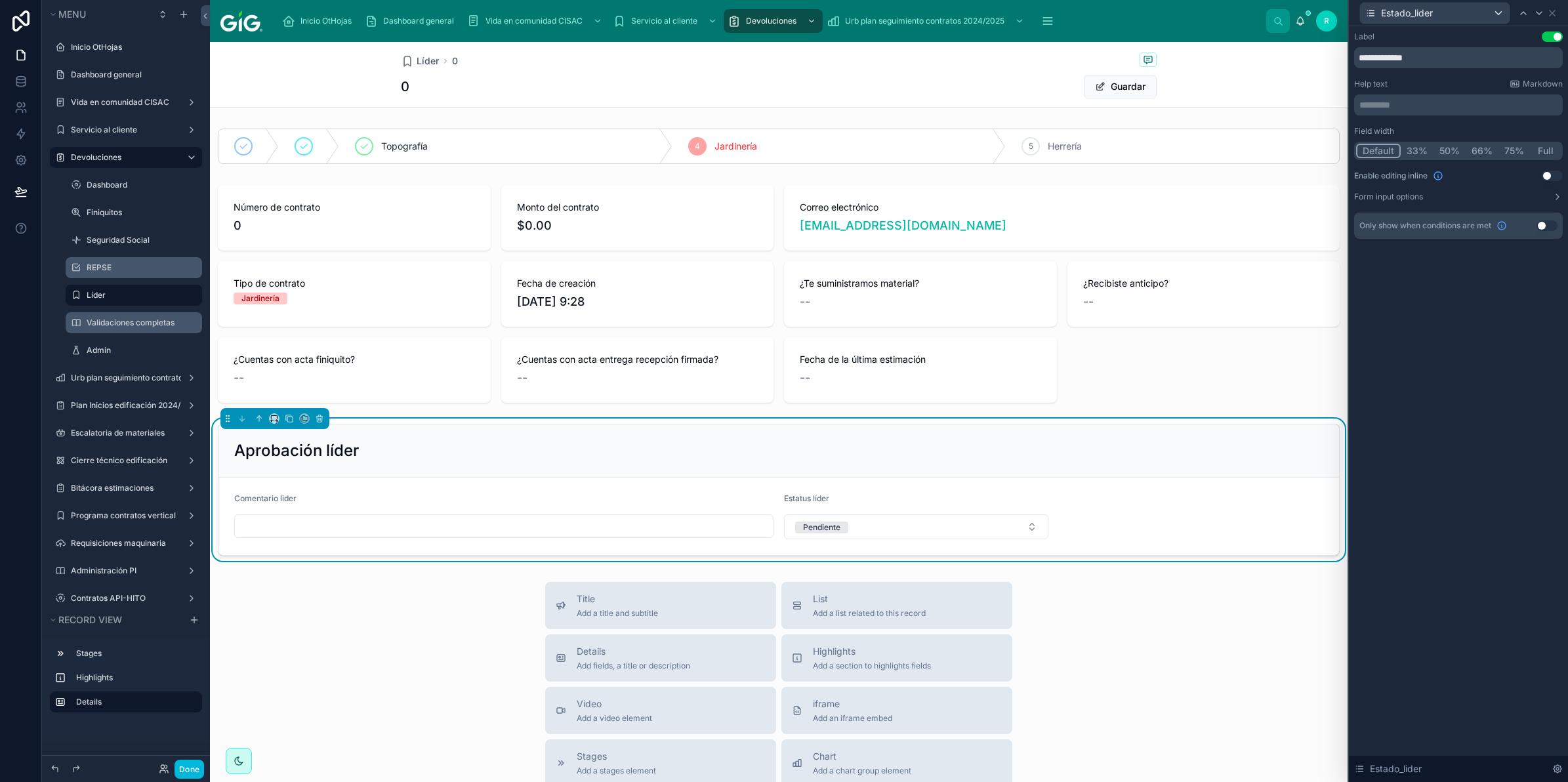
click at [1554, 195] on icon at bounding box center [1557, 197] width 11 height 11
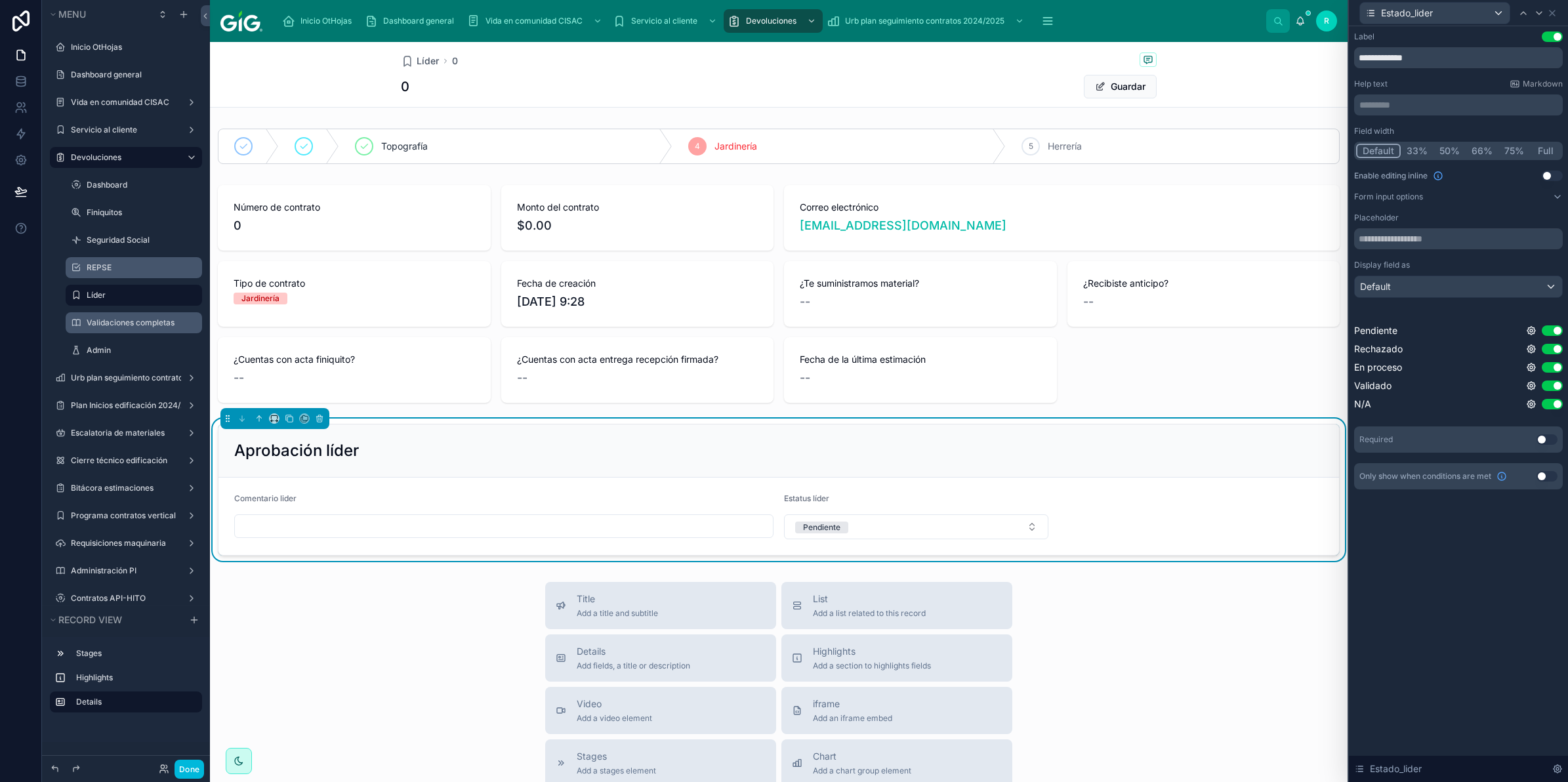
click at [1549, 402] on button "Use setting" at bounding box center [1552, 404] width 21 height 11
click at [16, 188] on icon at bounding box center [21, 192] width 13 height 13
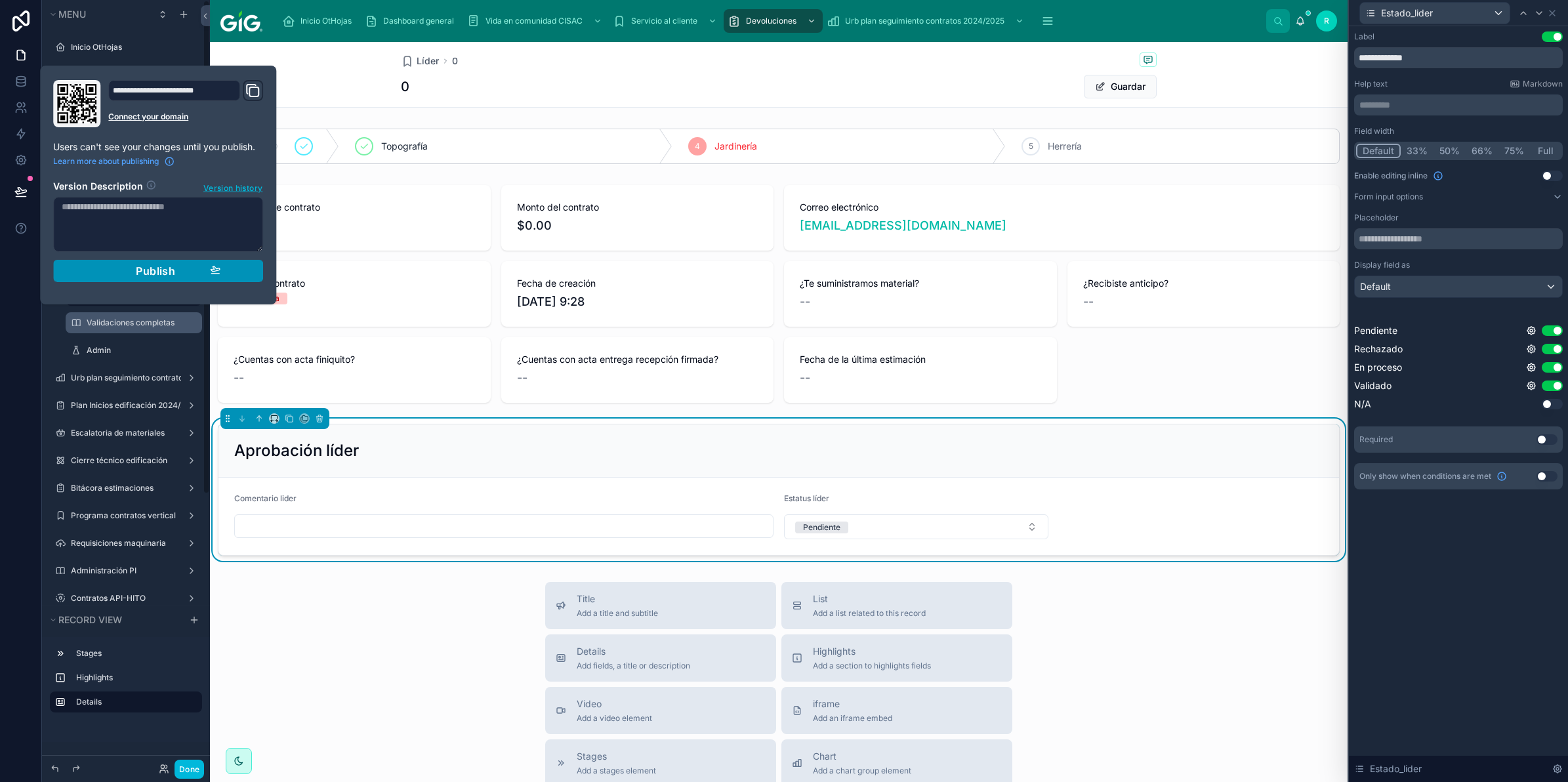
click at [207, 272] on div "Publish" at bounding box center [158, 271] width 125 height 13
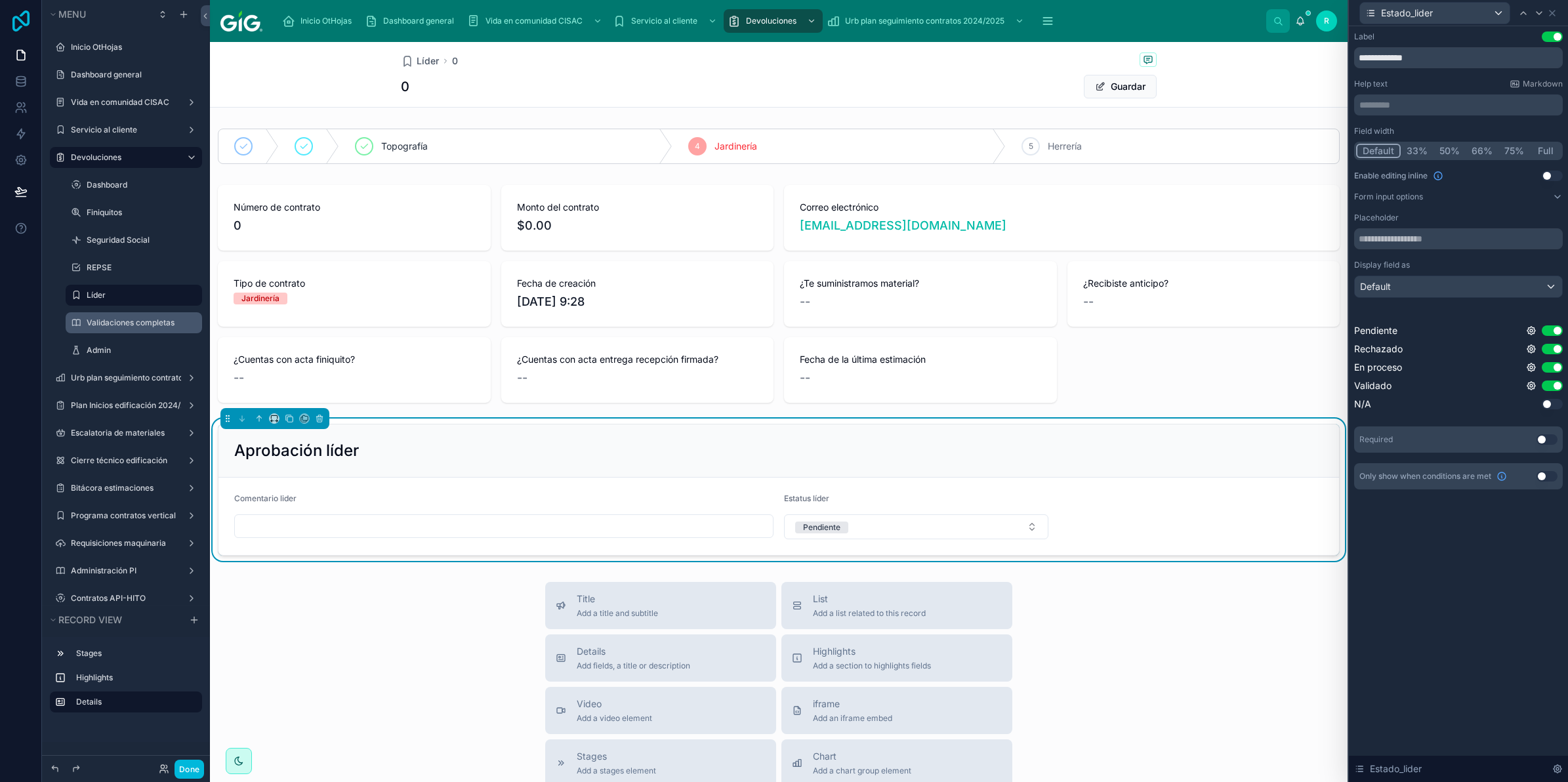
click at [22, 20] on icon at bounding box center [21, 21] width 17 height 21
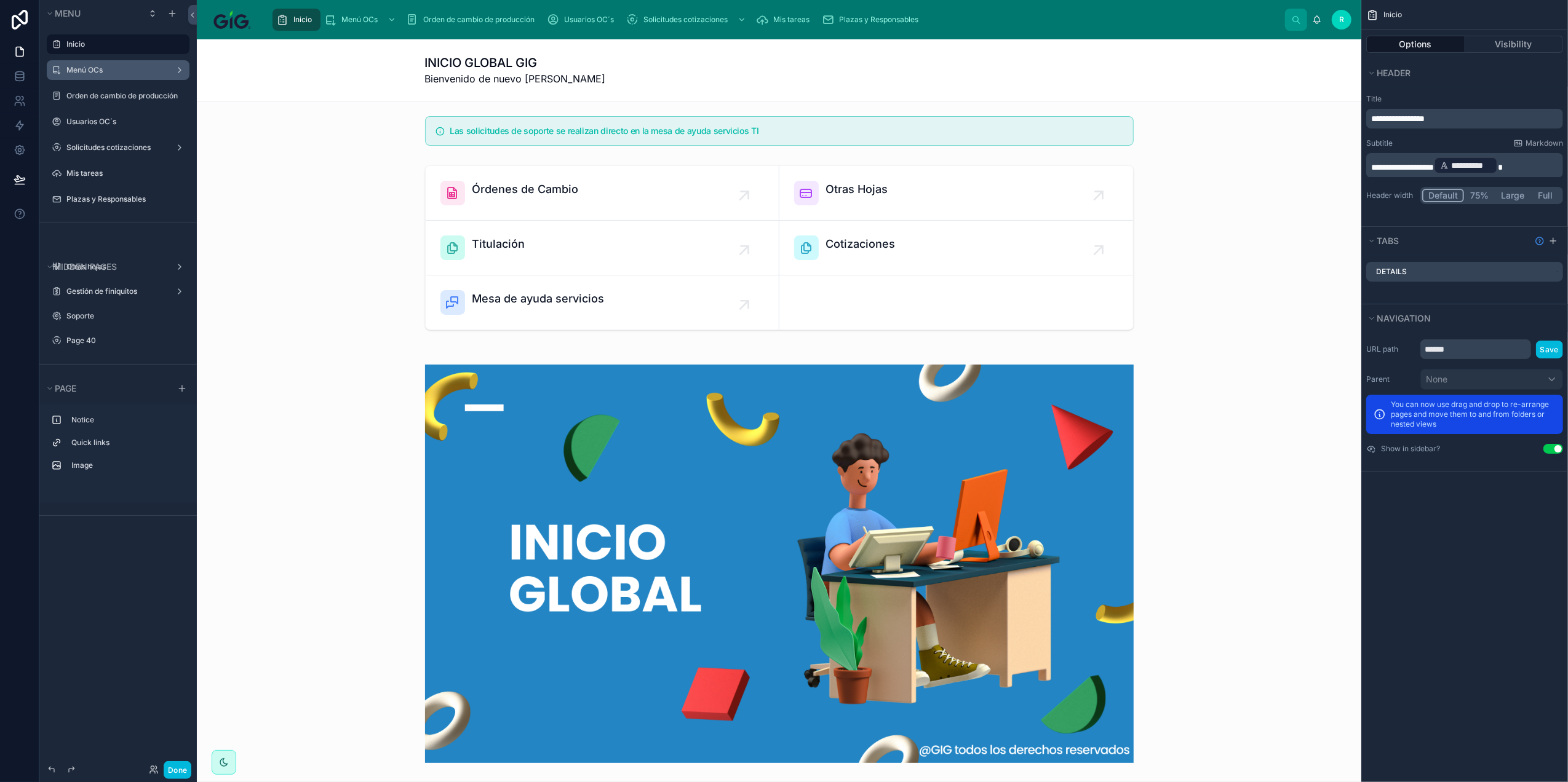
click at [102, 72] on label "Menú OCs" at bounding box center [116, 70] width 99 height 10
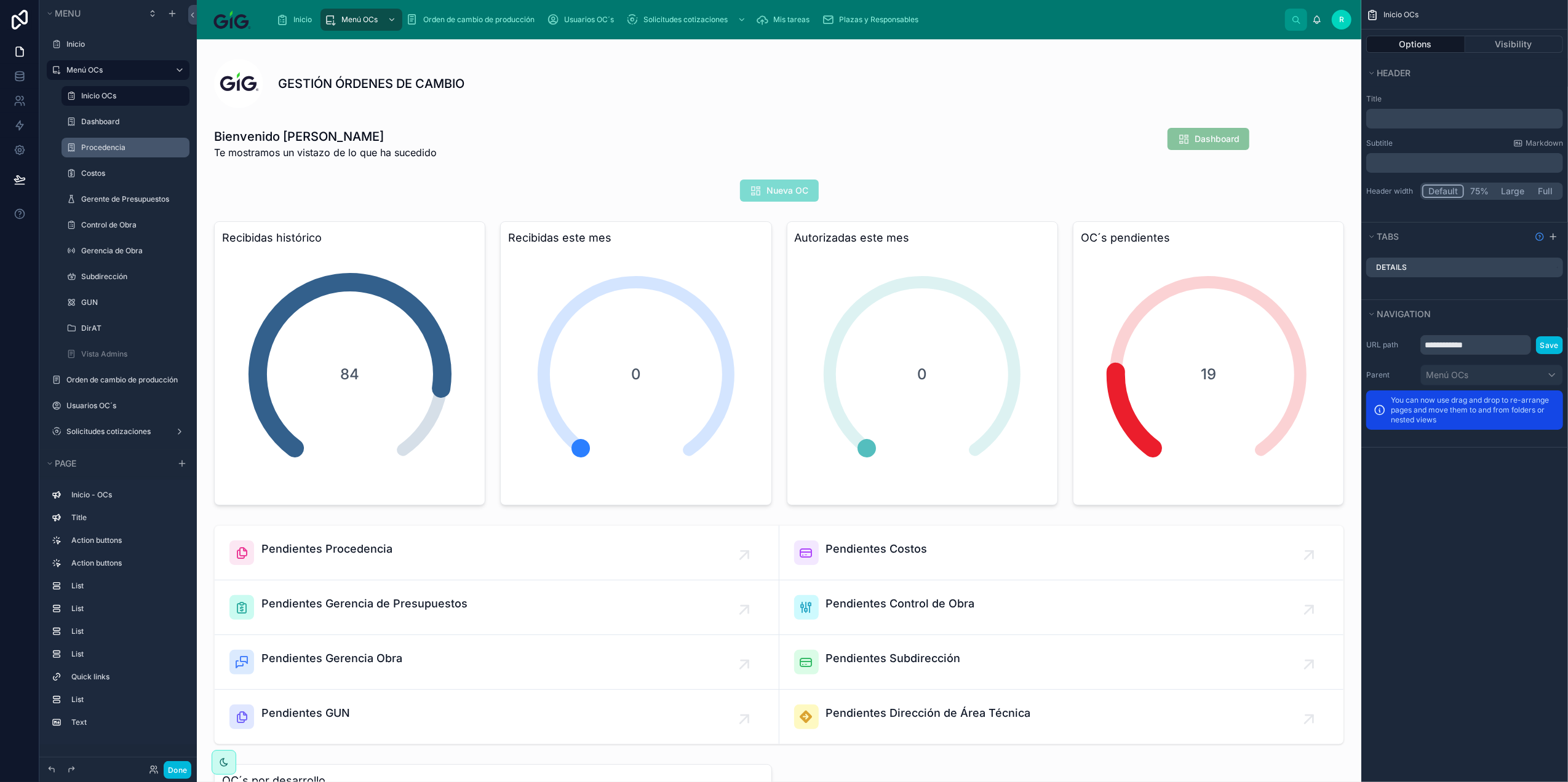
click at [111, 146] on label "Procedencia" at bounding box center [132, 148] width 101 height 10
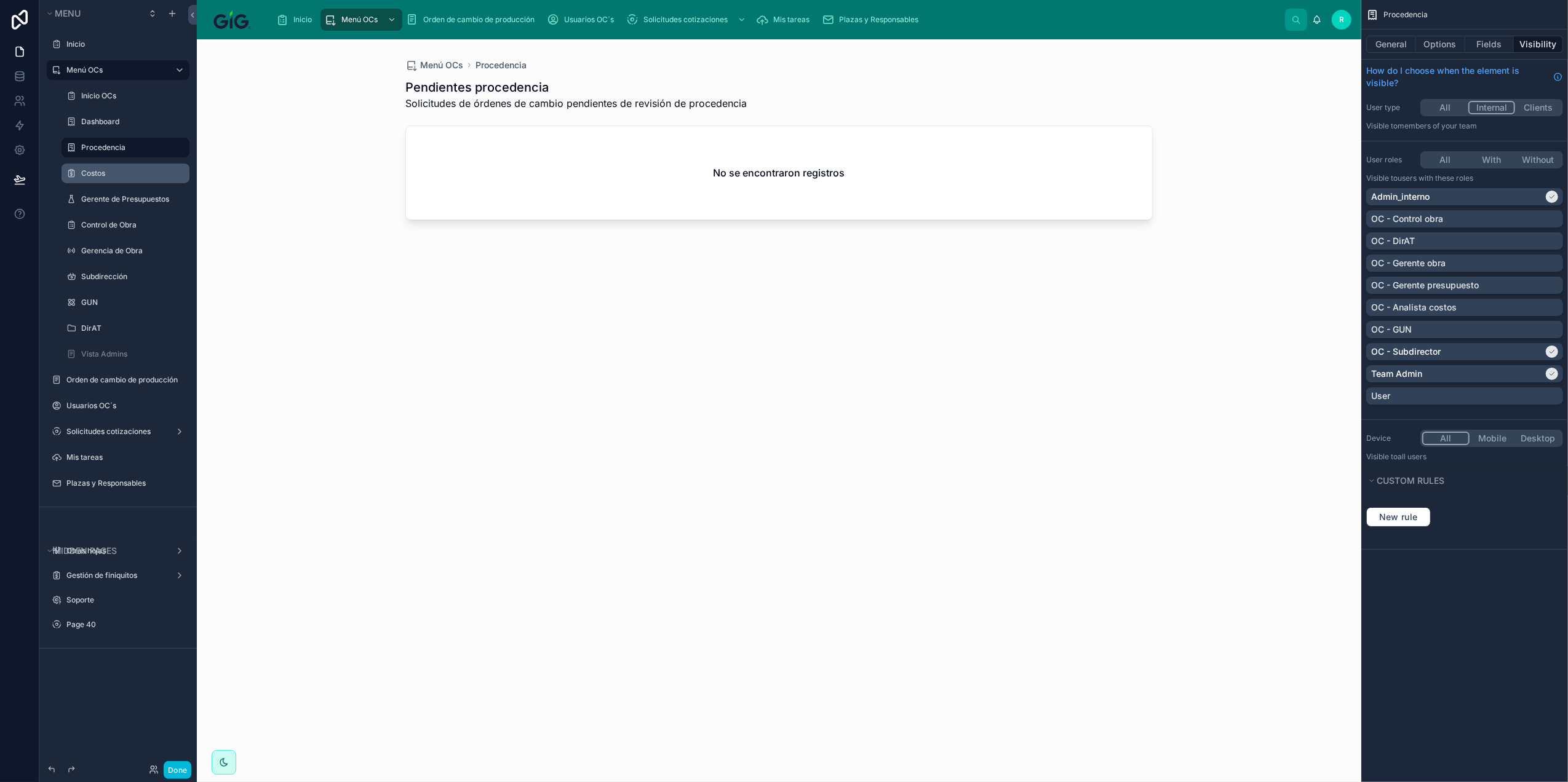
click at [100, 174] on label "Costos" at bounding box center [132, 174] width 101 height 10
click at [153, 771] on icon at bounding box center [153, 772] width 5 height 2
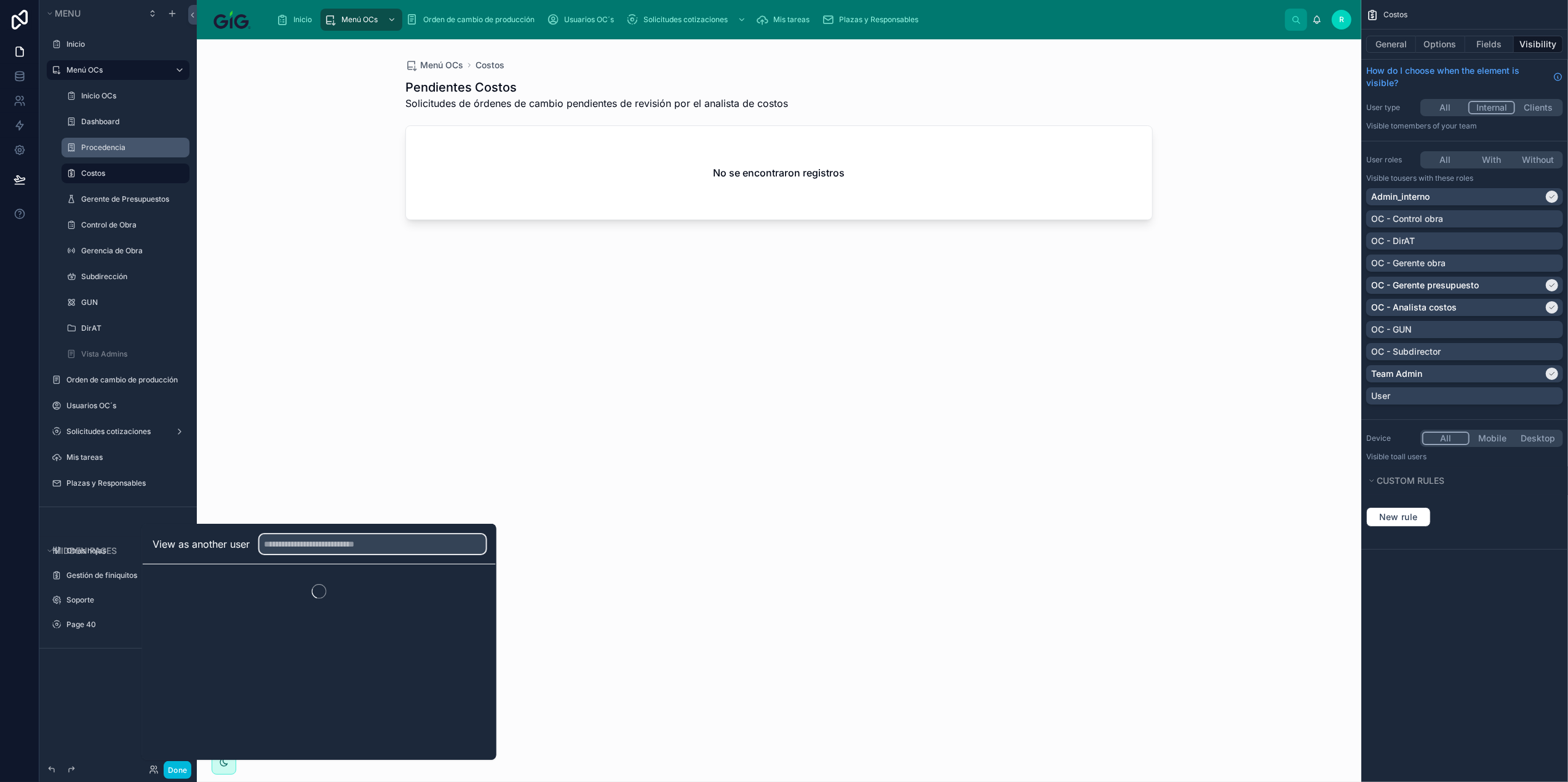
click at [299, 540] on input "text" at bounding box center [373, 544] width 227 height 20
type input "**********"
click at [0, 0] on button "Select" at bounding box center [0, 0] width 0 height 0
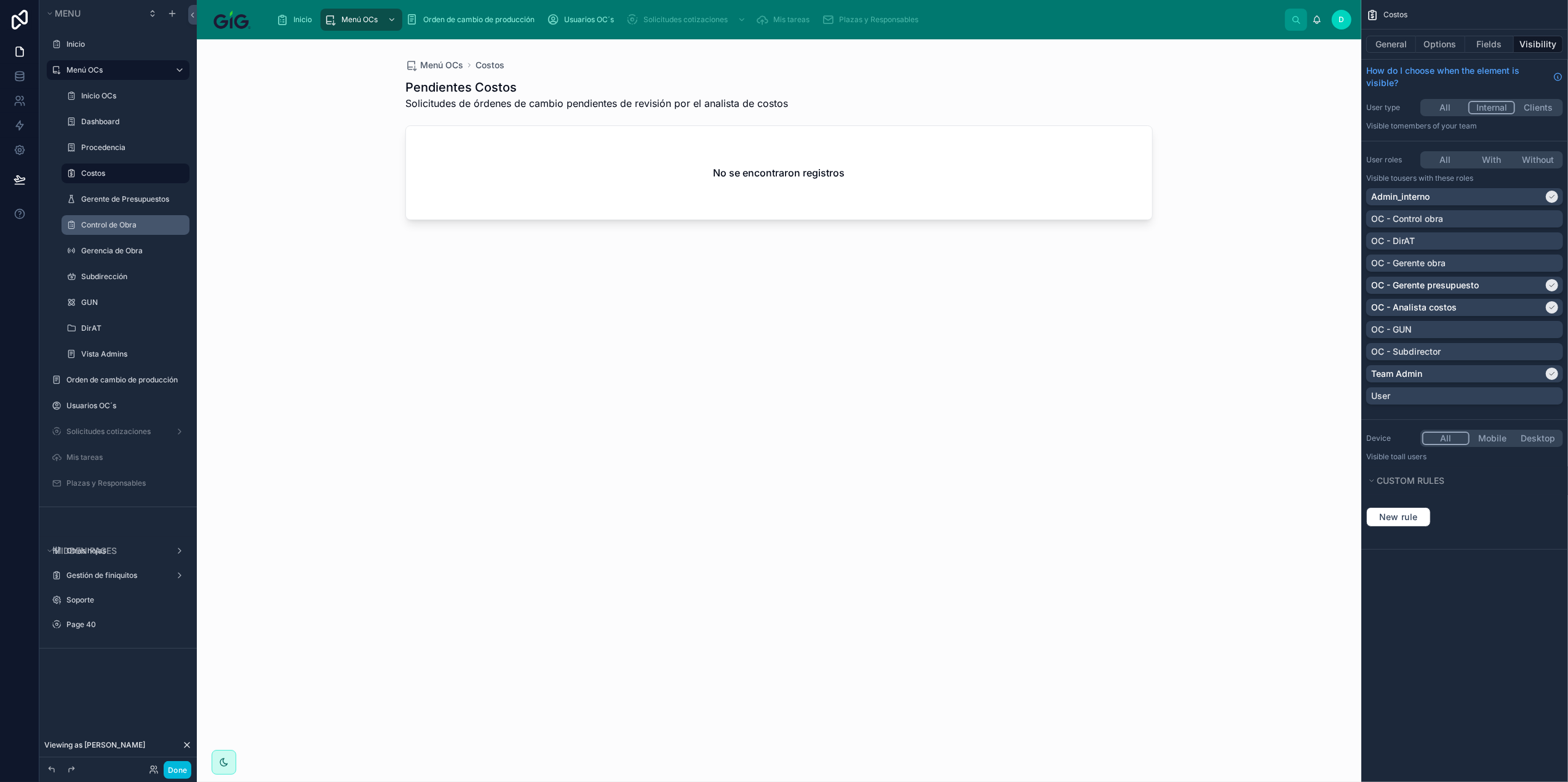
click at [111, 226] on label "Control de Obra" at bounding box center [132, 225] width 101 height 10
click at [123, 352] on label "Vista Admins" at bounding box center [132, 354] width 101 height 10
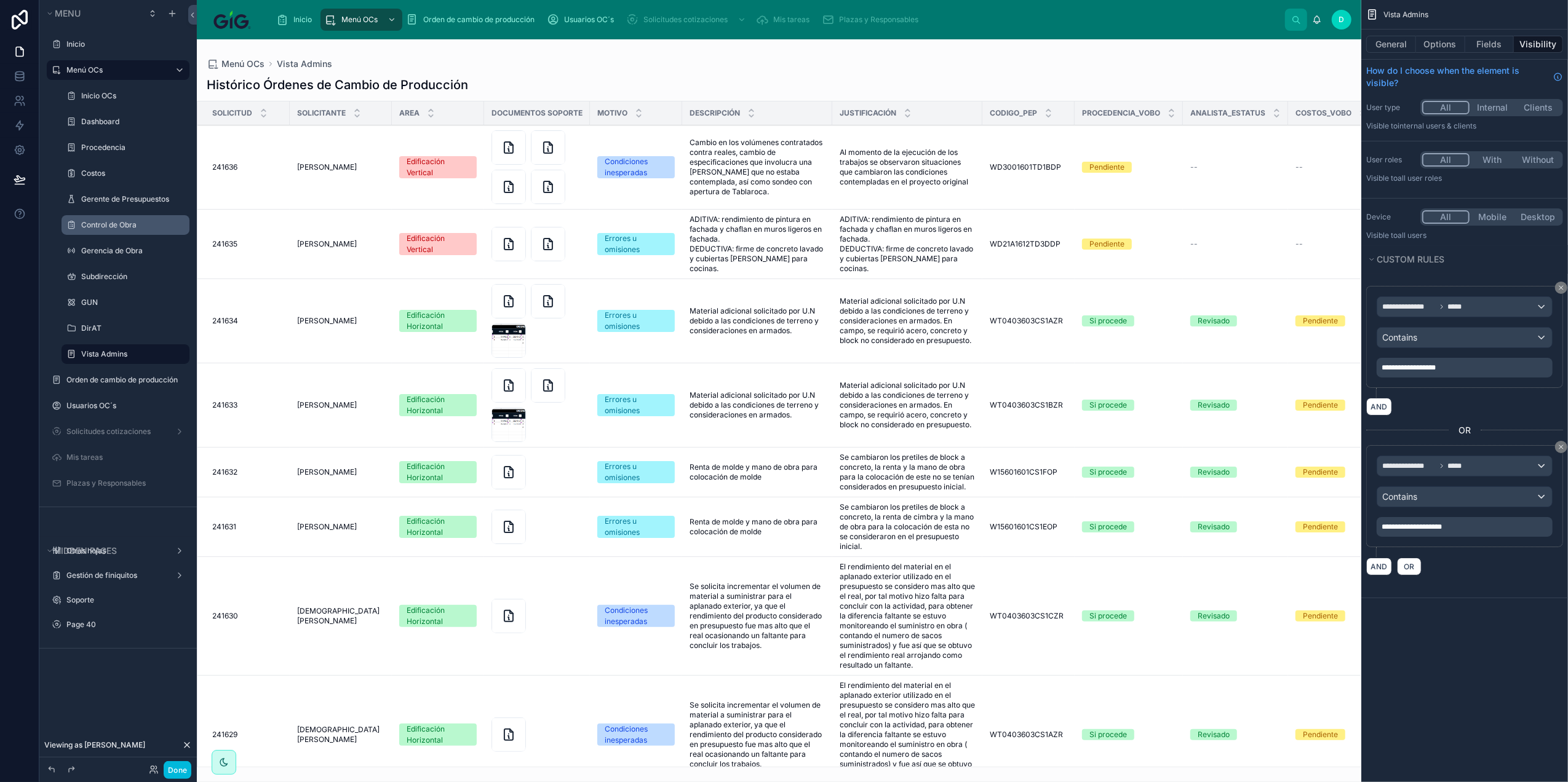
click at [776, 161] on div at bounding box center [779, 410] width 1165 height 743
click at [119, 332] on label "DirAT" at bounding box center [132, 329] width 101 height 10
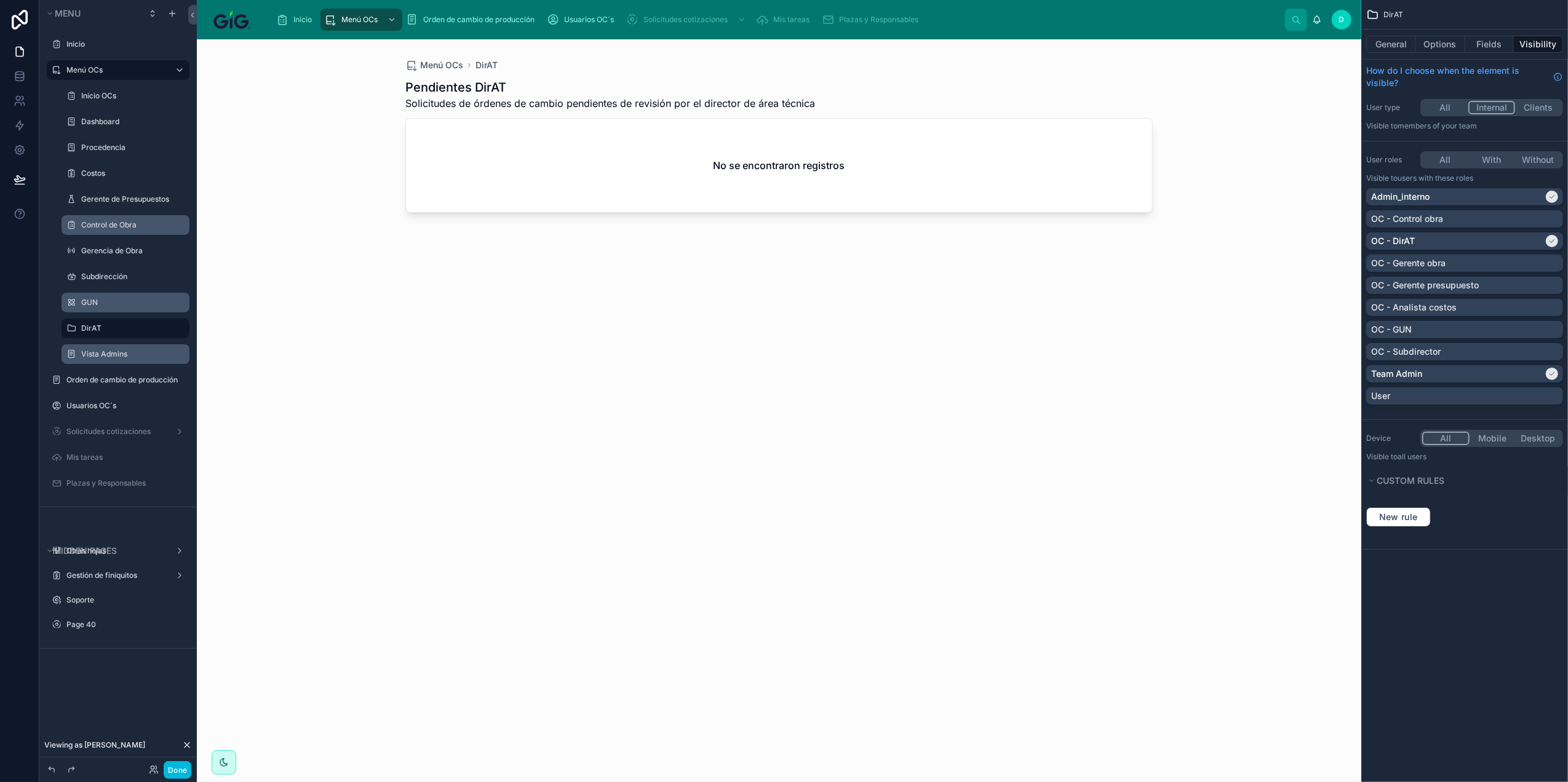
click at [109, 304] on label "GUN" at bounding box center [132, 303] width 101 height 10
click at [118, 272] on label "Subdirección" at bounding box center [132, 277] width 101 height 10
click at [118, 242] on div "Gerencia de Obra" at bounding box center [126, 251] width 123 height 20
click at [117, 252] on label "Gerencia de Obra" at bounding box center [132, 251] width 101 height 10
click at [128, 229] on label "Control de Obra" at bounding box center [132, 225] width 101 height 10
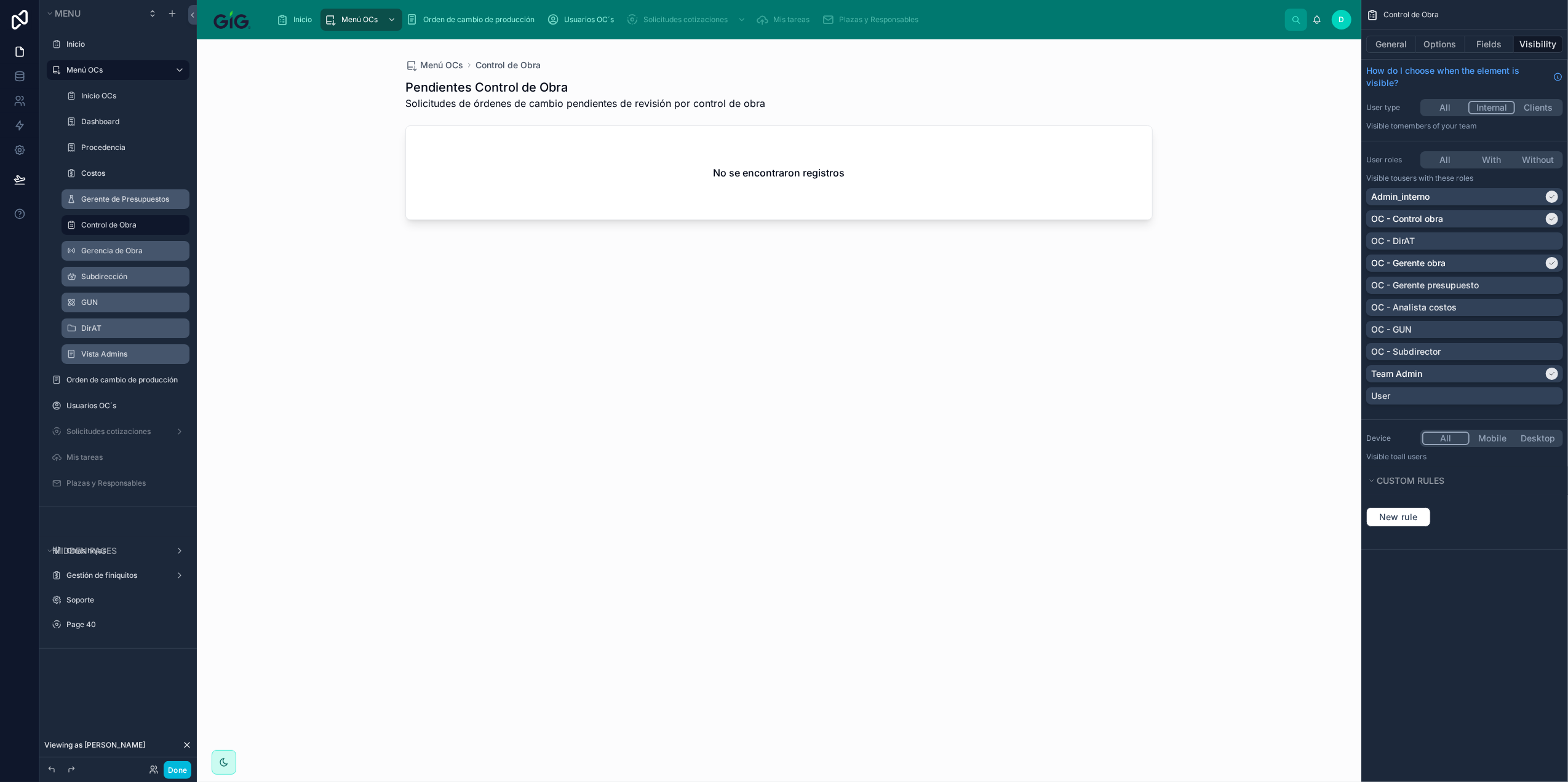
click at [129, 197] on label "Gerente de Presupuestos" at bounding box center [132, 199] width 101 height 10
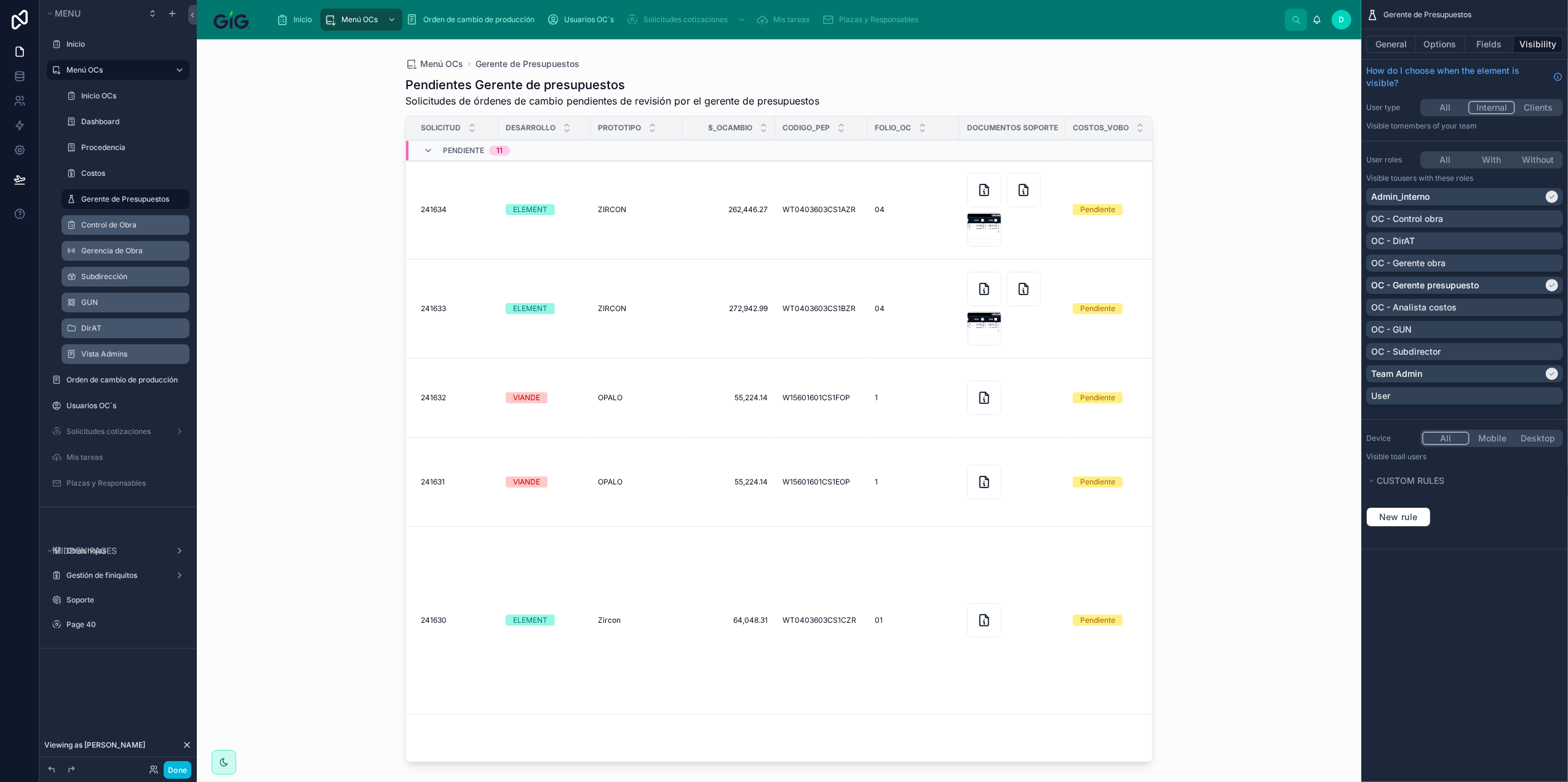
click at [710, 229] on div at bounding box center [779, 403] width 787 height 728
click at [687, 228] on td "262,446.27 262,446.27" at bounding box center [729, 210] width 92 height 99
click at [685, 210] on td "262,446.27 262,446.27" at bounding box center [729, 210] width 92 height 99
click at [883, 217] on td "04 04" at bounding box center [914, 210] width 92 height 99
click at [823, 410] on td "W15601601CS1FOP W15601601CS1FOP" at bounding box center [821, 398] width 92 height 79
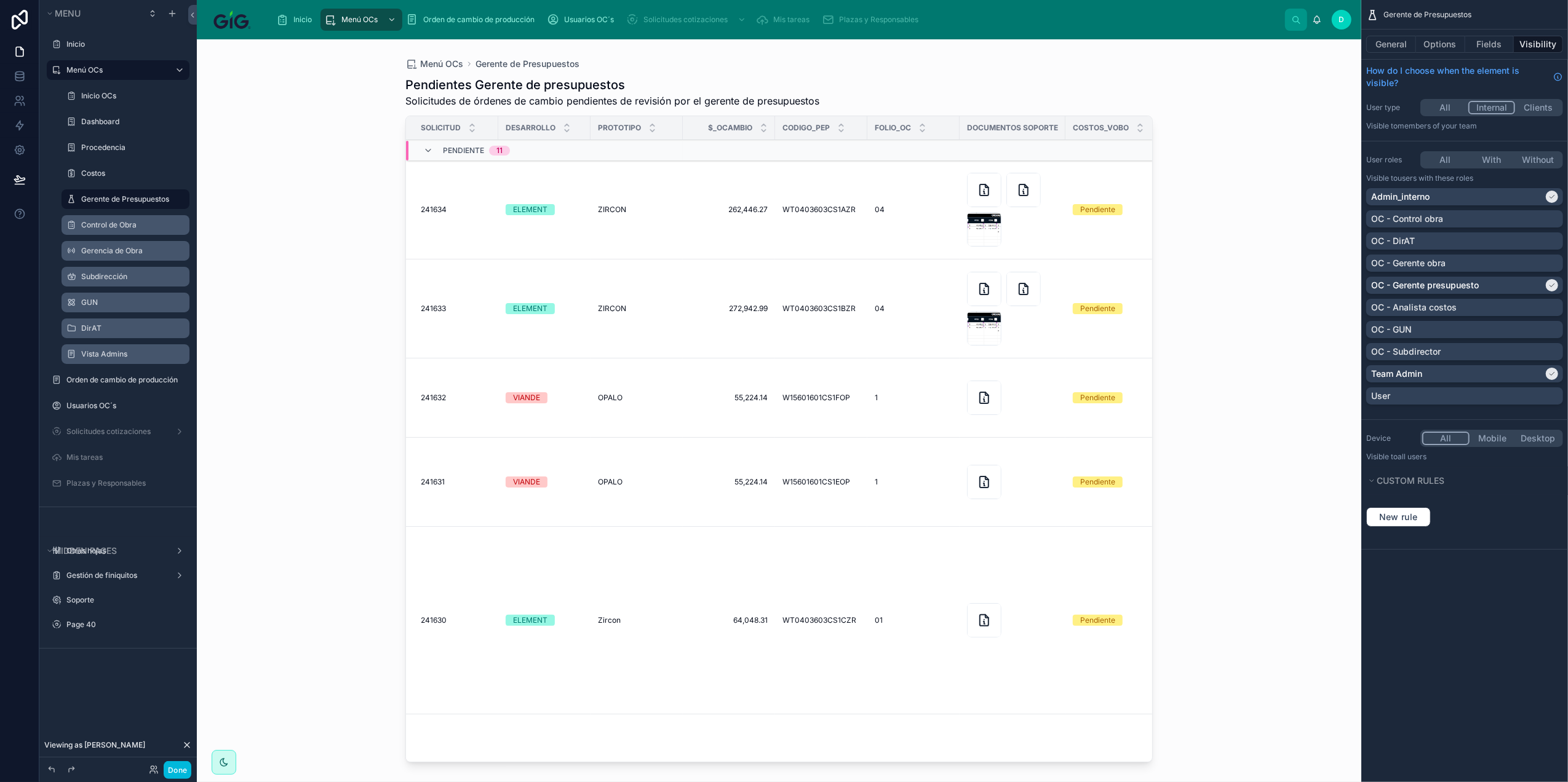
click at [826, 296] on td "WT0403603CS1BZR WT0403603CS1BZR" at bounding box center [821, 309] width 92 height 99
click at [826, 306] on span "WT0403603CS1BZR" at bounding box center [819, 309] width 73 height 10
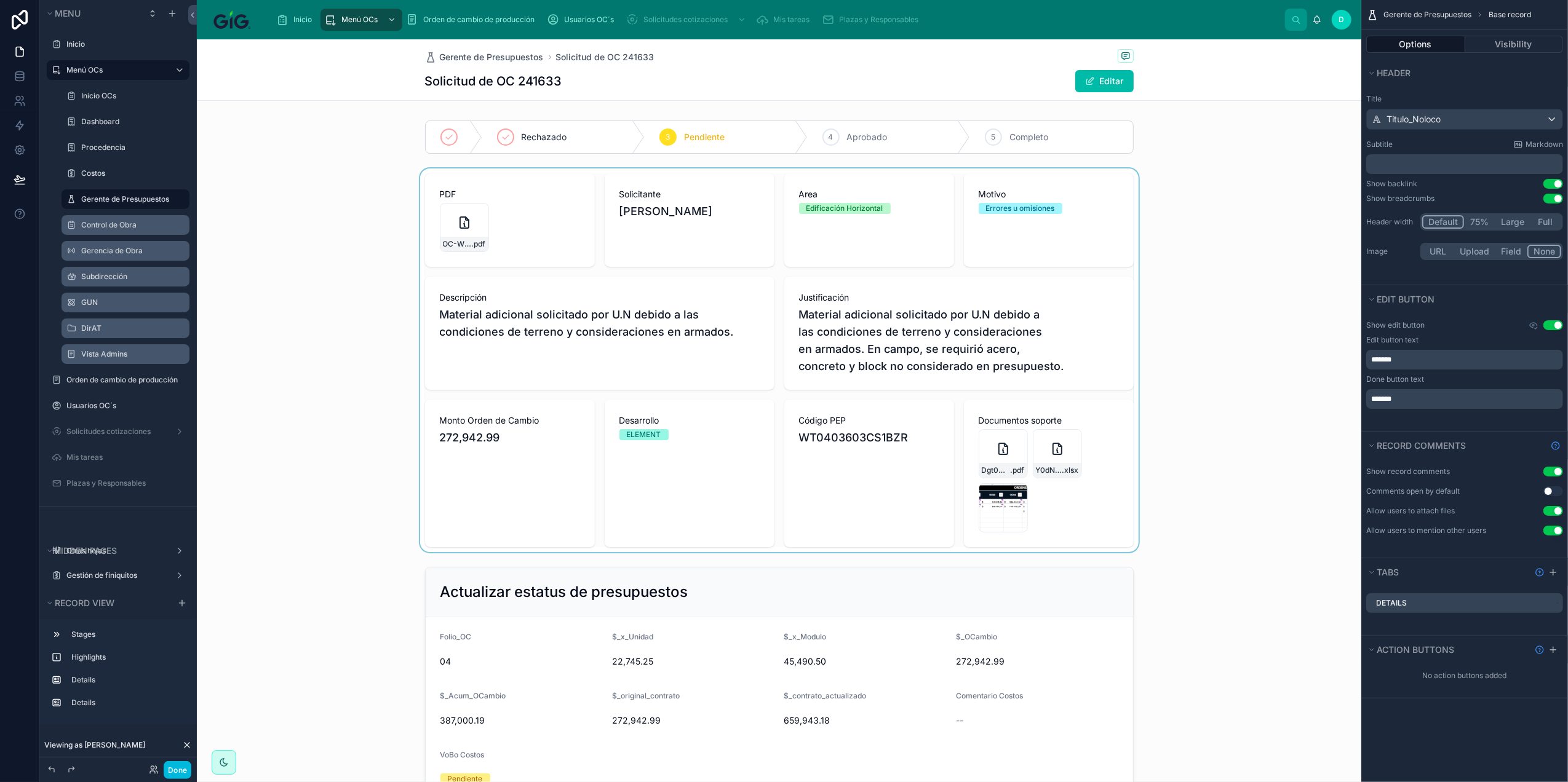
click at [430, 187] on div at bounding box center [779, 361] width 1165 height 384
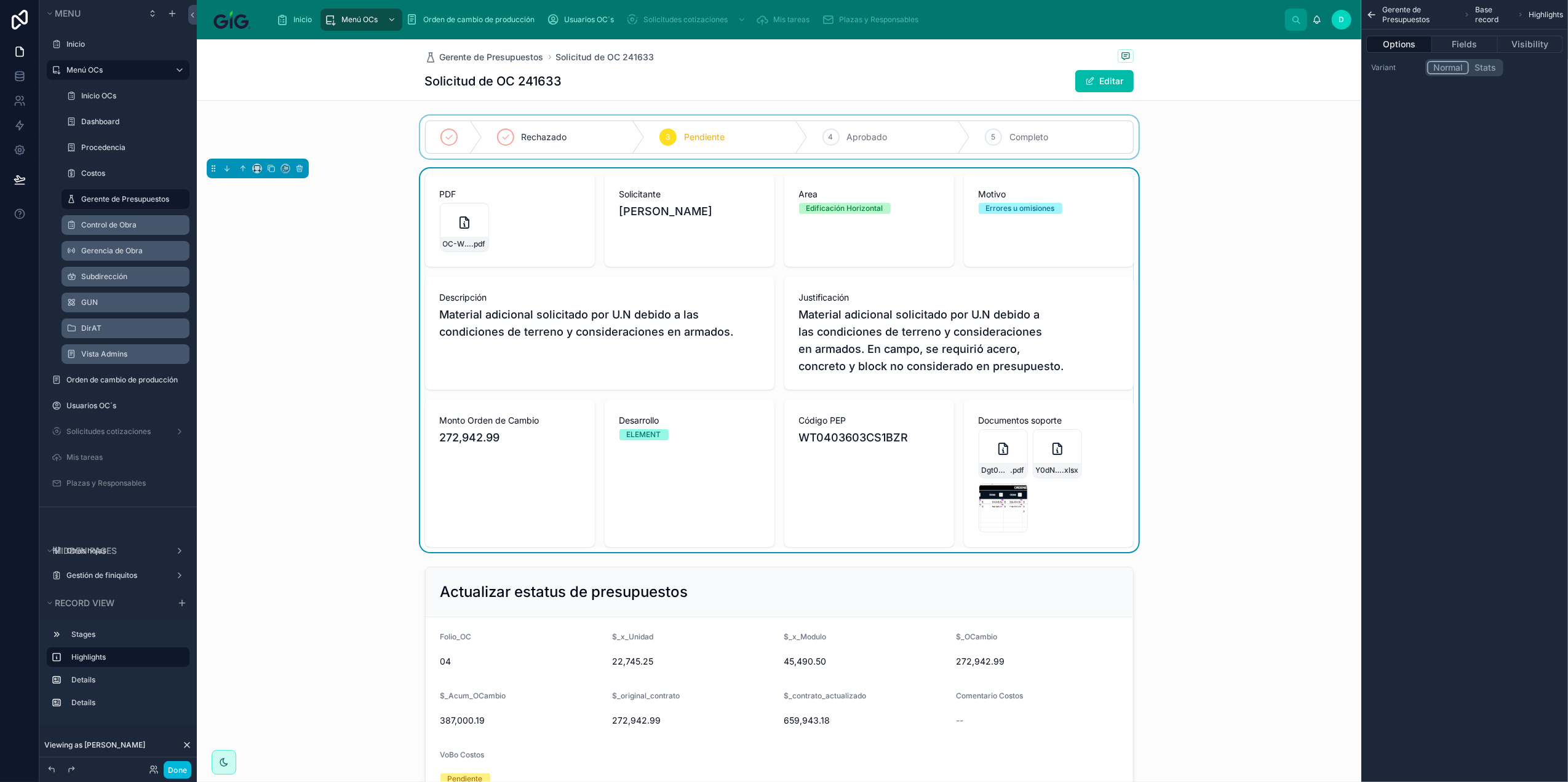
click at [796, 133] on div at bounding box center [779, 137] width 1165 height 43
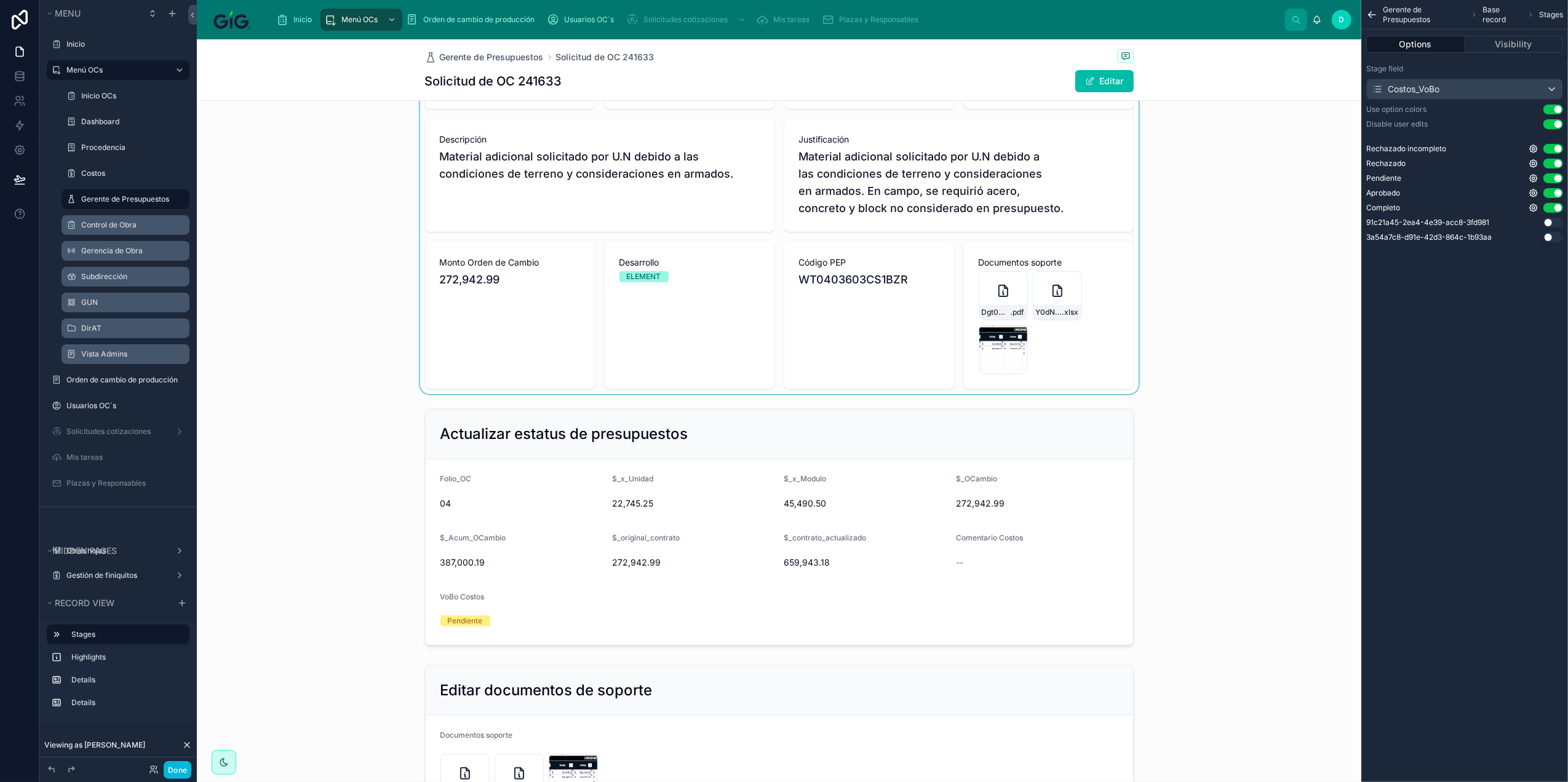
scroll to position [246, 0]
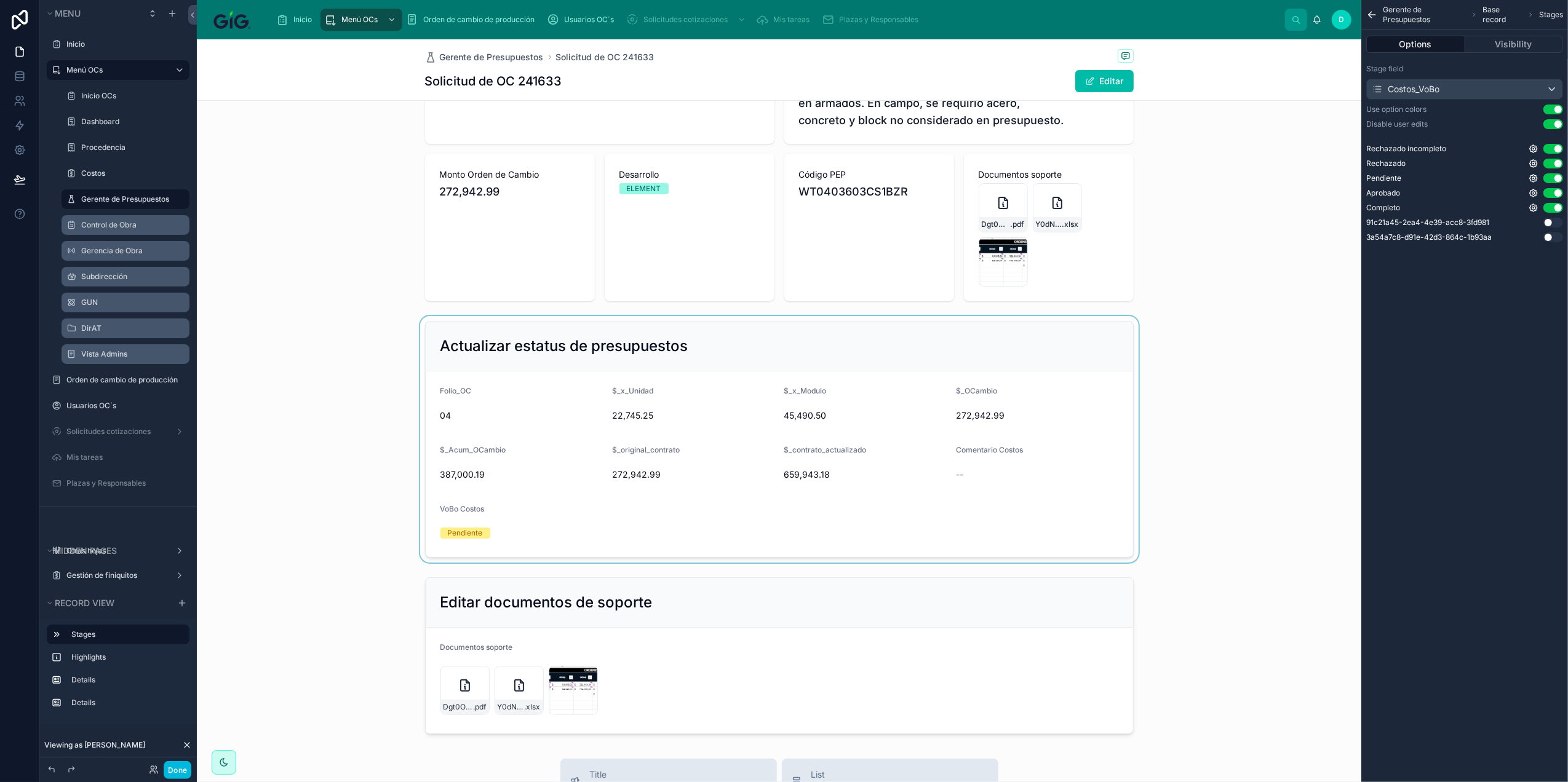
click at [604, 350] on div at bounding box center [779, 439] width 1165 height 247
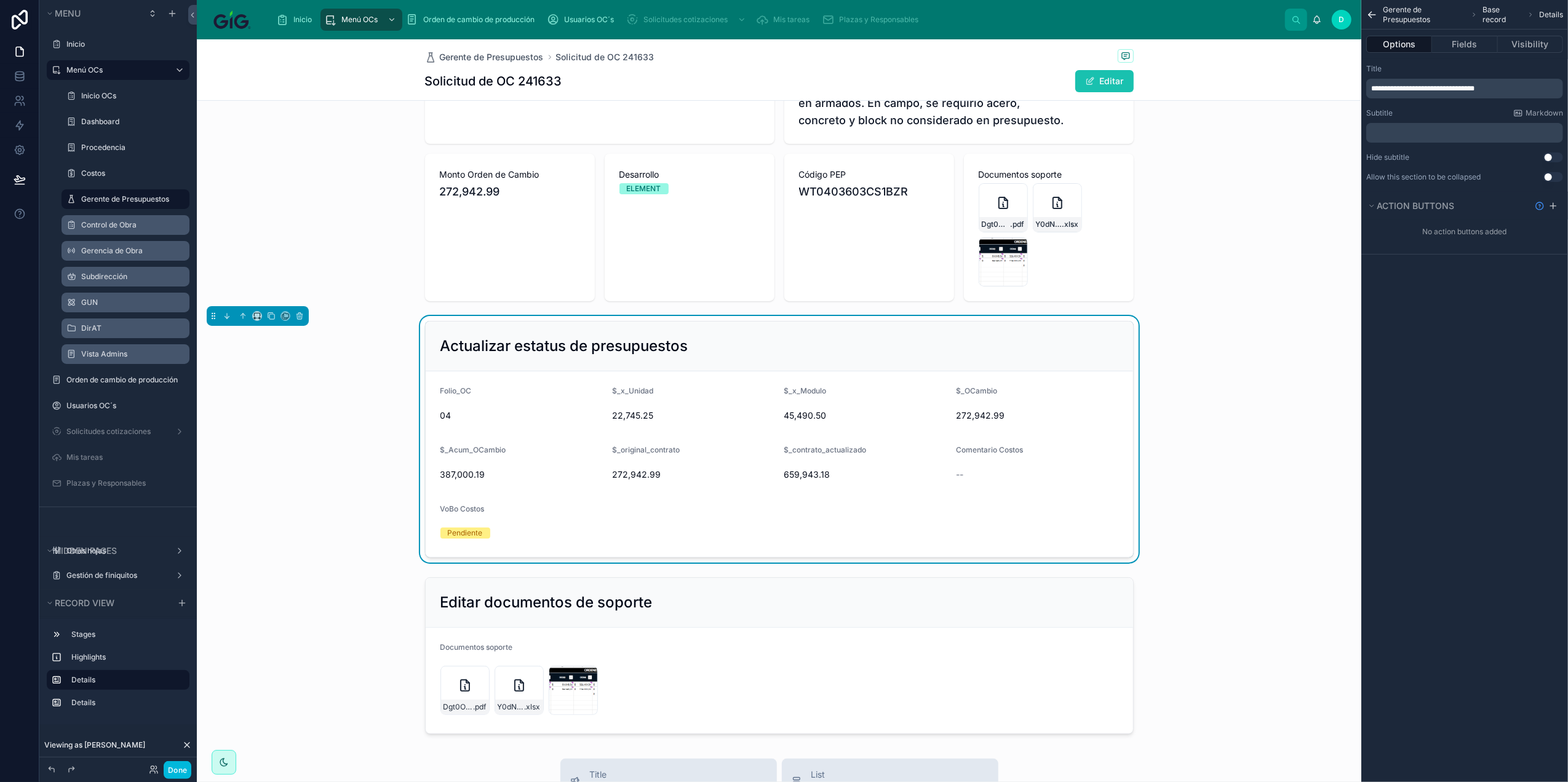
click at [1099, 74] on button "Editar" at bounding box center [1104, 81] width 58 height 22
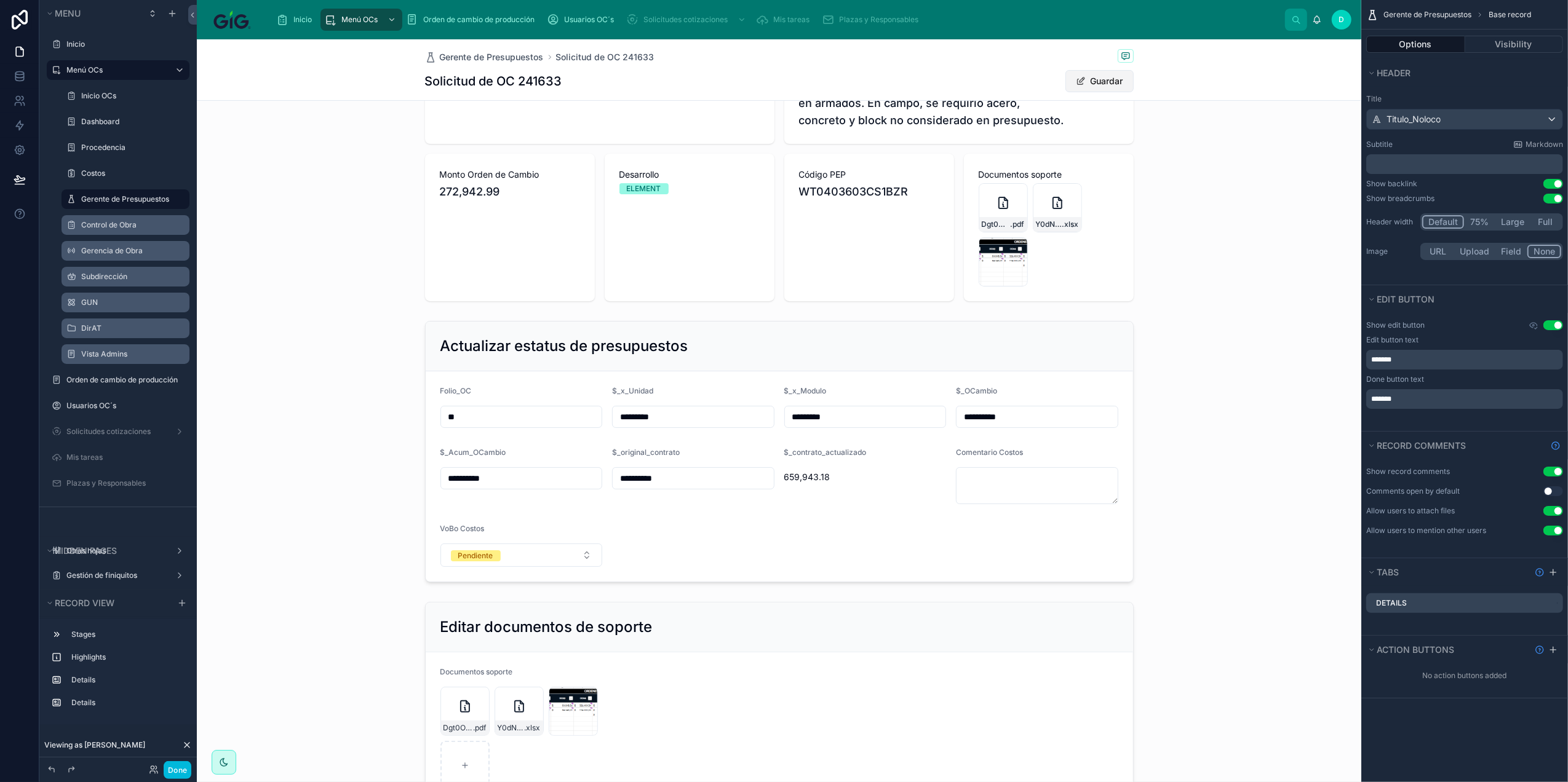
click at [1096, 79] on button "Guardar" at bounding box center [1100, 81] width 68 height 22
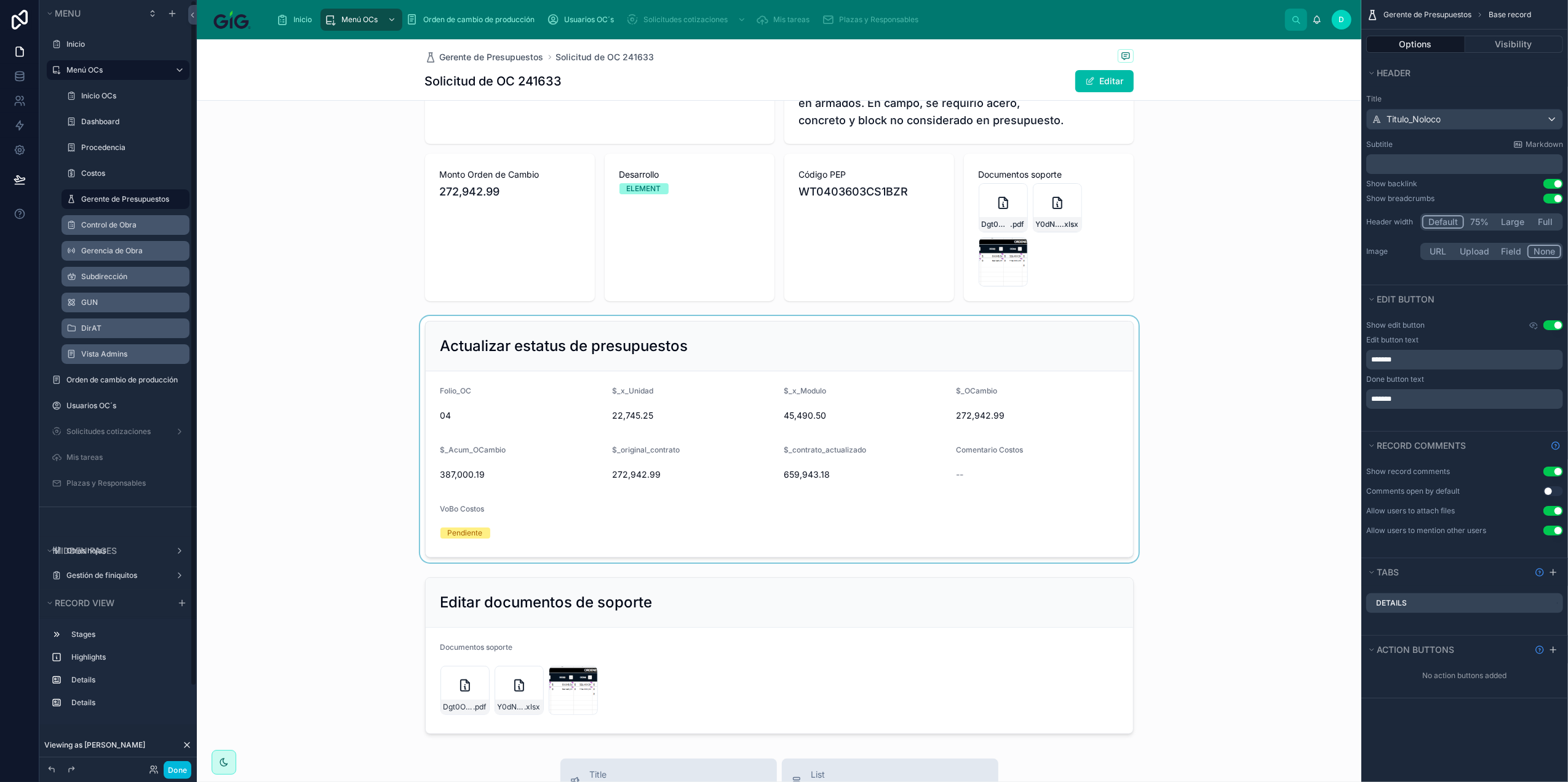
scroll to position [0, 0]
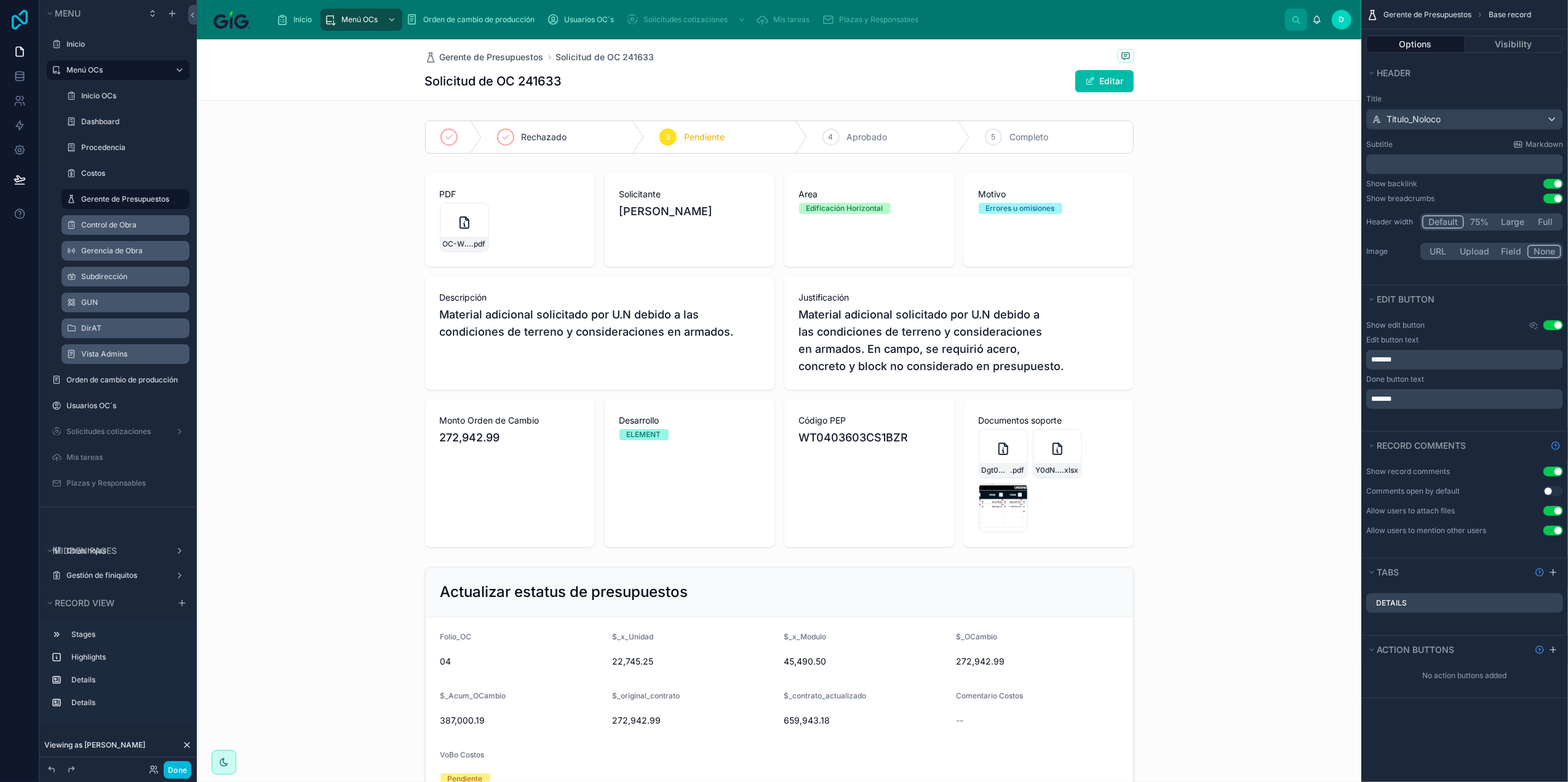
click at [13, 21] on icon at bounding box center [20, 20] width 16 height 20
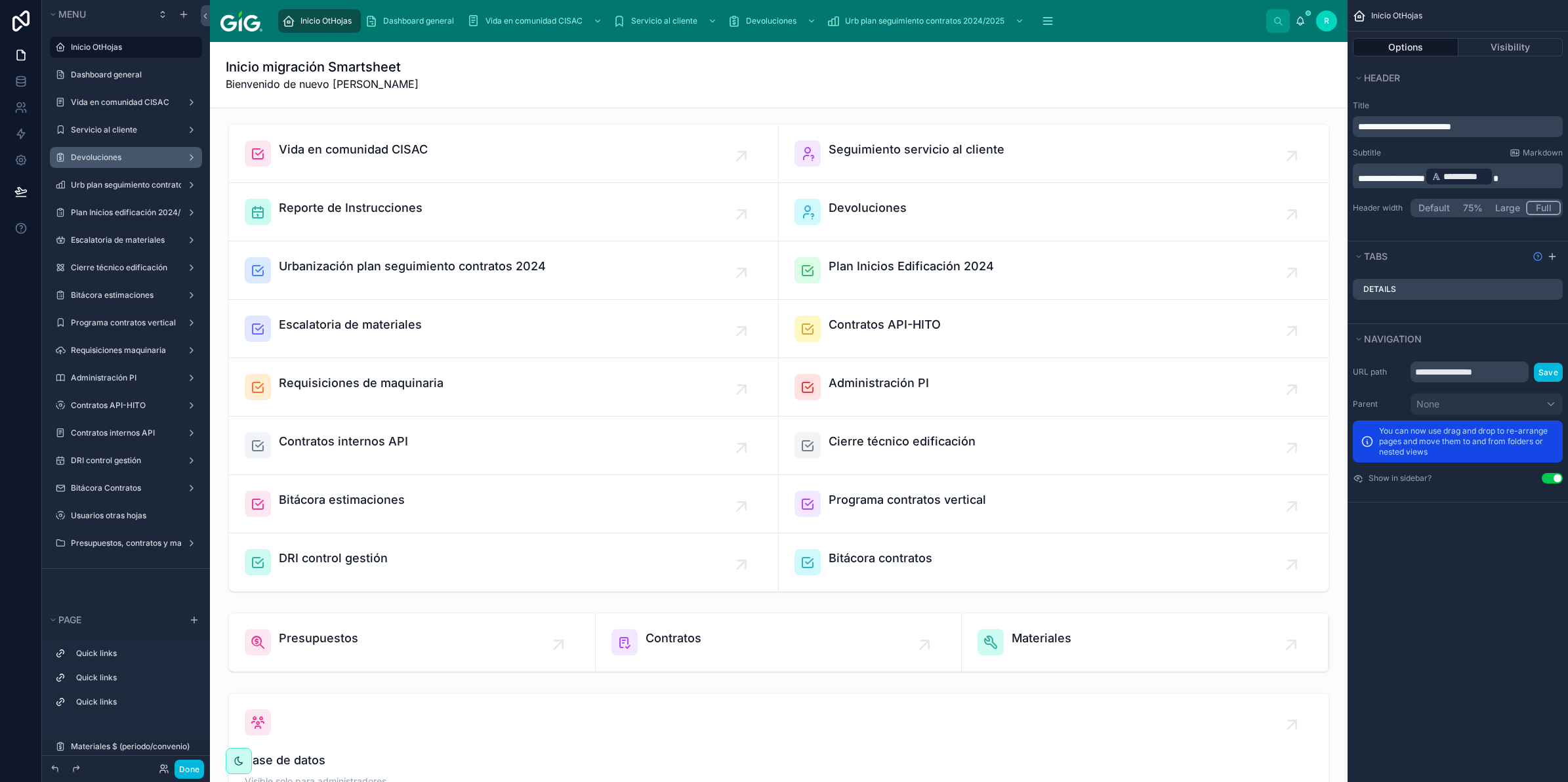
click at [106, 152] on label "Devoluciones" at bounding box center [123, 158] width 105 height 11
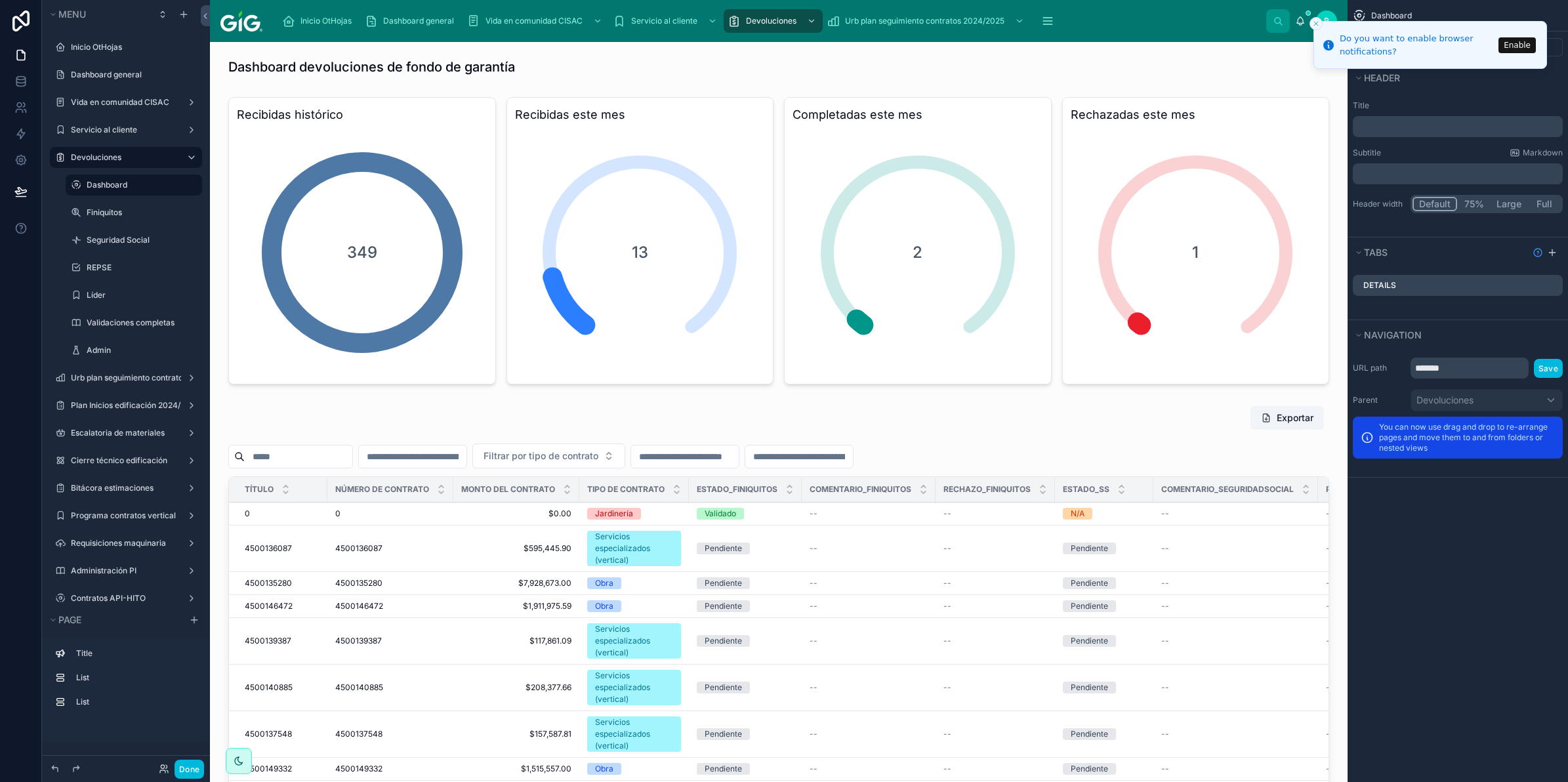
drag, startPoint x: 141, startPoint y: 208, endPoint x: 248, endPoint y: 234, distance: 110.1
click at [141, 208] on label "Finiquitos" at bounding box center [141, 213] width 108 height 11
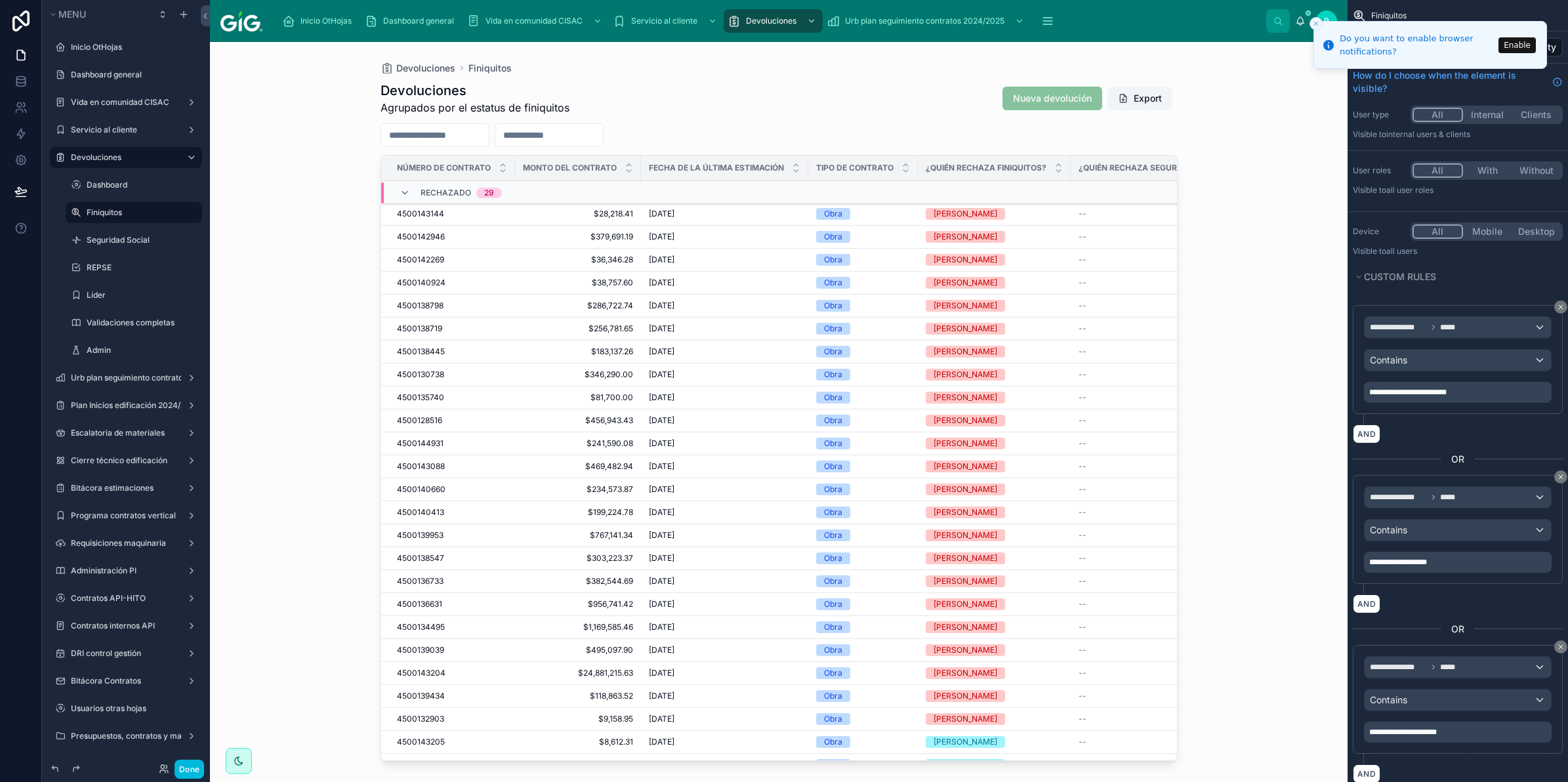
click at [901, 217] on div at bounding box center [779, 404] width 839 height 724
click at [884, 214] on div "Obra" at bounding box center [863, 214] width 94 height 12
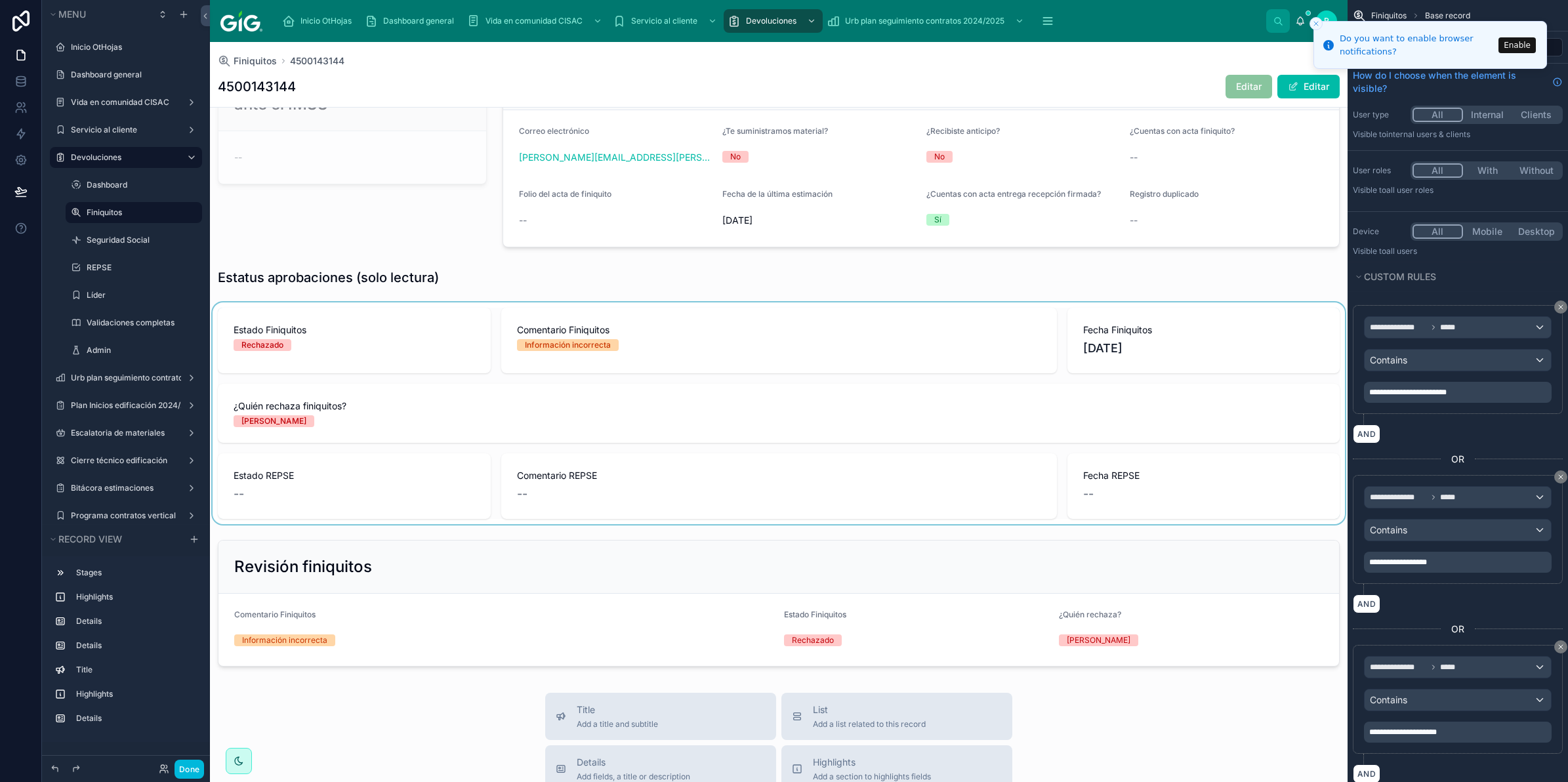
scroll to position [492, 0]
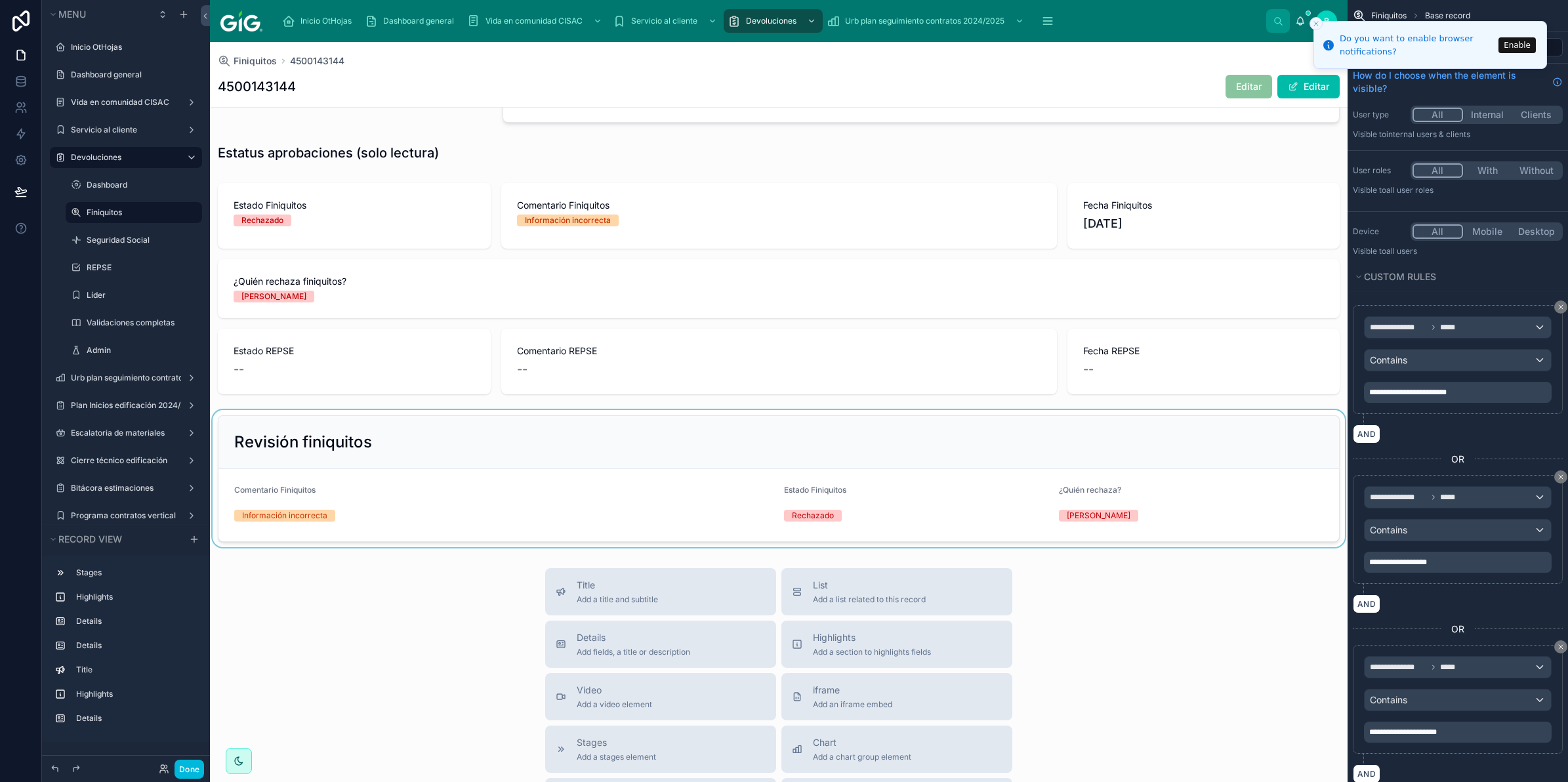
click at [440, 462] on div at bounding box center [779, 479] width 1138 height 137
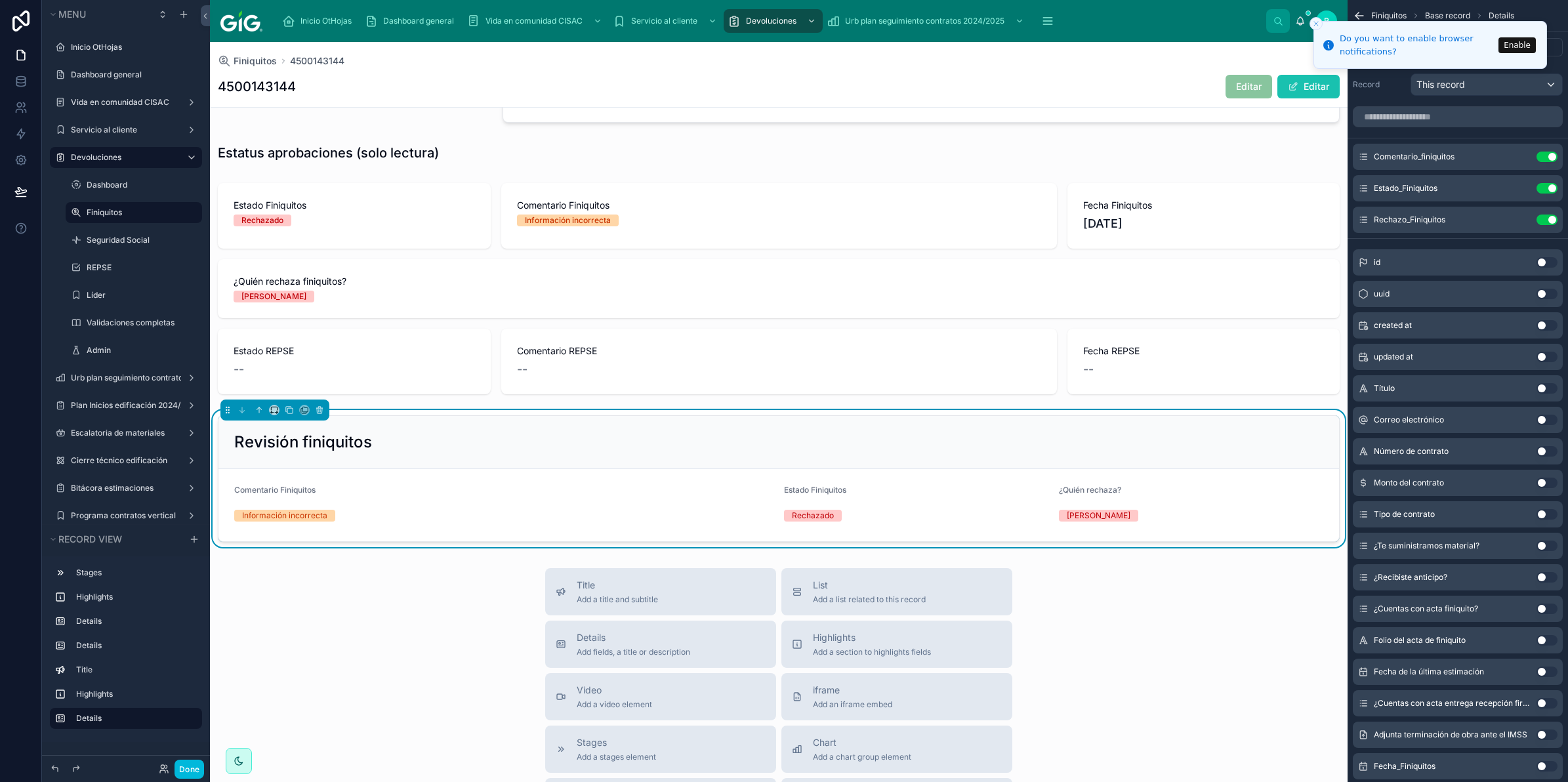
click at [1297, 79] on button "Editar" at bounding box center [1309, 87] width 62 height 24
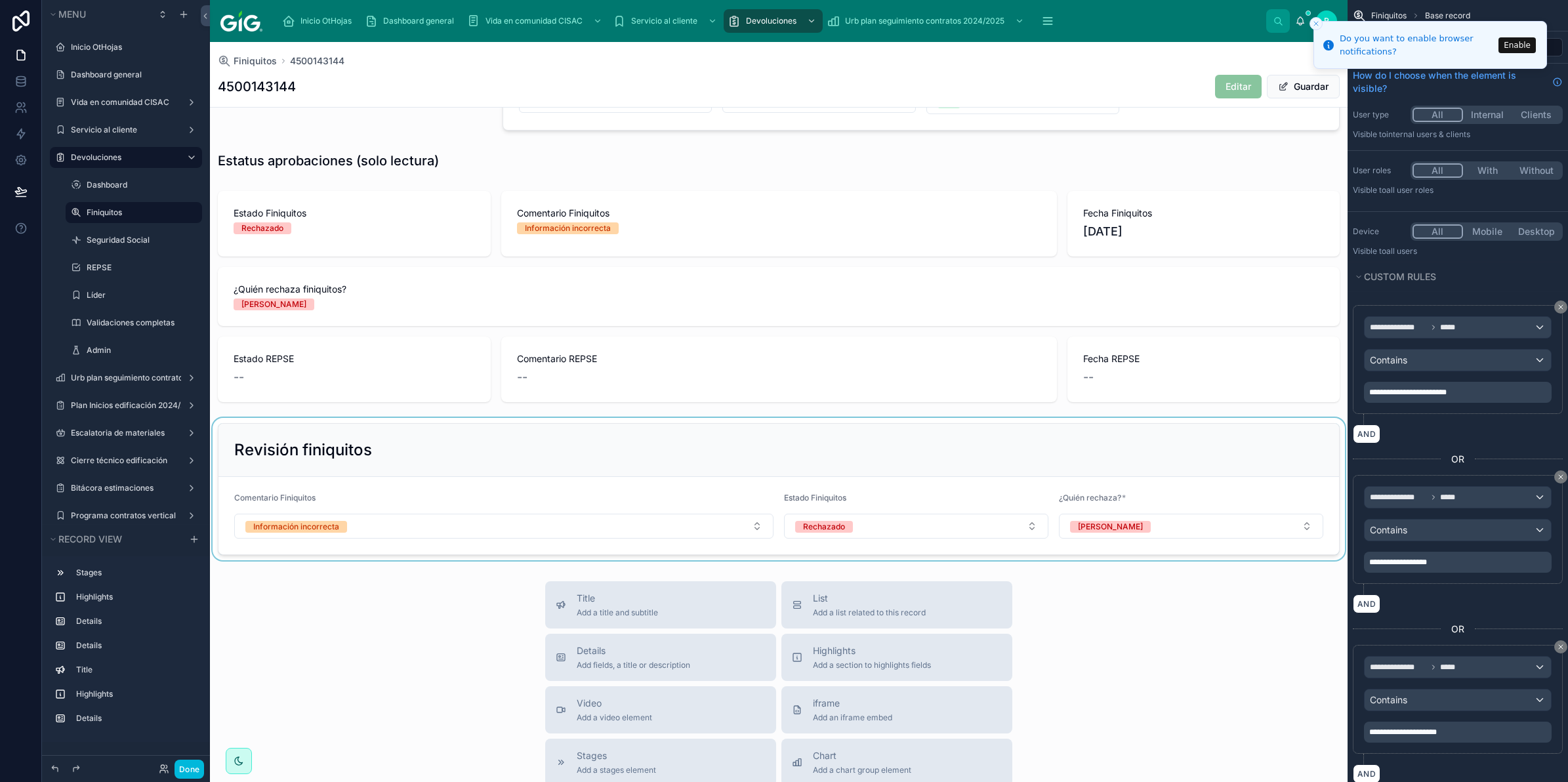
click at [477, 528] on div at bounding box center [779, 489] width 1138 height 142
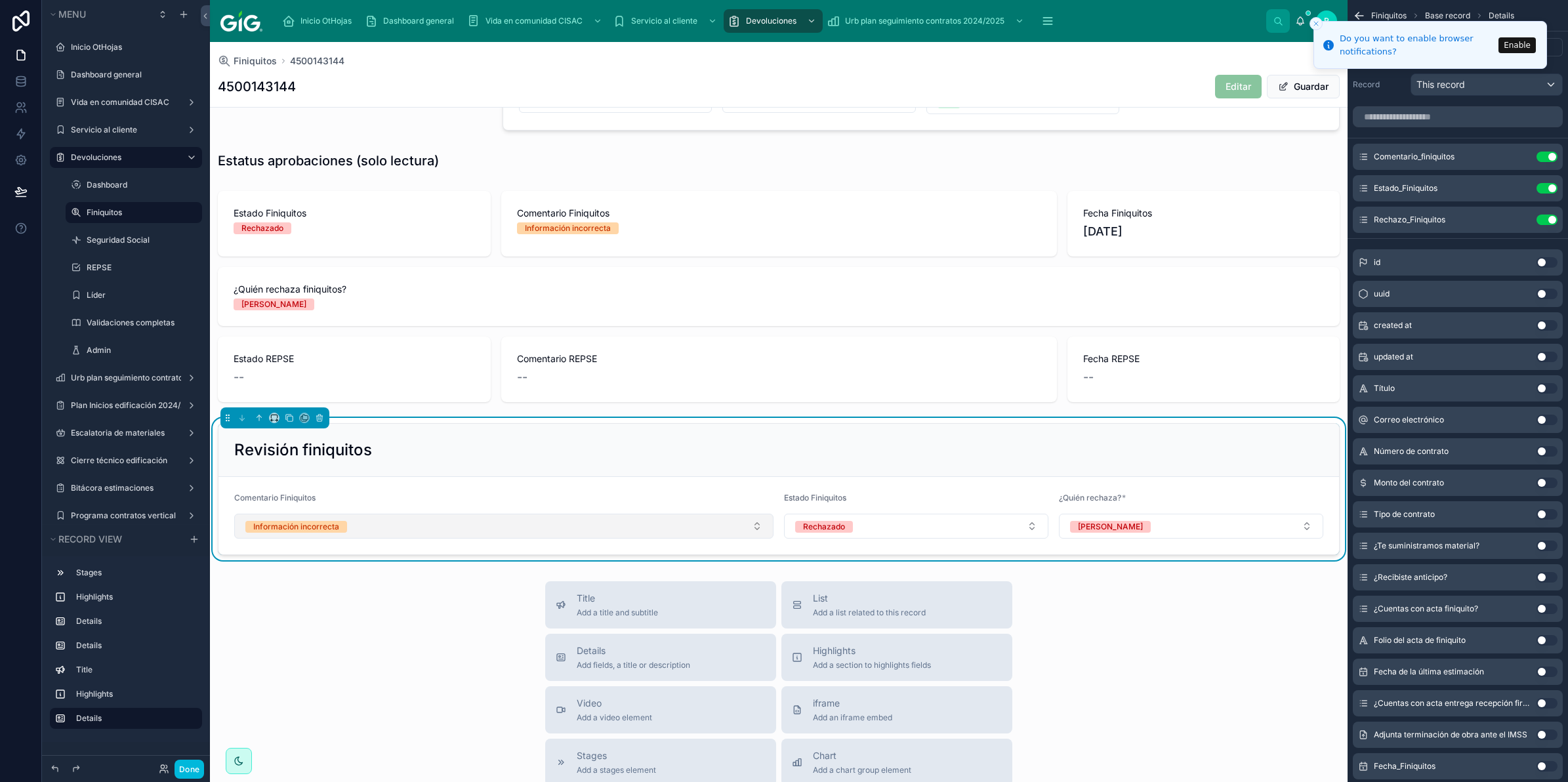
click at [467, 523] on button "Información incorrecta" at bounding box center [504, 526] width 539 height 25
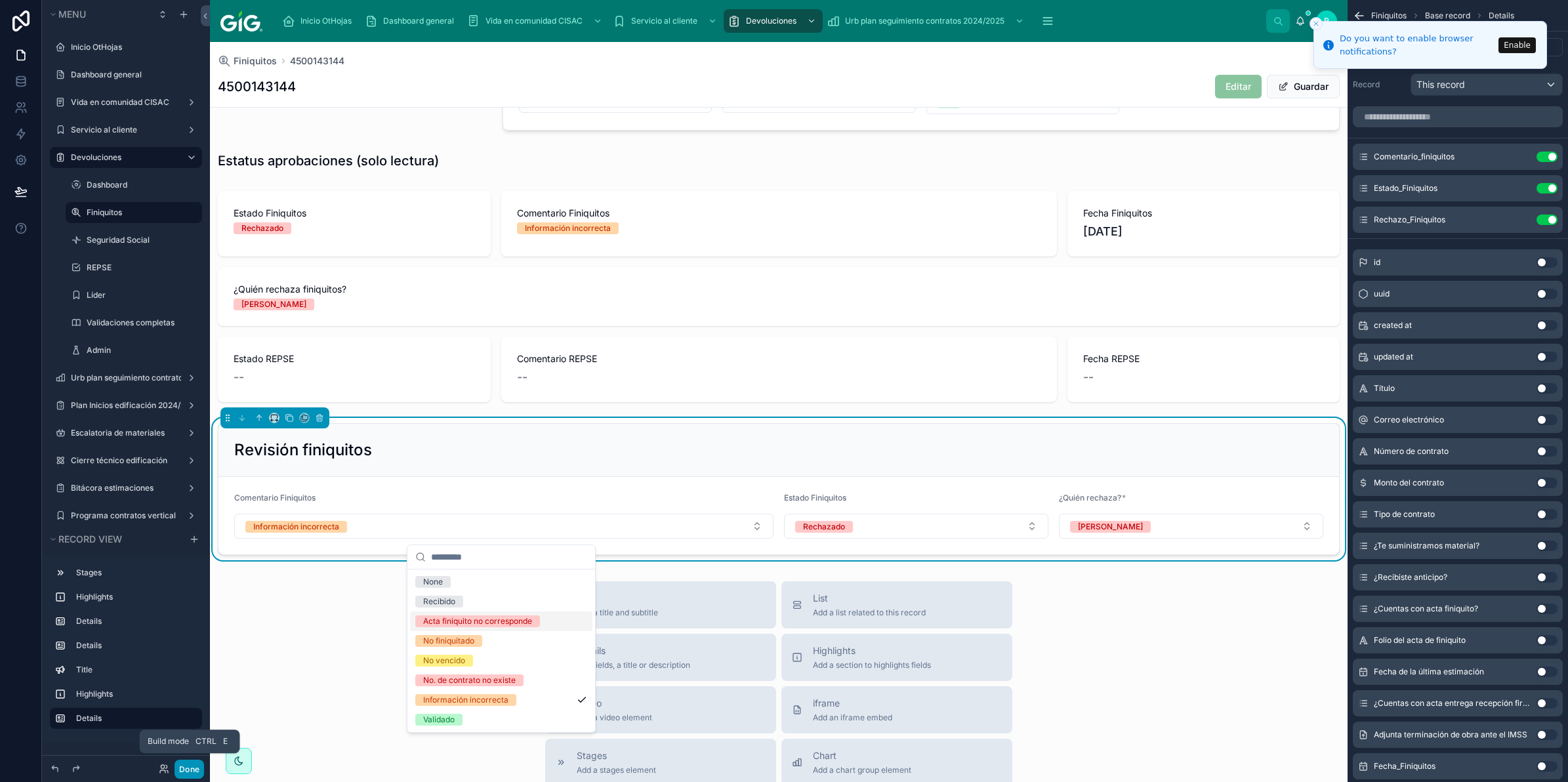
click at [189, 775] on button "Done" at bounding box center [189, 769] width 30 height 19
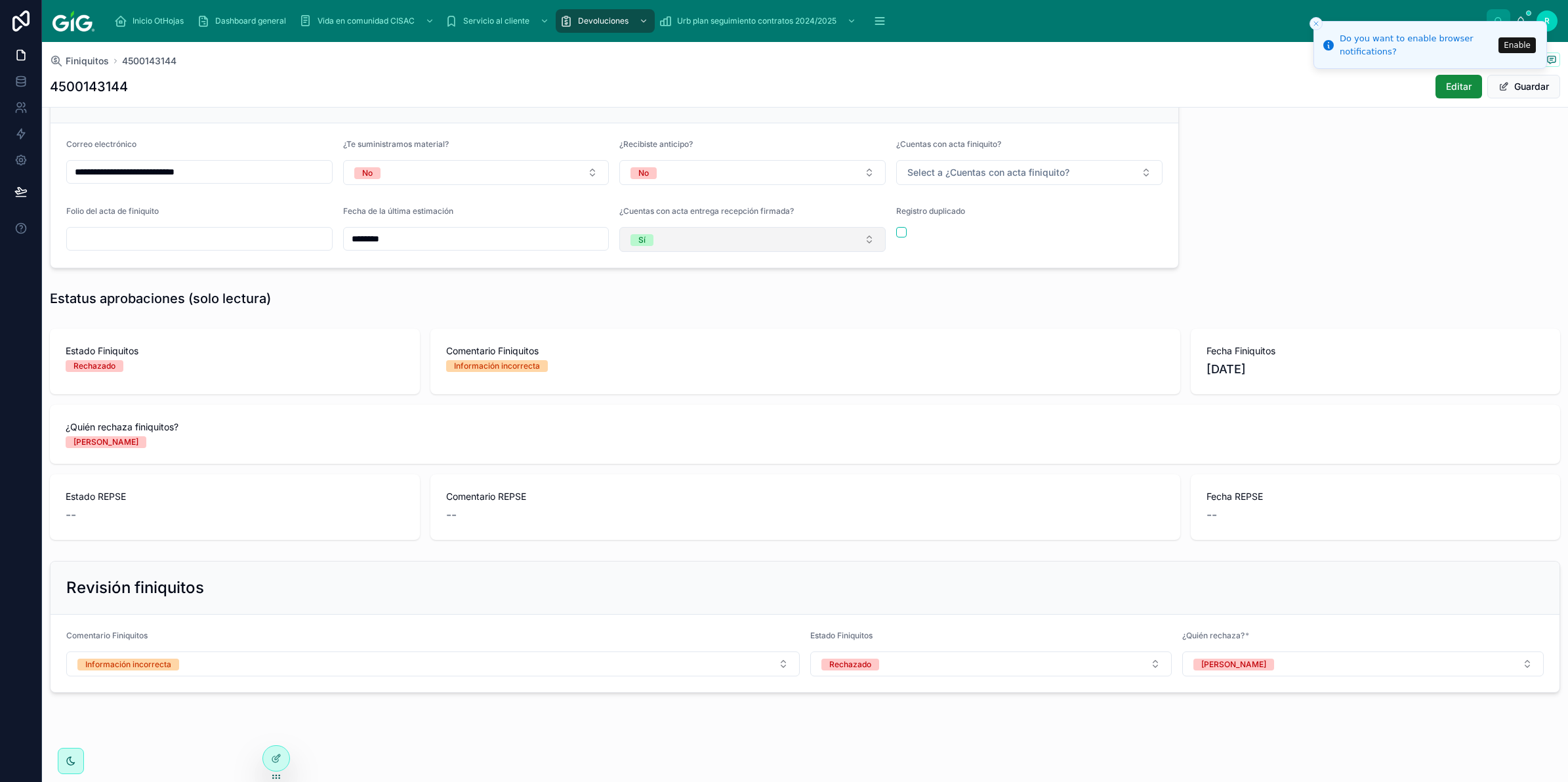
scroll to position [357, 0]
click at [1317, 24] on icon "Close toast" at bounding box center [1317, 24] width 8 height 8
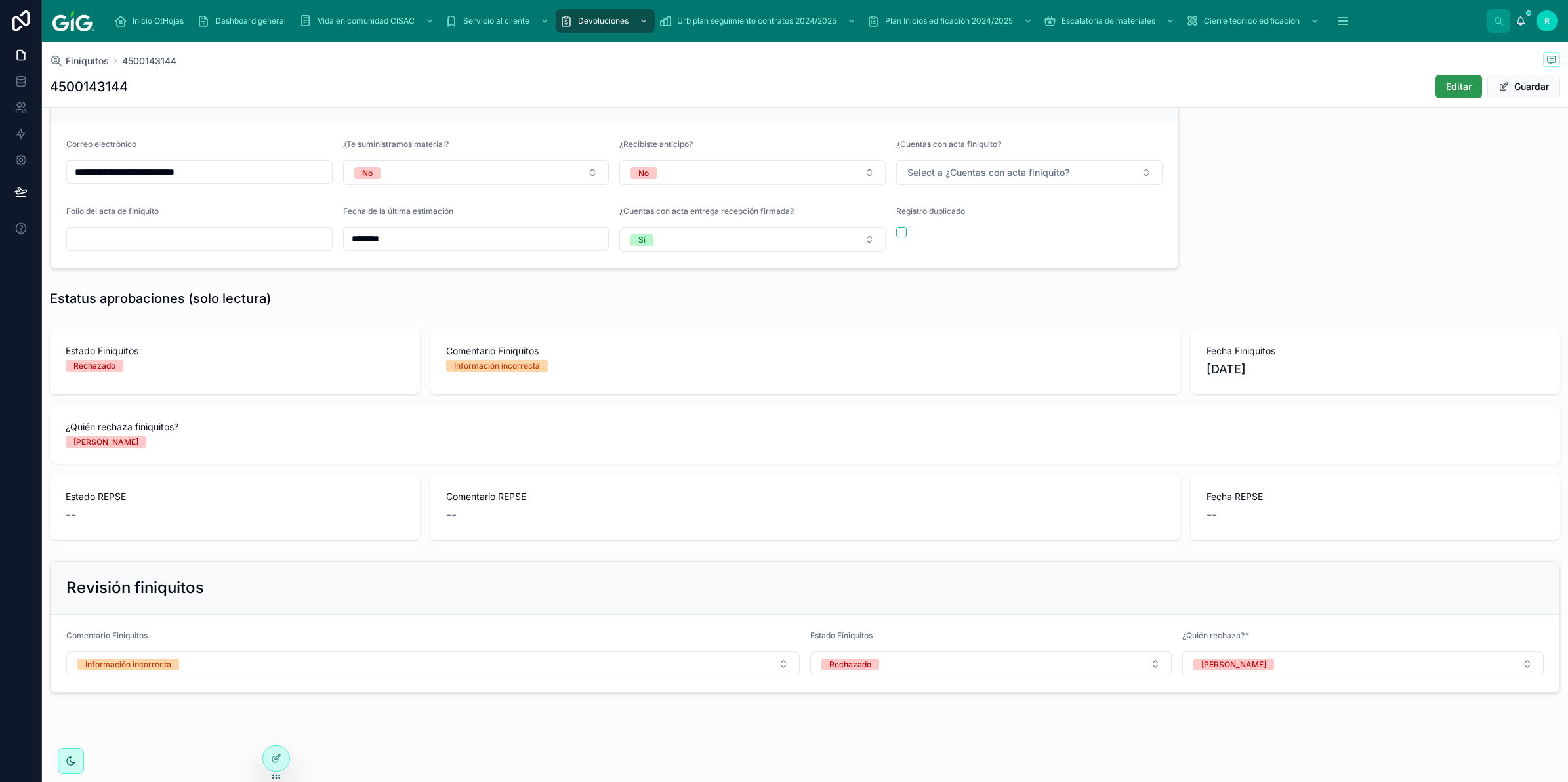
click at [1450, 89] on span "Editar" at bounding box center [1459, 87] width 26 height 13
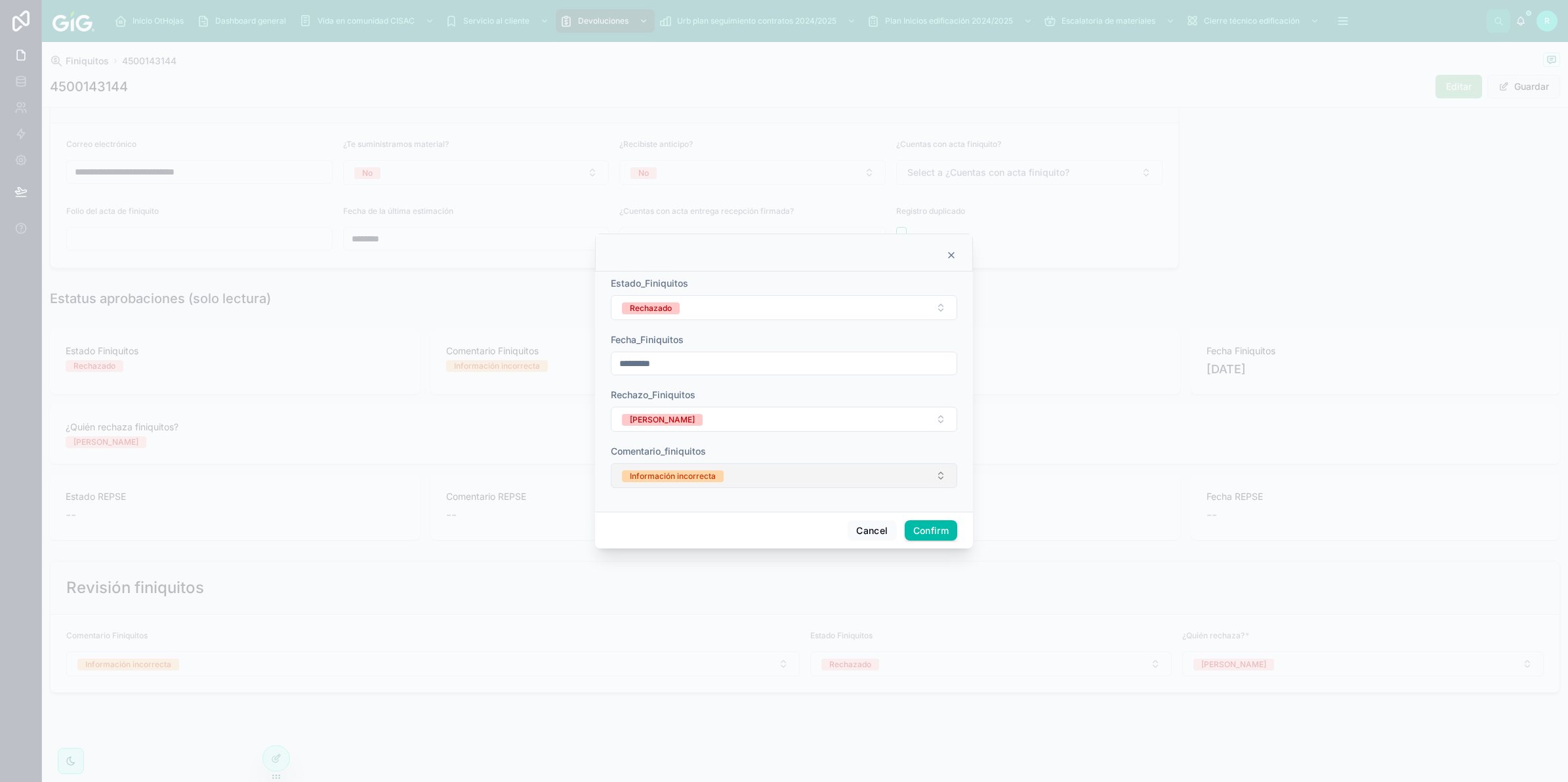
click at [752, 473] on button "Información incorrecta" at bounding box center [784, 476] width 347 height 25
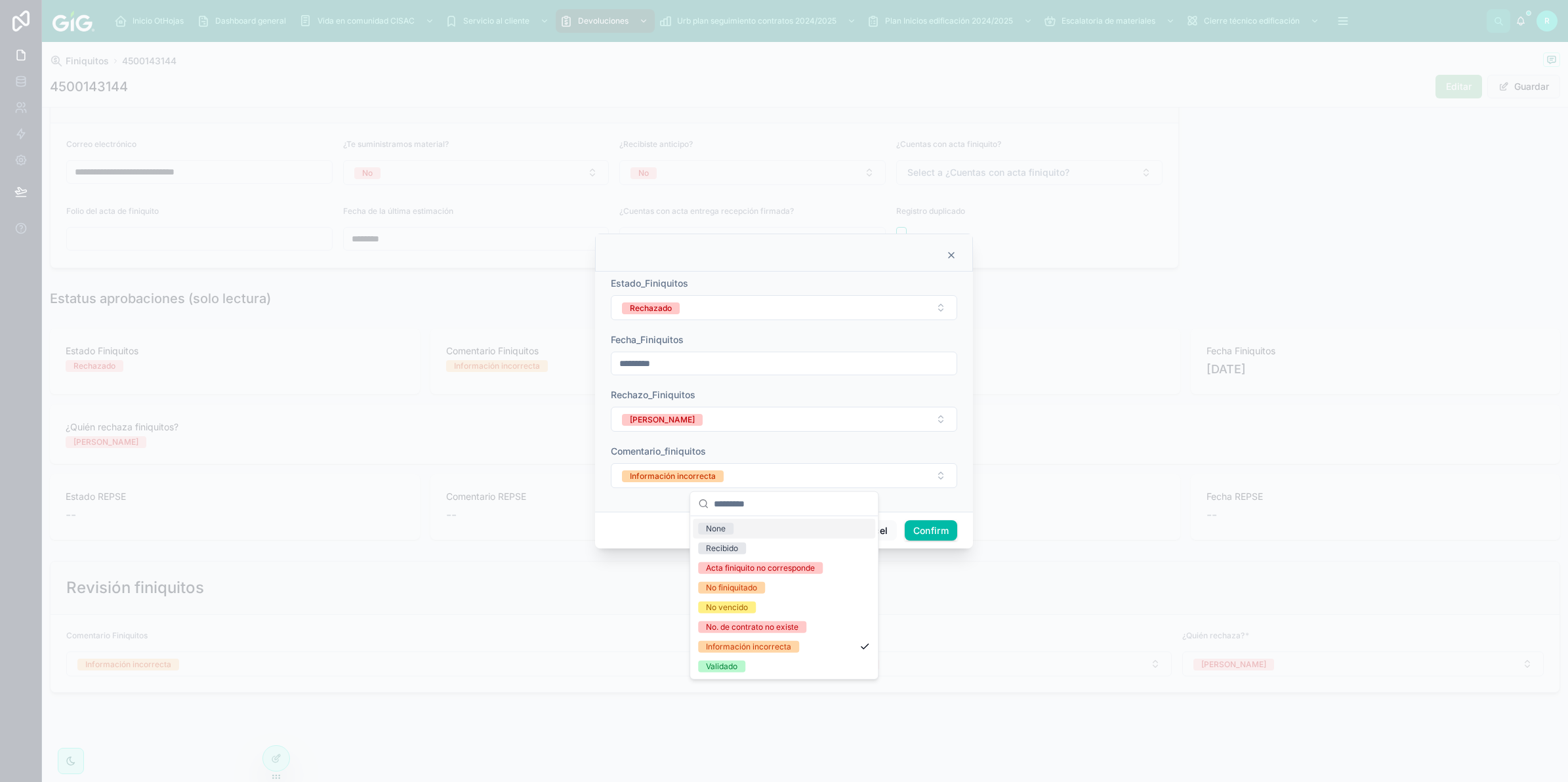
click at [825, 456] on div "Comentario_finiquitos" at bounding box center [784, 452] width 347 height 13
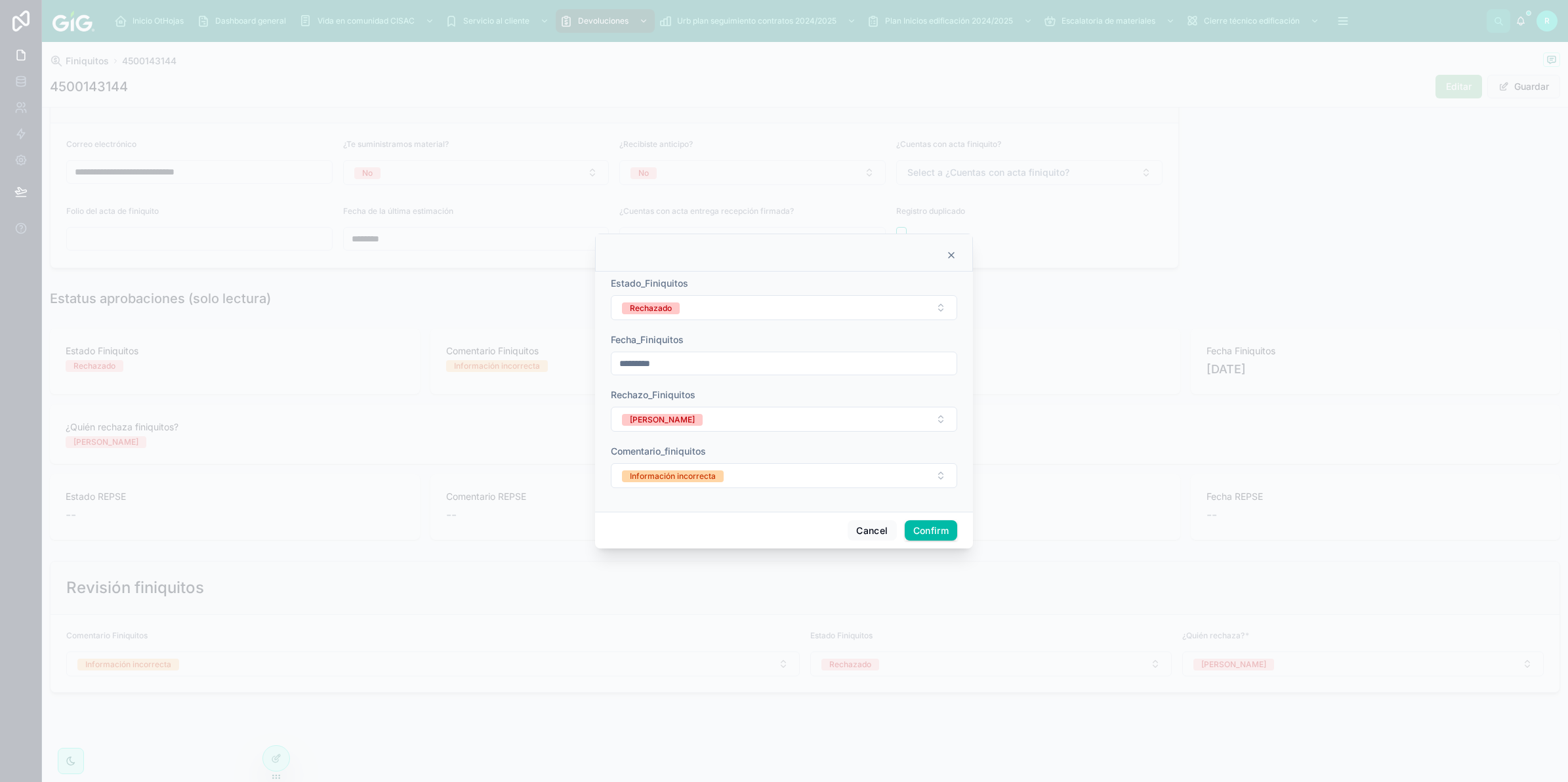
drag, startPoint x: 1567, startPoint y: 18, endPoint x: 868, endPoint y: 278, distance: 745.8
click at [871, 280] on div "Estado_Finiquitos" at bounding box center [784, 284] width 347 height 13
click at [951, 254] on icon at bounding box center [951, 255] width 5 height 5
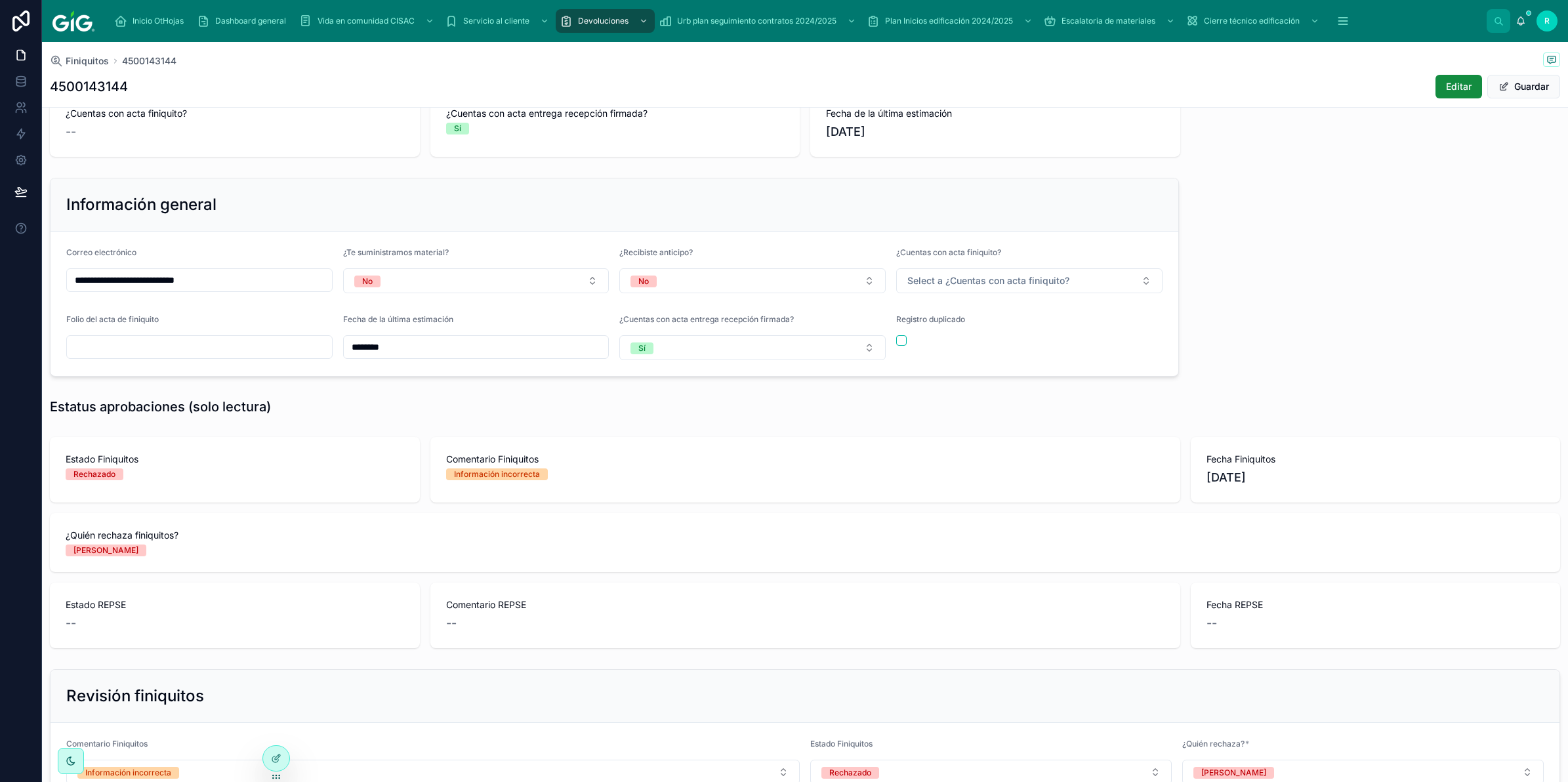
scroll to position [164, 0]
